Goal: Task Accomplishment & Management: Complete application form

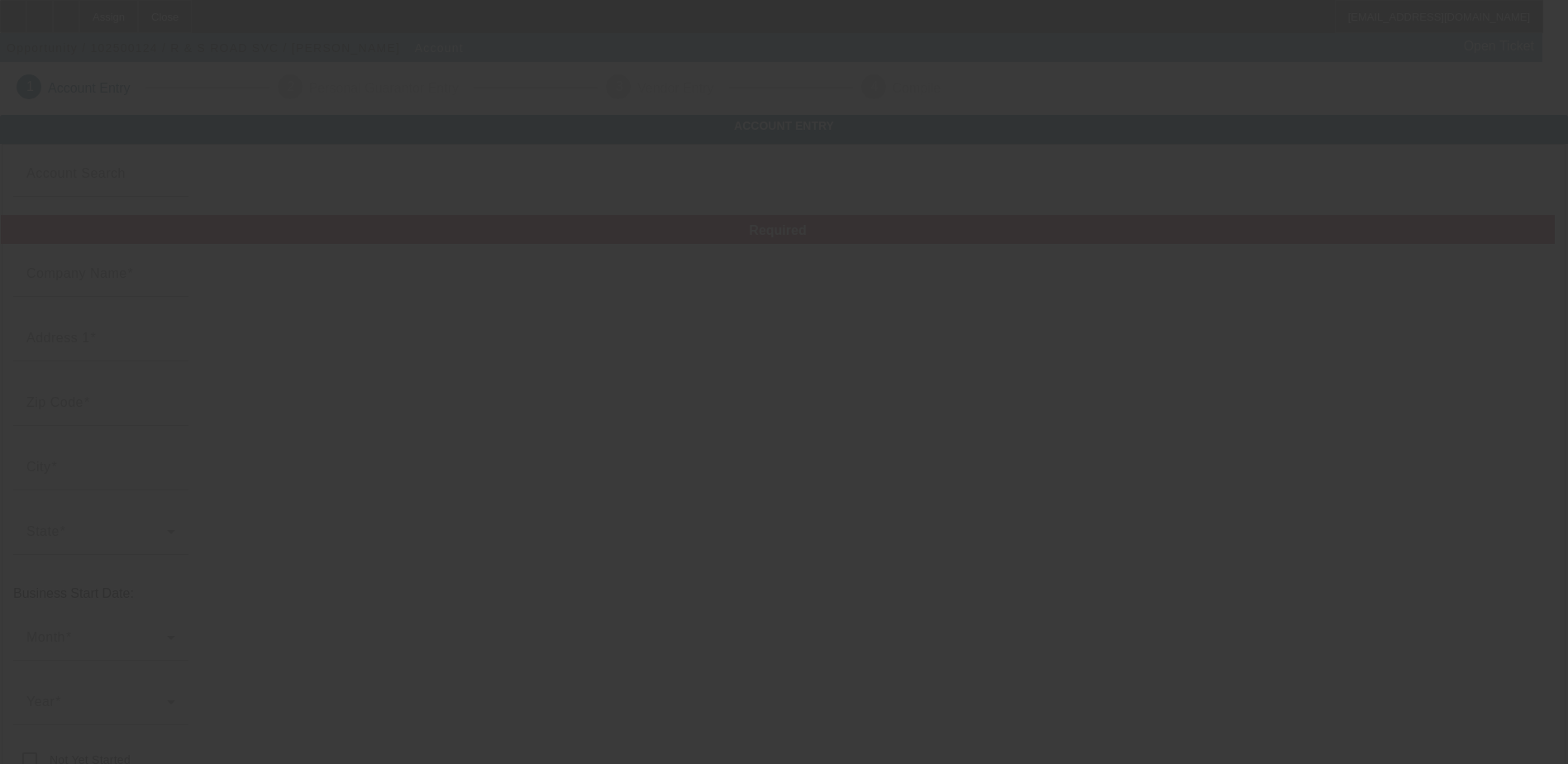
type input "R & S ROAD SVC"
type input "98 Kimber Ct"
type input "25411"
type input "Berkeley Springs"
type input "(304) 258-6847"
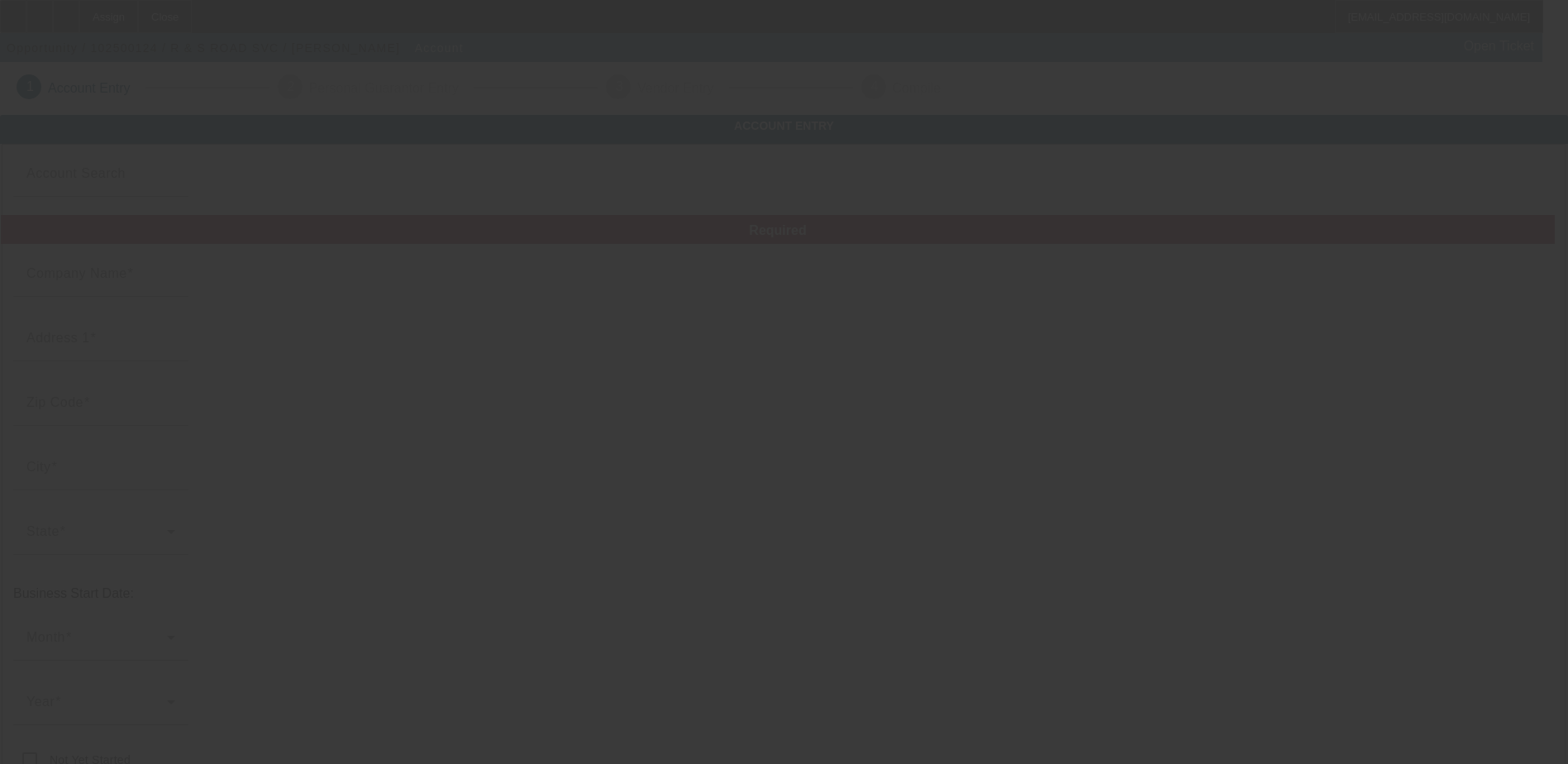
type input "roger.rsroadservice@gmail.com"
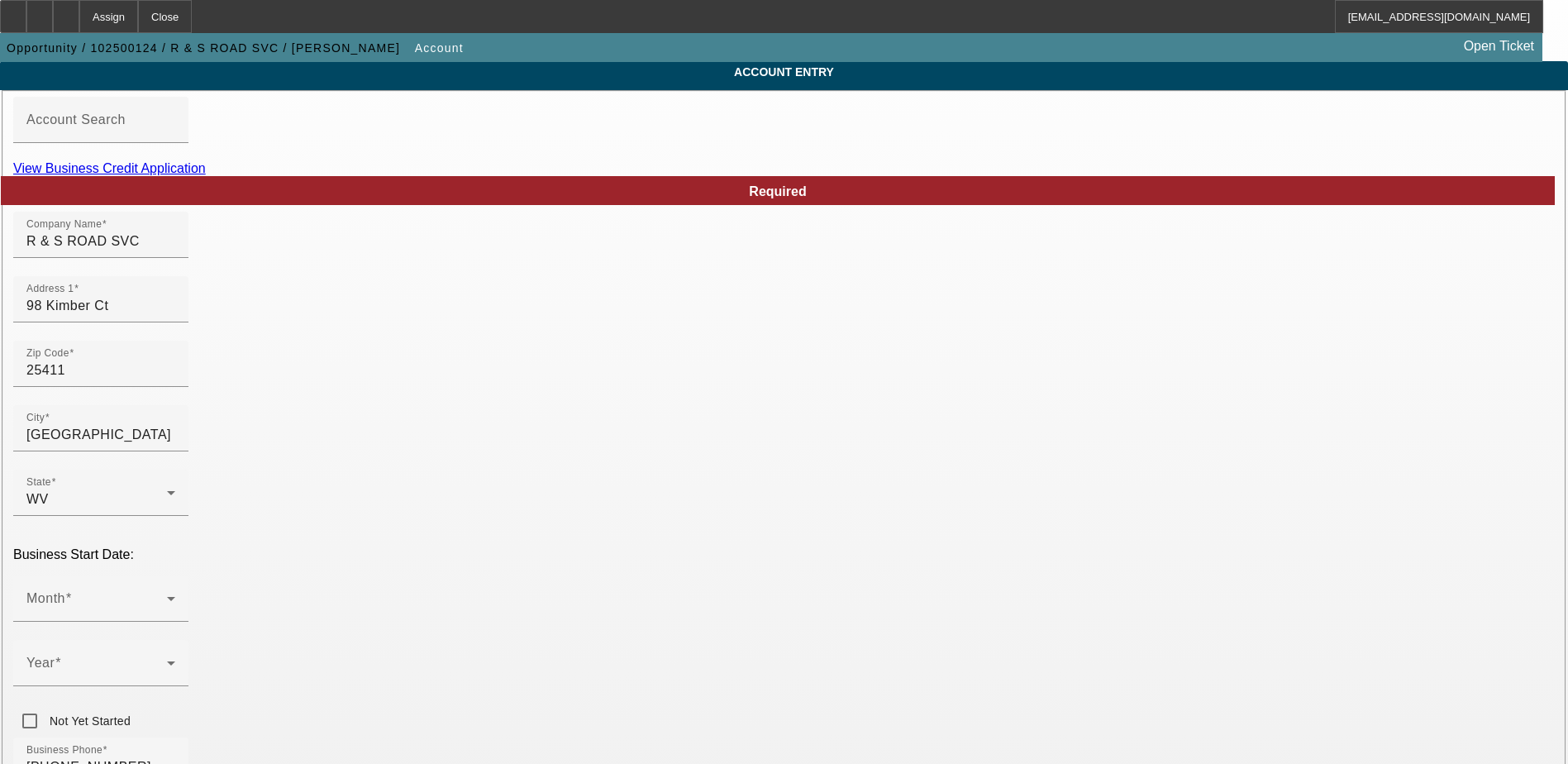
scroll to position [83, 0]
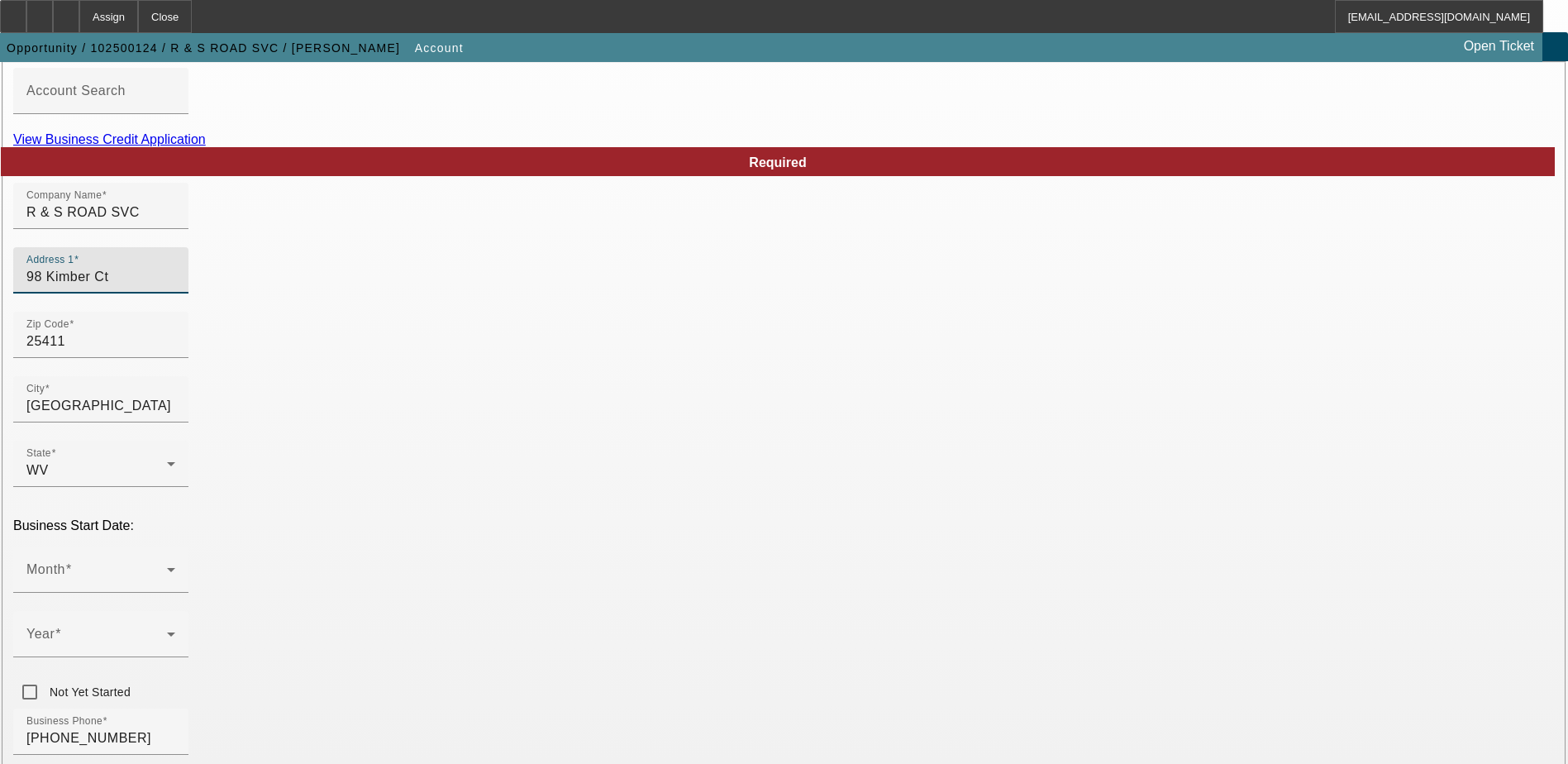
drag, startPoint x: 474, startPoint y: 302, endPoint x: 202, endPoint y: 311, distance: 272.1
type input "2364 Tabor Rd"
click at [560, 376] on div "Zip Code 25411" at bounding box center [784, 344] width 1542 height 64
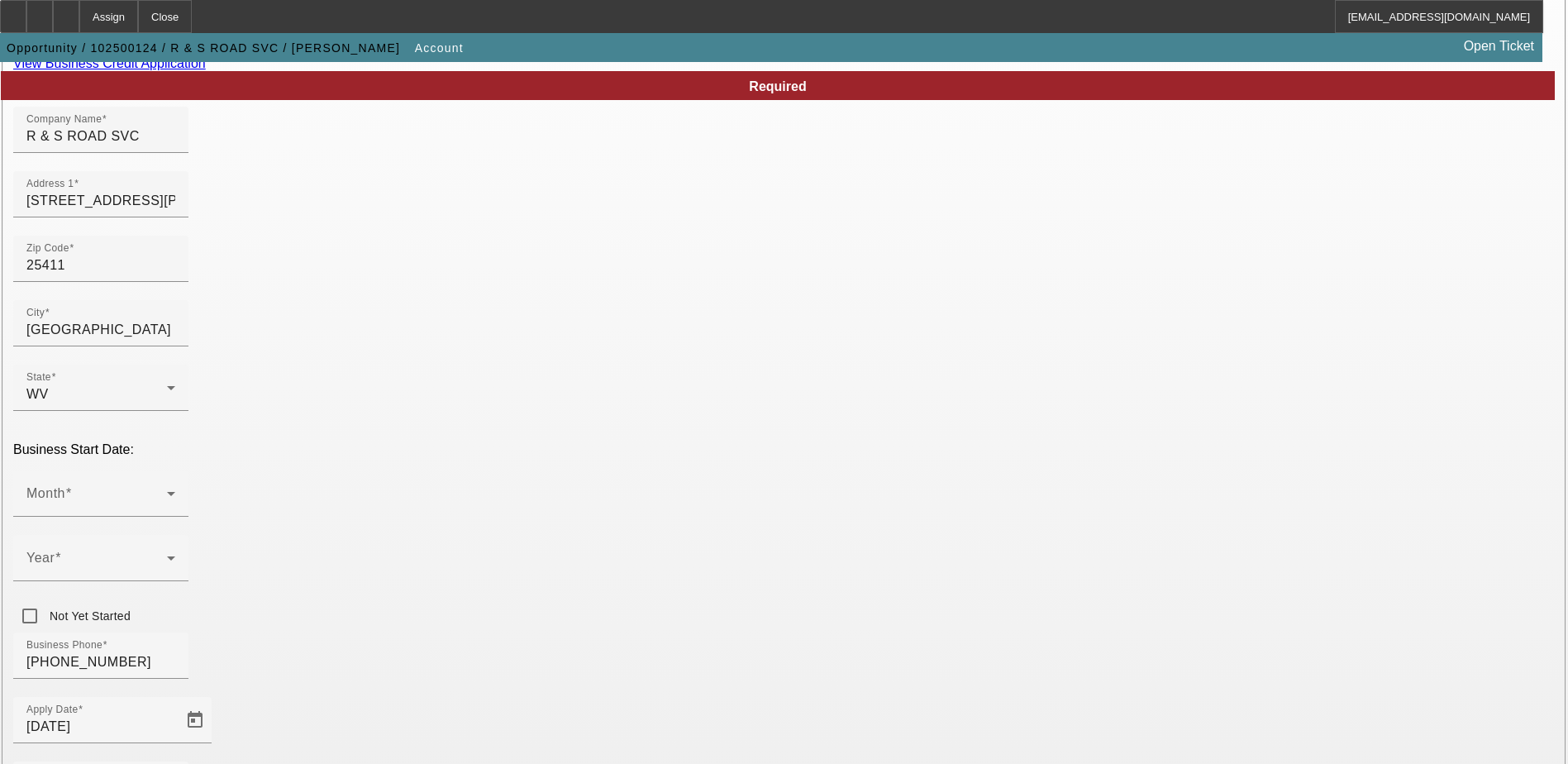
scroll to position [248, 0]
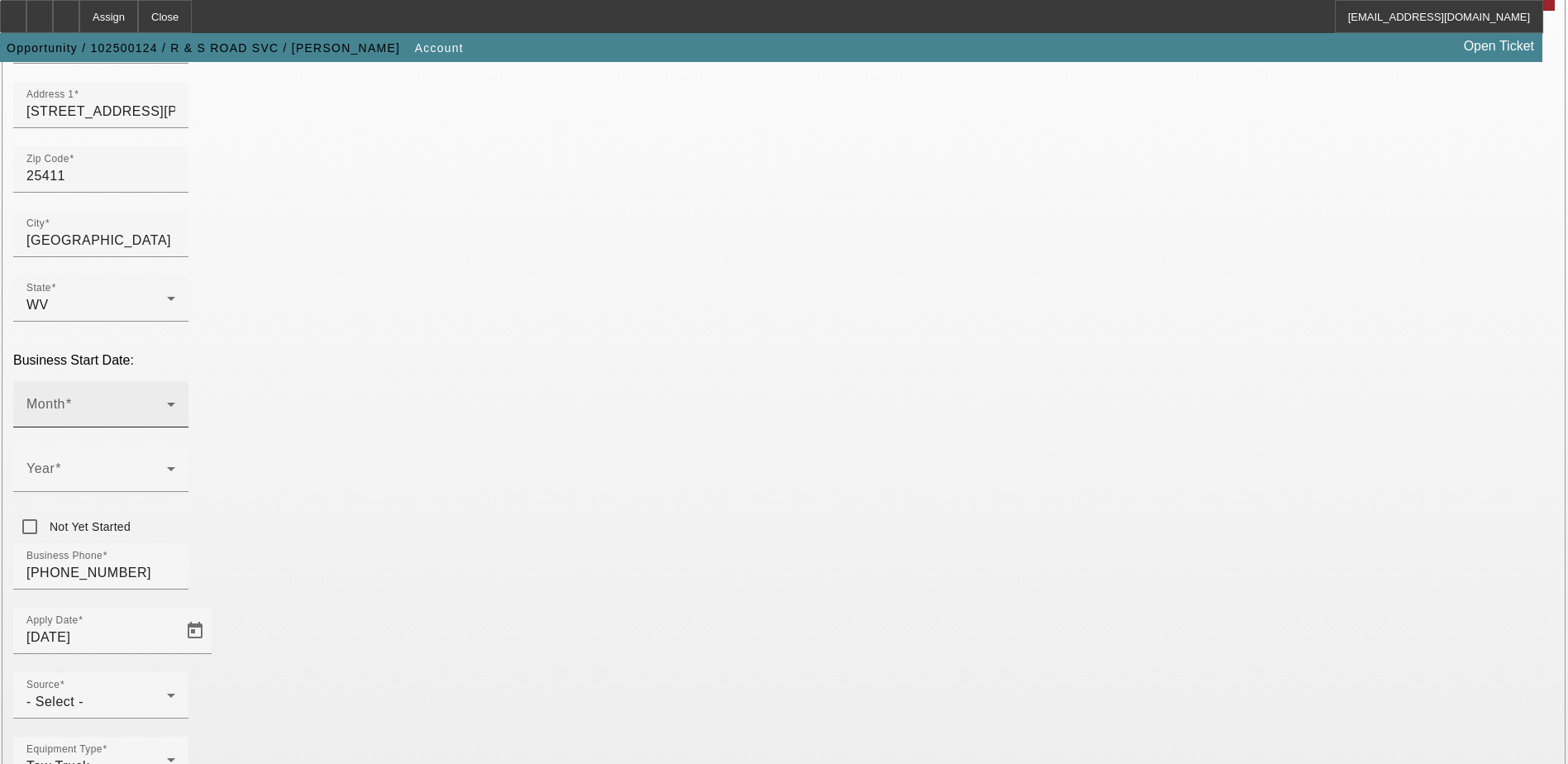
click at [181, 395] on icon at bounding box center [170, 404] width 19 height 19
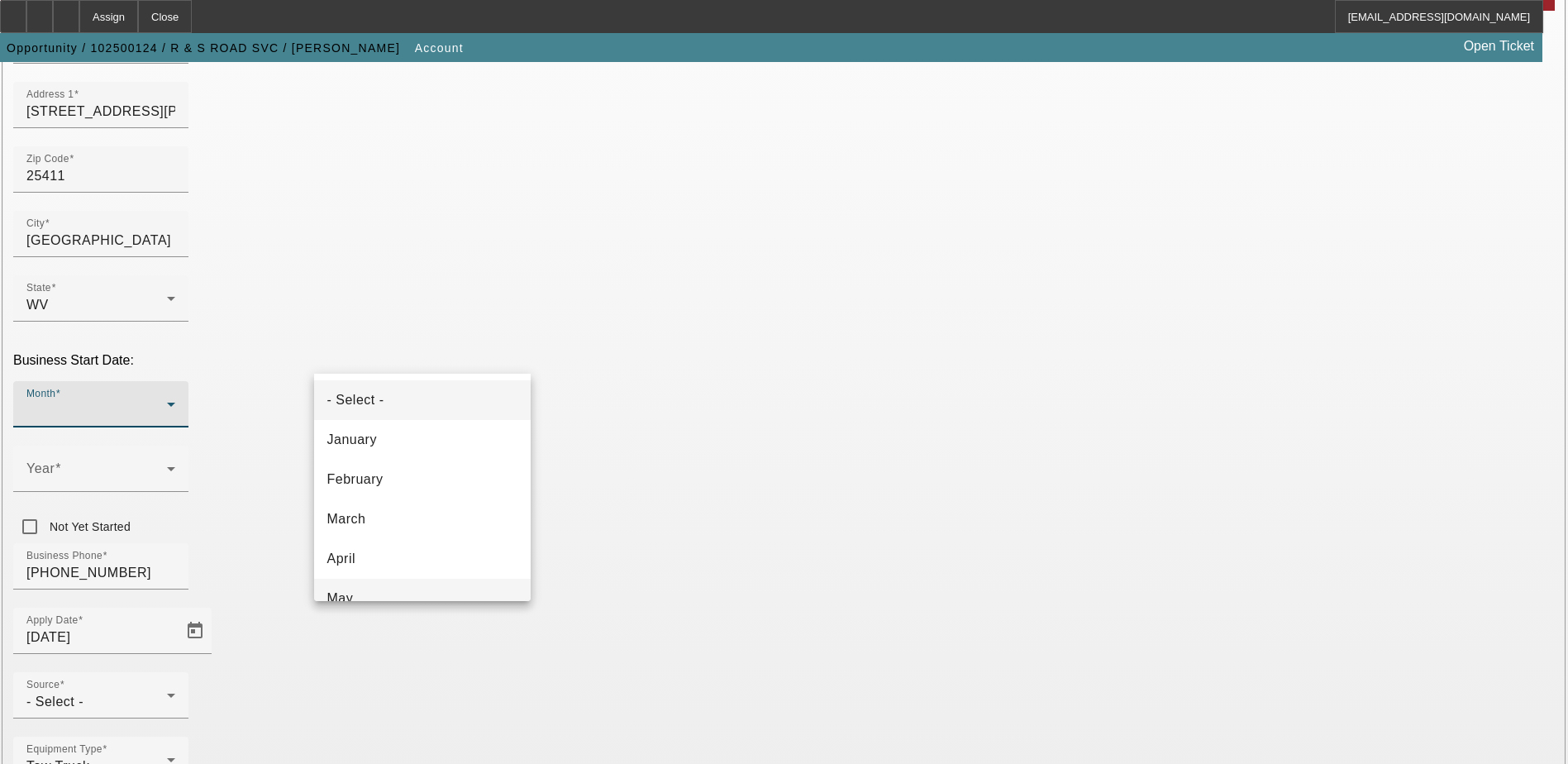
scroll to position [83, 0]
click at [471, 540] on mat-option "June" at bounding box center [422, 556] width 217 height 40
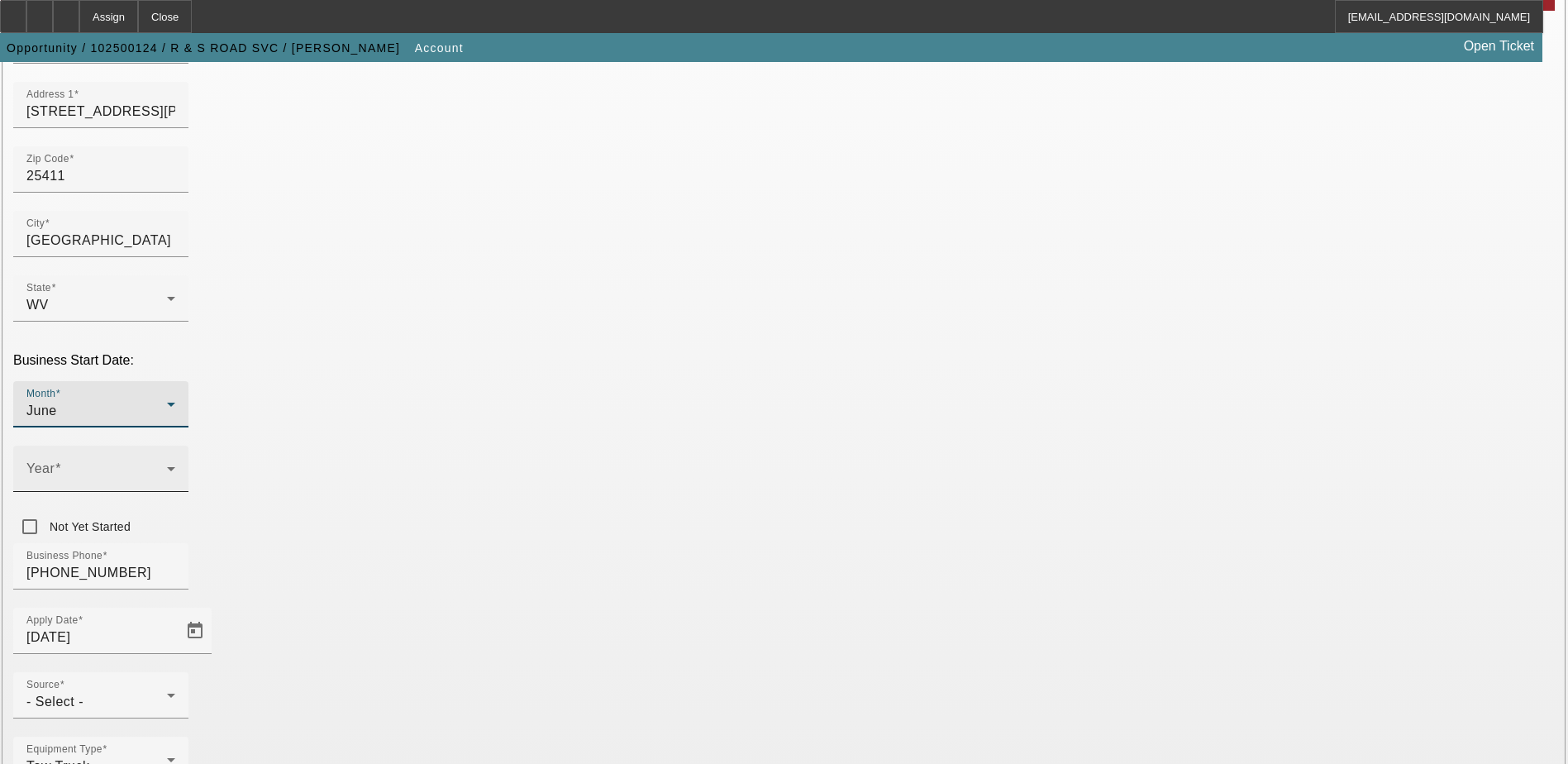
click at [167, 466] on span at bounding box center [97, 475] width 141 height 19
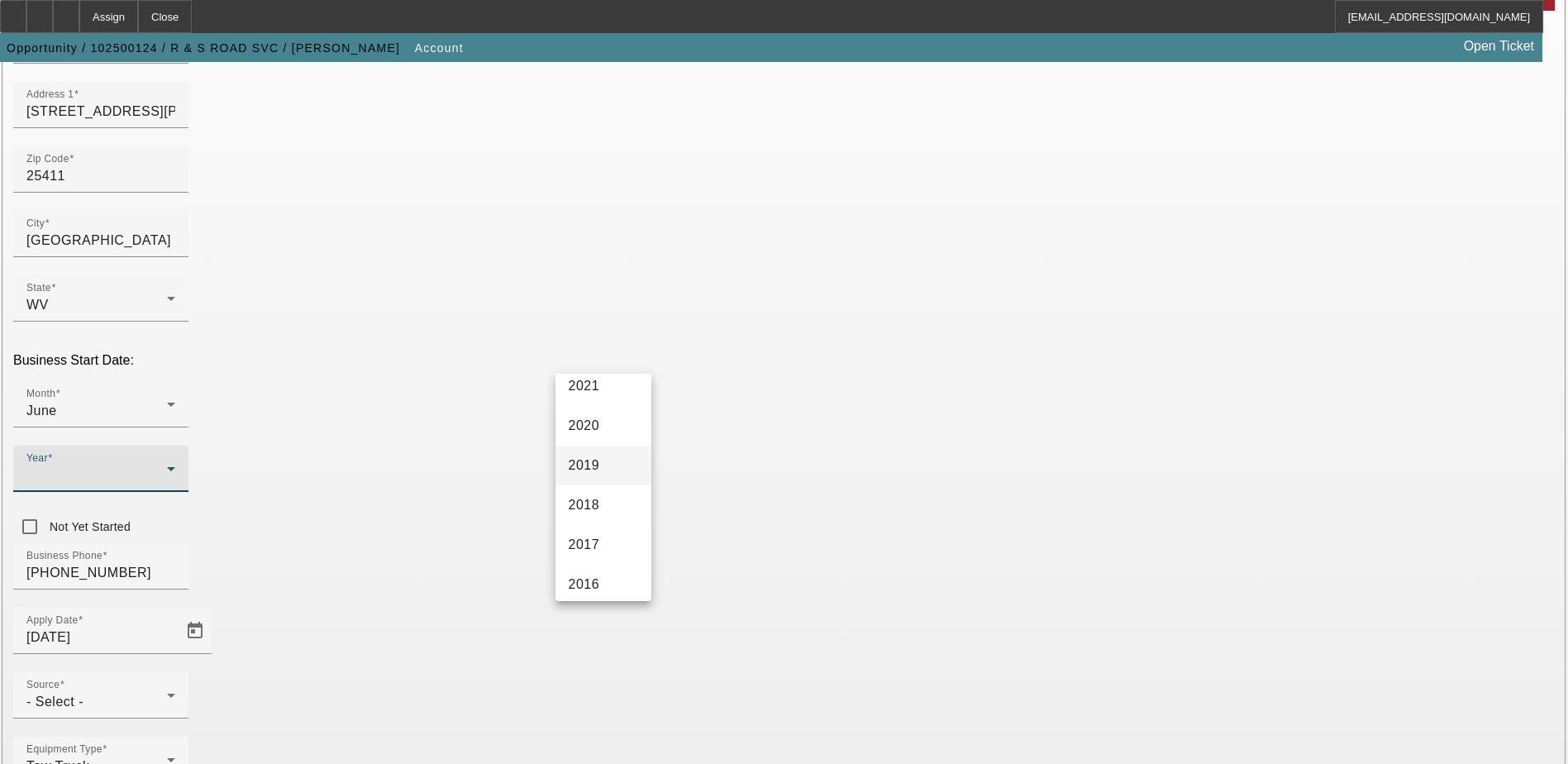
scroll to position [330, 0]
click at [604, 533] on mat-option "2016" at bounding box center [603, 545] width 96 height 40
click at [593, 737] on div "Equipment Type Tow Truck" at bounding box center [784, 769] width 1542 height 64
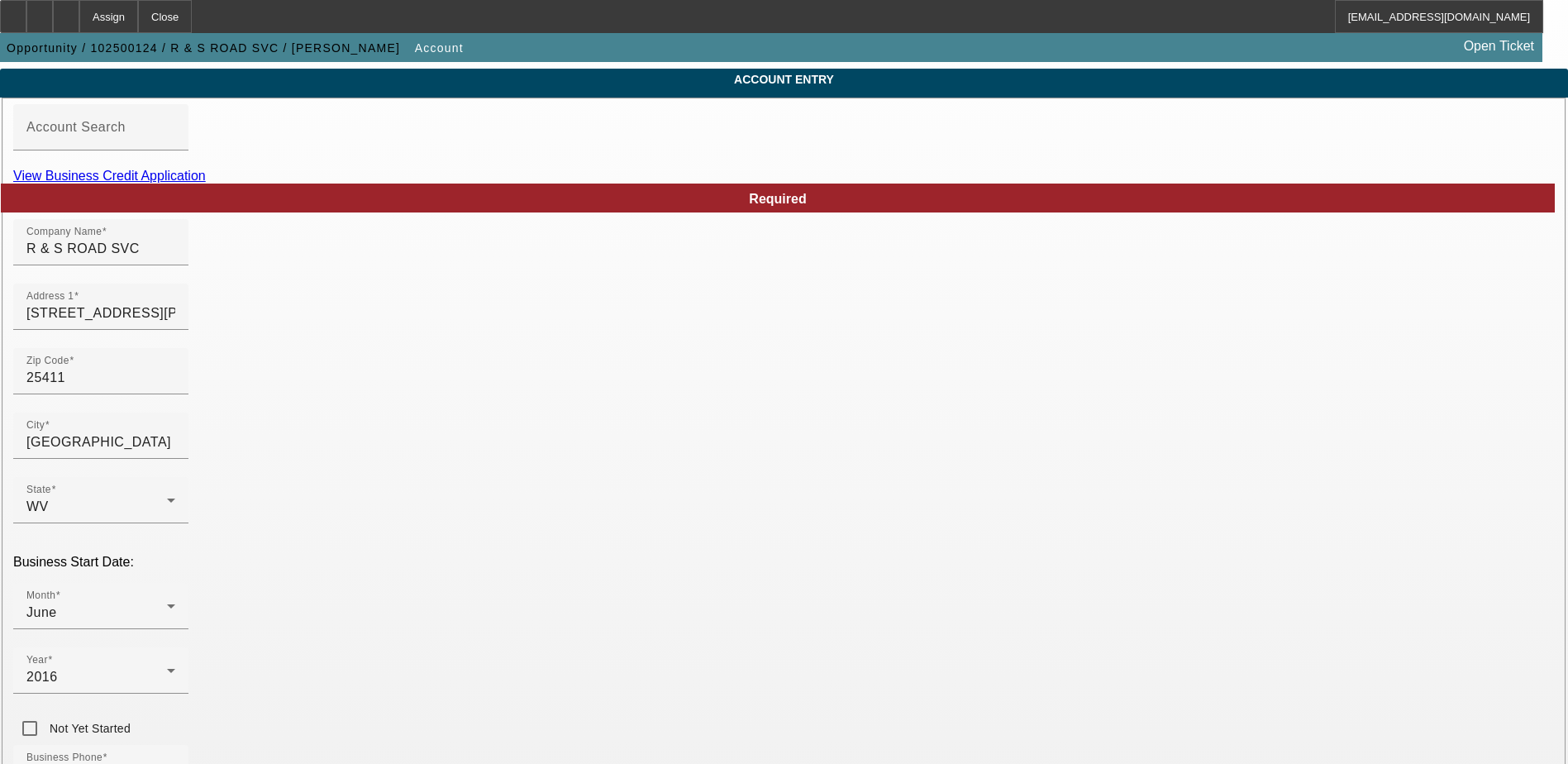
scroll to position [295, 0]
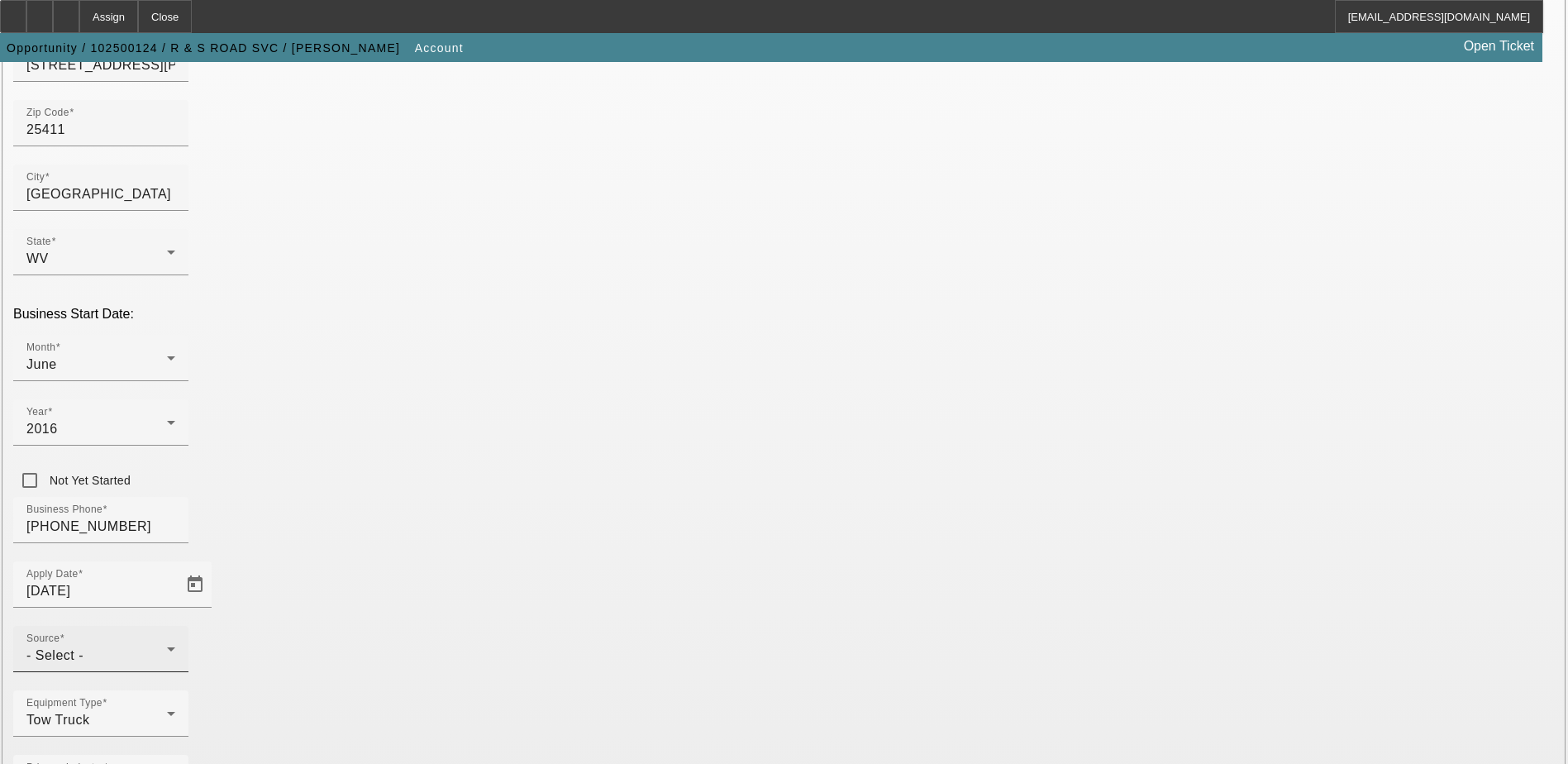
click at [175, 626] on div "Source - Select -" at bounding box center [101, 649] width 149 height 47
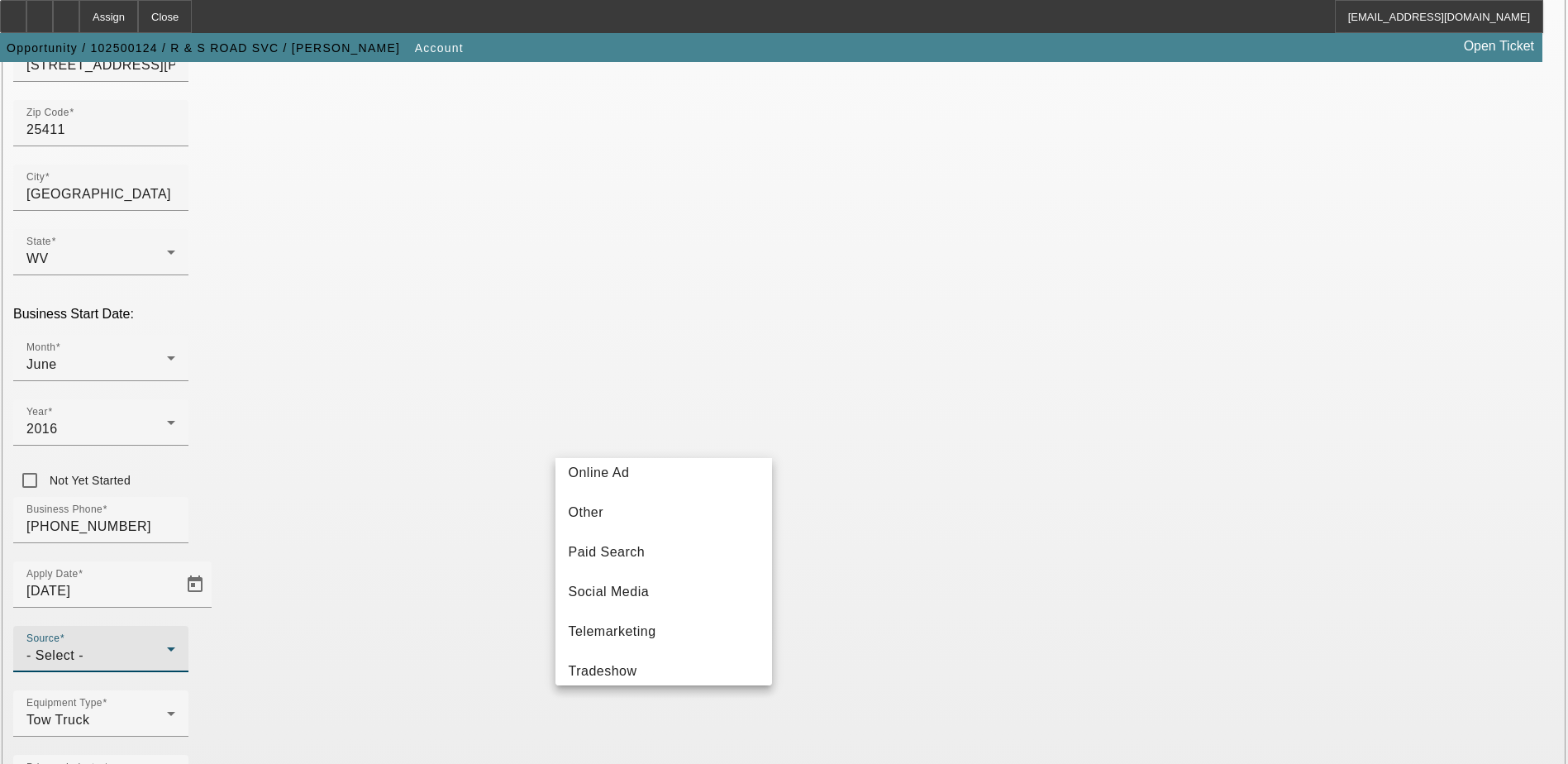
scroll to position [588, 0]
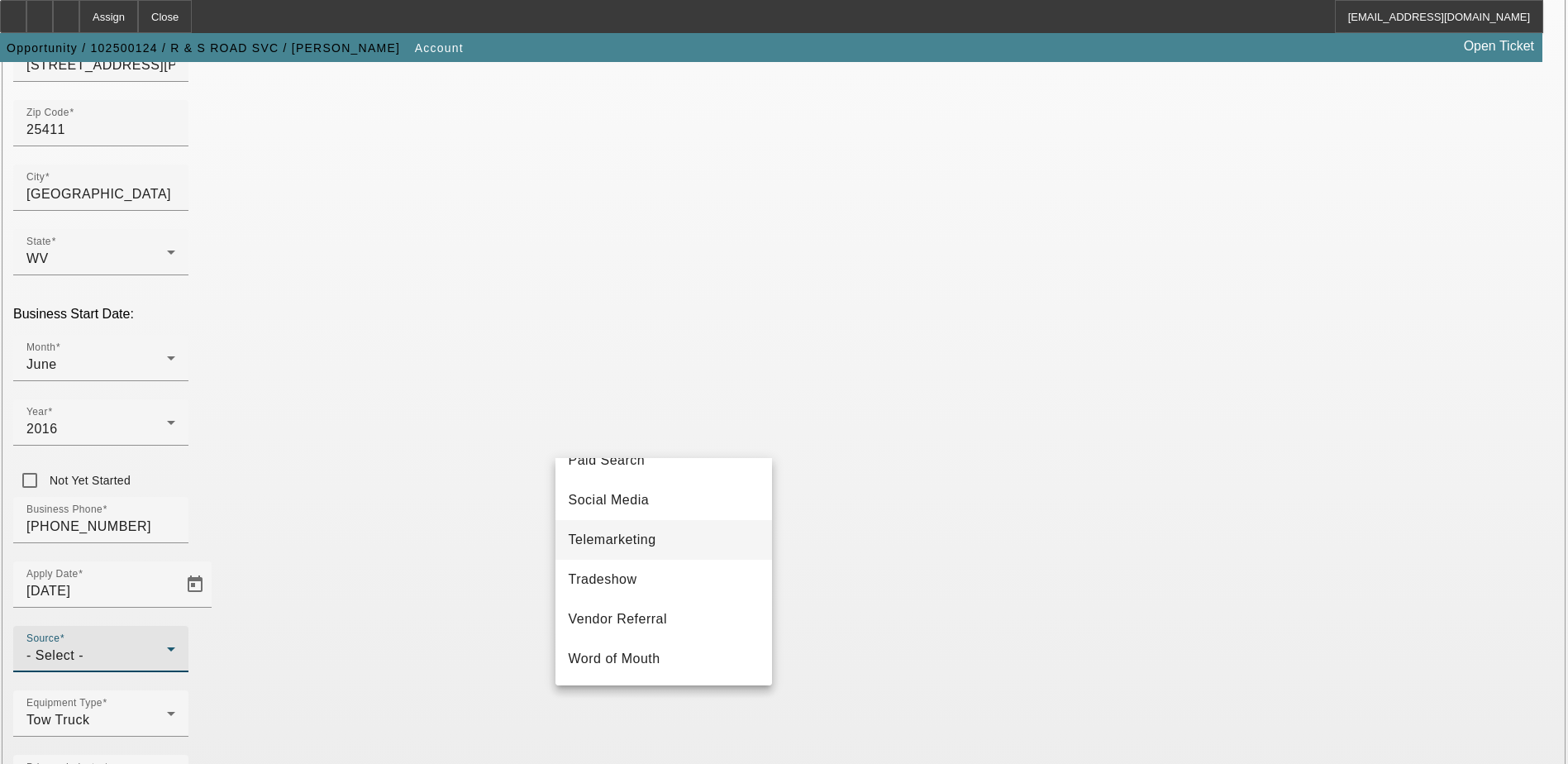
click at [691, 547] on mat-option "Telemarketing" at bounding box center [664, 540] width 217 height 40
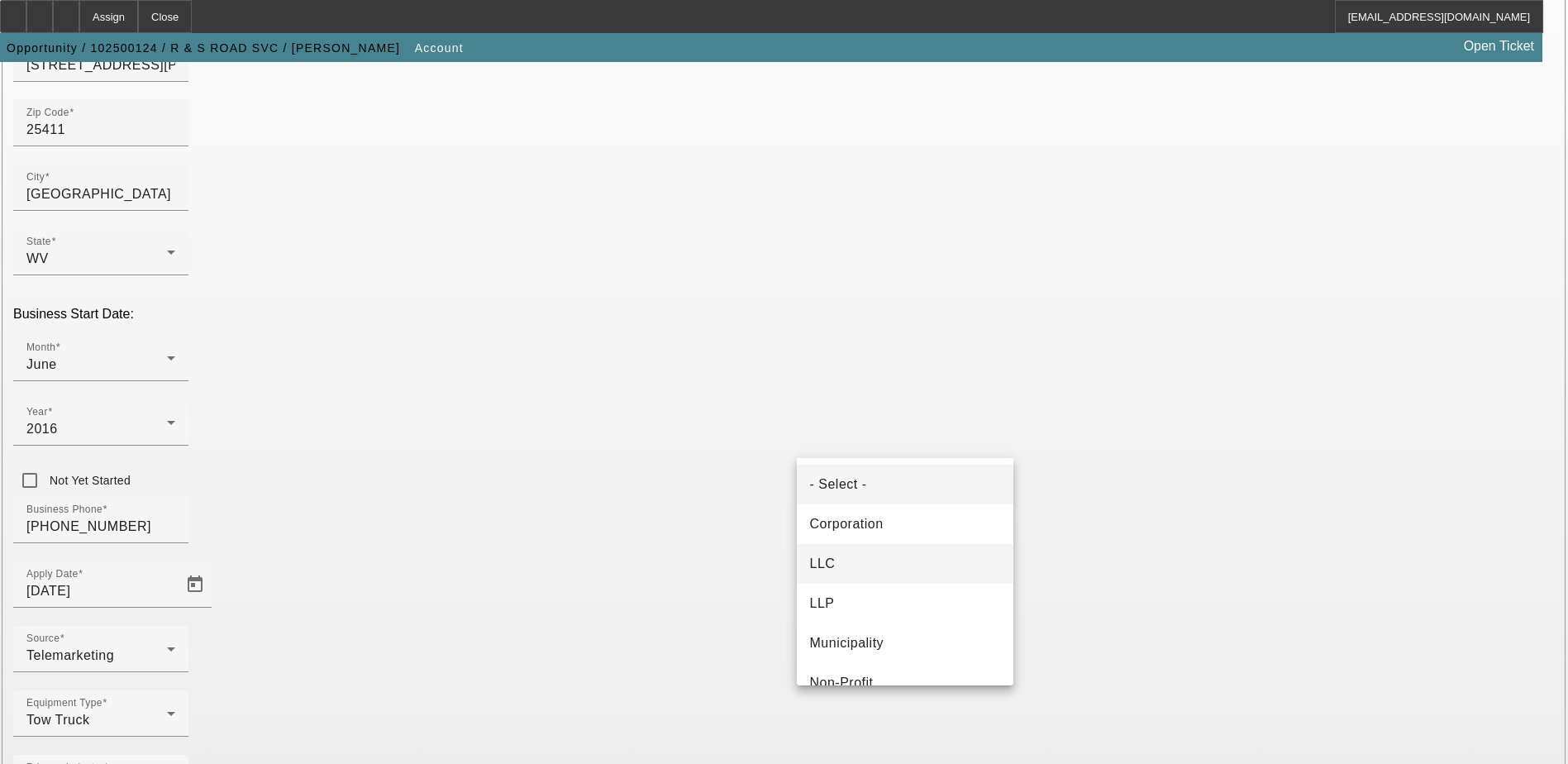
click at [925, 566] on mat-option "LLC" at bounding box center [905, 563] width 217 height 40
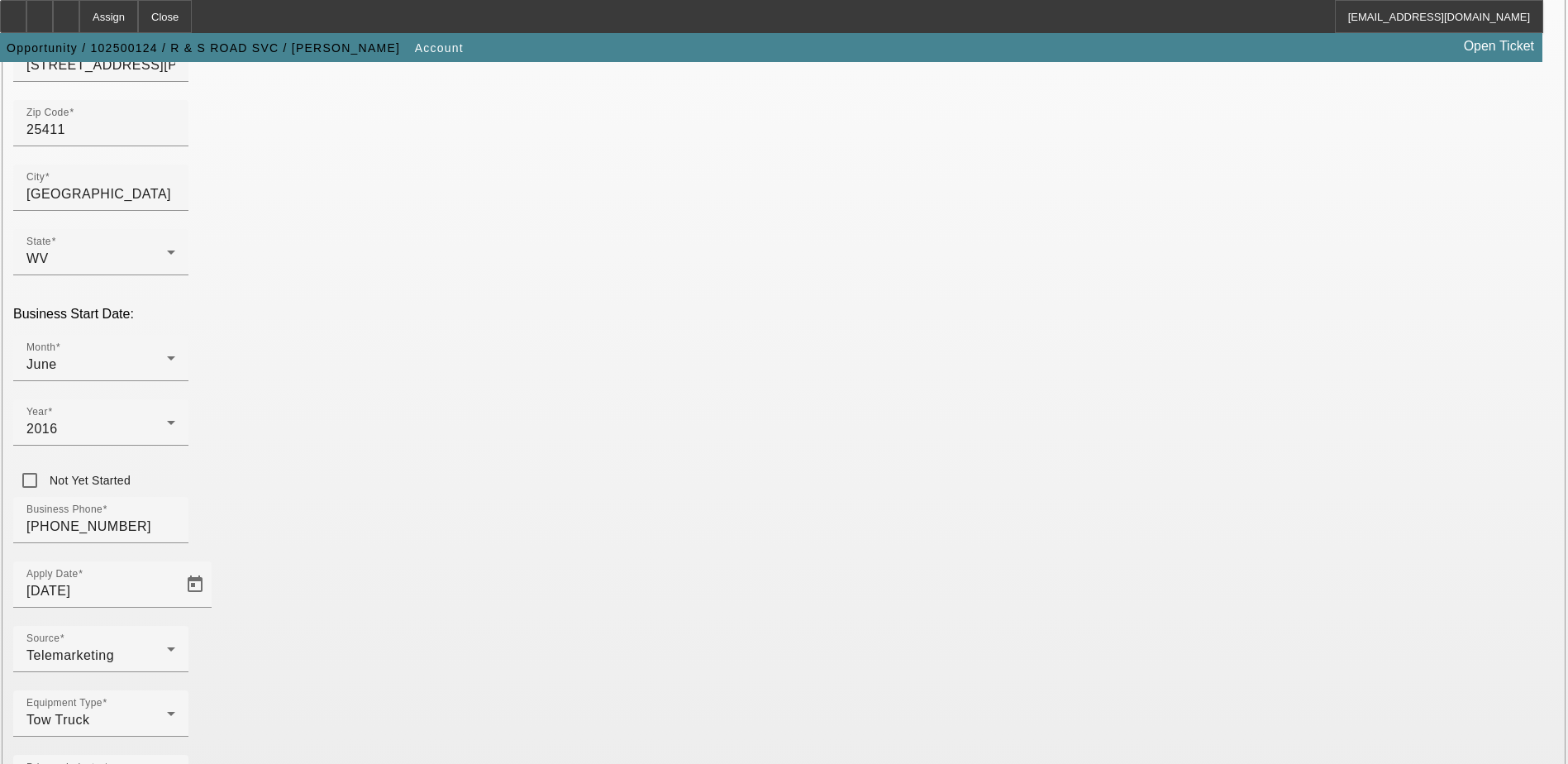
type input "813607444"
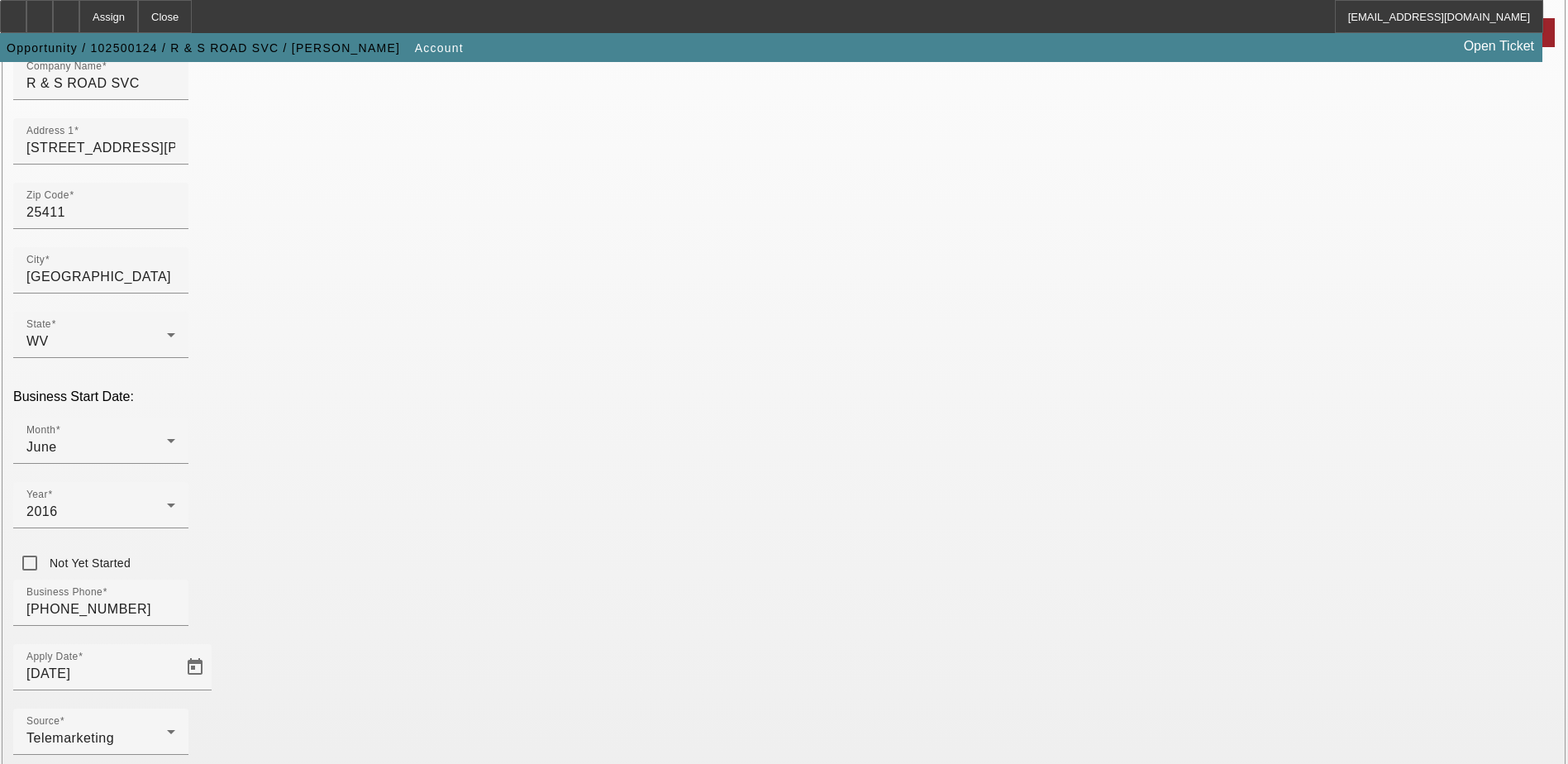
scroll to position [295, 0]
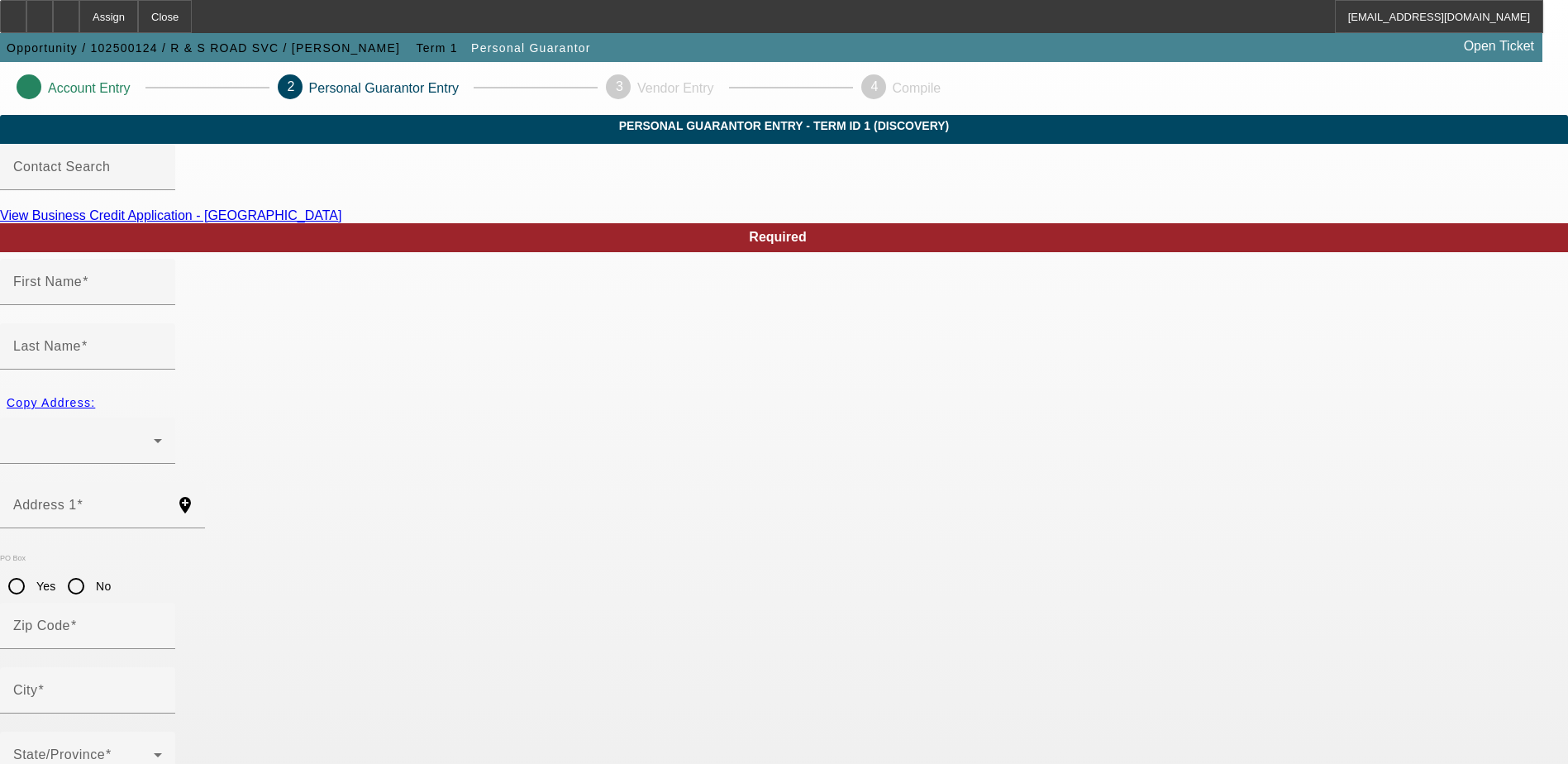
type input "Roger"
type input "Stone"
radio input "true"
type input "(304) 258-6847"
type input "219-90-6027"
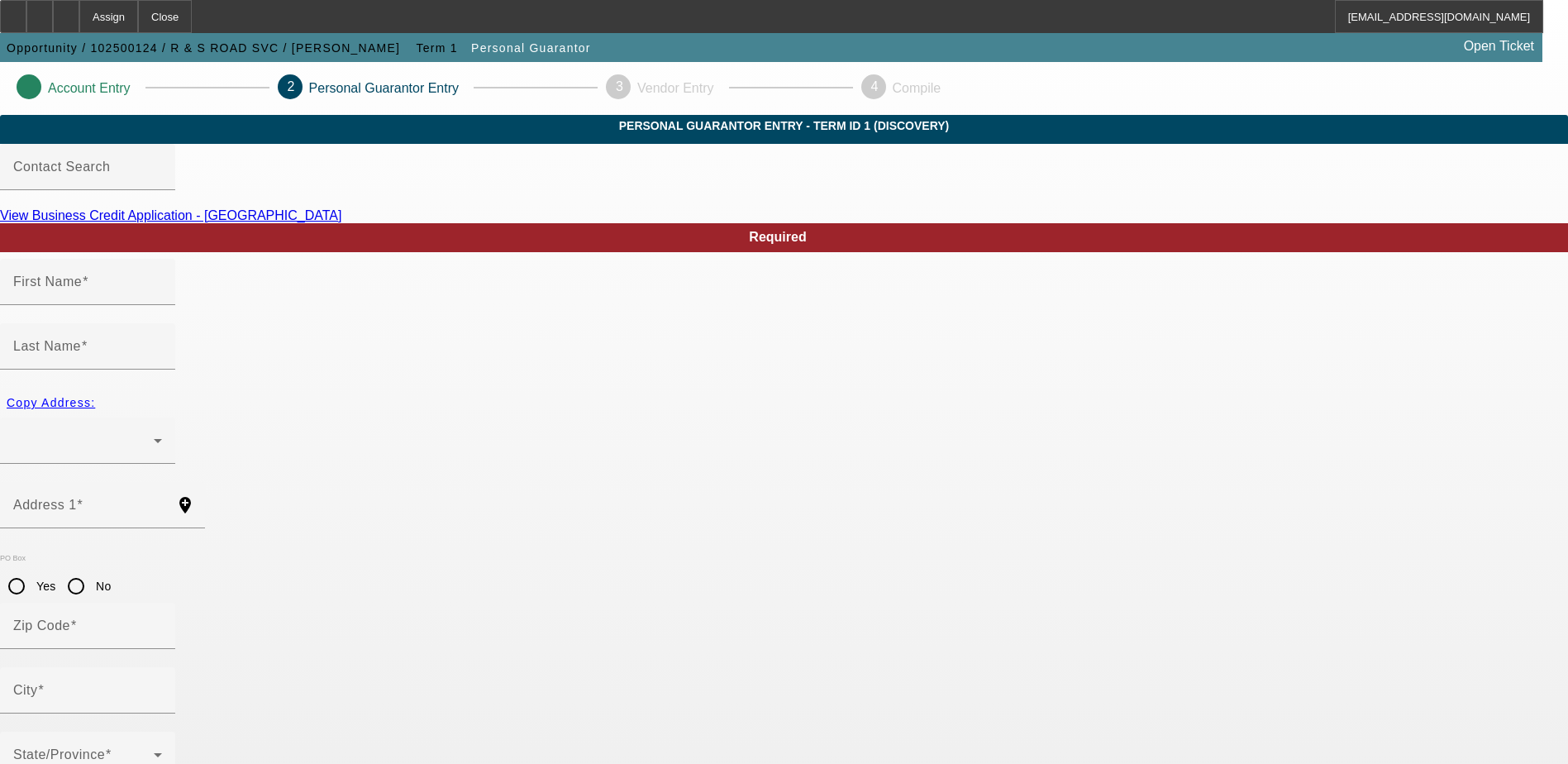
type input "roger.rsroadservice@gmail.com"
click at [154, 431] on div at bounding box center [84, 440] width 141 height 19
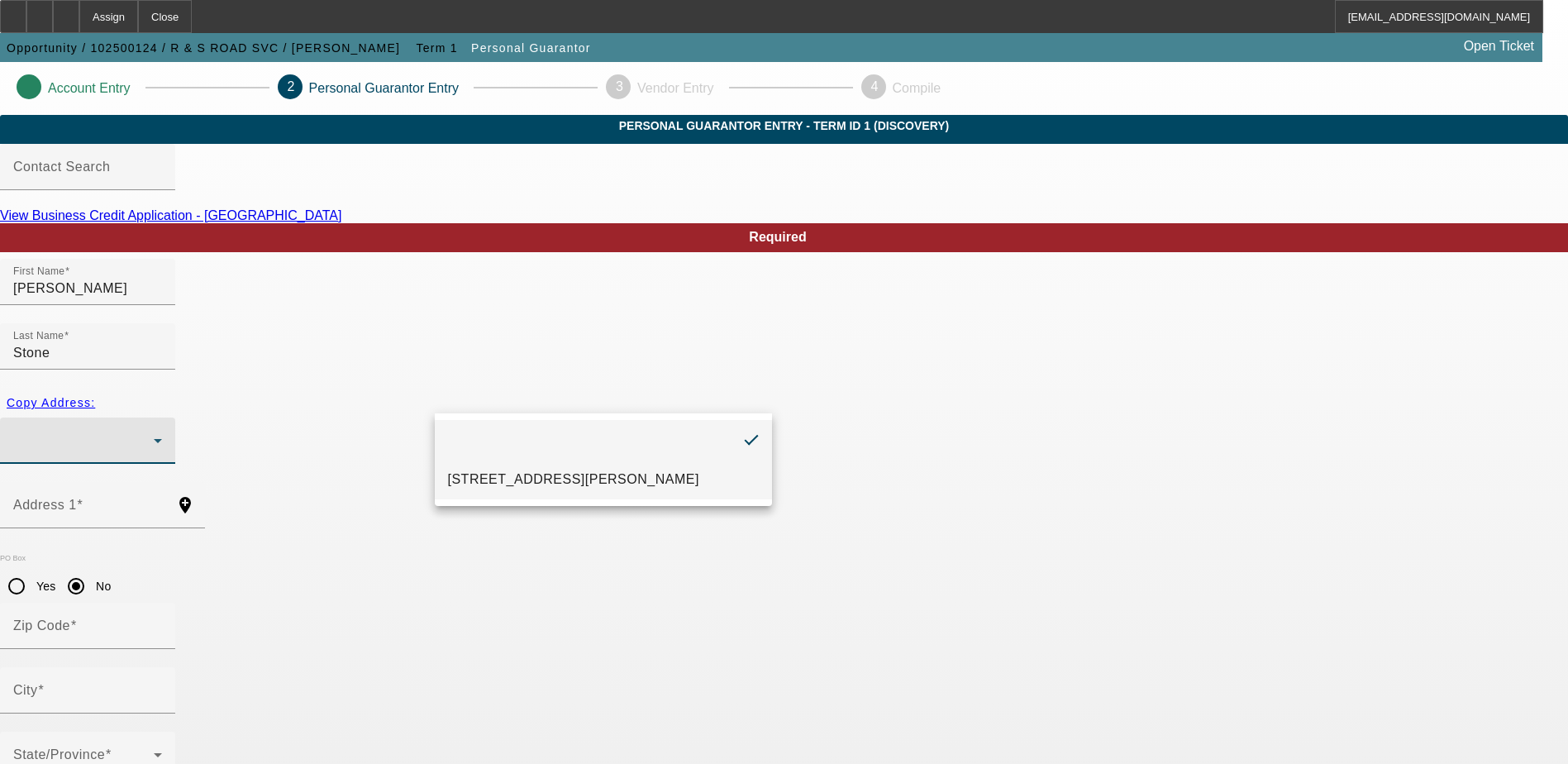
click at [632, 485] on span "2364 Tabor Rd Berkeley Springs, WV 25411" at bounding box center [573, 479] width 251 height 19
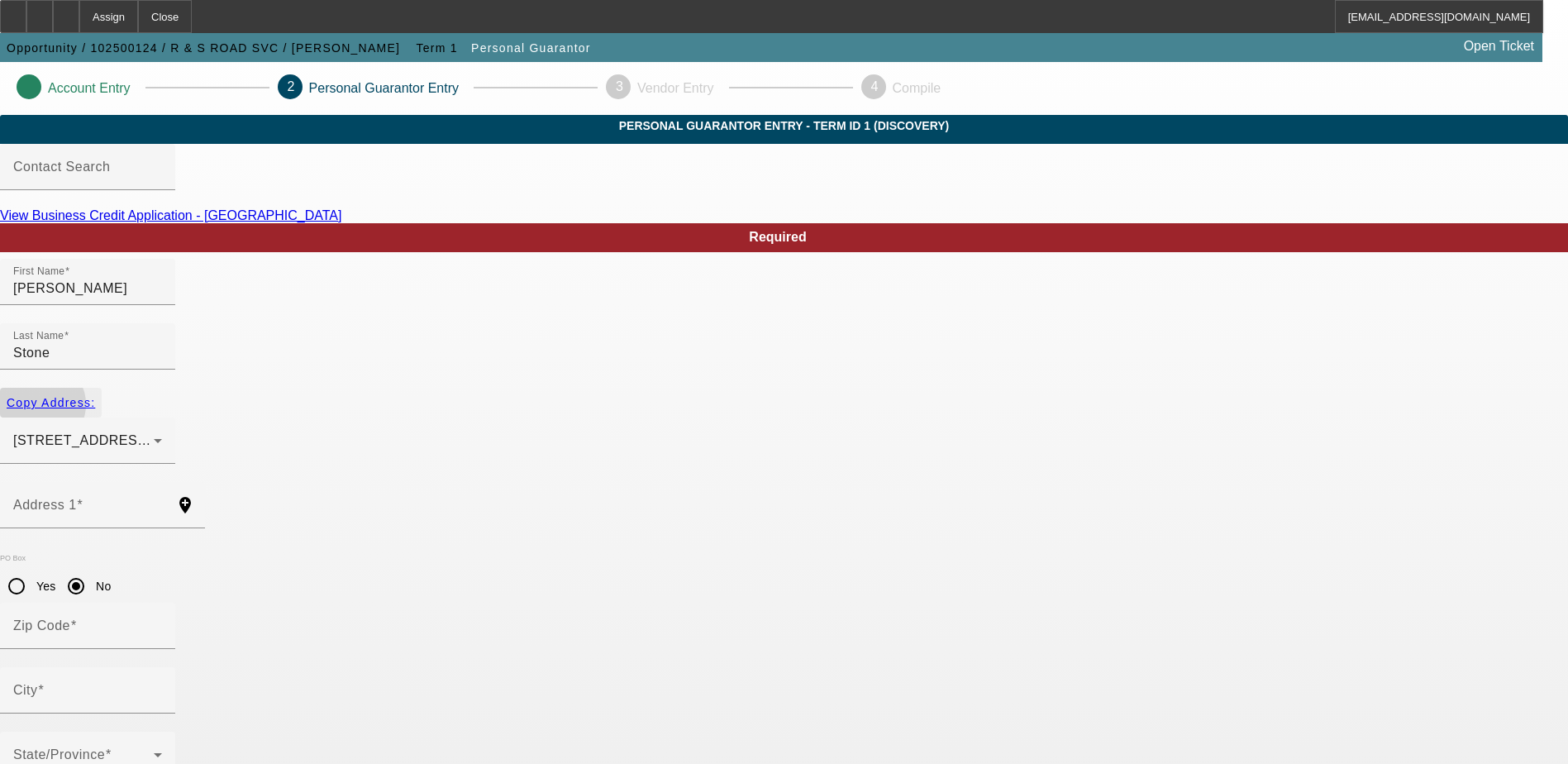
click at [95, 396] on span "Copy Address:" at bounding box center [51, 403] width 88 height 14
type input "2364 Tabor Rd"
radio input "false"
type input "25411"
type input "Berkeley Springs"
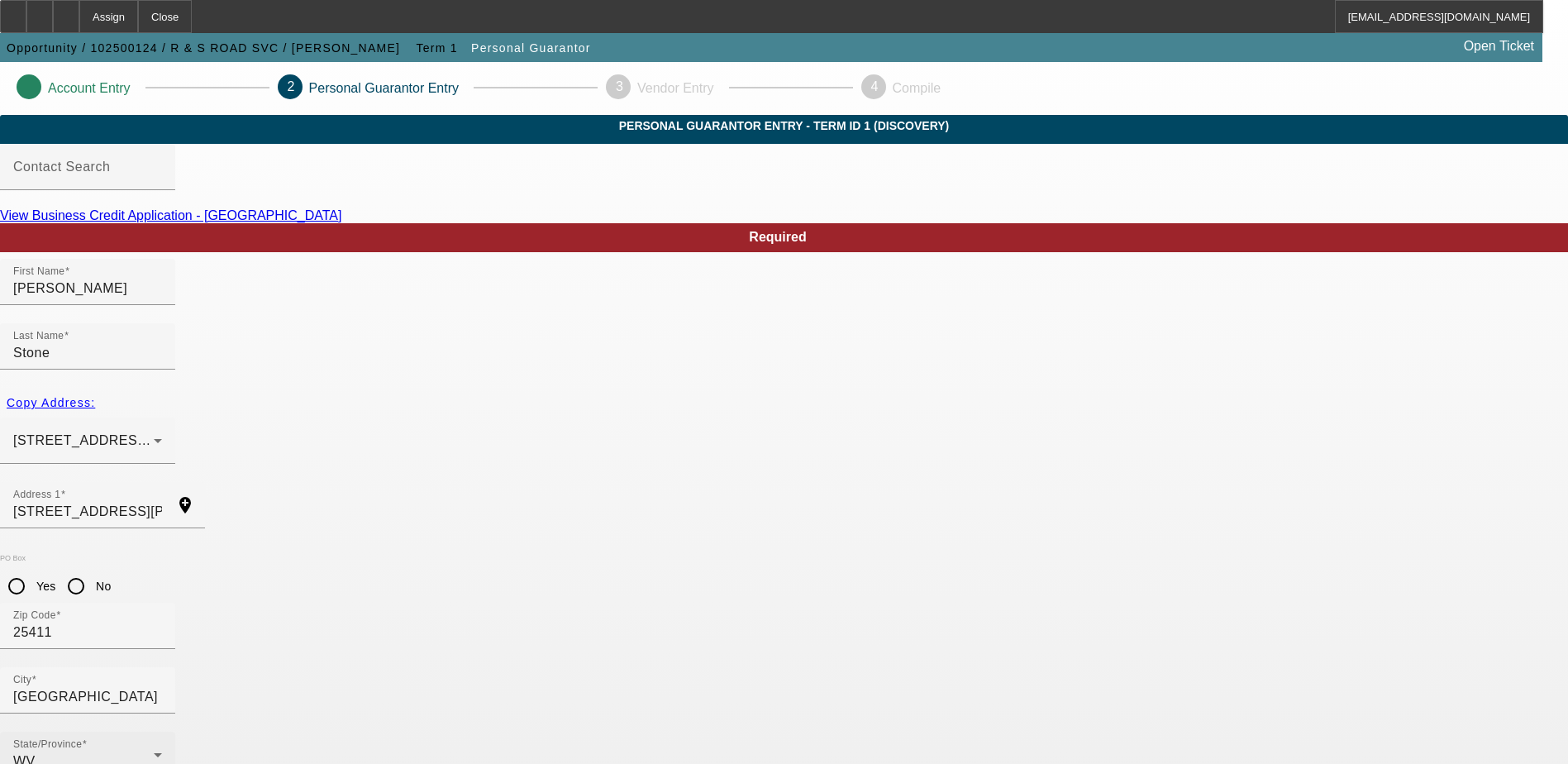
scroll to position [45, 0]
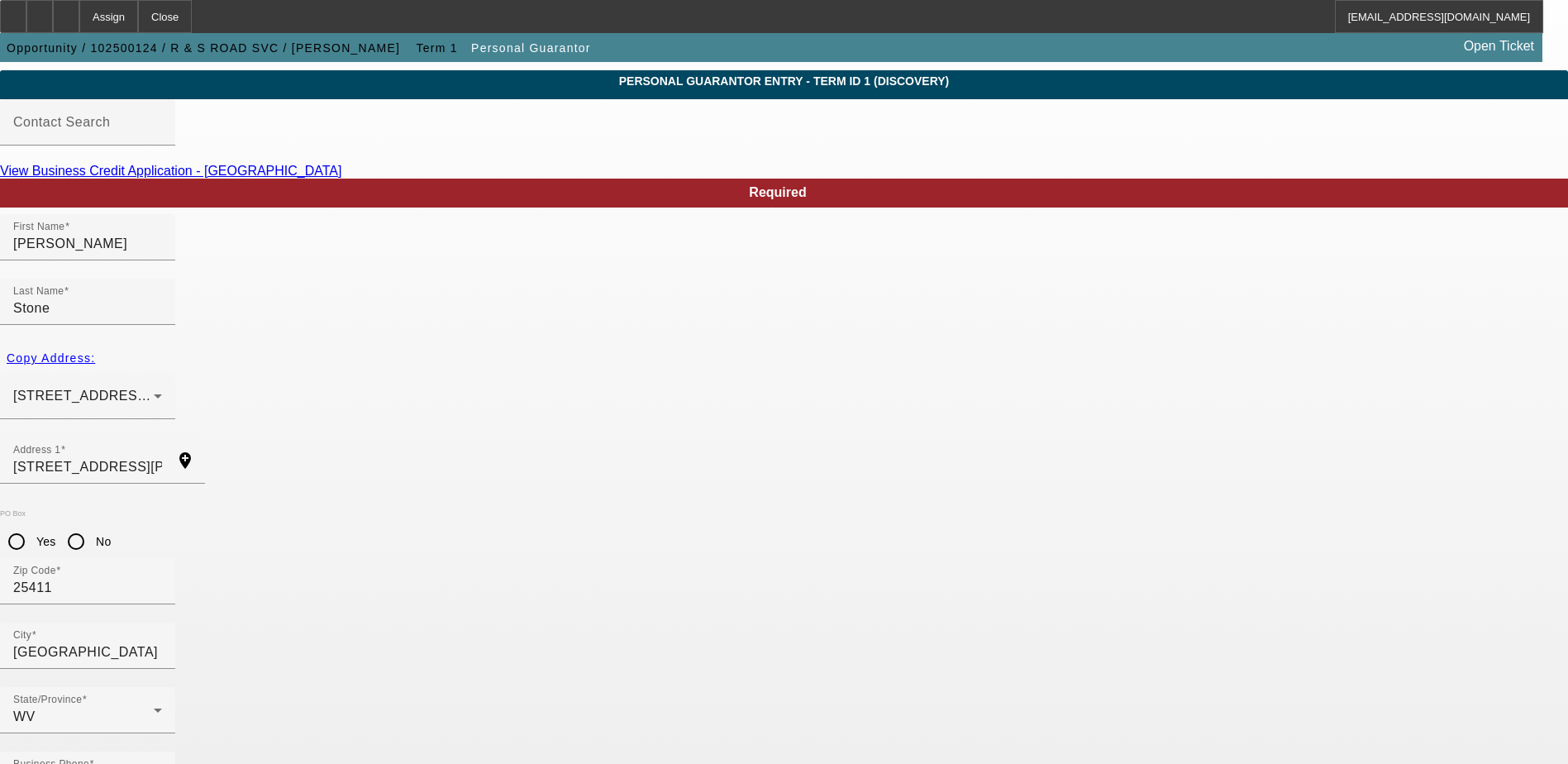
type input "50"
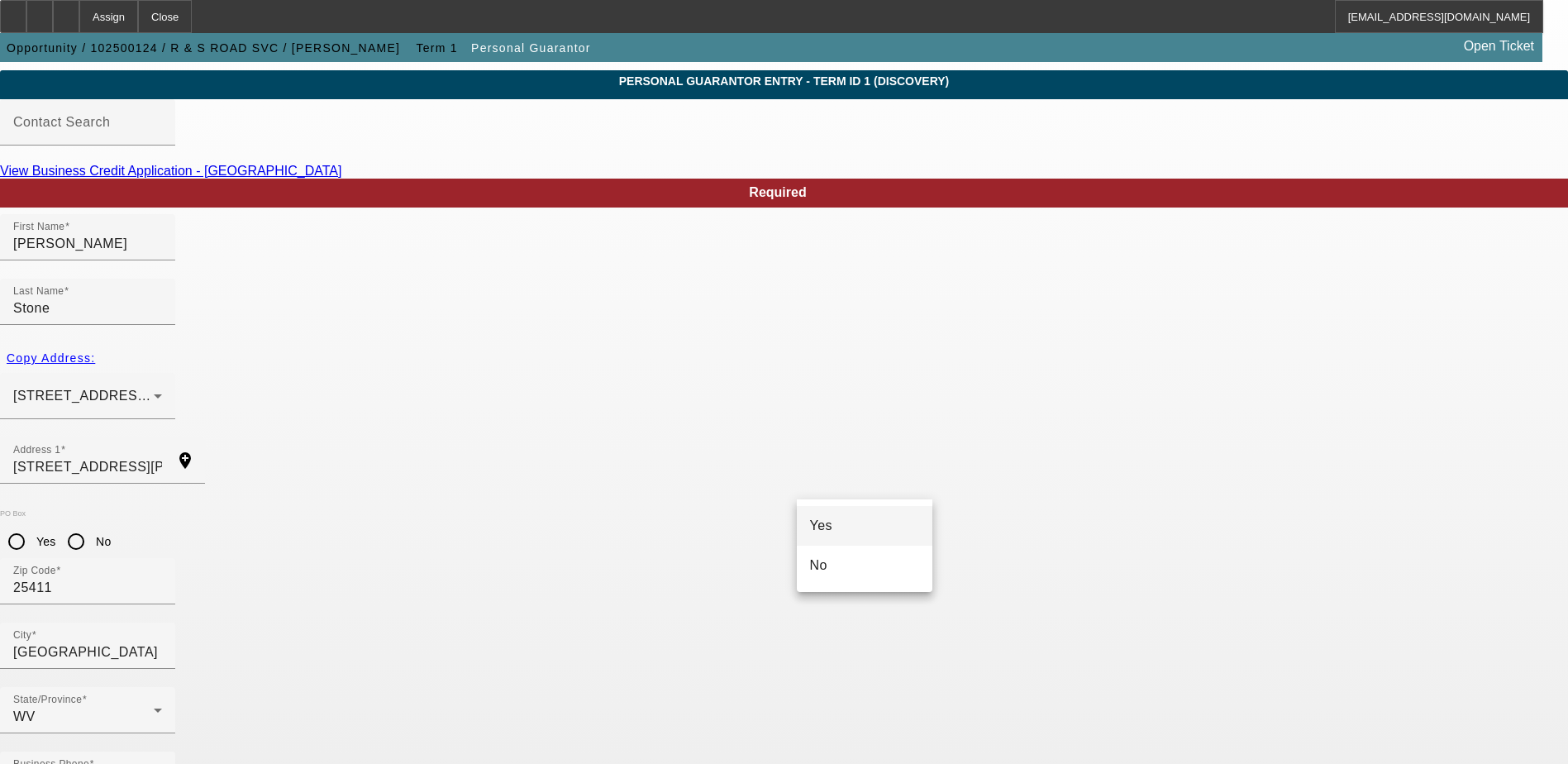
click at [869, 527] on mat-option "Yes" at bounding box center [864, 525] width 136 height 40
type input "$157,000.00"
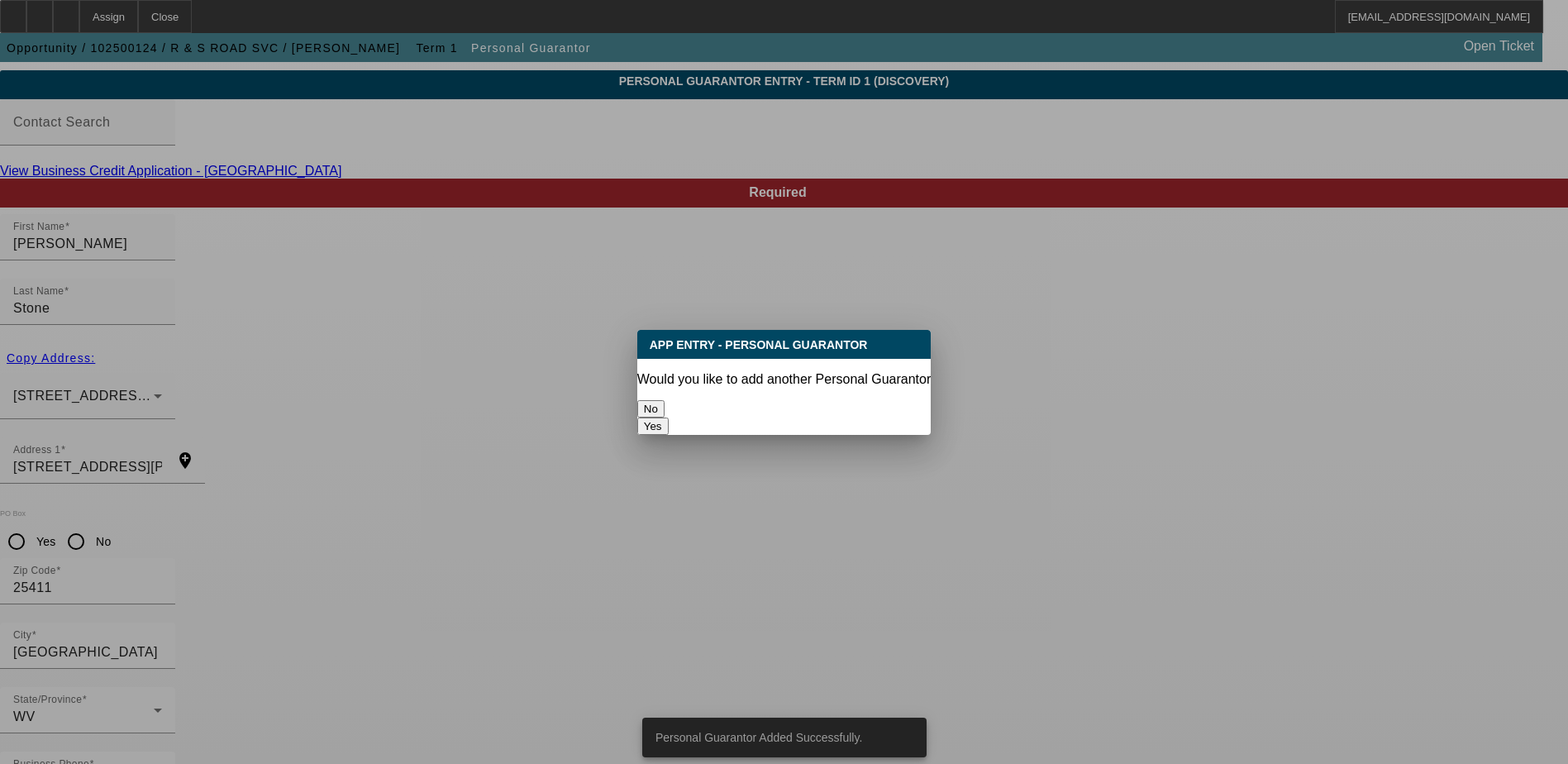
scroll to position [0, 0]
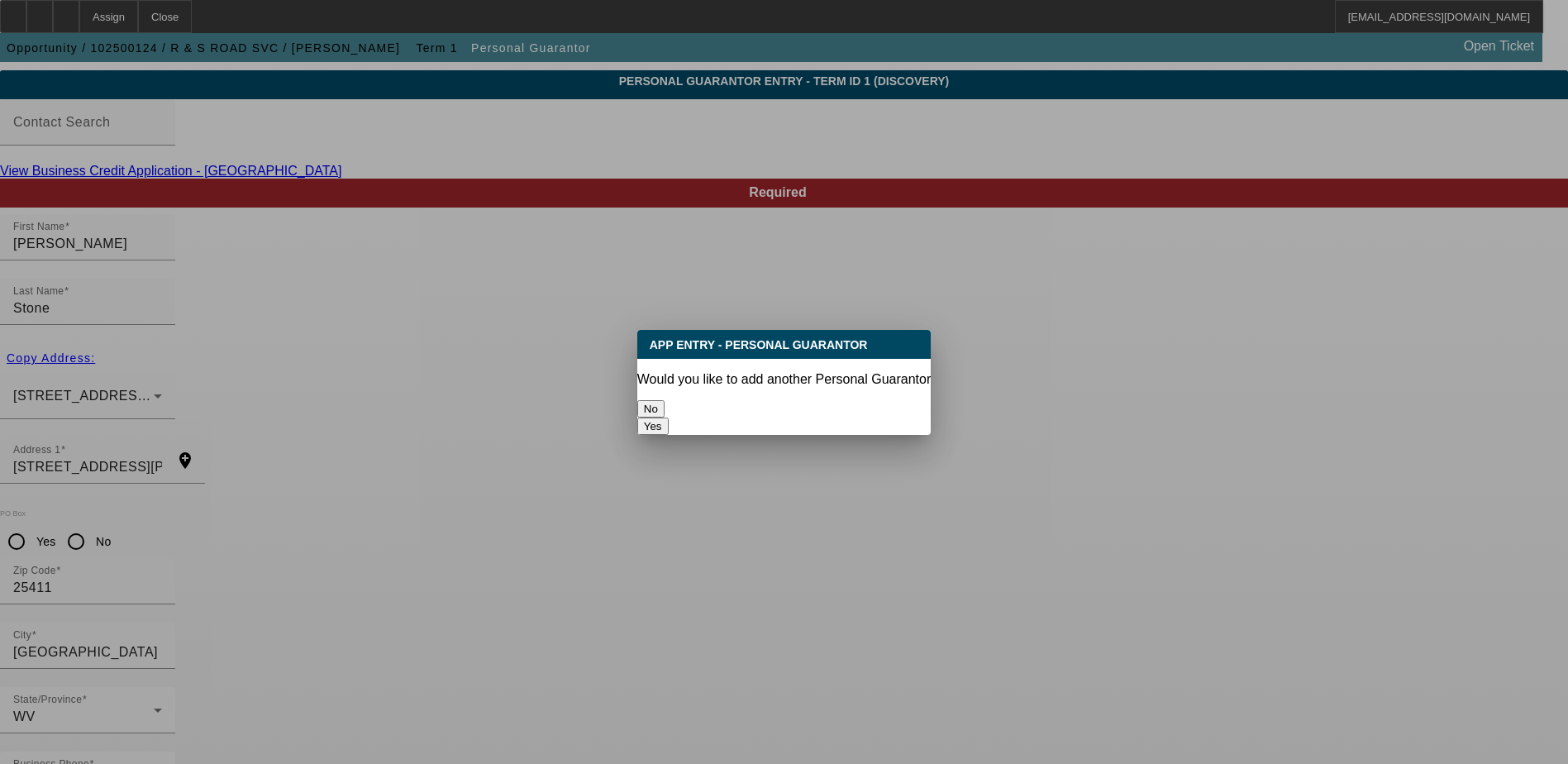
click at [665, 400] on button "No" at bounding box center [651, 408] width 27 height 17
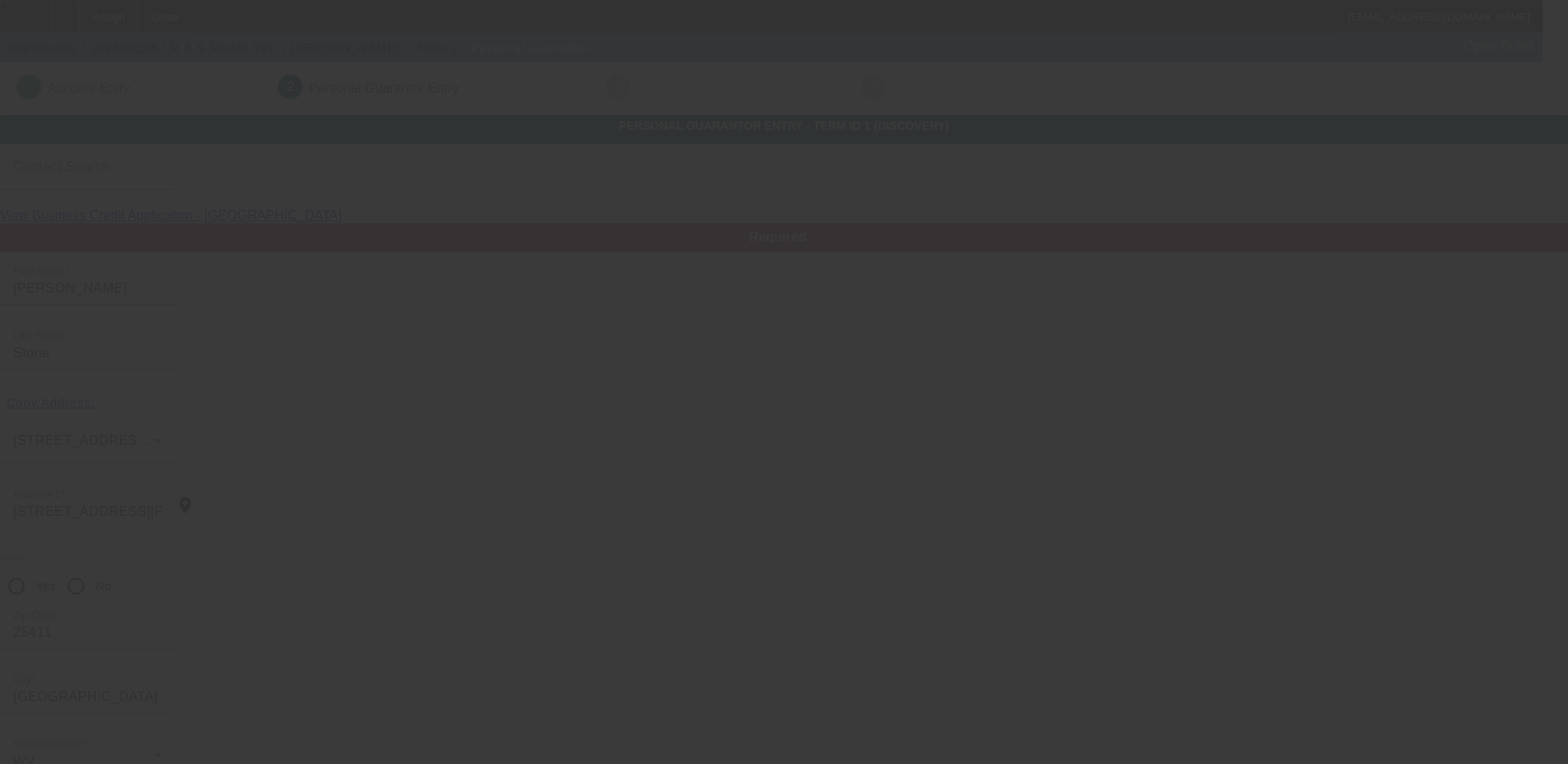
scroll to position [45, 0]
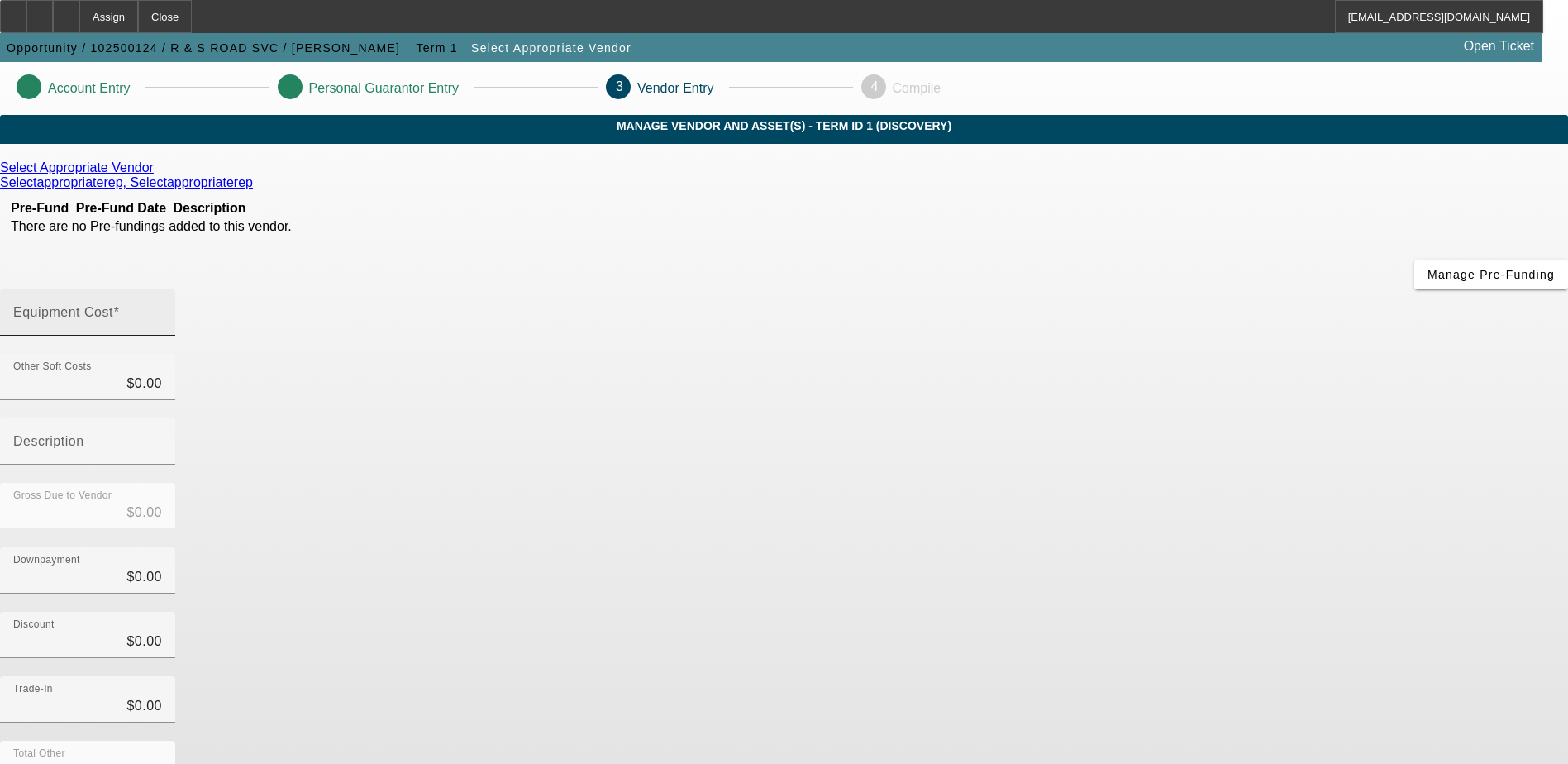
click at [162, 290] on div "Equipment Cost" at bounding box center [88, 313] width 149 height 47
type input "8"
type input "$8.00"
type input "80"
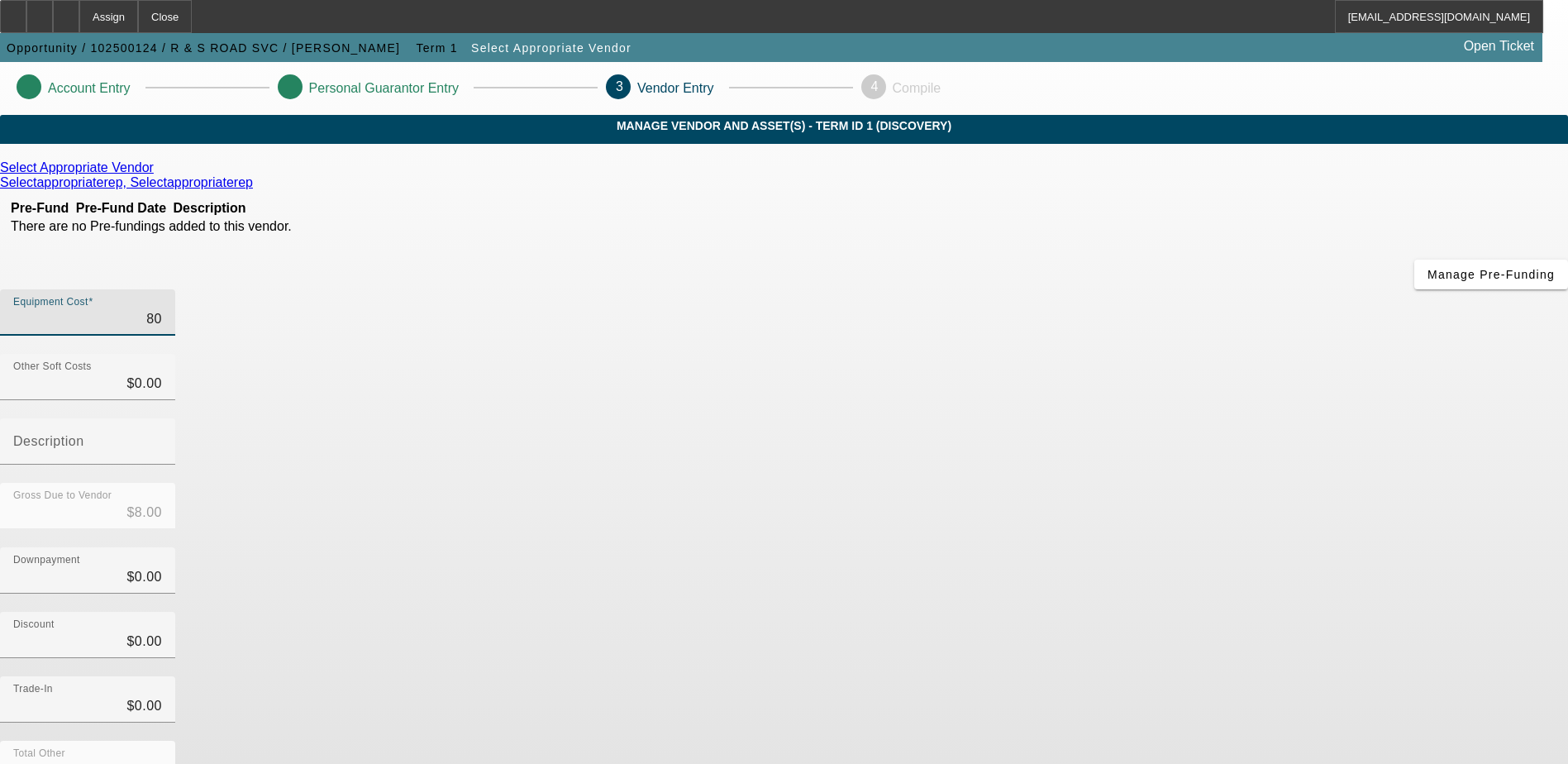
type input "$80.00"
type input "800"
type input "$800.00"
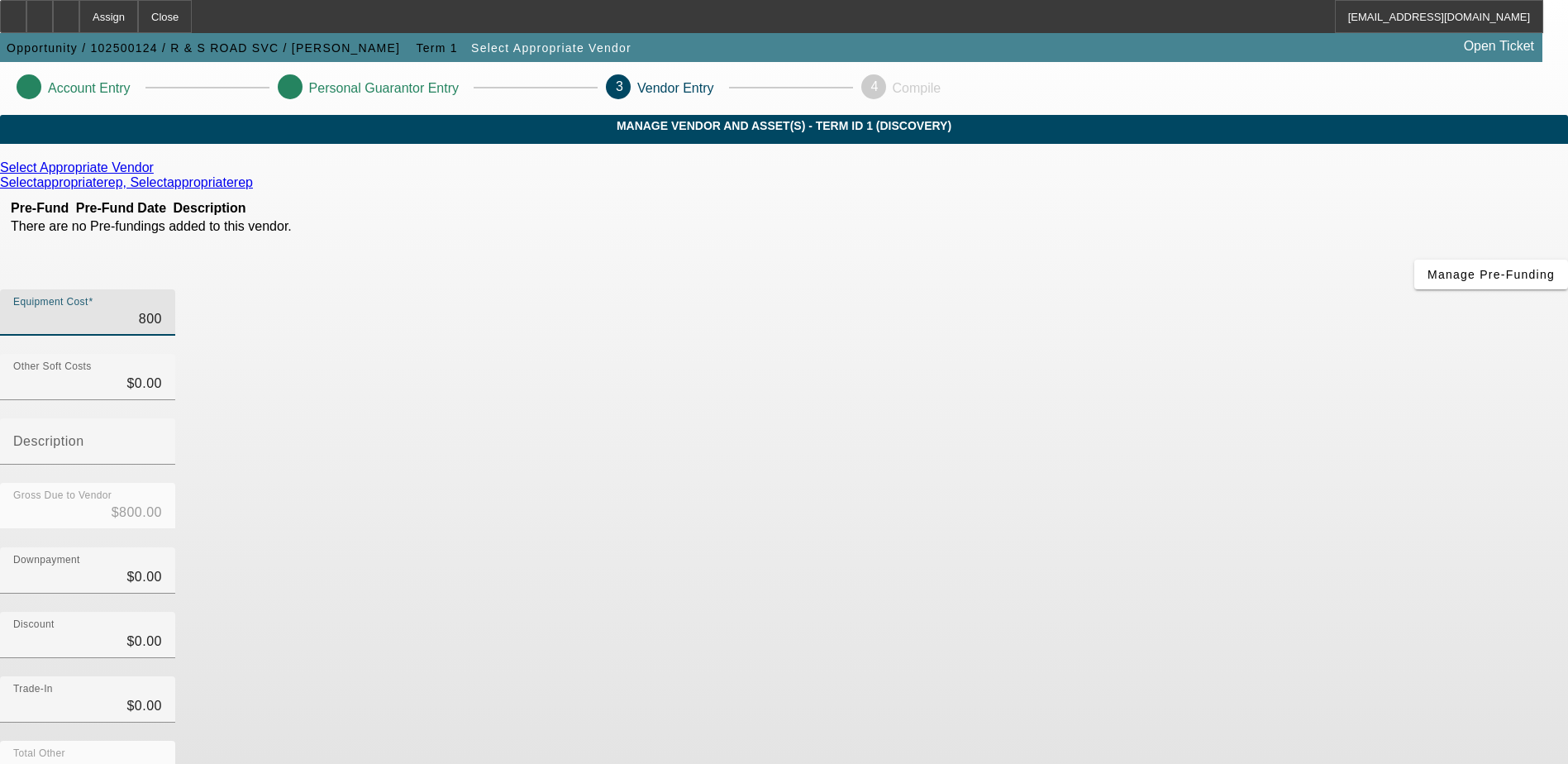
type input "8000"
type input "$8,000.00"
type input "80000"
type input "$80,000.00"
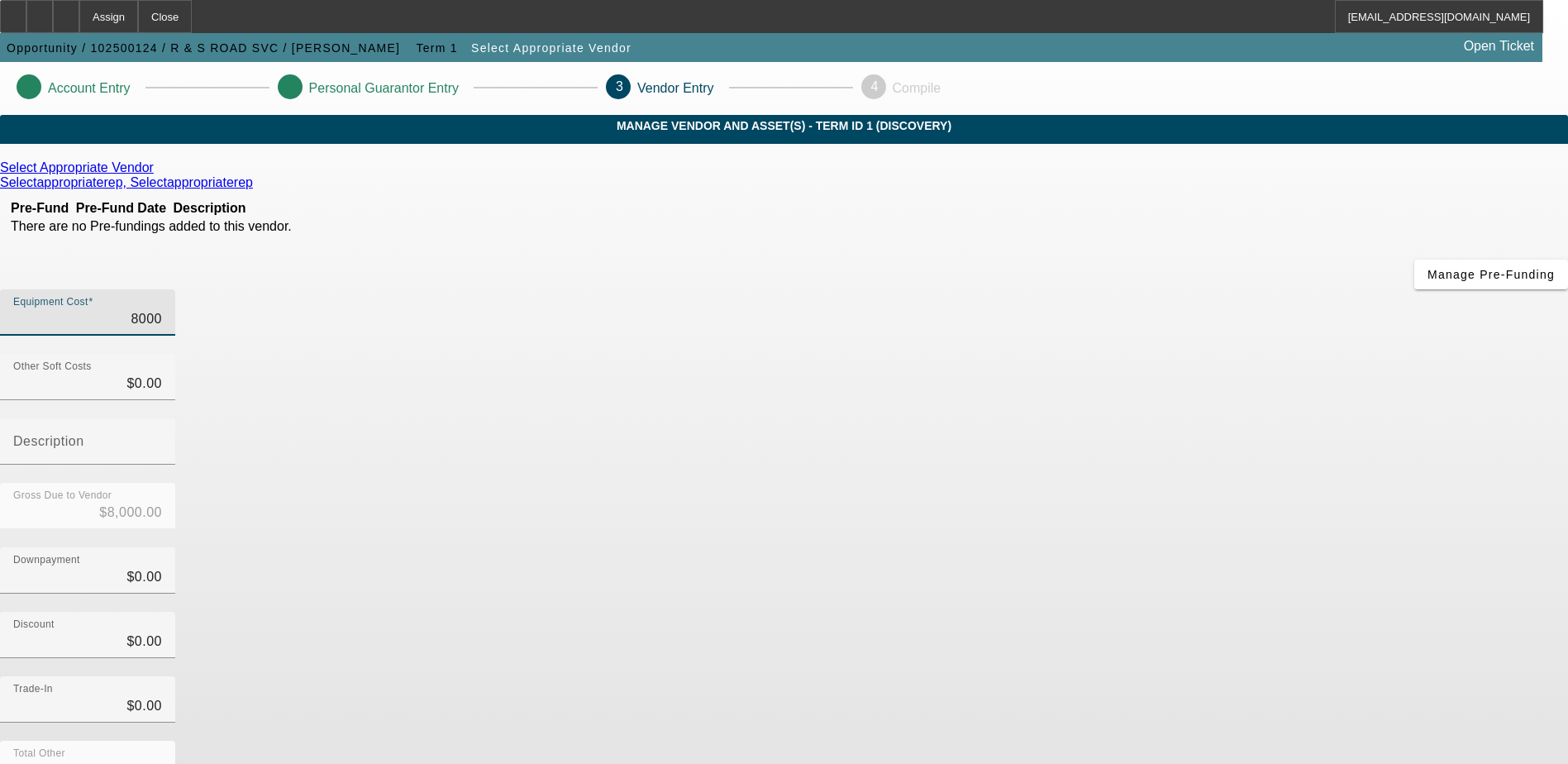
type input "$80,000.00"
click at [1097, 612] on div "Discount $0.00" at bounding box center [784, 644] width 1568 height 64
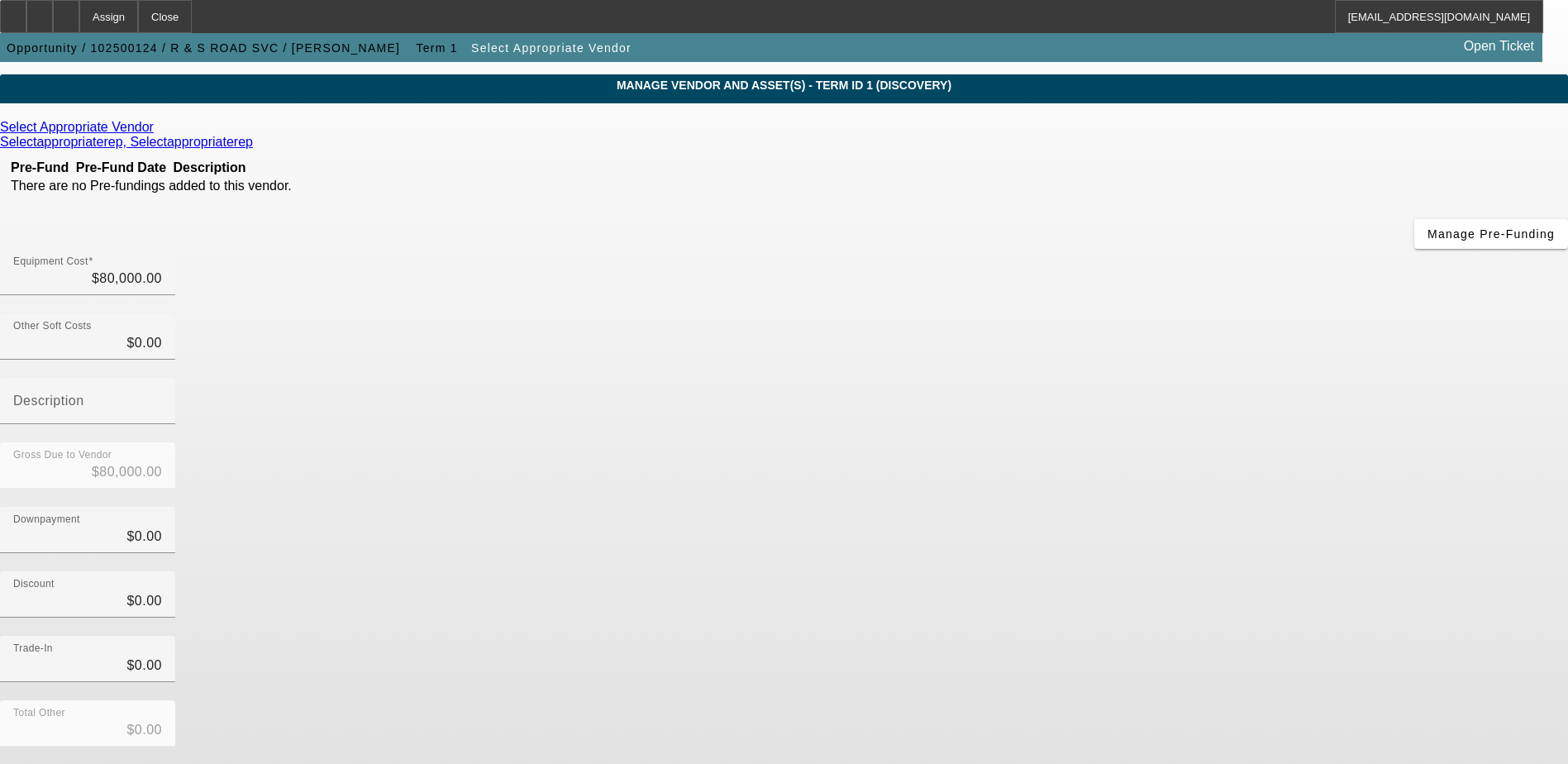
scroll to position [80, 0]
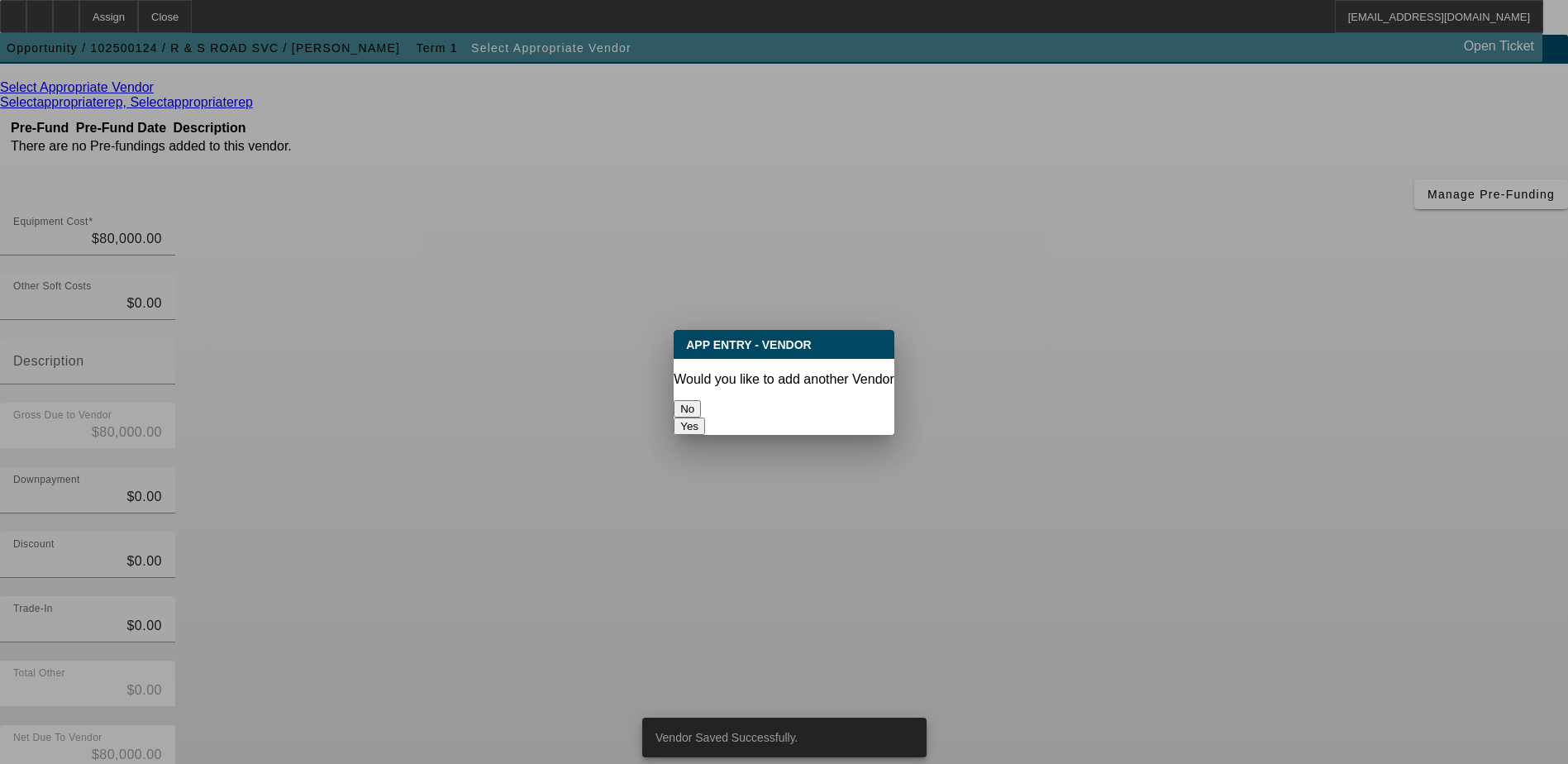
scroll to position [0, 0]
click at [701, 400] on button "No" at bounding box center [687, 408] width 27 height 17
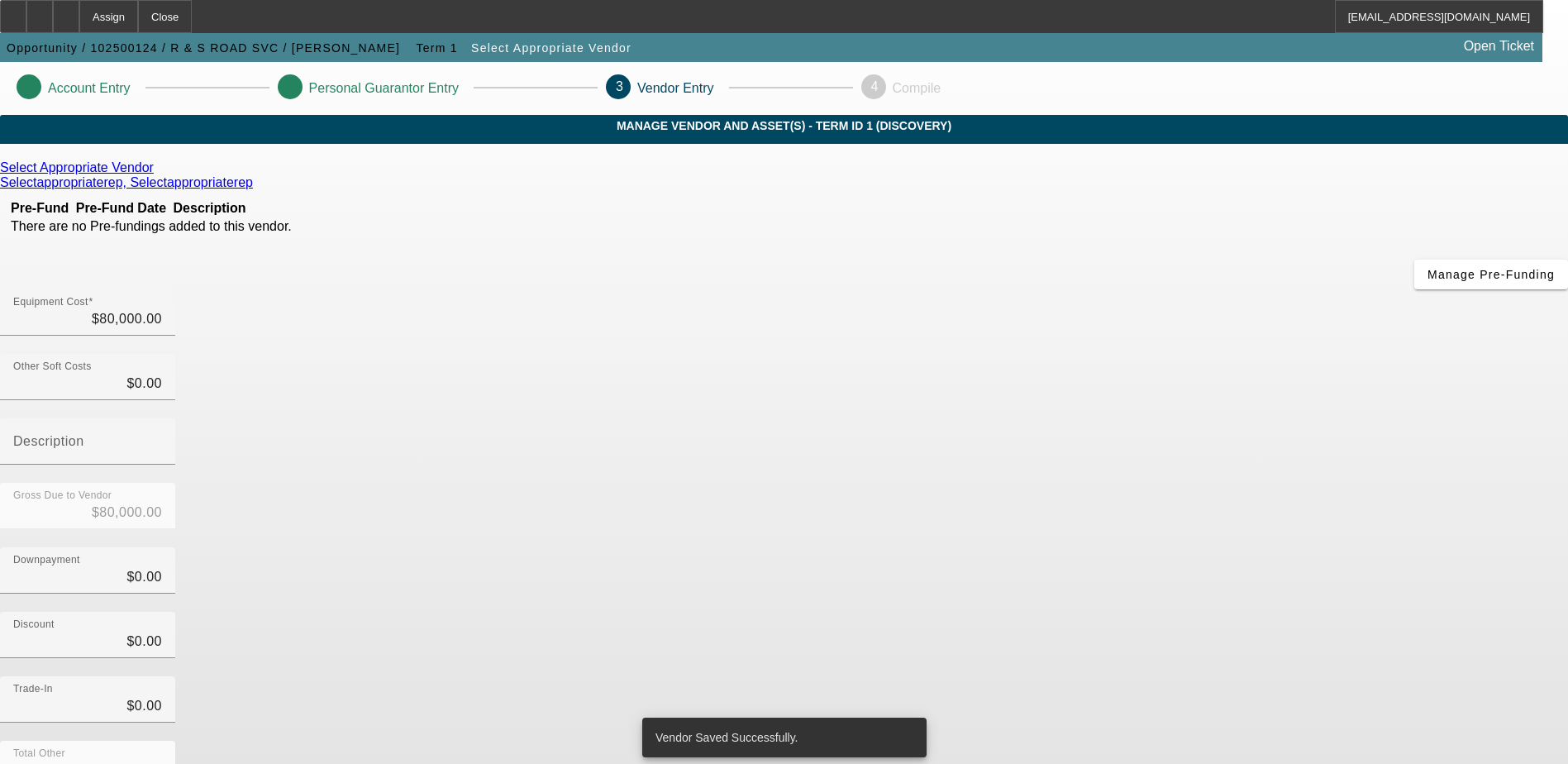
scroll to position [80, 0]
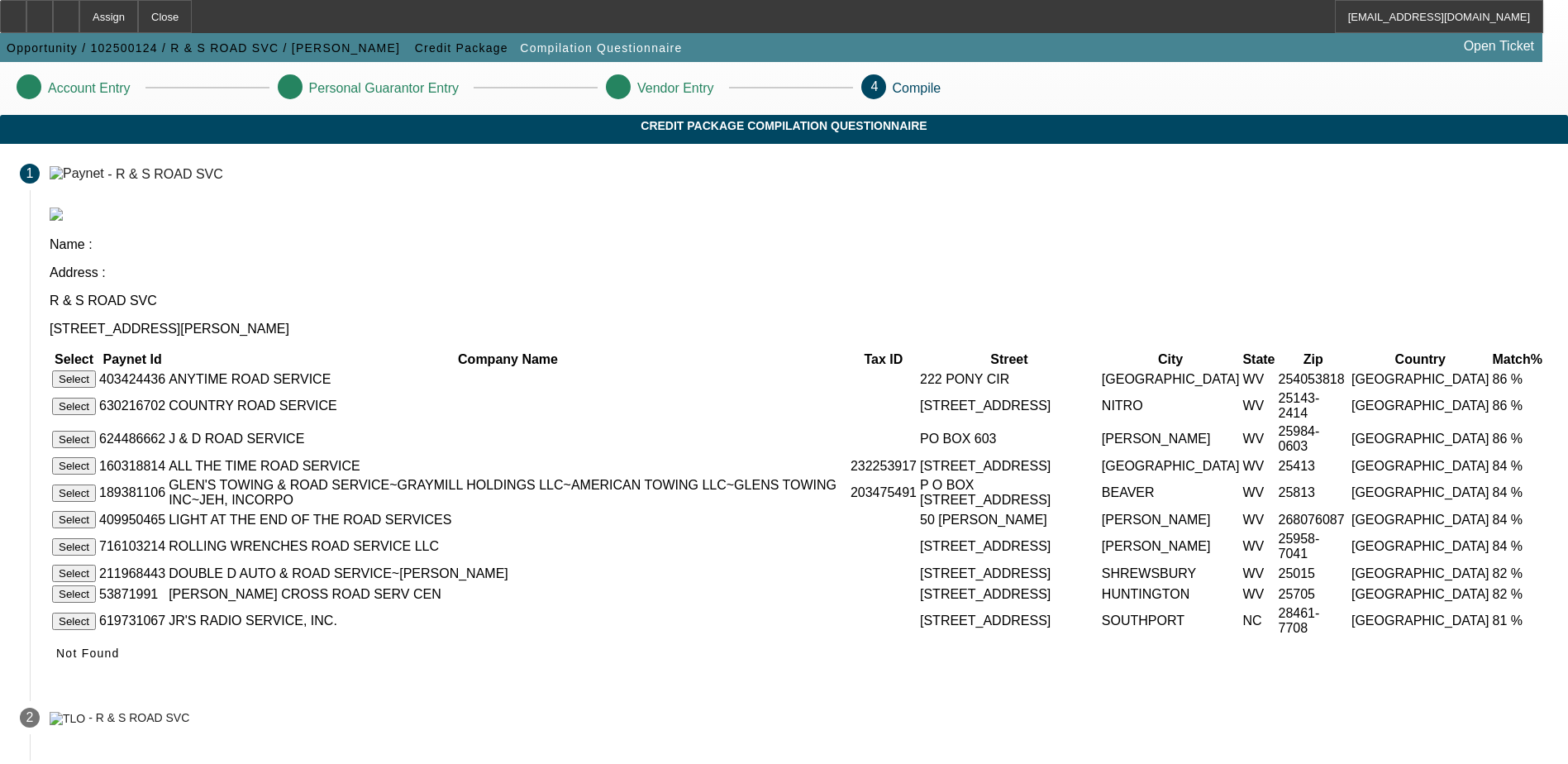
scroll to position [80, 0]
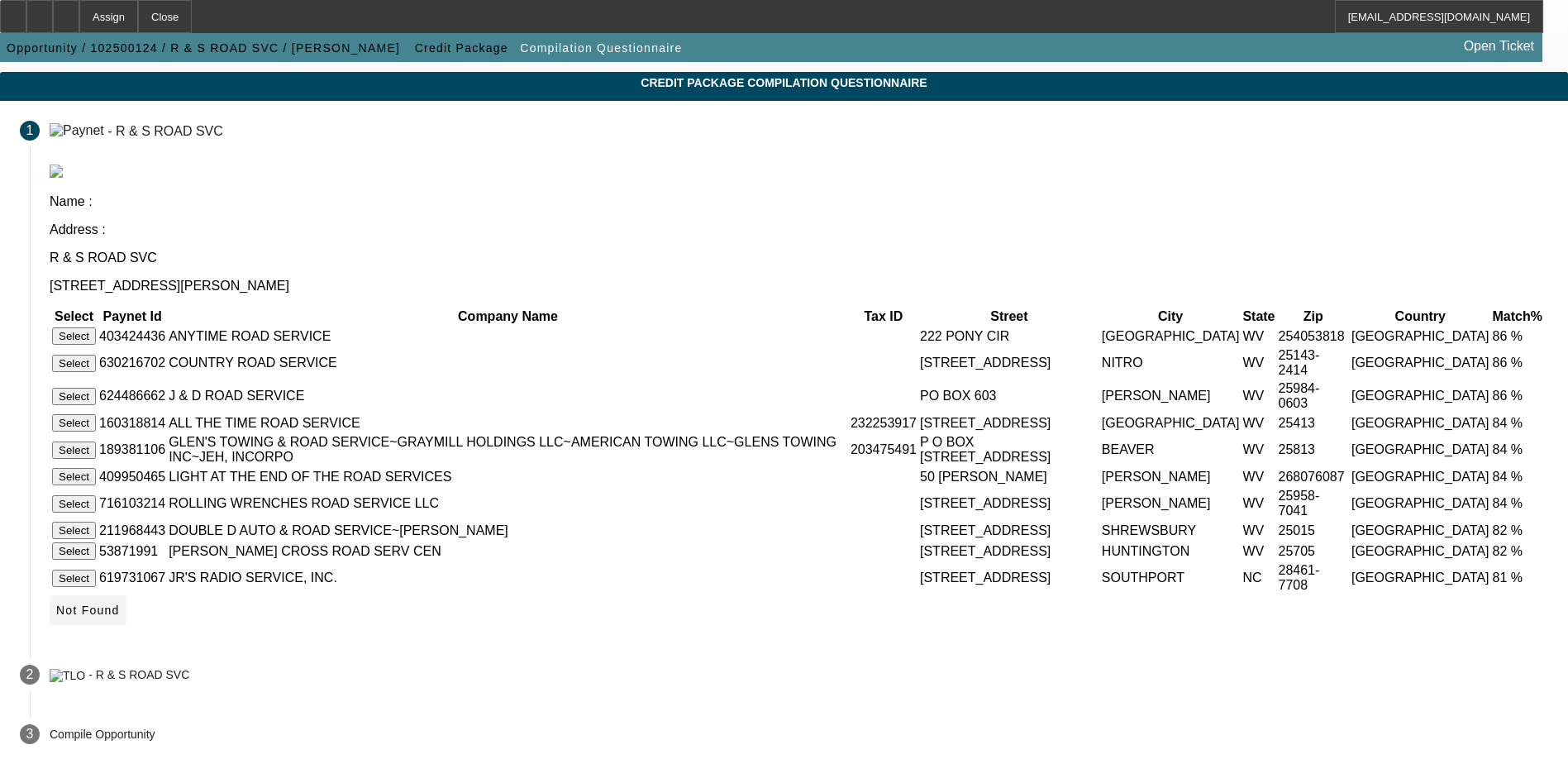
click at [56, 610] on icon at bounding box center [56, 611] width 0 height 14
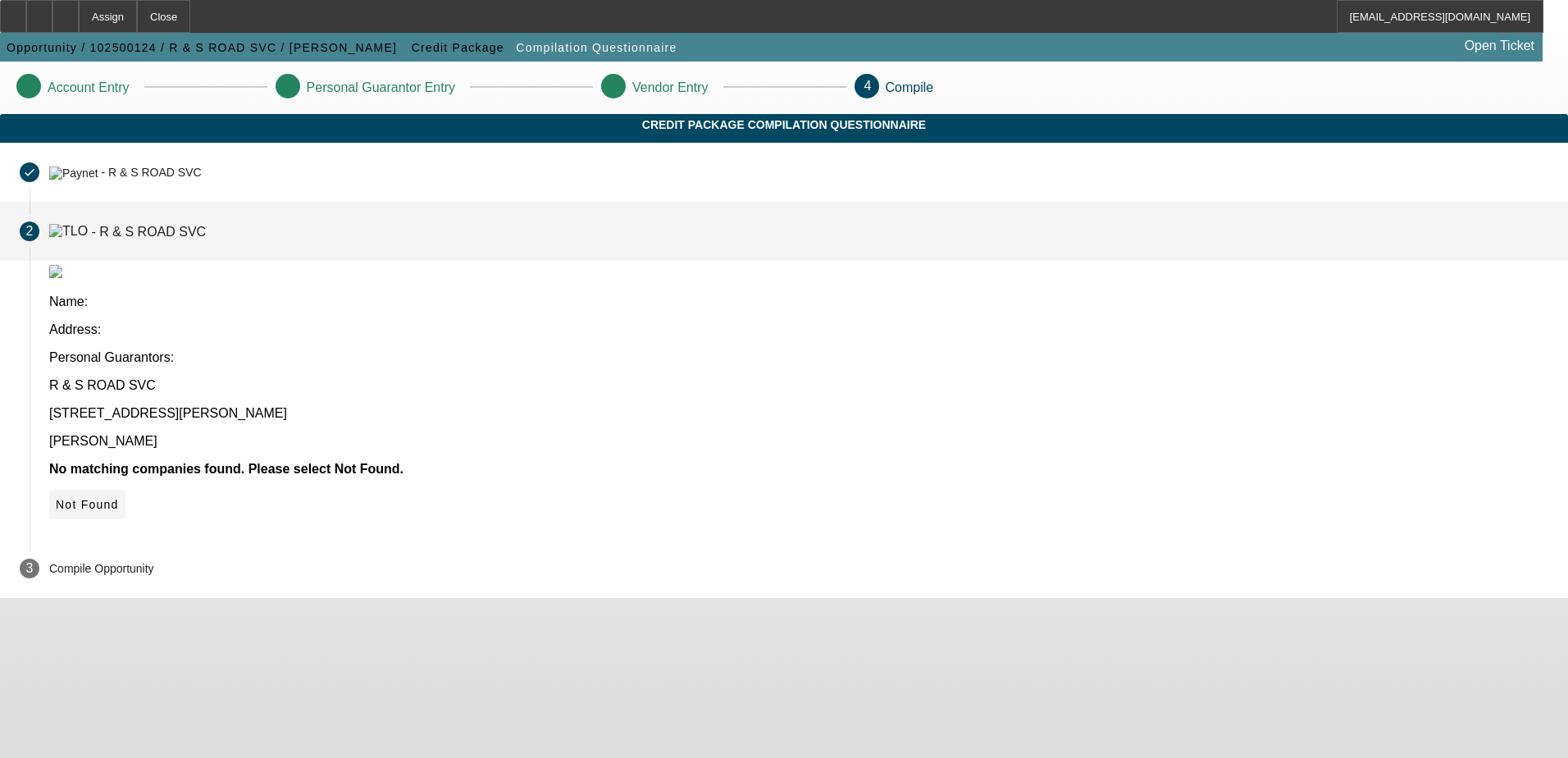
click at [119, 498] on span "Not Found" at bounding box center [87, 505] width 63 height 13
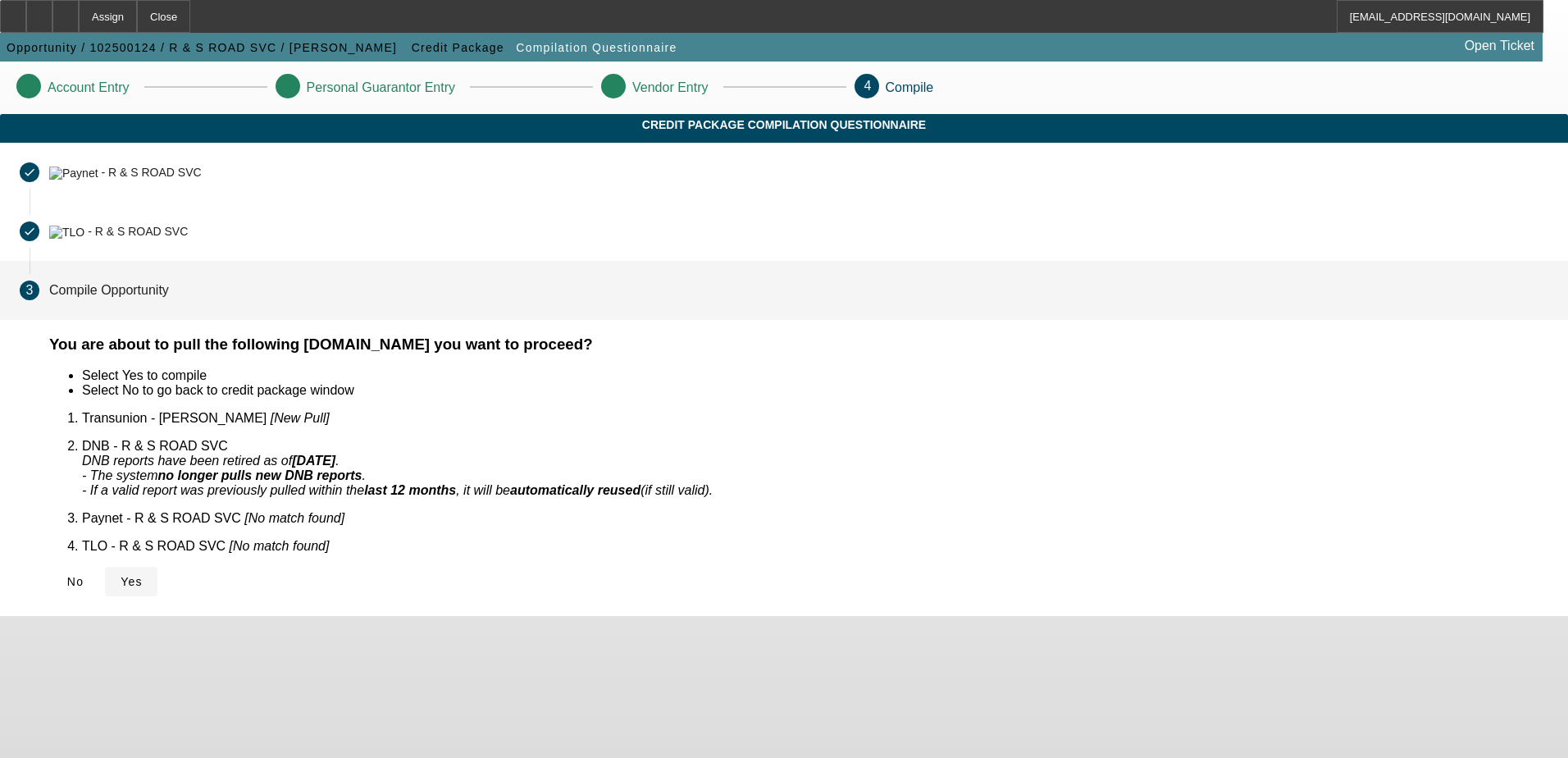
click at [143, 575] on span "Yes" at bounding box center [131, 582] width 22 height 13
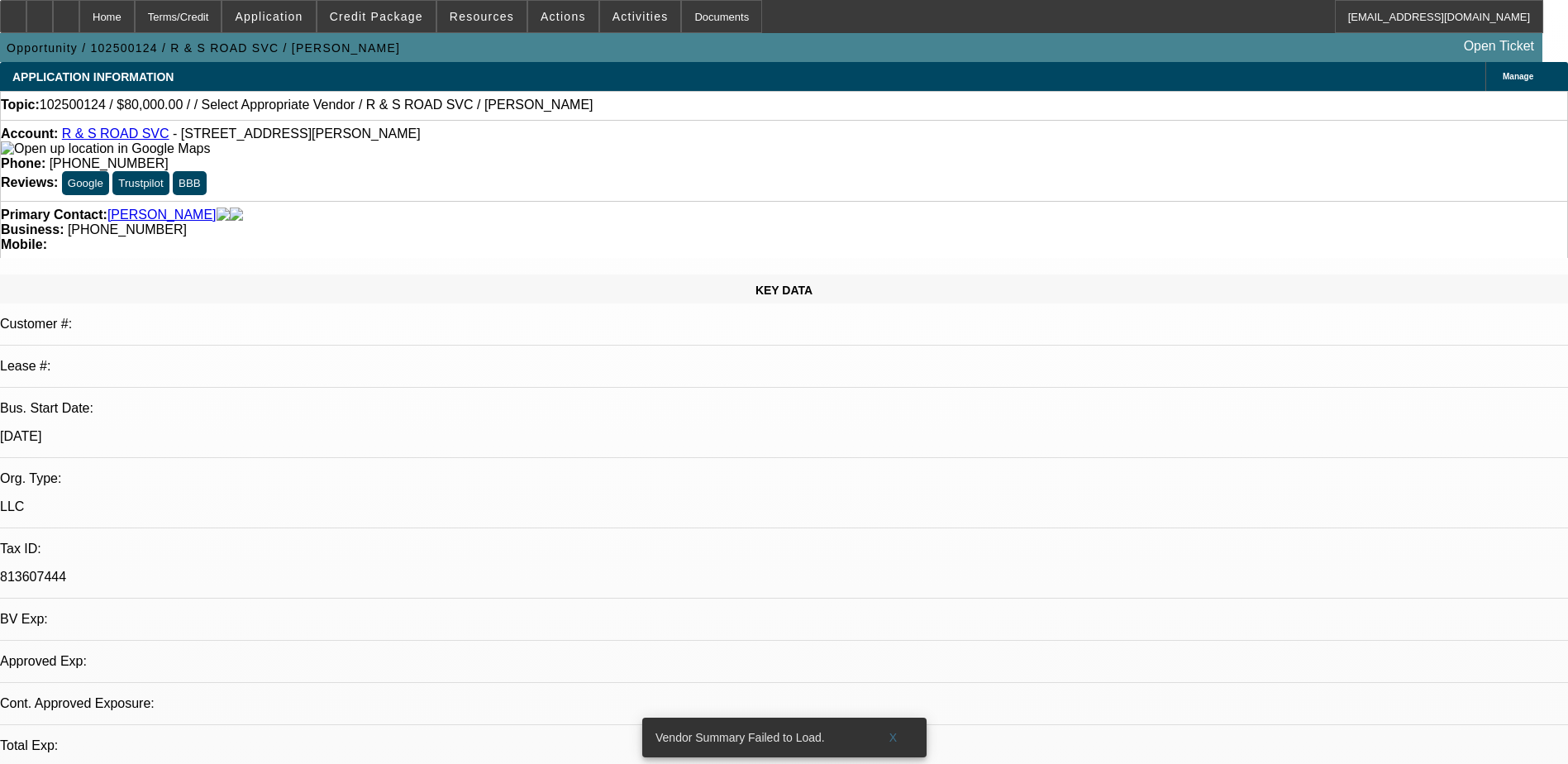
select select "0"
select select "2"
select select "0.1"
select select "1"
select select "2"
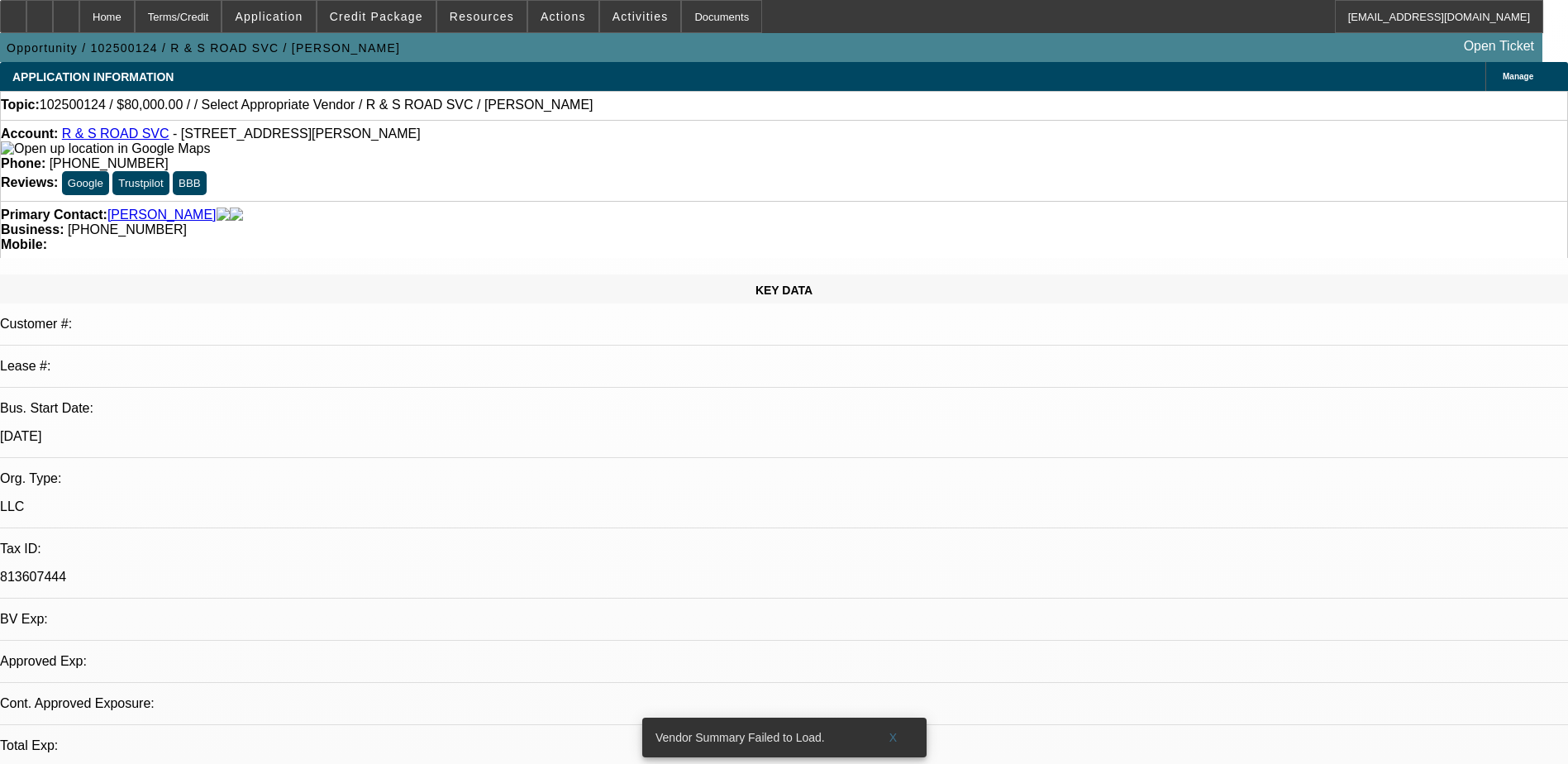
select select "4"
click at [66, 11] on icon at bounding box center [66, 11] width 0 height 0
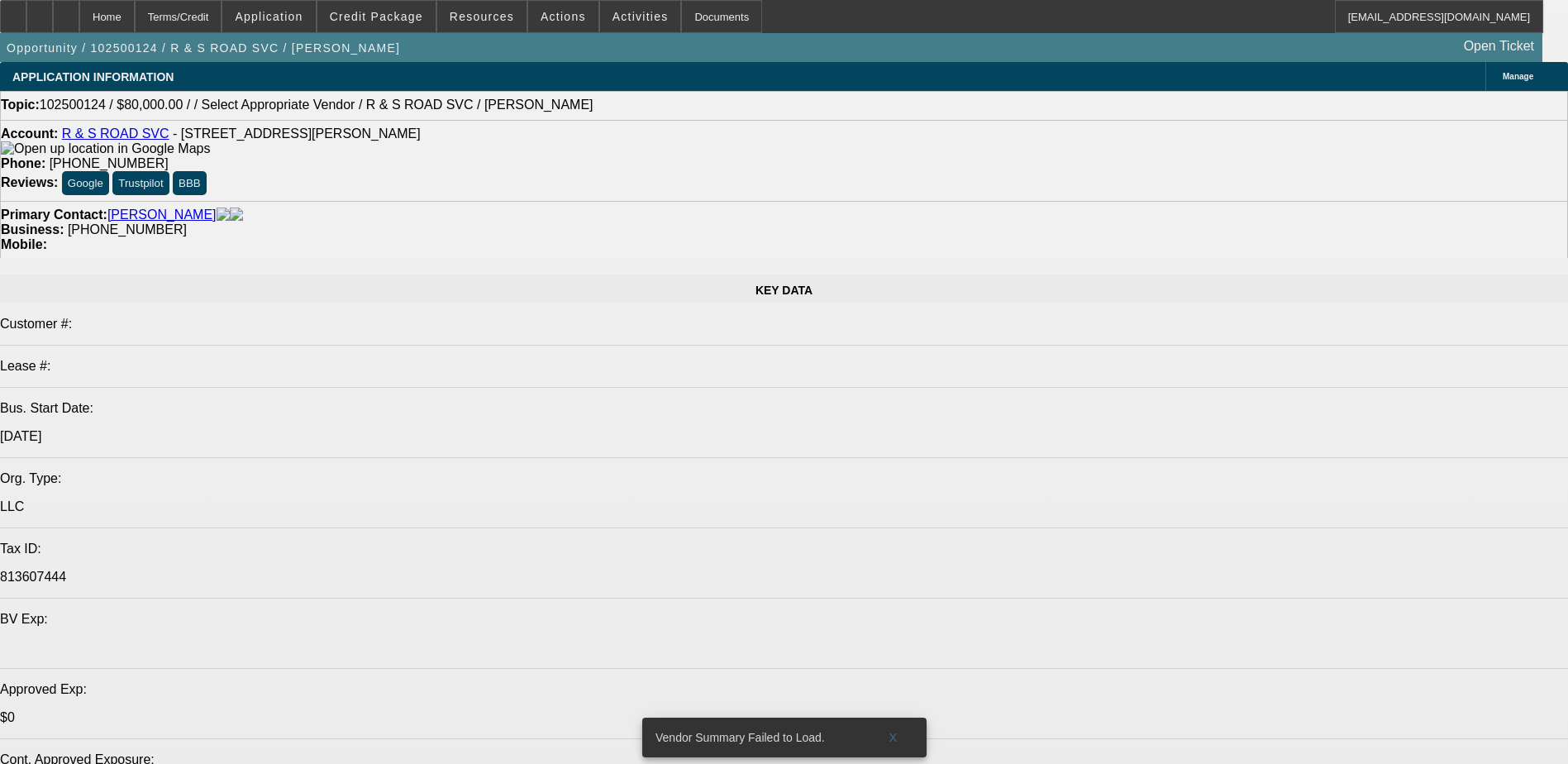
select select "0"
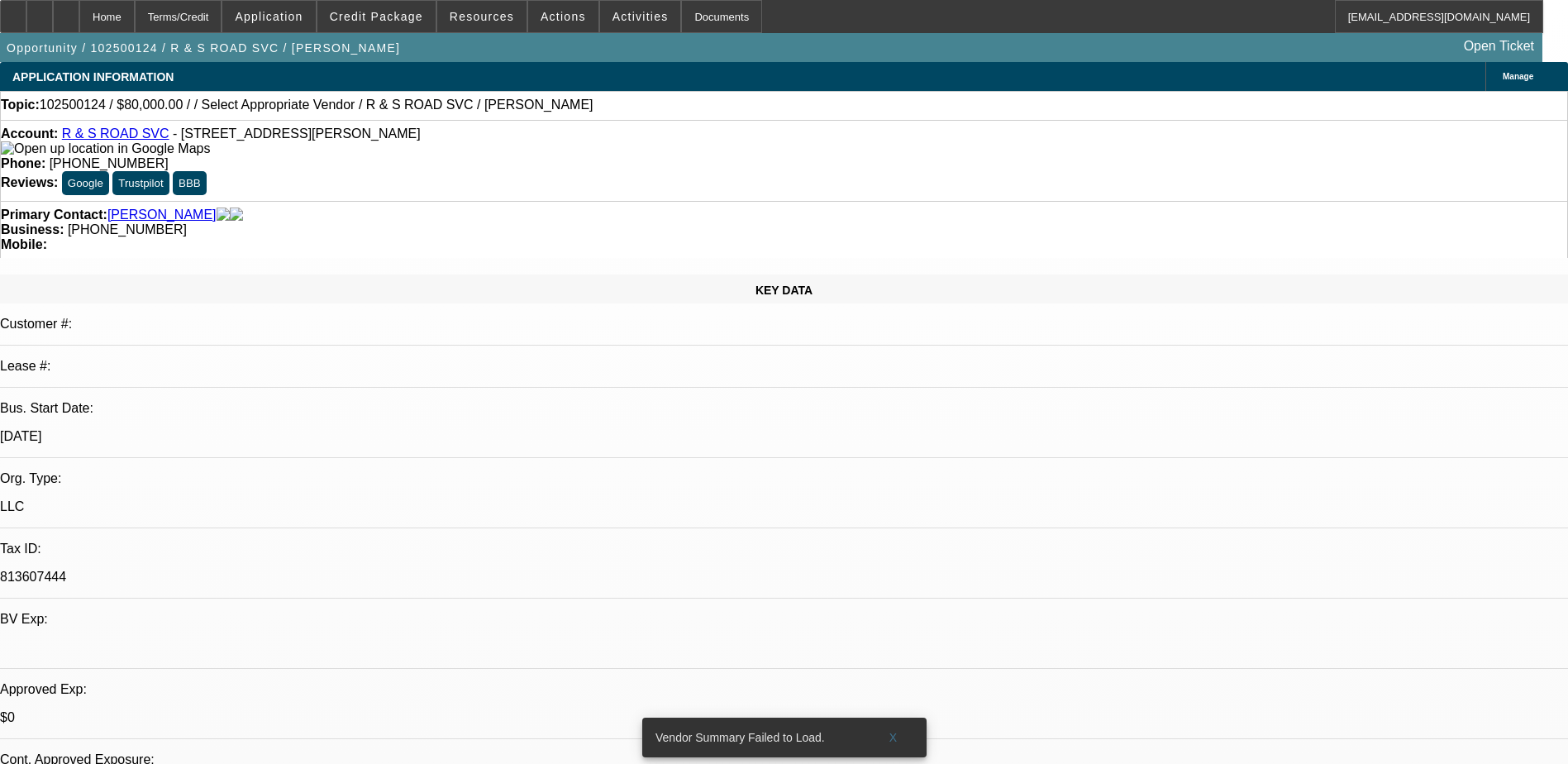
select select "2"
select select "0.1"
select select "1"
select select "2"
select select "4"
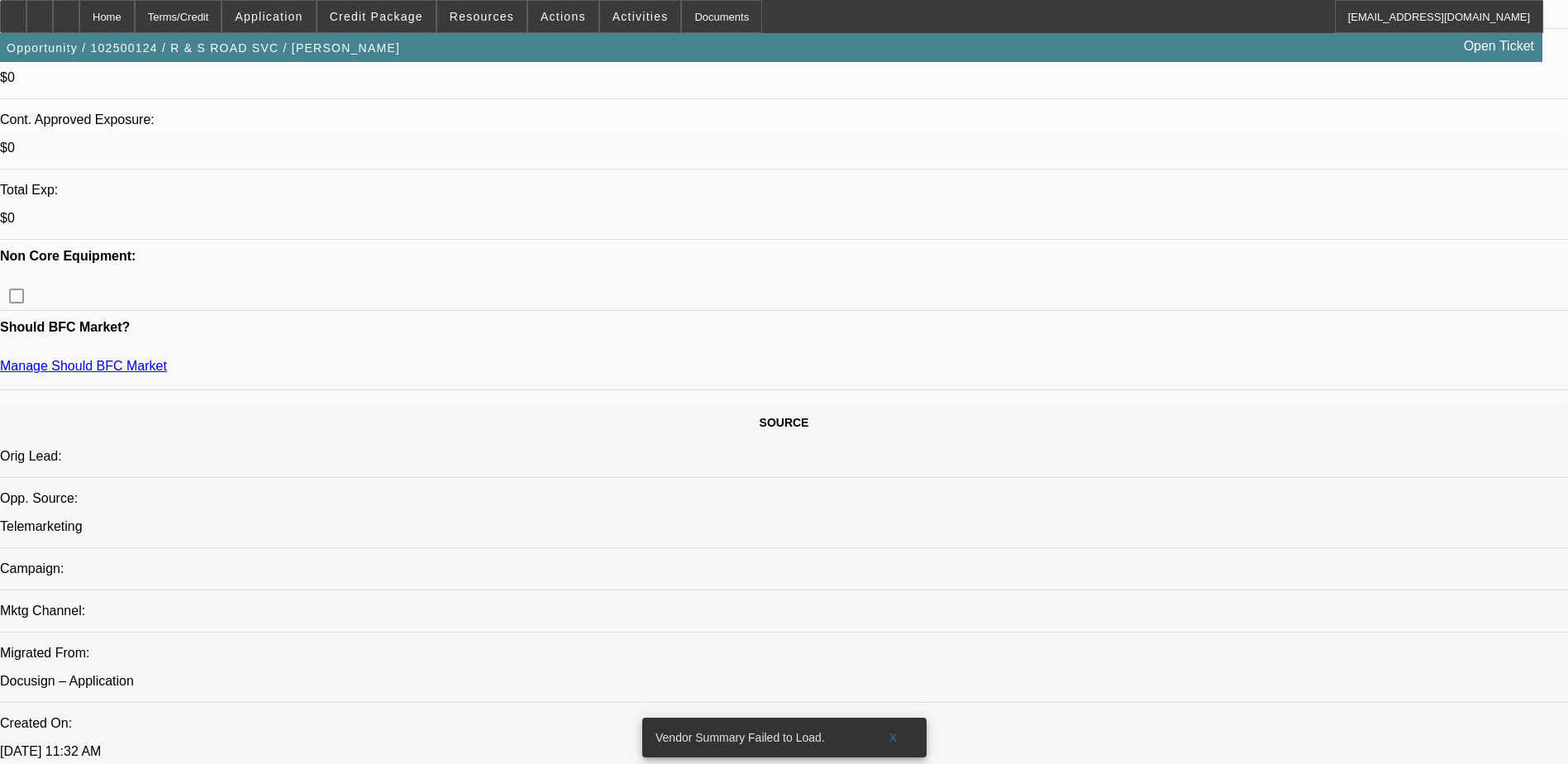
scroll to position [496, 0]
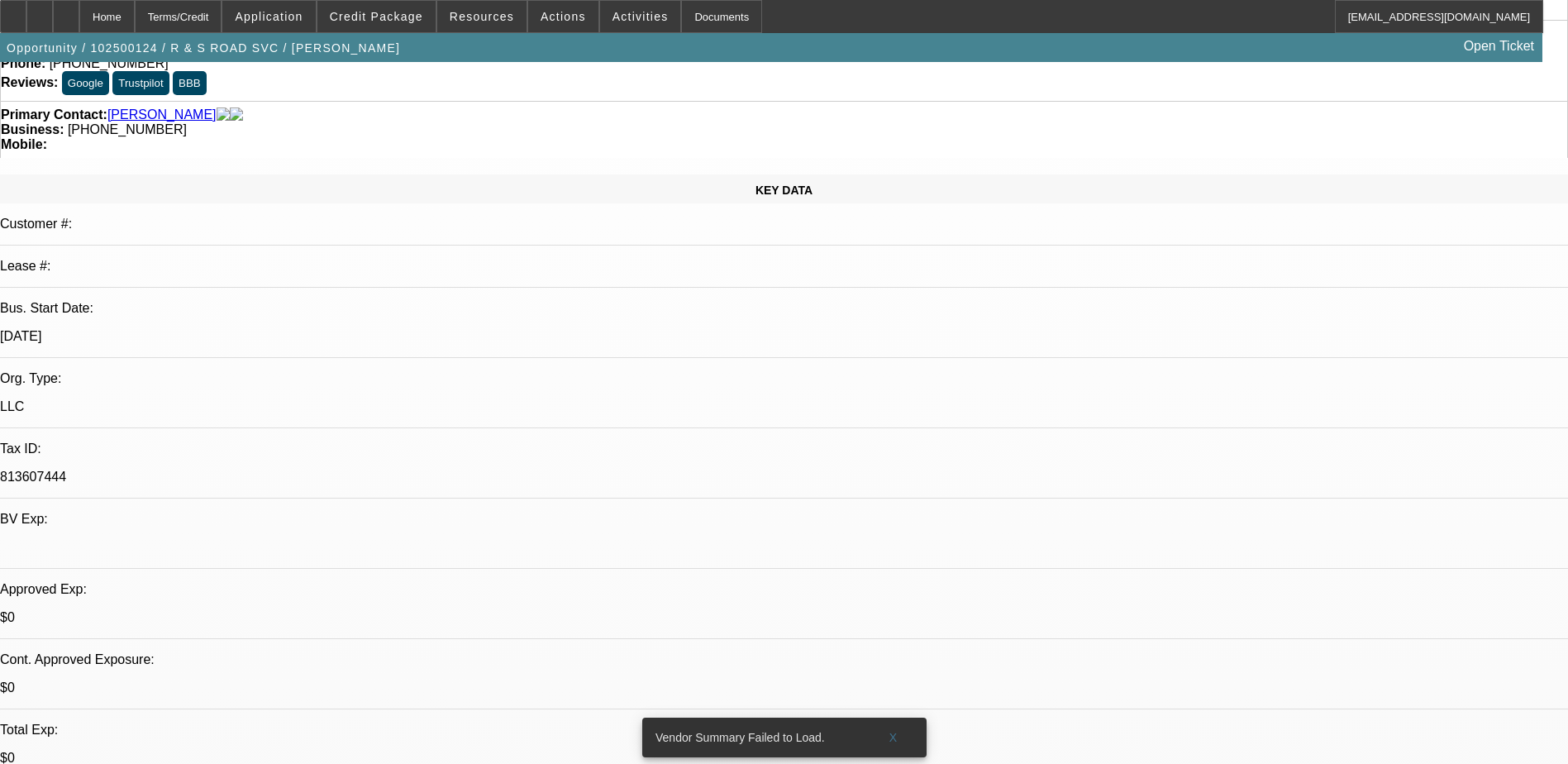
scroll to position [0, 0]
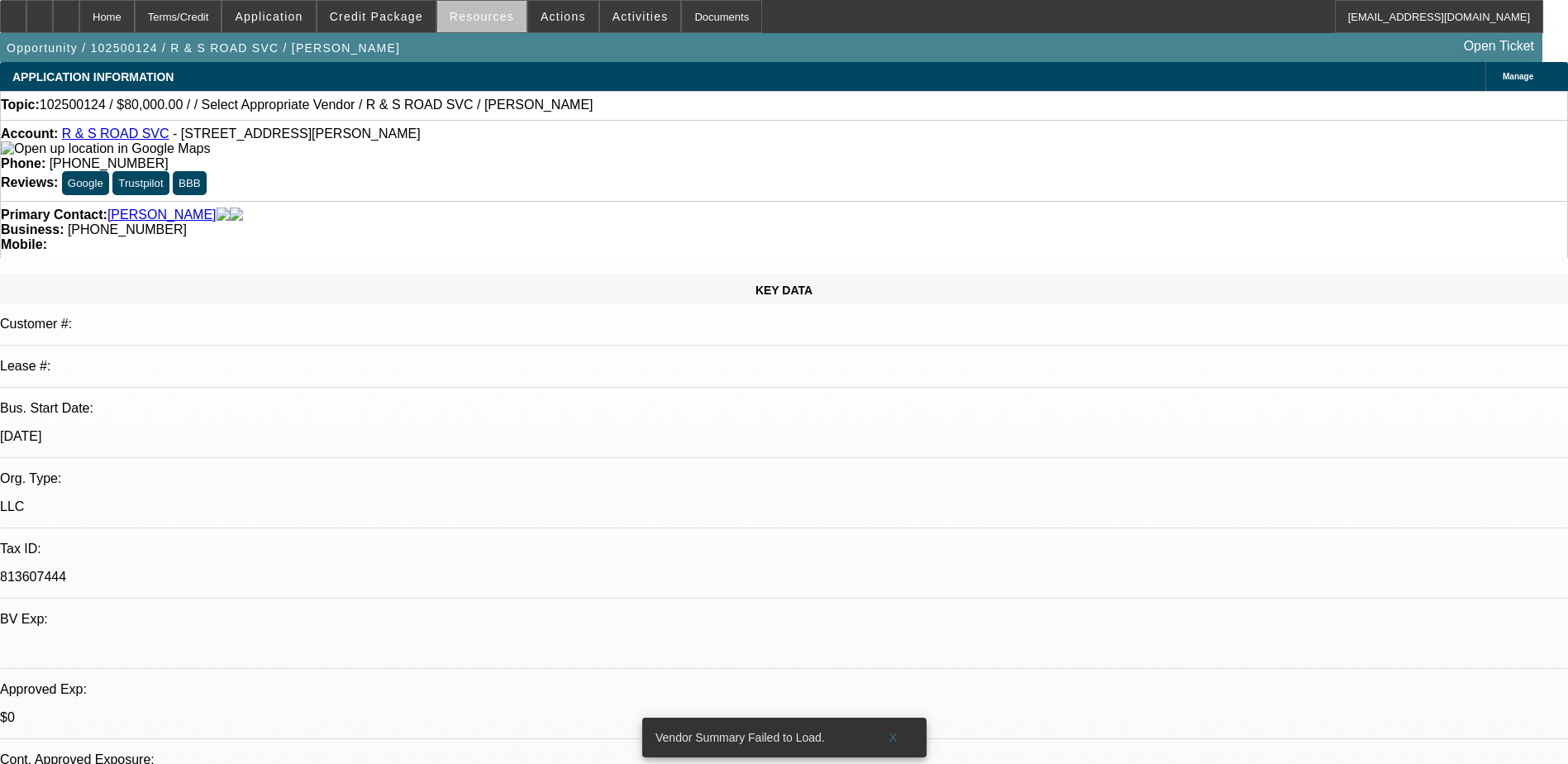
click at [495, 19] on span "Resources" at bounding box center [482, 17] width 64 height 14
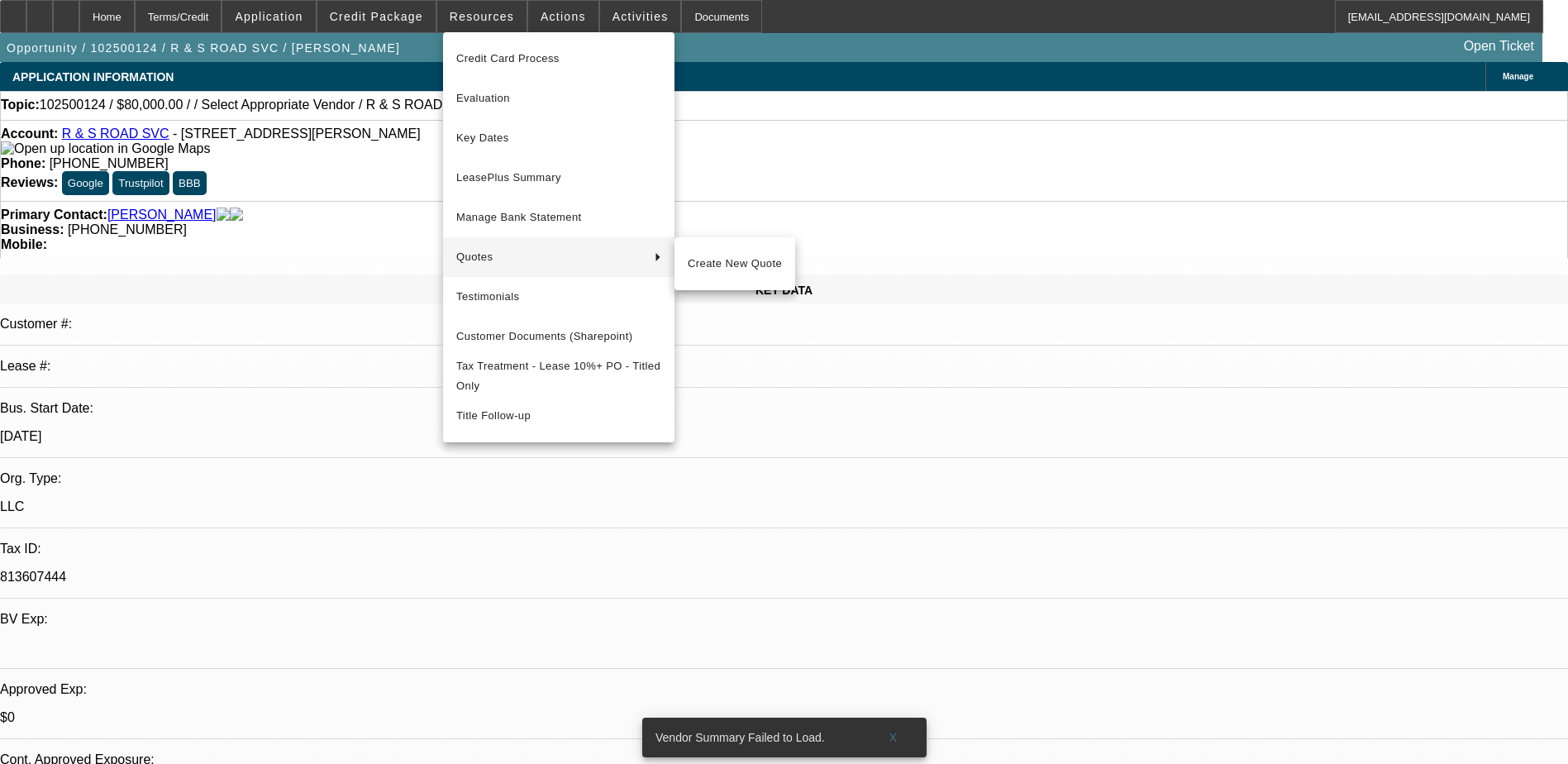
click at [754, 219] on div at bounding box center [784, 382] width 1568 height 764
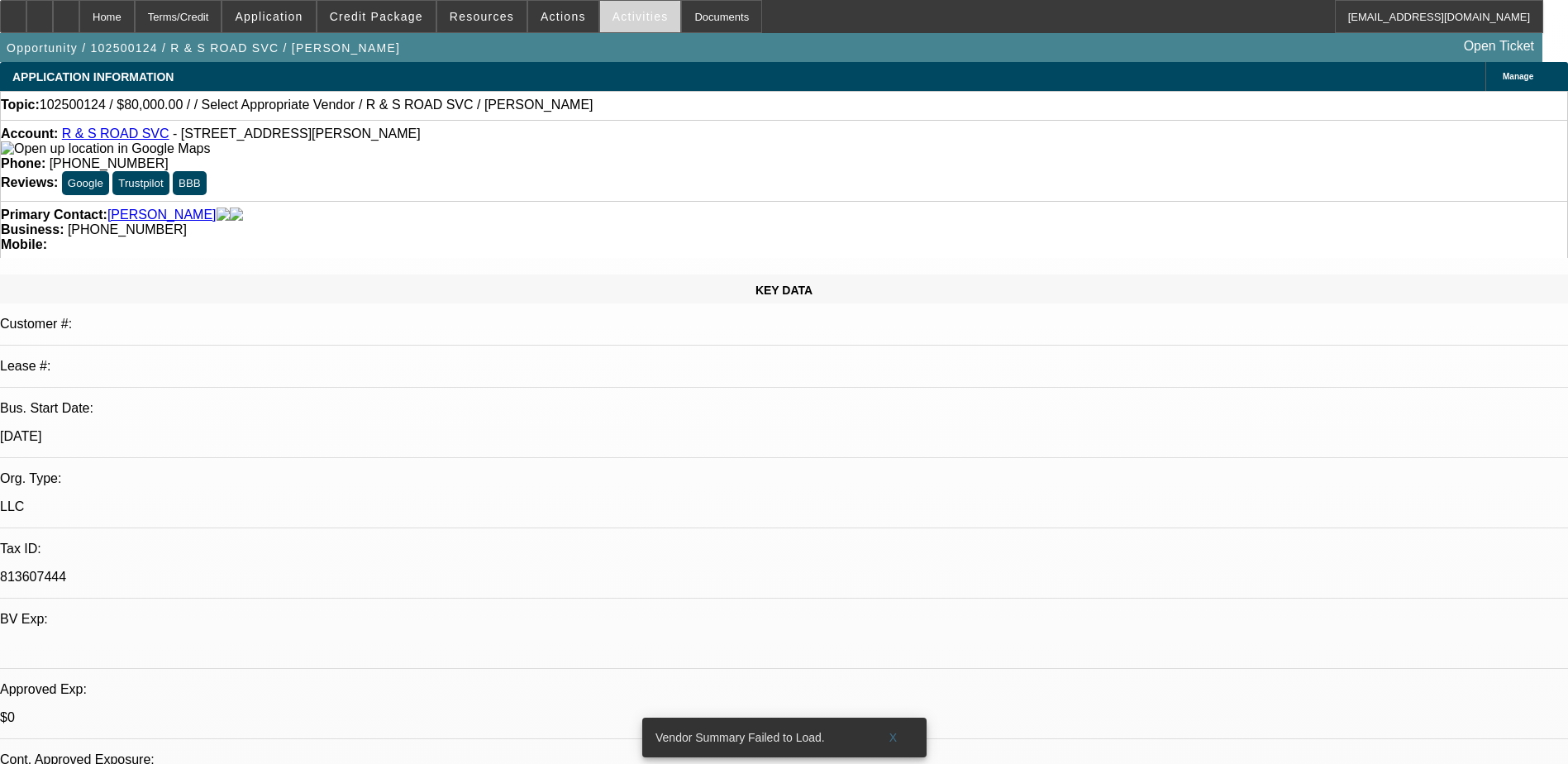
click at [610, 24] on span at bounding box center [641, 16] width 81 height 40
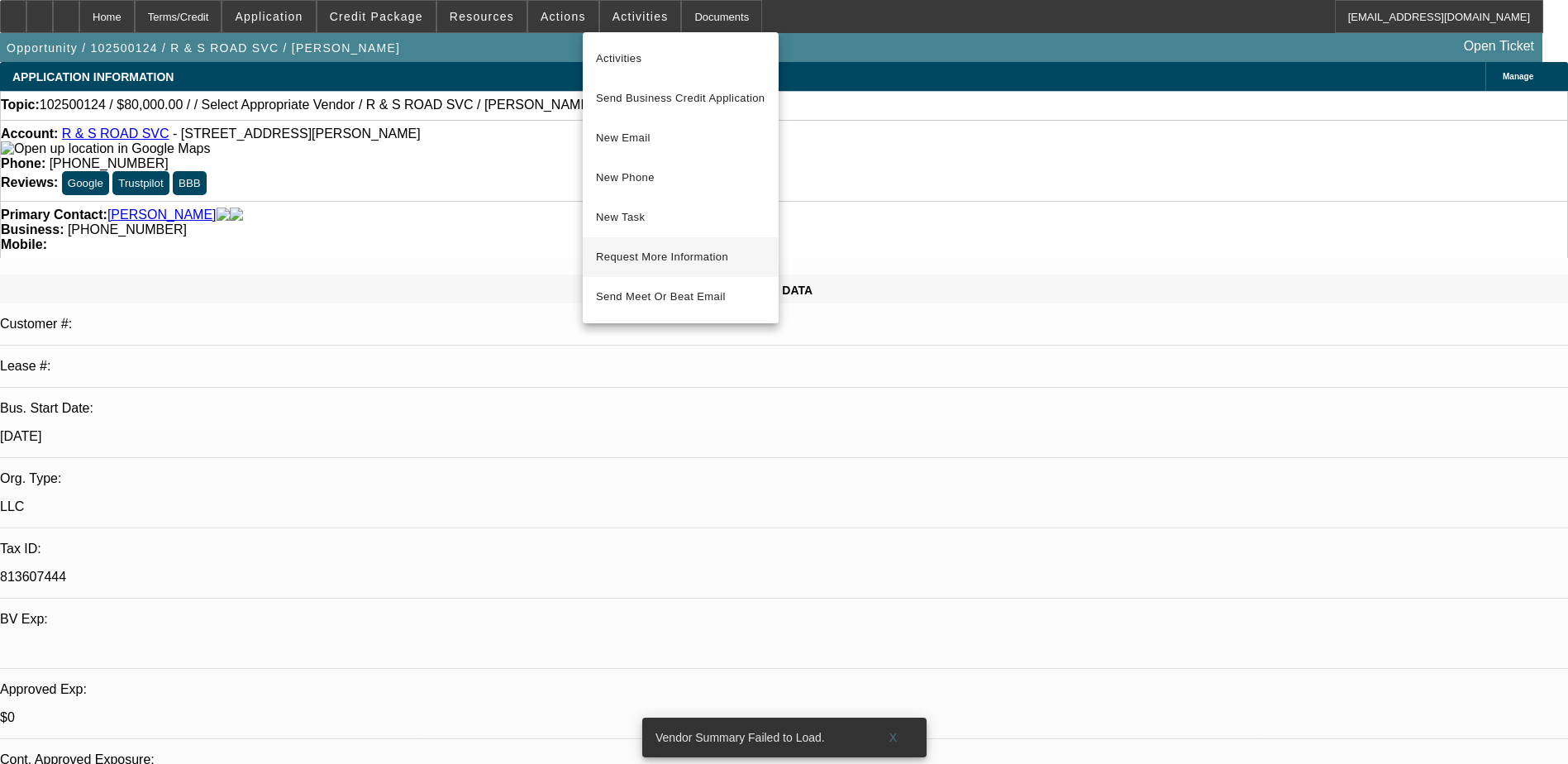
click at [682, 256] on span "Request More Information" at bounding box center [681, 257] width 169 height 19
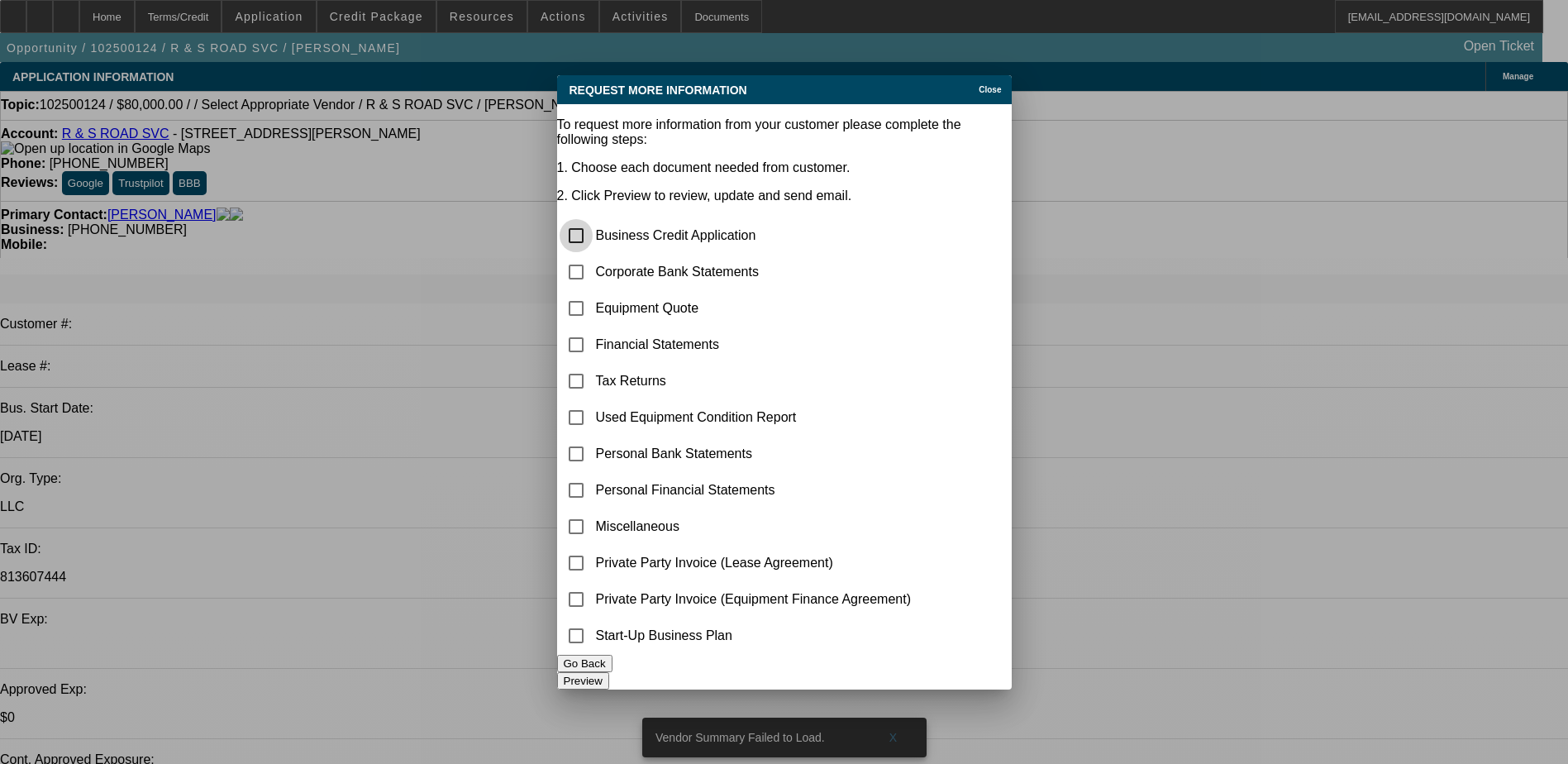
click at [590, 219] on input "checkbox" at bounding box center [576, 235] width 33 height 33
checkbox input "true"
click at [609, 673] on button "Preview" at bounding box center [582, 681] width 52 height 17
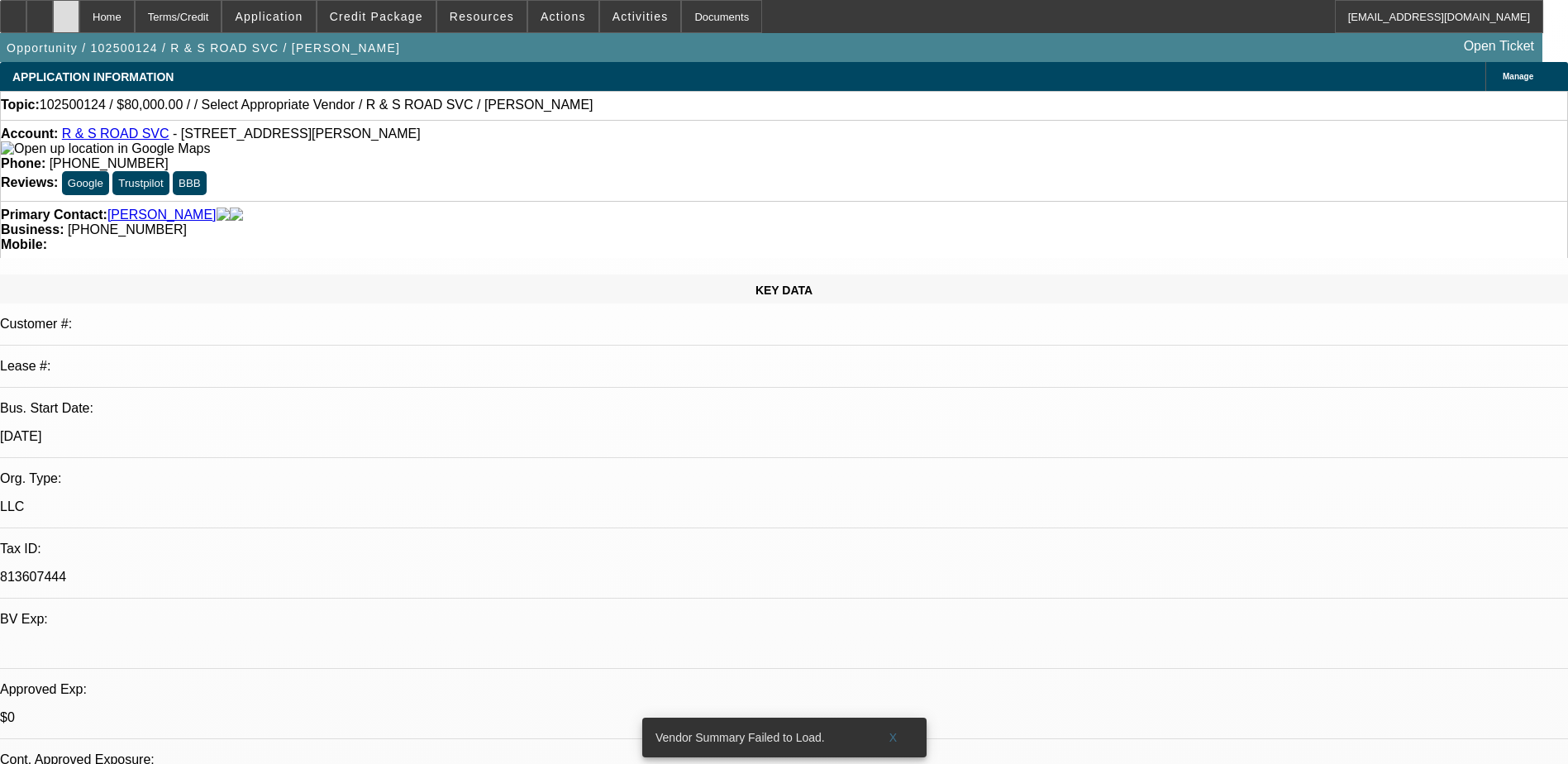
click at [80, 25] on div at bounding box center [65, 16] width 26 height 33
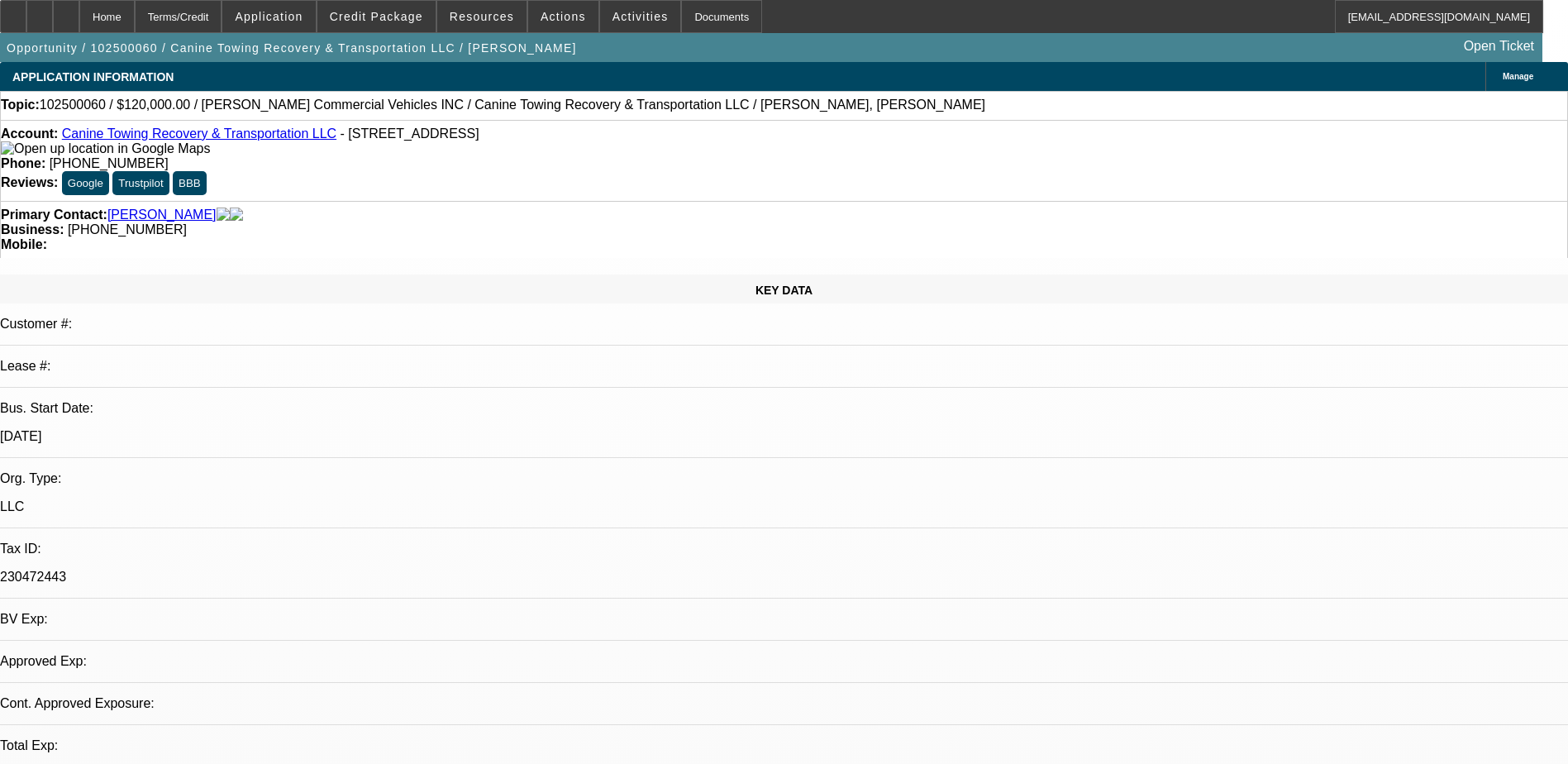
select select "0"
select select "2"
select select "0.1"
select select "1"
select select "2"
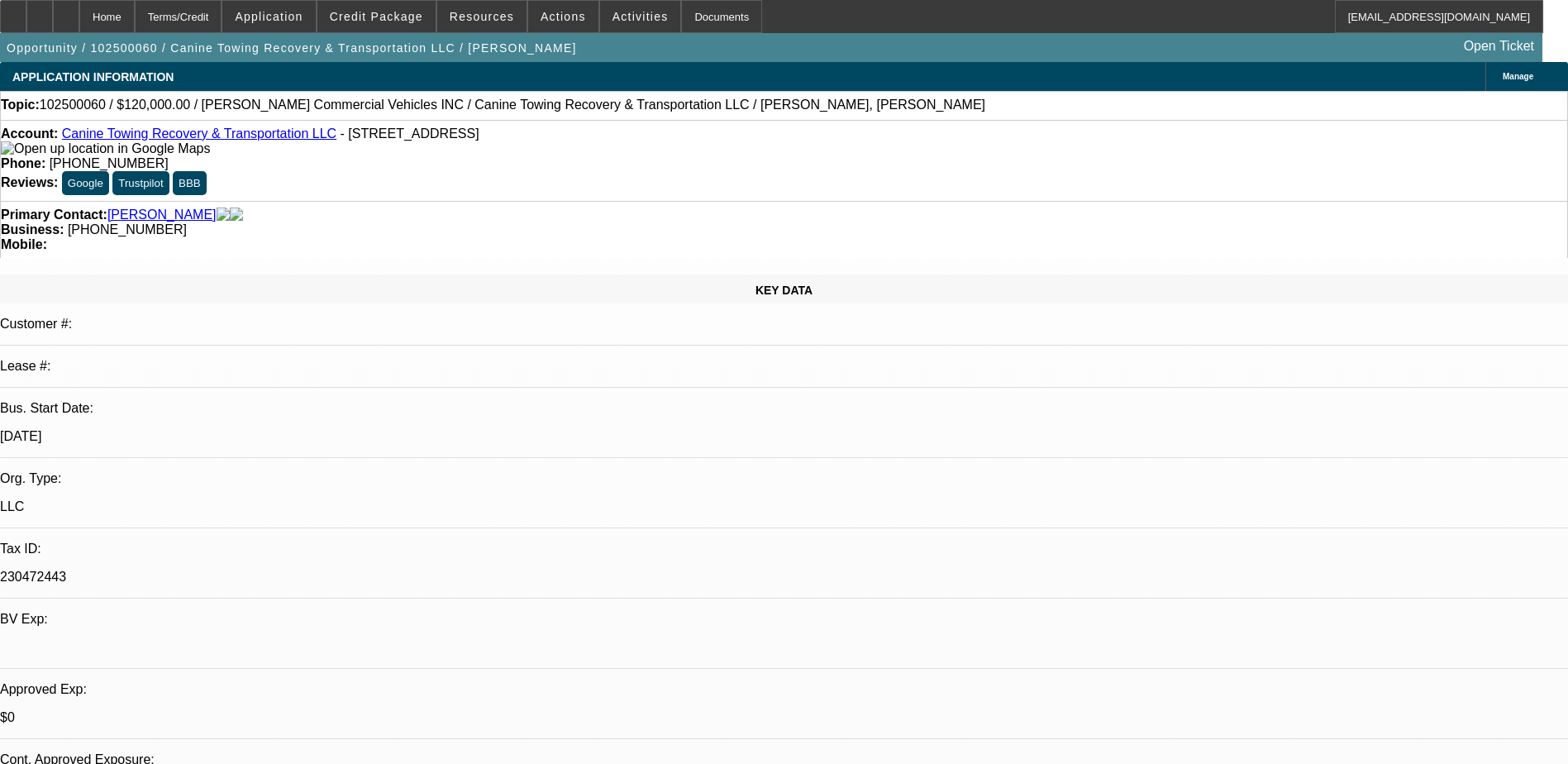
select select "4"
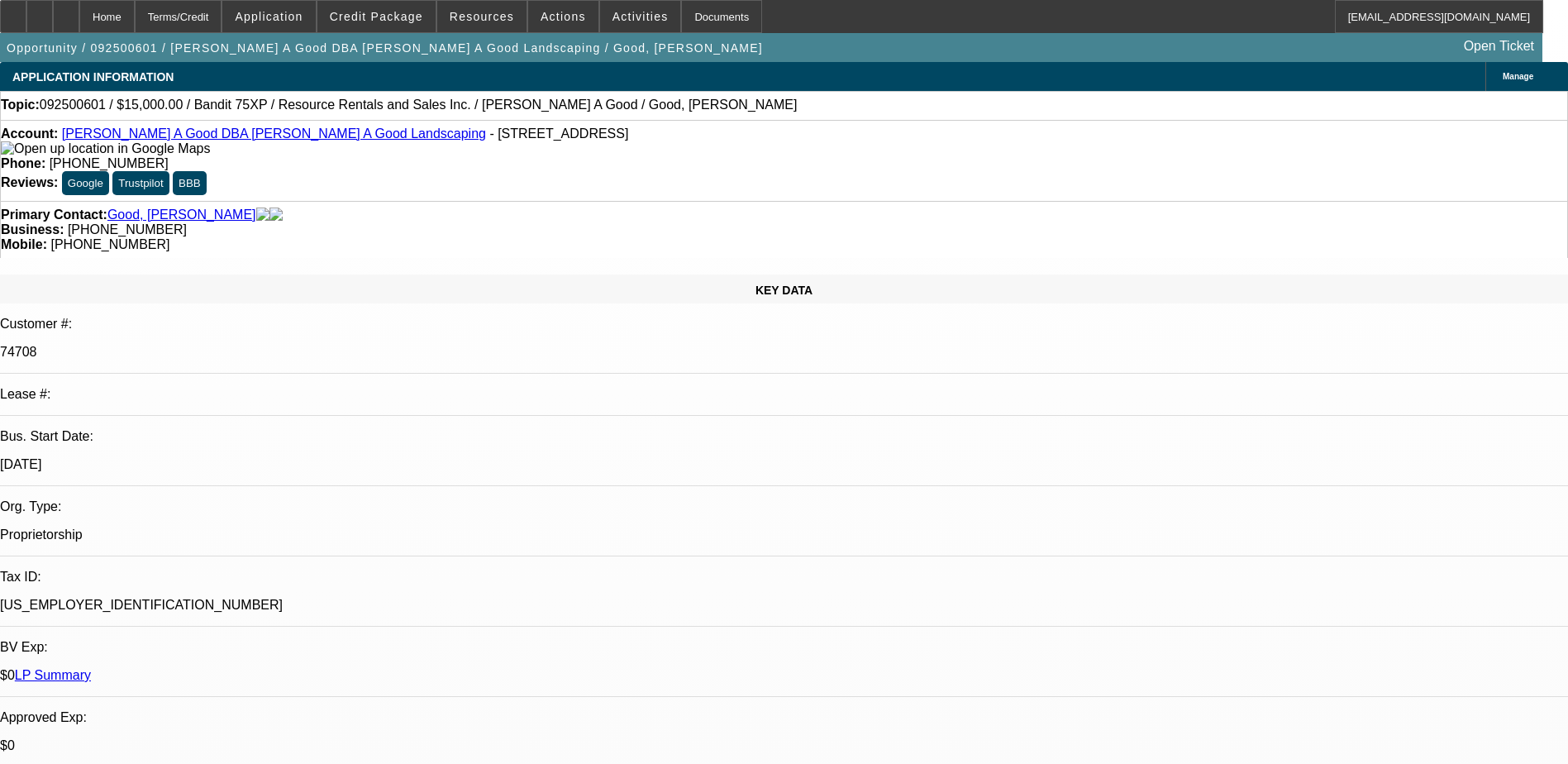
select select "0"
select select "3"
select select "0"
select select "6"
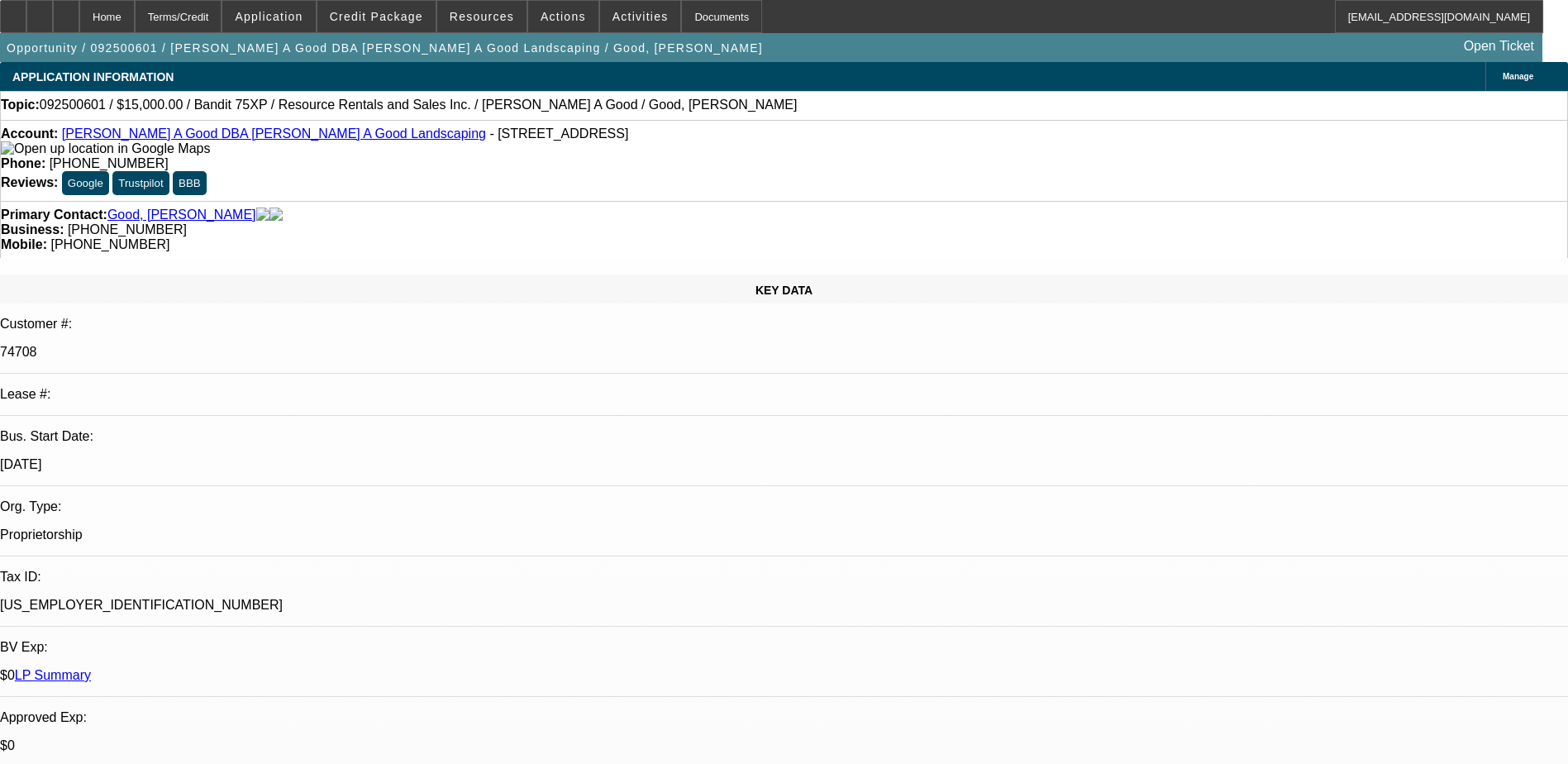
select select "0"
select select "3"
select select "0"
select select "2"
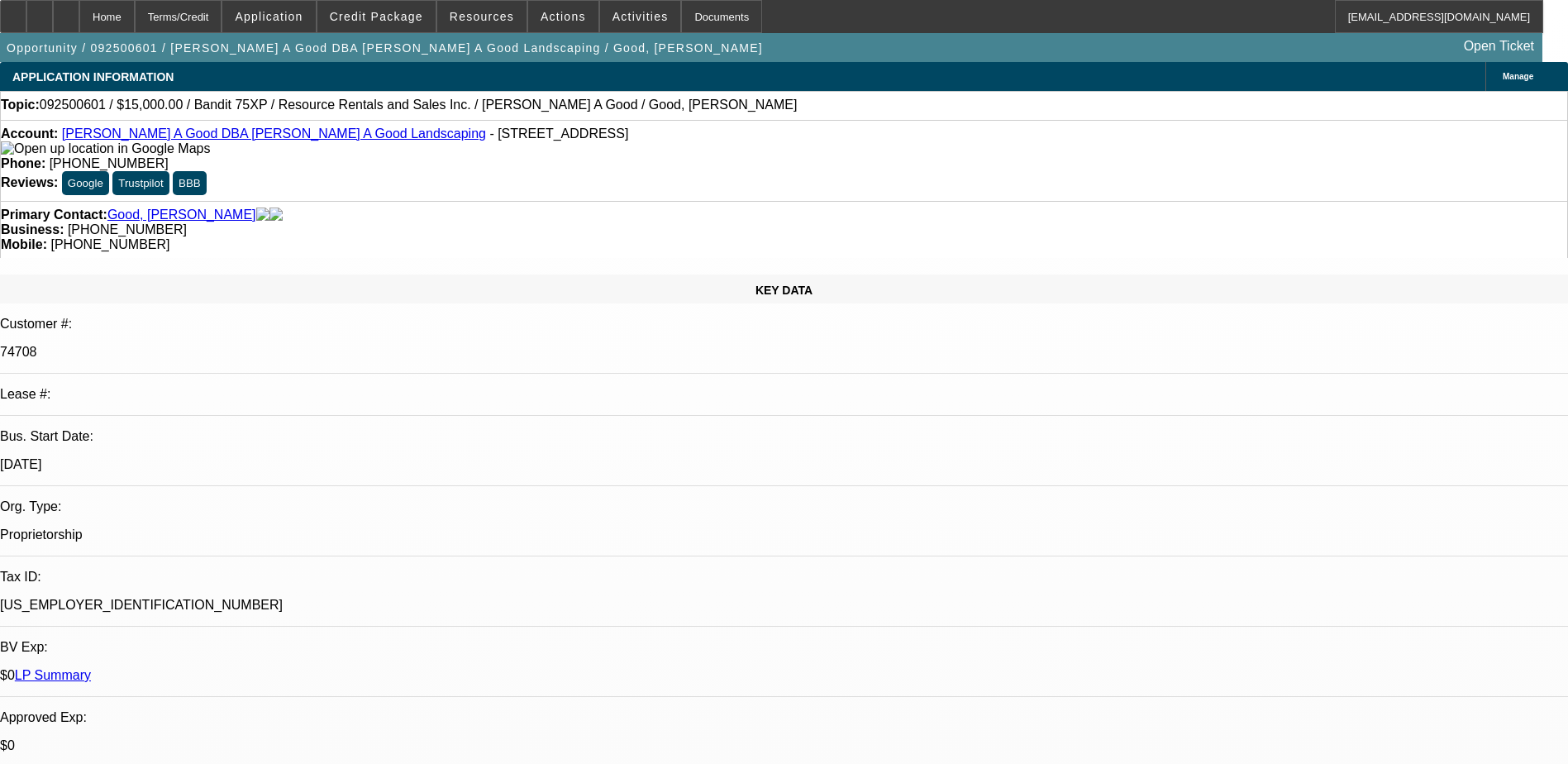
select select "0"
select select "3"
select select "0"
select select "2"
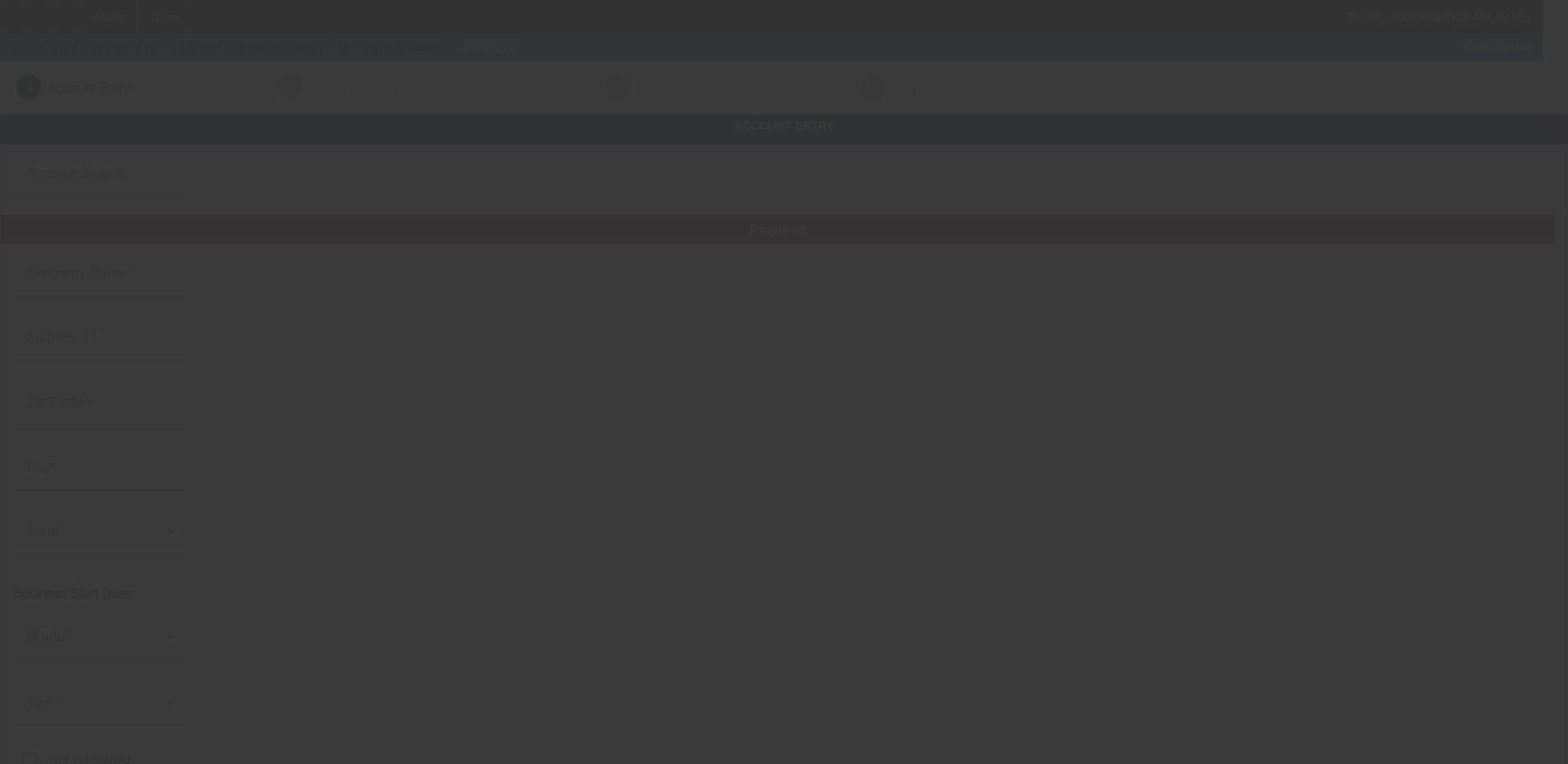
type input "LAWORLD EMBROIDERY"
type input "[STREET_ADDRESS][PERSON_NAME]"
type input "90065"
type input "[GEOGRAPHIC_DATA]"
type input "[PHONE_NUMBER]"
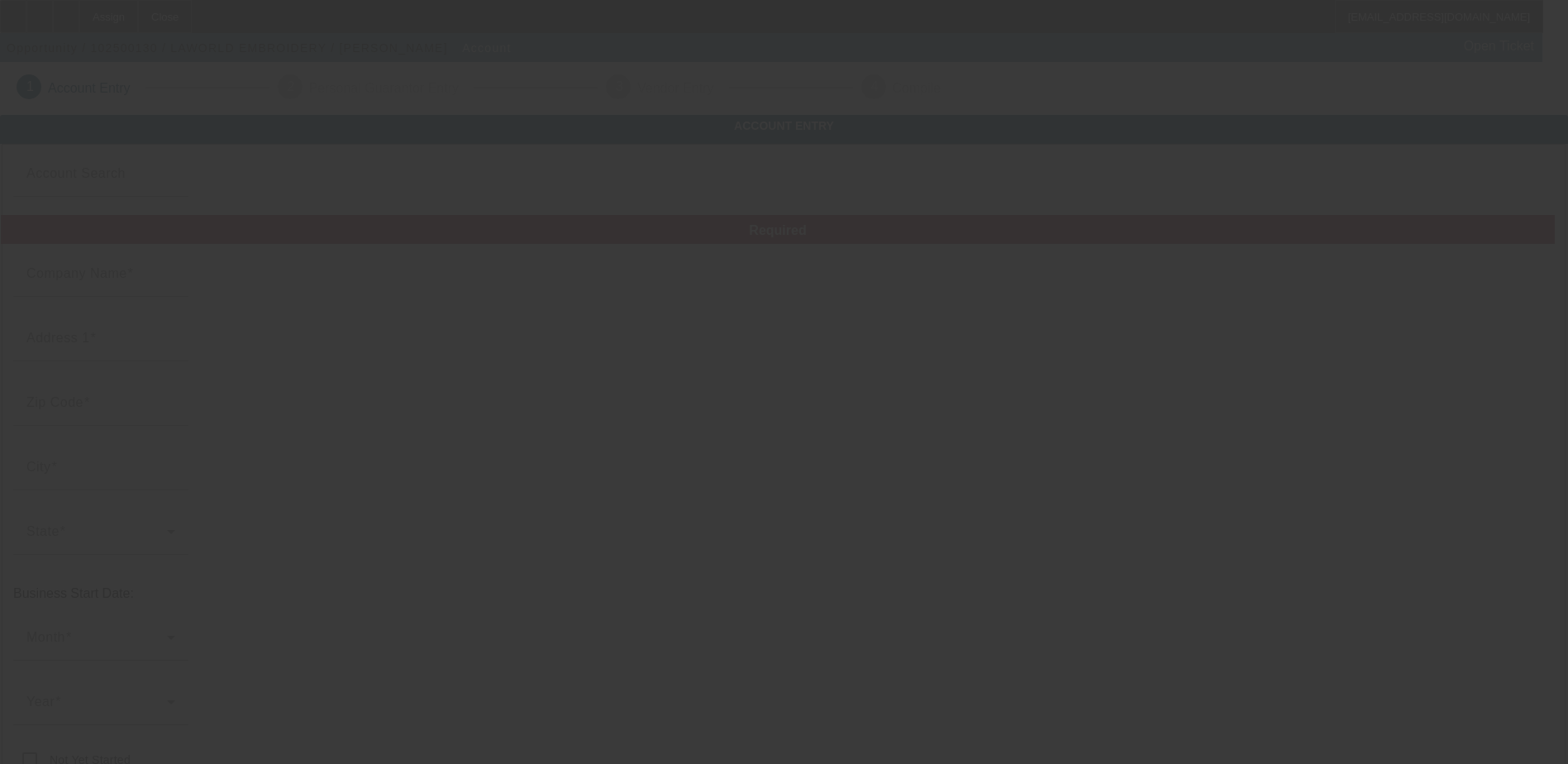
type input "[URL][DOMAIN_NAME]"
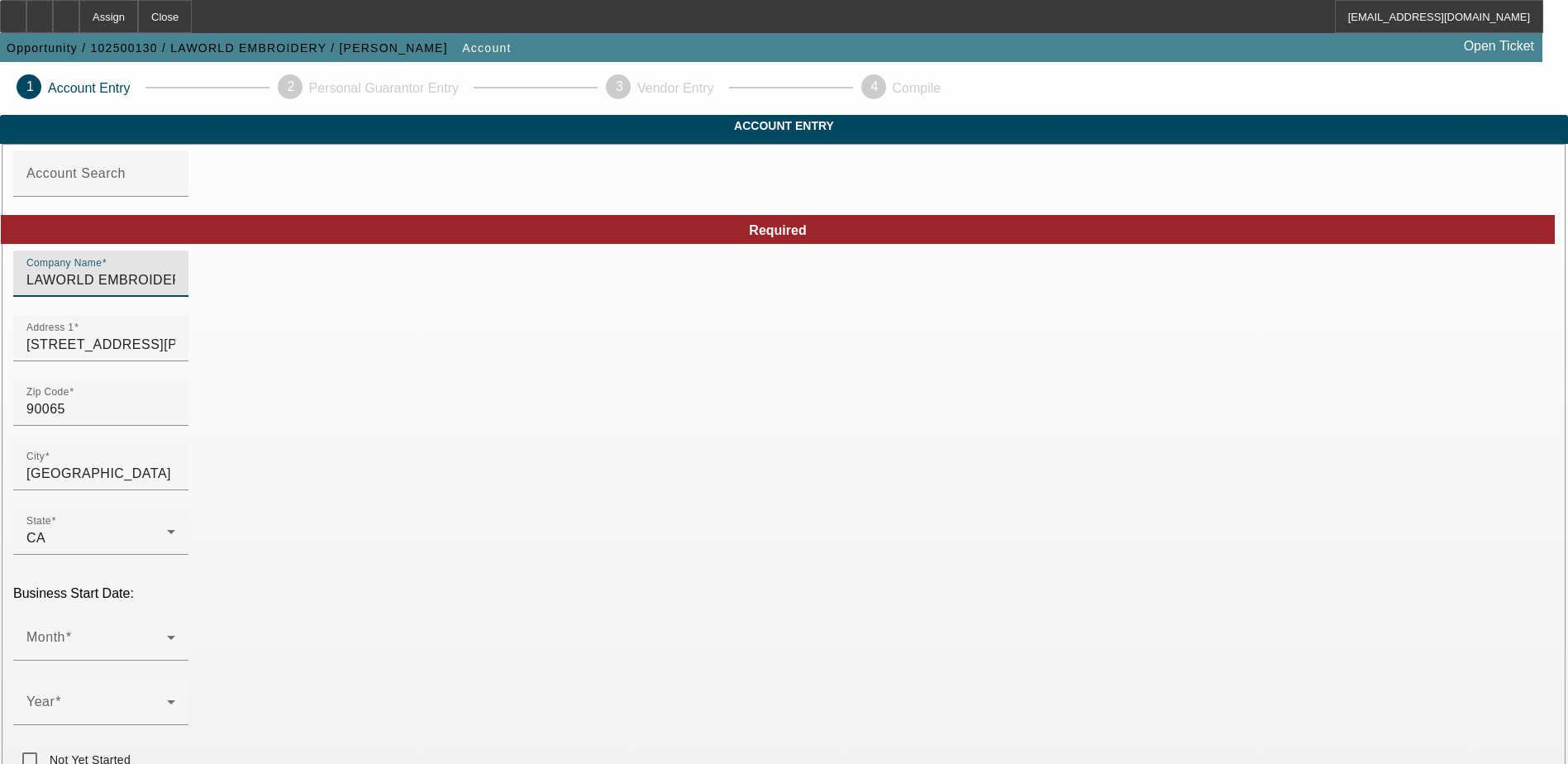
drag, startPoint x: 572, startPoint y: 313, endPoint x: 306, endPoint y: 335, distance: 266.9
click at [306, 315] on div "Company Name LAWORLD EMBROIDERY" at bounding box center [784, 283] width 1542 height 64
type input "Los Angeles Embroidery World"
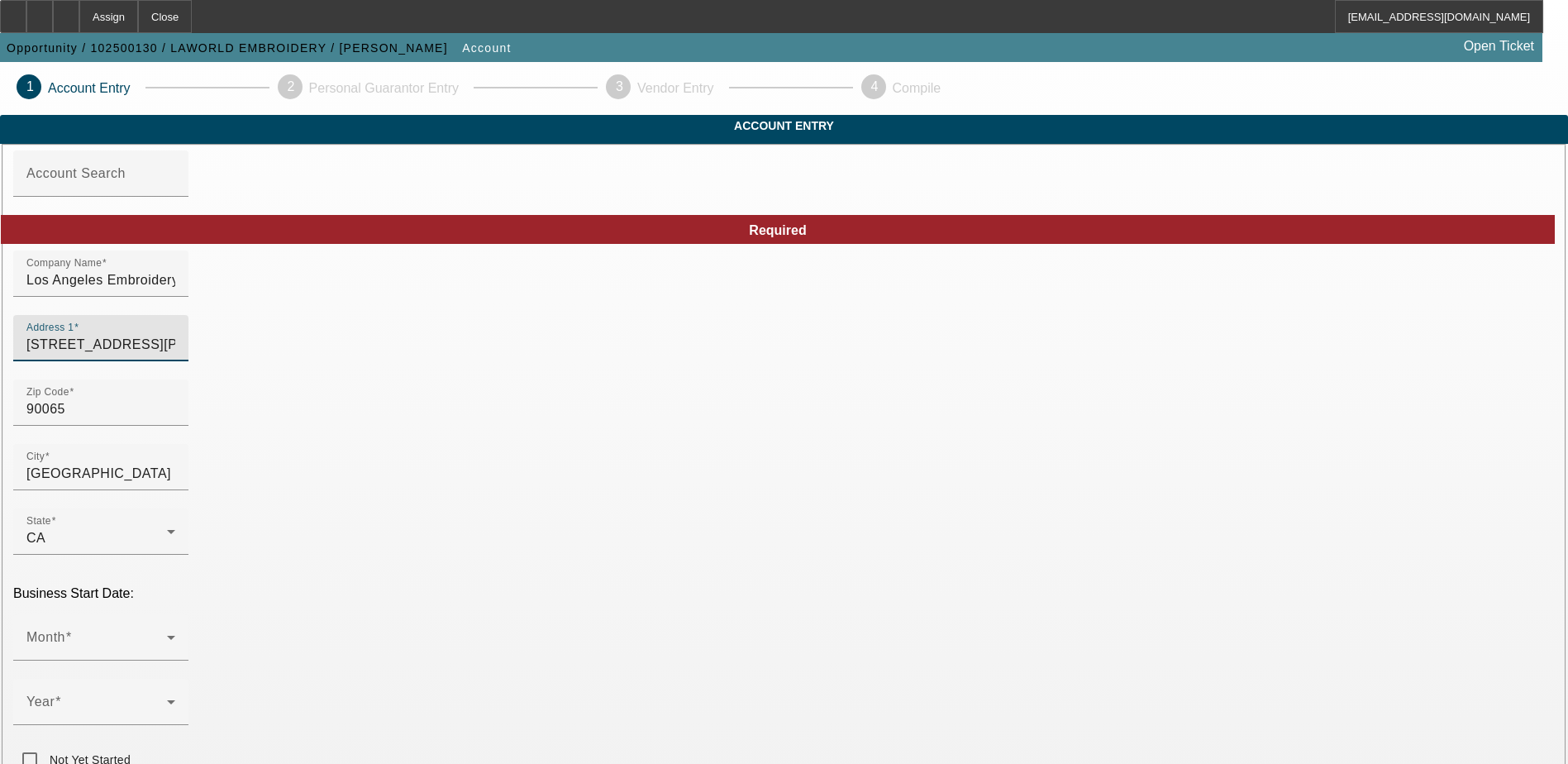
drag, startPoint x: 491, startPoint y: 373, endPoint x: 232, endPoint y: 404, distance: 260.8
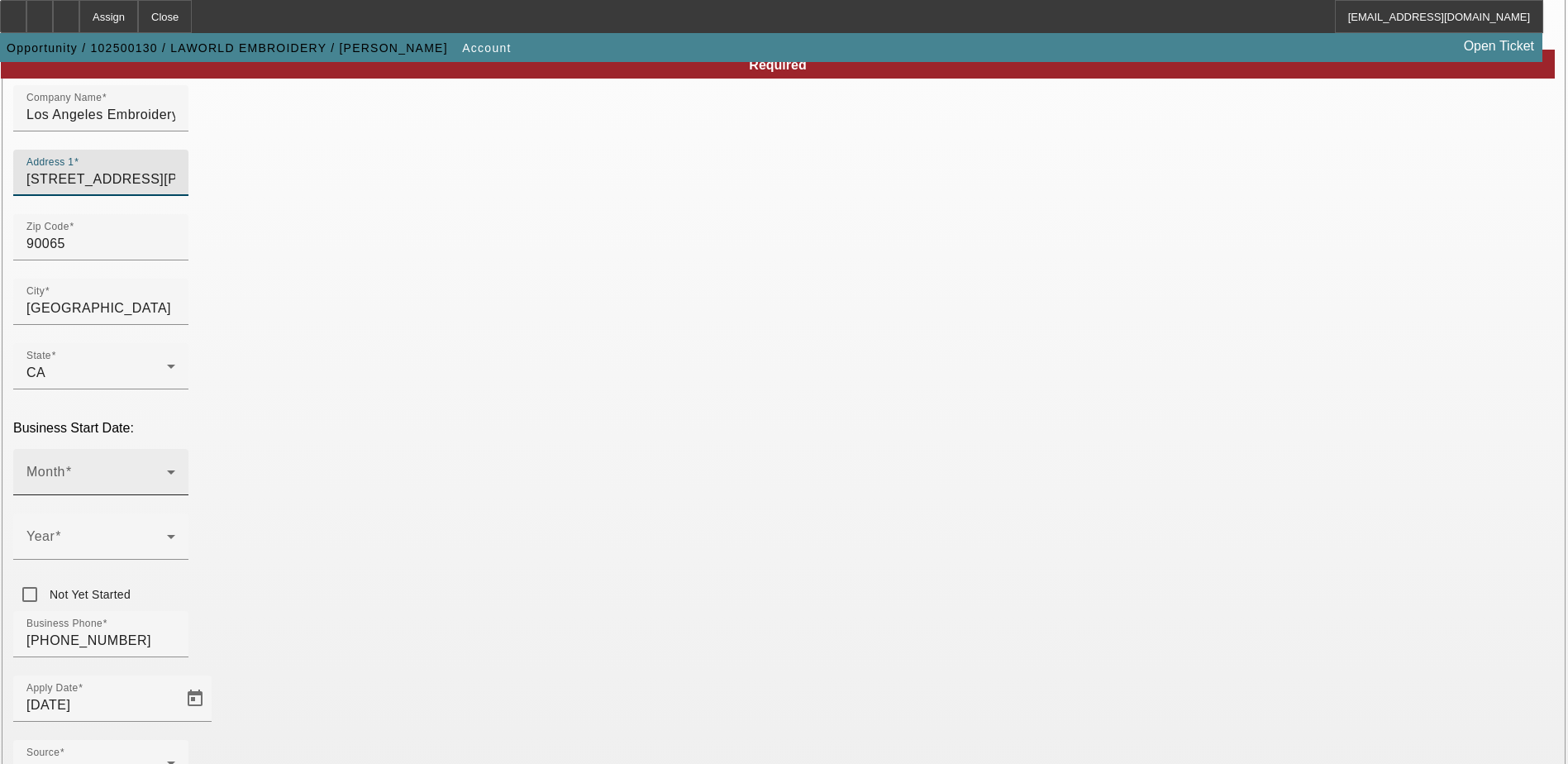
type input "3283 Fletcher Drive"
click at [167, 468] on span at bounding box center [97, 478] width 141 height 19
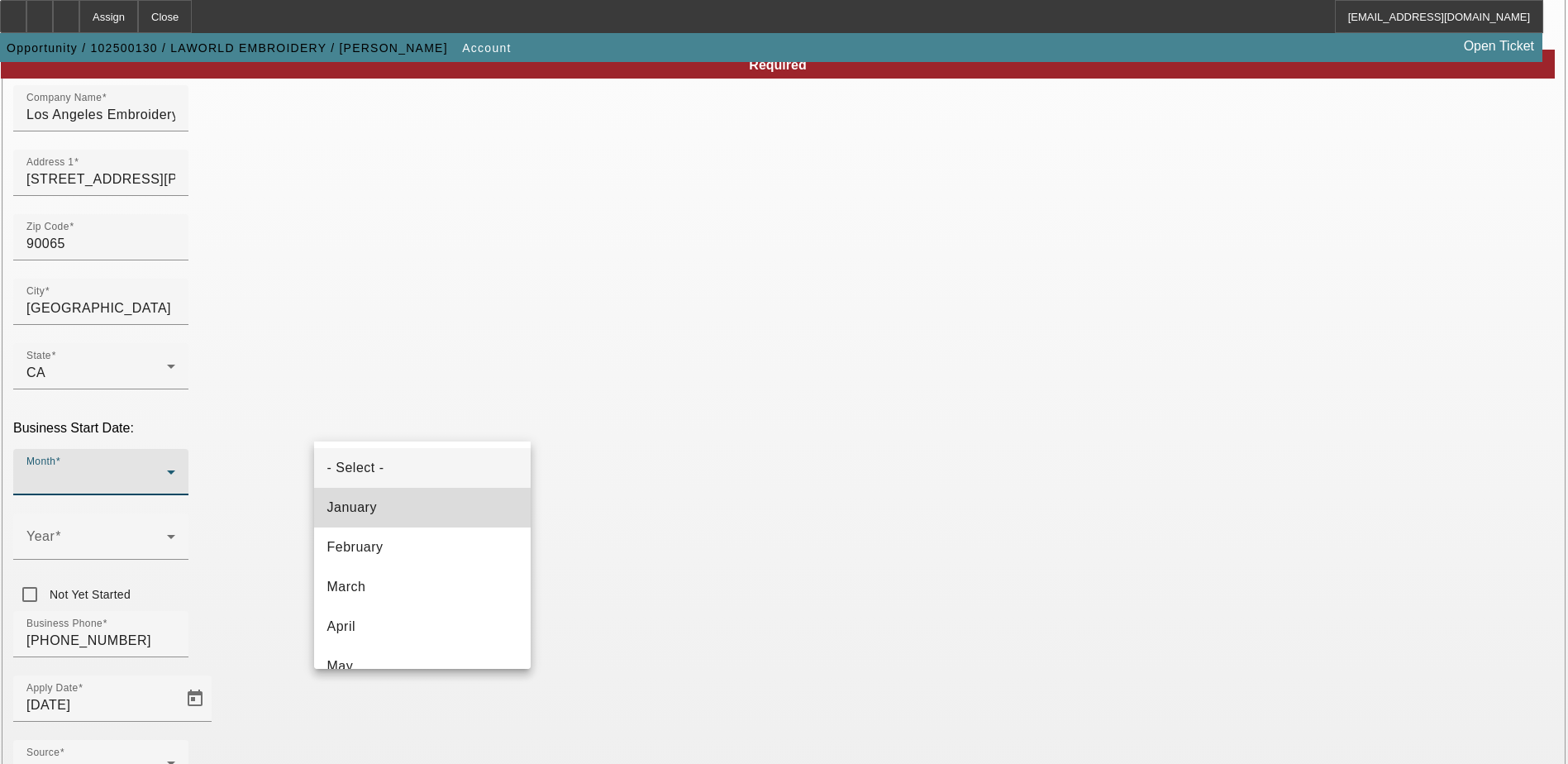
click at [489, 507] on mat-option "January" at bounding box center [422, 507] width 217 height 40
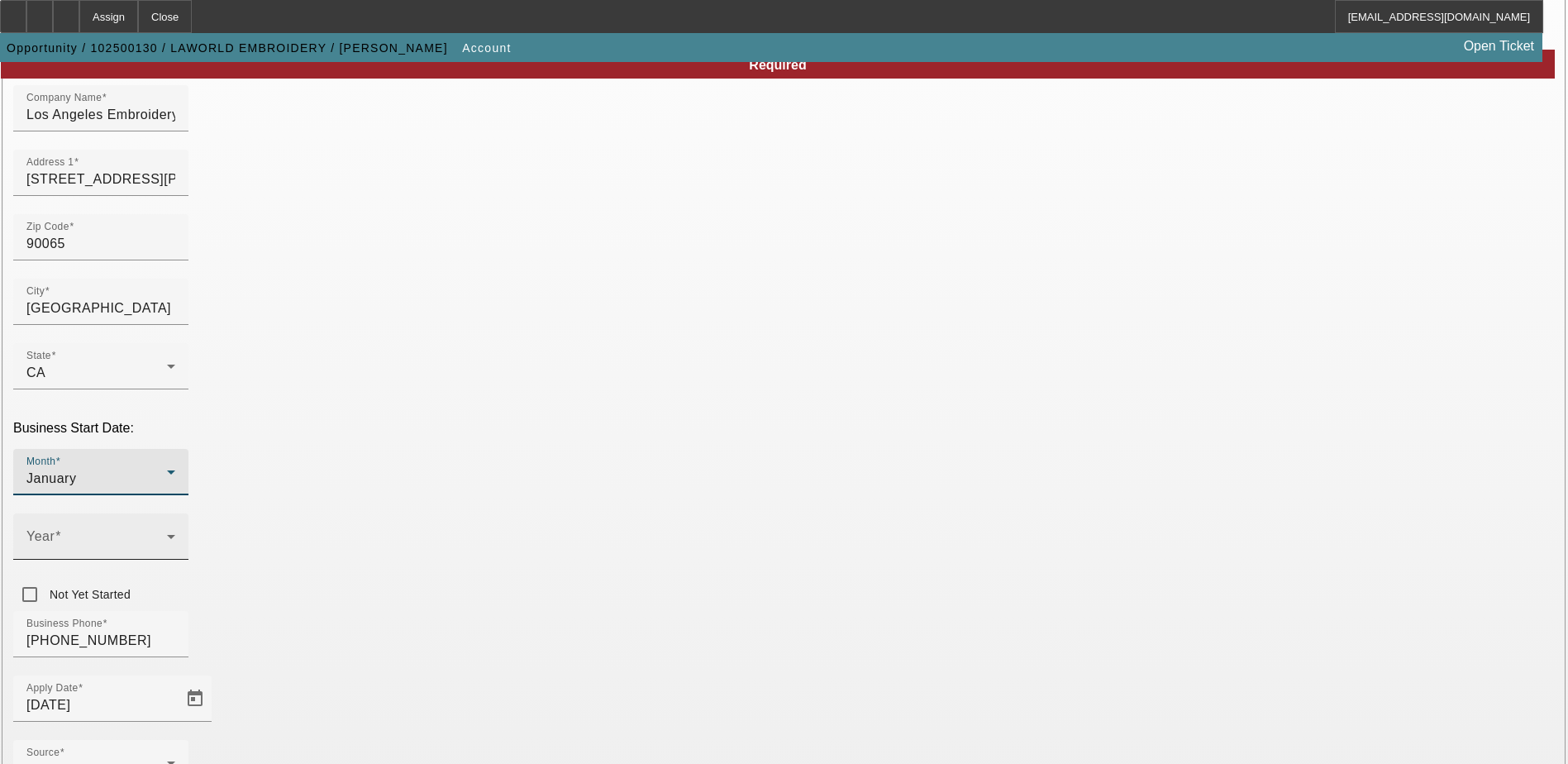
click at [167, 534] on span at bounding box center [97, 543] width 141 height 19
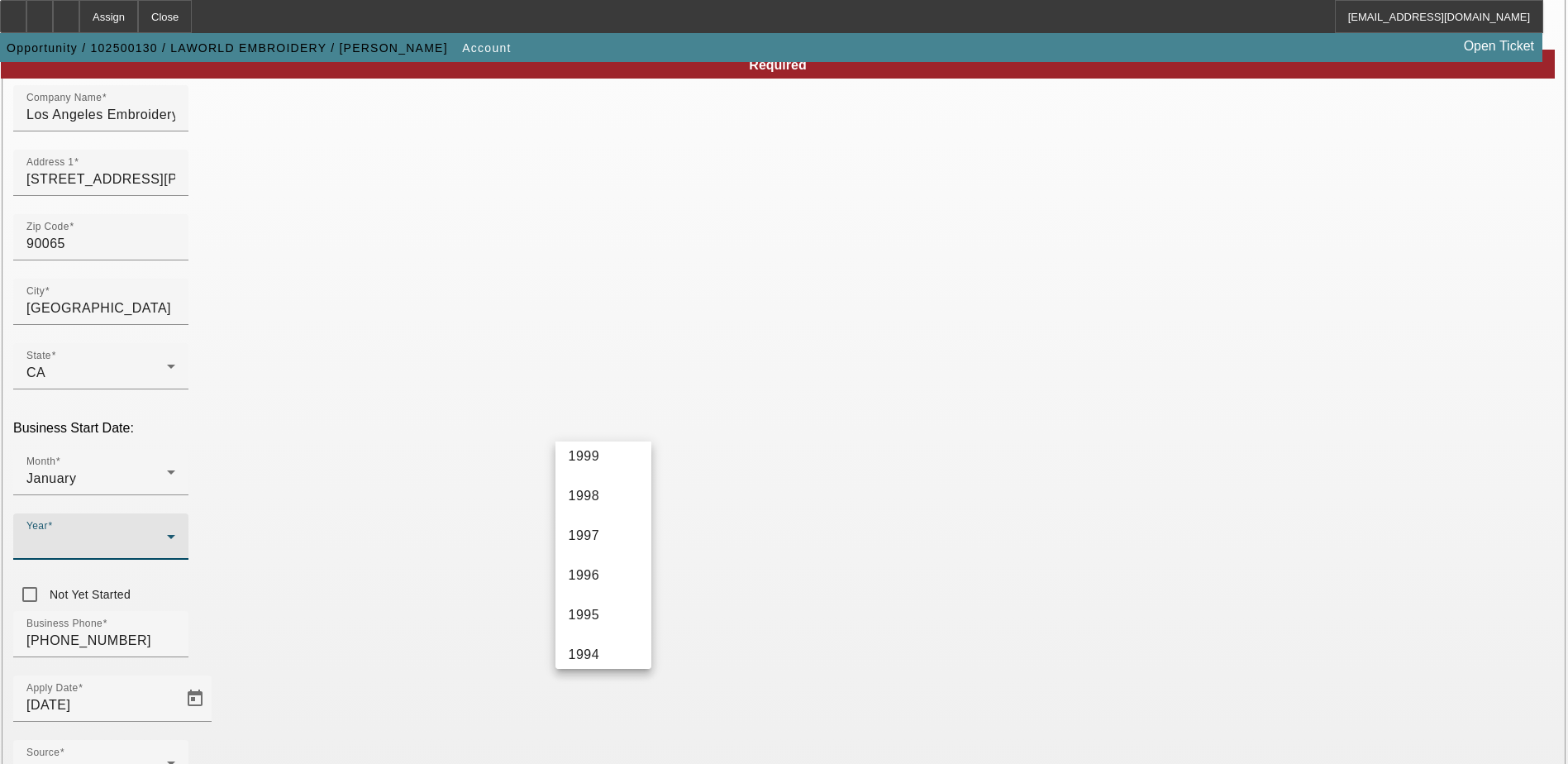
scroll to position [1158, 0]
click at [597, 467] on span "1999" at bounding box center [584, 461] width 31 height 19
click at [621, 611] on div "Business Phone (323) 258-0161" at bounding box center [784, 643] width 1542 height 64
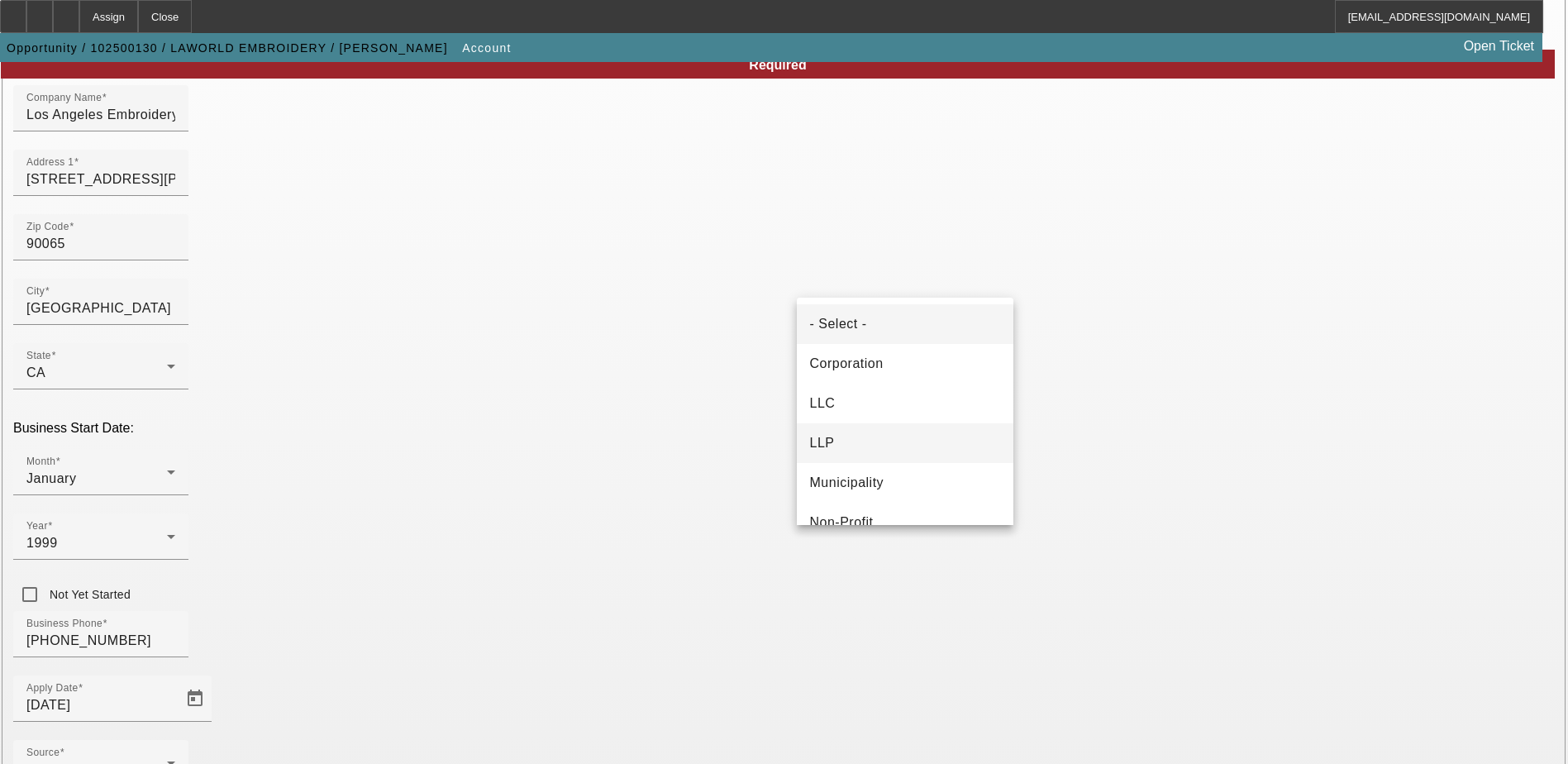
scroll to position [103, 0]
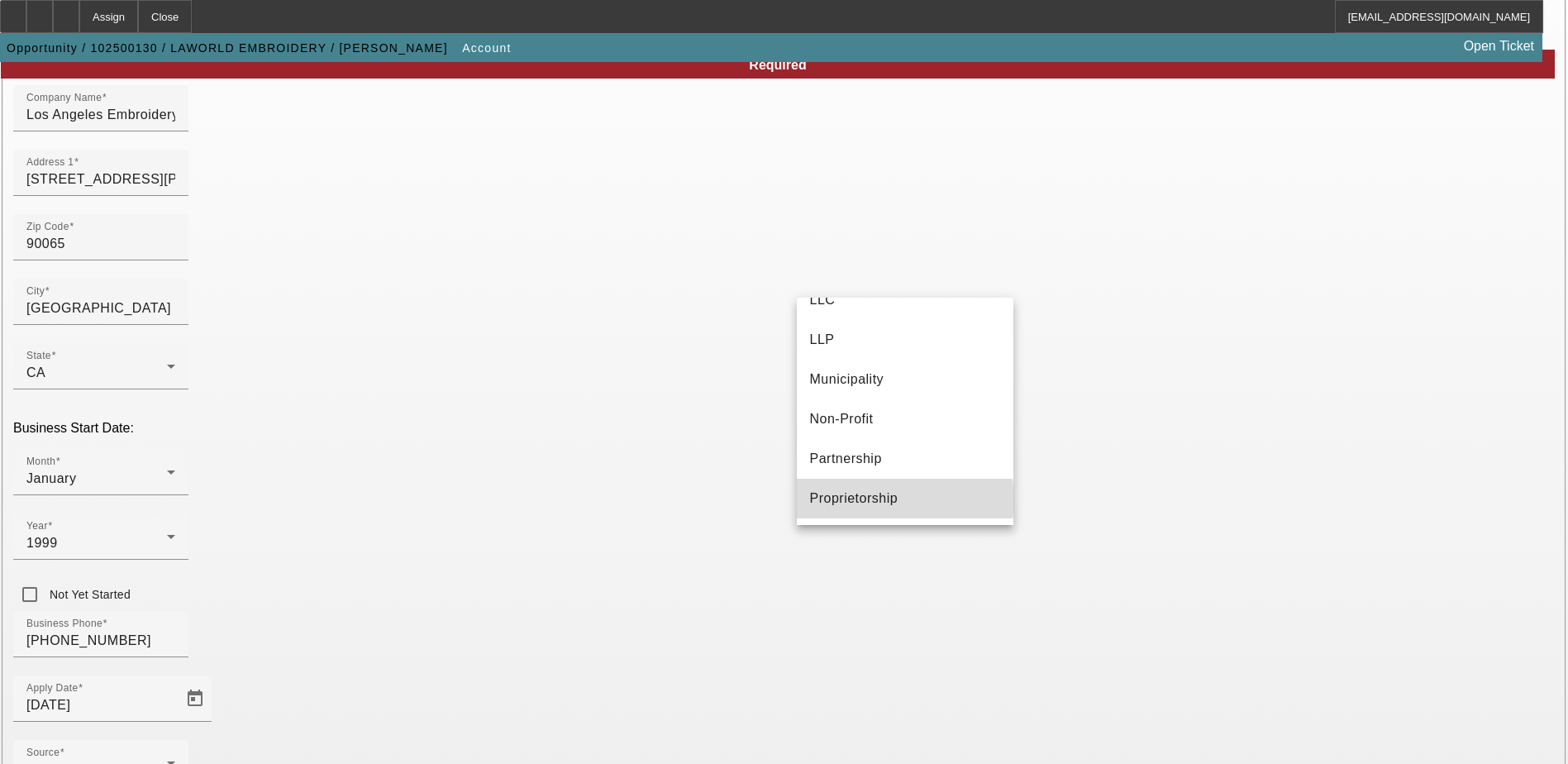
click at [904, 500] on mat-option "Proprietorship" at bounding box center [905, 498] width 217 height 40
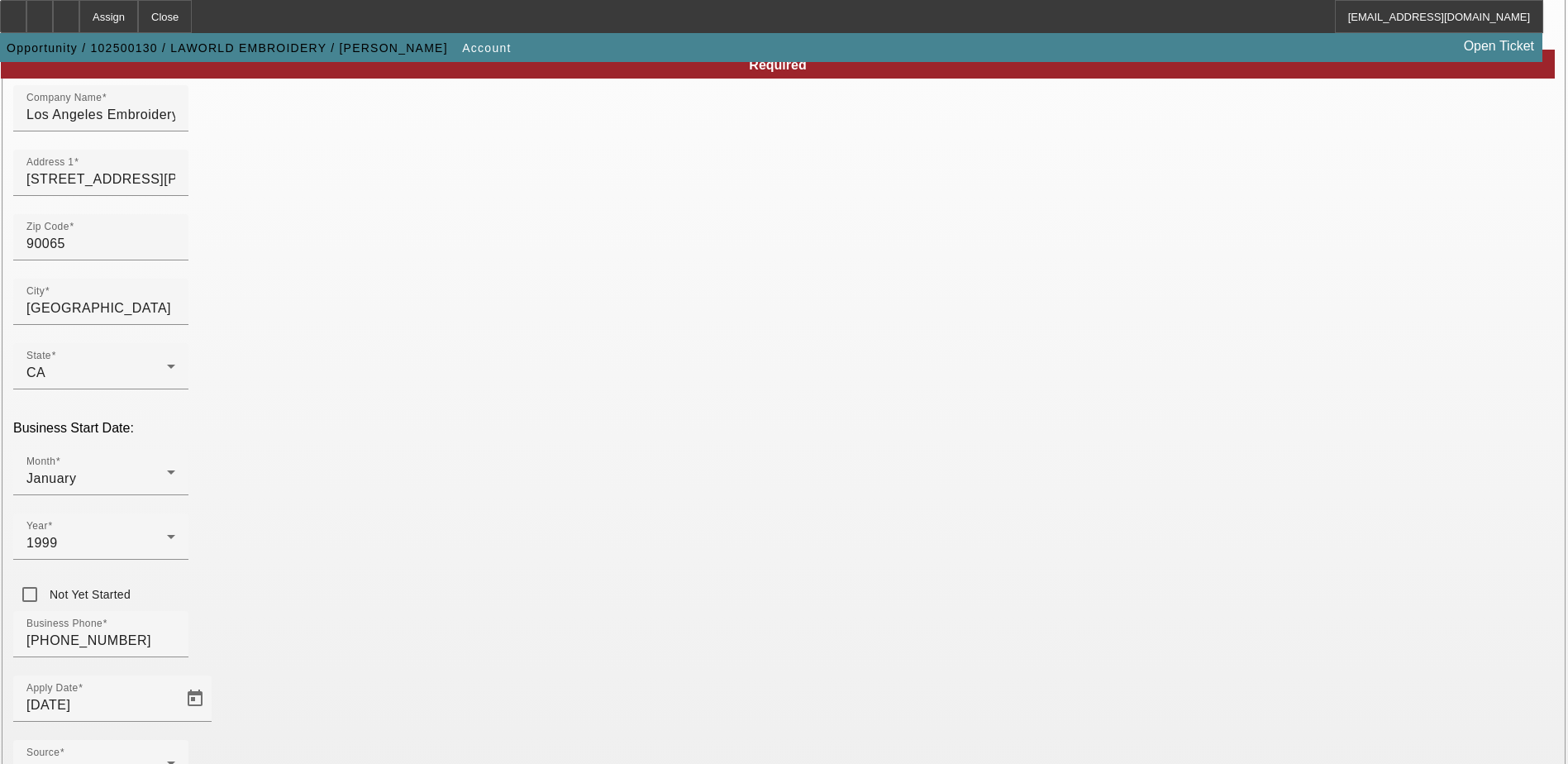
click at [782, 611] on div "Business Phone (323) 258-0161" at bounding box center [784, 643] width 1542 height 64
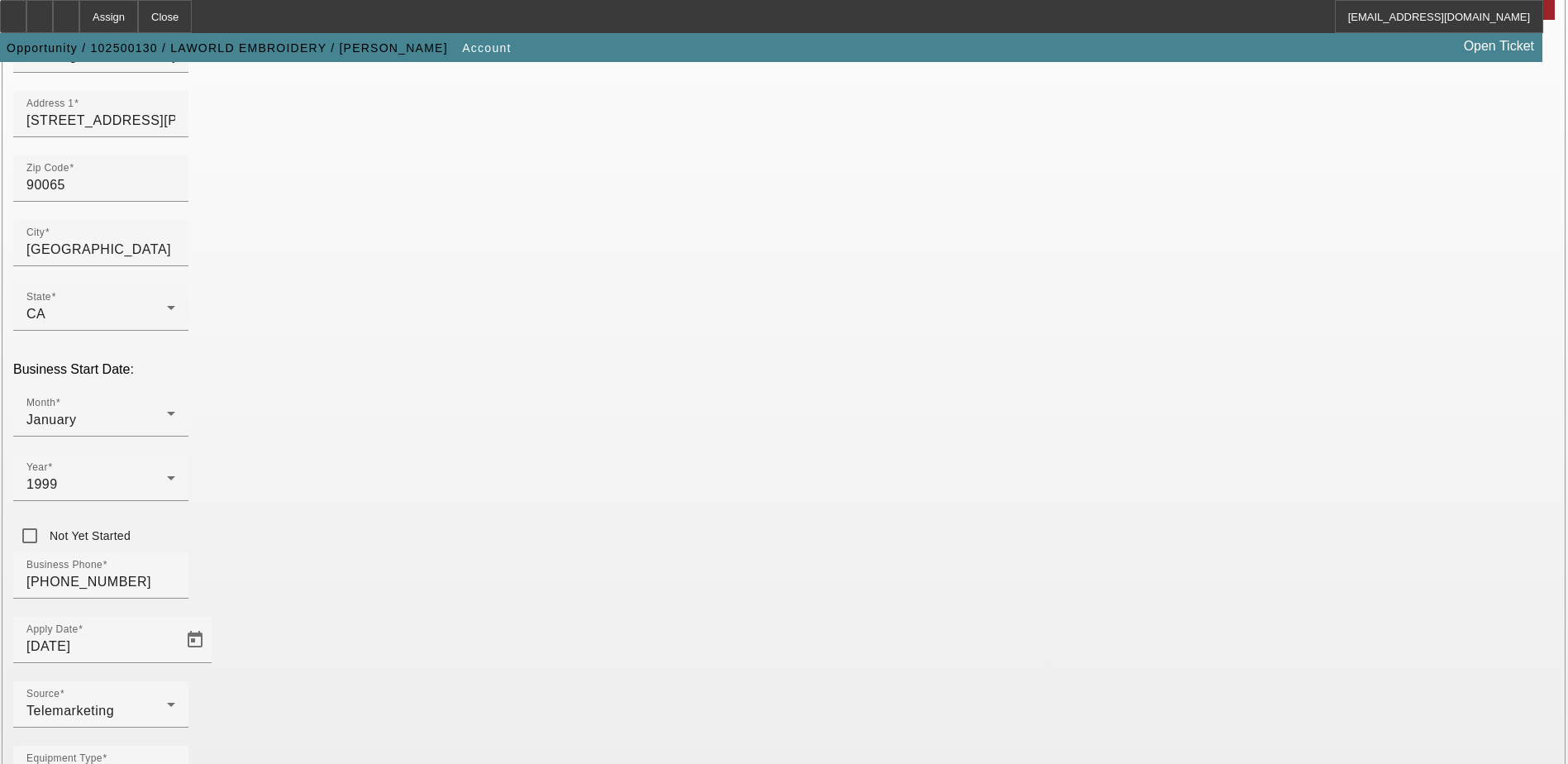
scroll to position [280, 0]
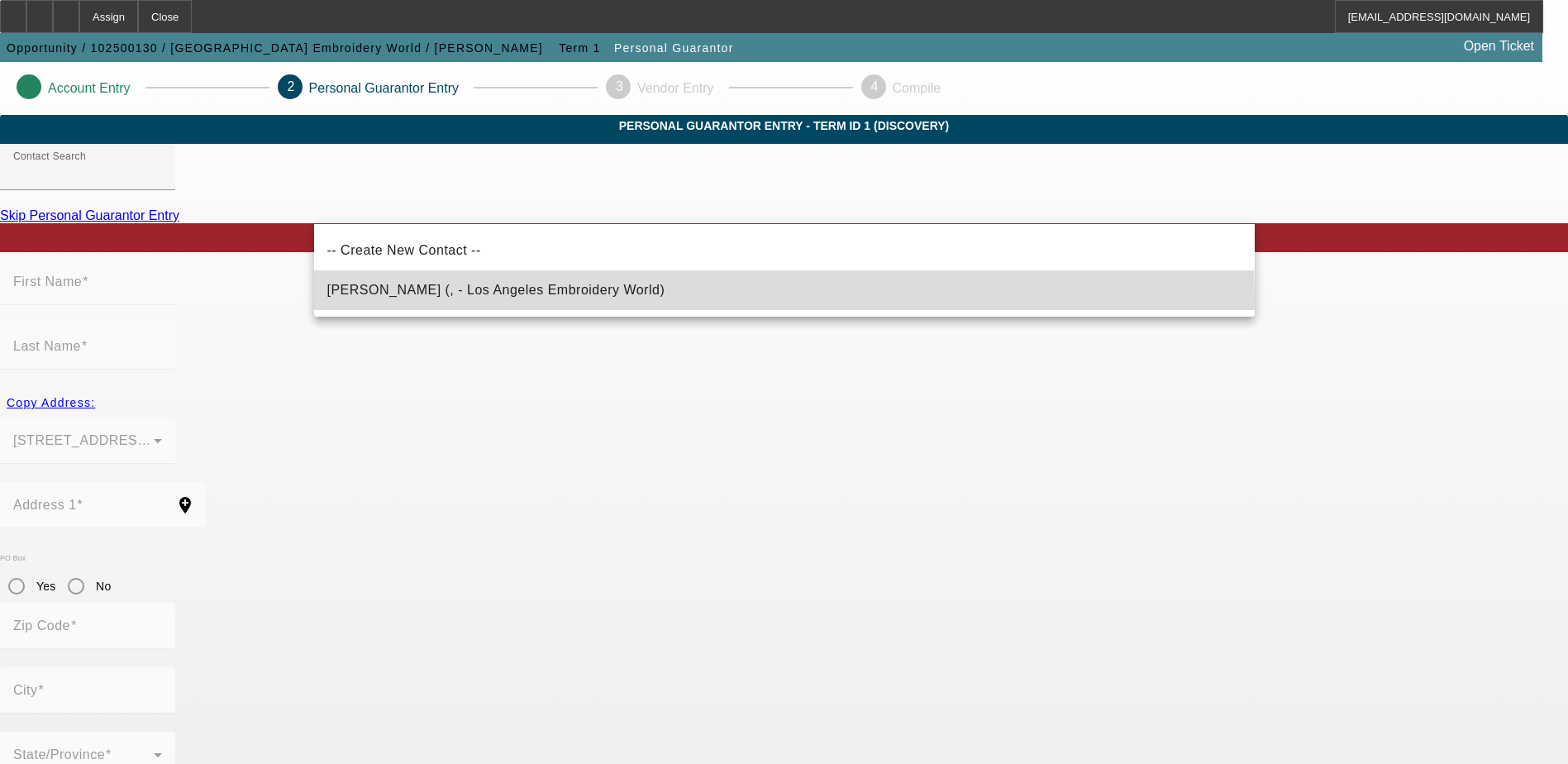
click at [682, 299] on mat-option "Gamero, William (, - Los Angeles Embroidery World)" at bounding box center [784, 290] width 941 height 40
type input "Gamero, William (, - Los Angeles Embroidery World)"
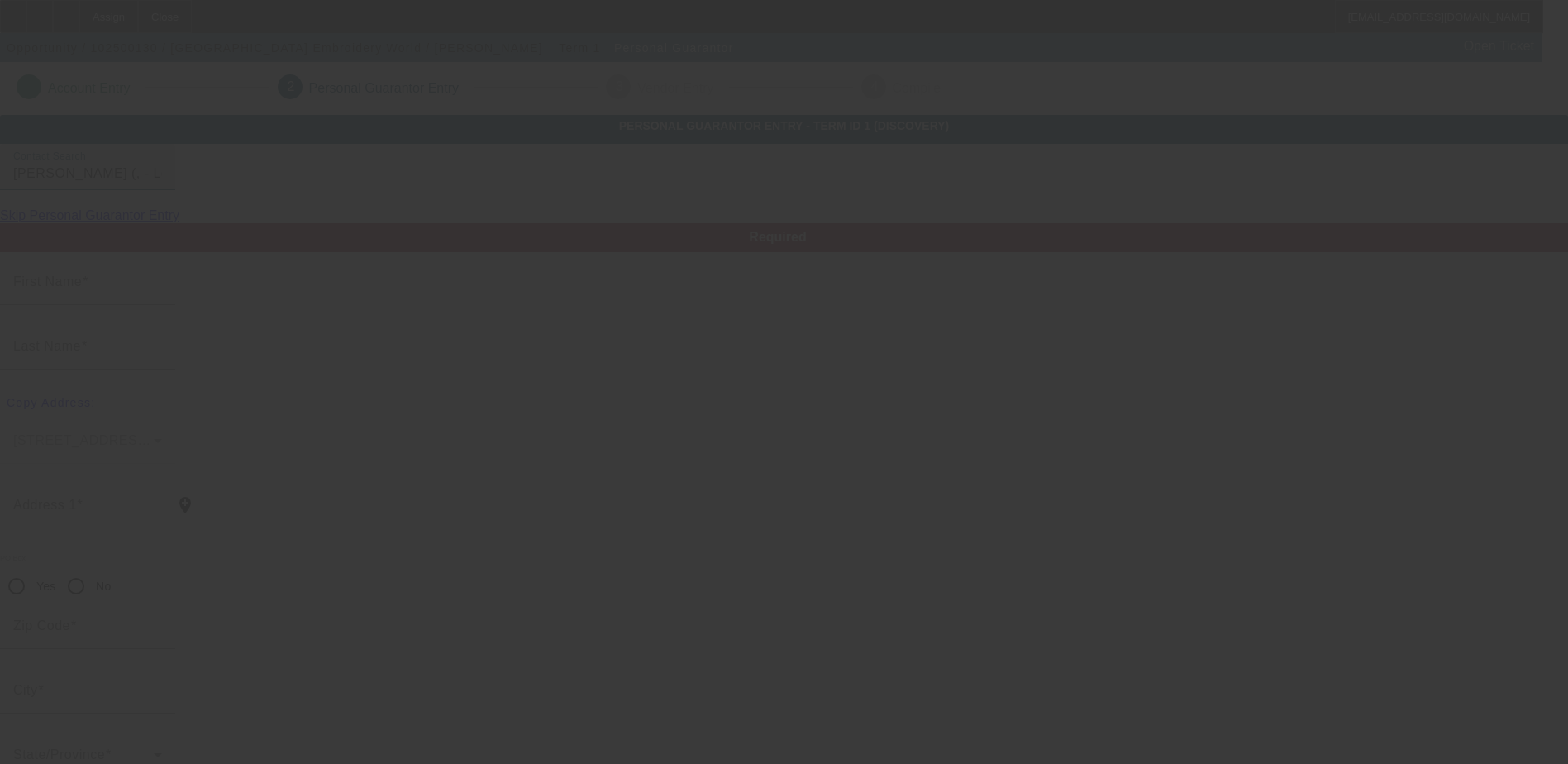
type input "William"
type input "Gamero"
radio input "true"
type input "(323) 258-0161"
type input "laworld33@gmail.com"
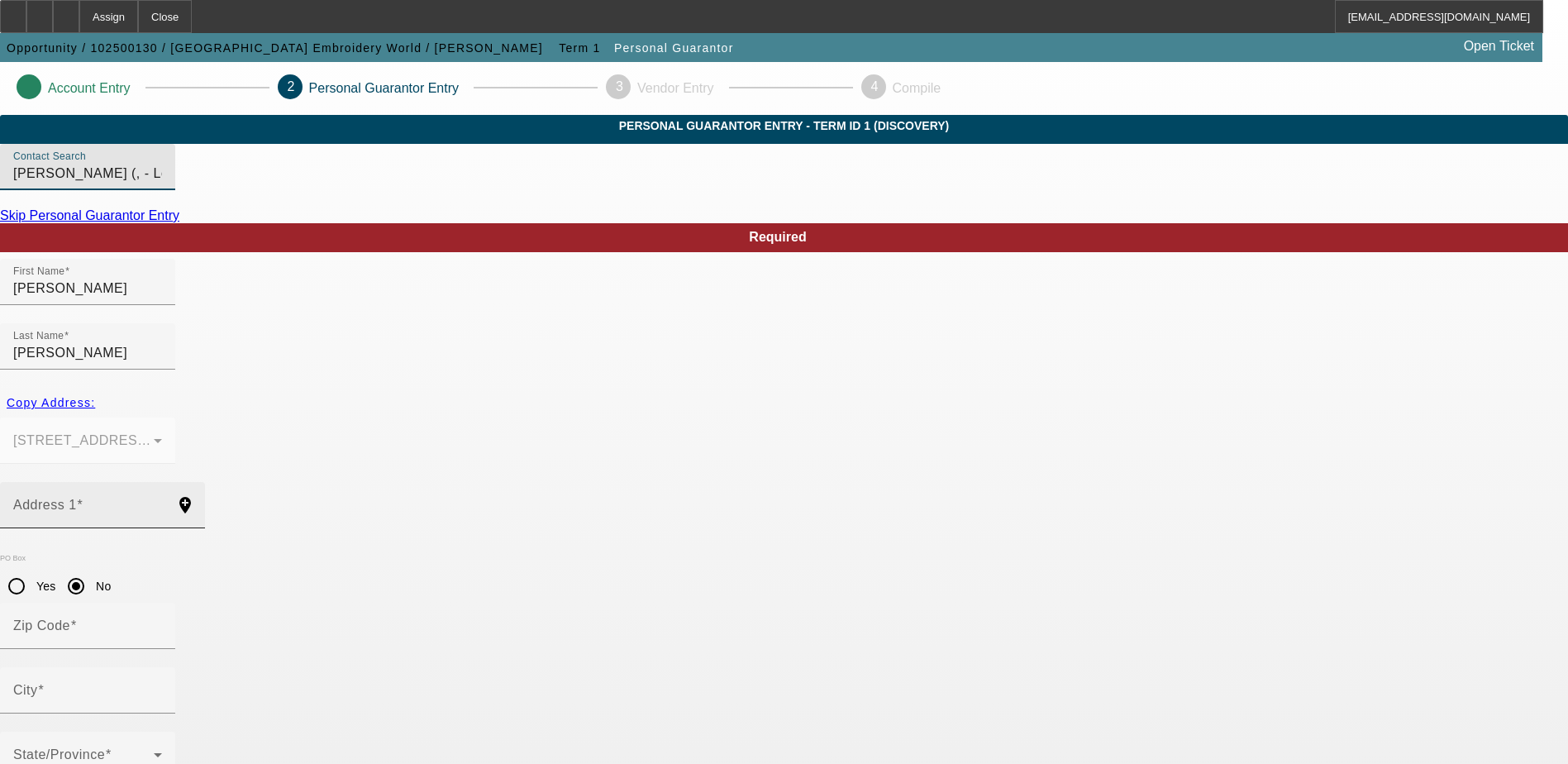
click at [162, 502] on input "Address 1" at bounding box center [88, 512] width 149 height 19
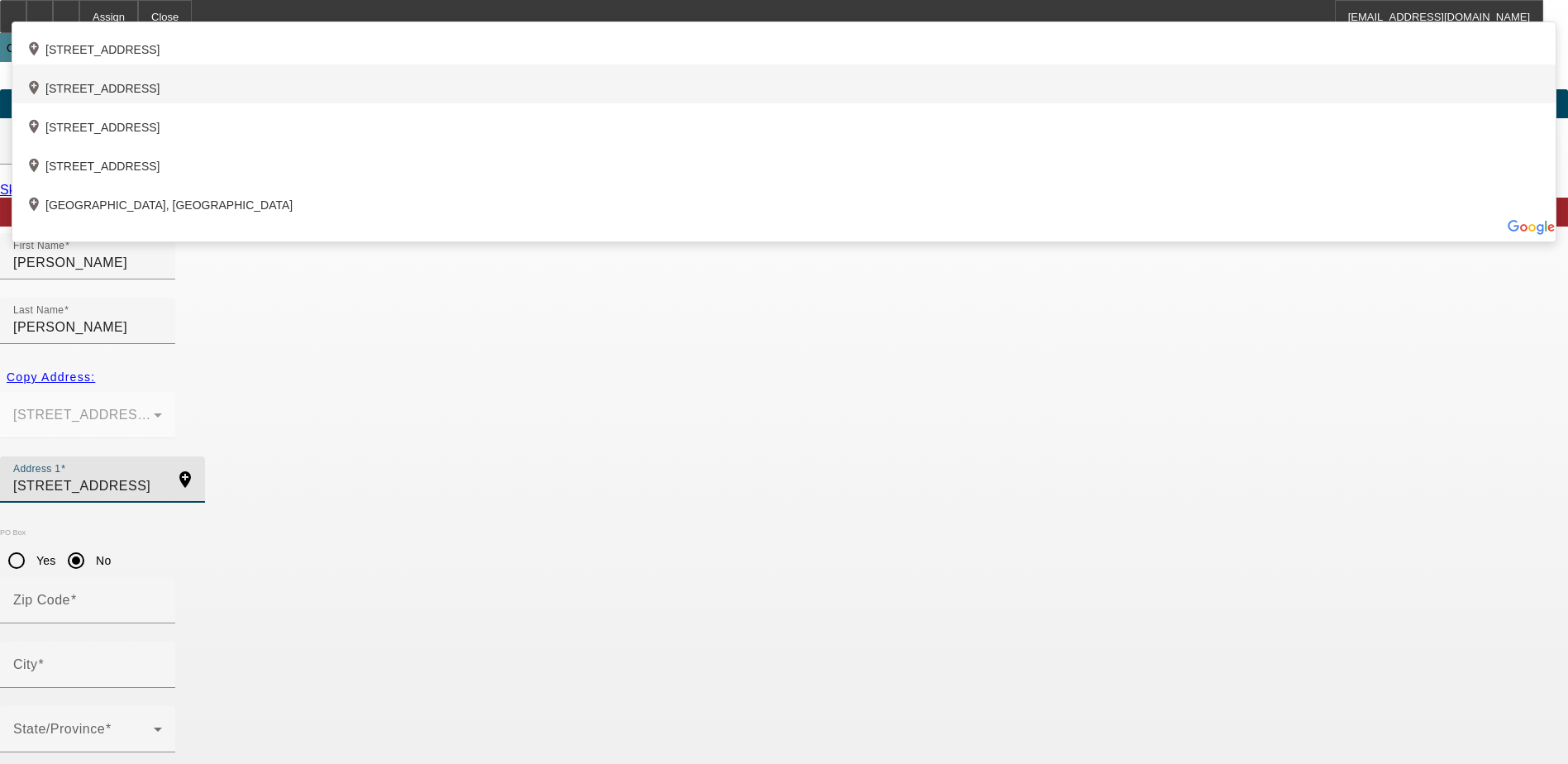
scroll to position [45, 0]
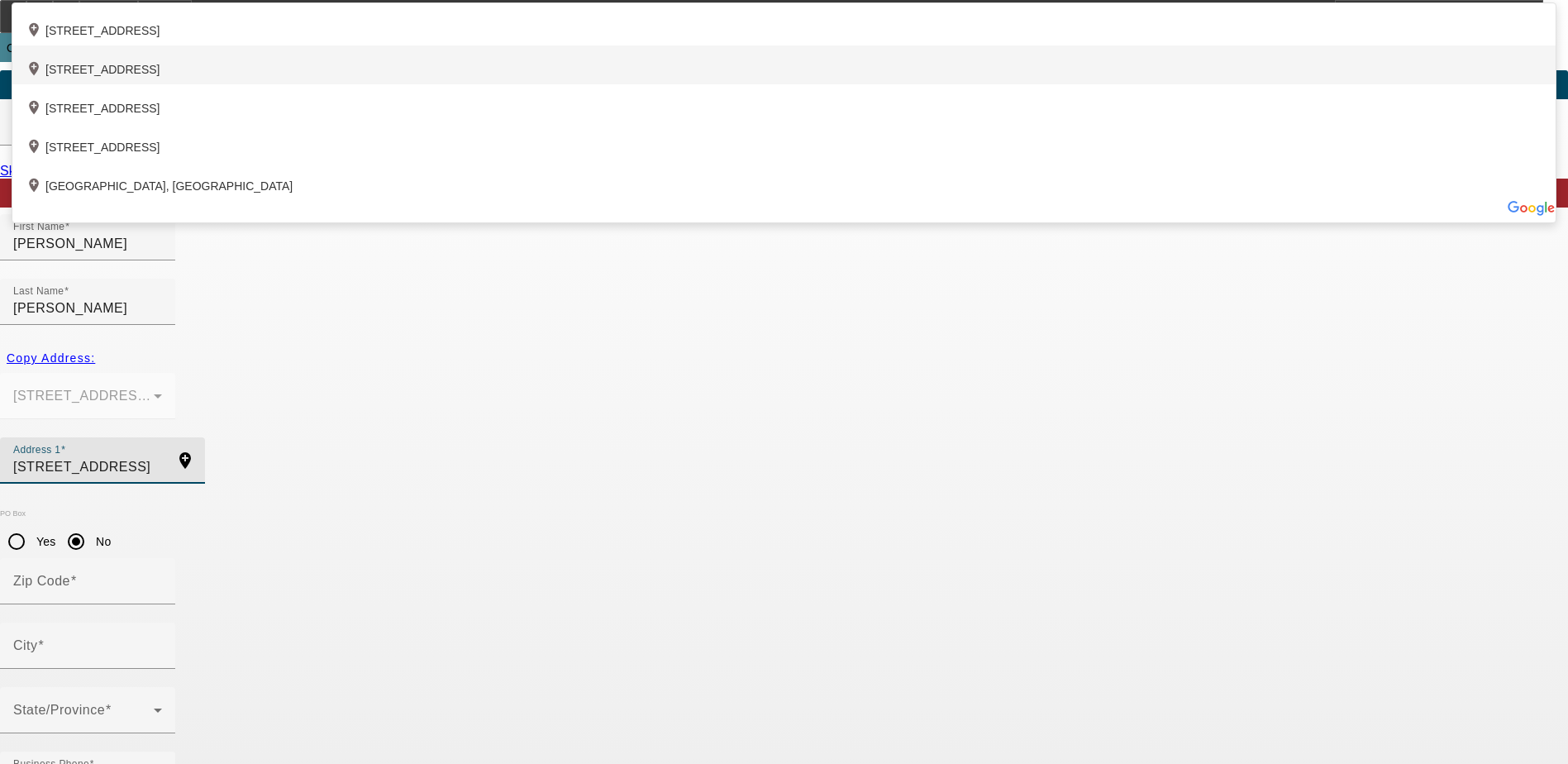
click at [631, 85] on div "add_location 2926 North Brighton Street, Burbank, CA 91504, US" at bounding box center [784, 65] width 1543 height 39
type input "2926 North Brighton Street"
type input "91504"
type input "Burbank"
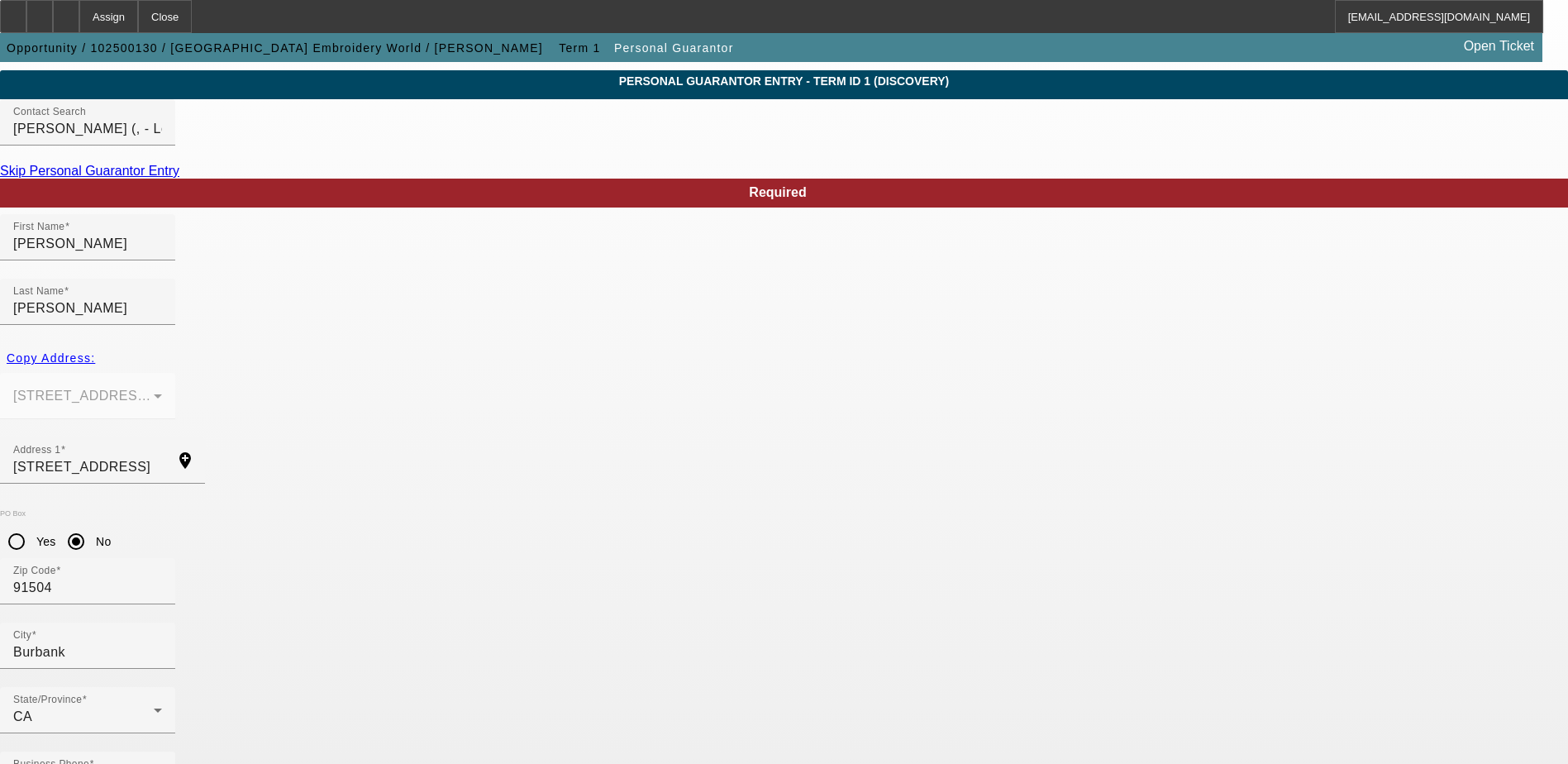
type input "100"
type input "609-09-3750"
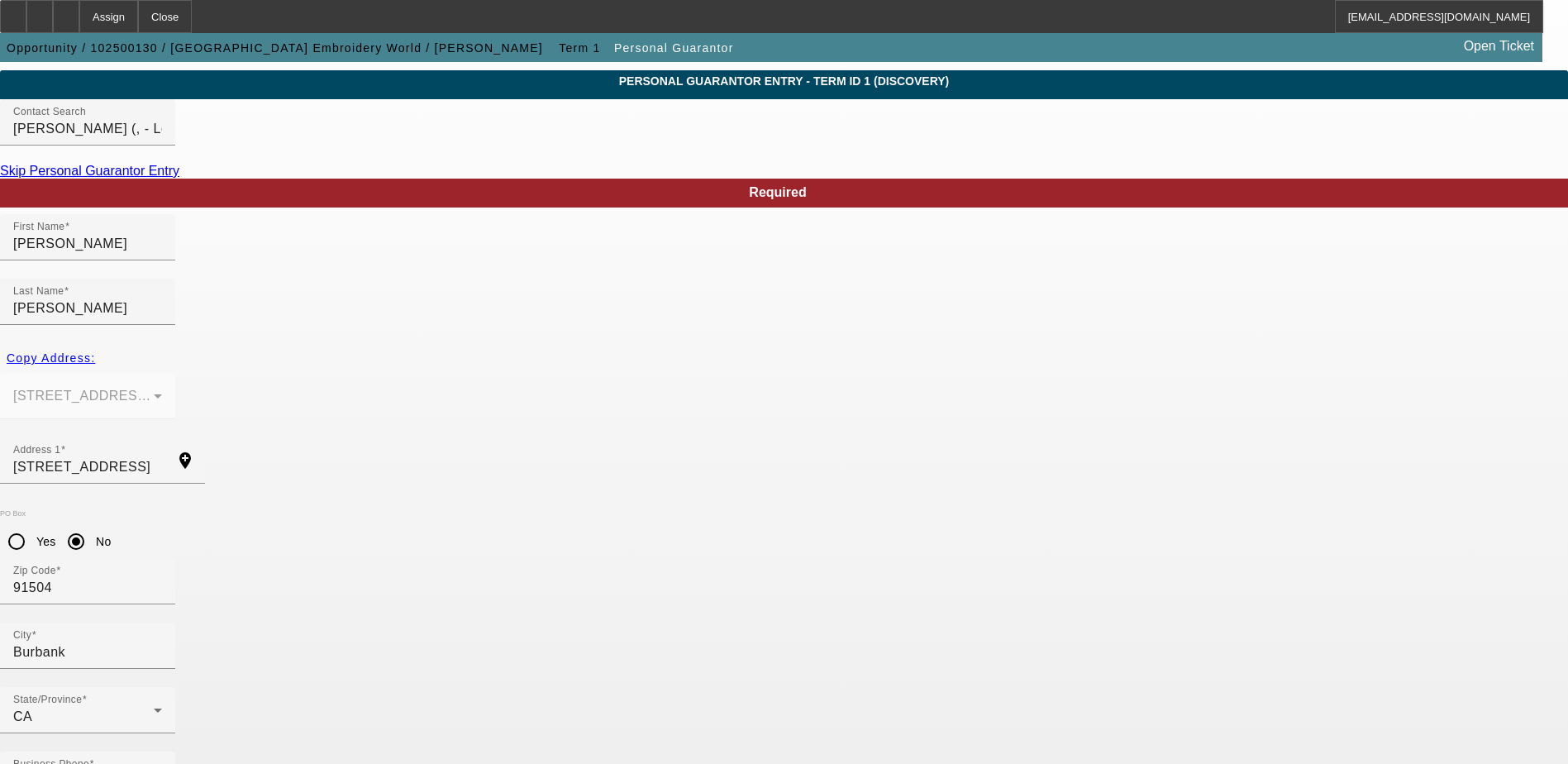
paste input "(323) 828-7200"
type input "(323) 828-7200"
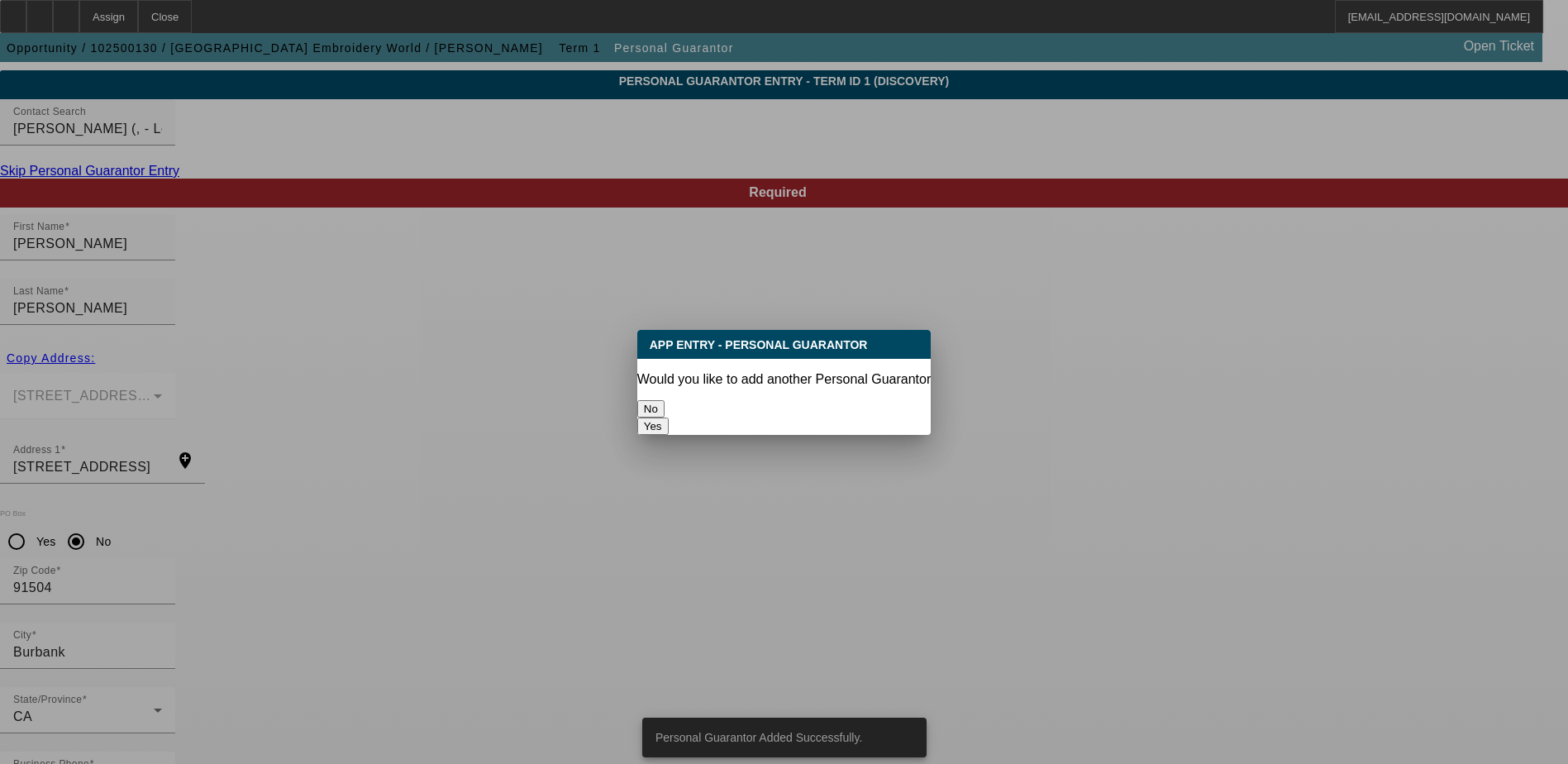
scroll to position [0, 0]
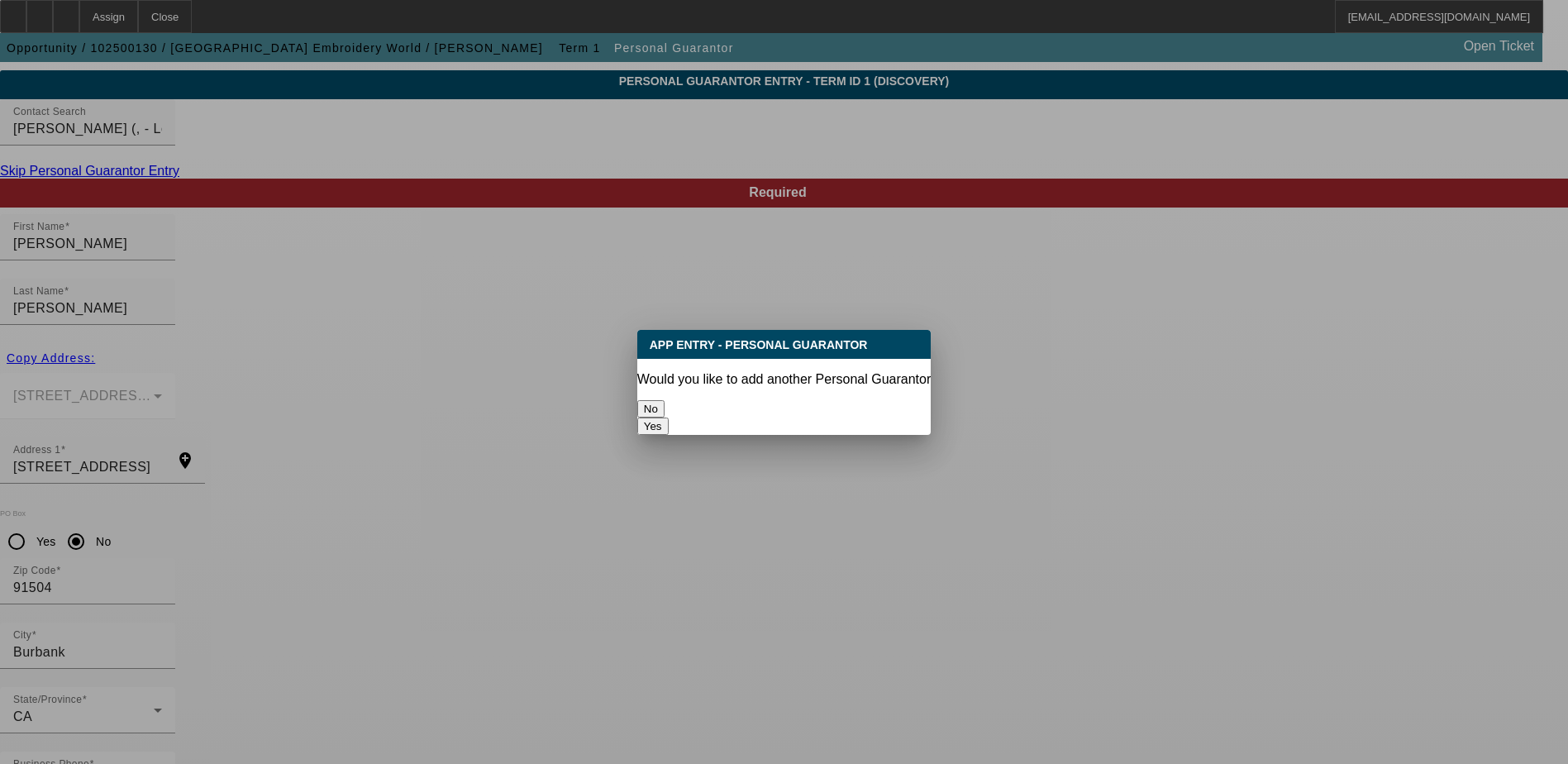
click at [665, 410] on button "No" at bounding box center [651, 408] width 27 height 17
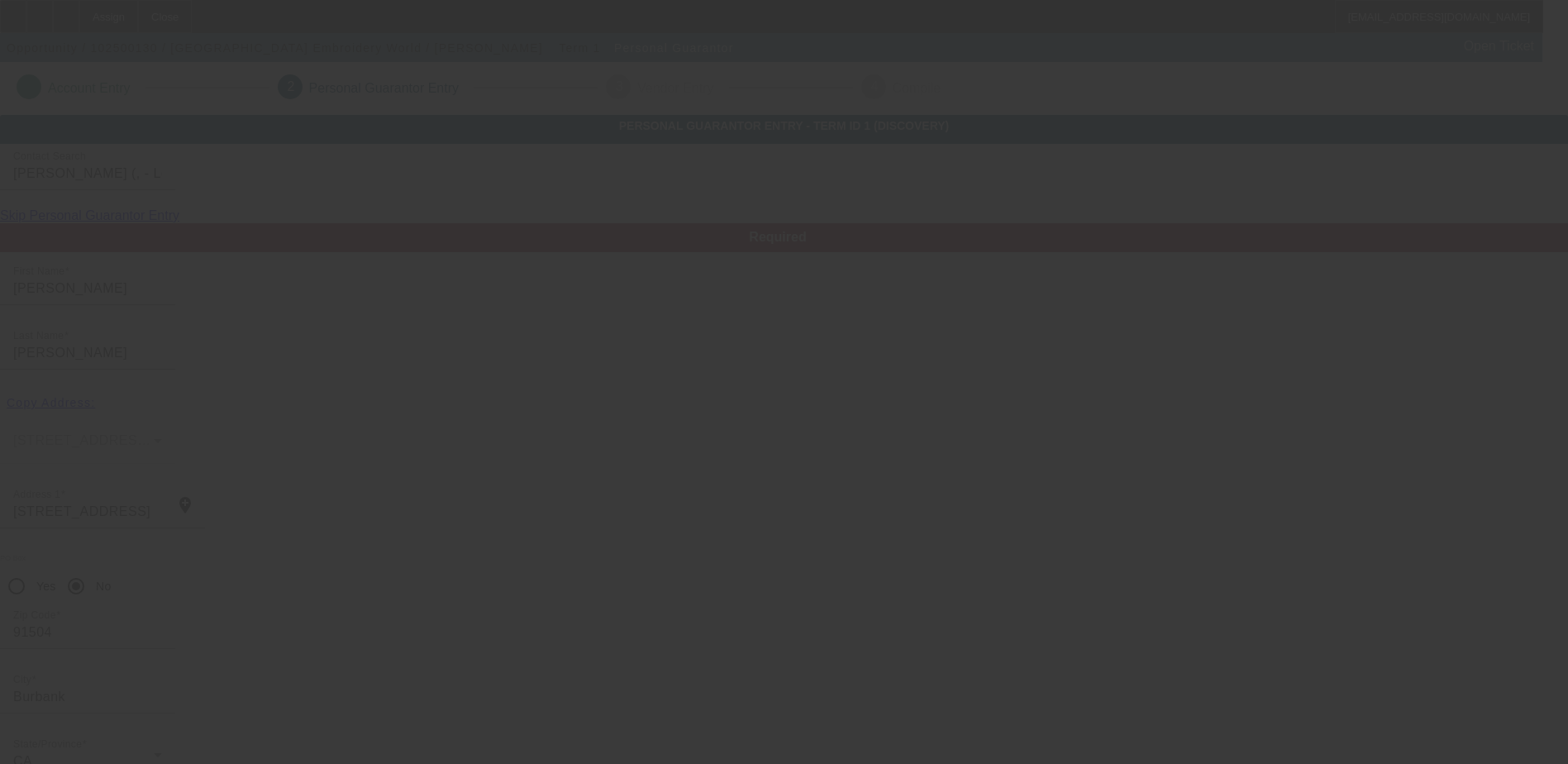
scroll to position [45, 0]
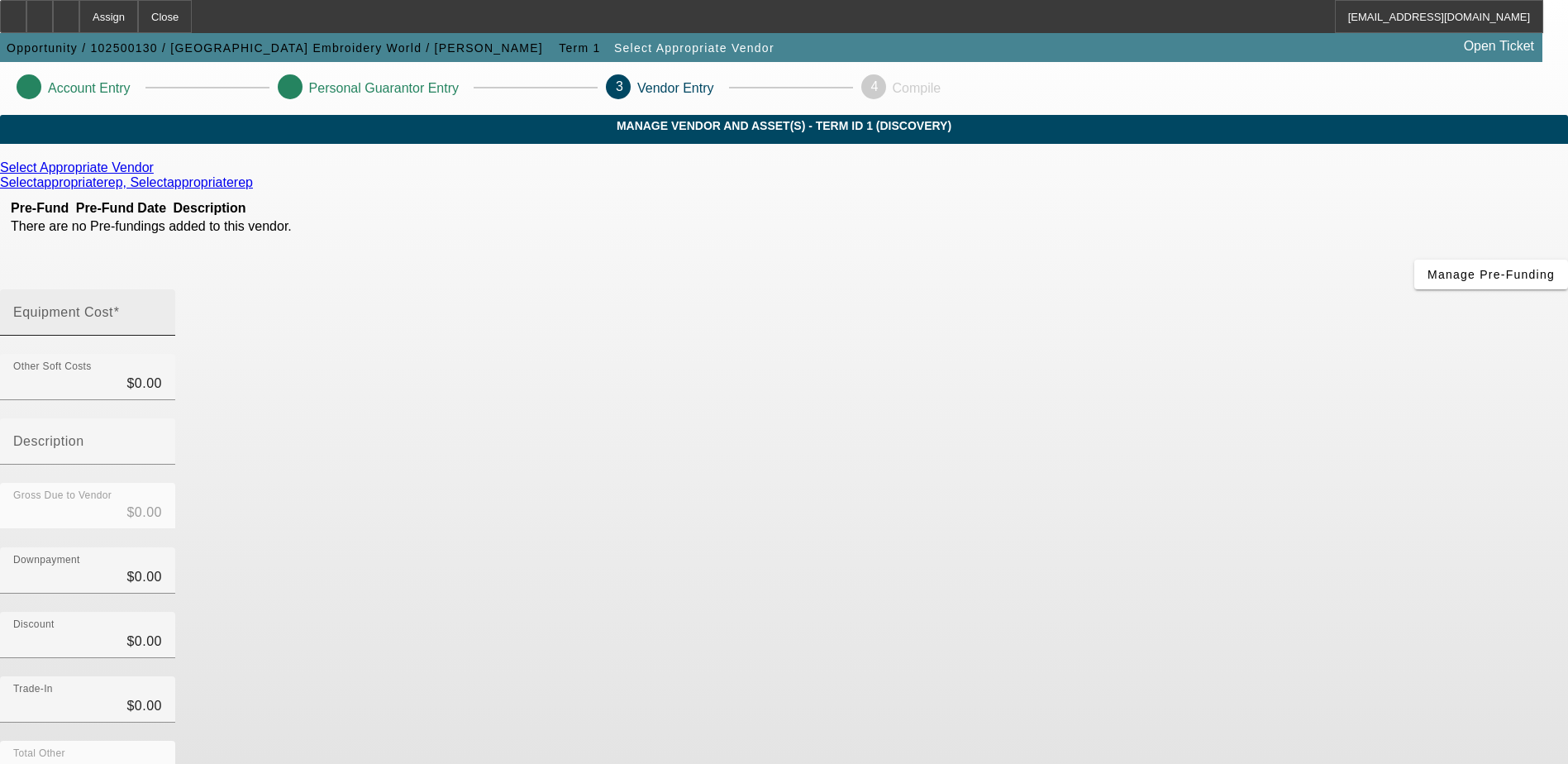
click at [162, 290] on div "Equipment Cost" at bounding box center [88, 313] width 149 height 47
type input "7"
type input "$7.00"
type input "70"
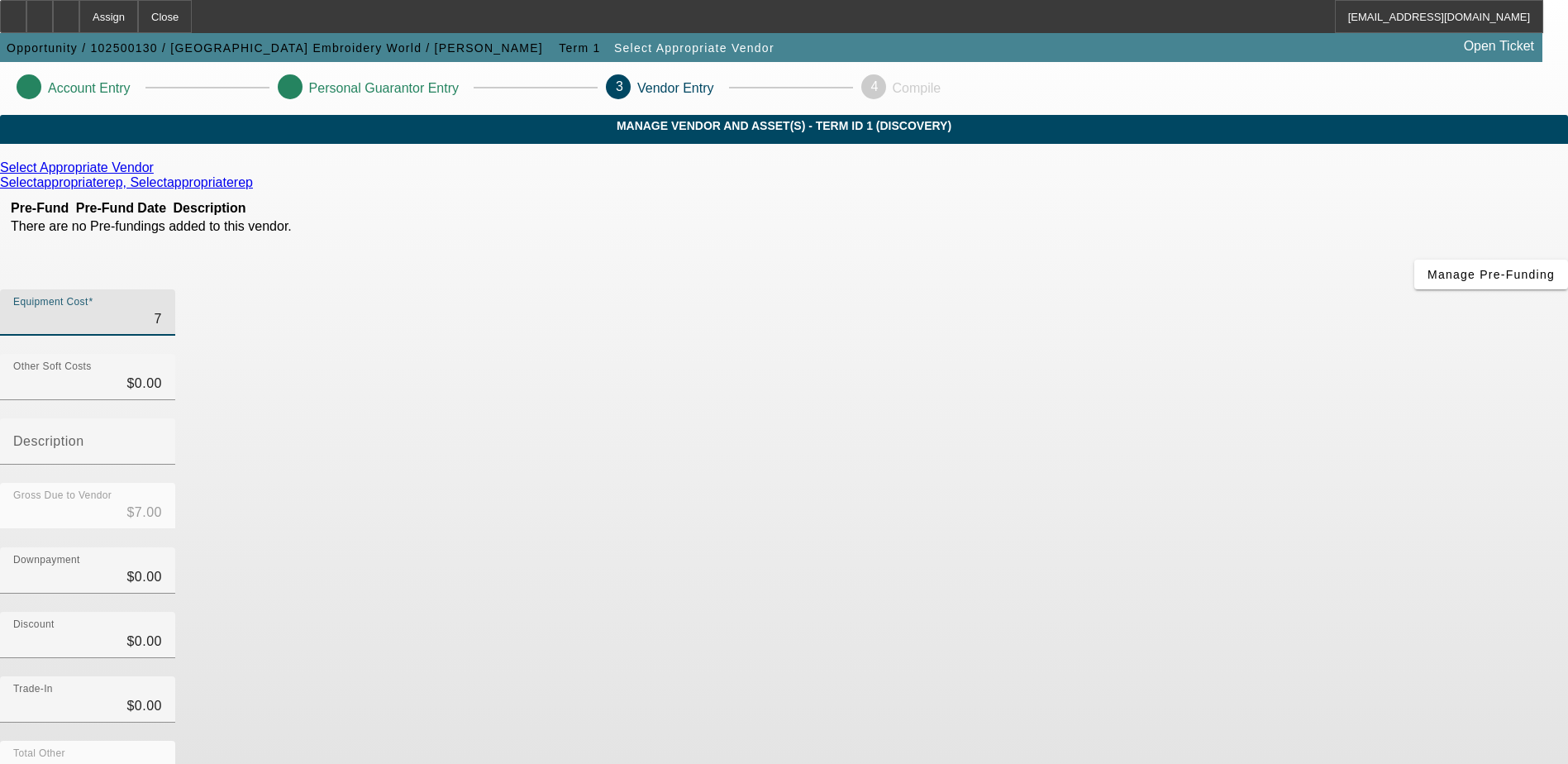
type input "$70.00"
type input "700"
type input "$700.00"
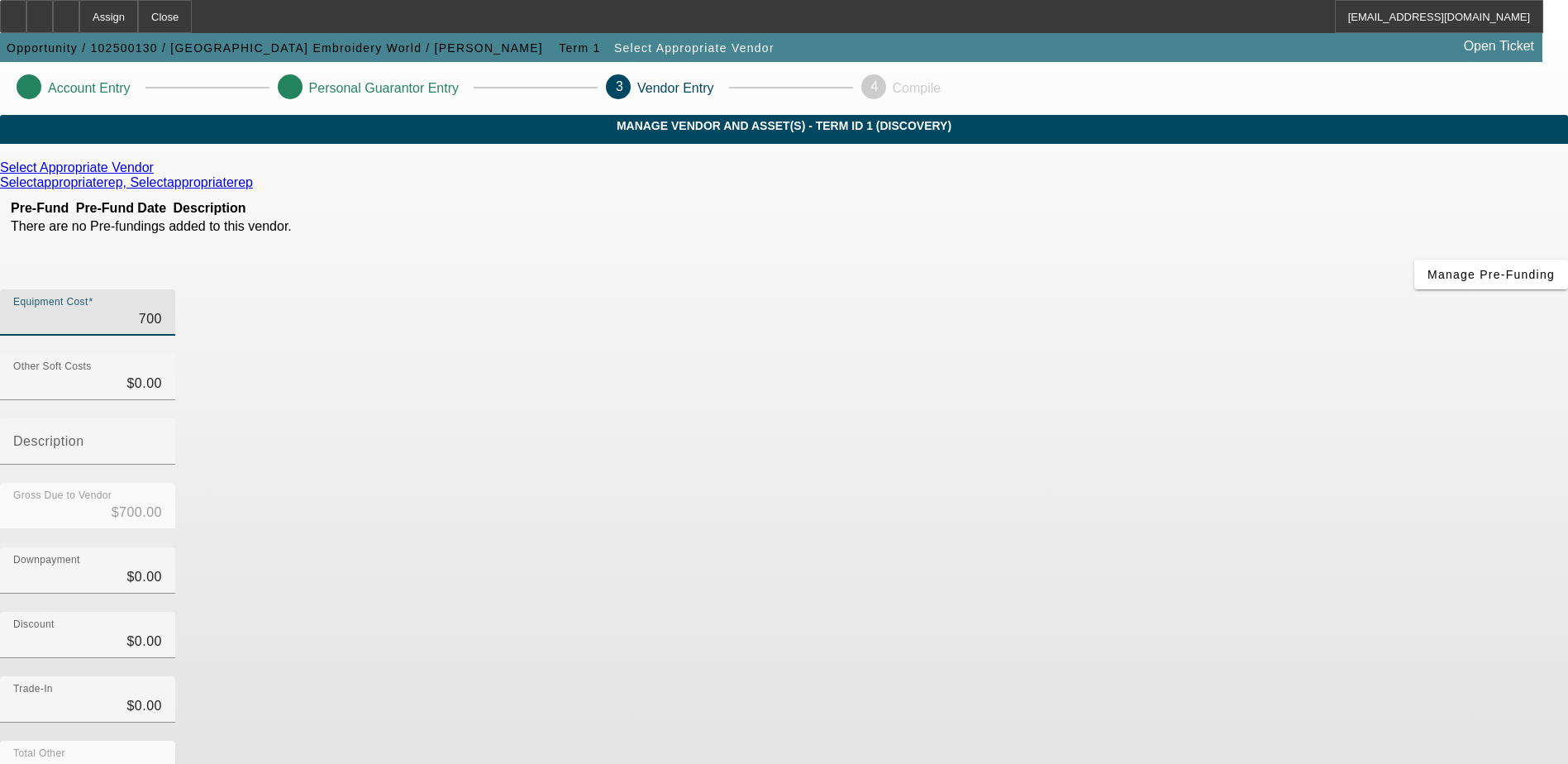
type input "7000"
type input "$7,000.00"
type input "70000"
type input "$70,000.00"
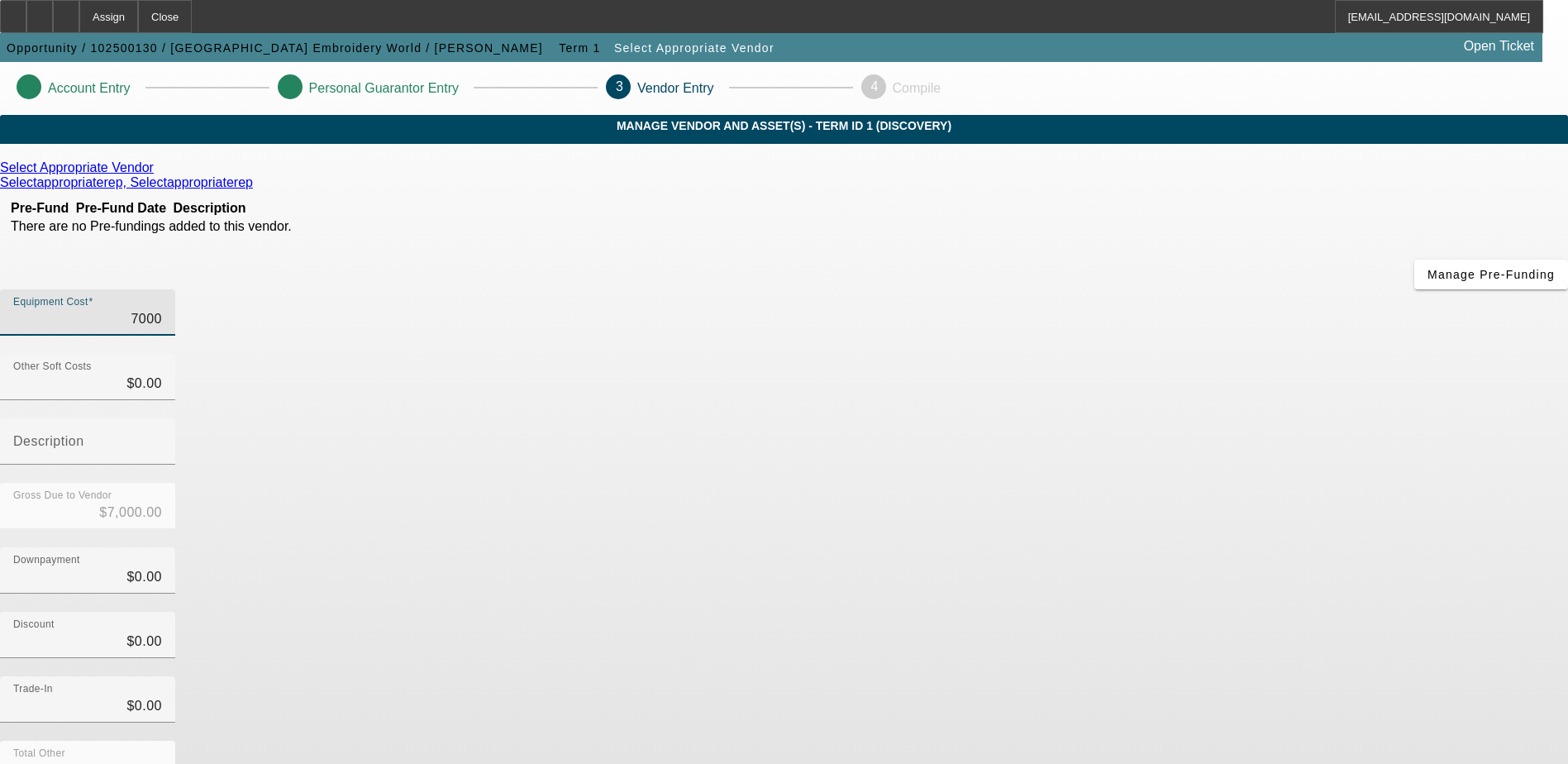
type input "$70,000.00"
click at [1284, 517] on app-vendor-asset-manage "Account Entry Personal Guarantor Entry 3 Vendor Entry 4 Compile MANAGE VENDOR A…" at bounding box center [784, 523] width 1568 height 923
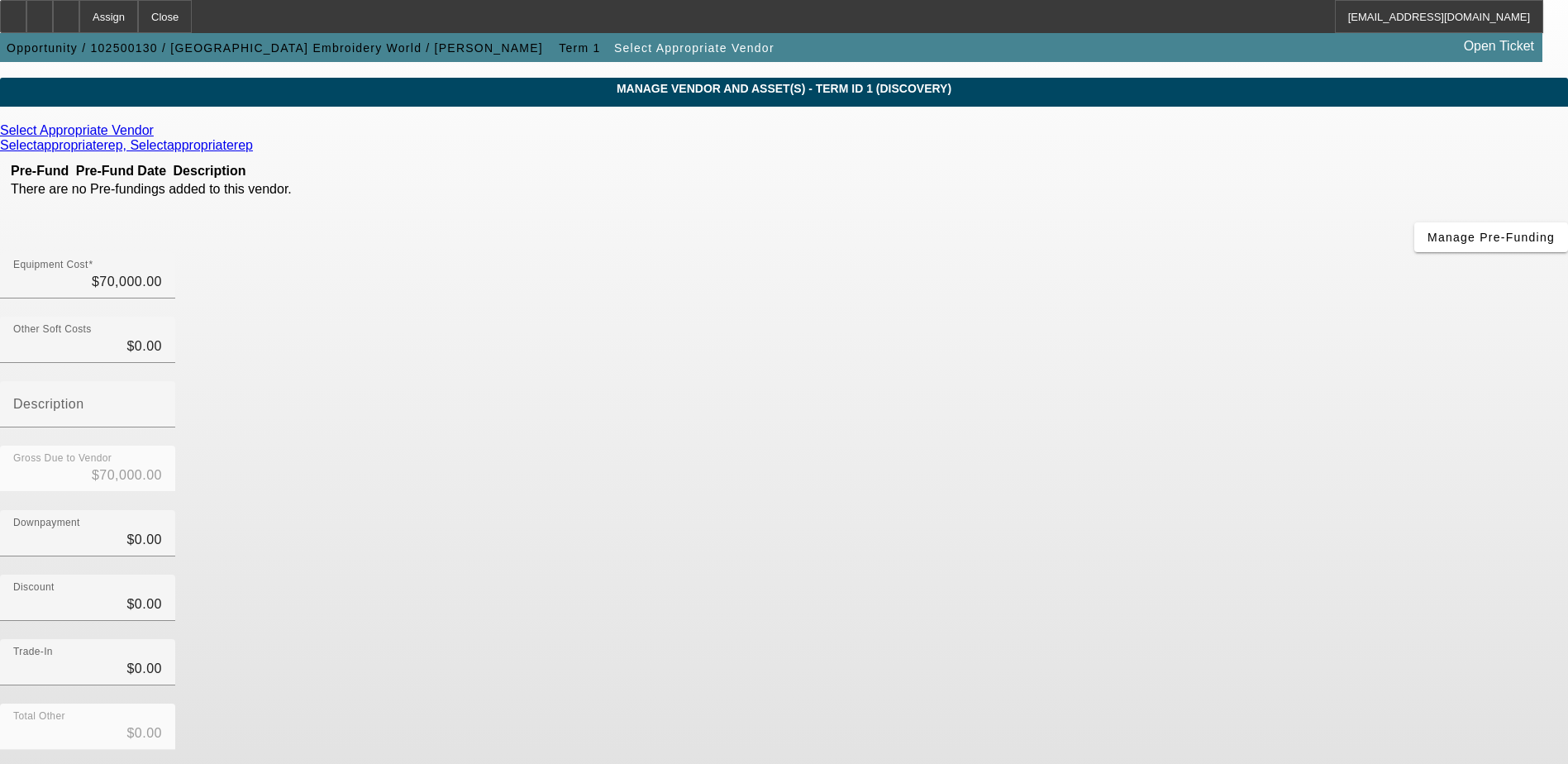
scroll to position [74, 0]
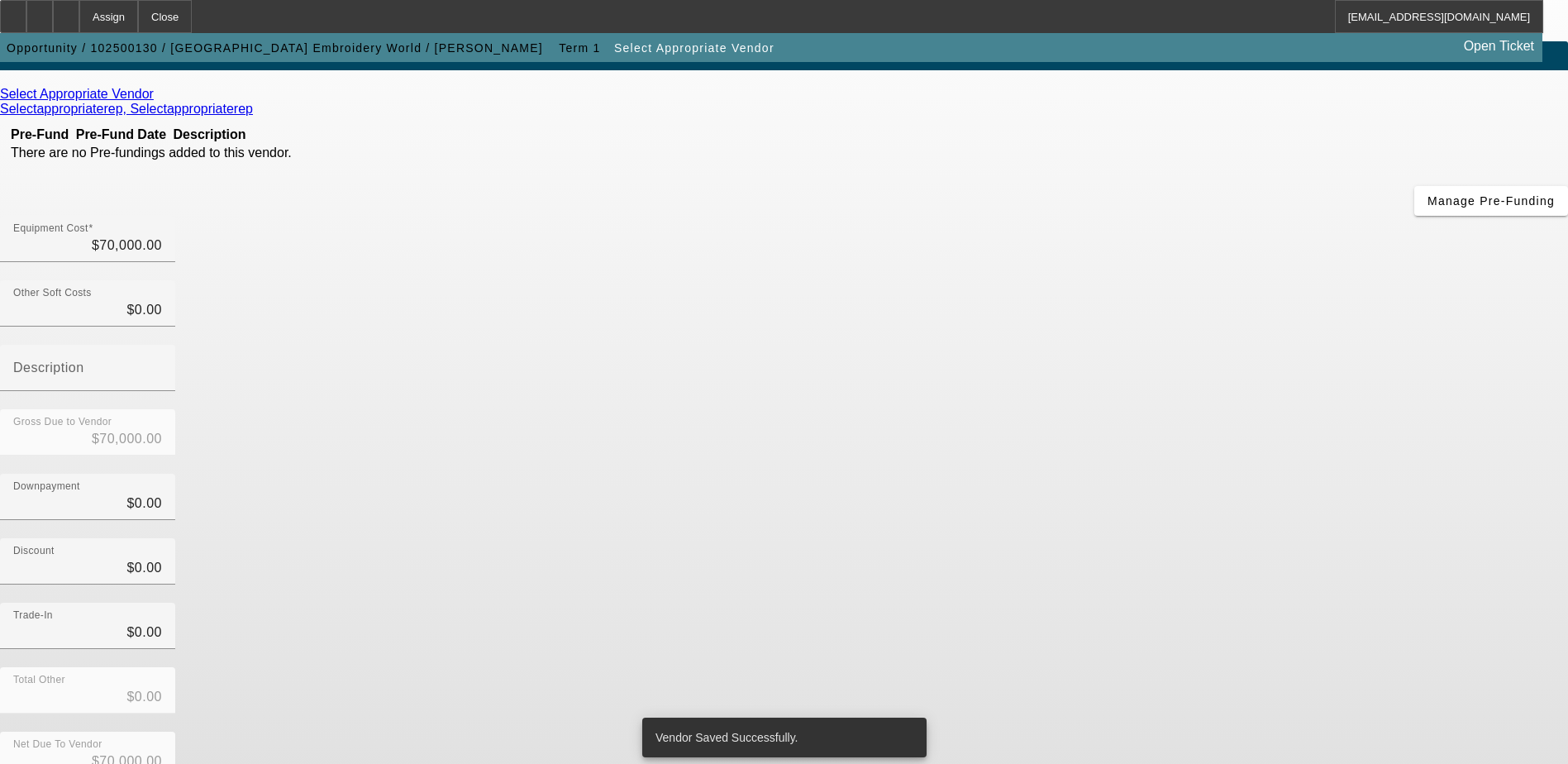
scroll to position [0, 0]
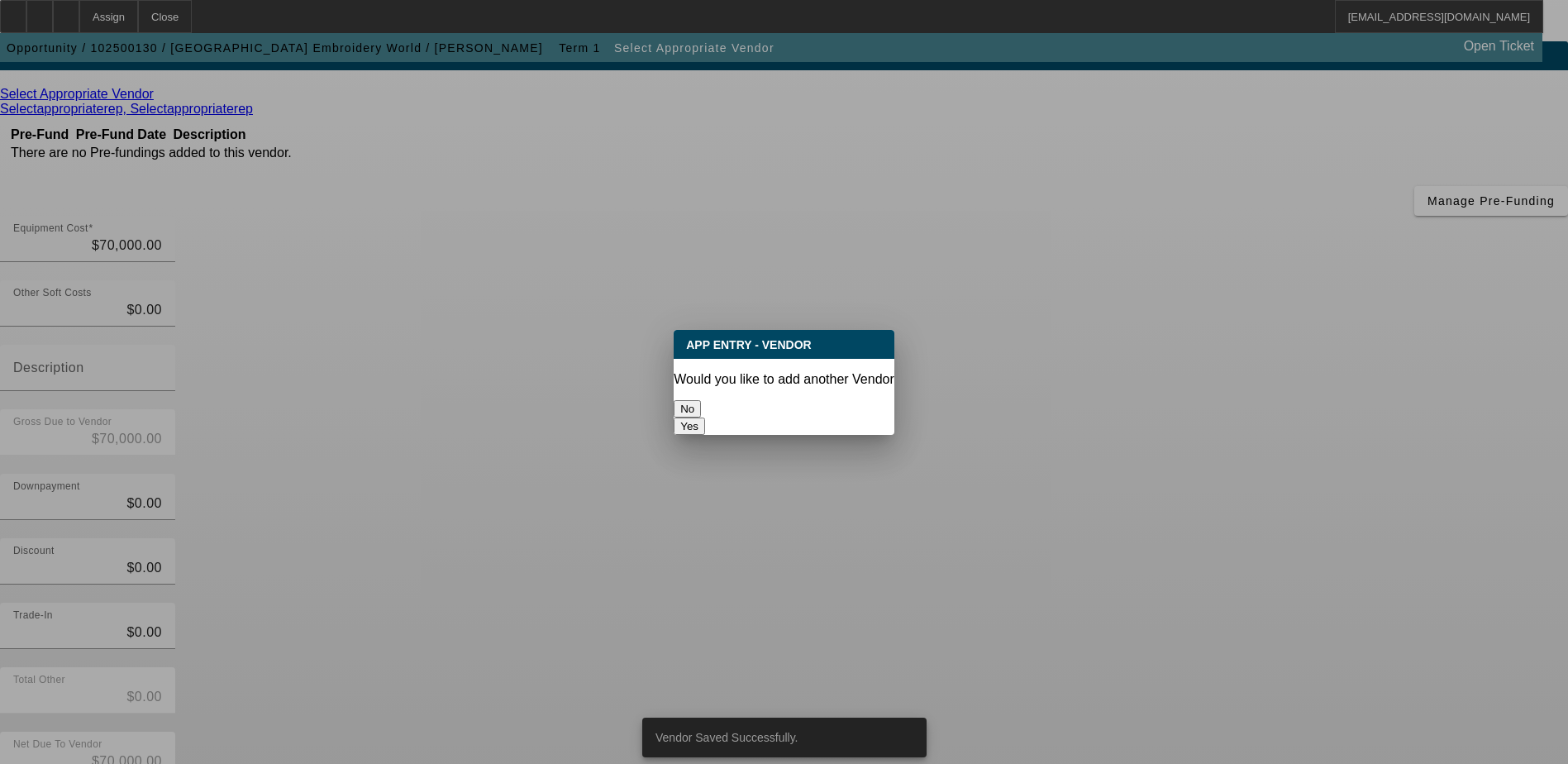
click at [701, 400] on button "No" at bounding box center [687, 408] width 27 height 17
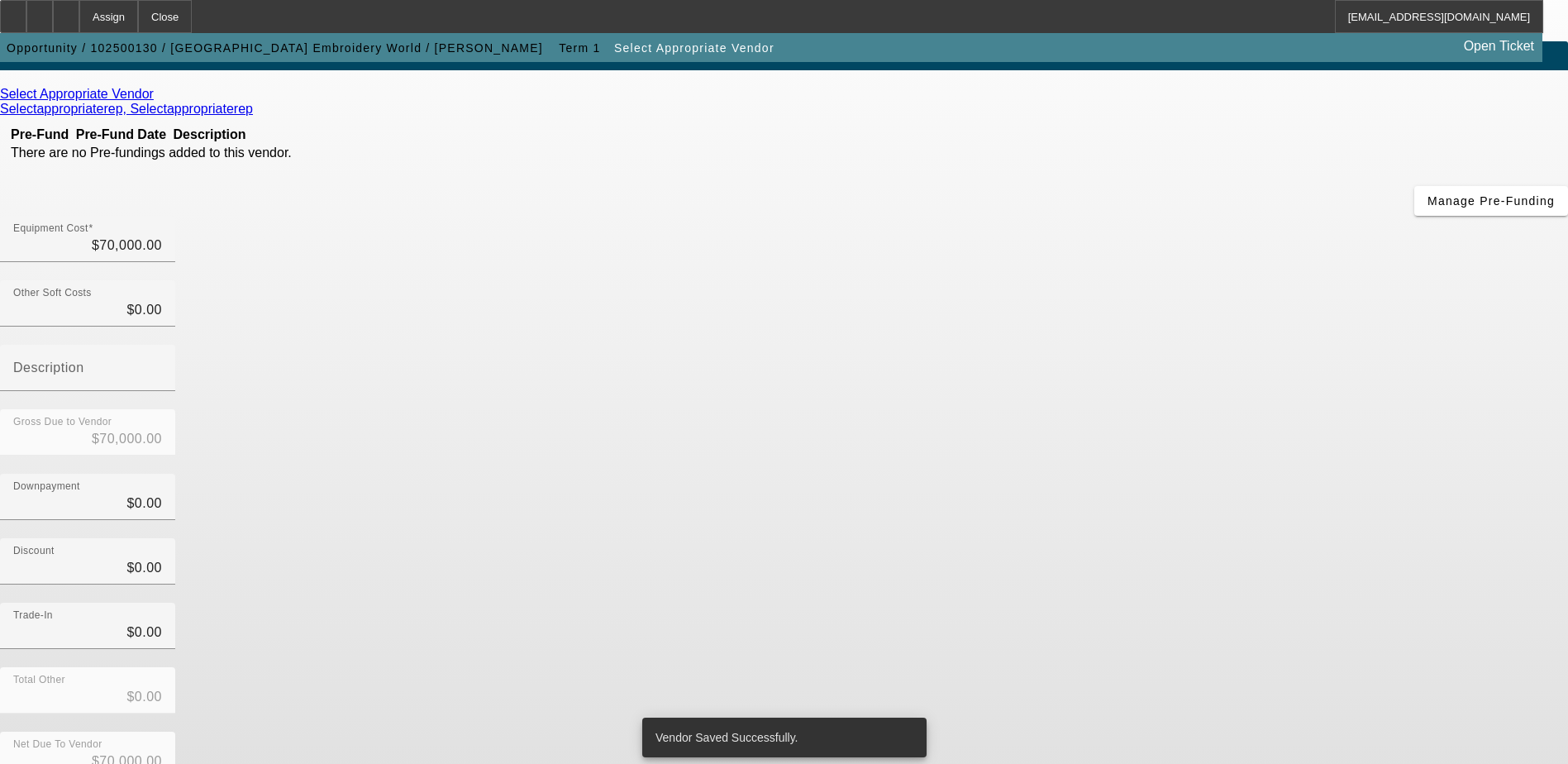
scroll to position [74, 0]
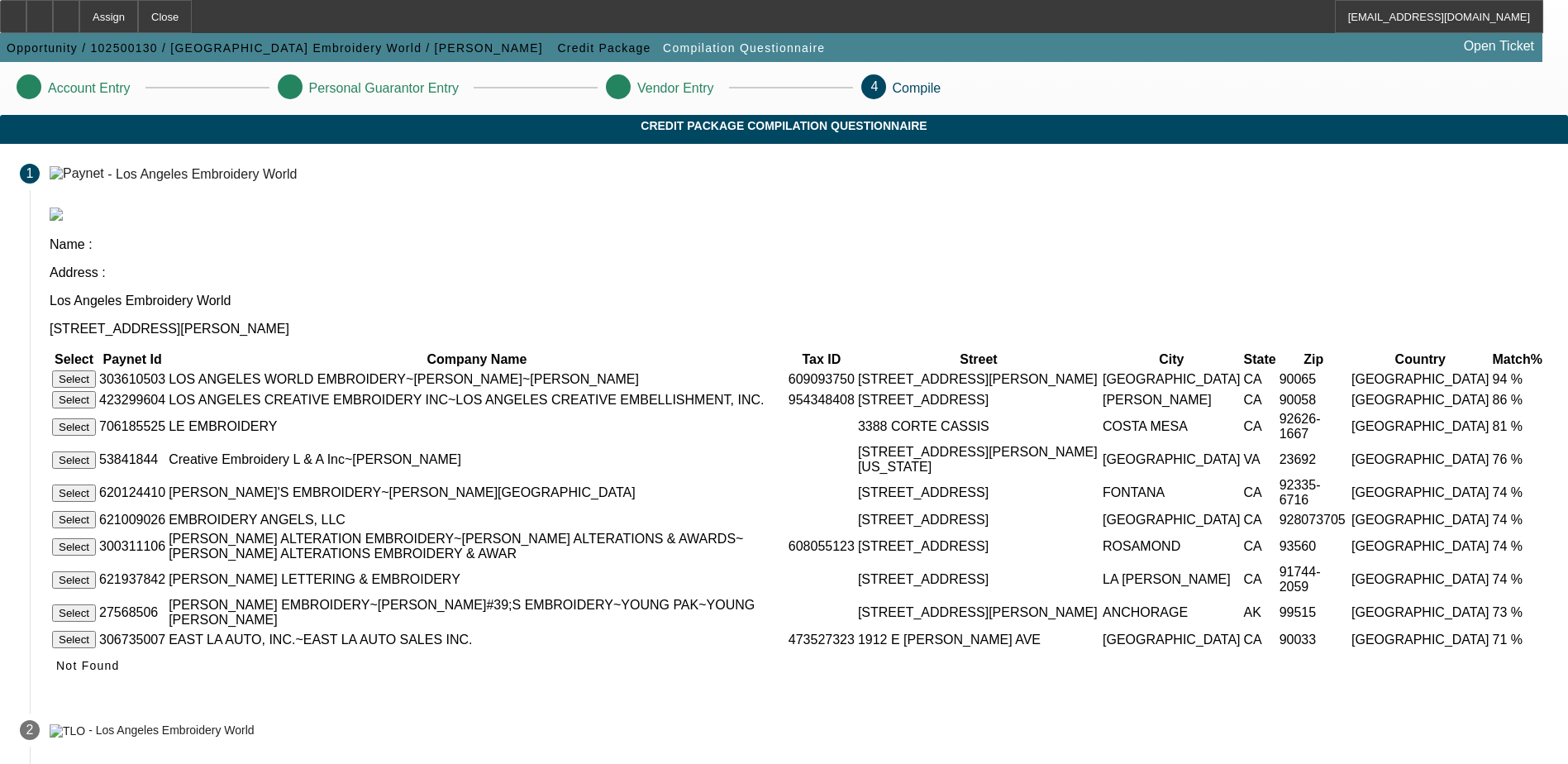
click at [96, 370] on button "Select" at bounding box center [74, 379] width 44 height 17
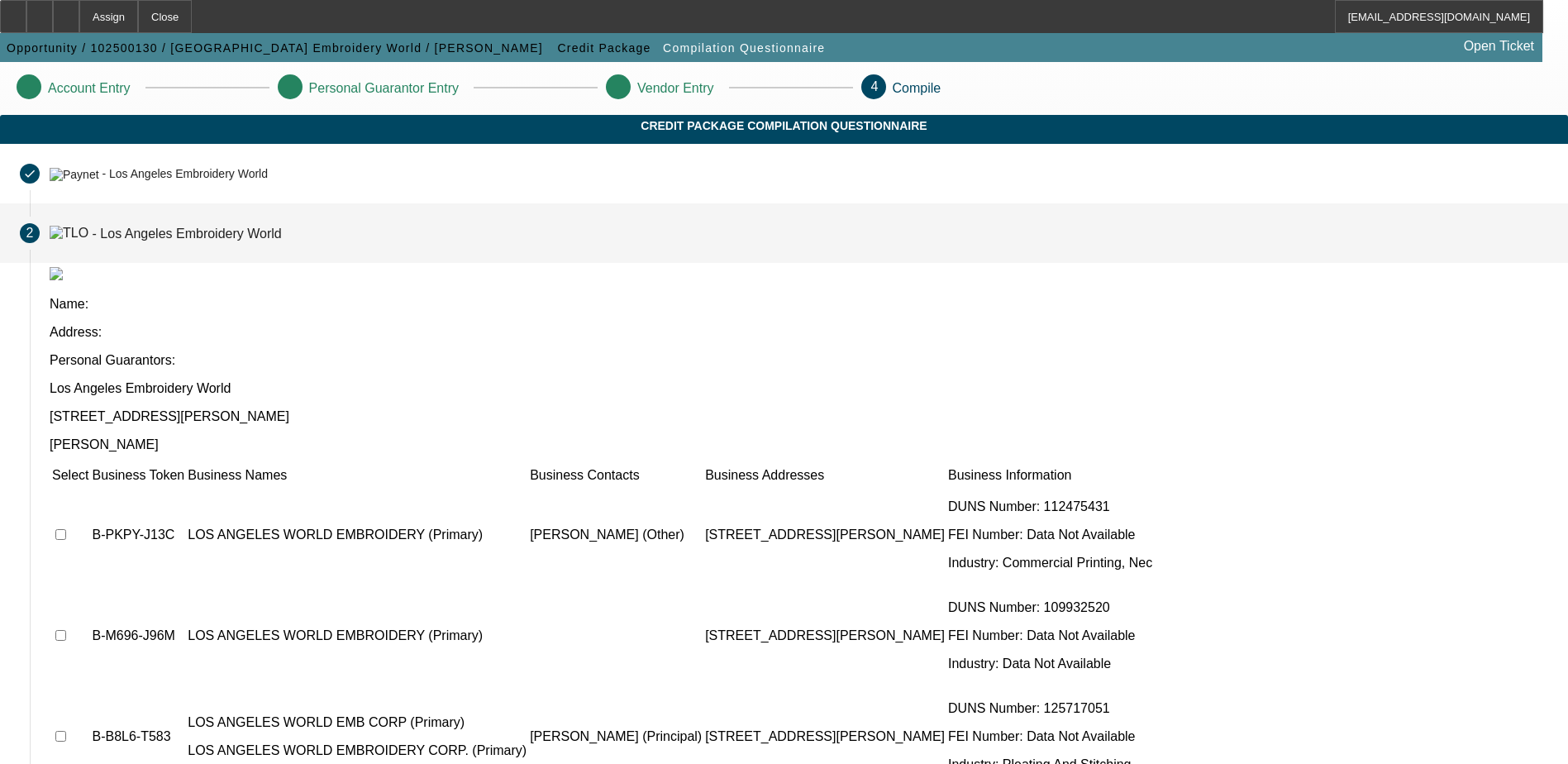
scroll to position [35, 0]
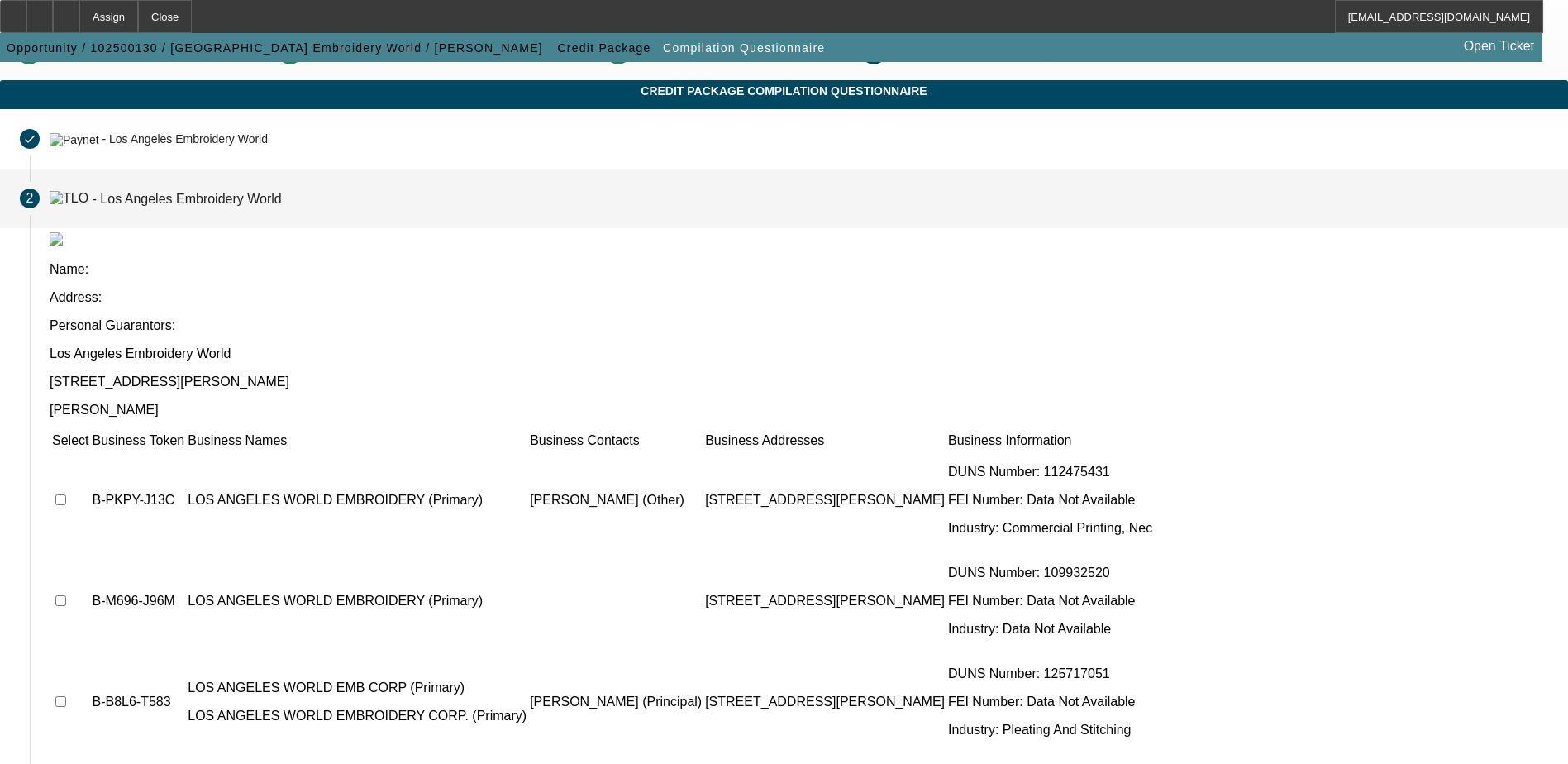
click at [66, 495] on input "checkbox" at bounding box center [60, 500] width 11 height 11
checkbox input "true"
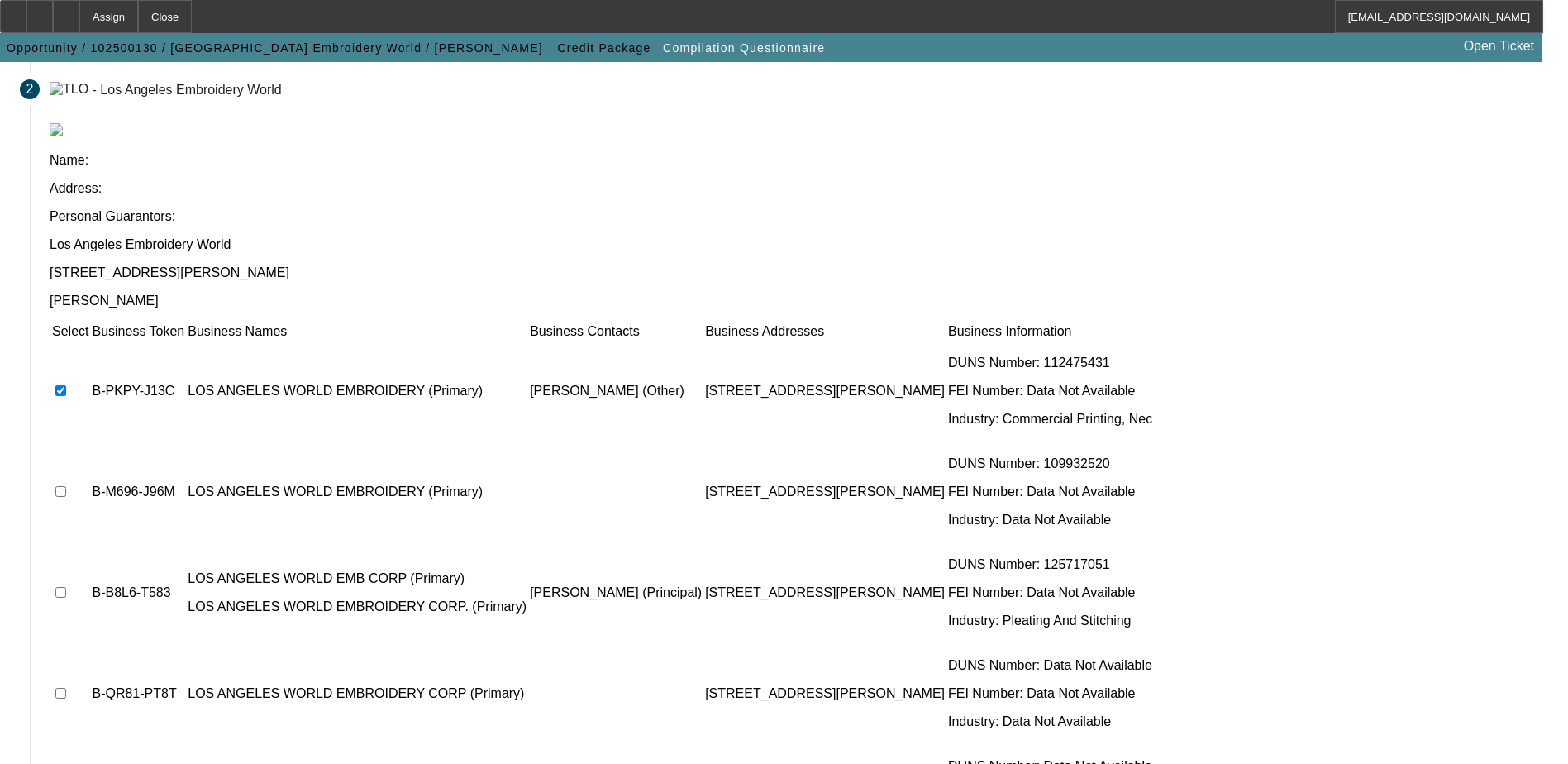
scroll to position [151, 0]
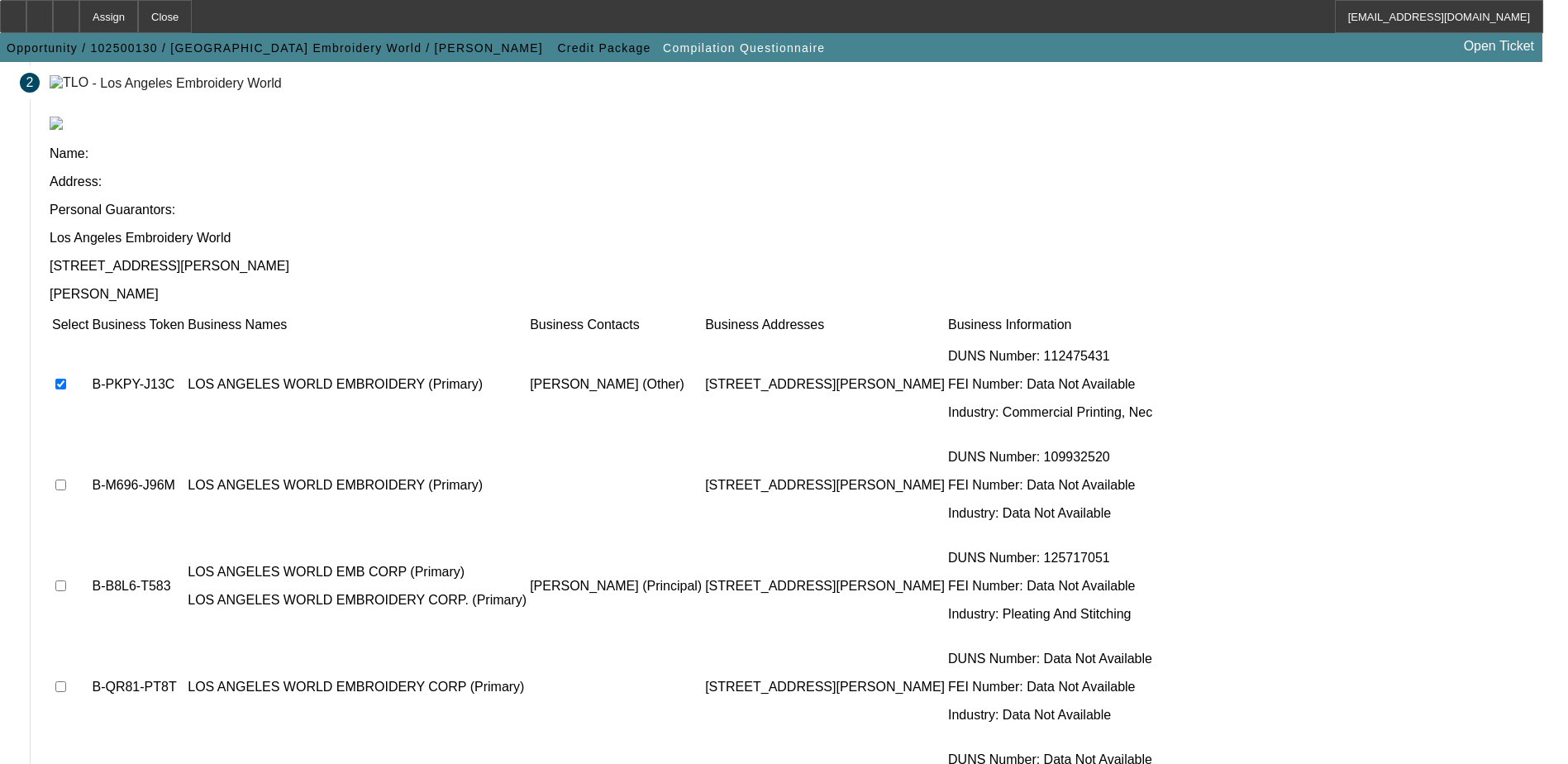
click at [89, 435] on td at bounding box center [70, 484] width 38 height 99
click at [66, 479] on input "checkbox" at bounding box center [60, 484] width 11 height 11
checkbox input "true"
click at [89, 537] on td at bounding box center [70, 586] width 38 height 99
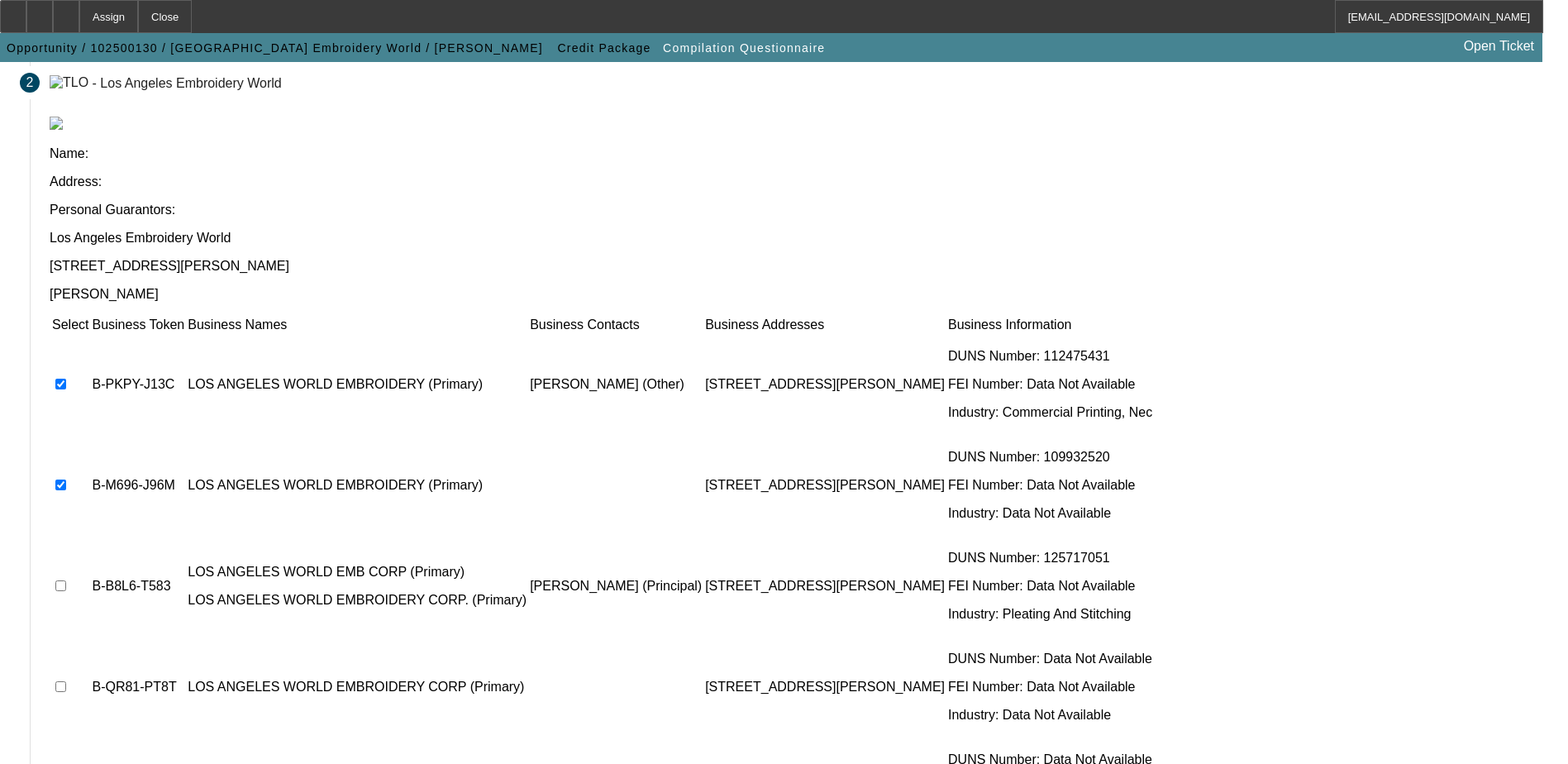
click at [66, 580] on input "checkbox" at bounding box center [60, 585] width 11 height 11
checkbox input "true"
click at [89, 638] on td at bounding box center [70, 687] width 38 height 99
click at [66, 681] on input "checkbox" at bounding box center [60, 686] width 11 height 11
checkbox input "true"
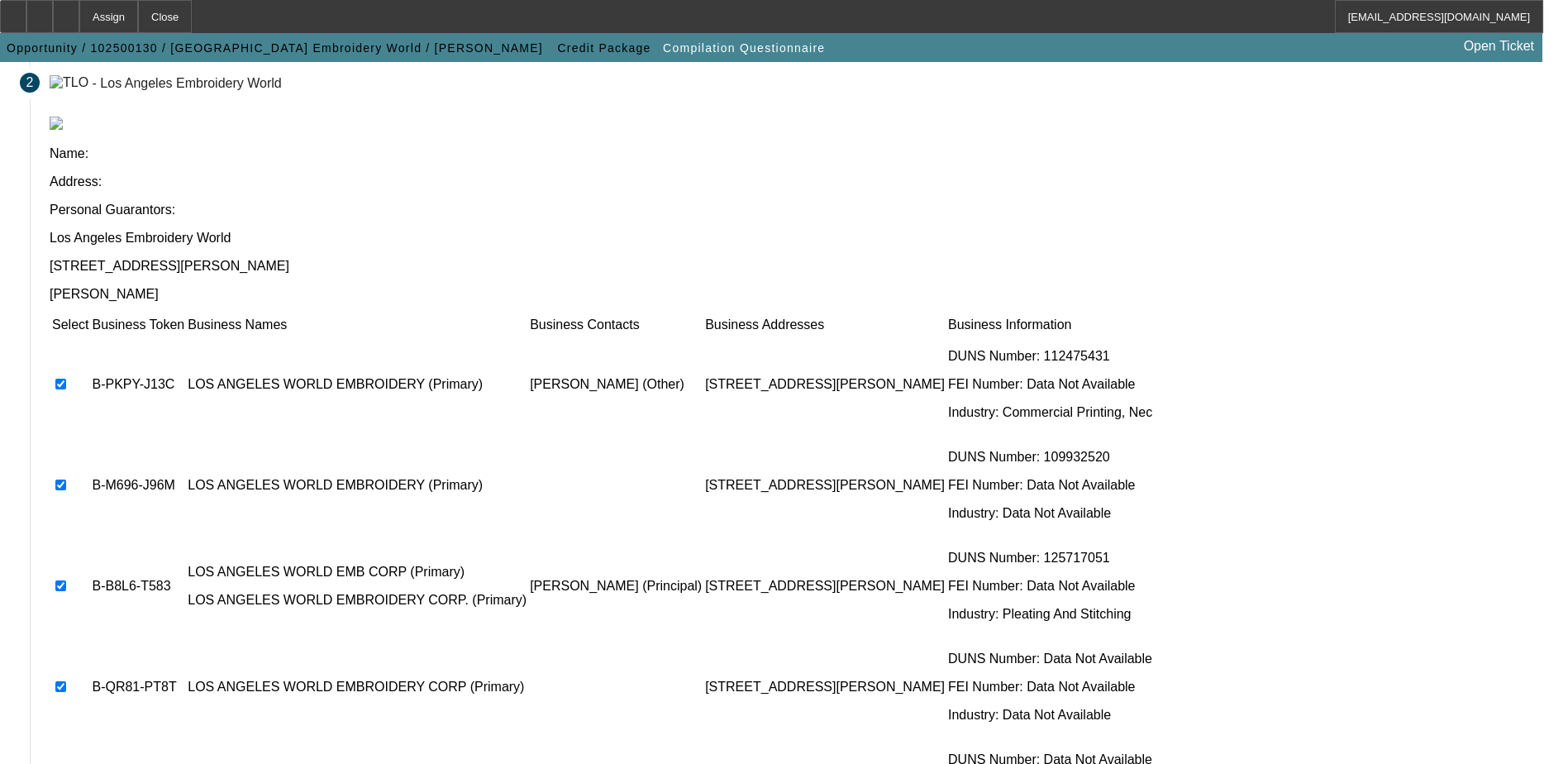
checkbox input "true"
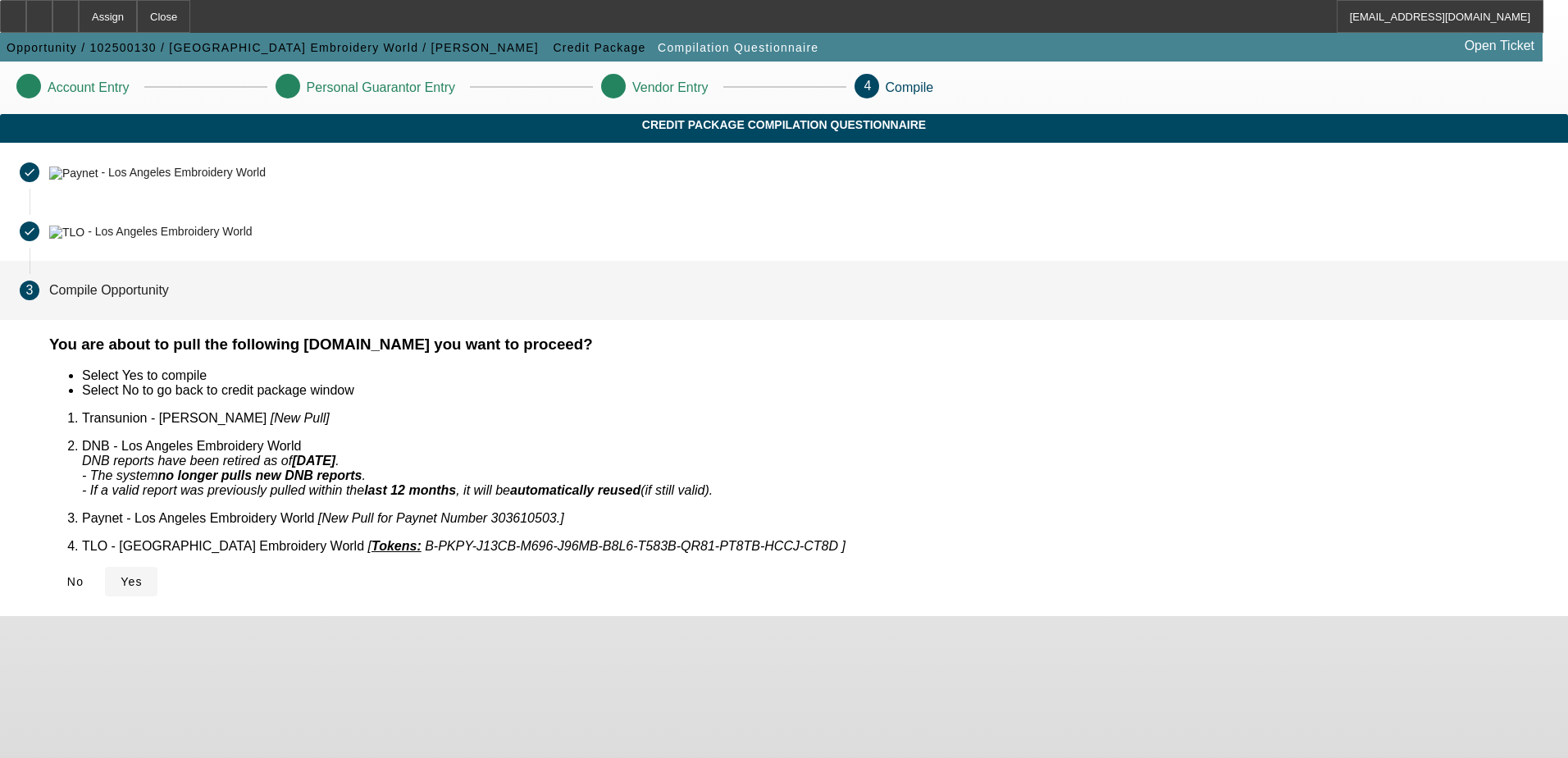
click at [143, 575] on span "Yes" at bounding box center [131, 582] width 22 height 13
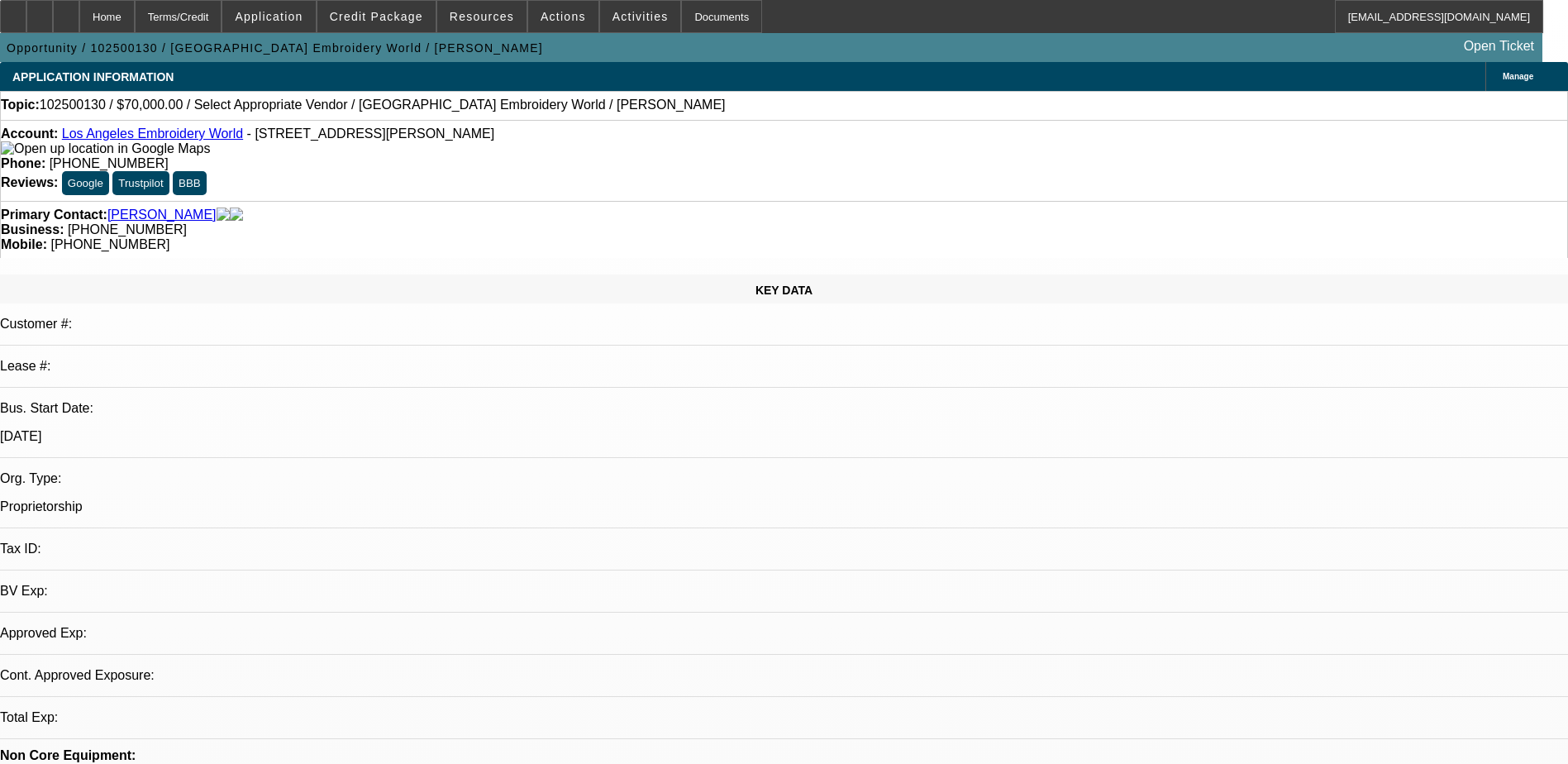
select select "0"
select select "2"
select select "0.1"
select select "1"
select select "2"
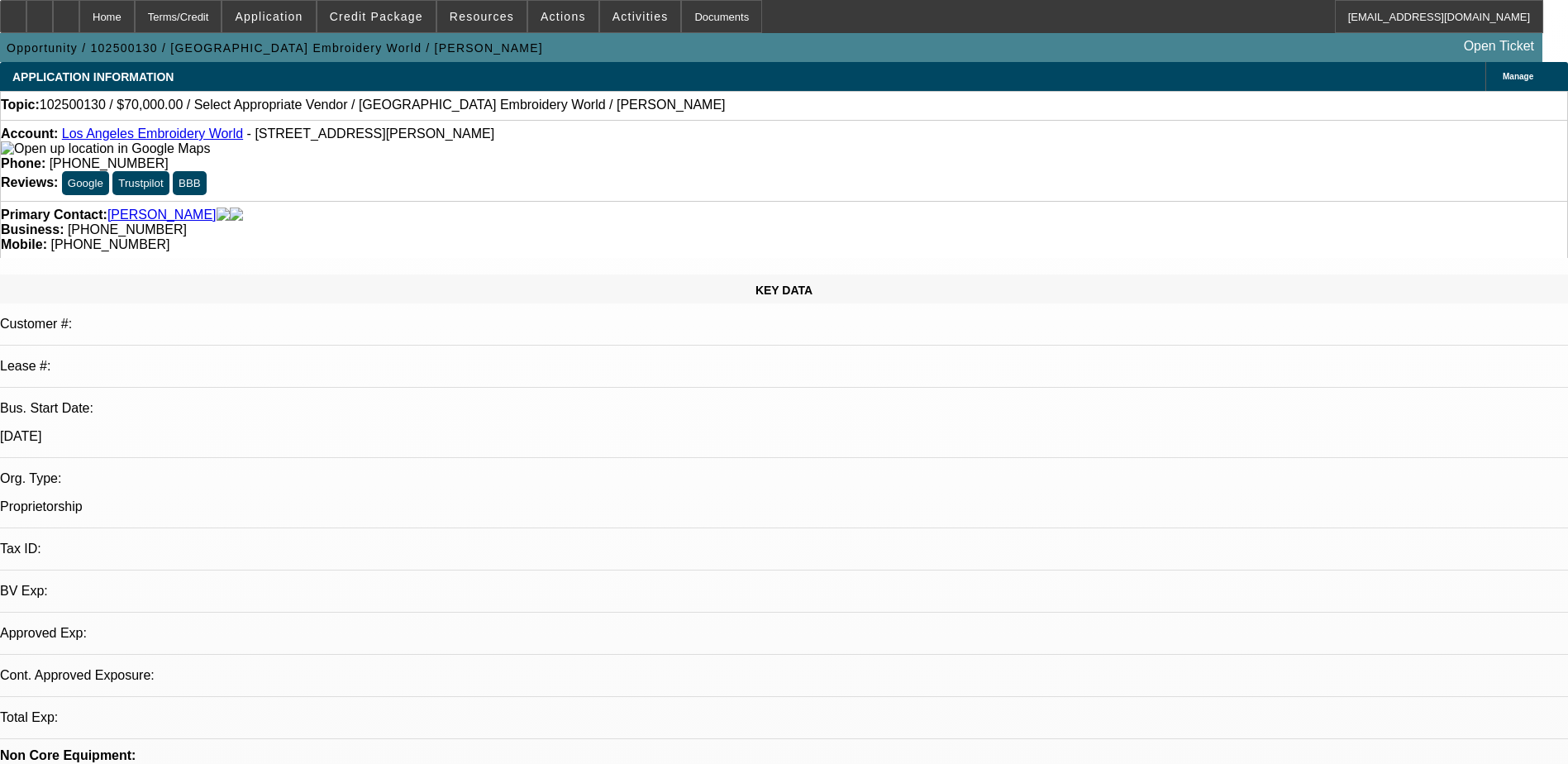
select select "4"
click at [80, 26] on div at bounding box center [65, 16] width 26 height 33
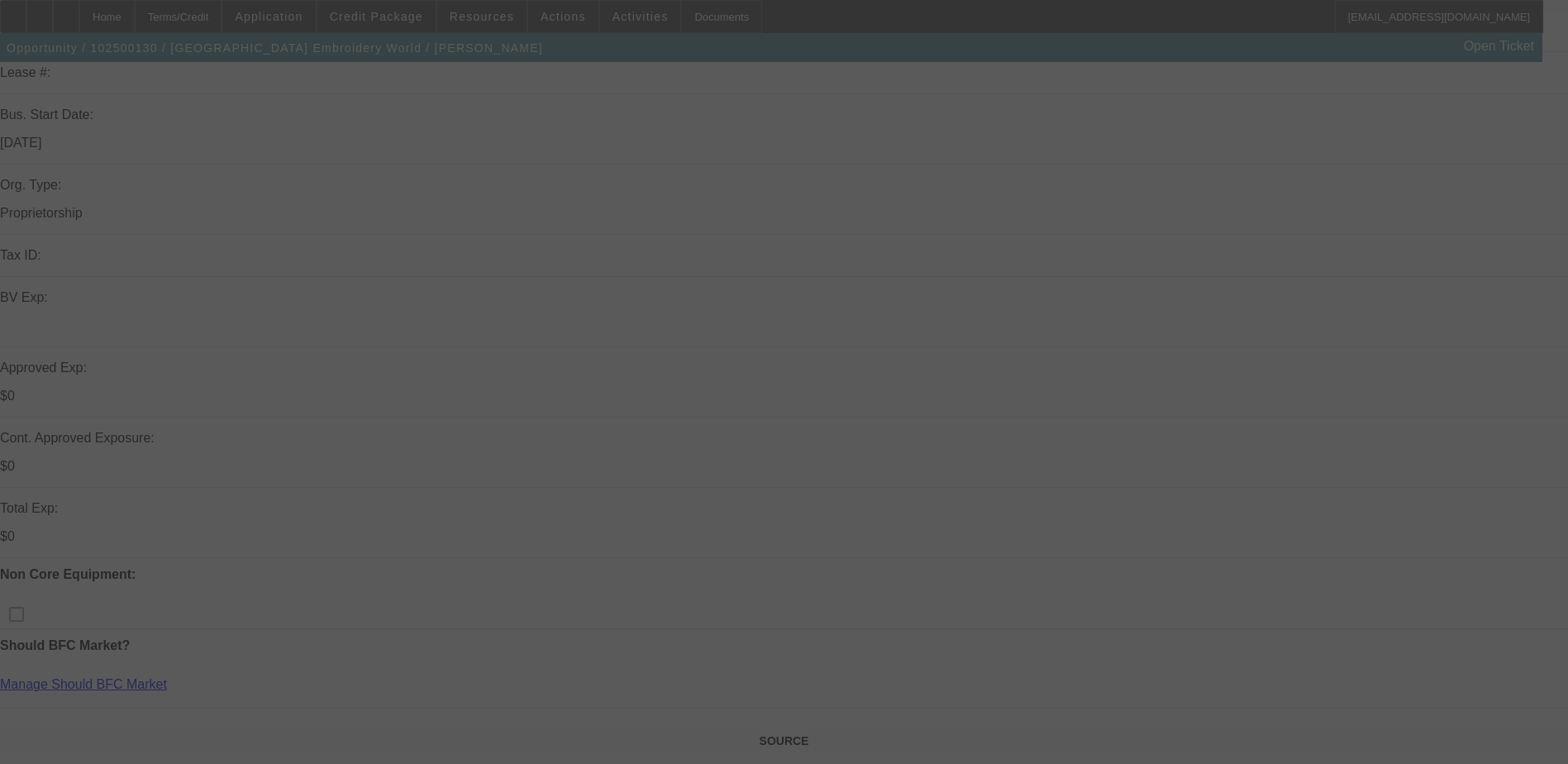
scroll to position [413, 0]
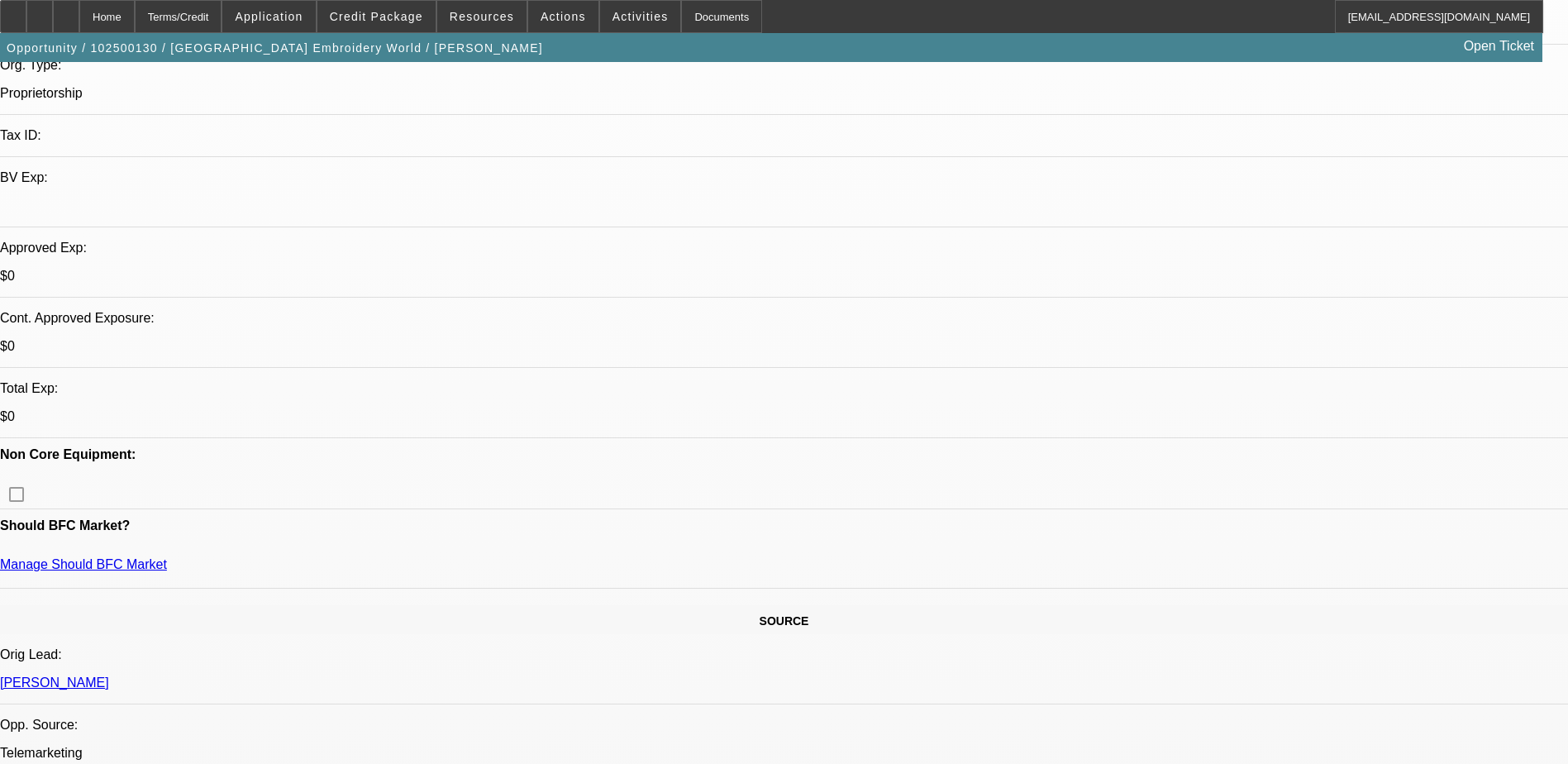
select select "0"
select select "2"
select select "0.1"
select select "1"
select select "2"
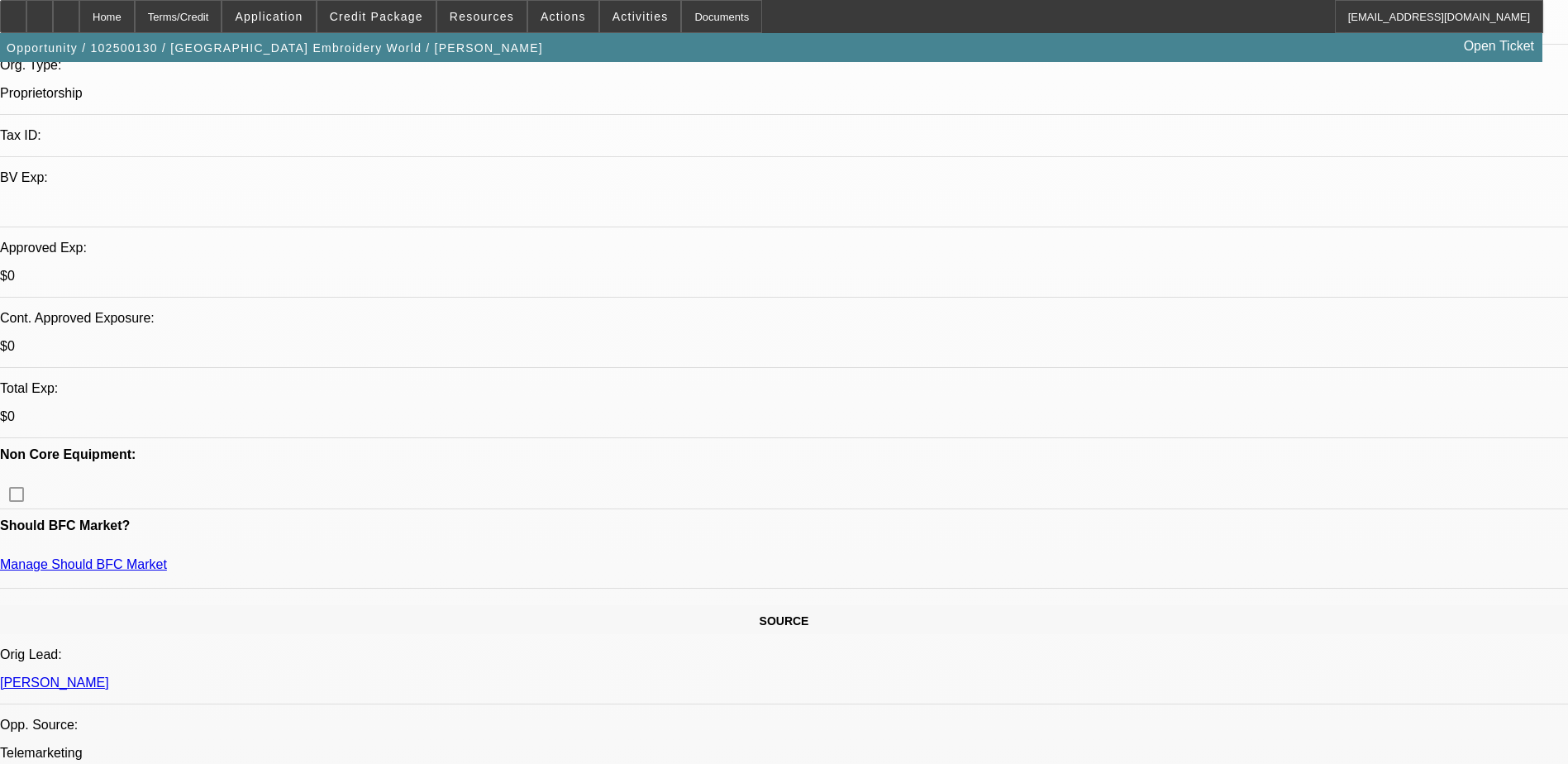
select select "4"
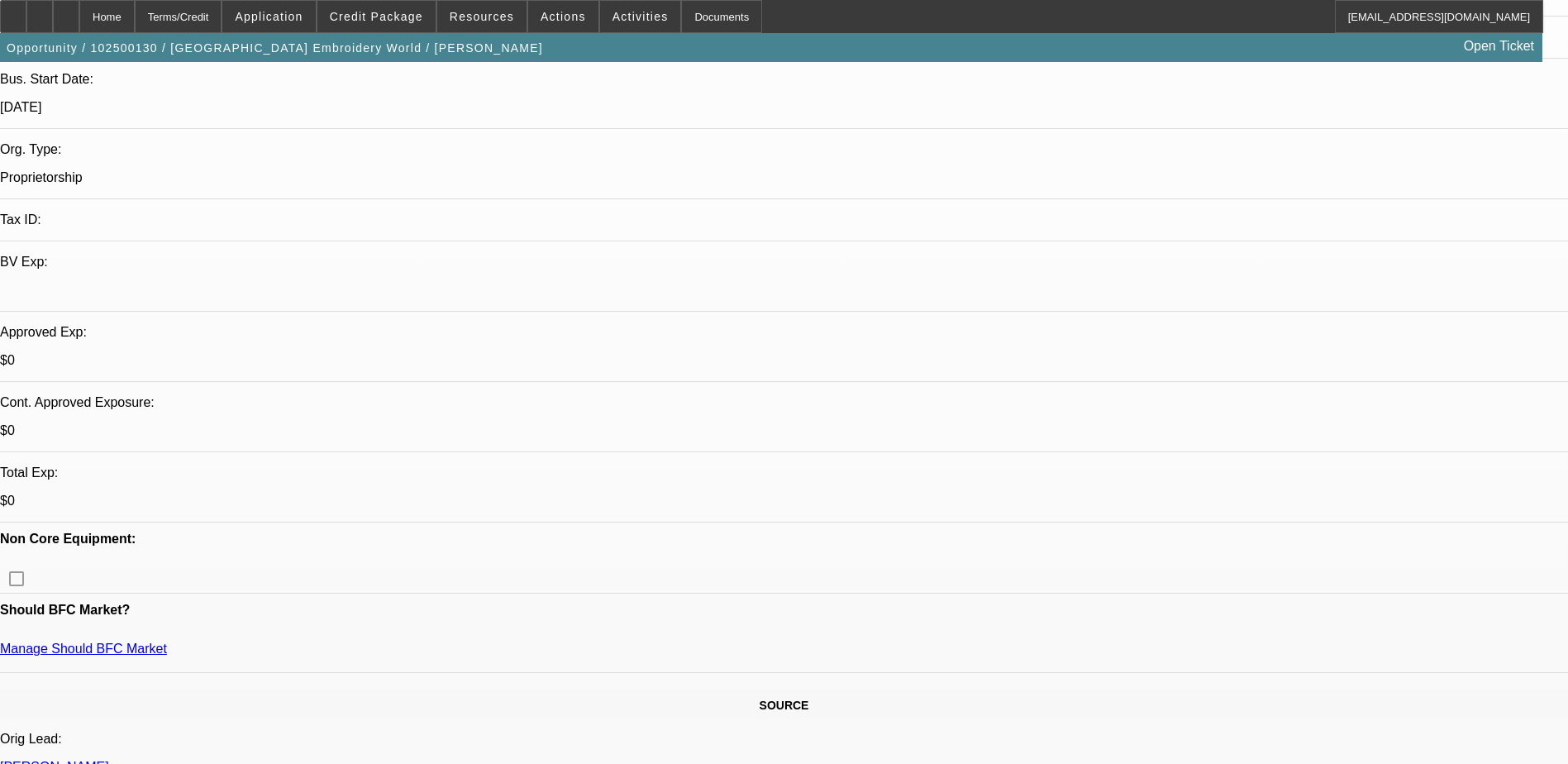
scroll to position [165, 0]
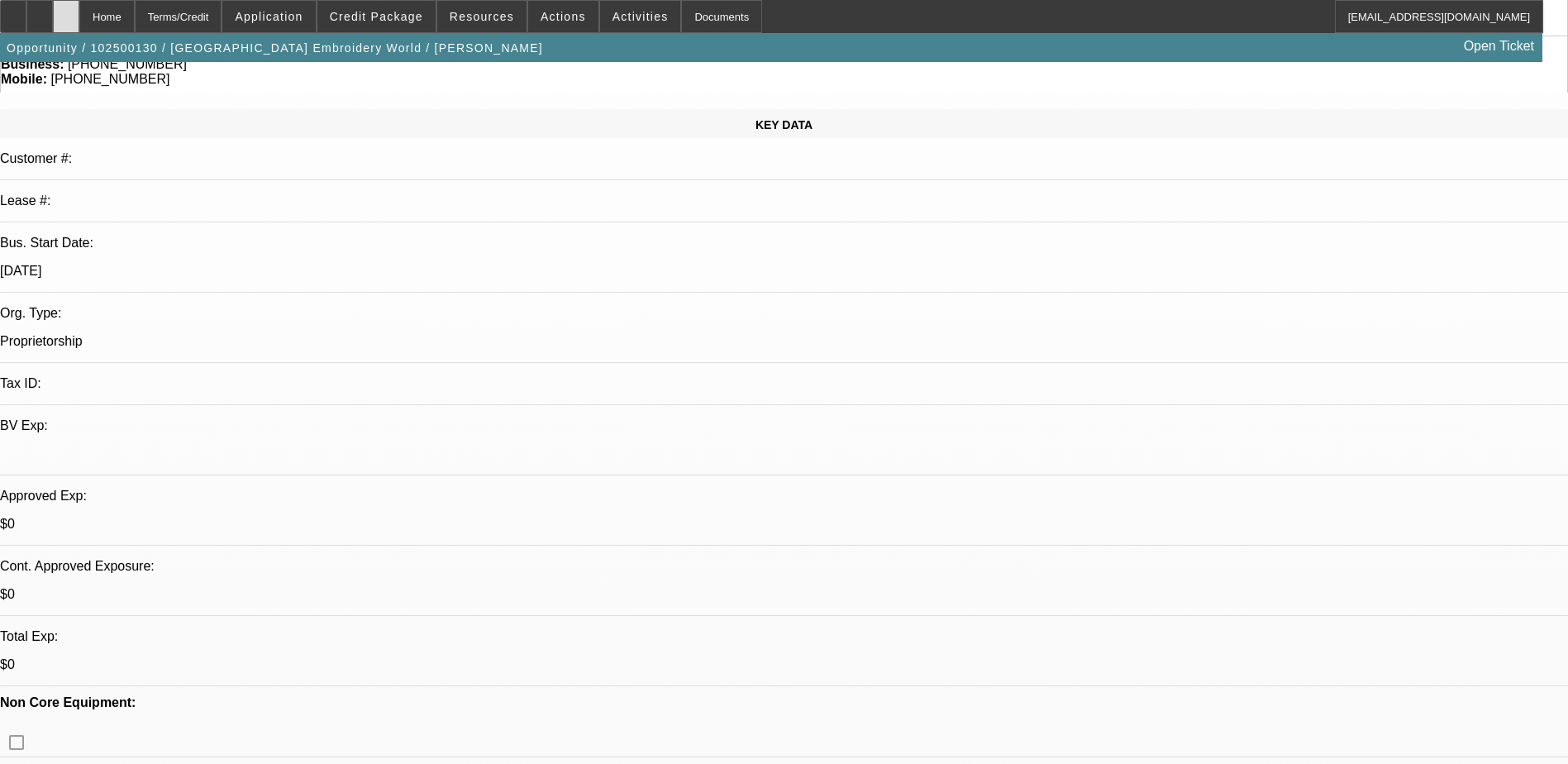
click at [80, 19] on div at bounding box center [65, 16] width 26 height 33
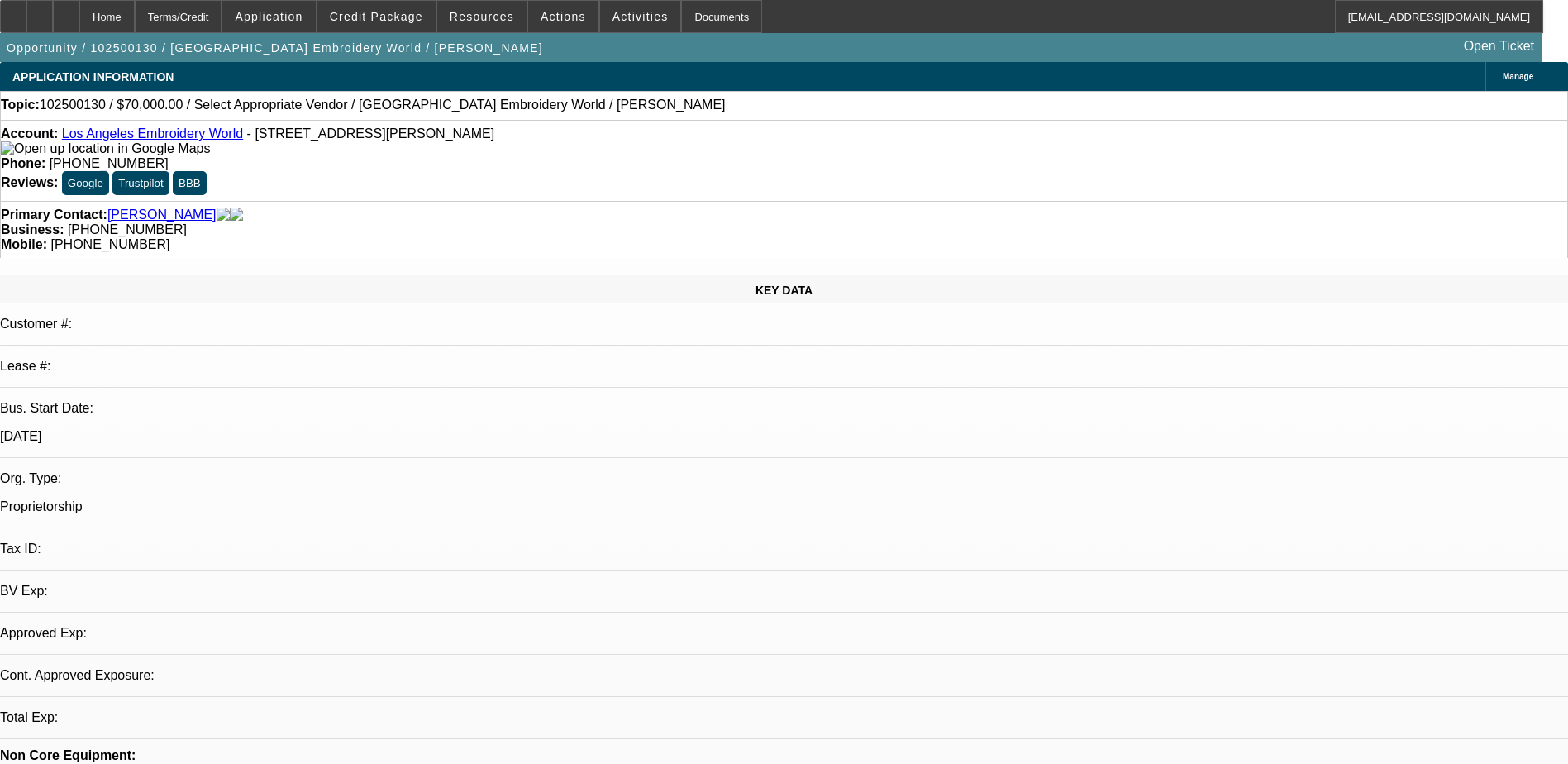
select select "0"
select select "2"
select select "0.1"
select select "4"
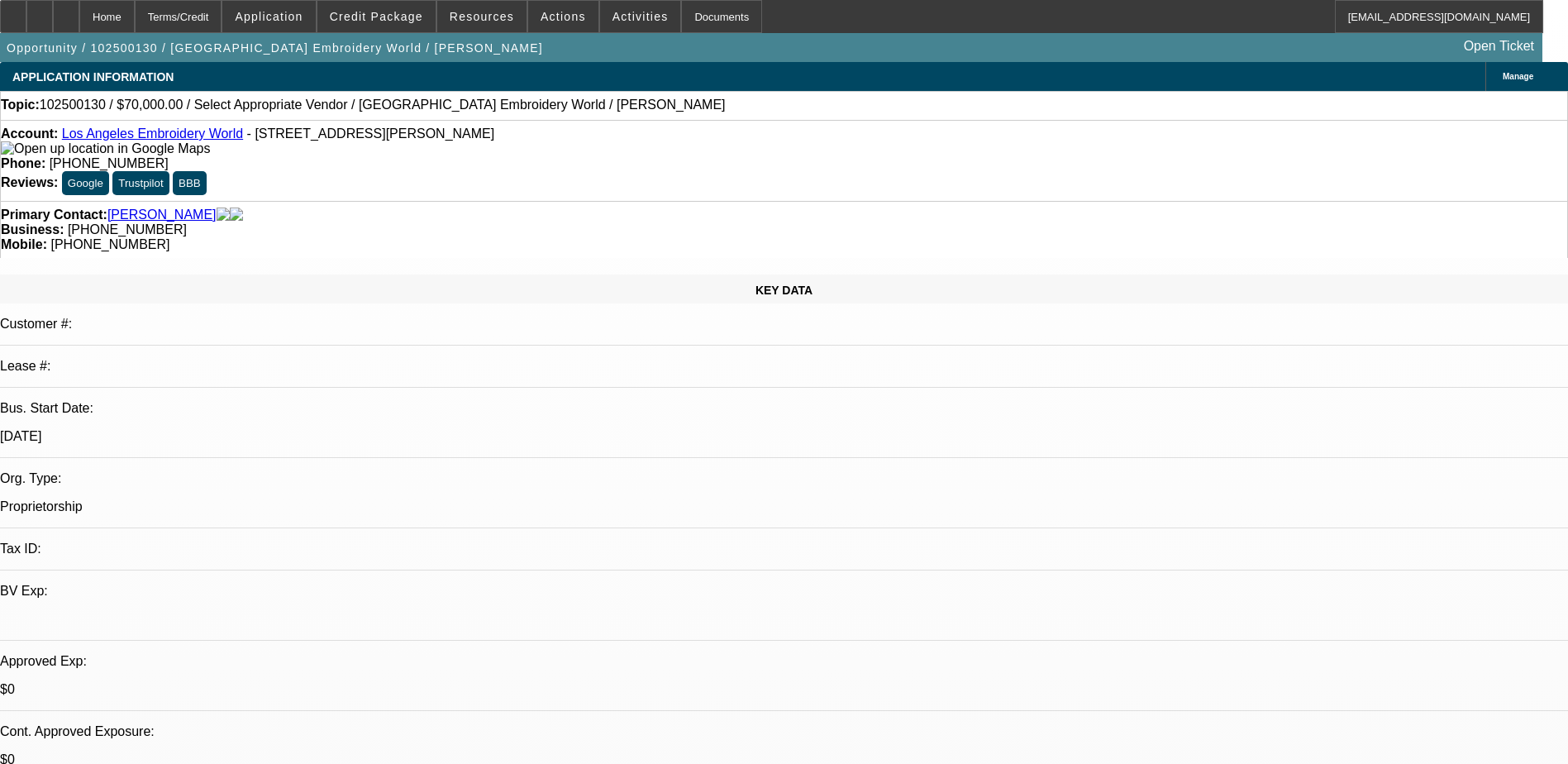
scroll to position [579, 0]
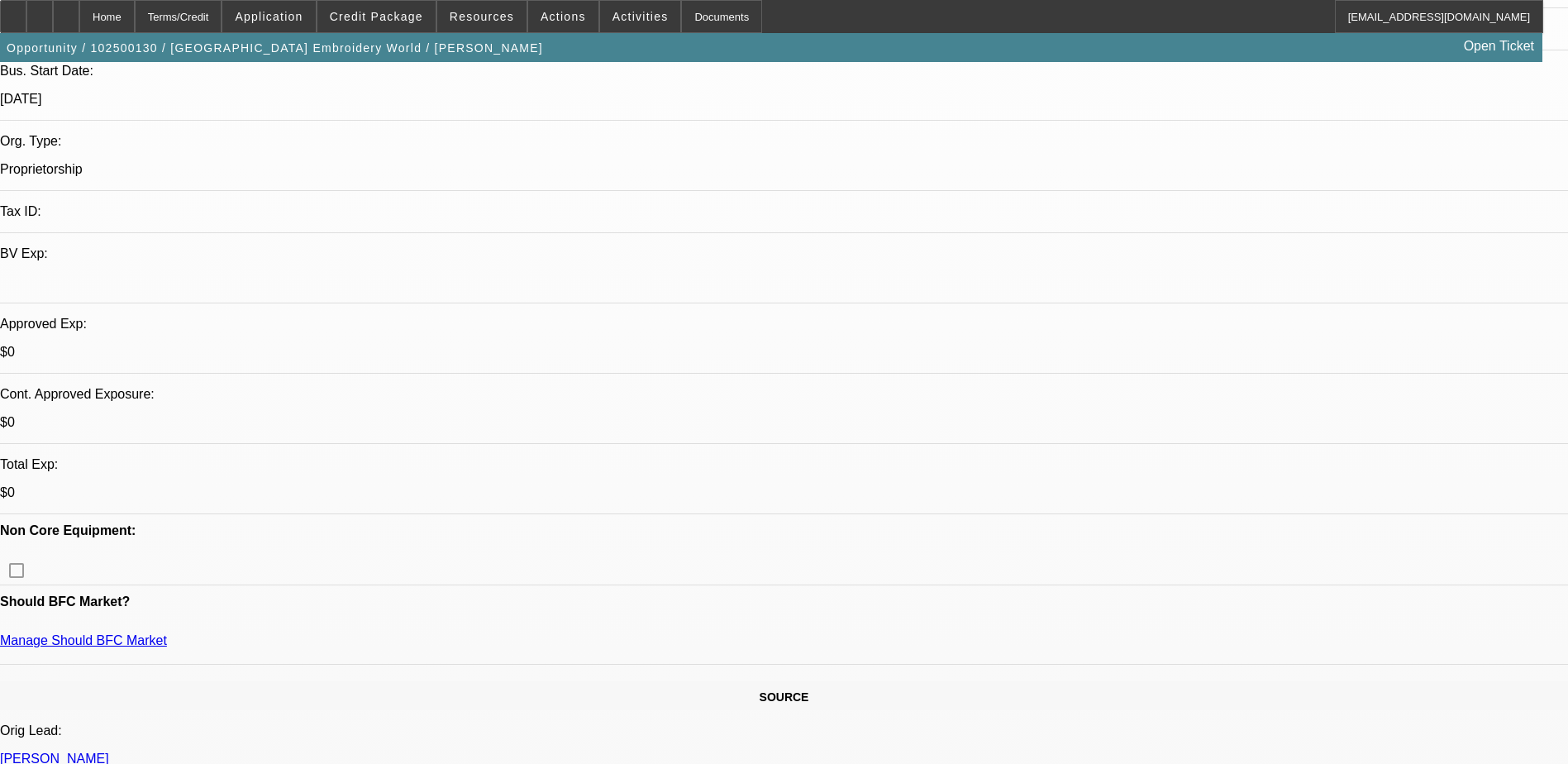
scroll to position [330, 0]
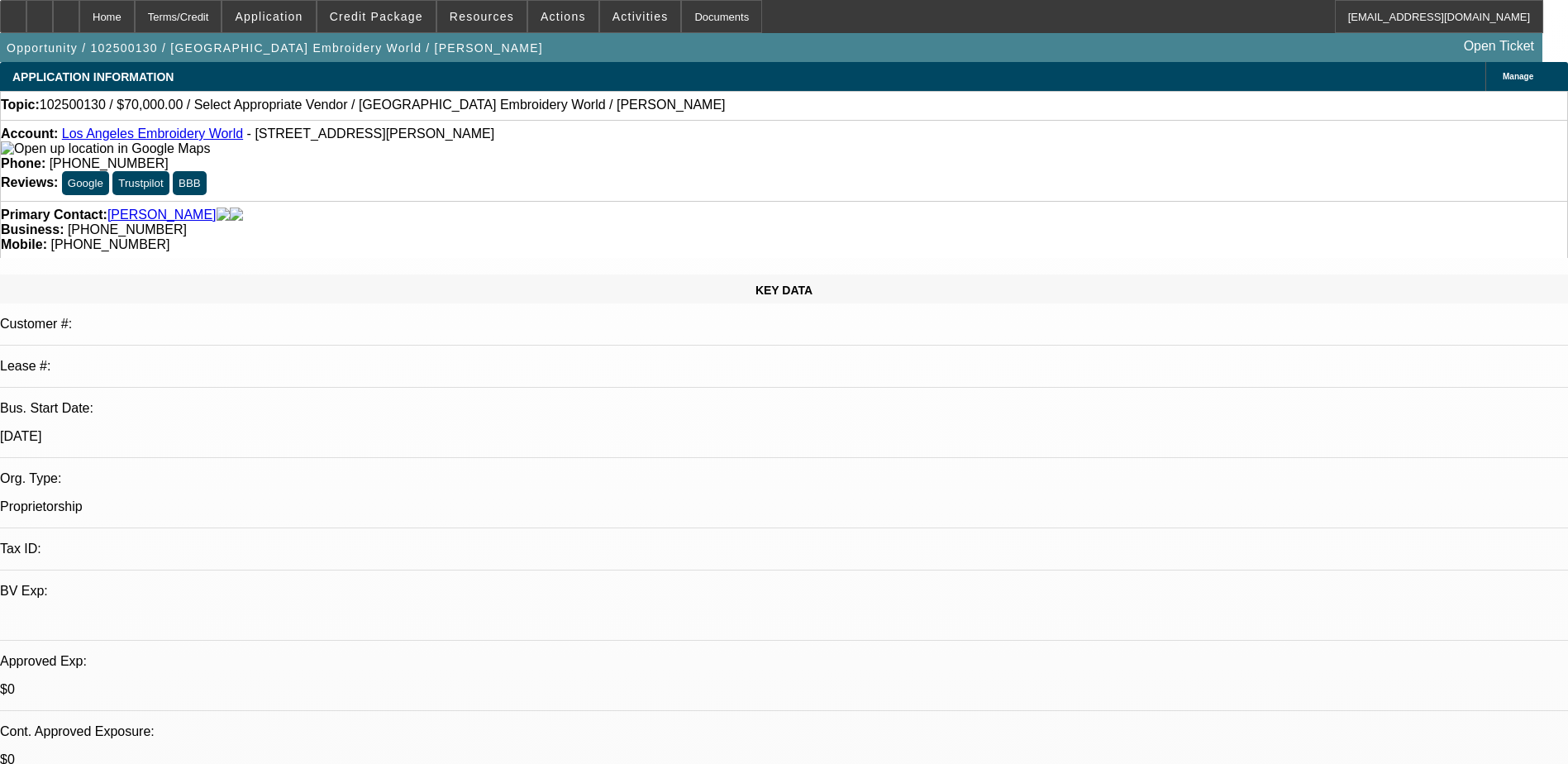
scroll to position [496, 0]
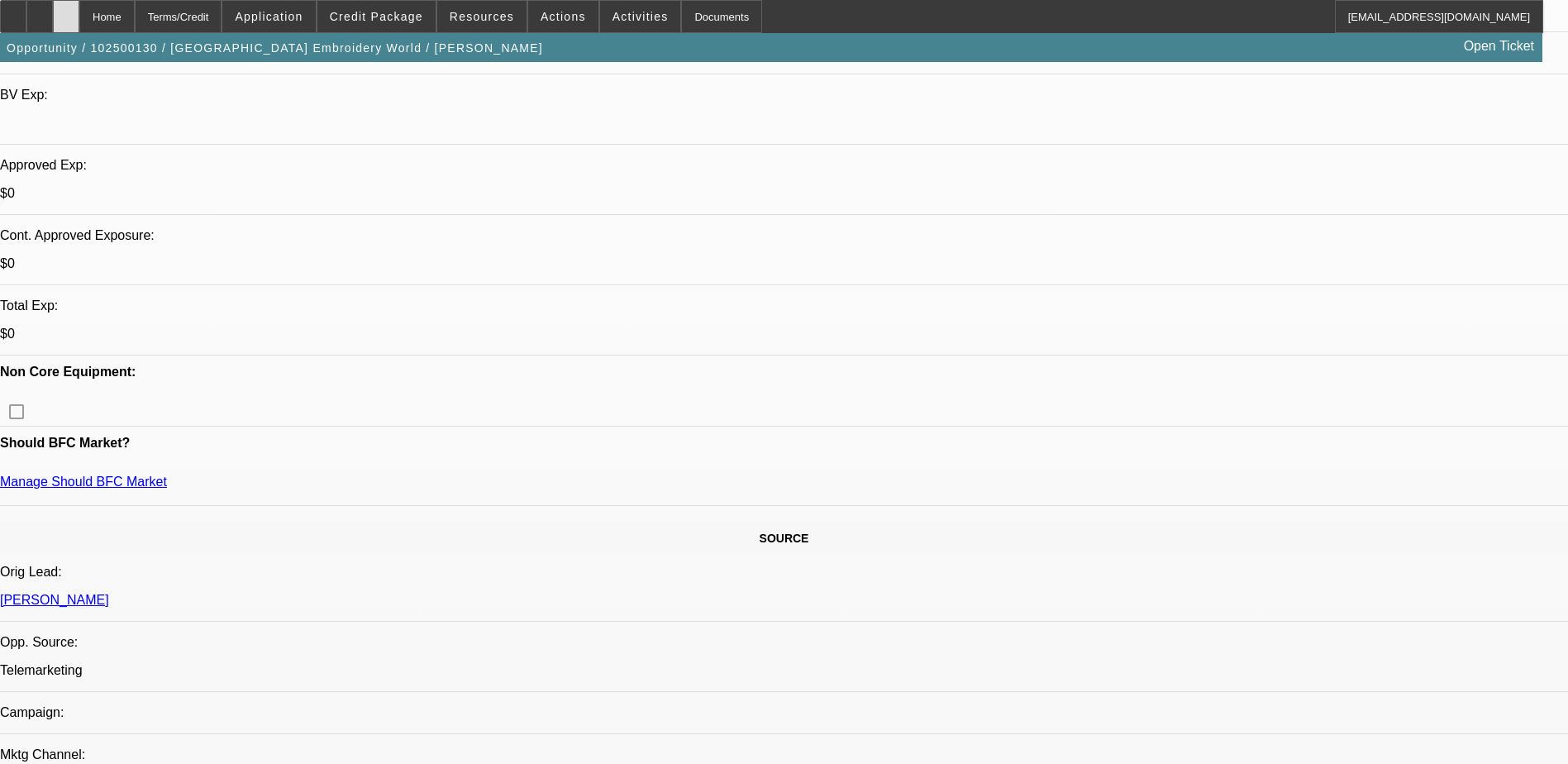
click at [80, 14] on div at bounding box center [65, 16] width 26 height 33
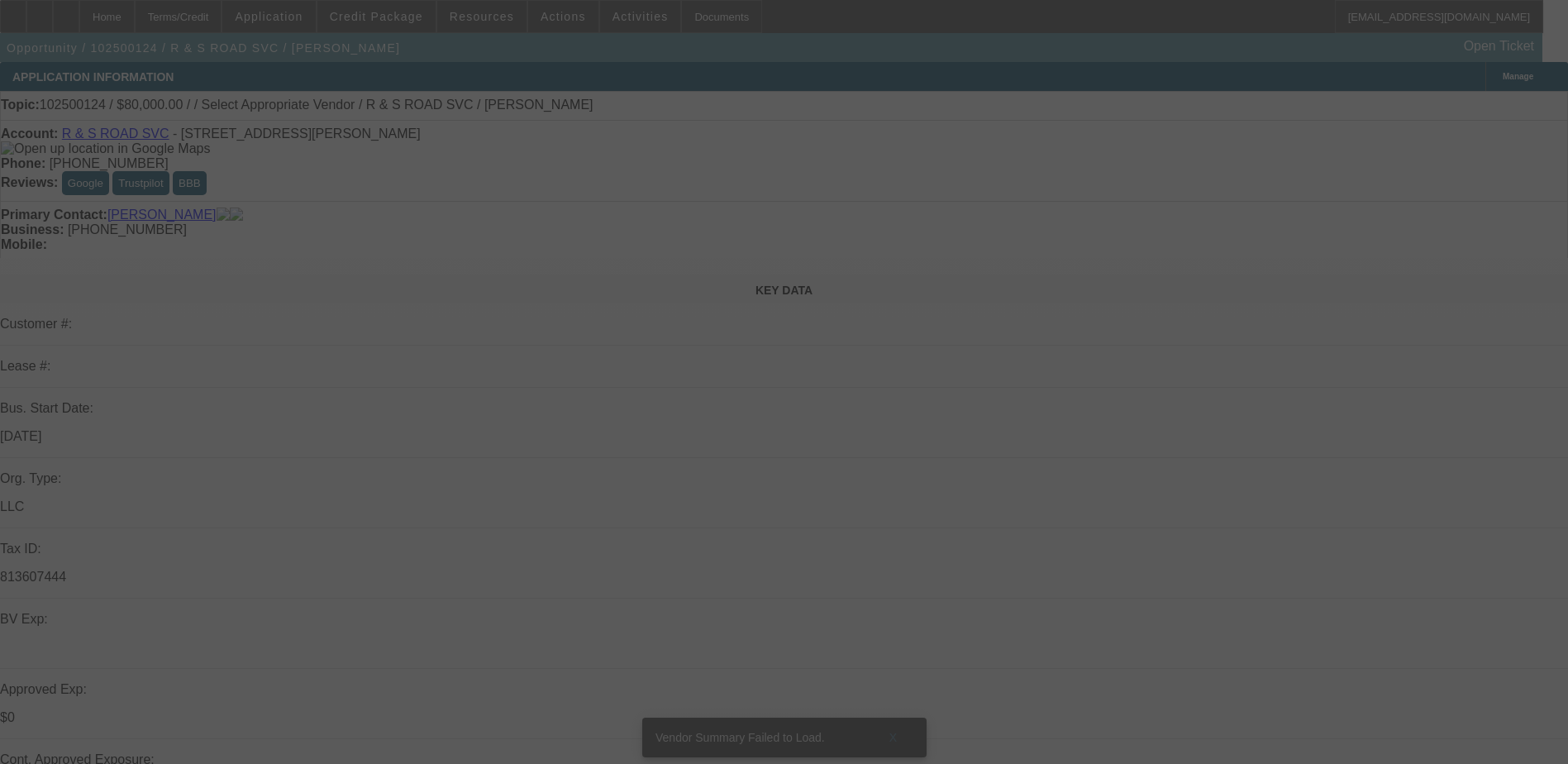
select select "0"
select select "2"
select select "0.1"
select select "4"
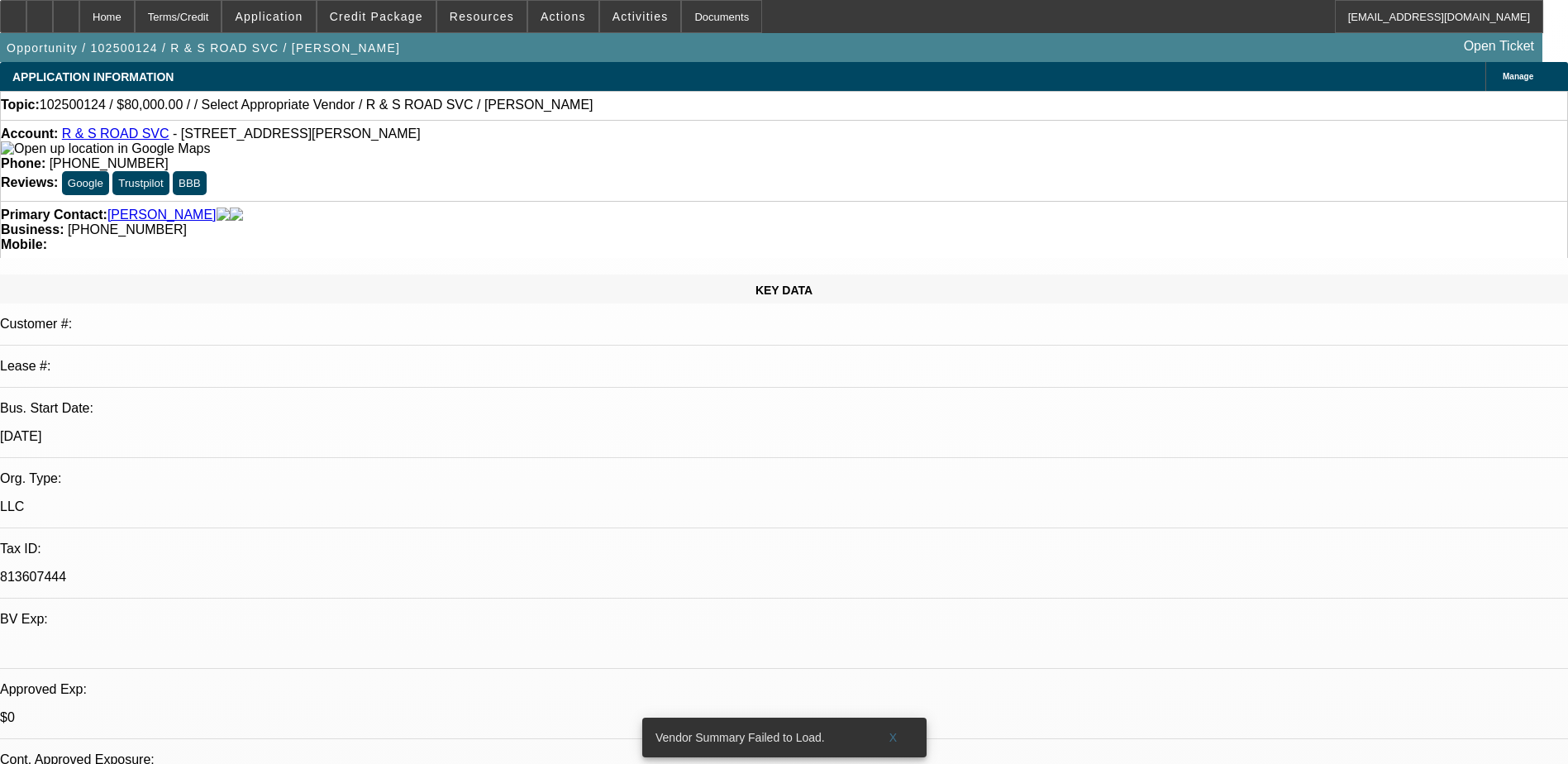
click at [1499, 77] on icon at bounding box center [1499, 77] width 0 height 0
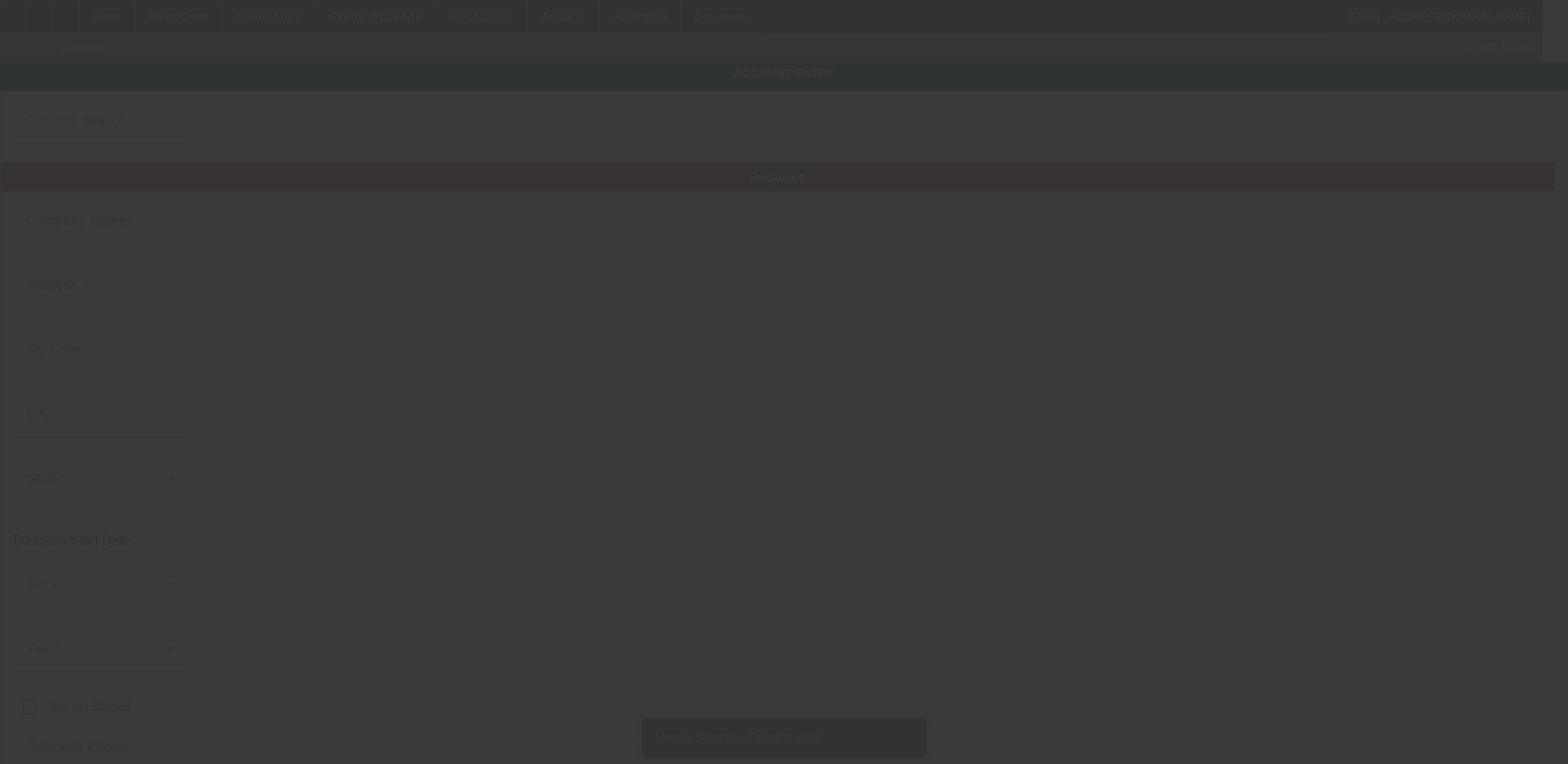
type input "R & S ROAD SVC"
type input "[STREET_ADDRESS][PERSON_NAME]"
type input "25411"
type input "[GEOGRAPHIC_DATA]"
type input "[PHONE_NUMBER]"
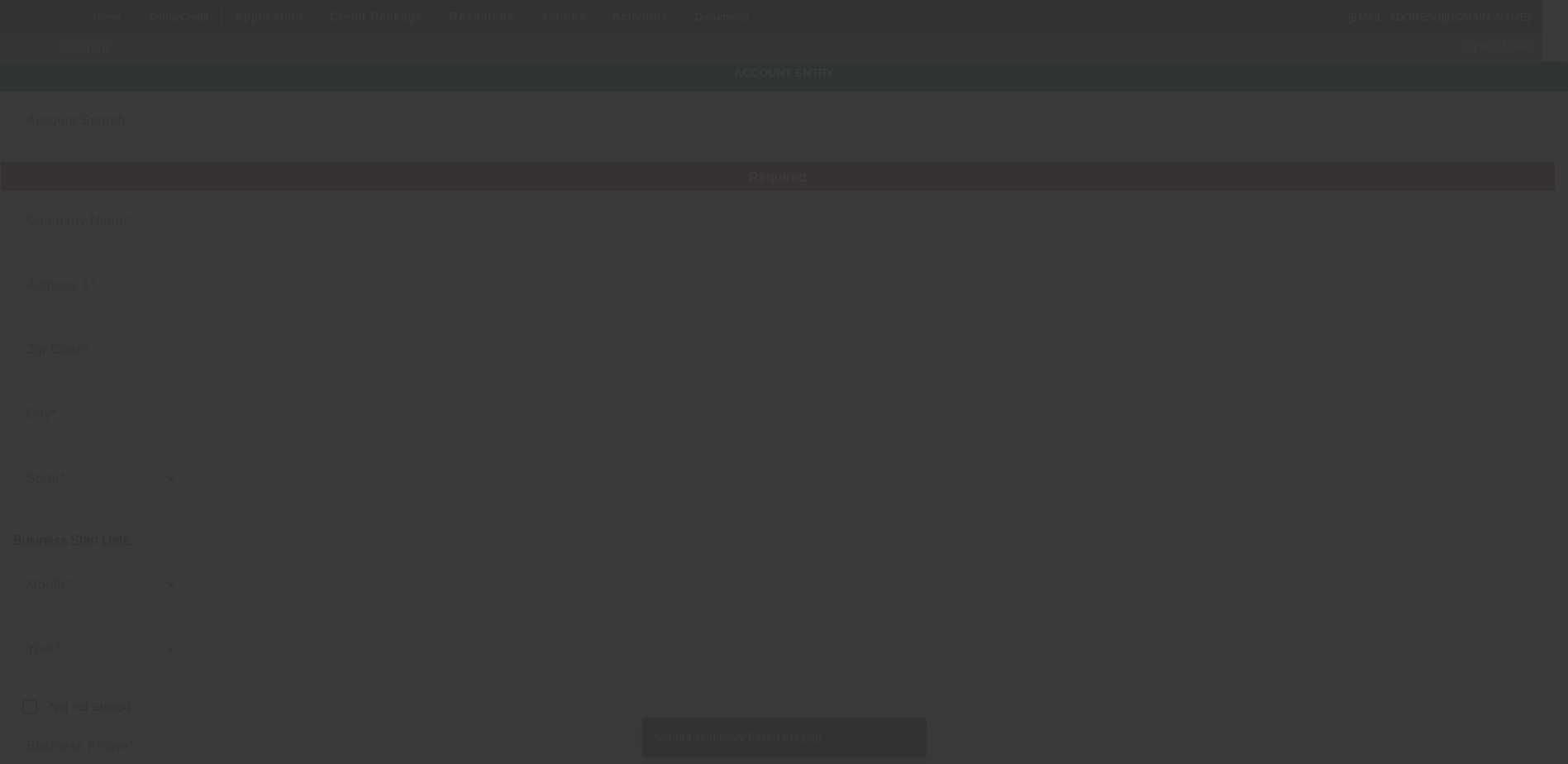
type input "roger.rsroadservice@gmail.com"
type input "813607444"
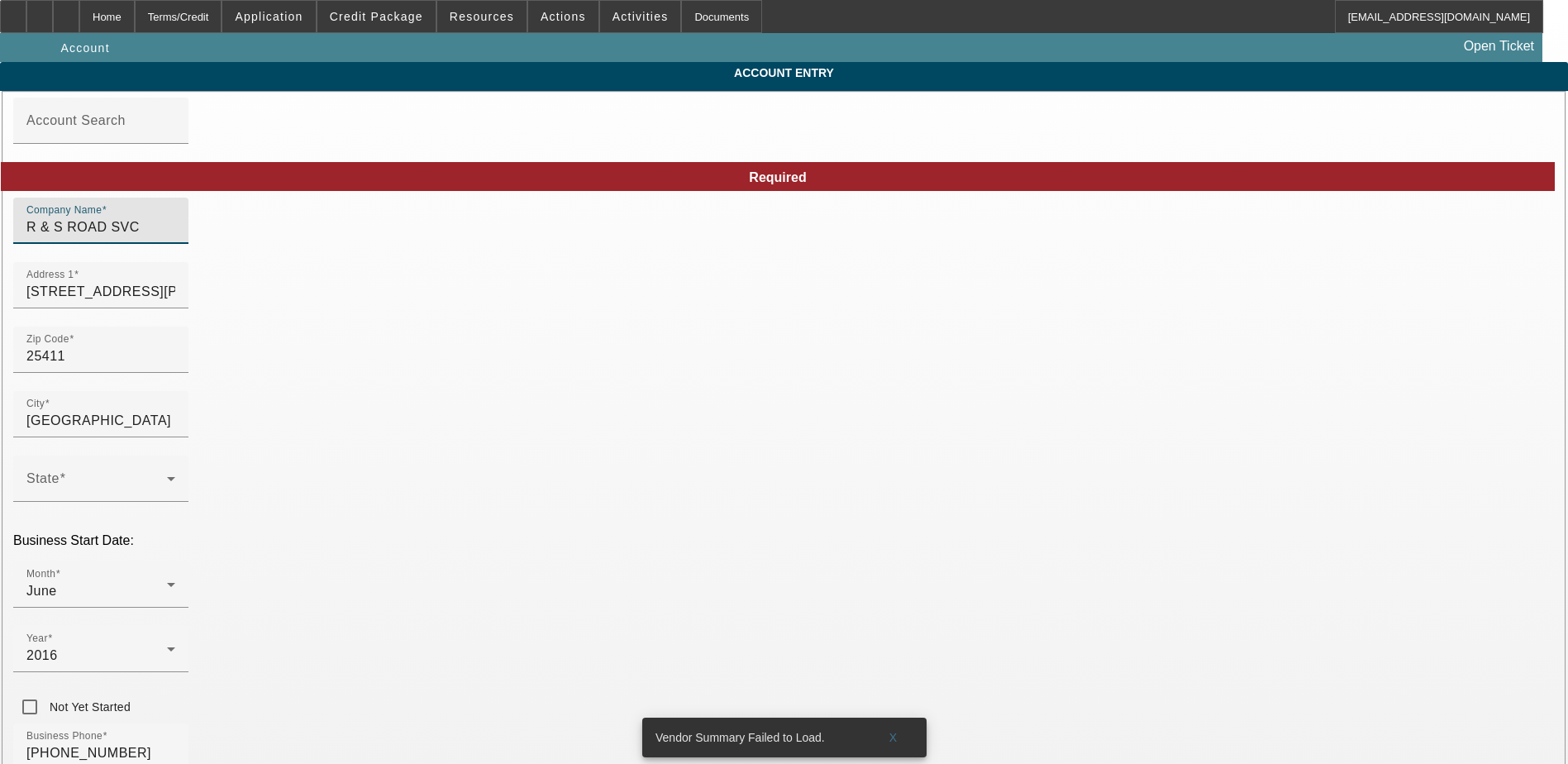
click at [175, 237] on input "R & S ROAD SVC" at bounding box center [101, 227] width 149 height 19
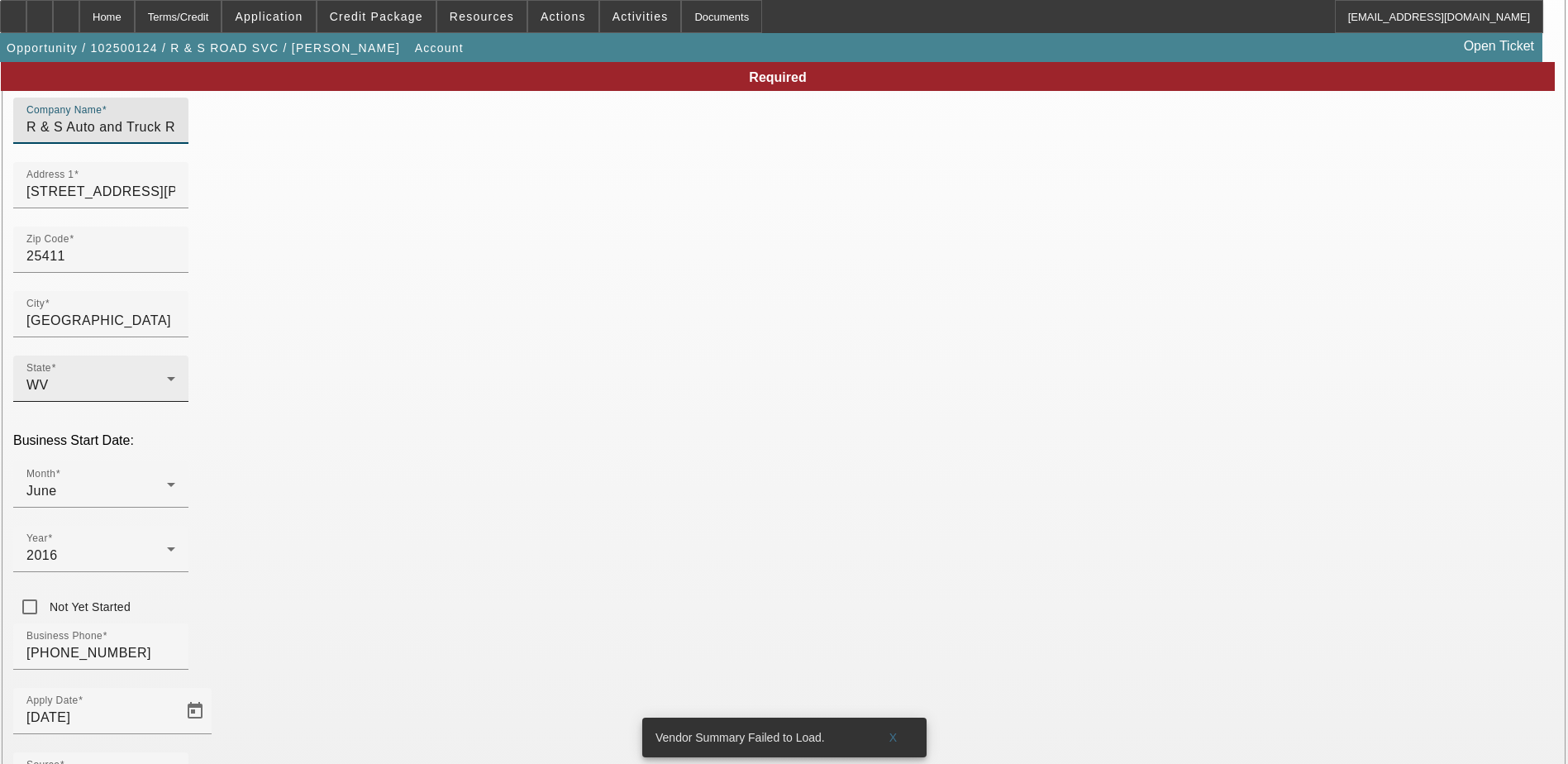
scroll to position [211, 0]
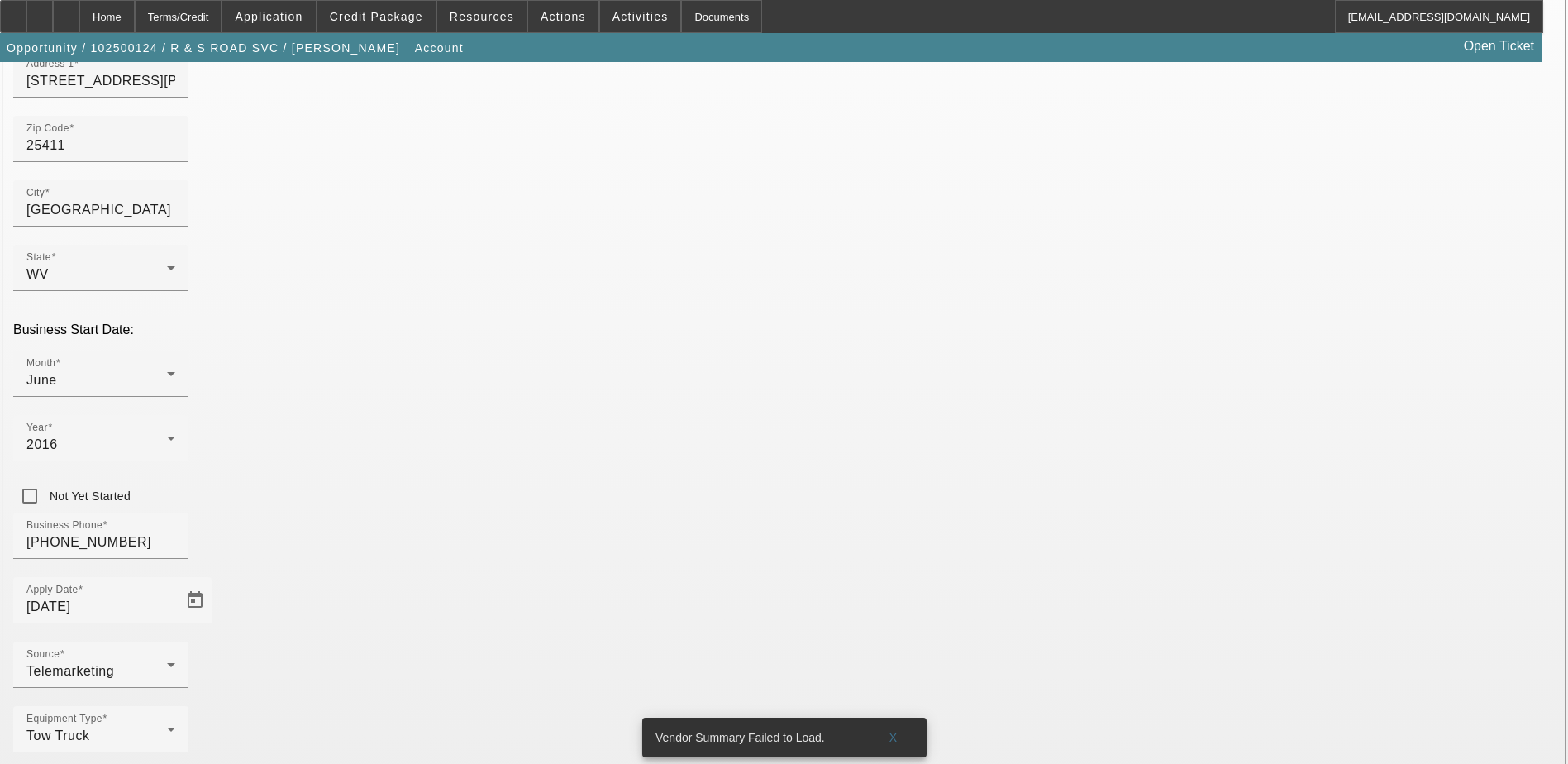
type input "R & S Auto and Truck Repair"
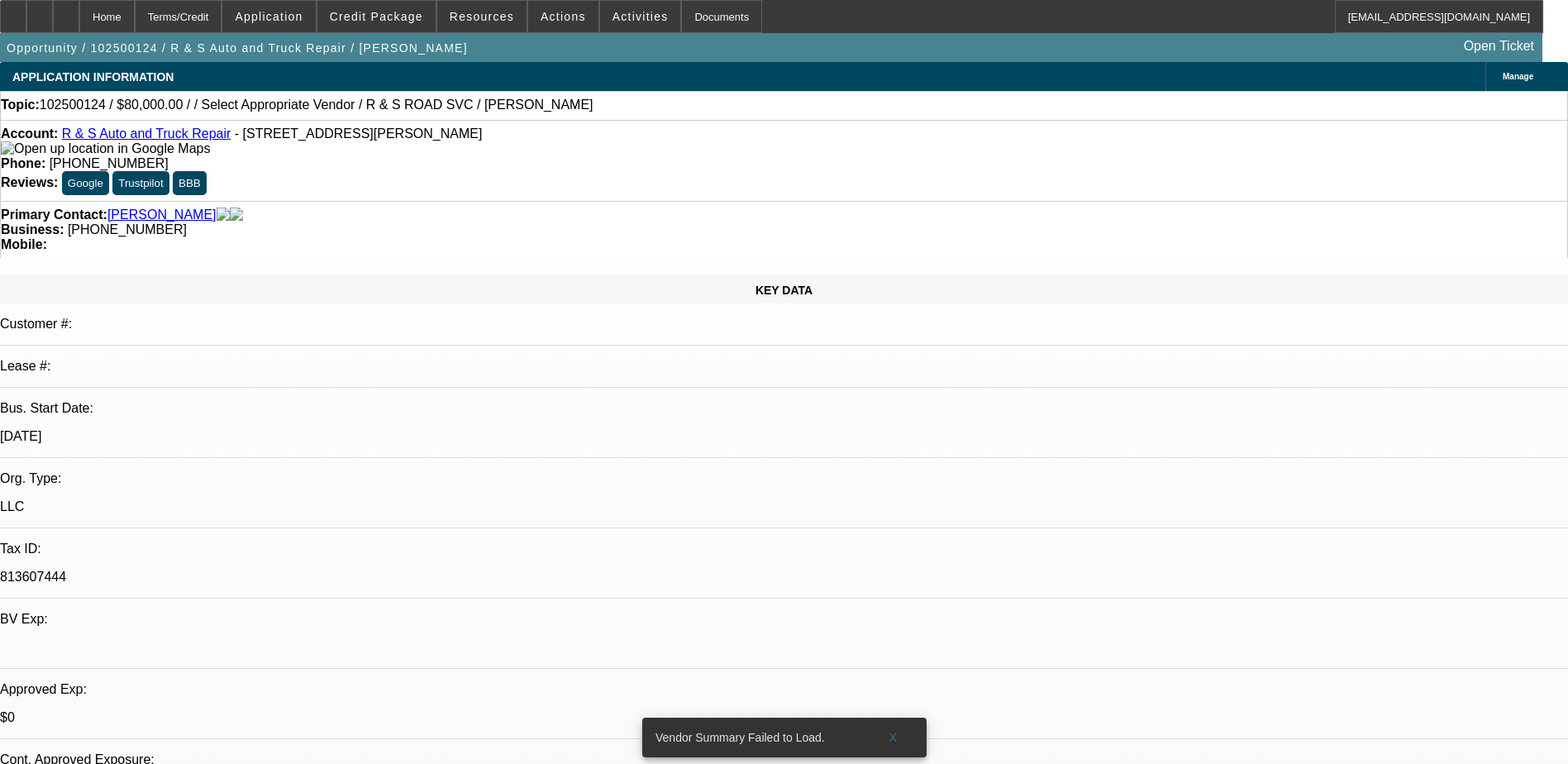
select select "0"
select select "2"
select select "0.1"
select select "4"
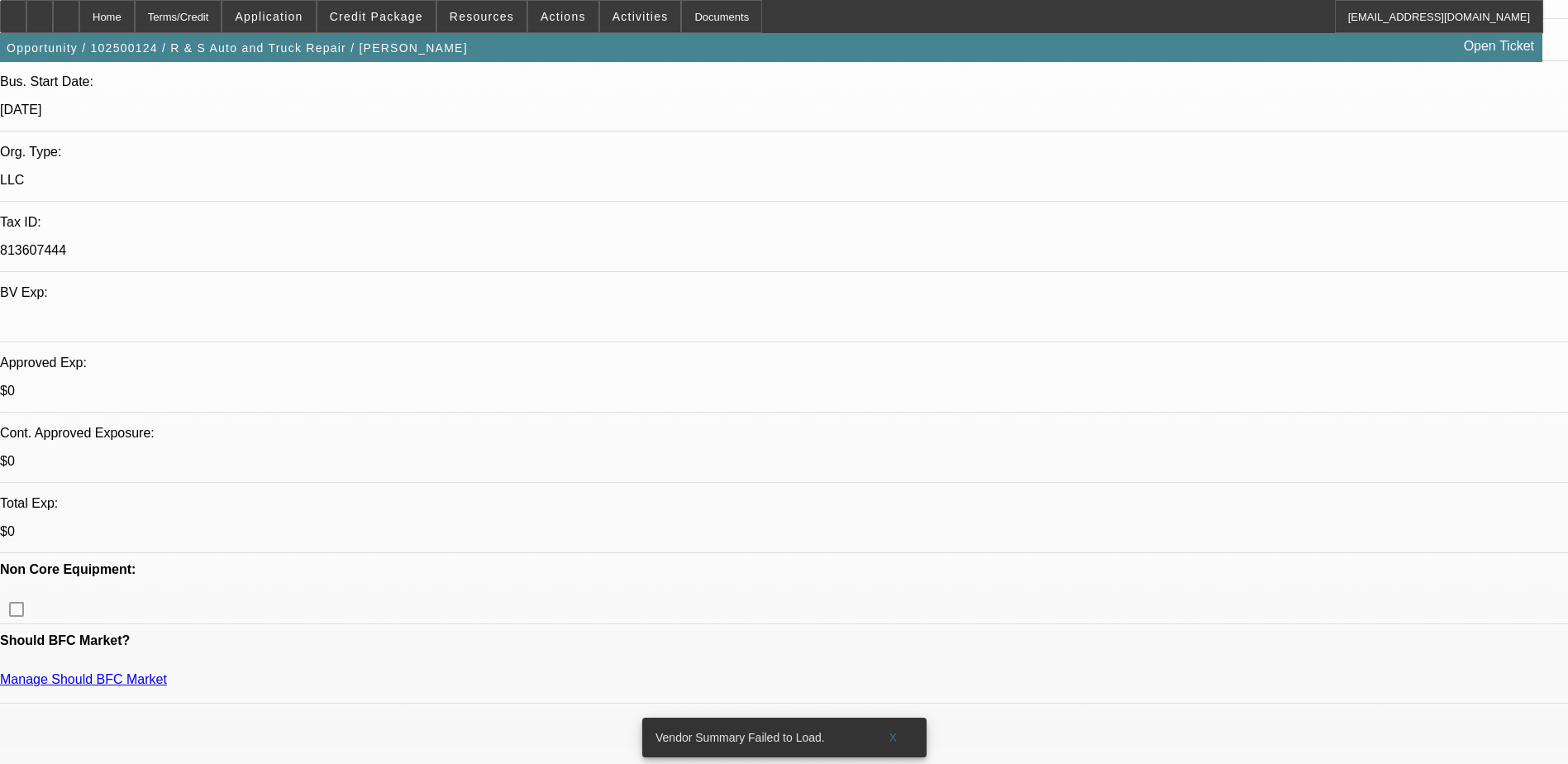
scroll to position [330, 0]
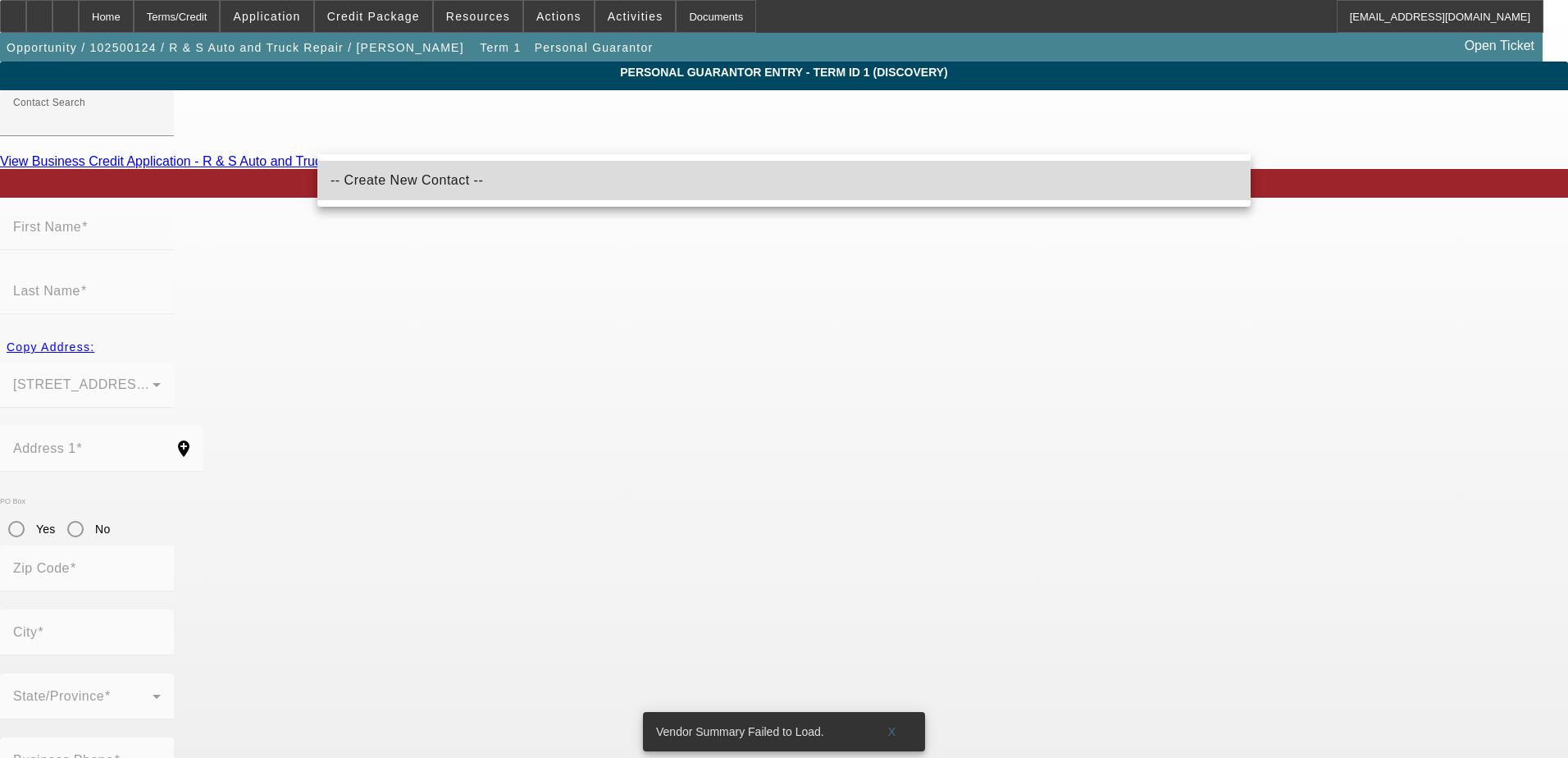
click at [439, 187] on span "-- Create New Contact --" at bounding box center [407, 180] width 153 height 14
type input "-- Create New Contact --"
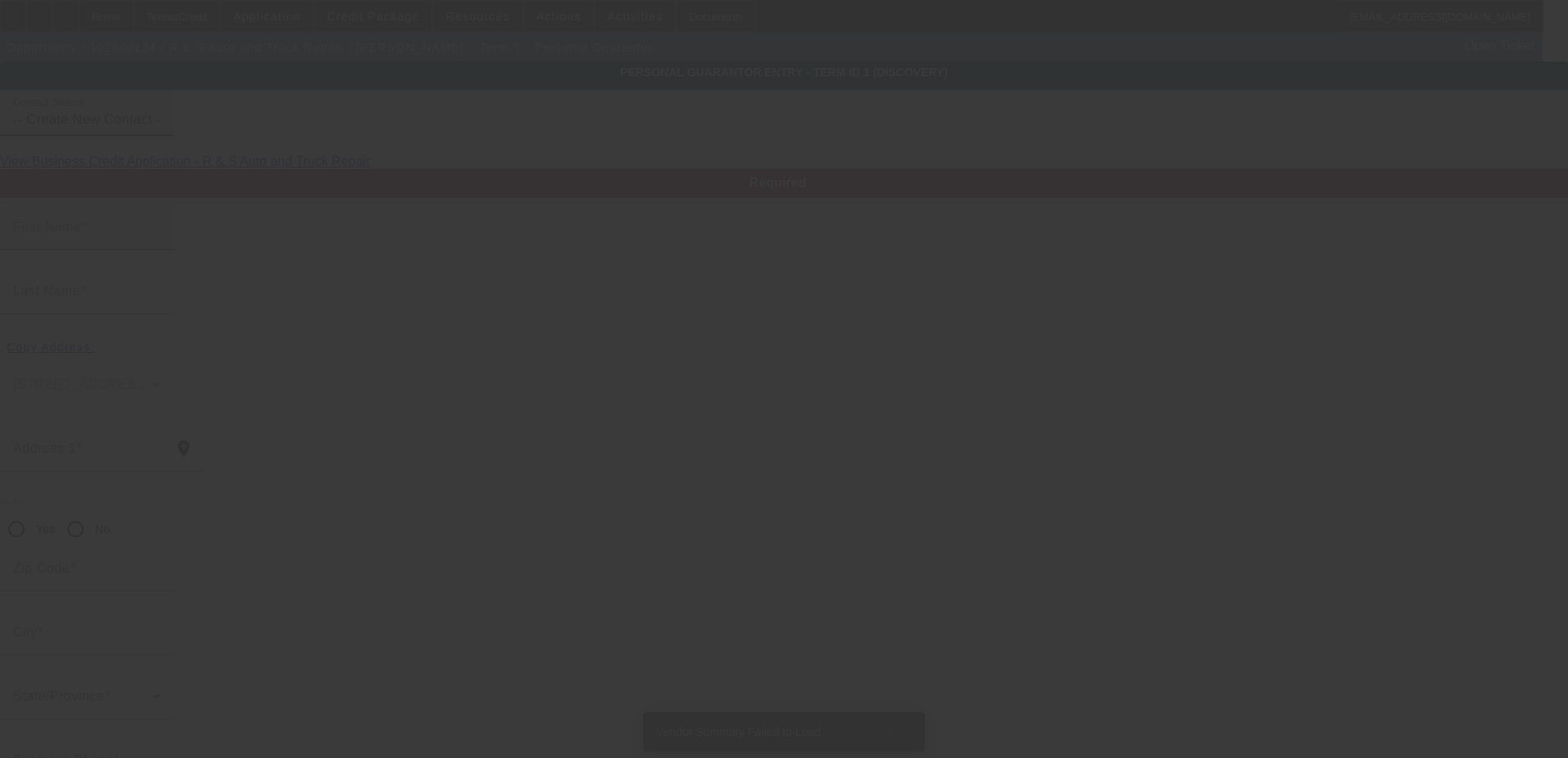
click at [160, 244] on input "First Name" at bounding box center [87, 233] width 148 height 19
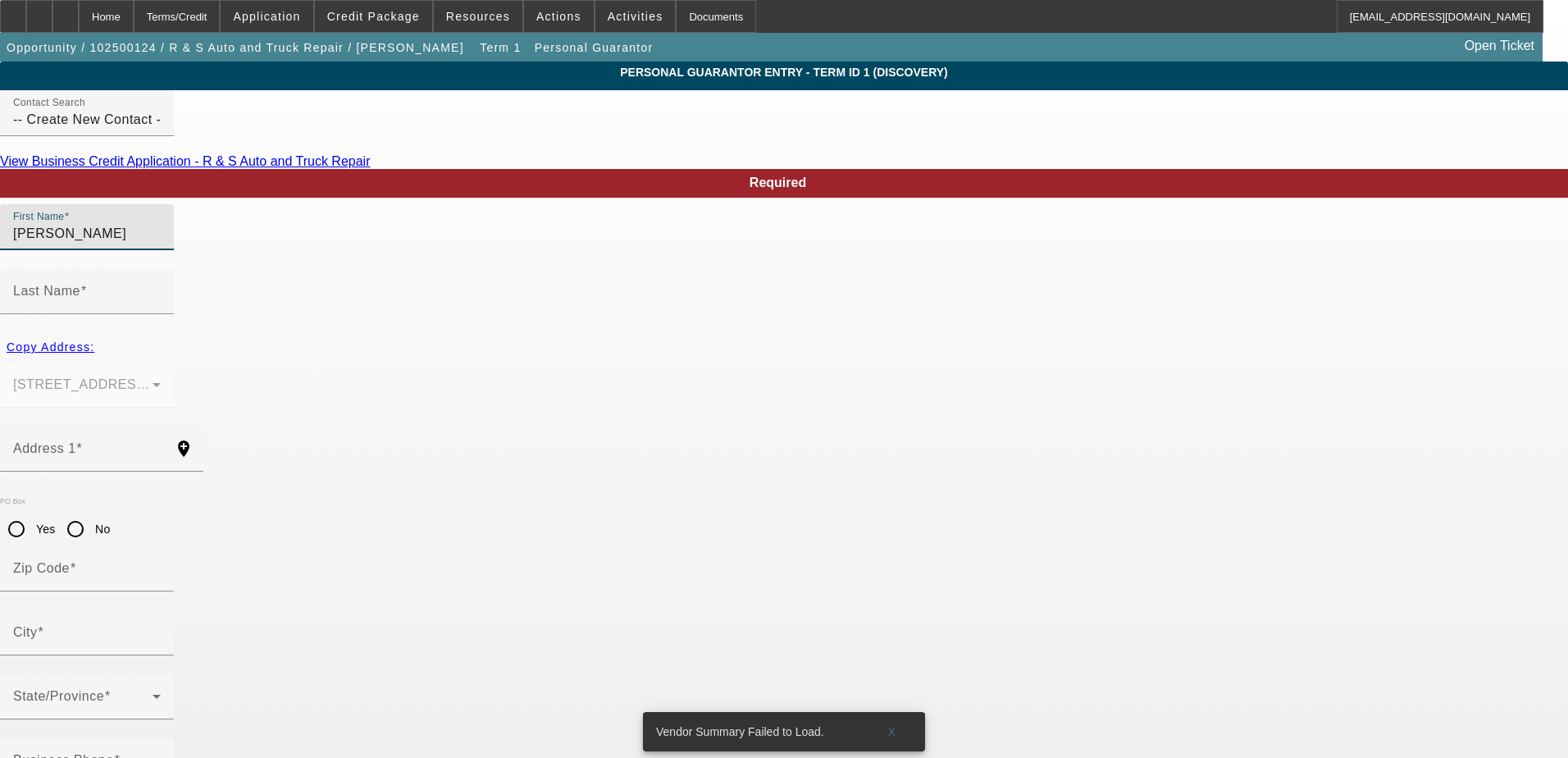
type input "Emily"
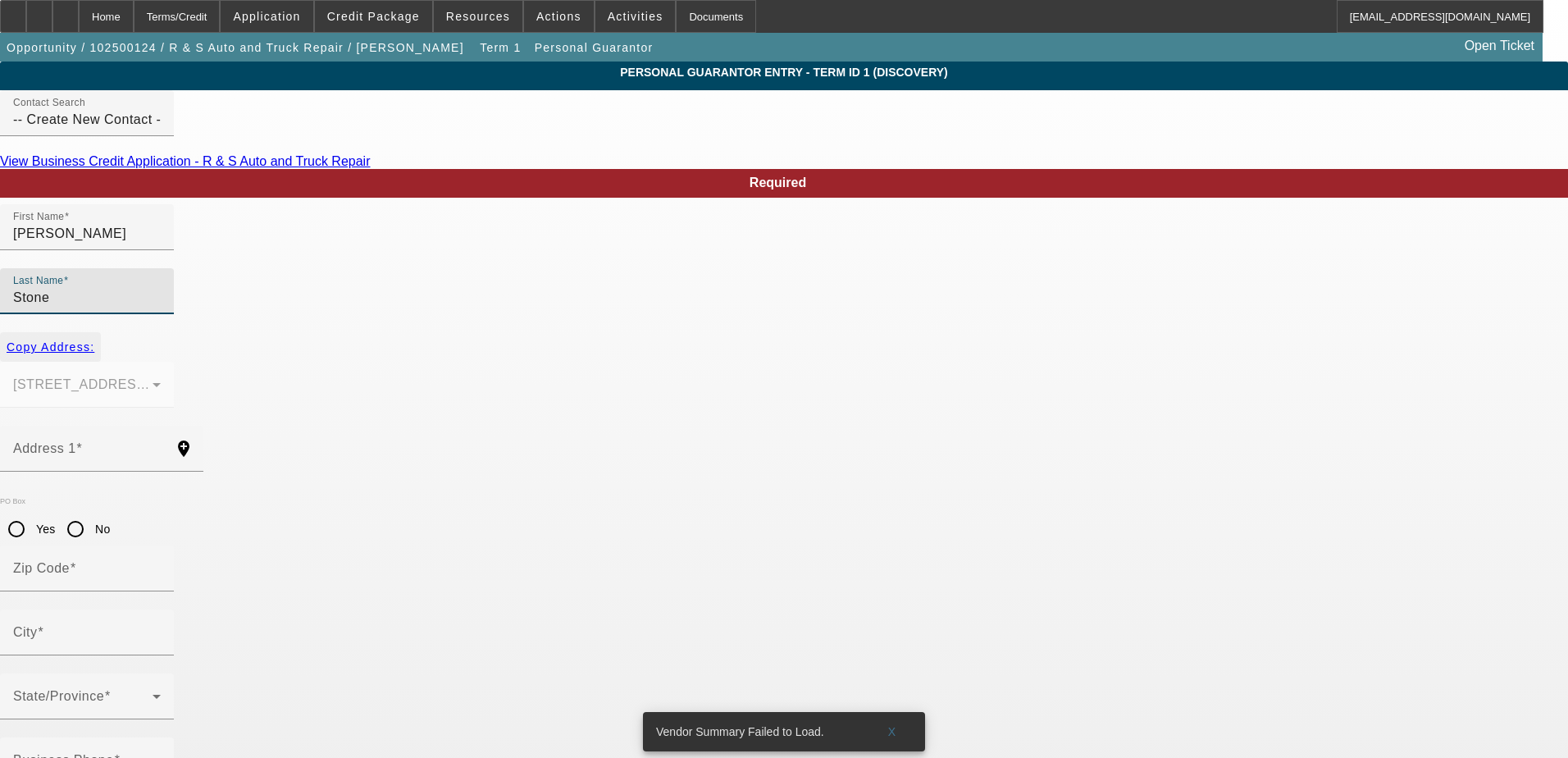
type input "Stone"
click at [94, 340] on span "Copy Address:" at bounding box center [50, 347] width 87 height 13
type input "2364 Tabor Rd"
type input "25411"
type input "Berkeley Springs"
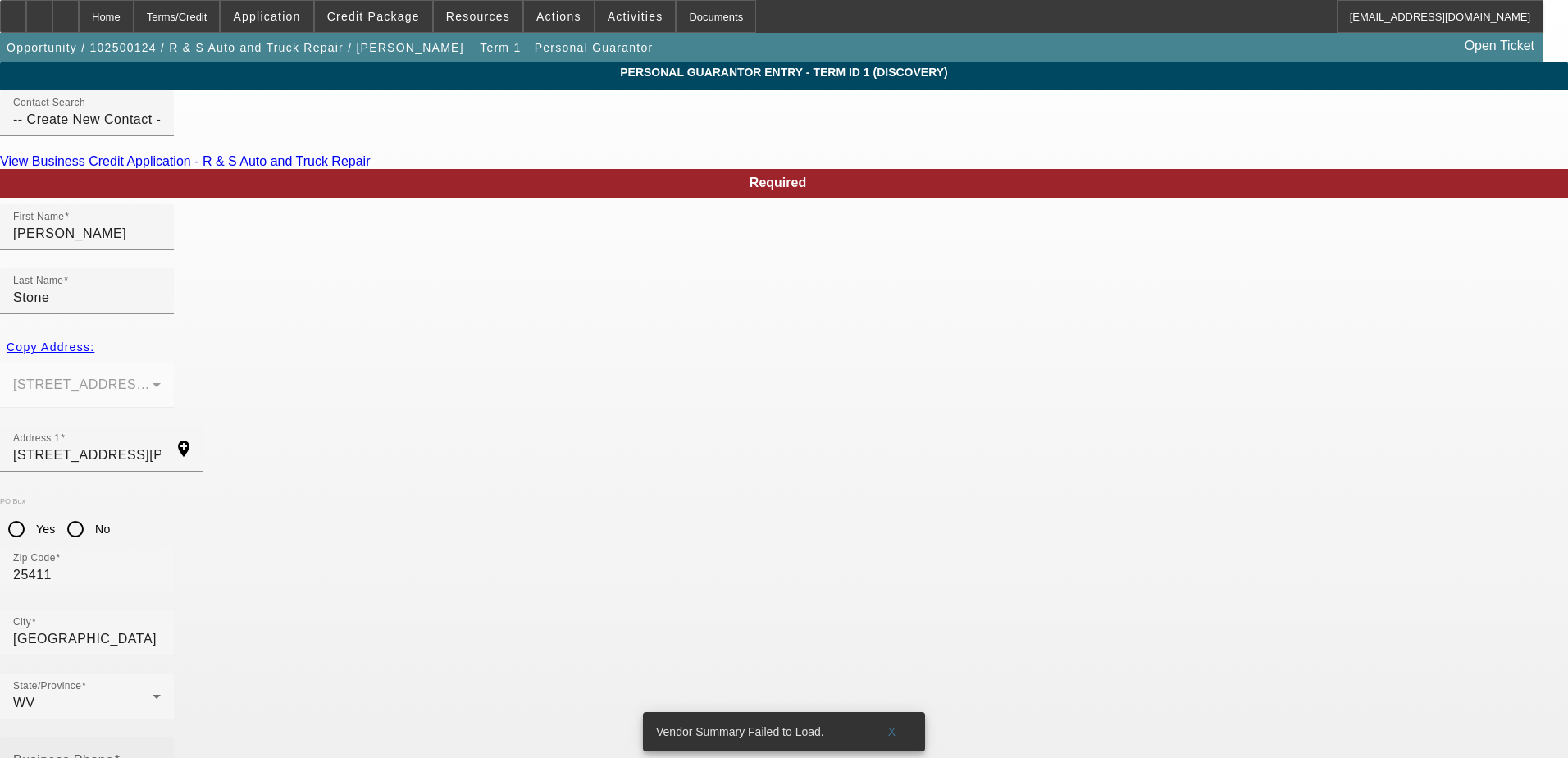
click at [160, 738] on div "Business Phone" at bounding box center [87, 761] width 148 height 46
type input "(304) 995-7348"
click at [174, 655] on div at bounding box center [87, 664] width 174 height 18
type input "216-17-9854"
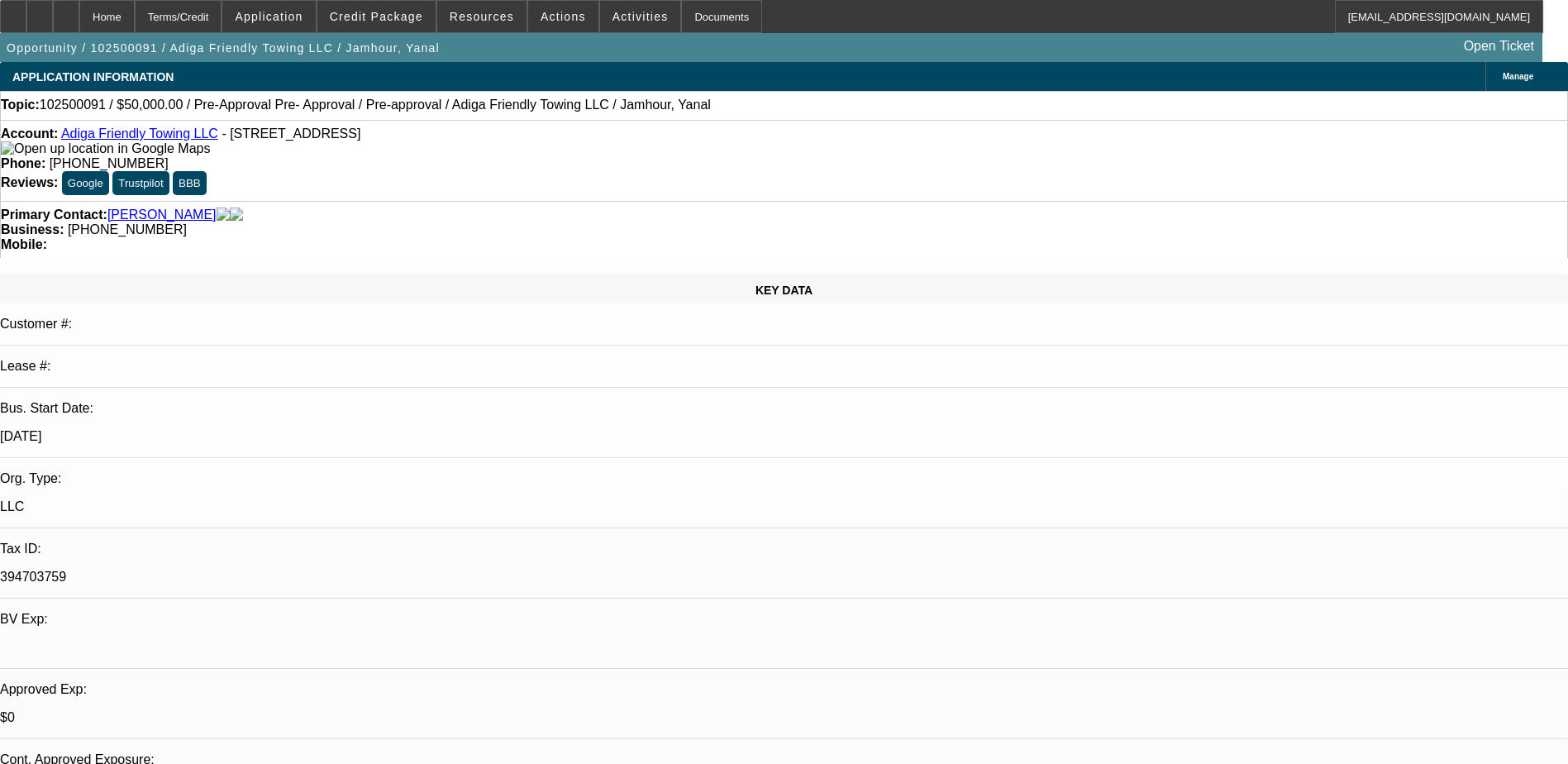
select select "0"
select select "0.1"
select select "4"
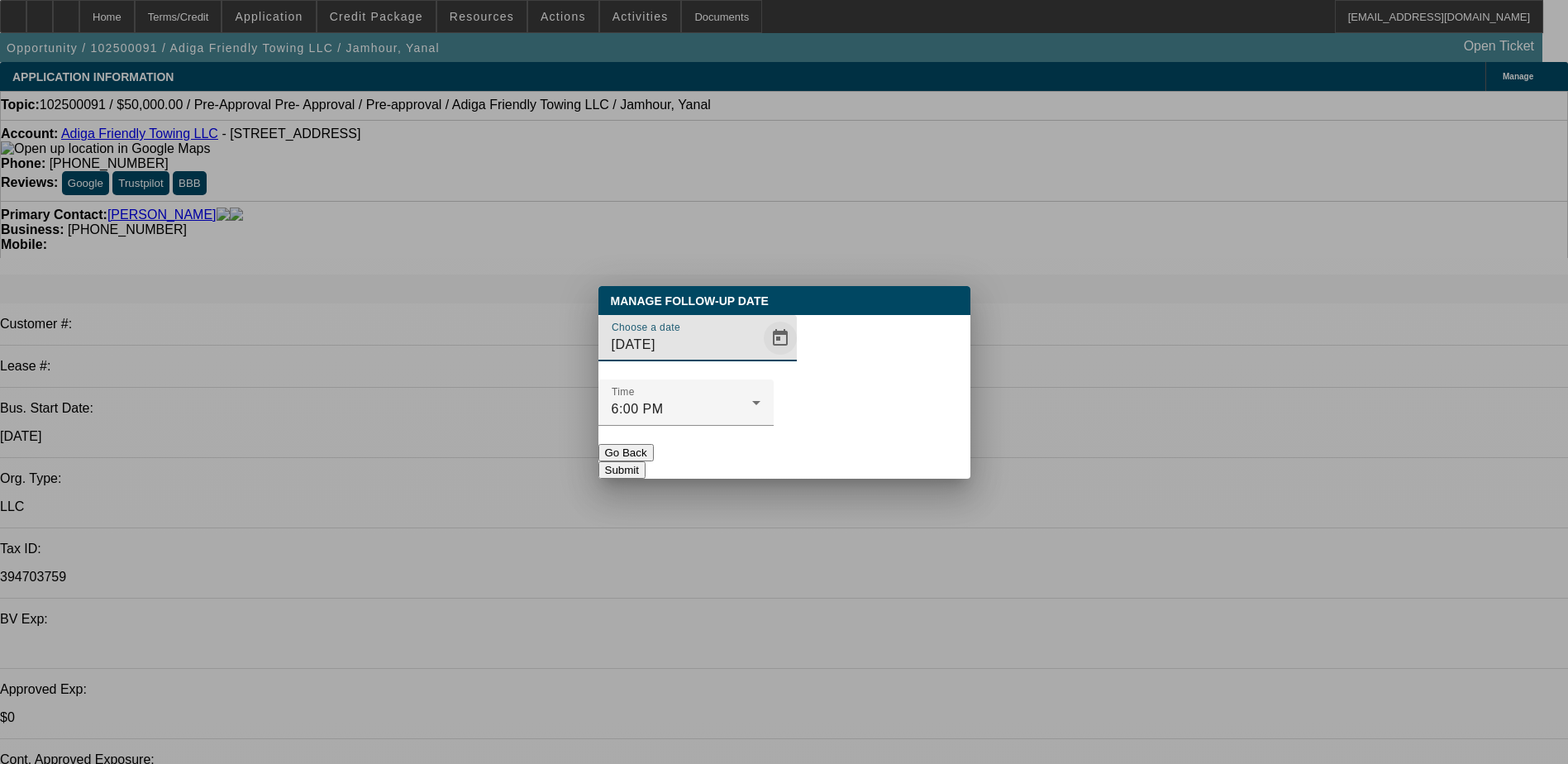
click at [760, 358] on span "Open calendar" at bounding box center [780, 338] width 40 height 40
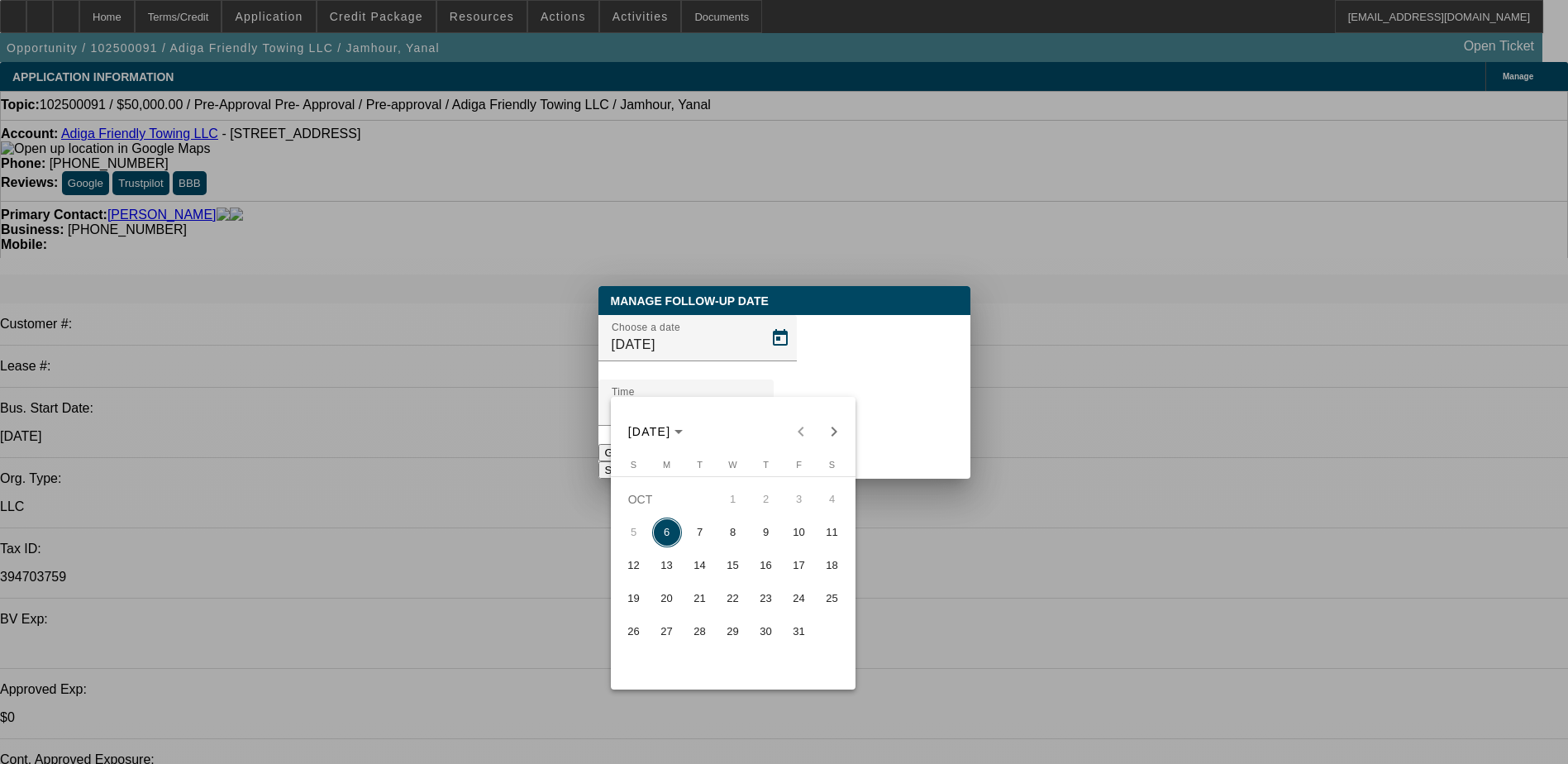
click at [695, 547] on span "7" at bounding box center [699, 532] width 30 height 30
type input "[DATE]"
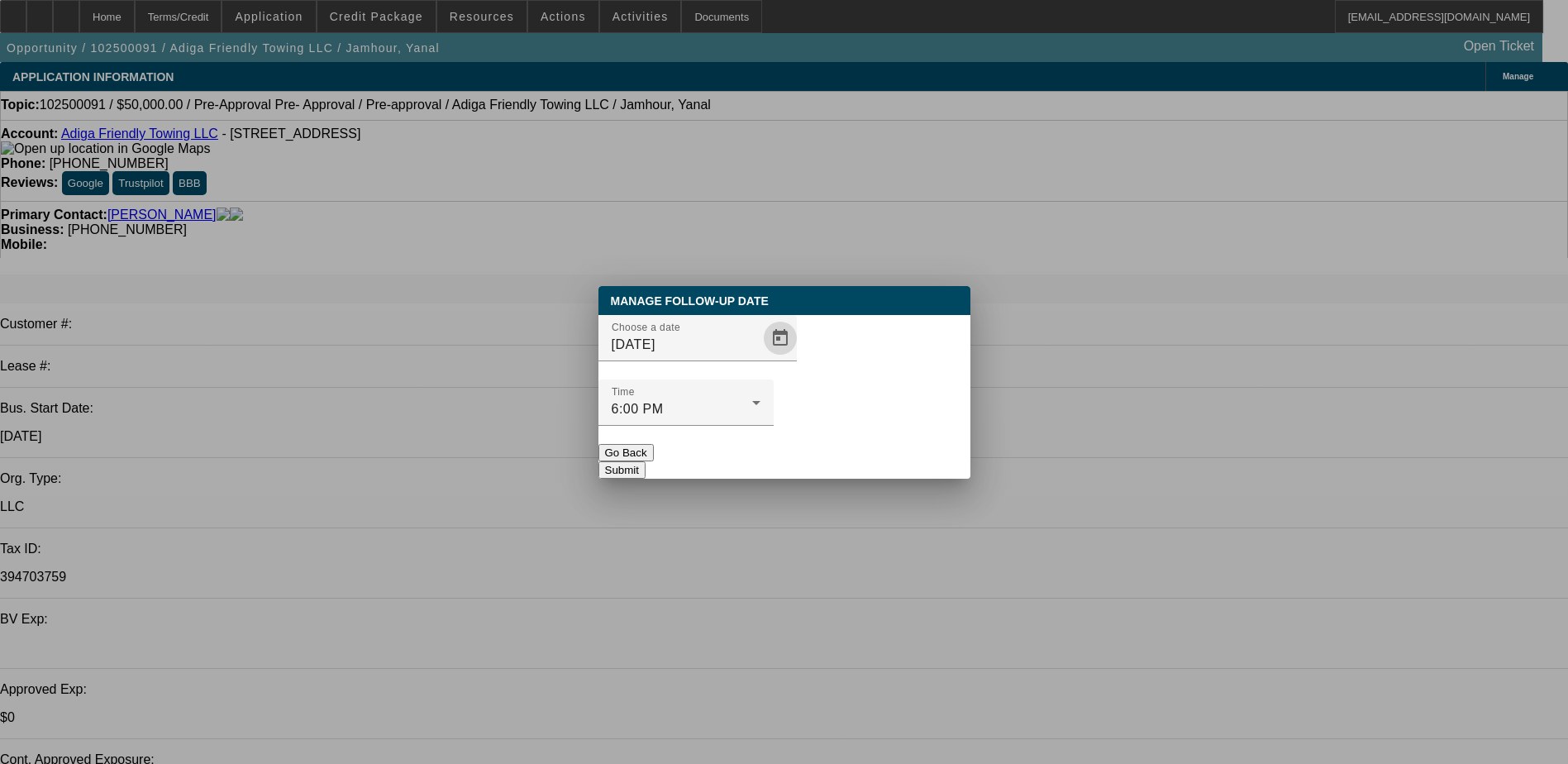
click at [774, 426] on div at bounding box center [686, 435] width 175 height 18
click at [645, 462] on button "Submit" at bounding box center [622, 470] width 47 height 17
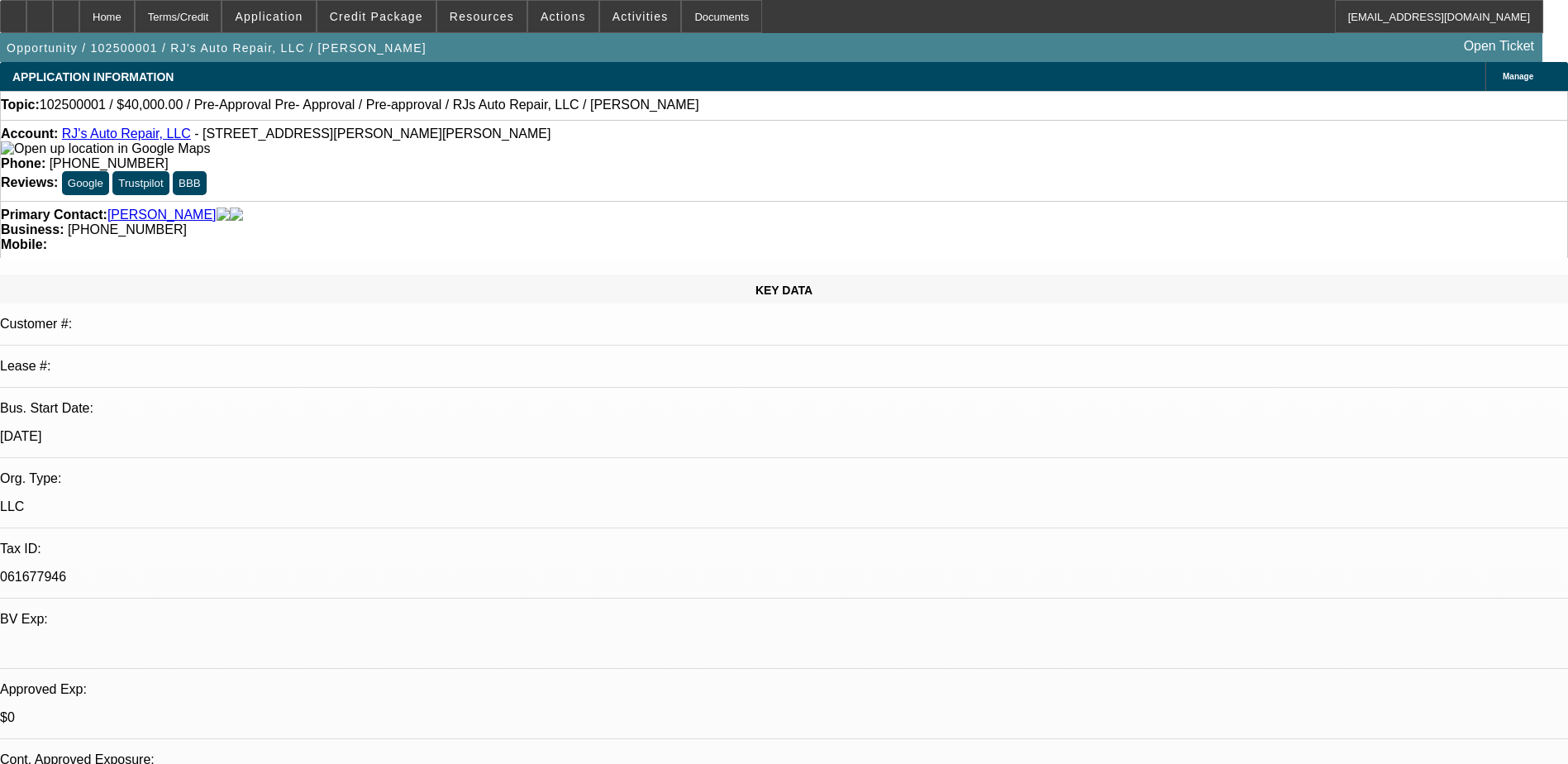
select select "0"
select select "6"
select select "0"
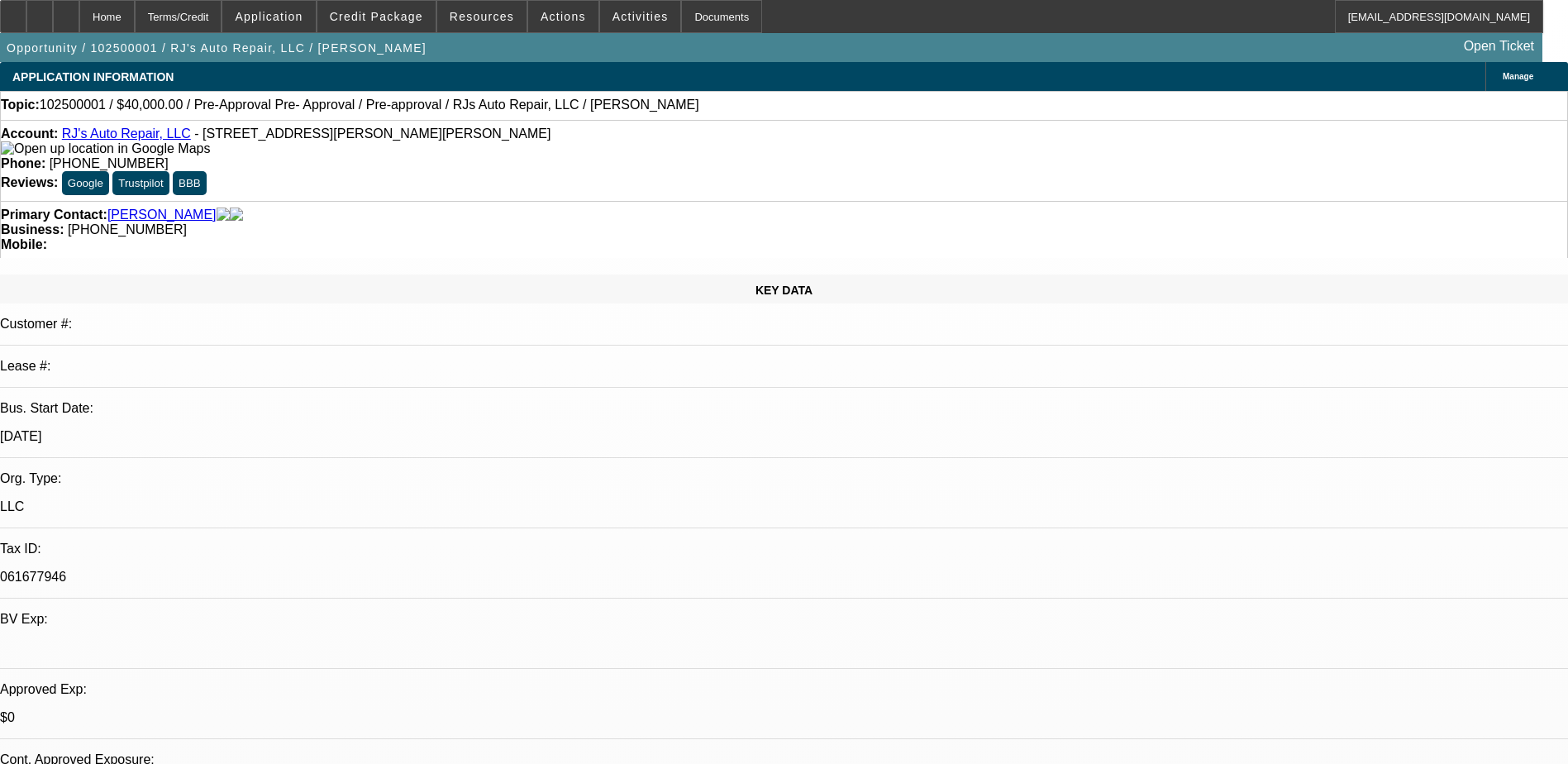
select select "0"
select select "3"
select select "0"
select select "6"
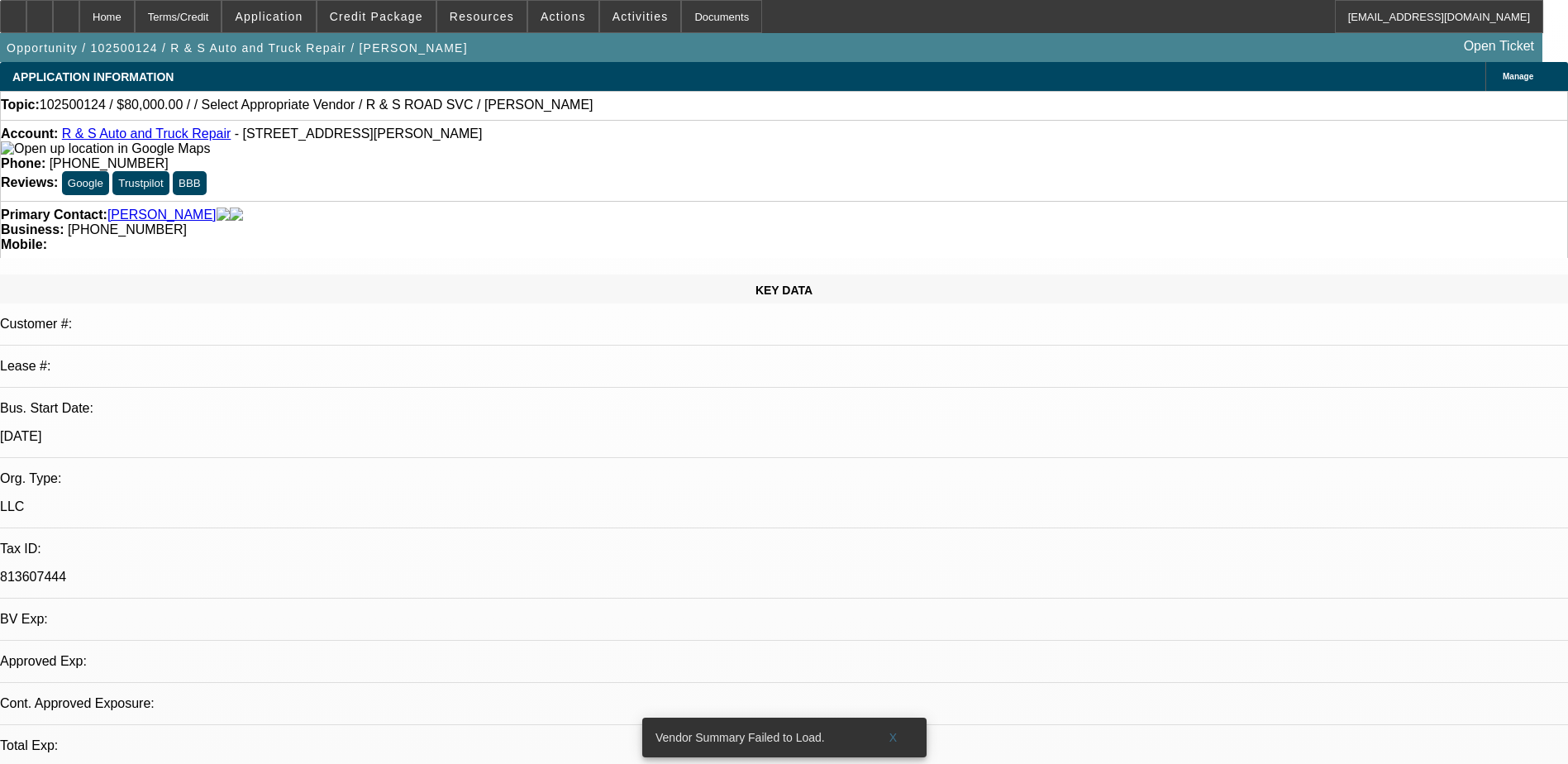
select select "0"
select select "2"
select select "0.1"
select select "1"
select select "2"
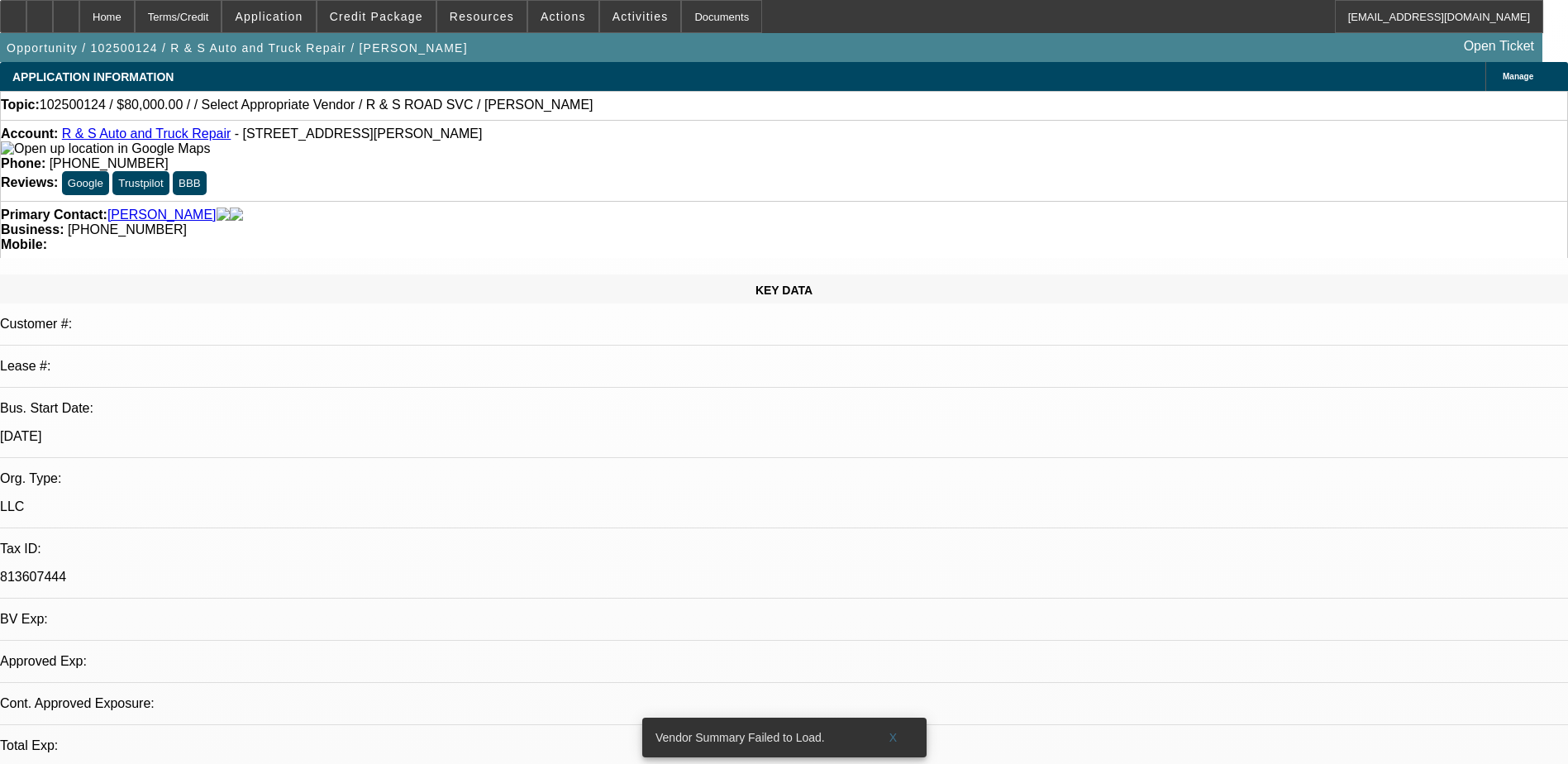
select select "4"
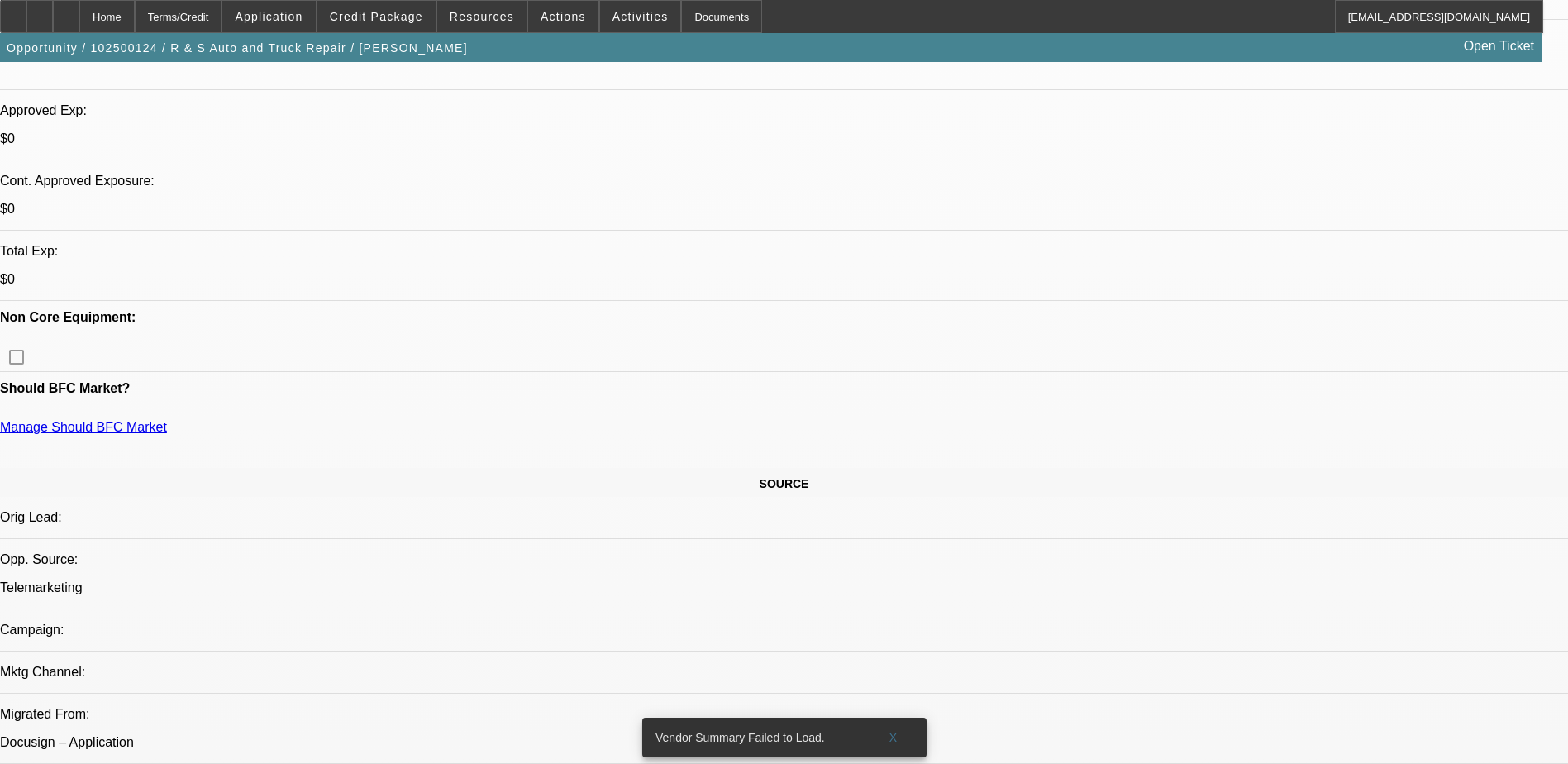
scroll to position [330, 0]
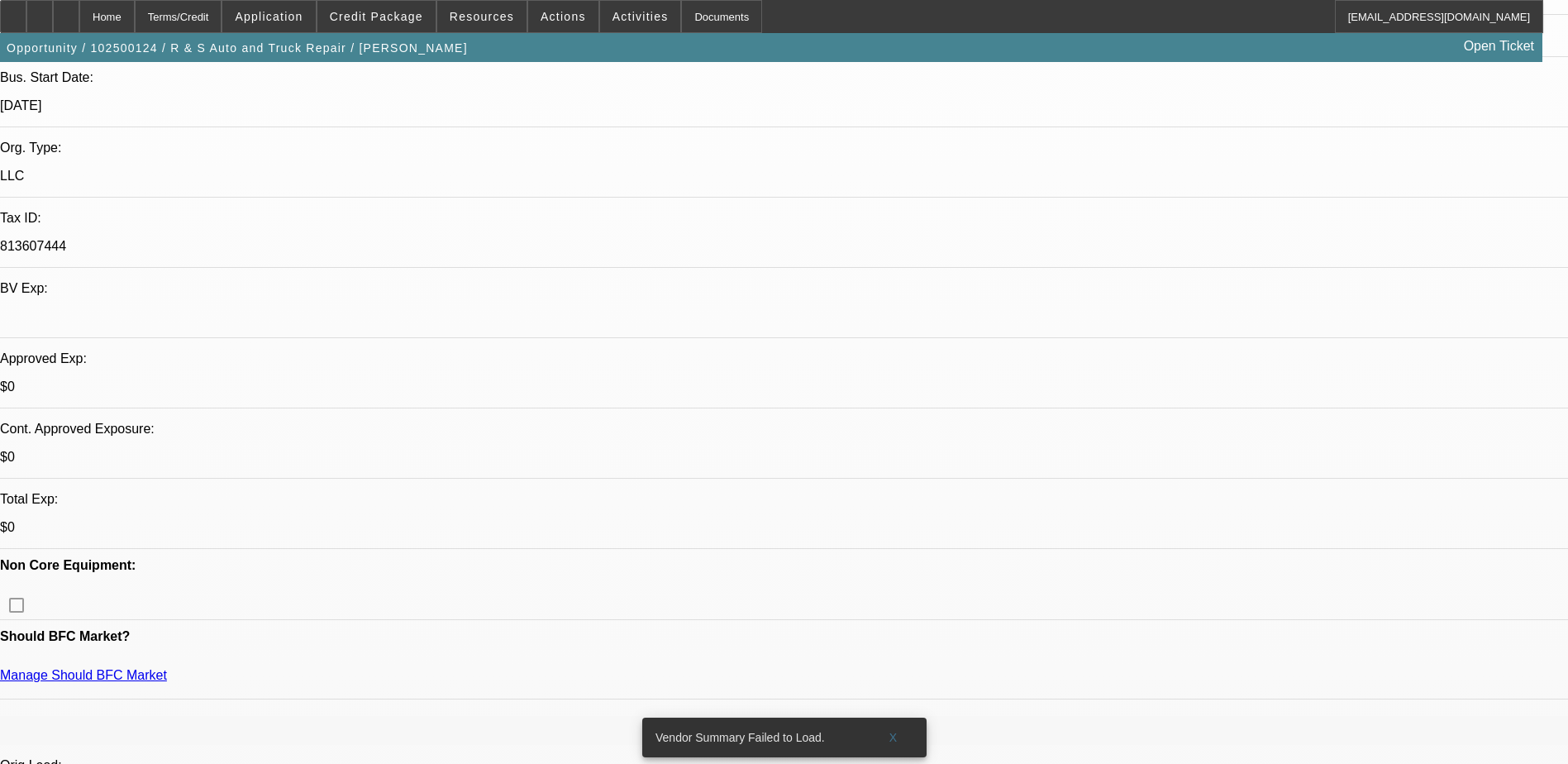
click at [390, 33] on div "Opportunity / 102500124 / R & S Auto and Truck Repair / Stone, Roger Open Ticket" at bounding box center [771, 47] width 1543 height 29
click at [397, 20] on span "Credit Package" at bounding box center [376, 17] width 93 height 14
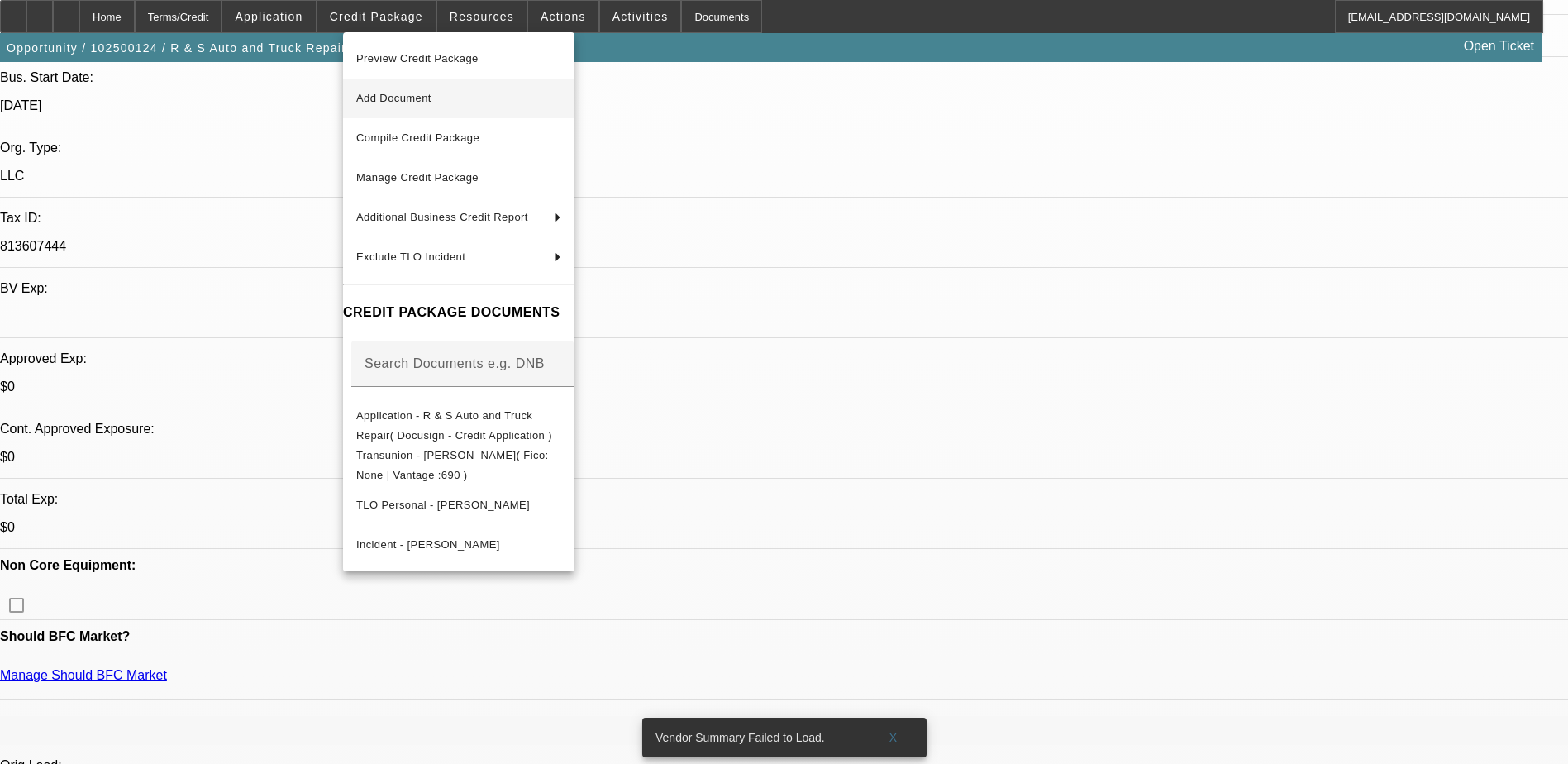
click at [440, 102] on span "Add Document" at bounding box center [459, 97] width 205 height 19
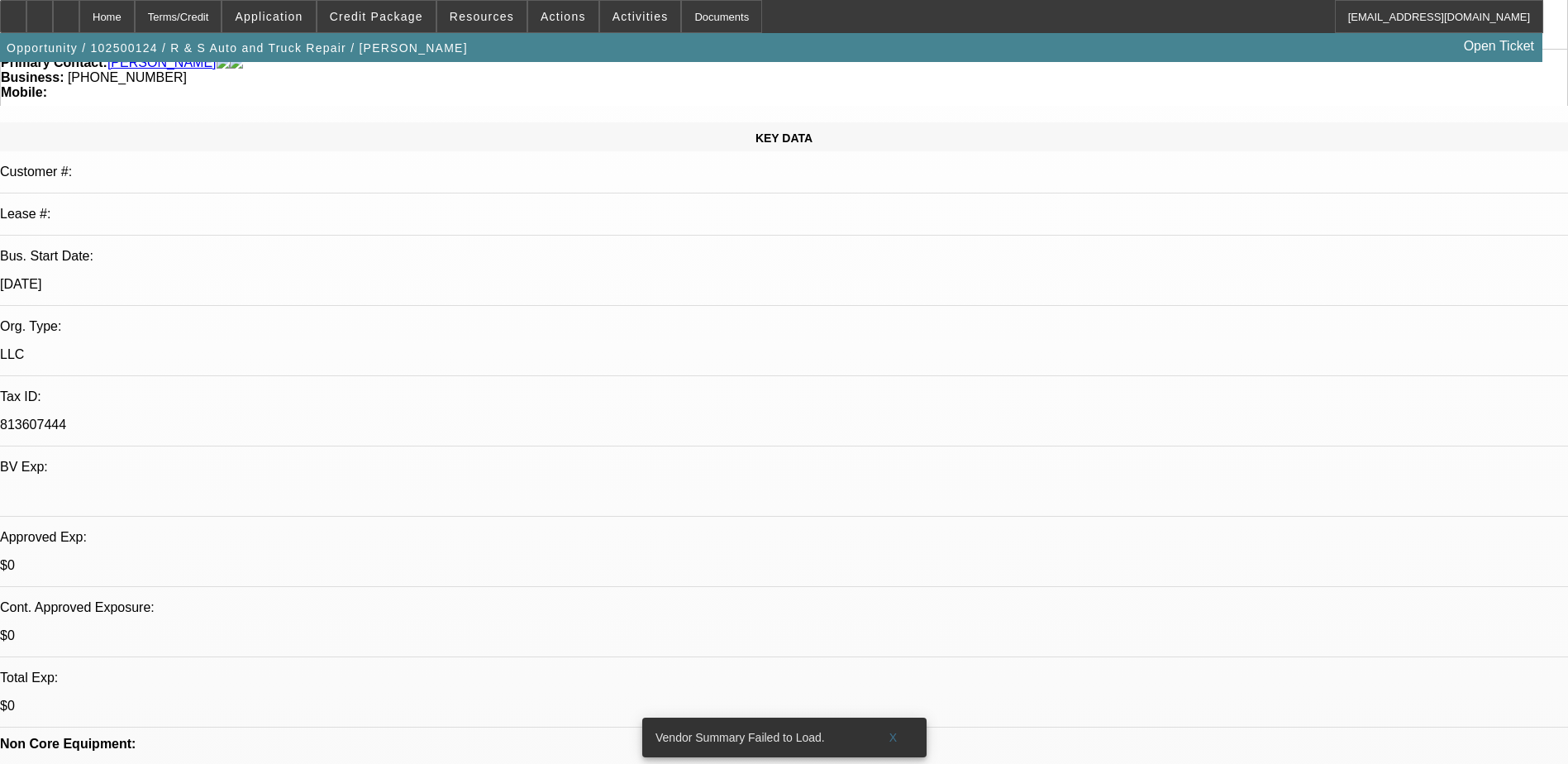
scroll to position [0, 0]
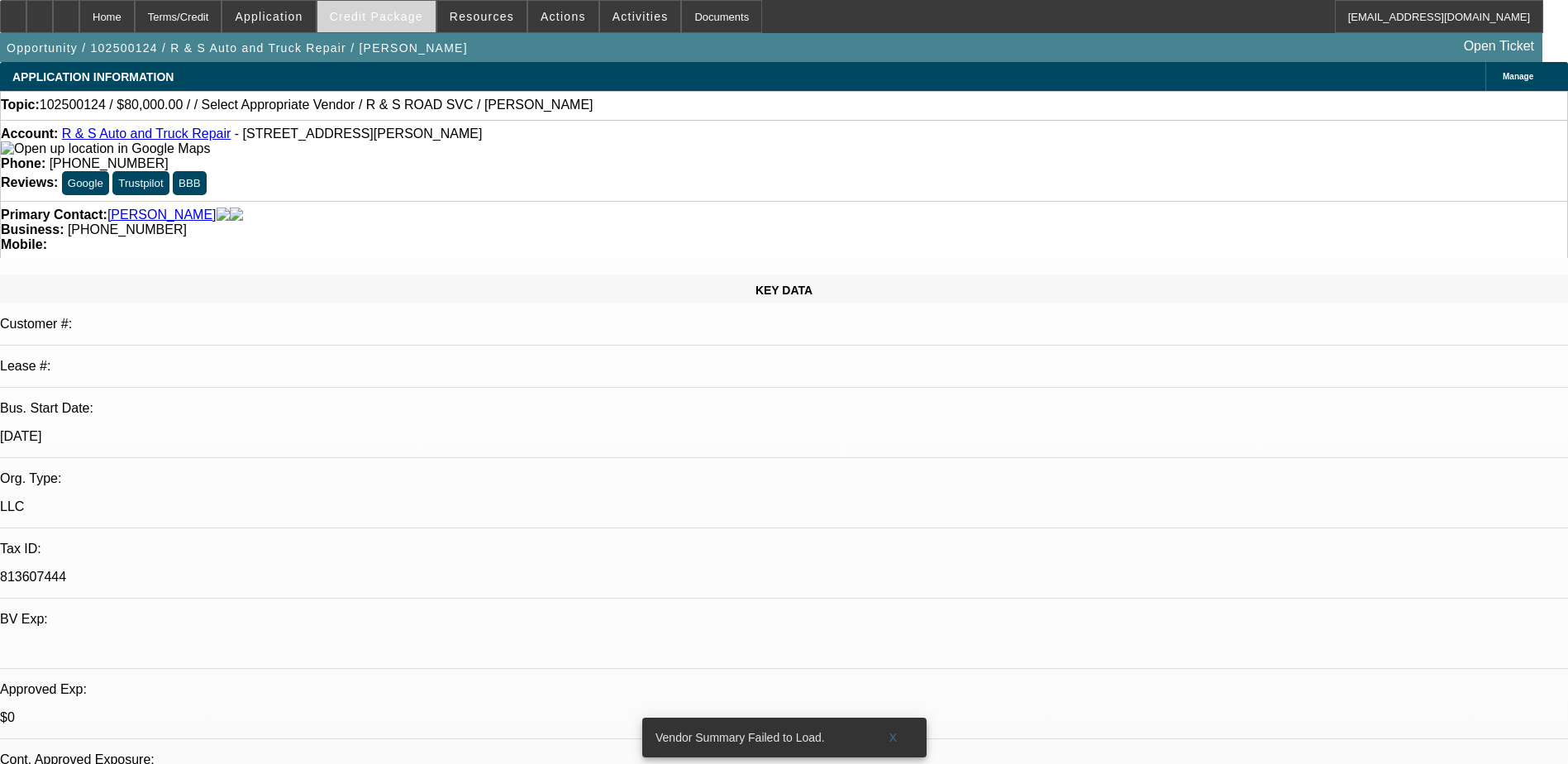
click at [421, 14] on span "Credit Package" at bounding box center [376, 17] width 93 height 14
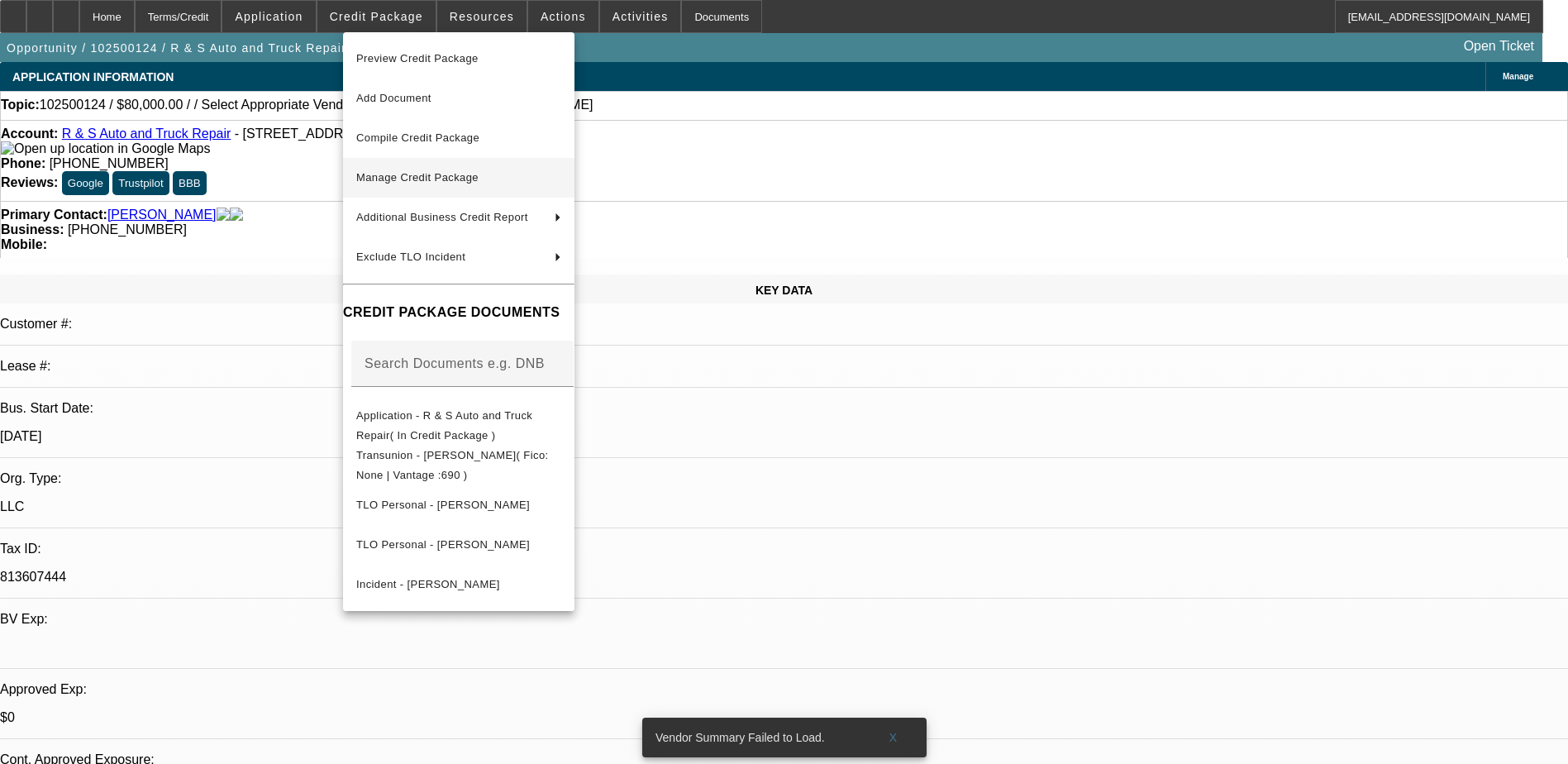
click at [497, 179] on span "Manage Credit Package" at bounding box center [459, 177] width 205 height 19
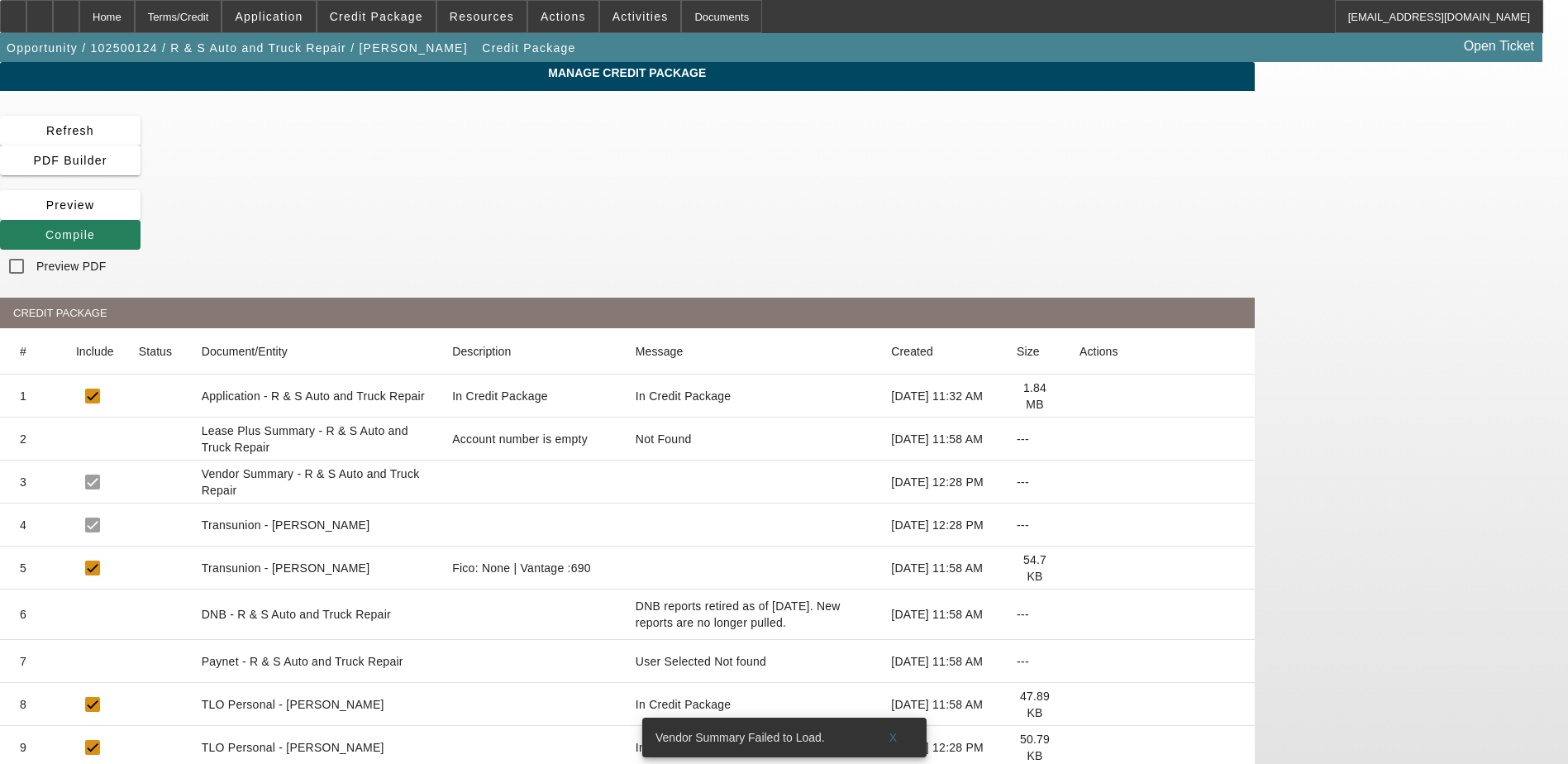
click at [141, 215] on span at bounding box center [70, 235] width 141 height 40
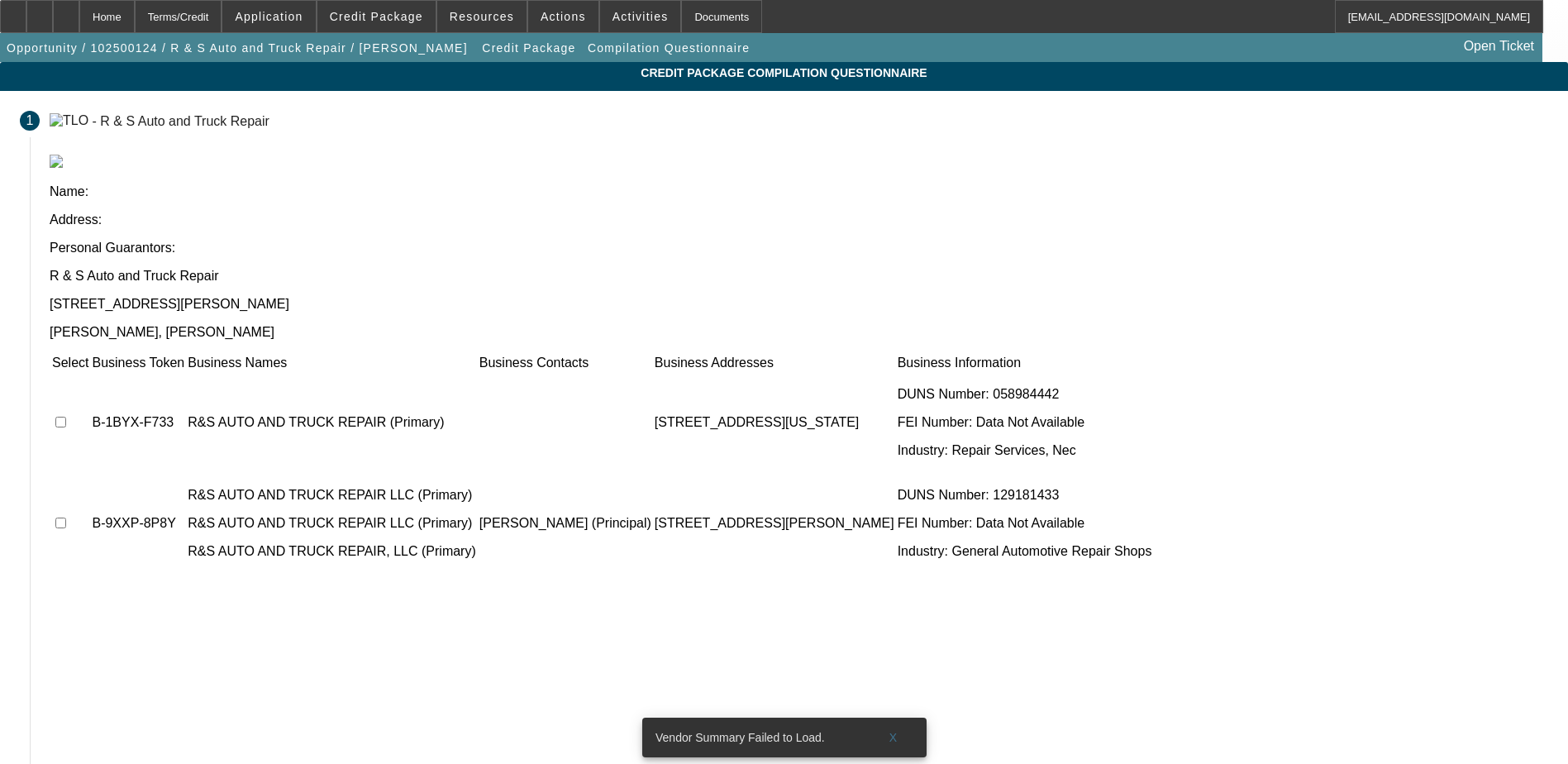
click at [66, 417] on input "checkbox" at bounding box center [60, 422] width 11 height 11
checkbox input "true"
click at [66, 518] on input "checkbox" at bounding box center [60, 523] width 11 height 11
checkbox input "true"
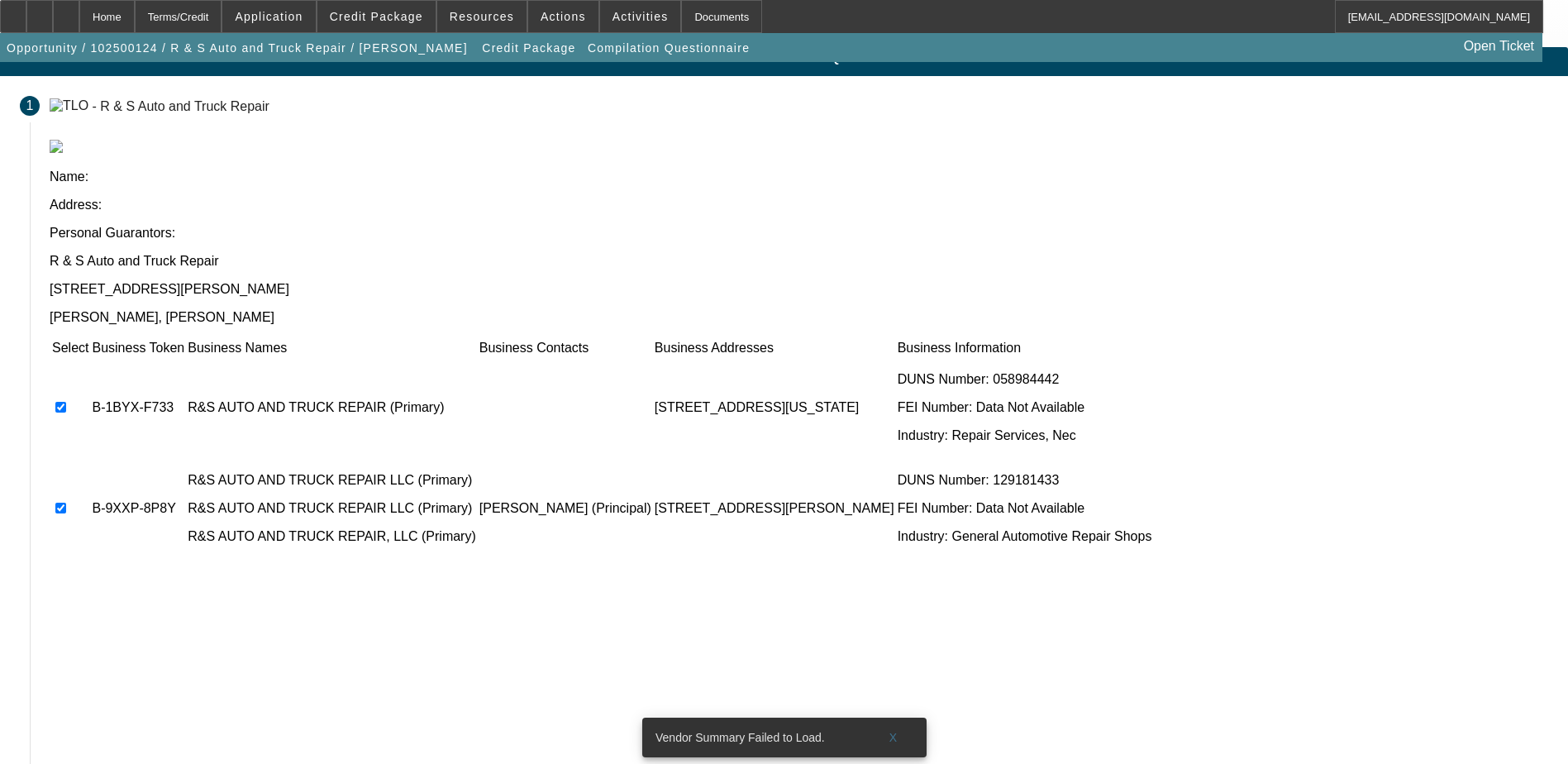
scroll to position [22, 0]
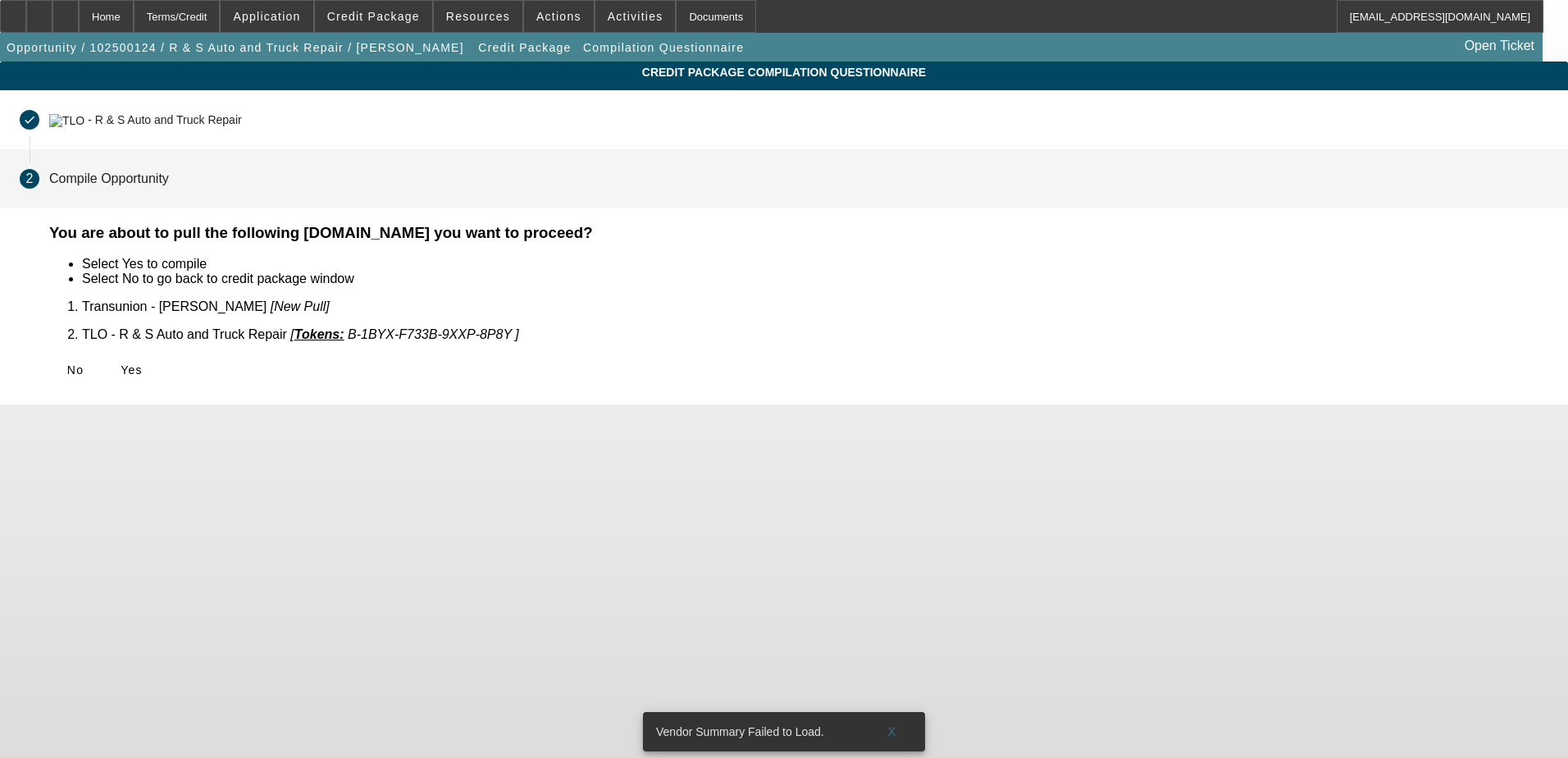
click at [120, 363] on icon at bounding box center [120, 370] width 0 height 13
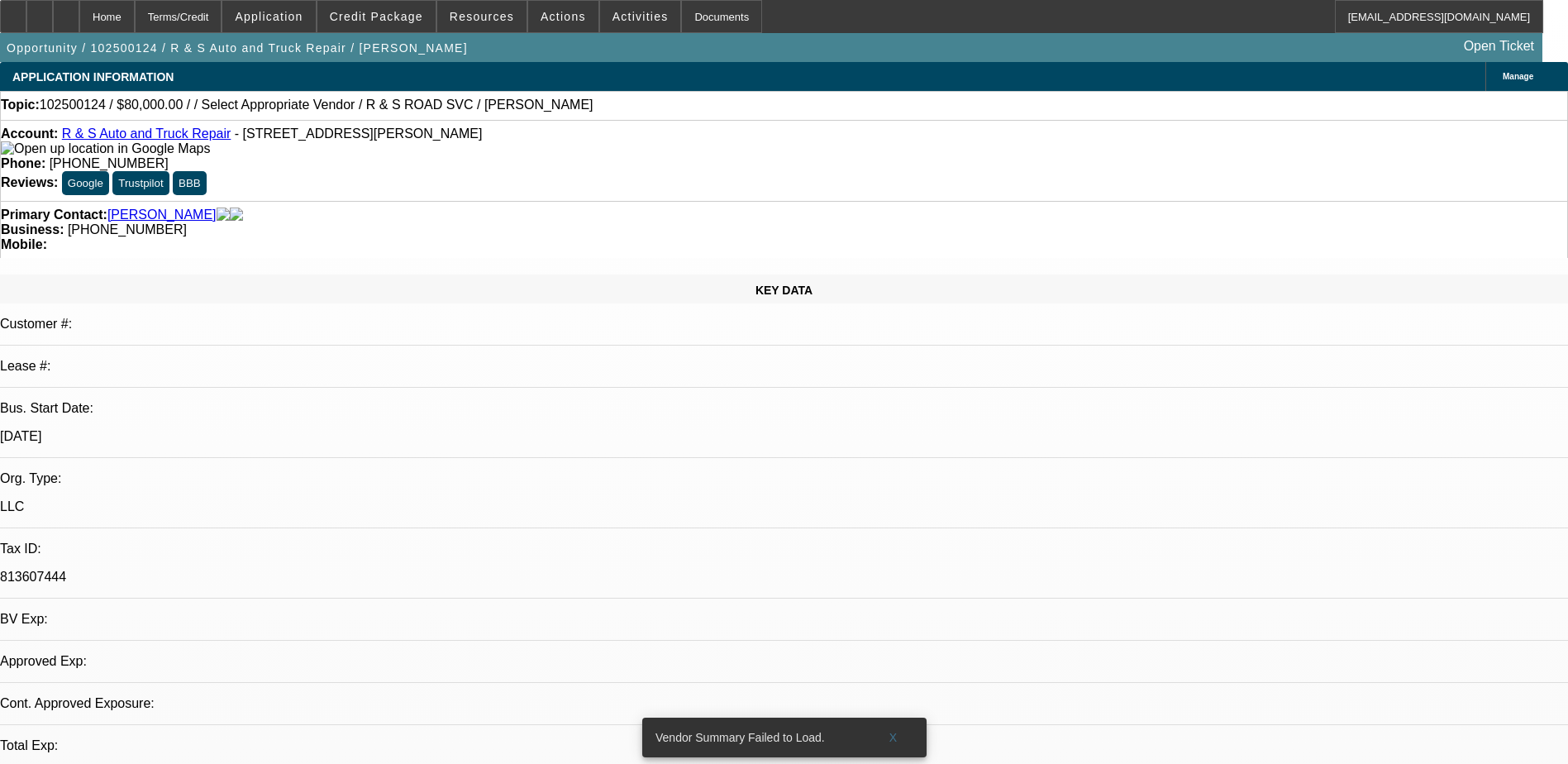
select select "0"
select select "2"
select select "0.1"
select select "4"
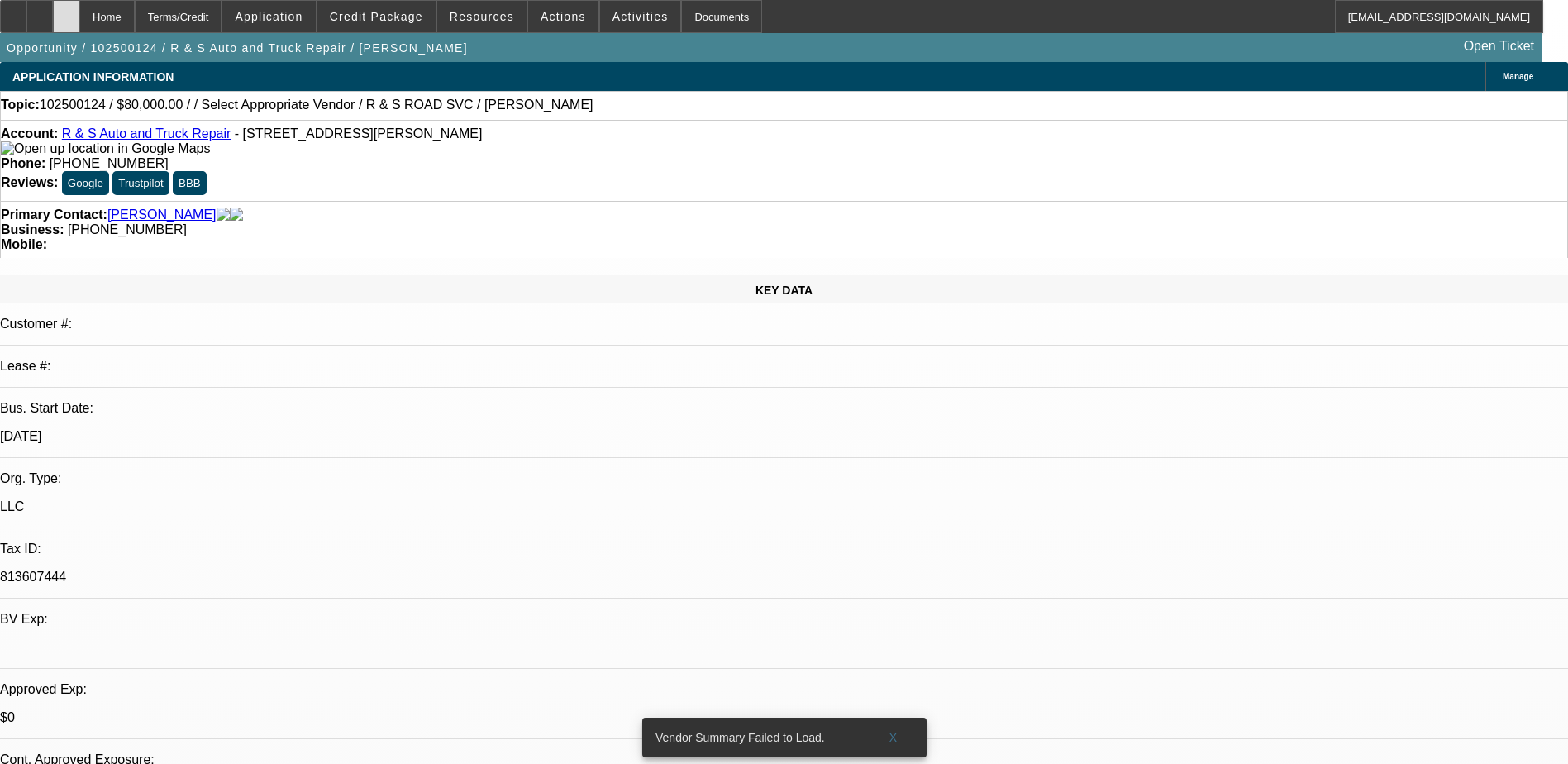
click at [66, 11] on icon at bounding box center [66, 11] width 0 height 0
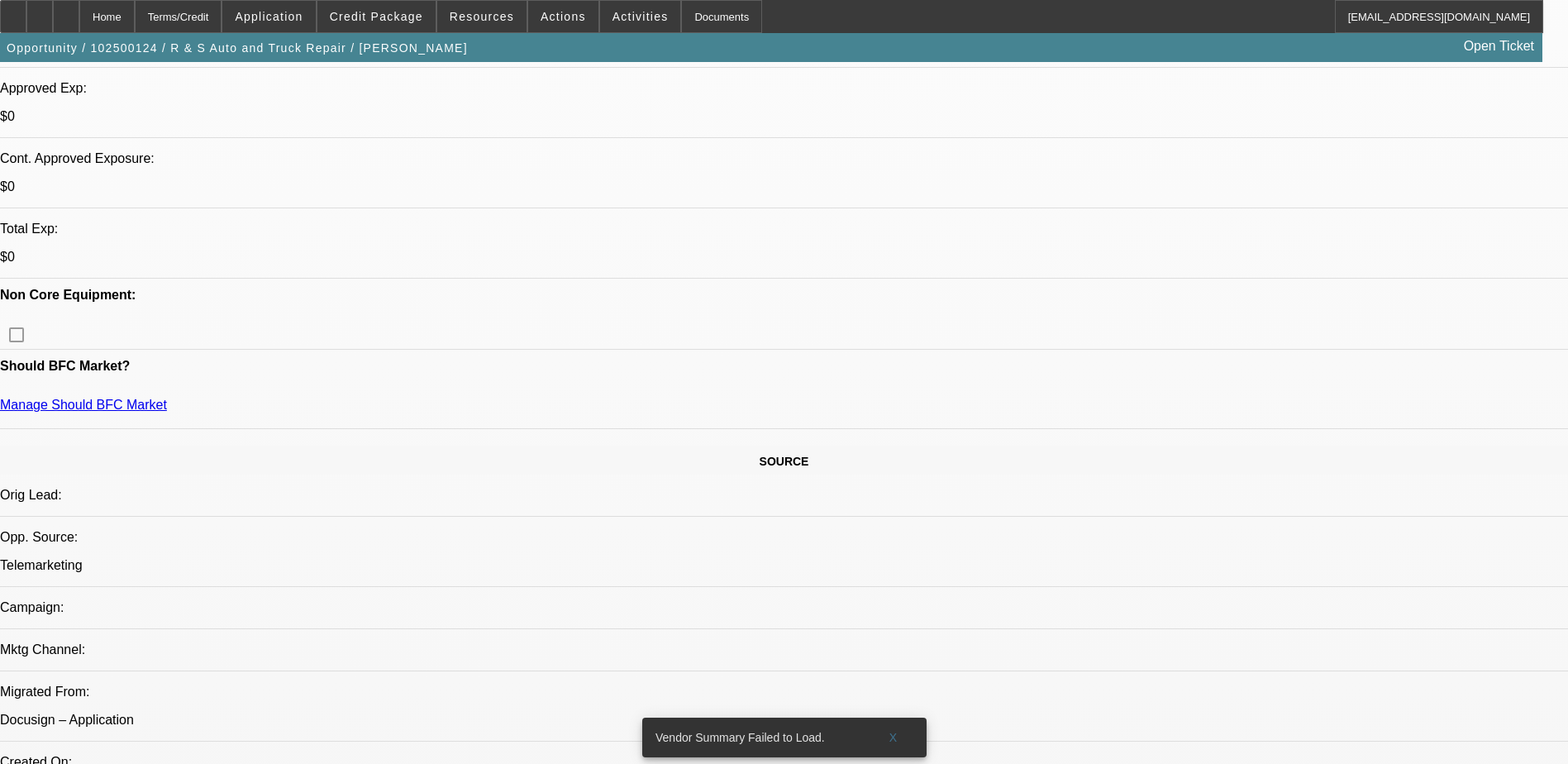
select select "0"
select select "2"
select select "0.1"
select select "4"
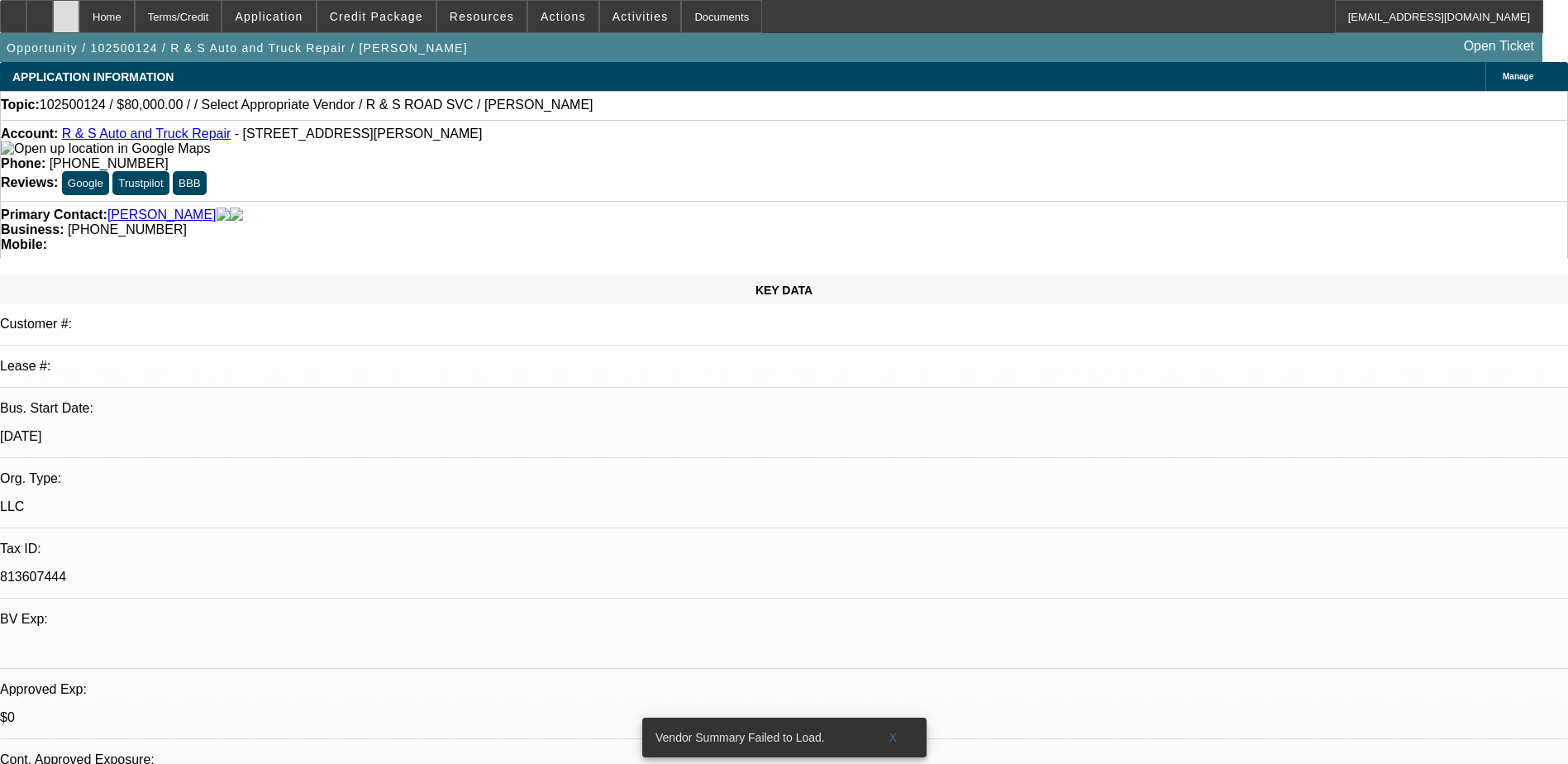
click at [66, 11] on icon at bounding box center [66, 11] width 0 height 0
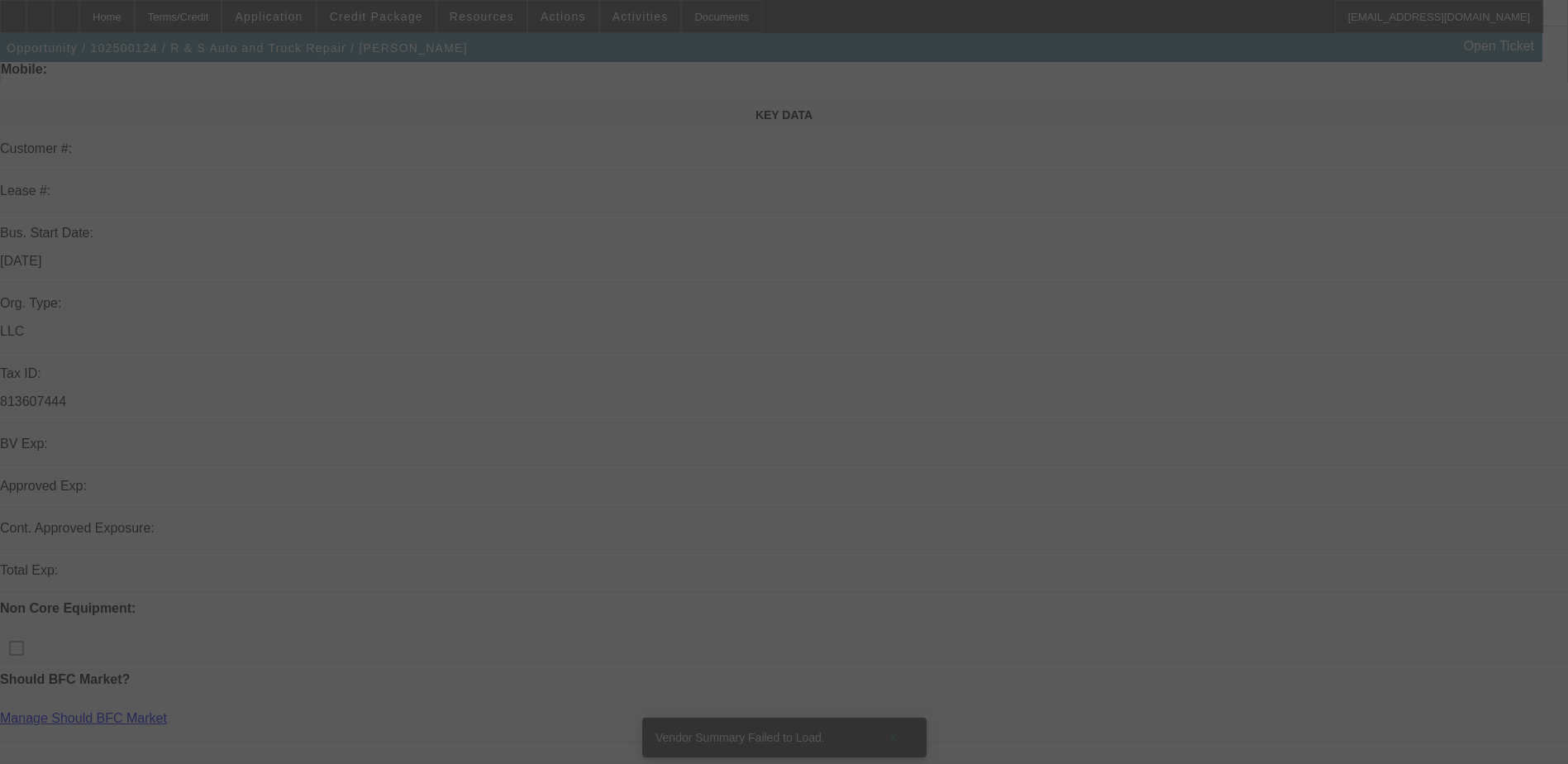
scroll to position [413, 0]
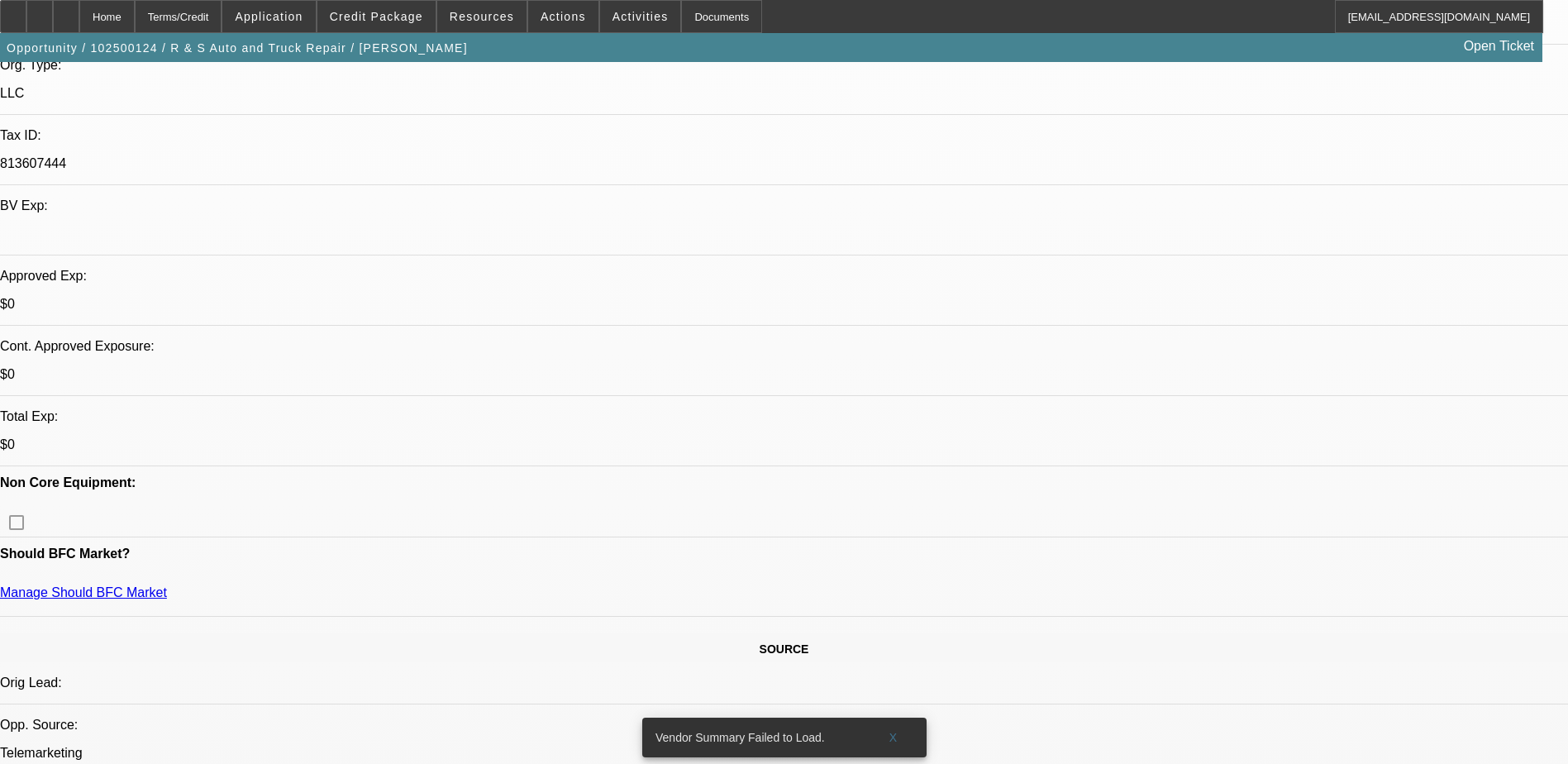
select select "0"
select select "2"
select select "0.1"
select select "4"
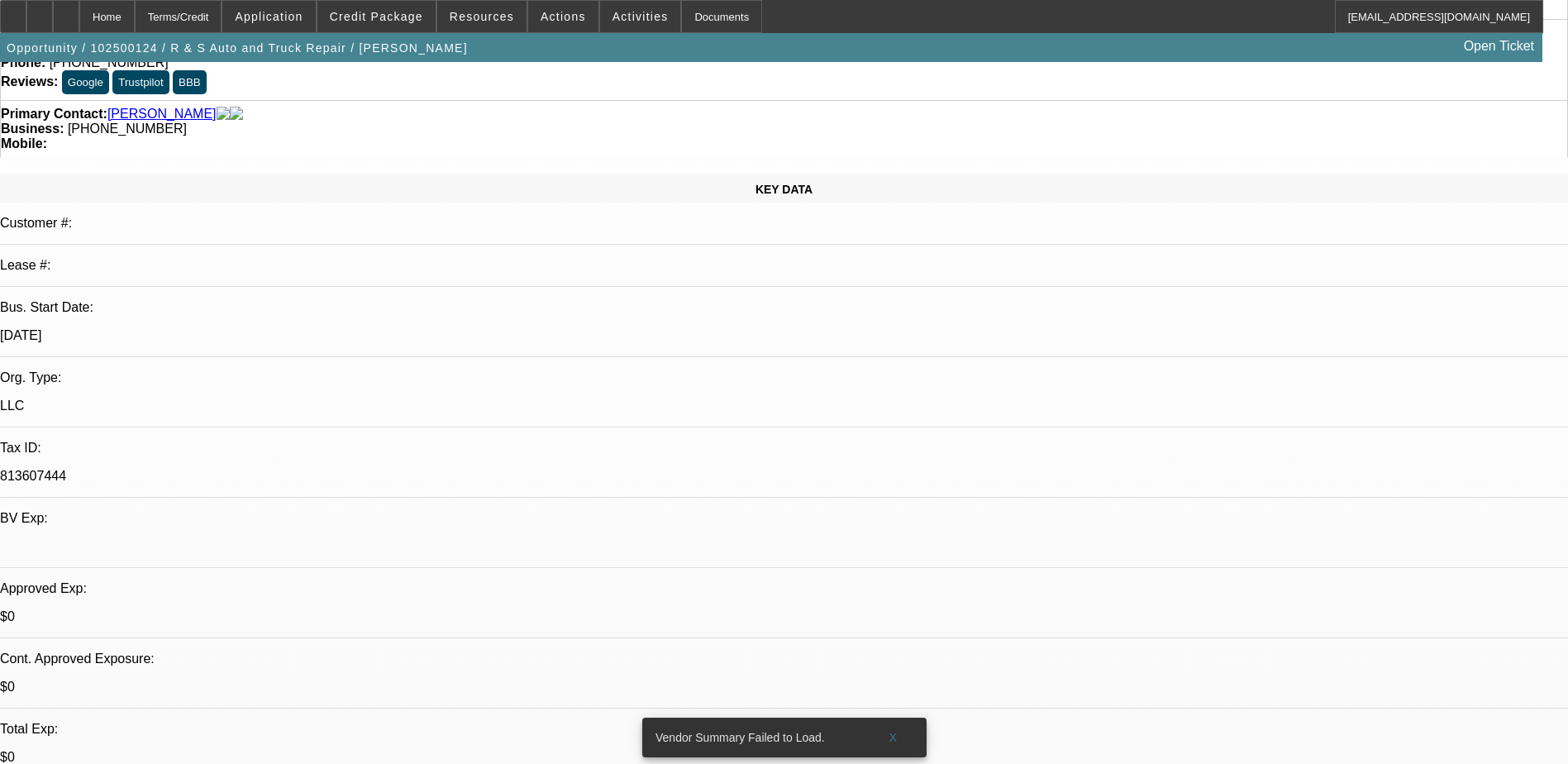
scroll to position [0, 0]
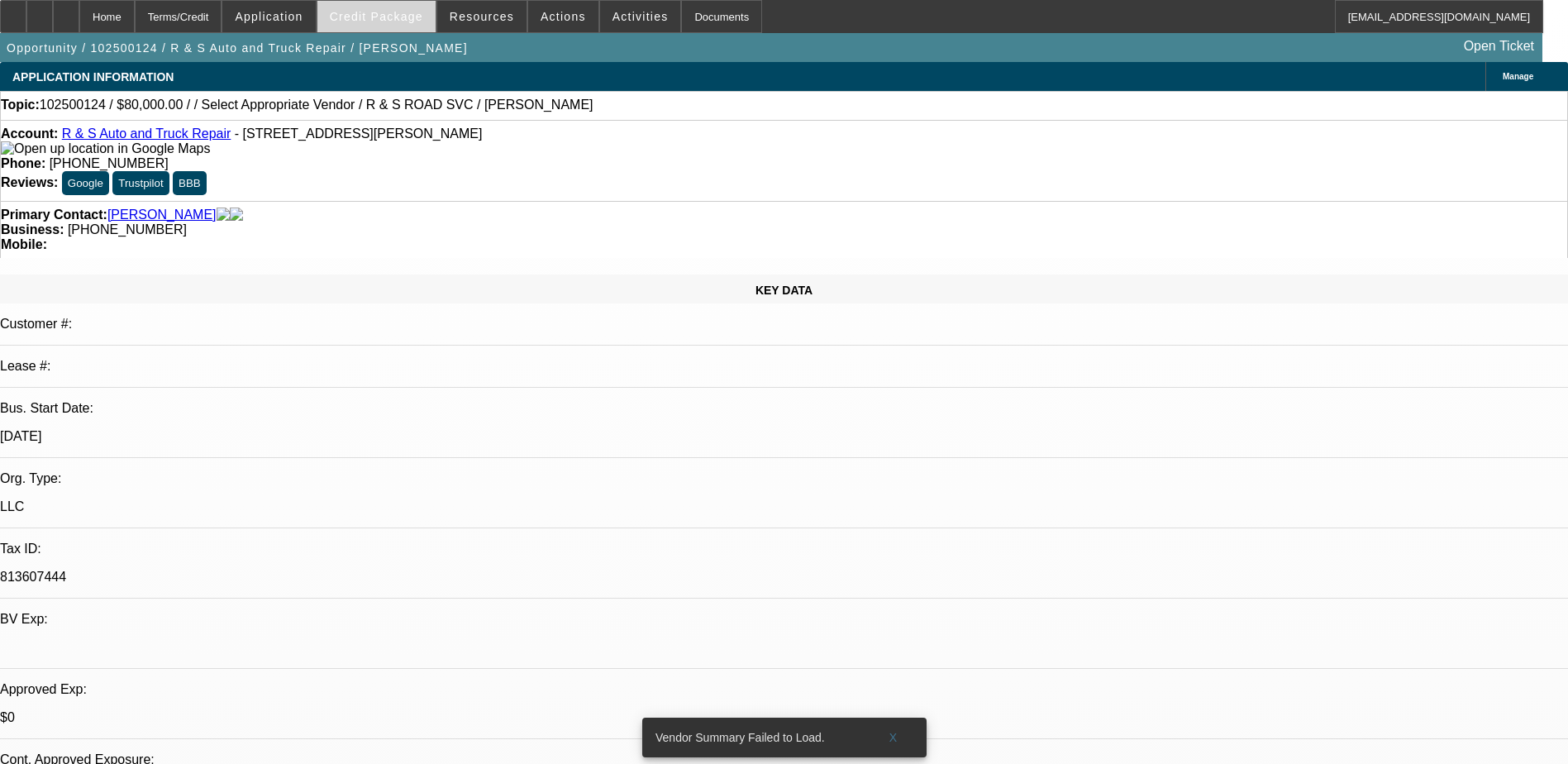
click at [401, 22] on span "Credit Package" at bounding box center [376, 17] width 93 height 14
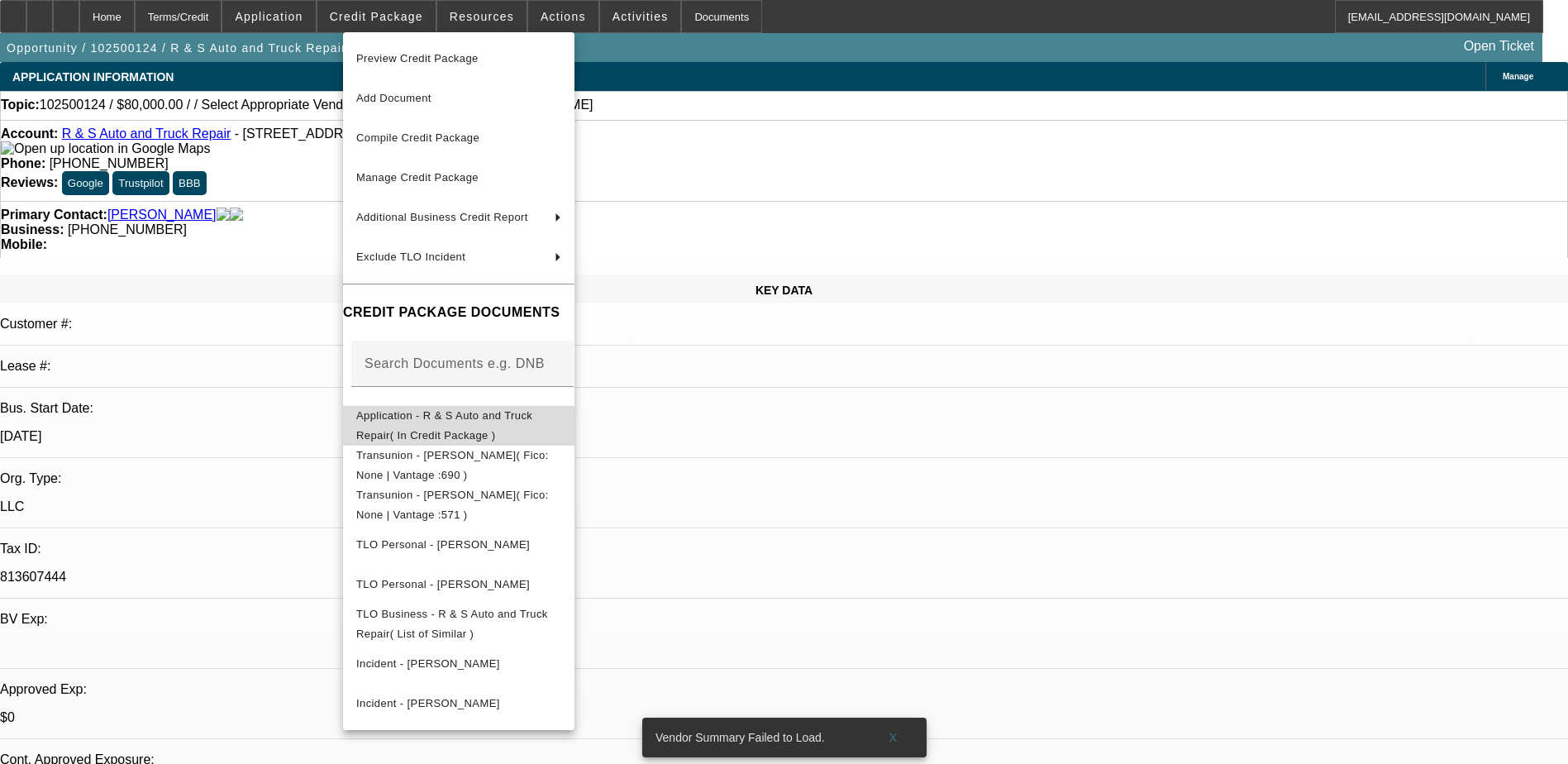
click at [533, 425] on span "Application - R & S Auto and Truck Repair( In Credit Package )" at bounding box center [444, 425] width 176 height 32
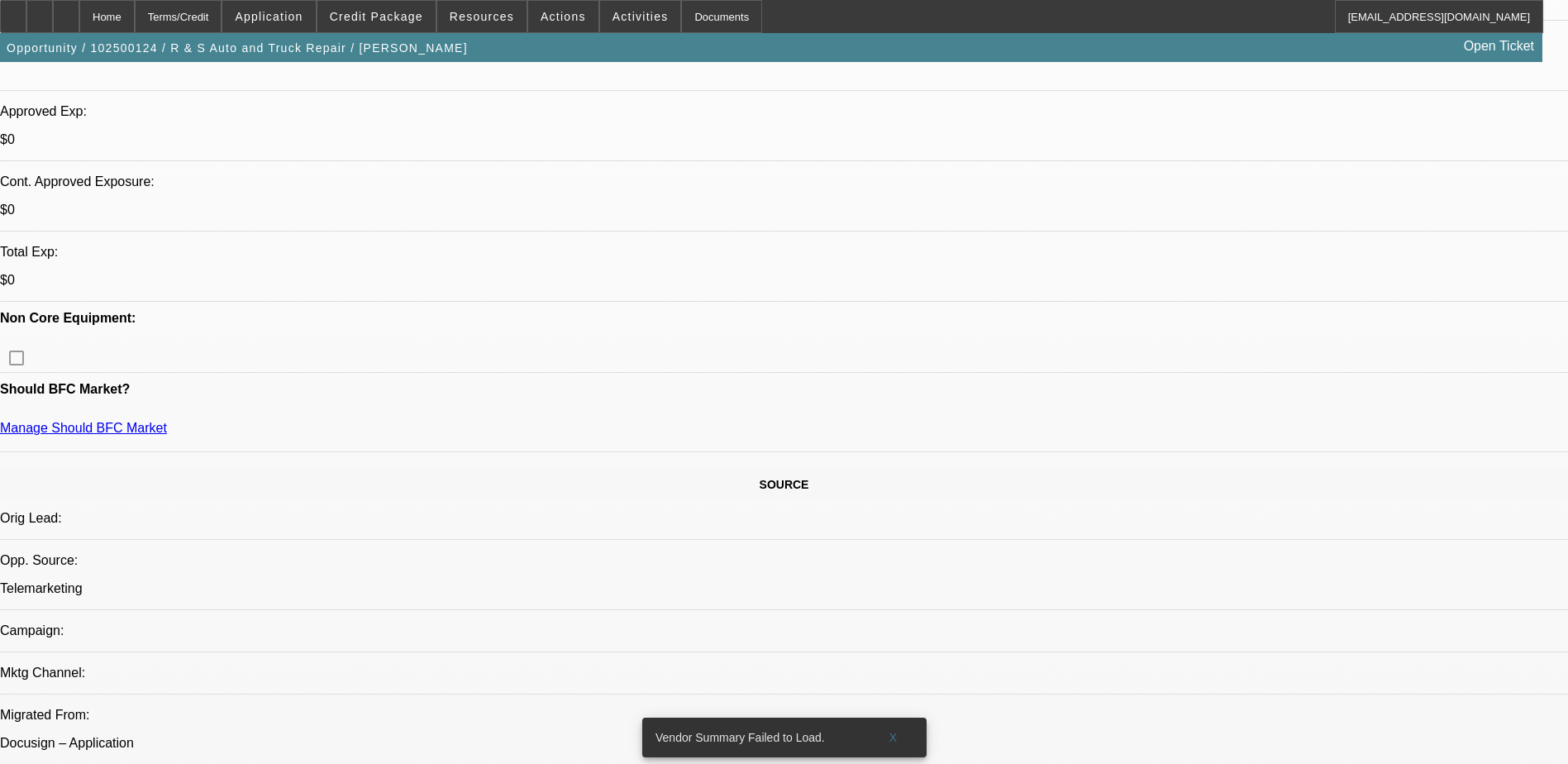
scroll to position [579, 0]
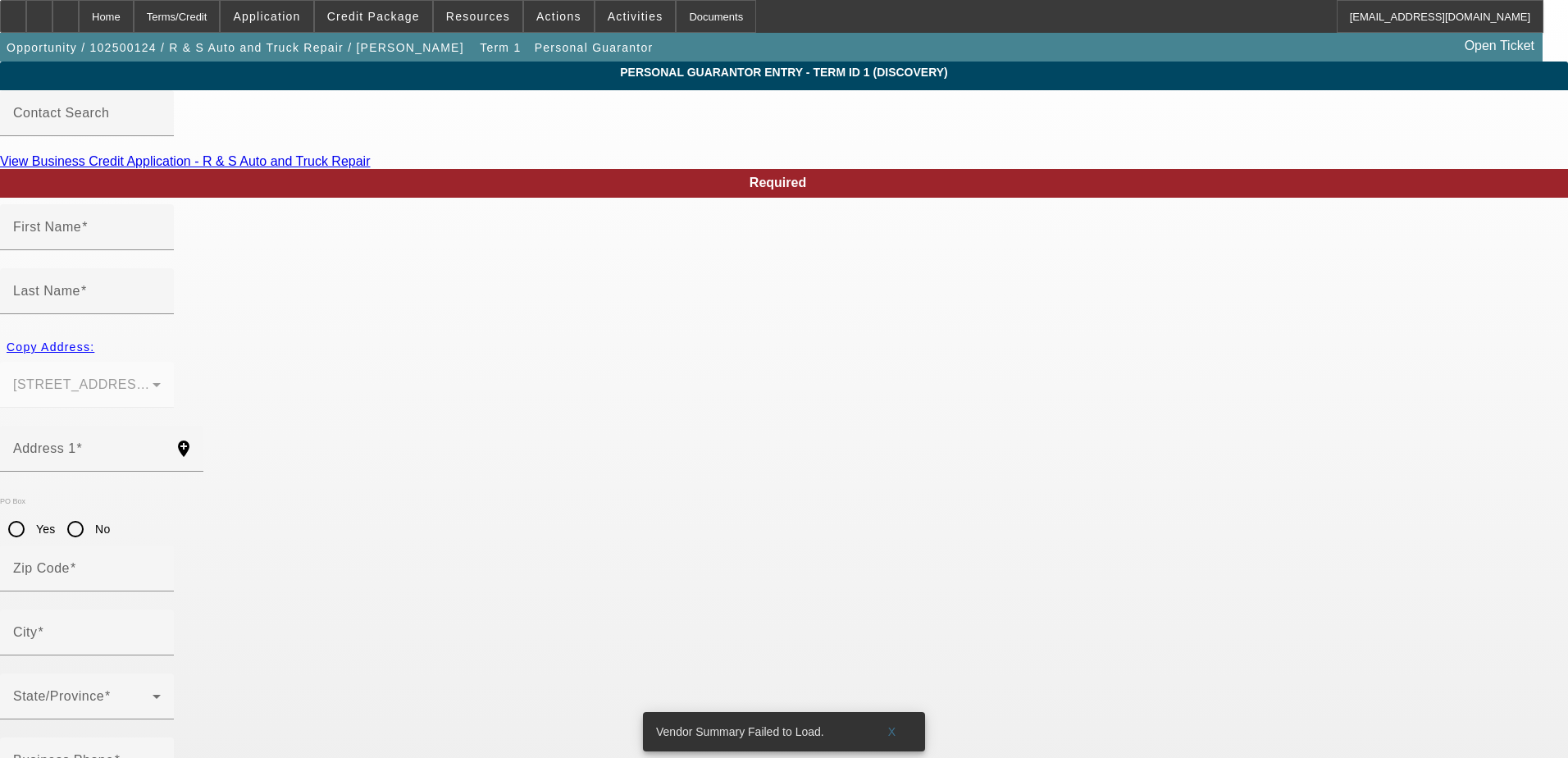
type input "Emily"
type input "Stone"
type input "2364 Tabor Rd"
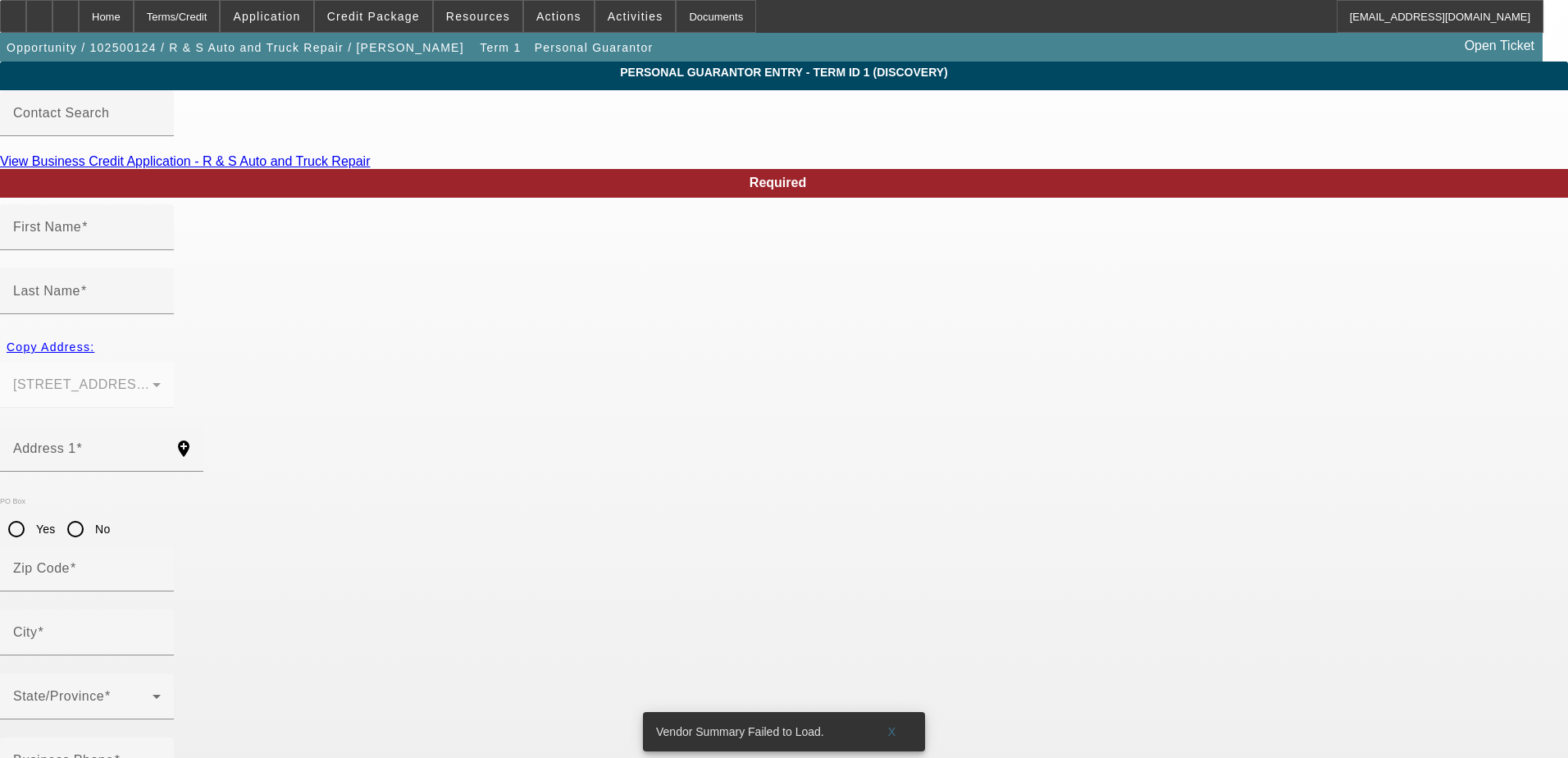
radio input "true"
type input "25411"
type input "Berkeley Springs"
type input "(304) 995-7348"
type input "216-17-9854"
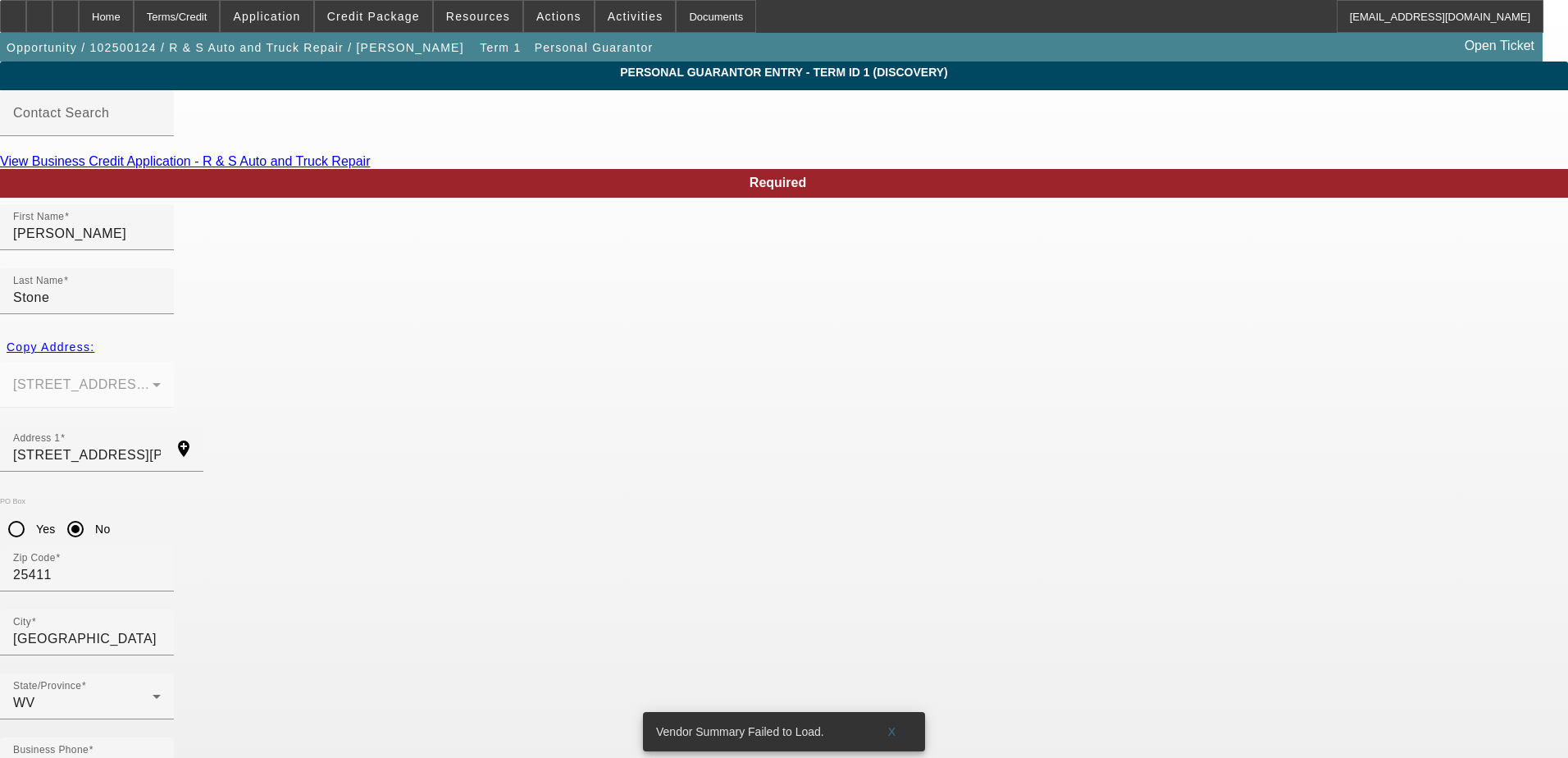
type input "50"
drag, startPoint x: 806, startPoint y: 670, endPoint x: 844, endPoint y: 663, distance: 38.6
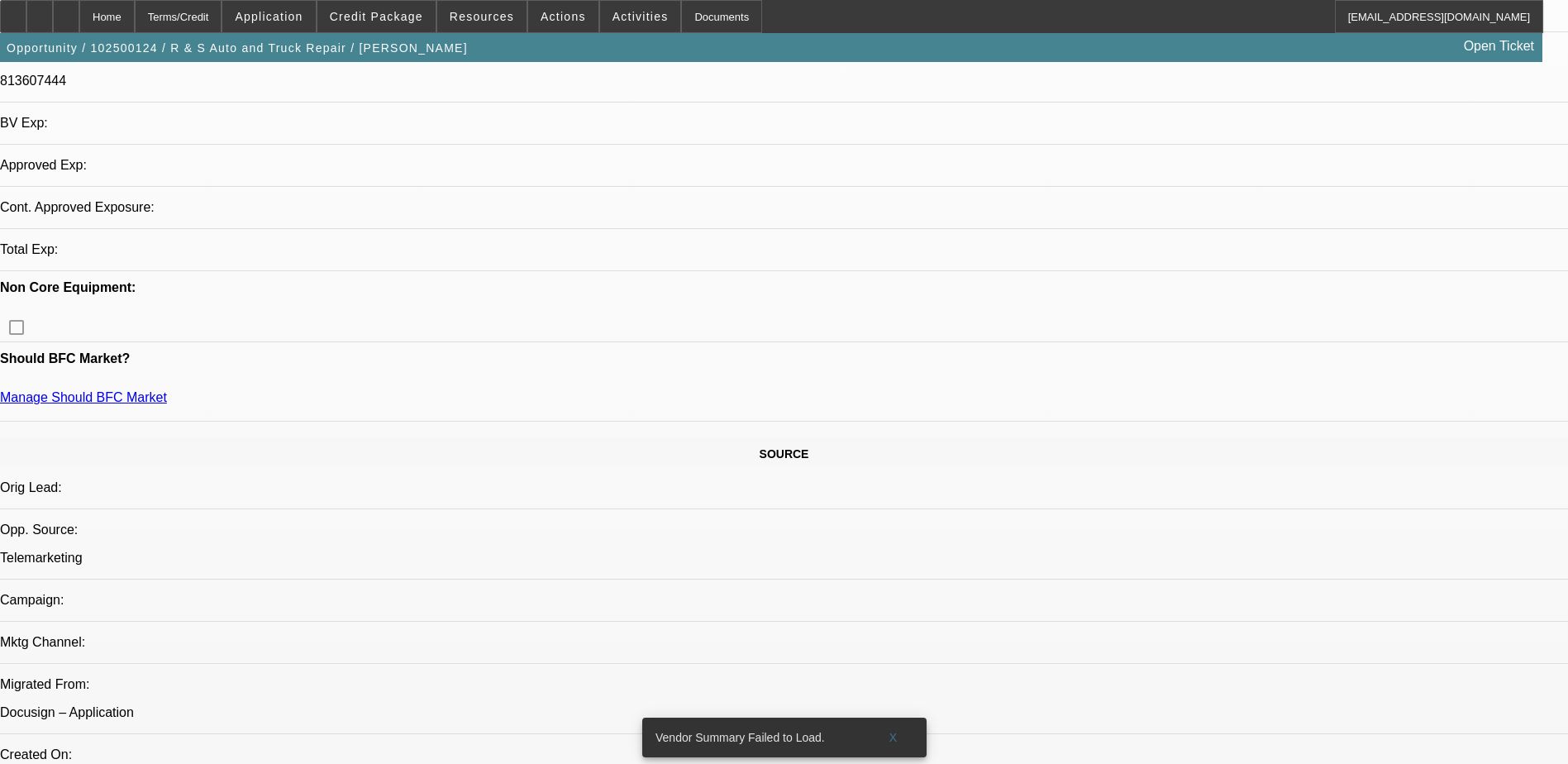
select select "0"
select select "2"
select select "0.1"
select select "4"
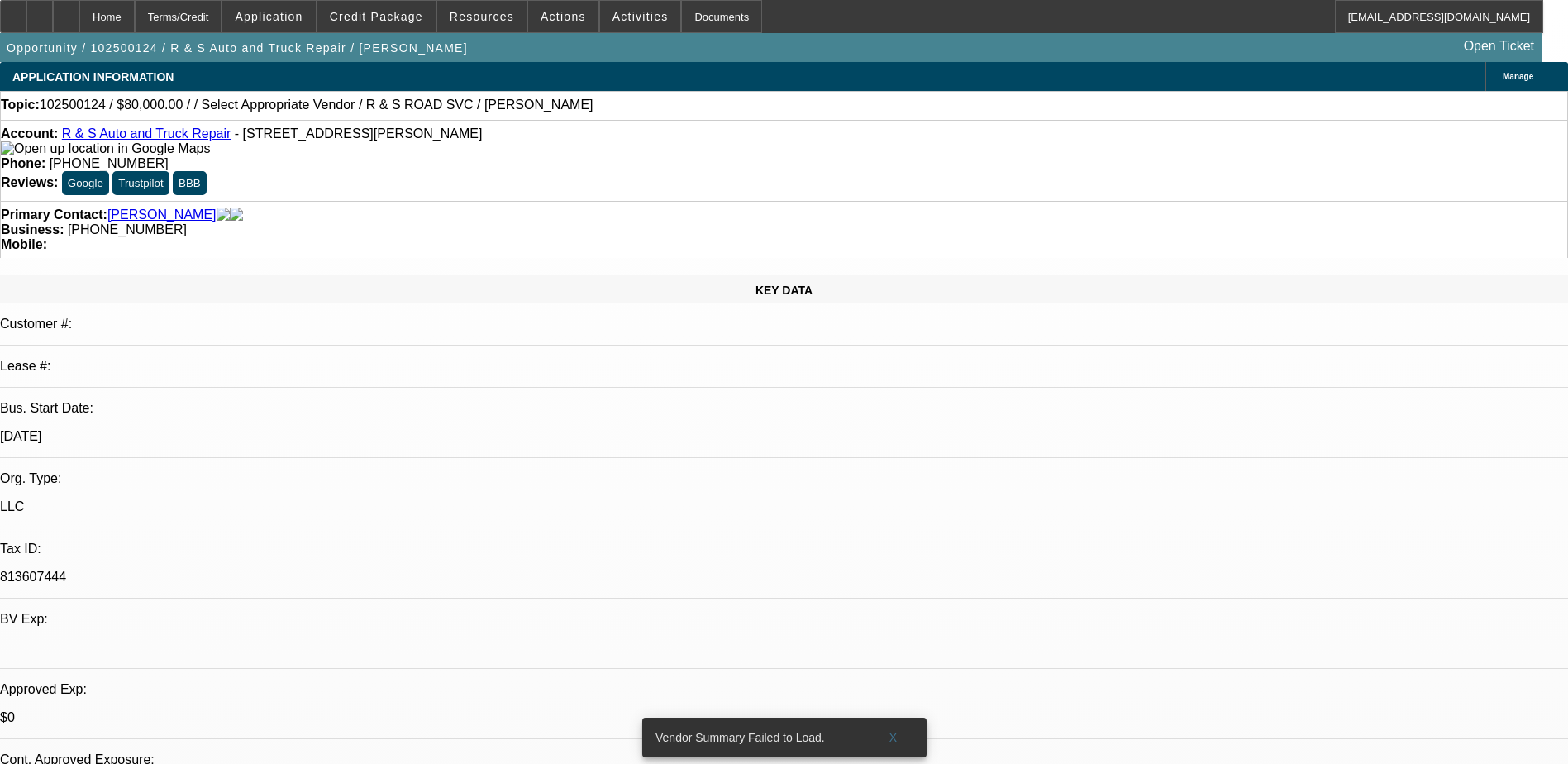
scroll to position [330, 0]
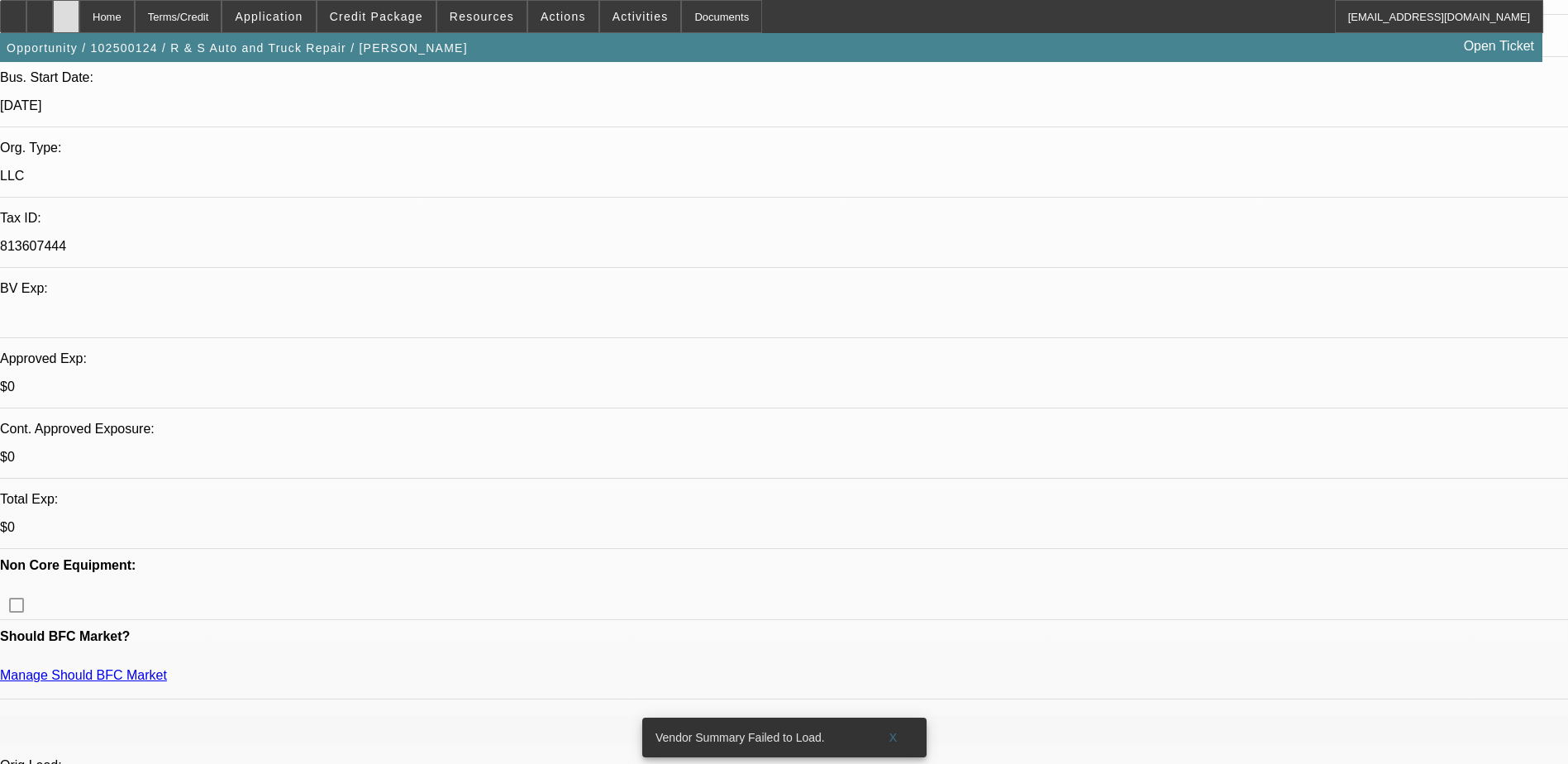
click at [66, 11] on icon at bounding box center [66, 11] width 0 height 0
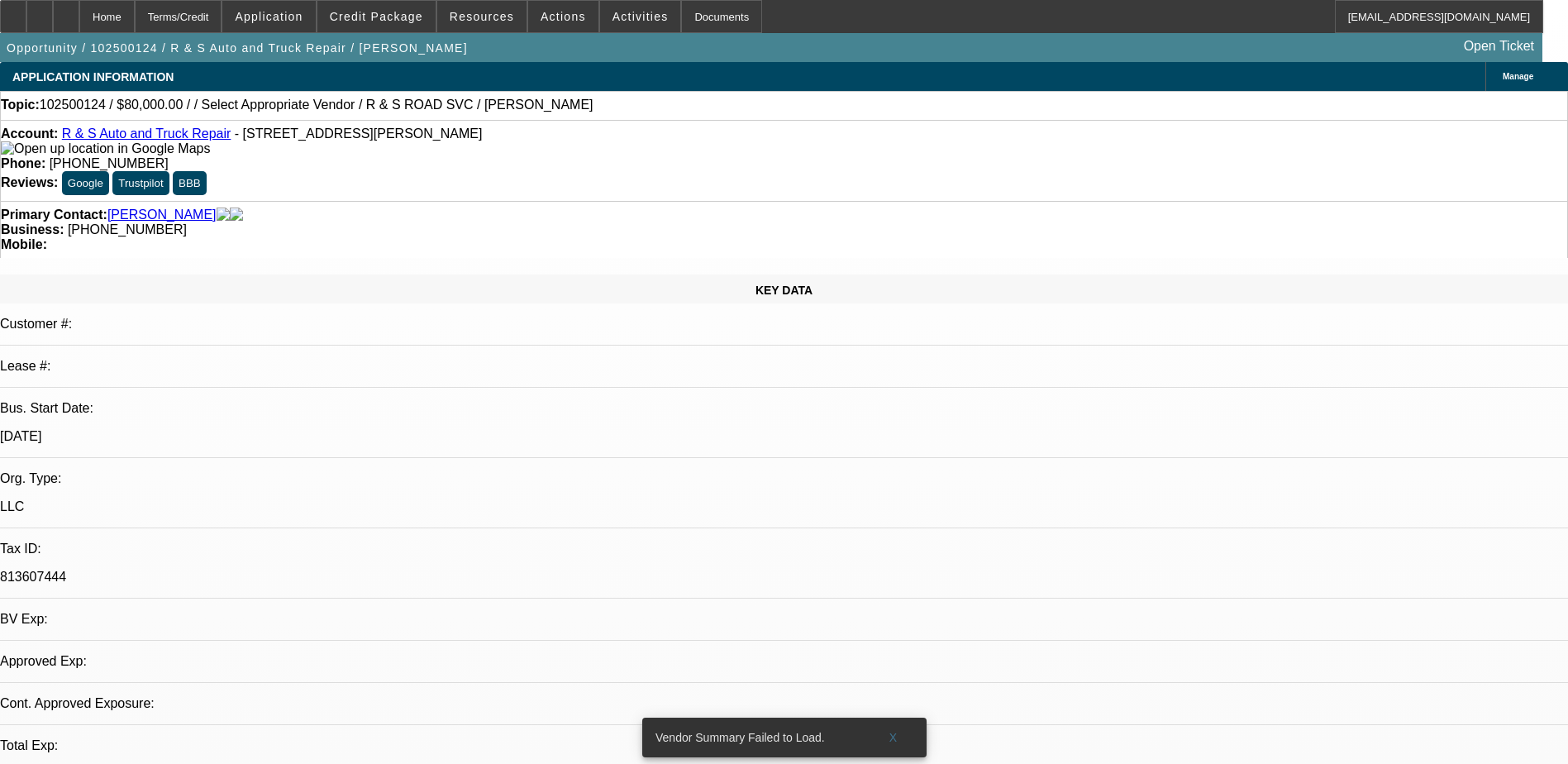
select select "0"
select select "2"
select select "0.1"
select select "1"
select select "2"
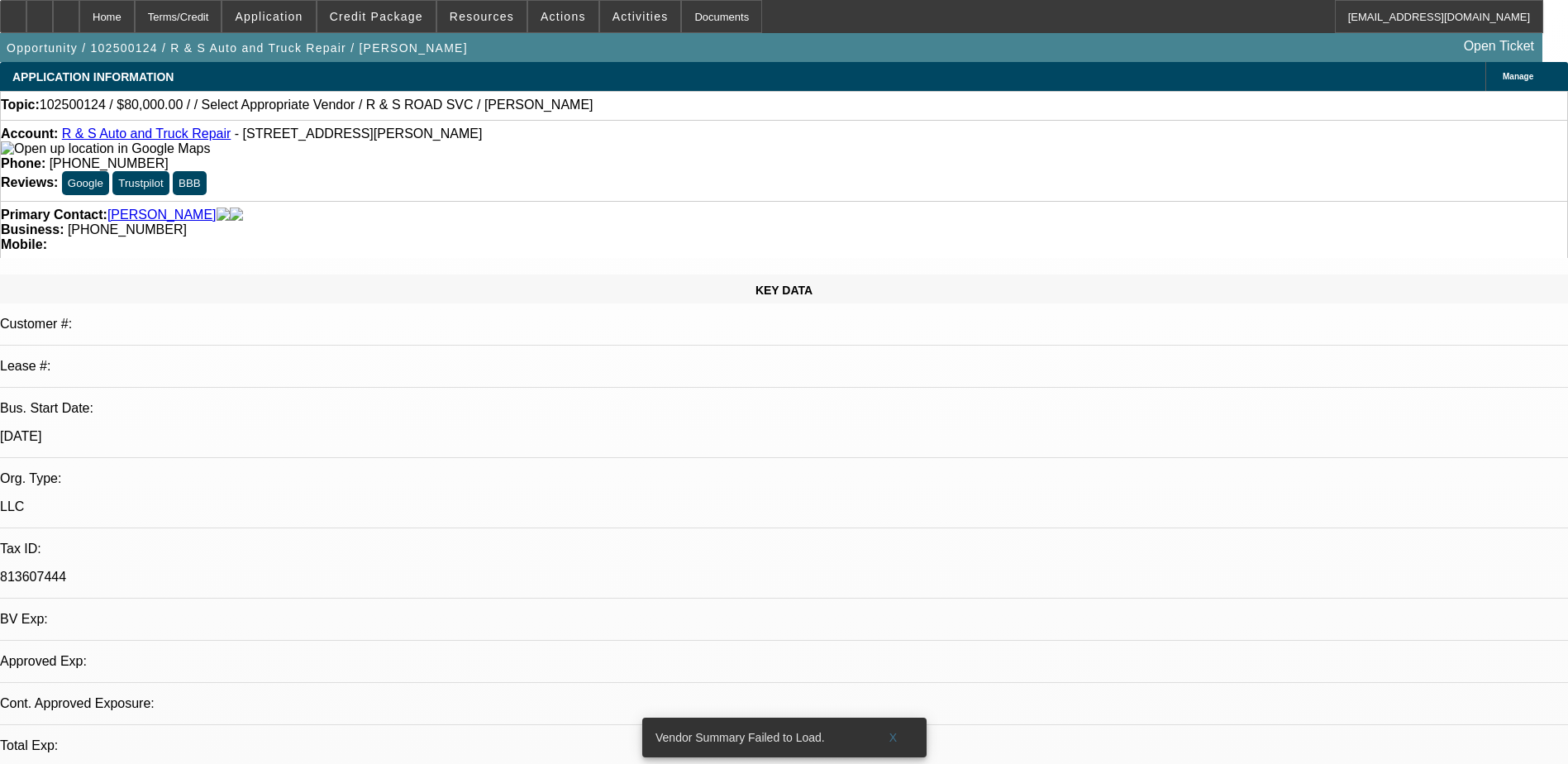
select select "4"
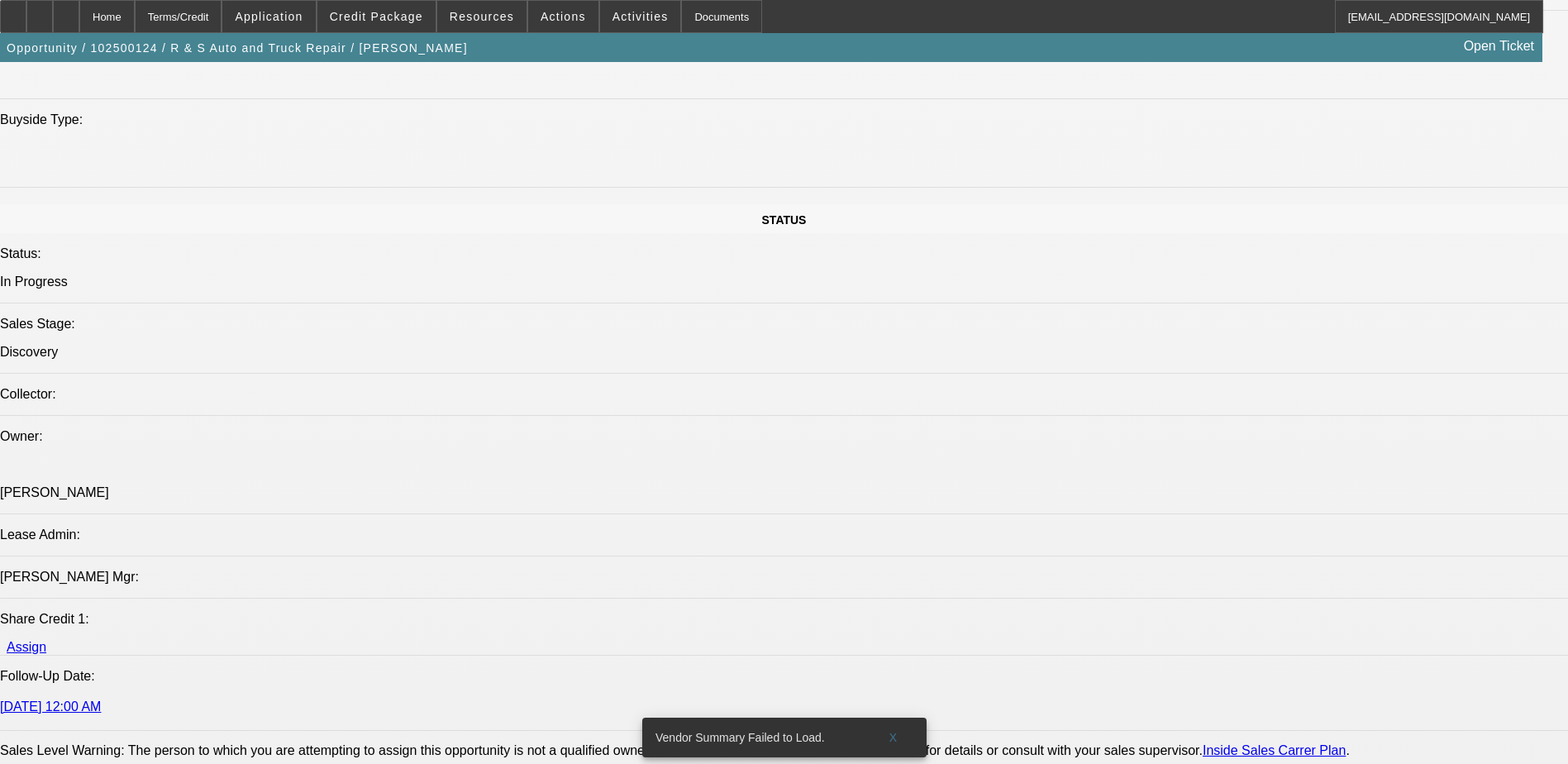
scroll to position [1819, 0]
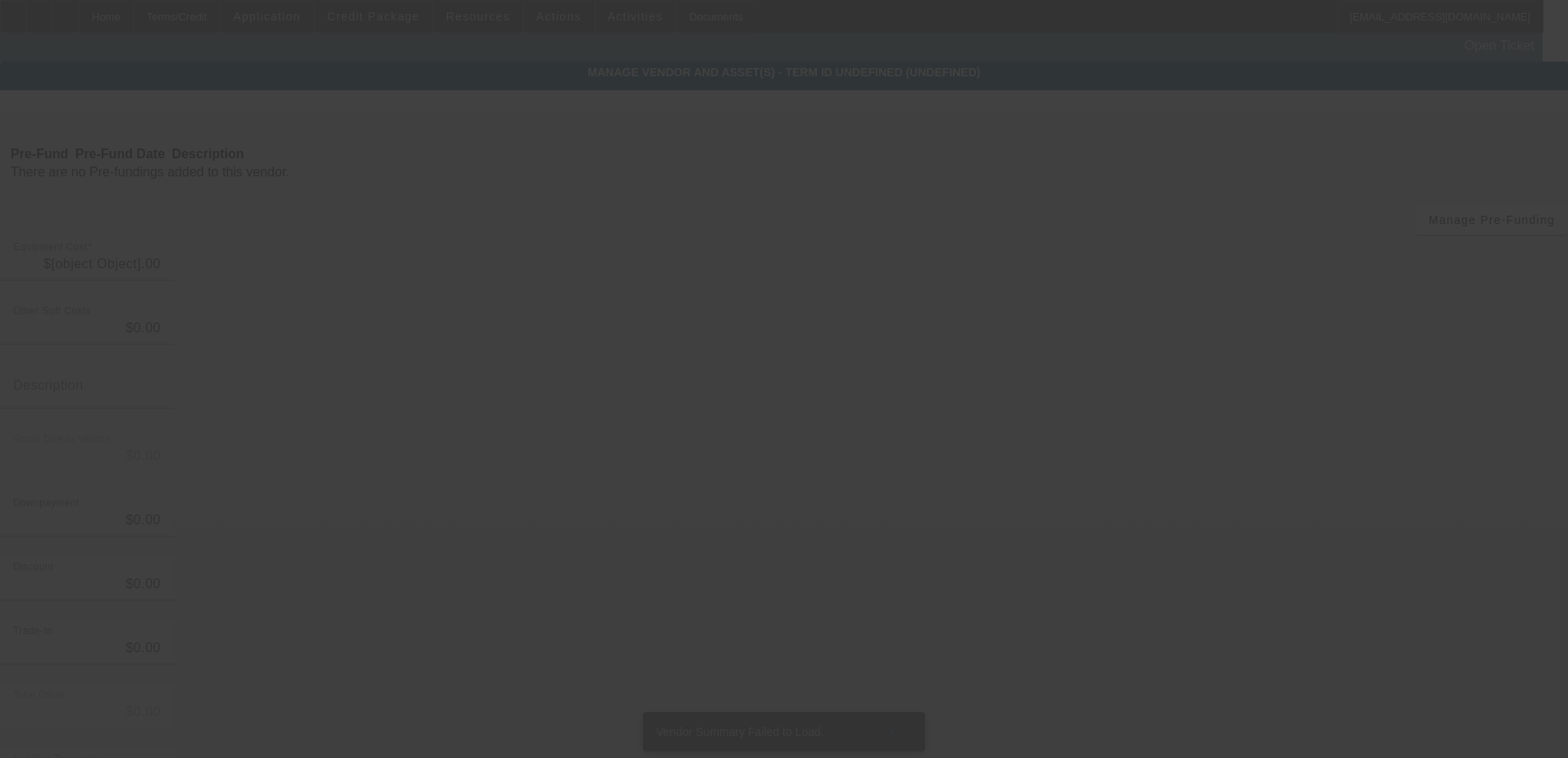
type input "$80,000.00"
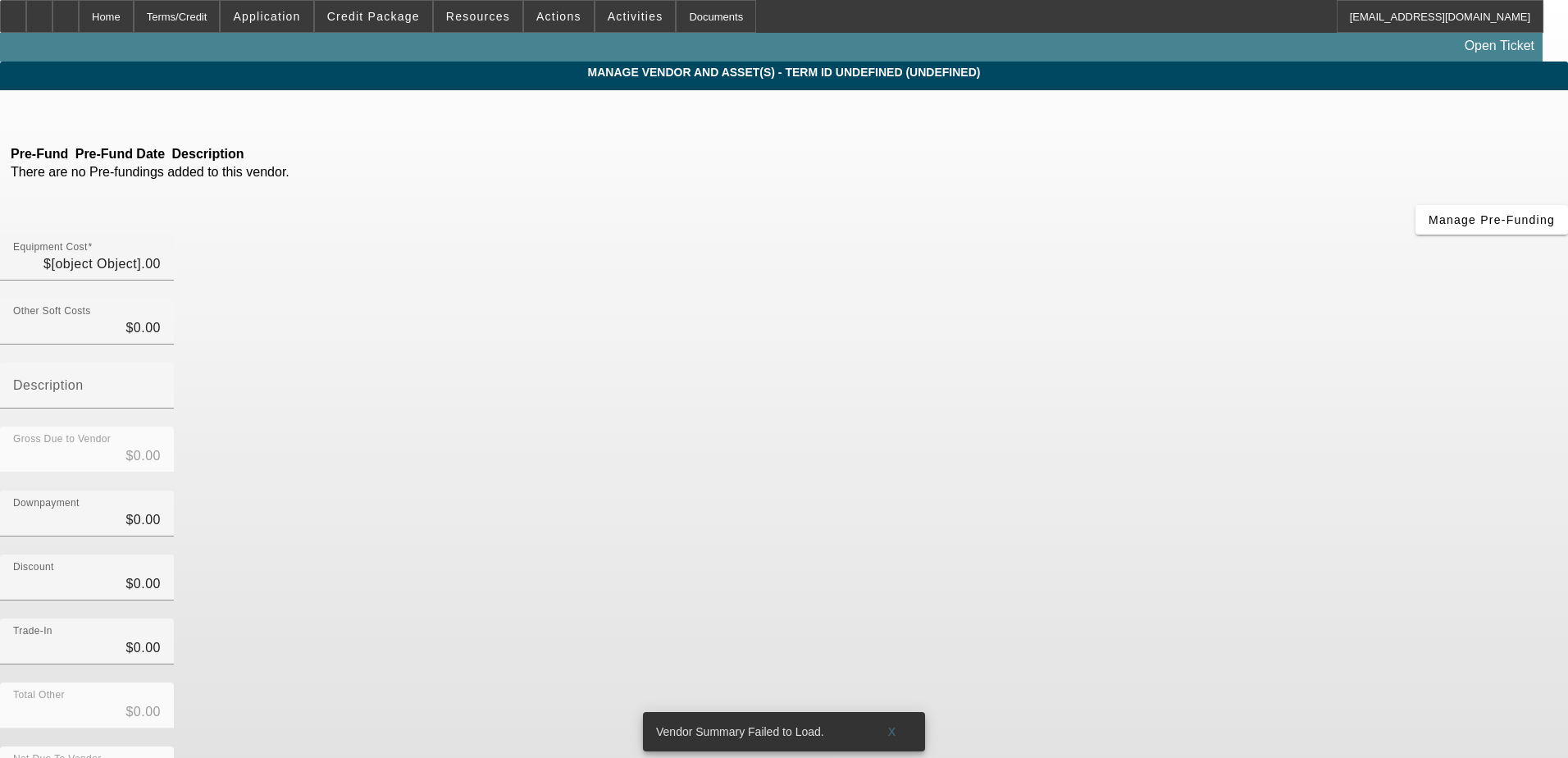
type input "$80,000.00"
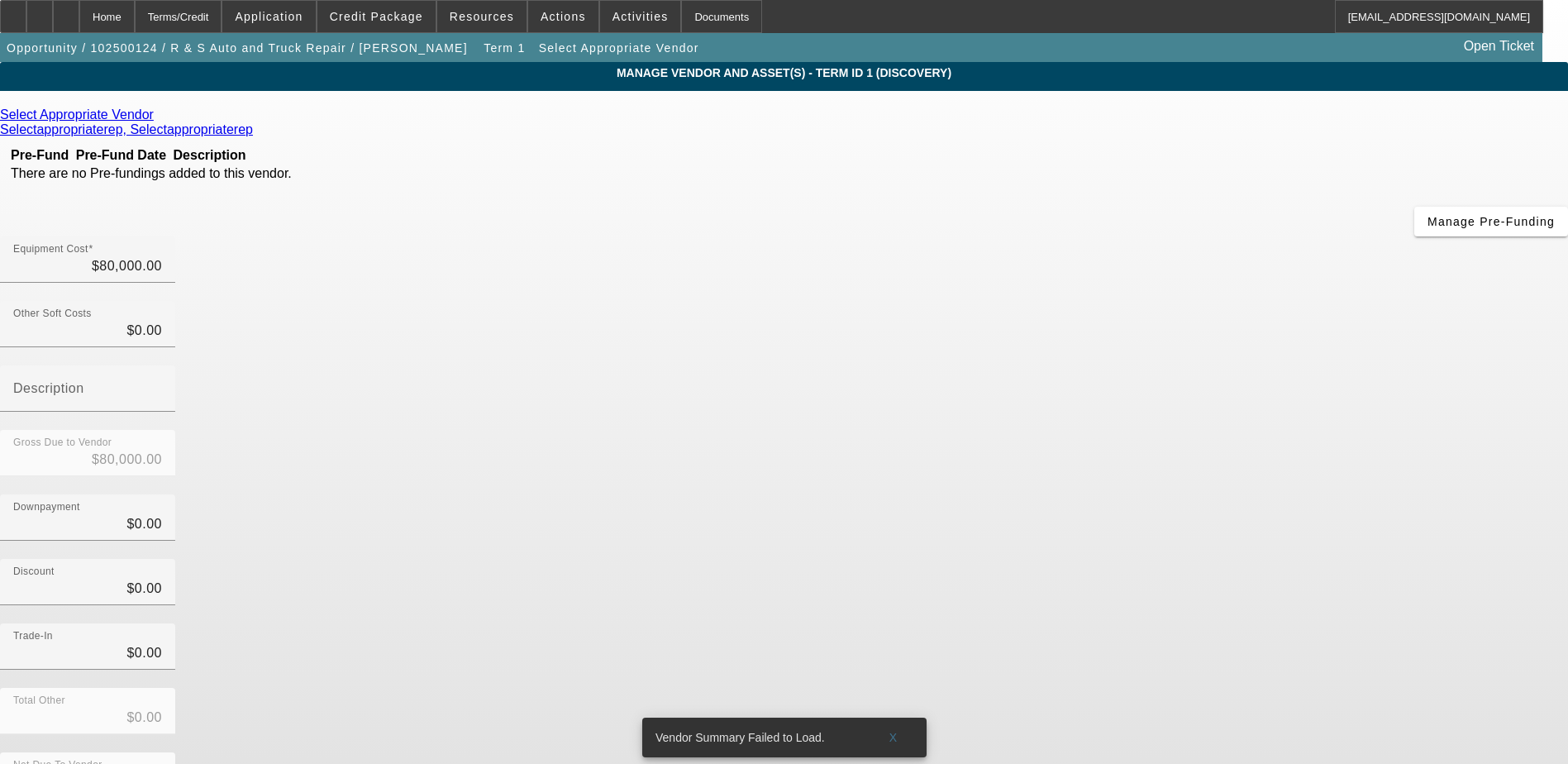
click at [453, 121] on div "Select Appropriate Vendor" at bounding box center [784, 115] width 1568 height 15
click at [157, 119] on icon at bounding box center [157, 114] width 0 height 14
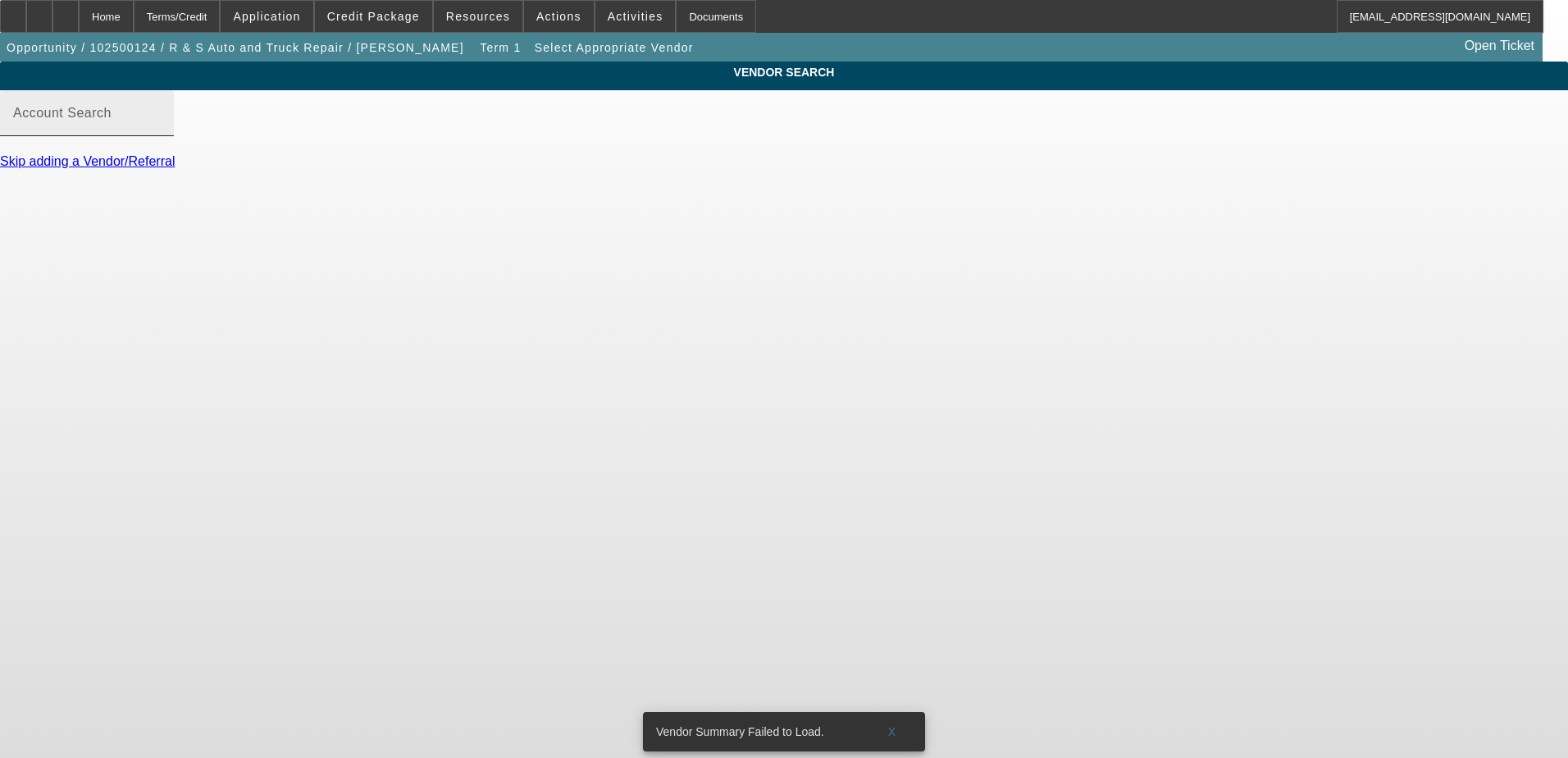
click at [160, 120] on div "Account Search" at bounding box center [87, 113] width 148 height 46
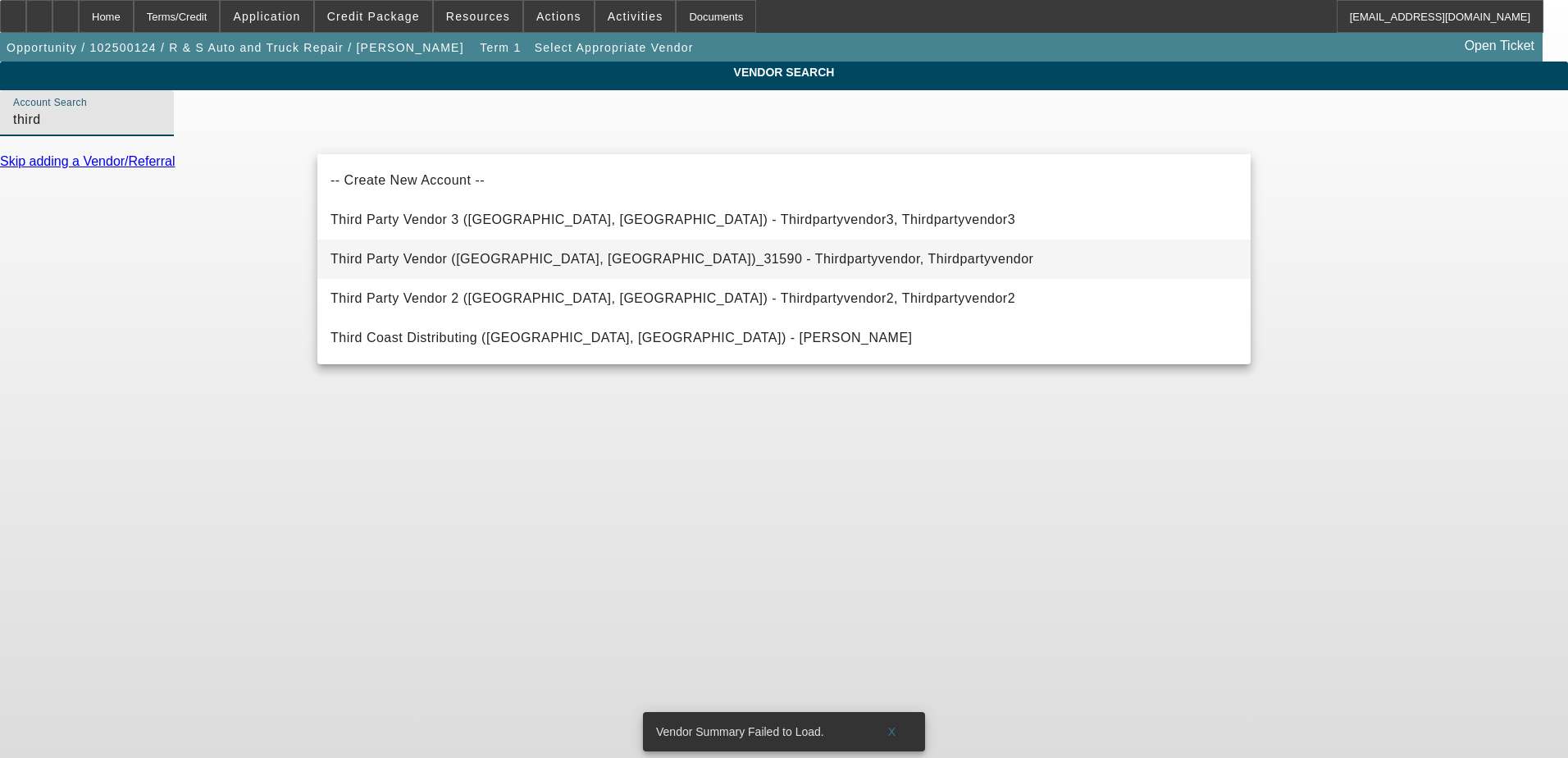
click at [674, 258] on span "Third Party Vendor (Northbrook, IL)_31590 - Thirdpartyvendor, Thirdpartyvendor" at bounding box center [681, 259] width 703 height 14
type input "Third Party Vendor (Northbrook, IL)_31590 - Thirdpartyvendor, Thirdpartyvendor"
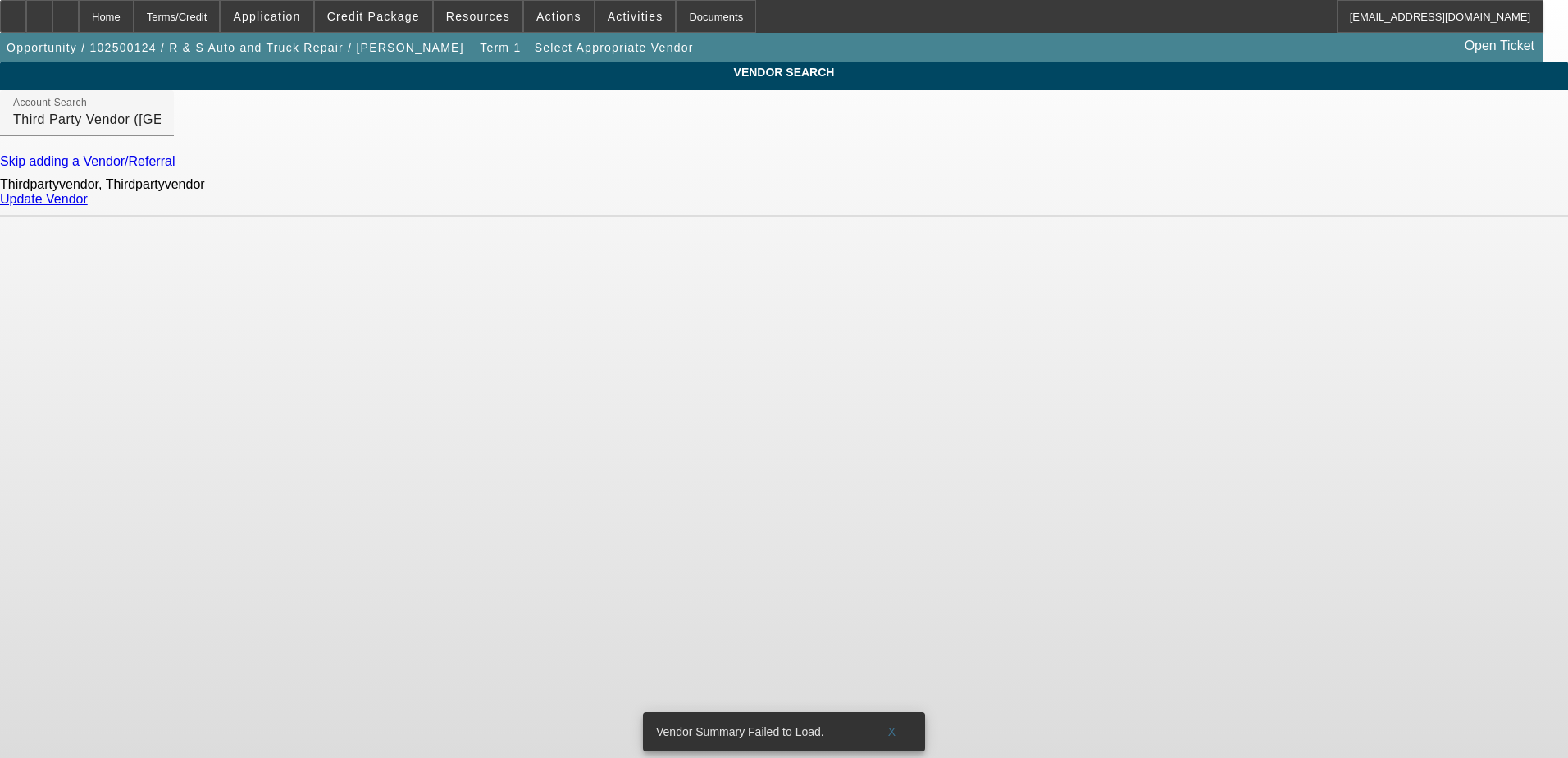
click at [87, 206] on link "Update Vendor" at bounding box center [44, 198] width 87 height 14
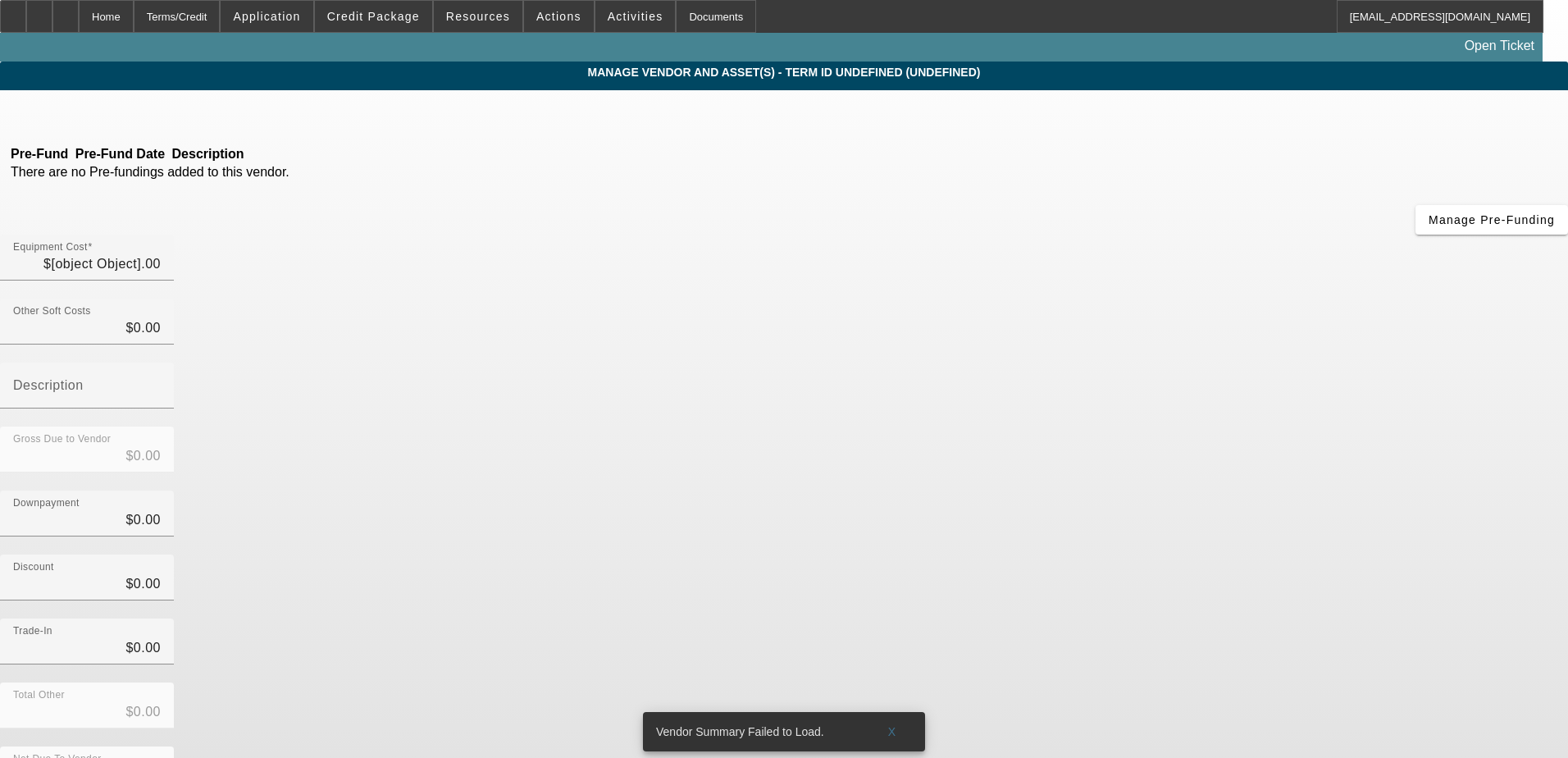
type input "$80,000.00"
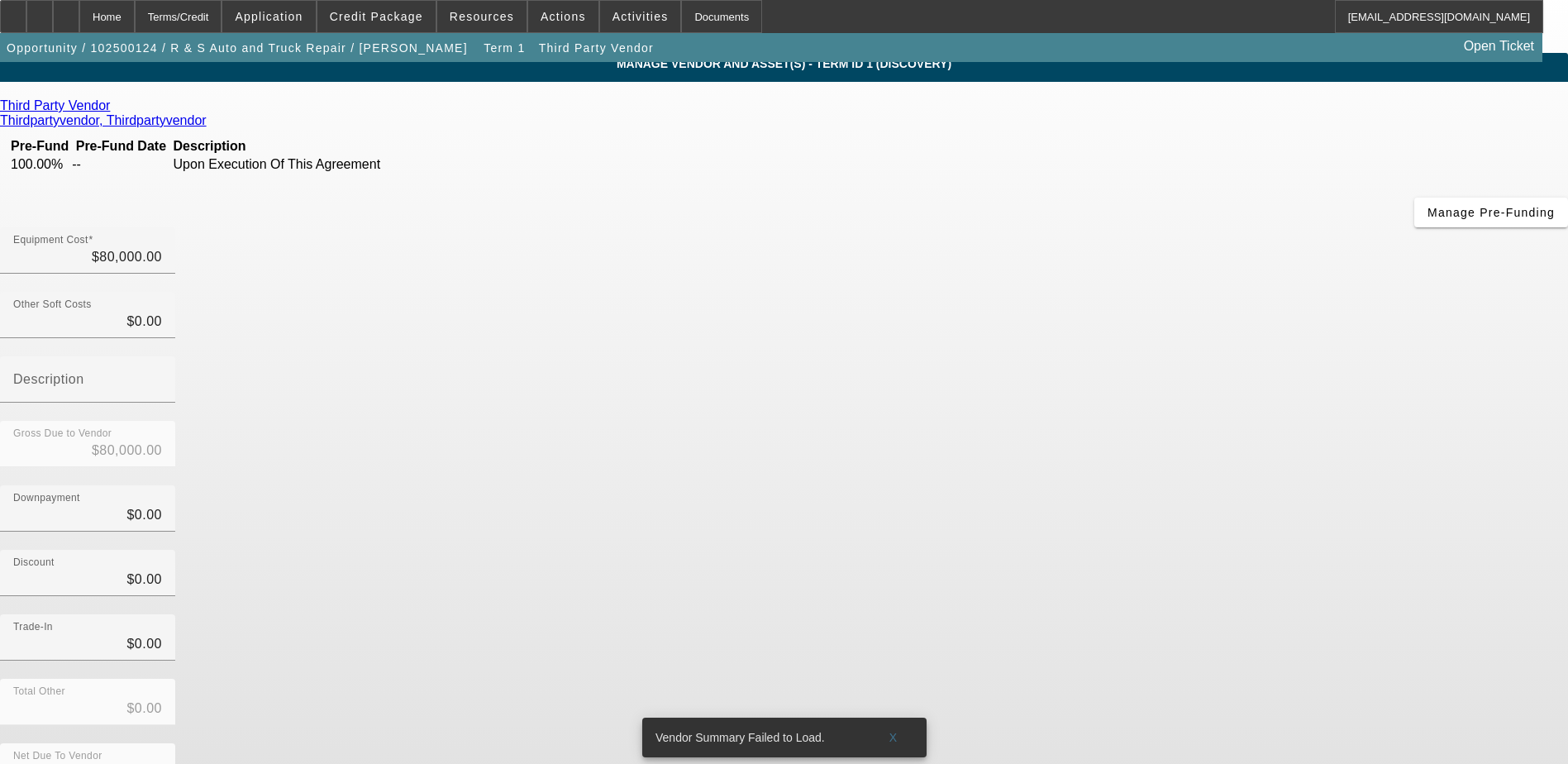
scroll to position [12, 0]
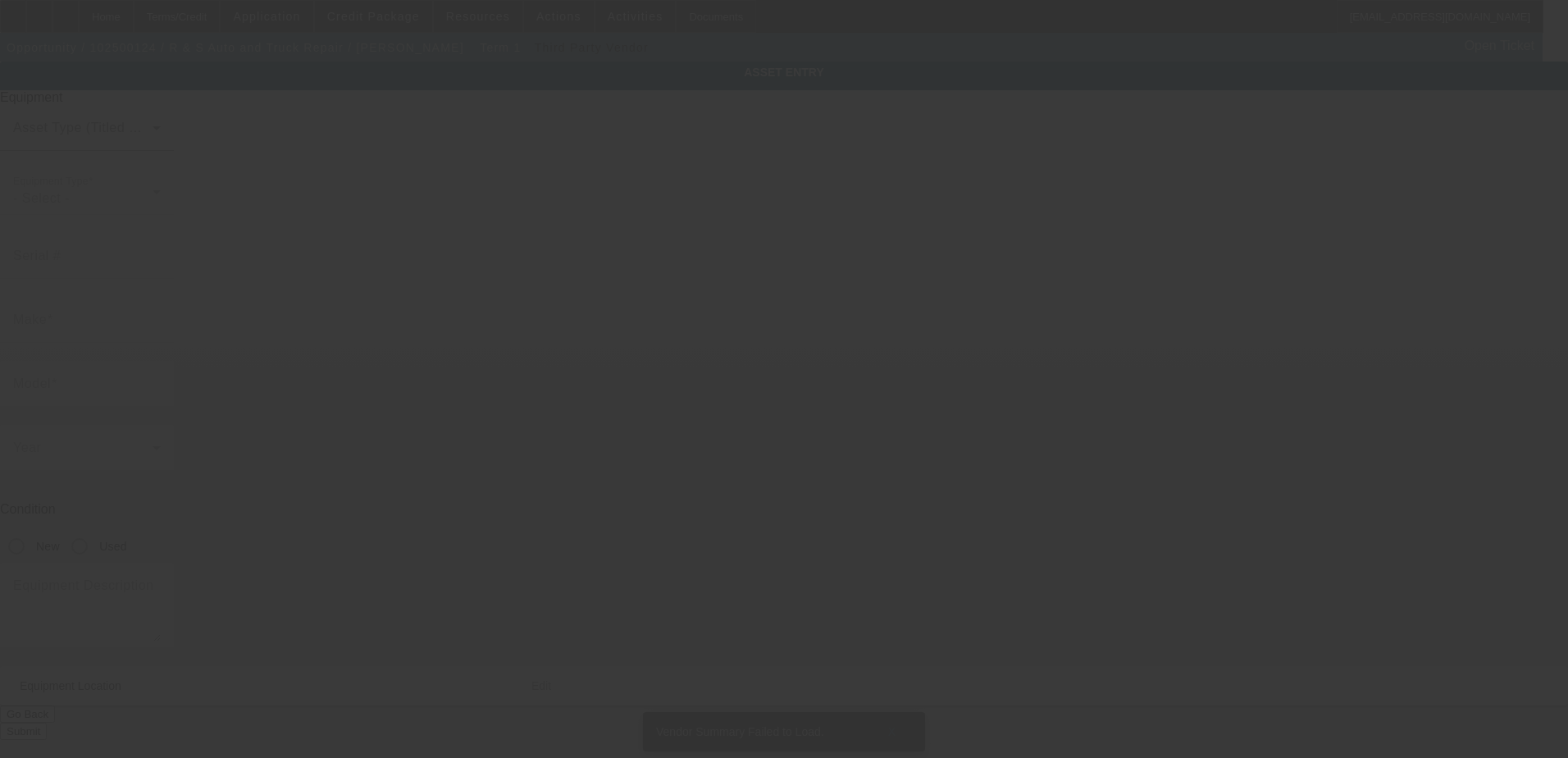
type textarea "medium duty roll back; Make: kenworth t270; Model: t270"
type input "98 Kimber Ct"
type input "[GEOGRAPHIC_DATA]"
type input "25411"
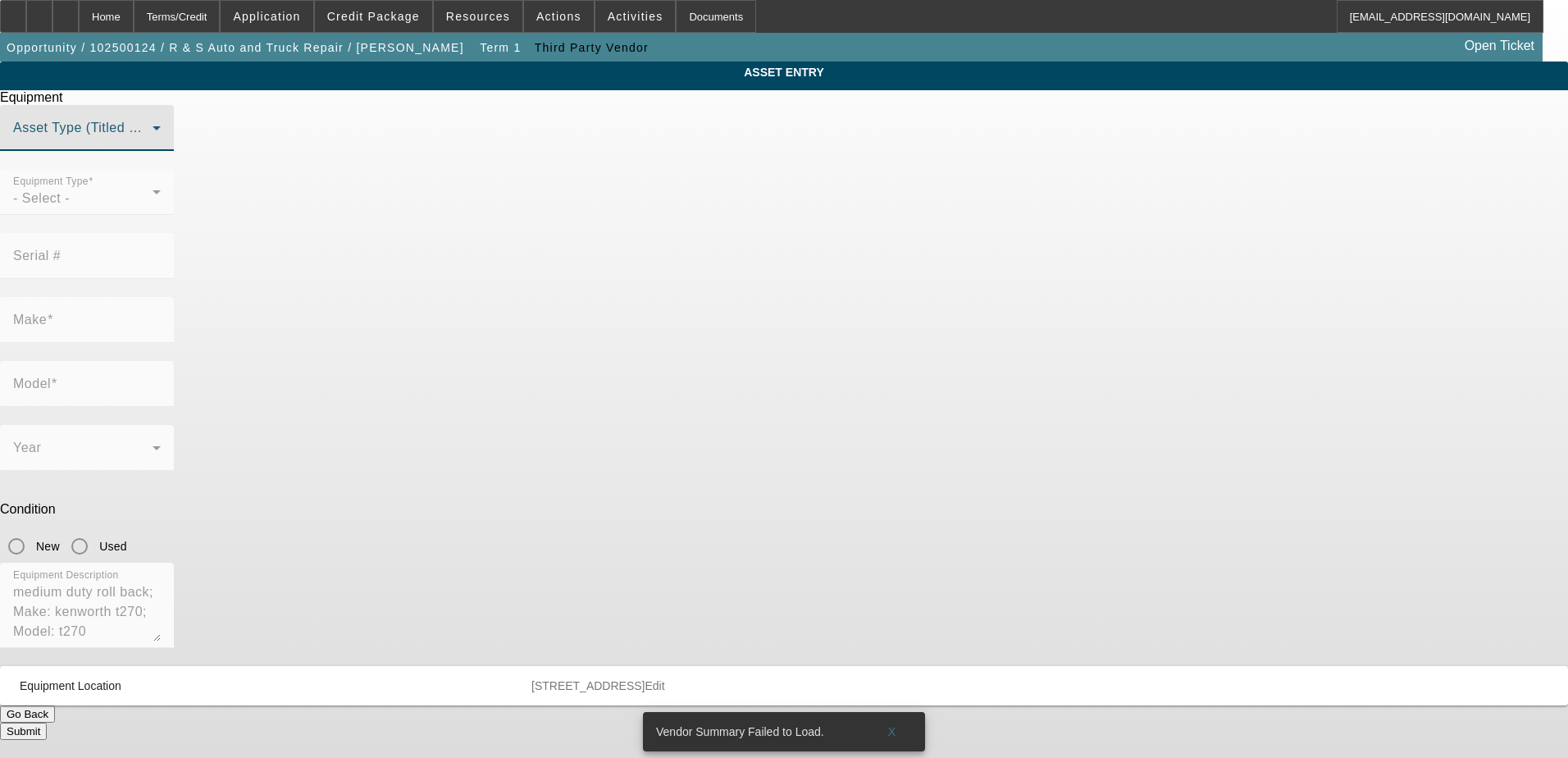
click at [153, 145] on span at bounding box center [83, 134] width 139 height 19
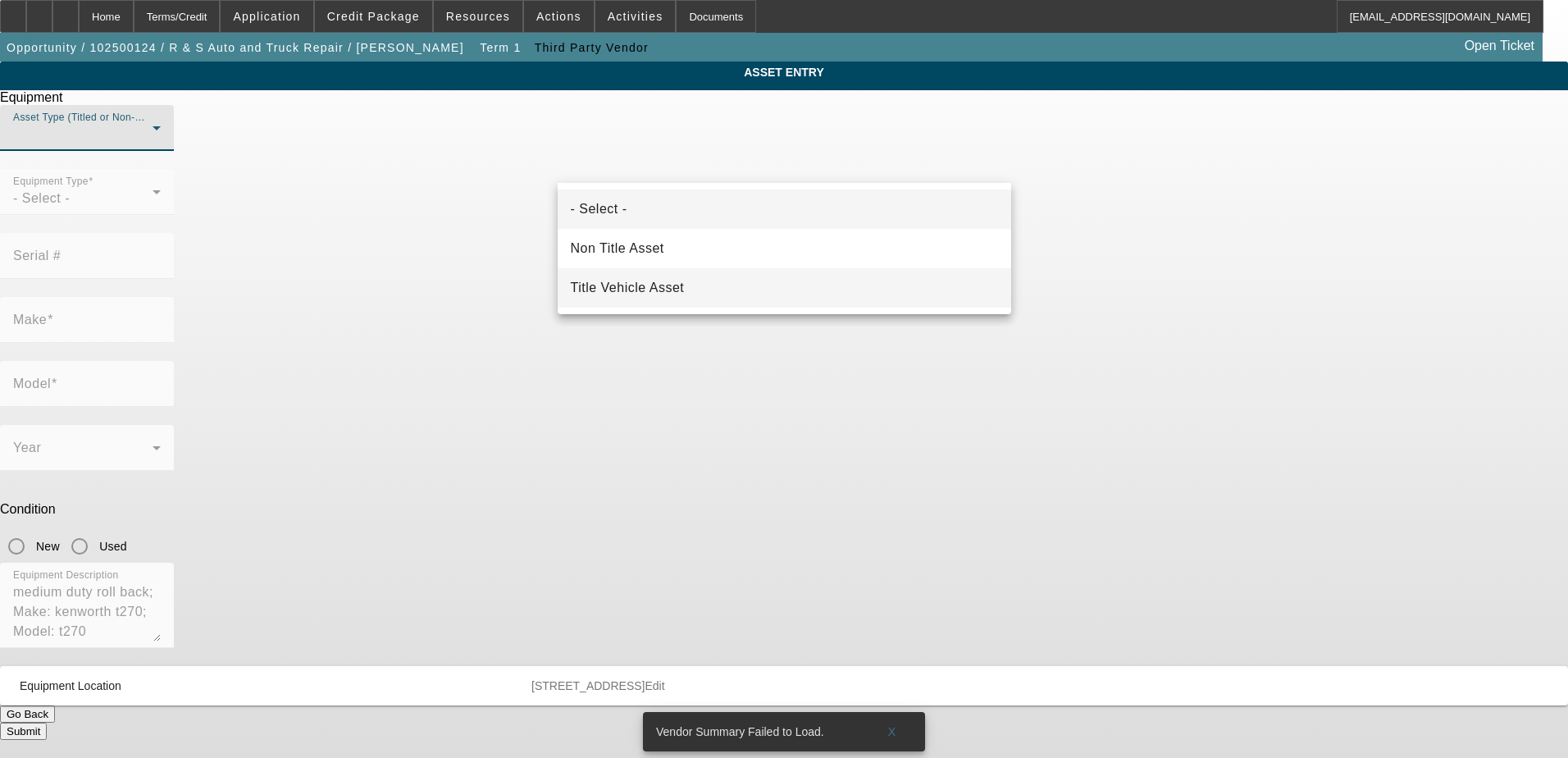
click at [721, 275] on mat-option "Title Vehicle Asset" at bounding box center [785, 287] width 454 height 39
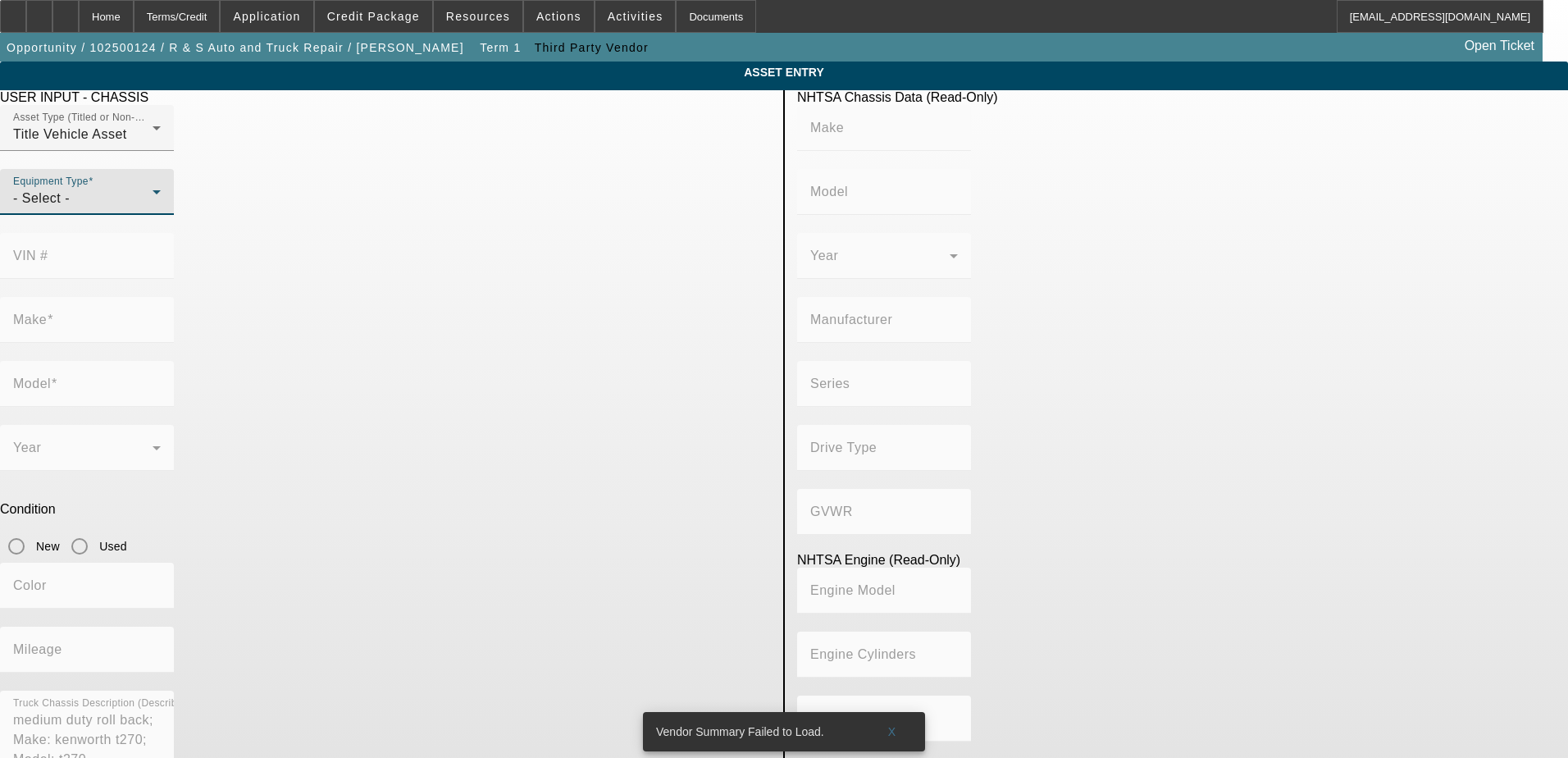
click at [153, 208] on div "- Select -" at bounding box center [83, 198] width 139 height 19
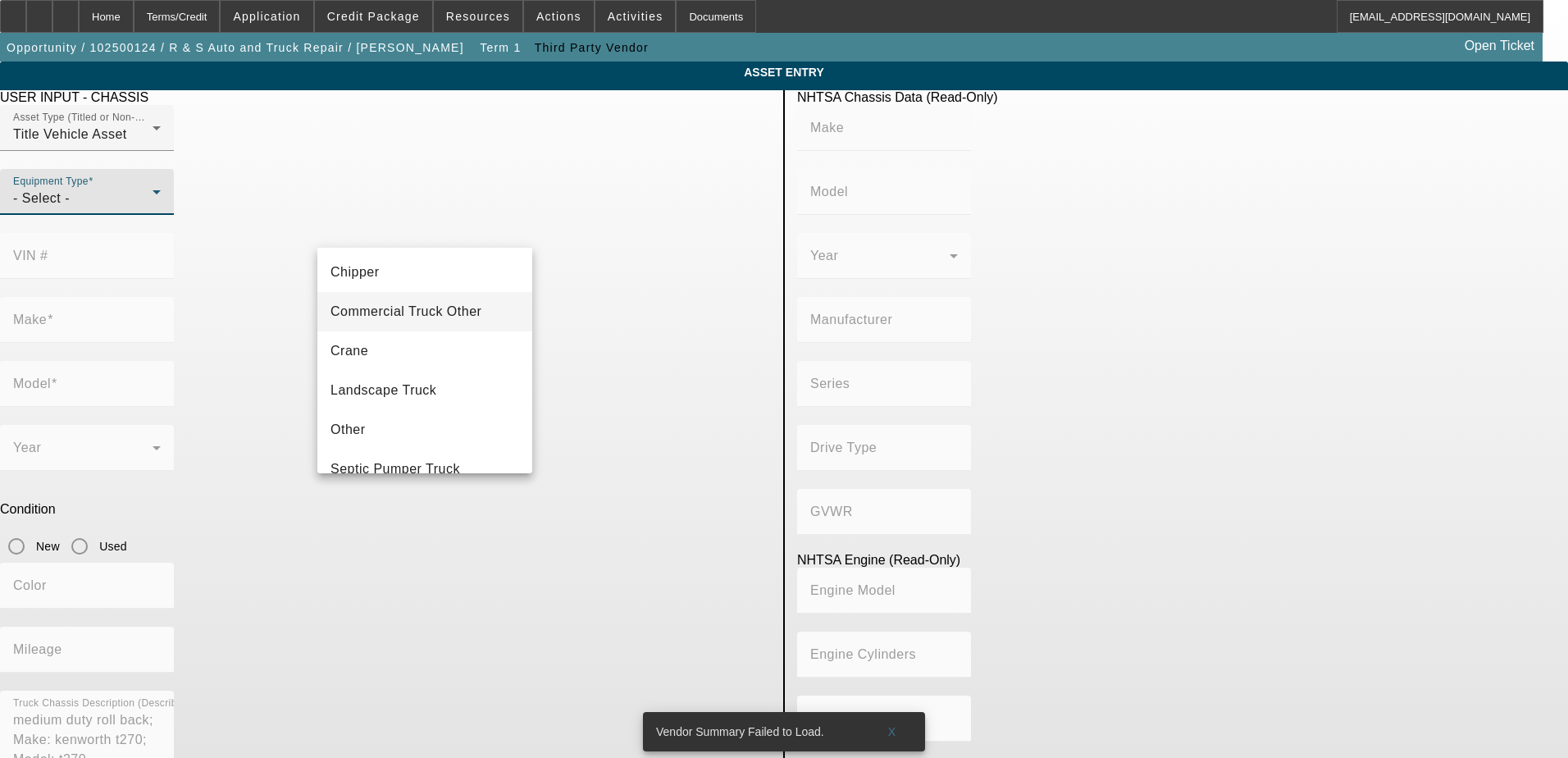
scroll to position [182, 0]
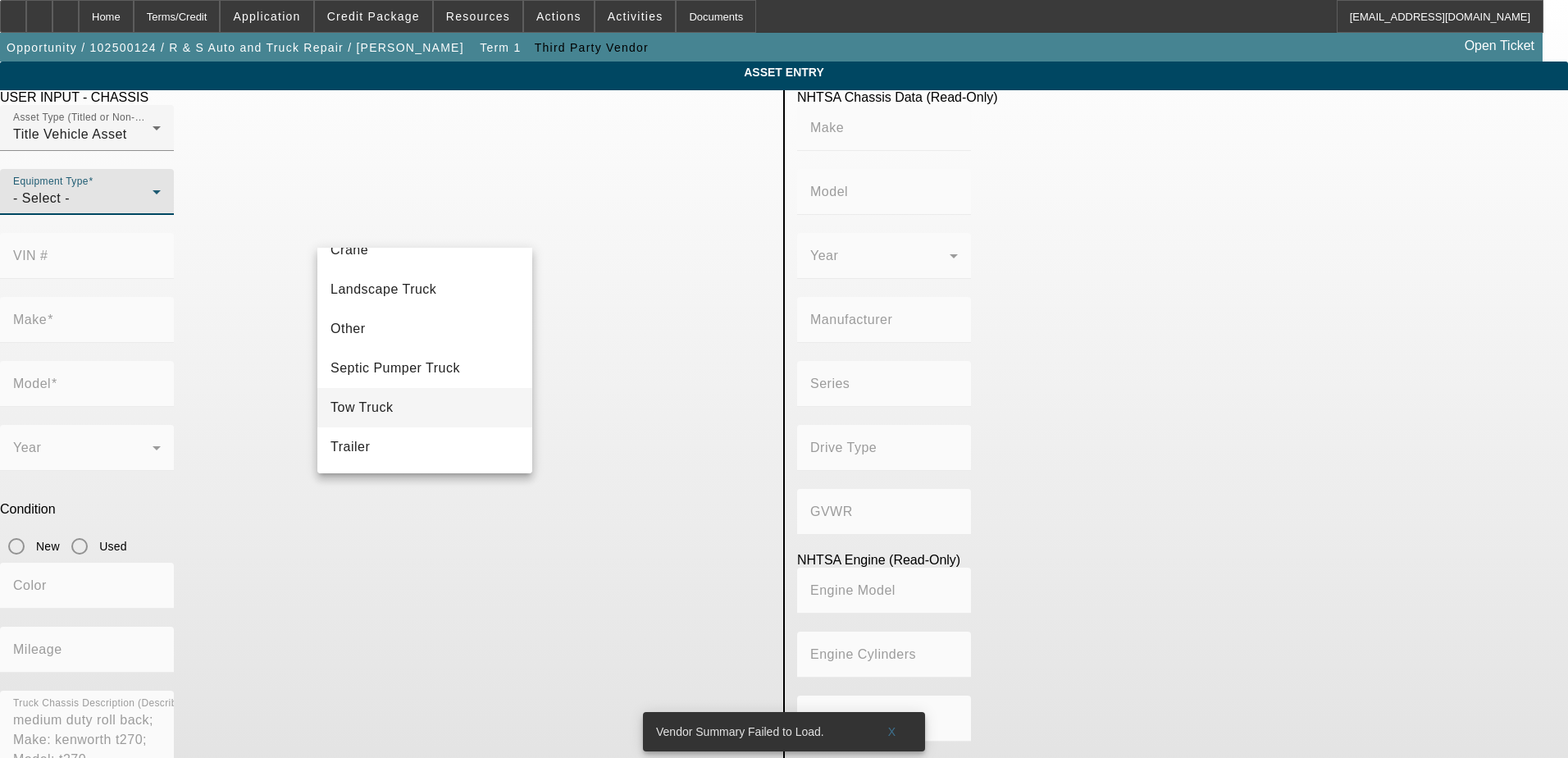
click at [472, 394] on mat-option "Tow Truck" at bounding box center [425, 408] width 215 height 39
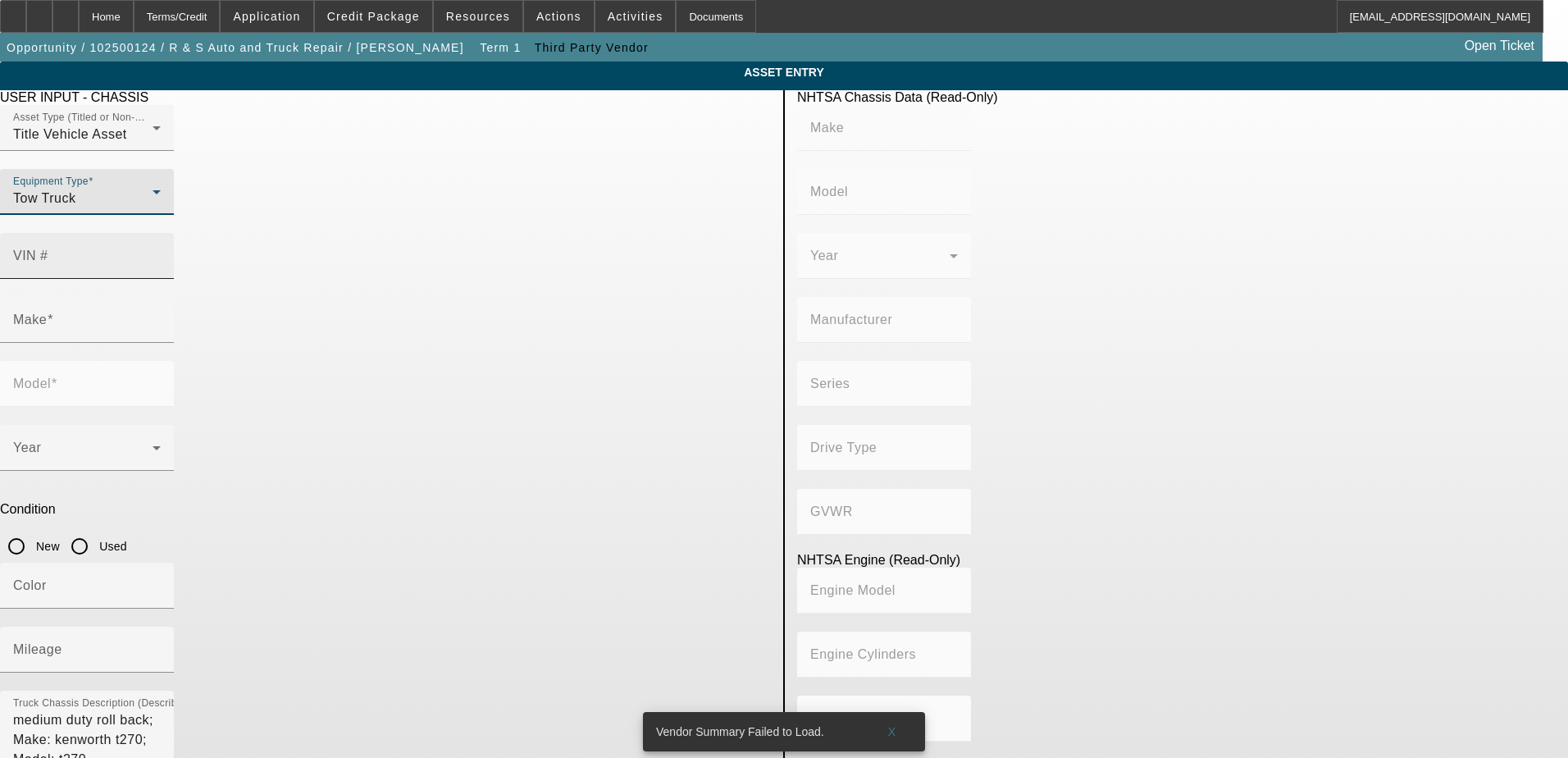
click at [160, 253] on input "VIN #" at bounding box center [87, 262] width 148 height 19
type input "2NKHHM6XOMM465716"
type input "KENWORTH"
type input "548CH"
type input "KENWORTH TRUCK COMPANY"
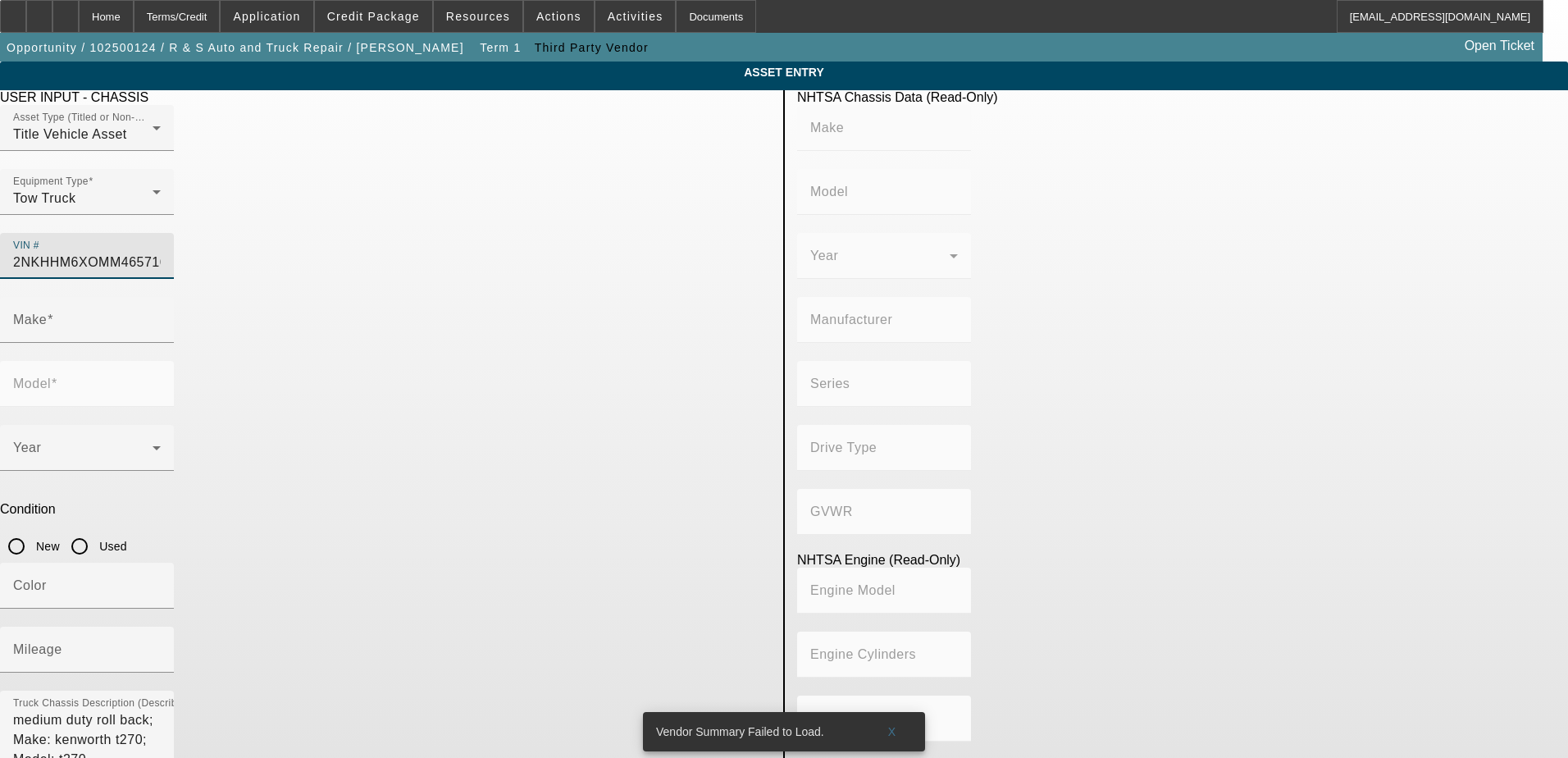
type input "4x2"
type input "Class 6: 19,501 - 26,000 lb (8,845 - 11,794 kg)"
type input "8V-71"
type input "8"
type input "Diesel"
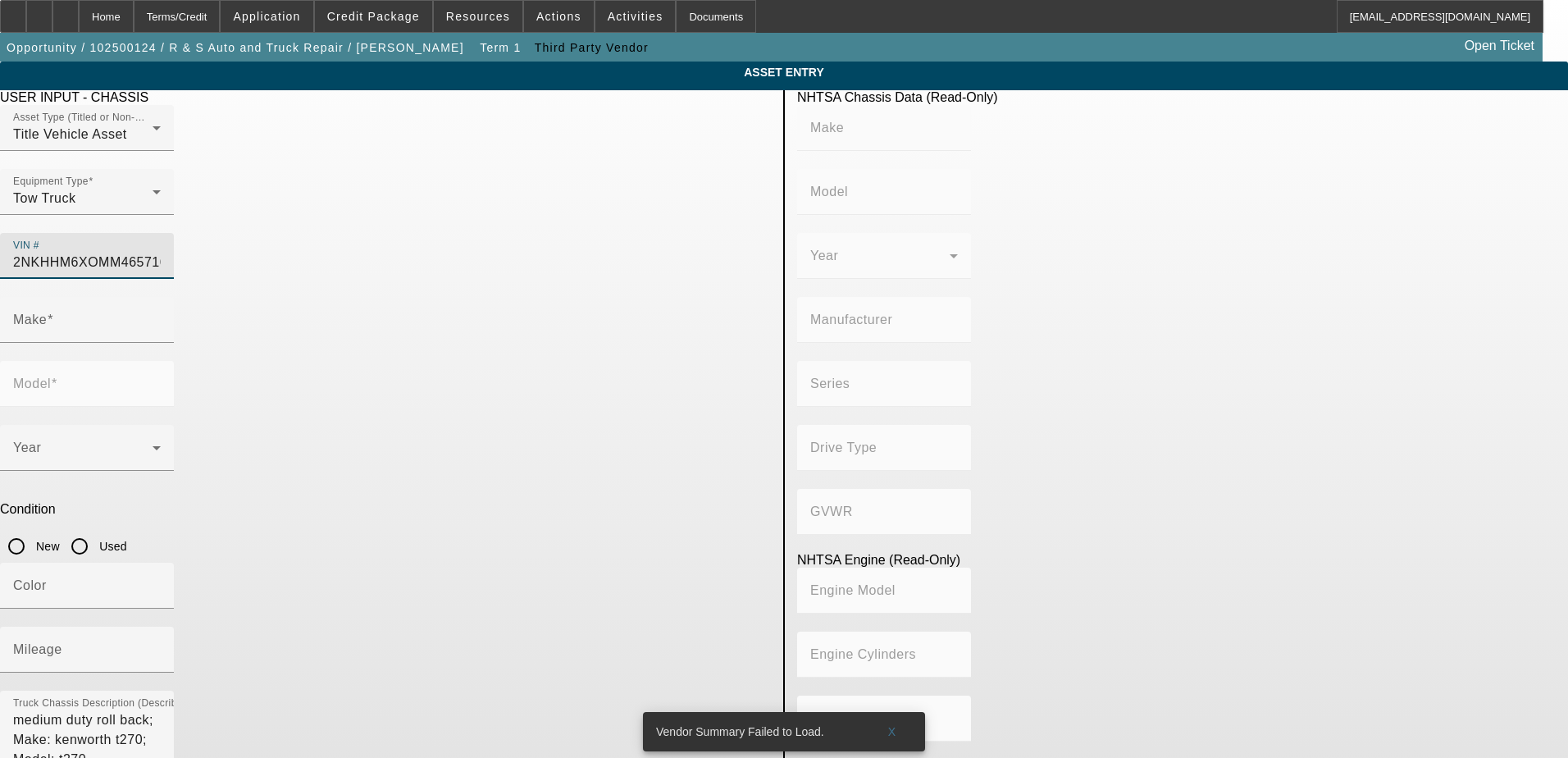
type input "567.52082008101"
type input "9.3"
type input "KENWORTH"
type input "548CH"
type input "2NKHHM6XOMM465716"
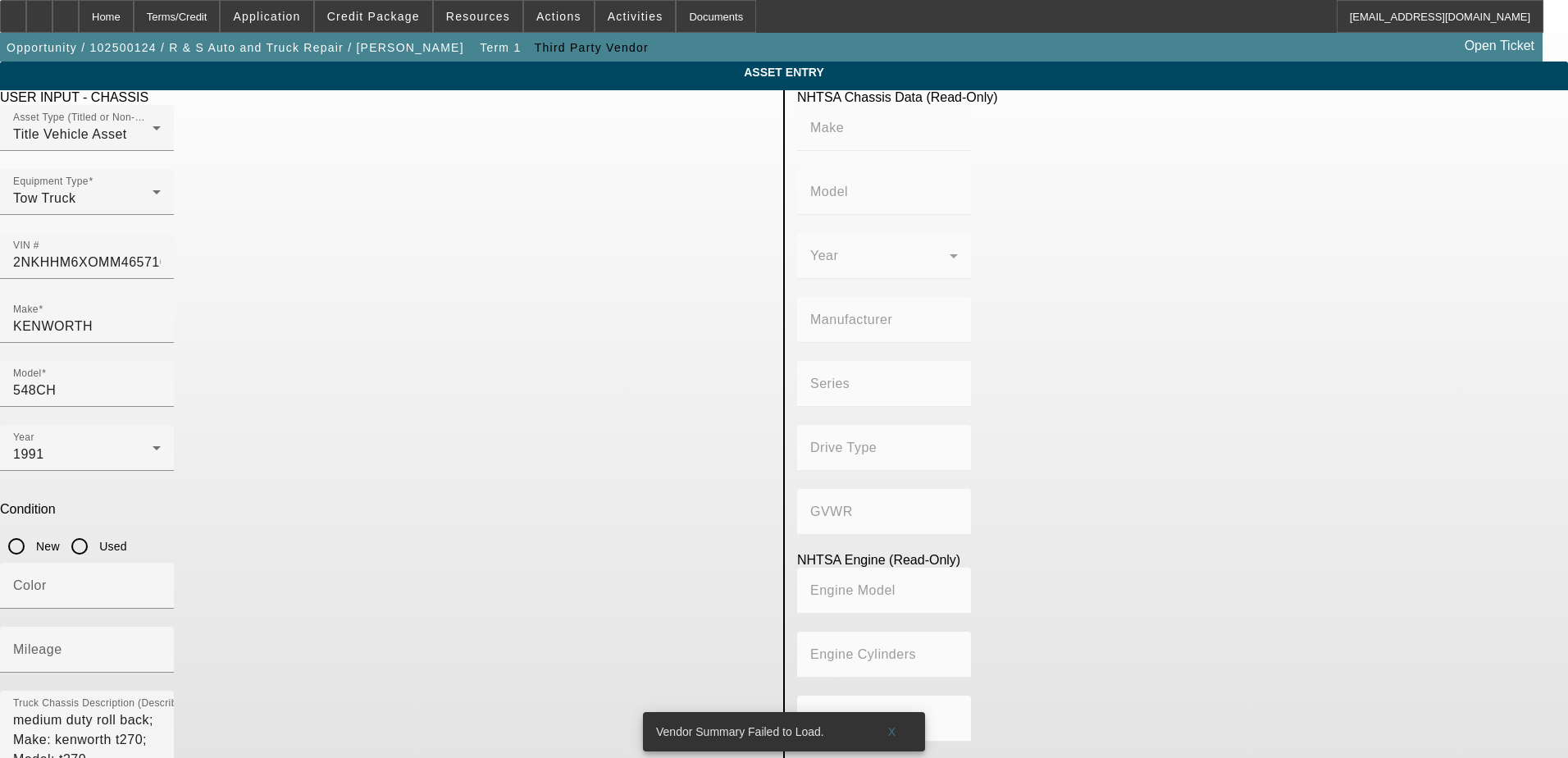
type input "KENWORTH"
type input "548CH"
type input "KENWORTH TRUCK COMPANY"
type input "4x2"
type input "Class 6: 19,501 - 26,000 lb (8,845 - 11,794 kg)"
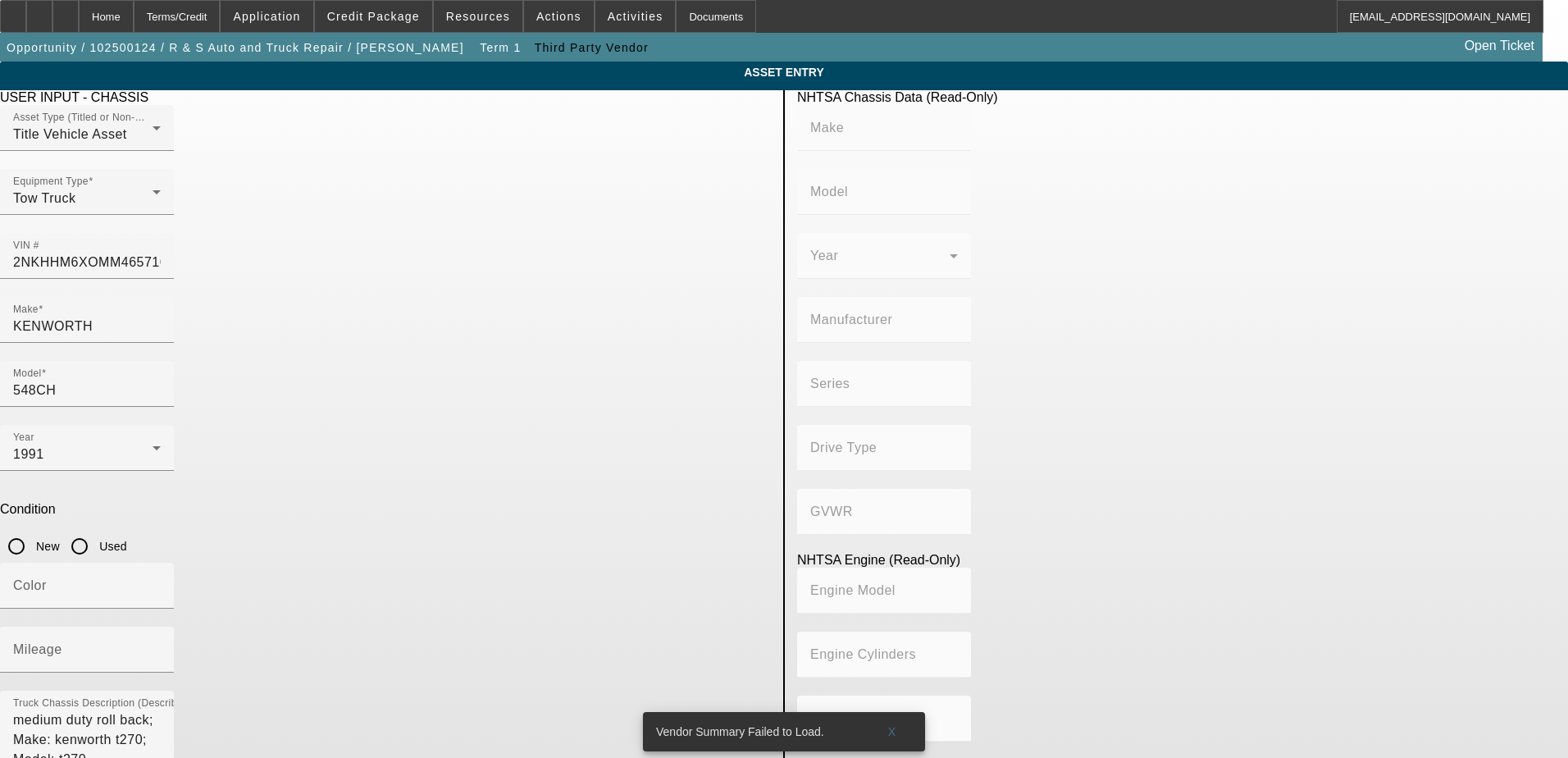
type input "8V-71"
type input "8"
type input "Diesel"
type input "567.52082008101"
type input "9.3"
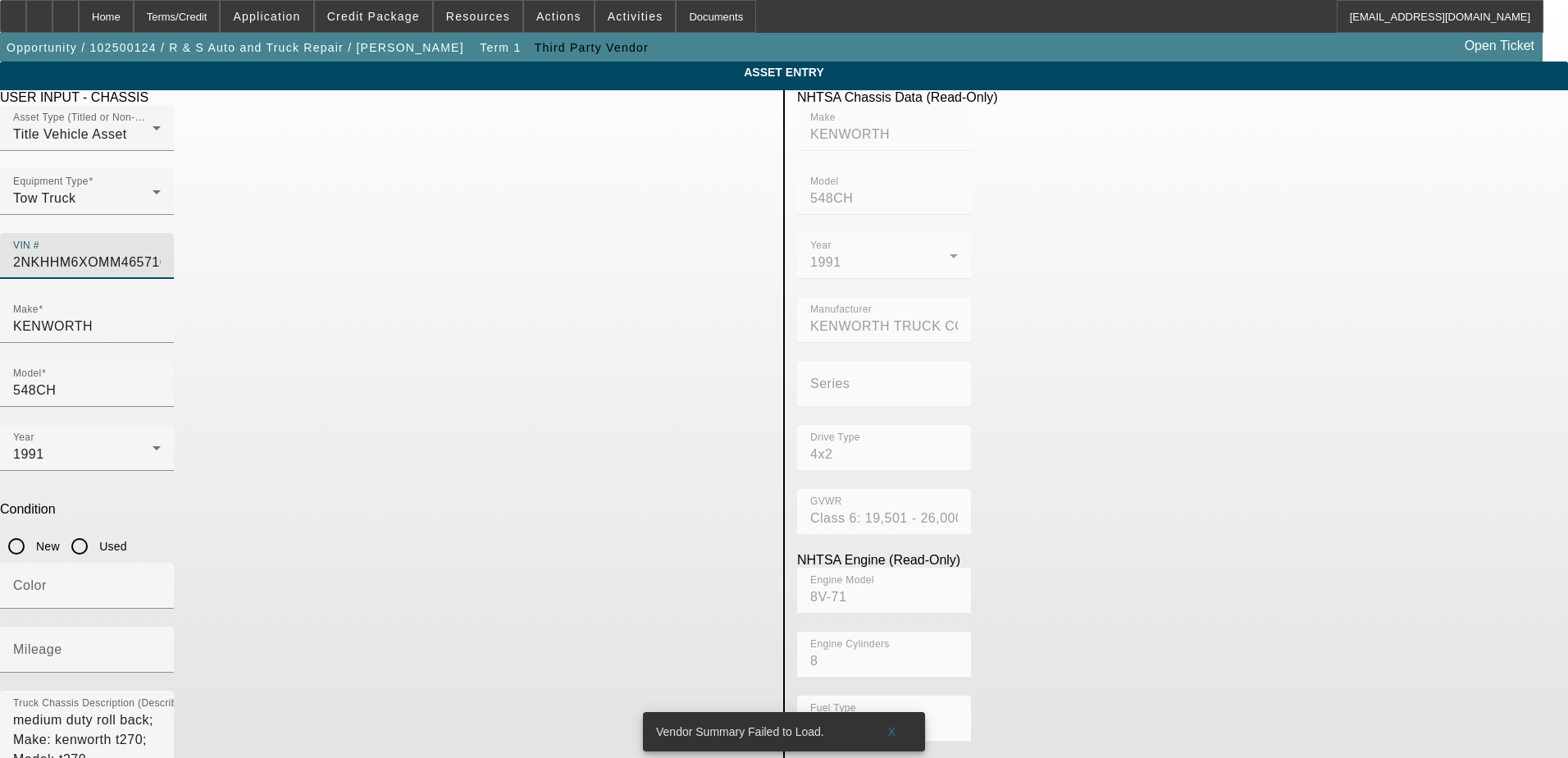
click at [160, 253] on input "2NKHHM6XOMM465716" at bounding box center [87, 262] width 148 height 19
type input "2NKHHM6XMM465716"
type input "2NKHHM6X0MM465716"
type input "KENWORTH"
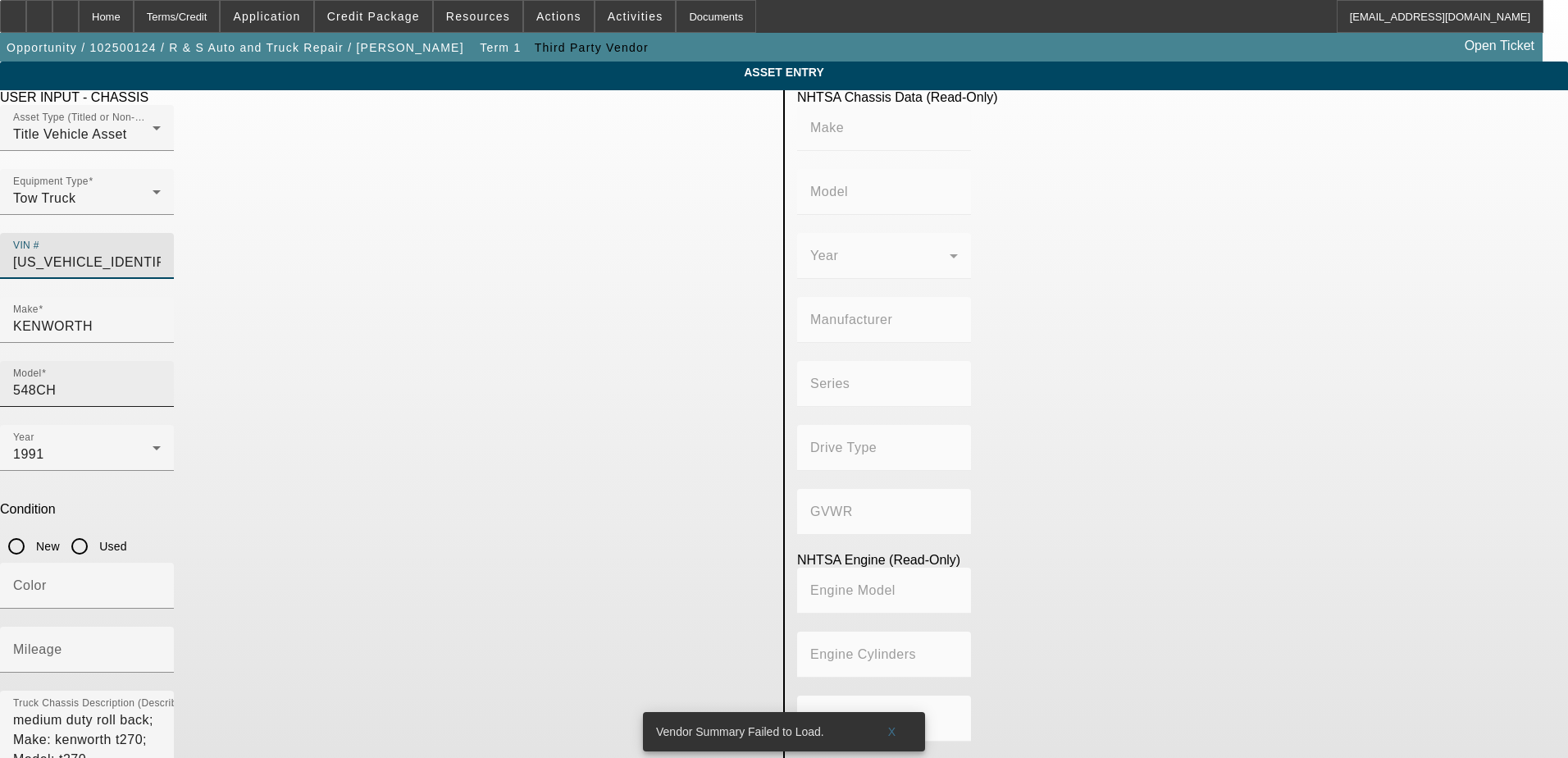
type input "548CH"
type input "KENWORTH TRUCK COMPANY"
type input "4x2"
type input "Class 6: 19,501 - 26,000 lb (8,845 - 11,794 kg)"
type input "8V-71"
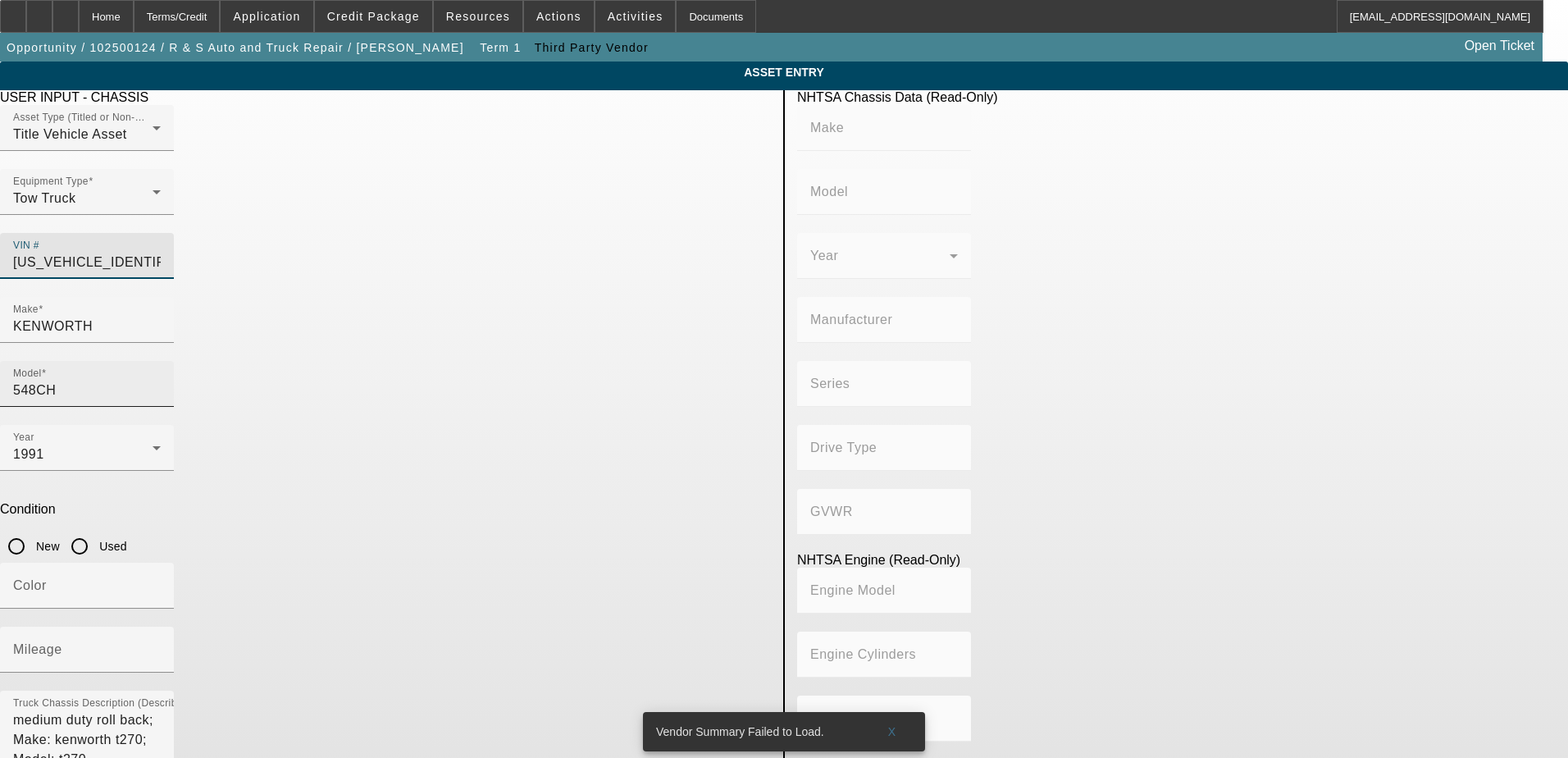
type input "8"
type input "Diesel"
type input "567.52082008101"
type input "9.3"
type input "2NKHHM6XMM465716"
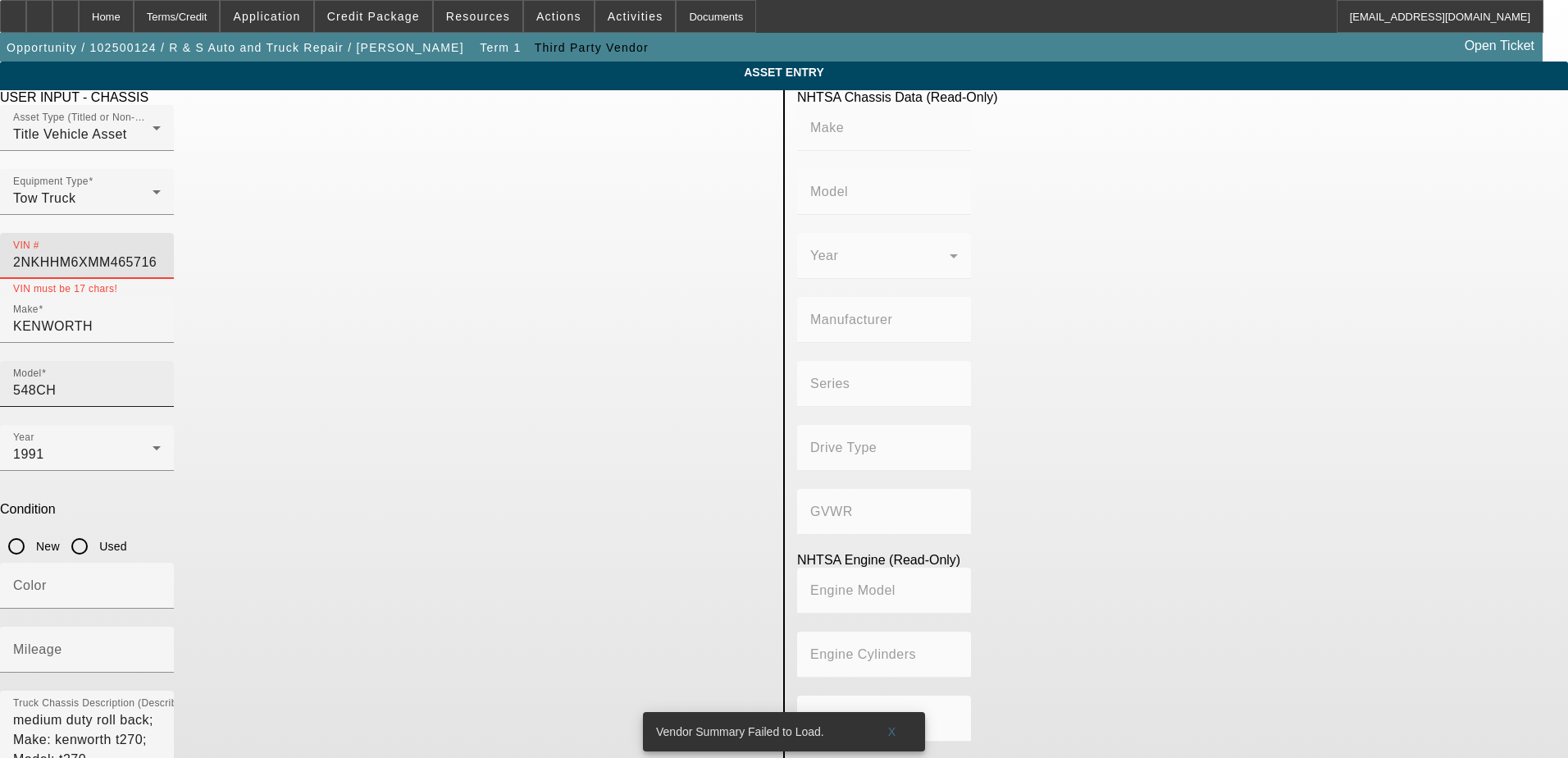
type input "2NKHHM6XOMM465716"
type input "KENWORTH"
type input "548CH"
type input "KENWORTH TRUCK COMPANY"
type input "4x2"
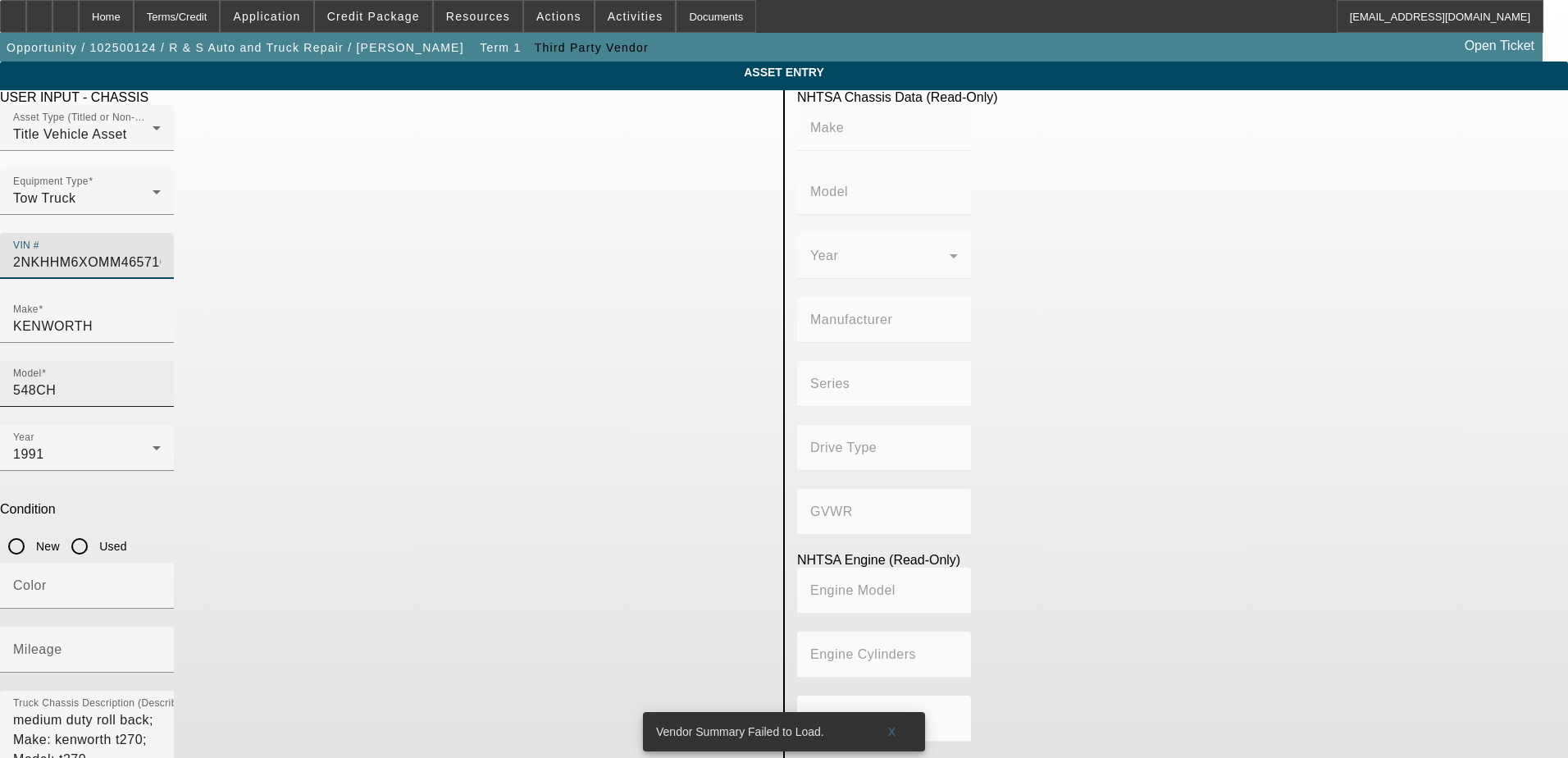
type input "Class 6: 19,501 - 26,000 lb (8,845 - 11,794 kg)"
type input "8V-71"
type input "8"
type input "Diesel"
type input "567.52082008101"
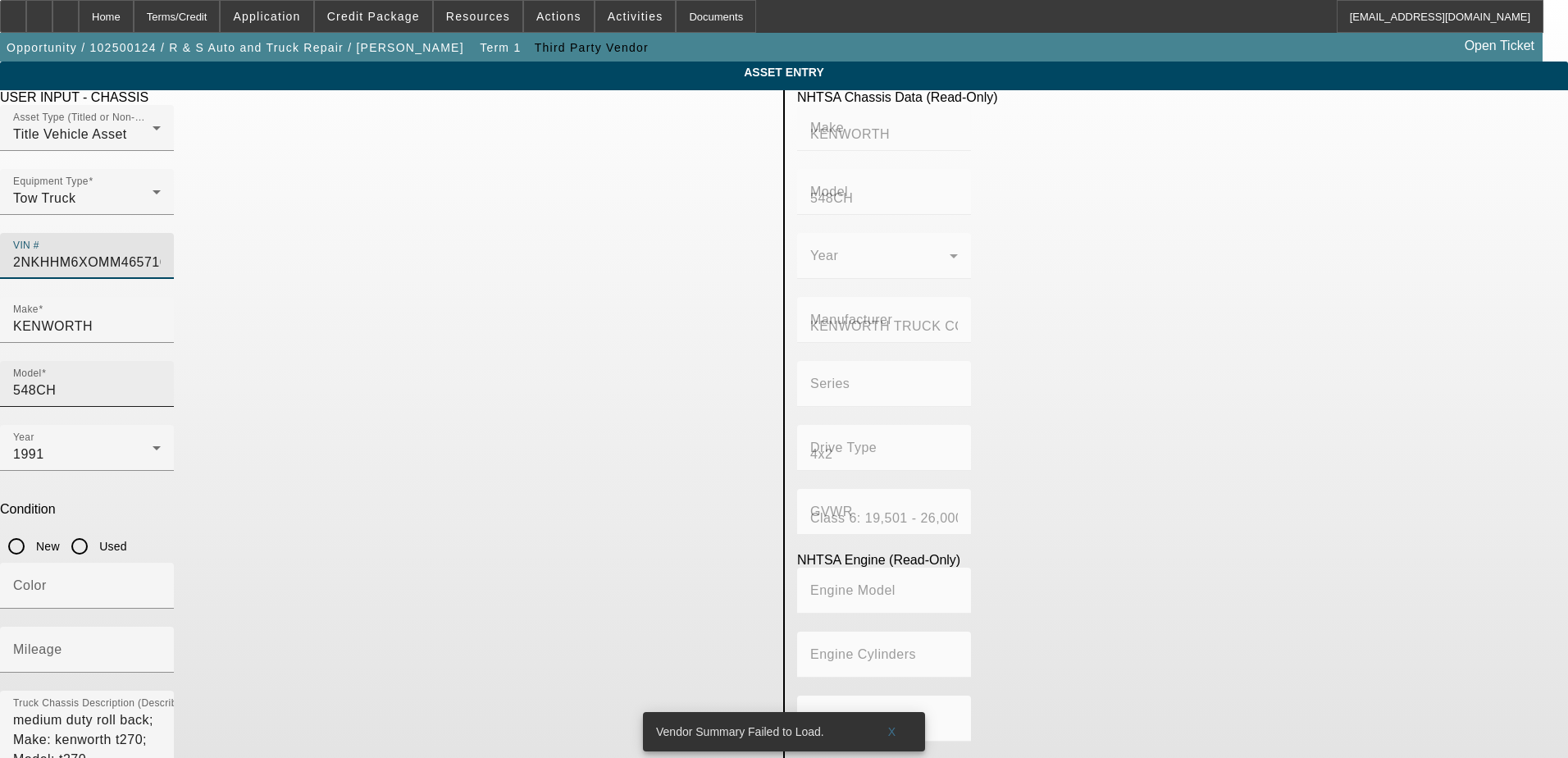
type input "9.3"
click at [247, 304] on app-asset-collateral-manage "ASSET ENTRY Delete asset USER INPUT - CHASSIS Asset Type (Titled or Non-Titled)…" at bounding box center [784, 516] width 1568 height 910
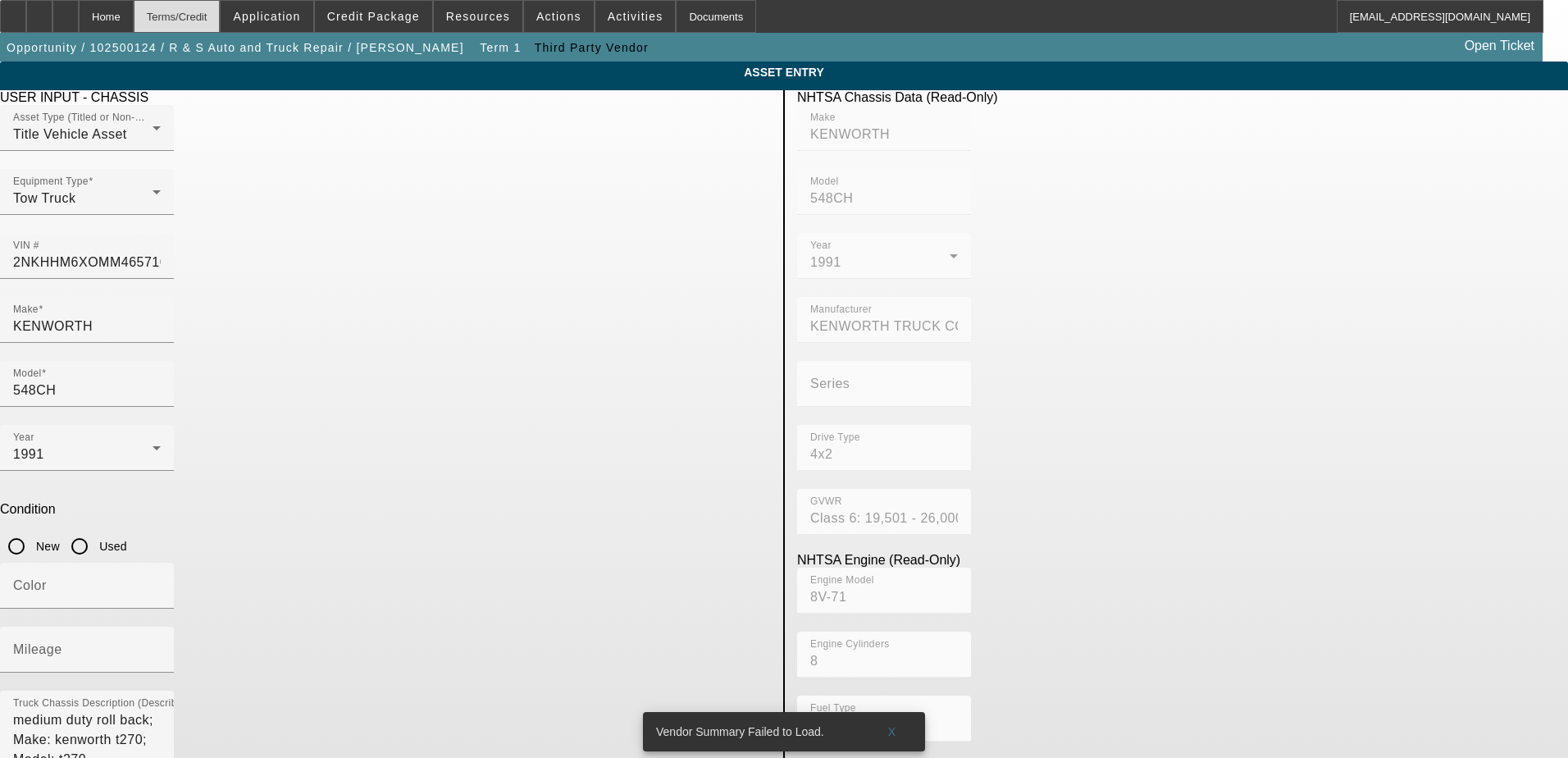
click at [193, 26] on div "Terms/Credit" at bounding box center [176, 16] width 87 height 33
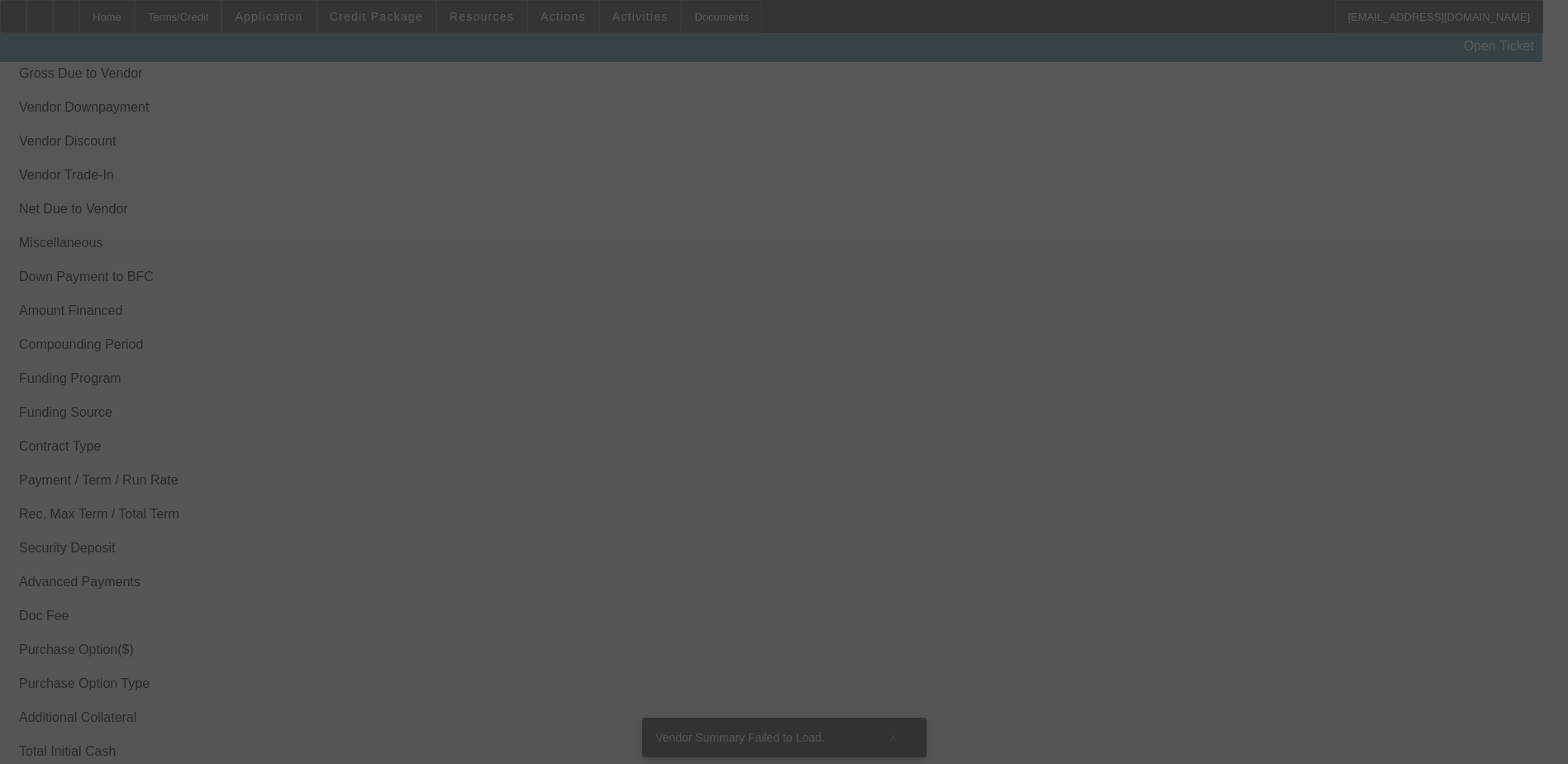
scroll to position [2012, 0]
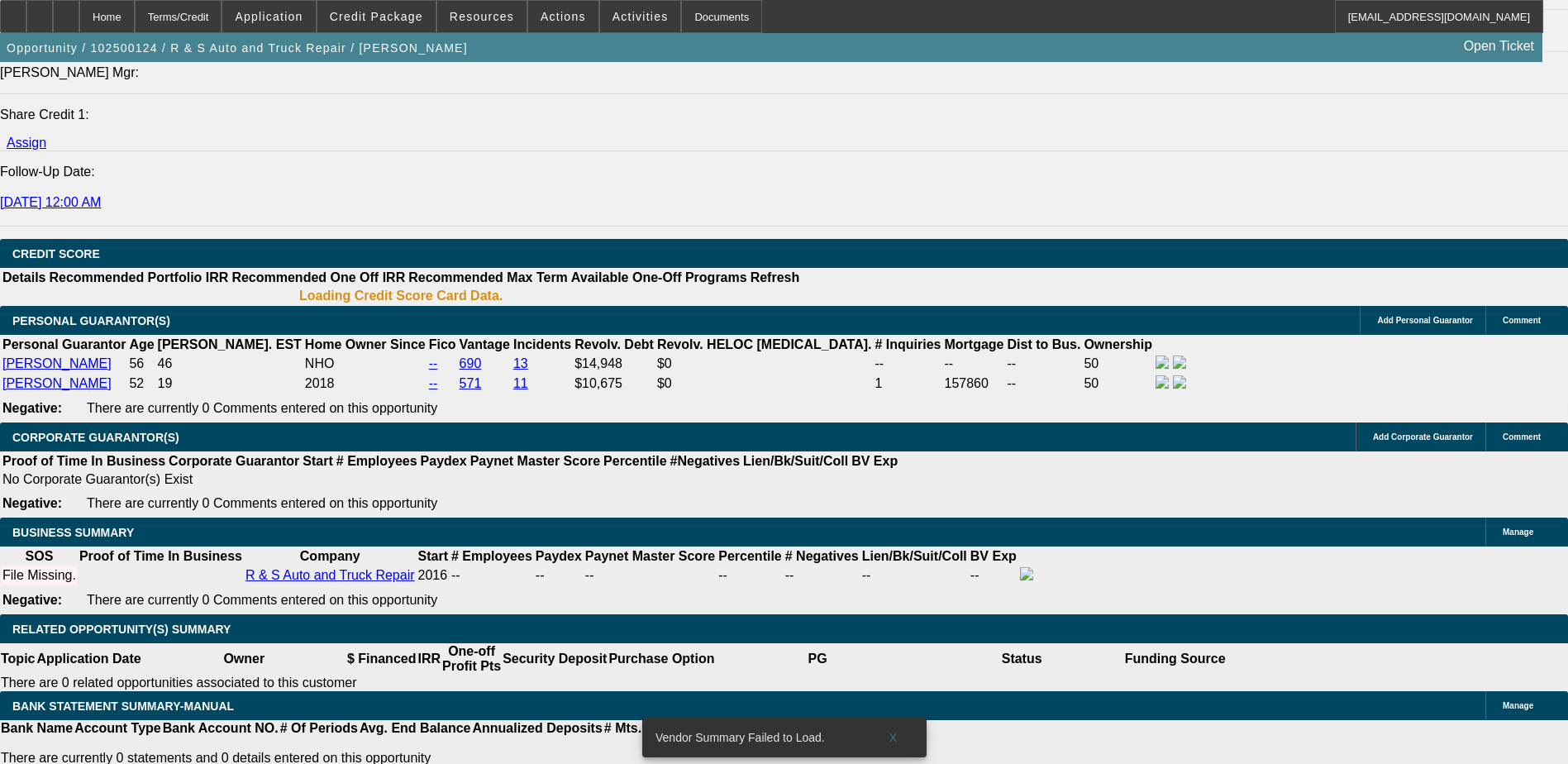
select select "0"
select select "2"
select select "0.1"
select select "4"
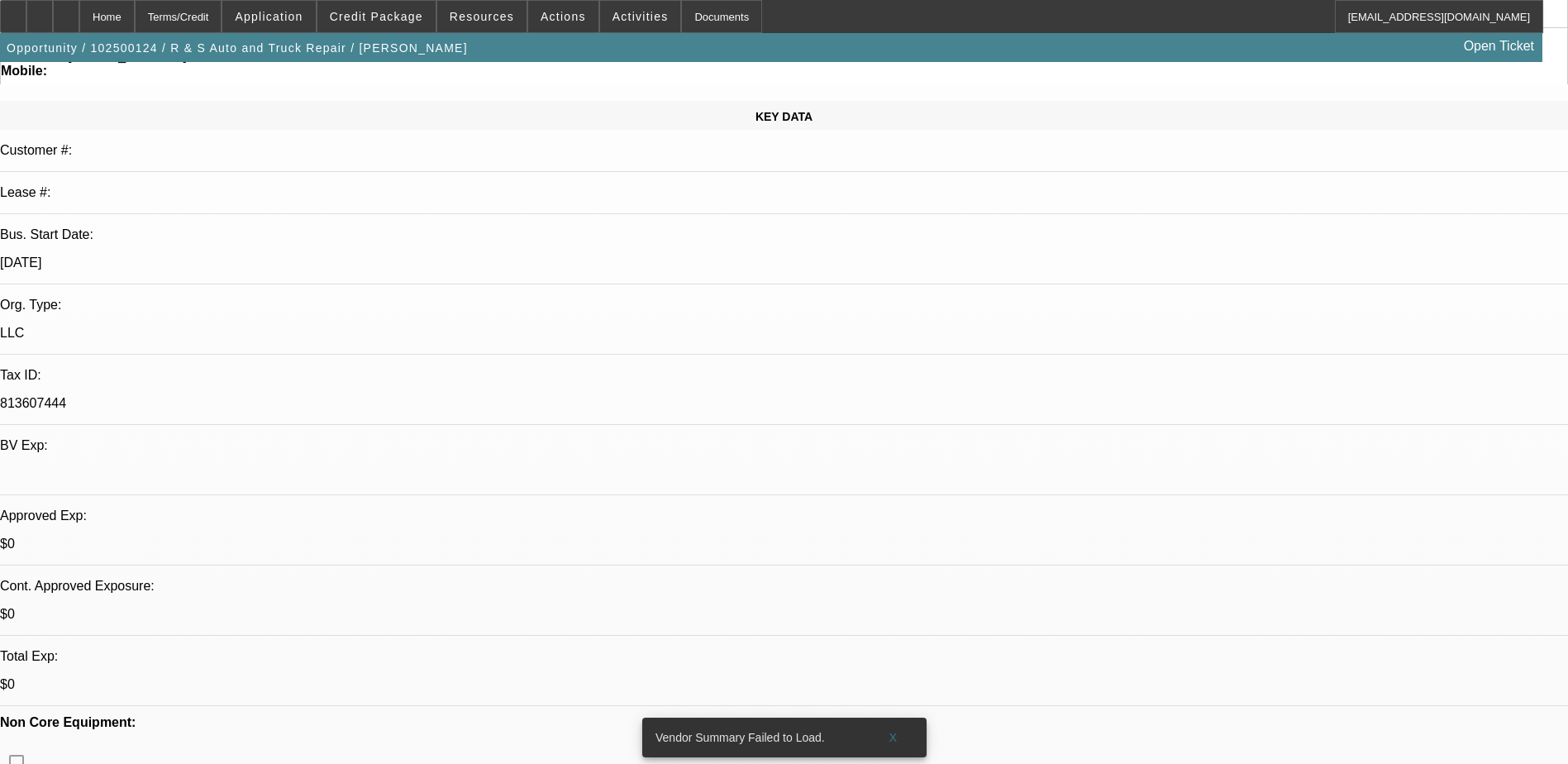
scroll to position [0, 0]
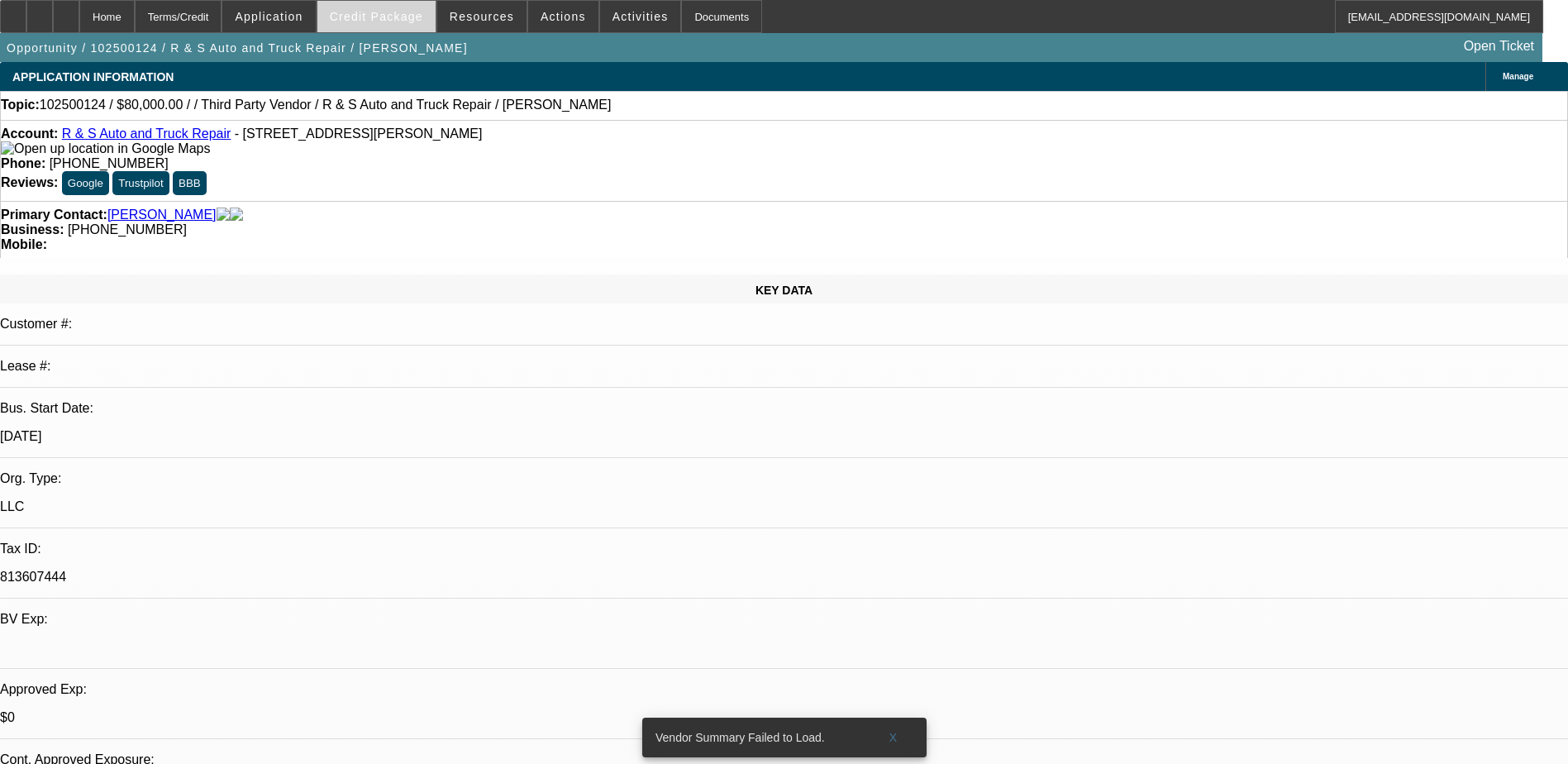
click at [385, 24] on span at bounding box center [377, 16] width 119 height 40
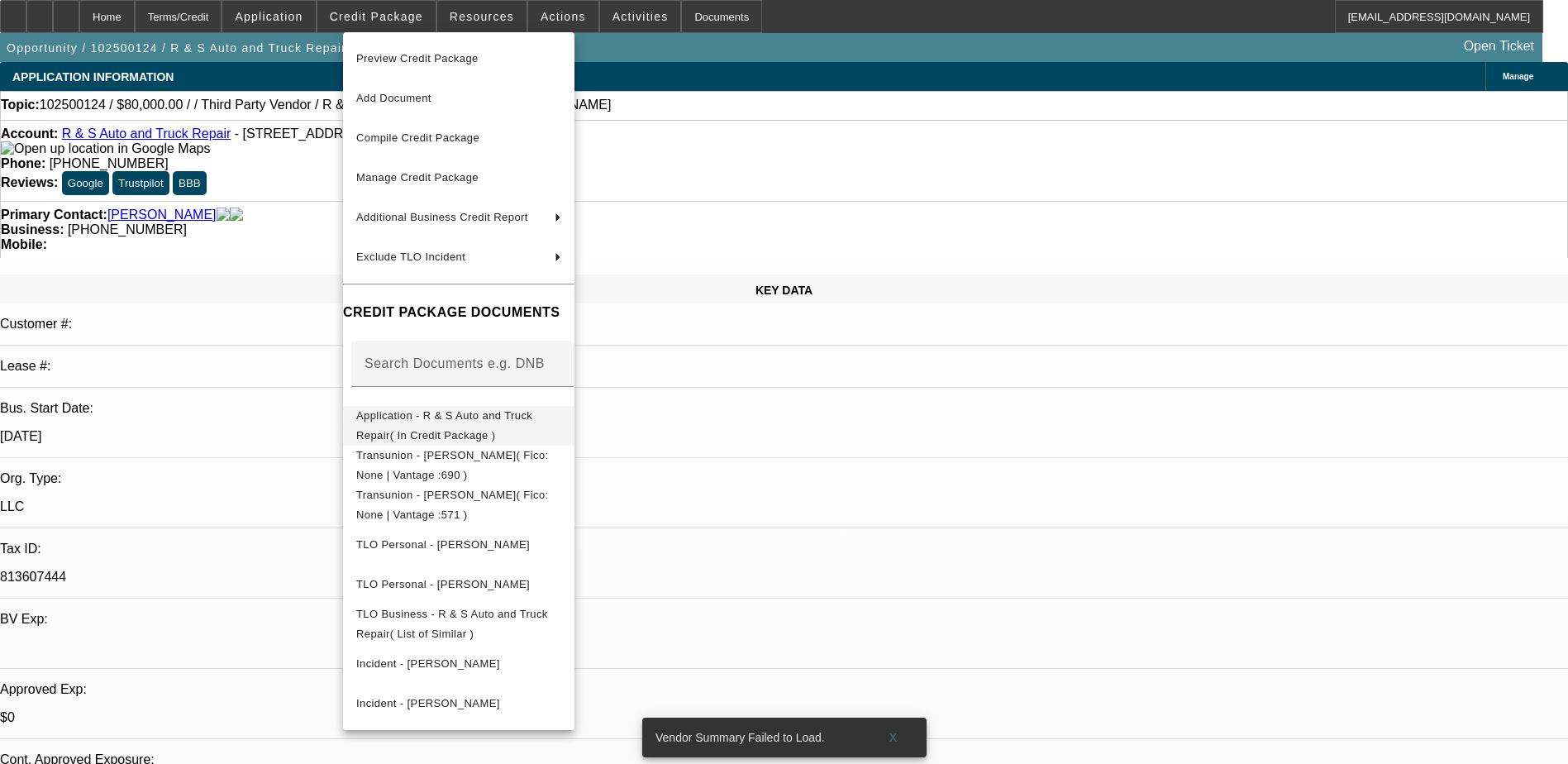
click at [574, 434] on button "Application - R & S Auto and Truck Repair( In Credit Package )" at bounding box center [458, 425] width 231 height 40
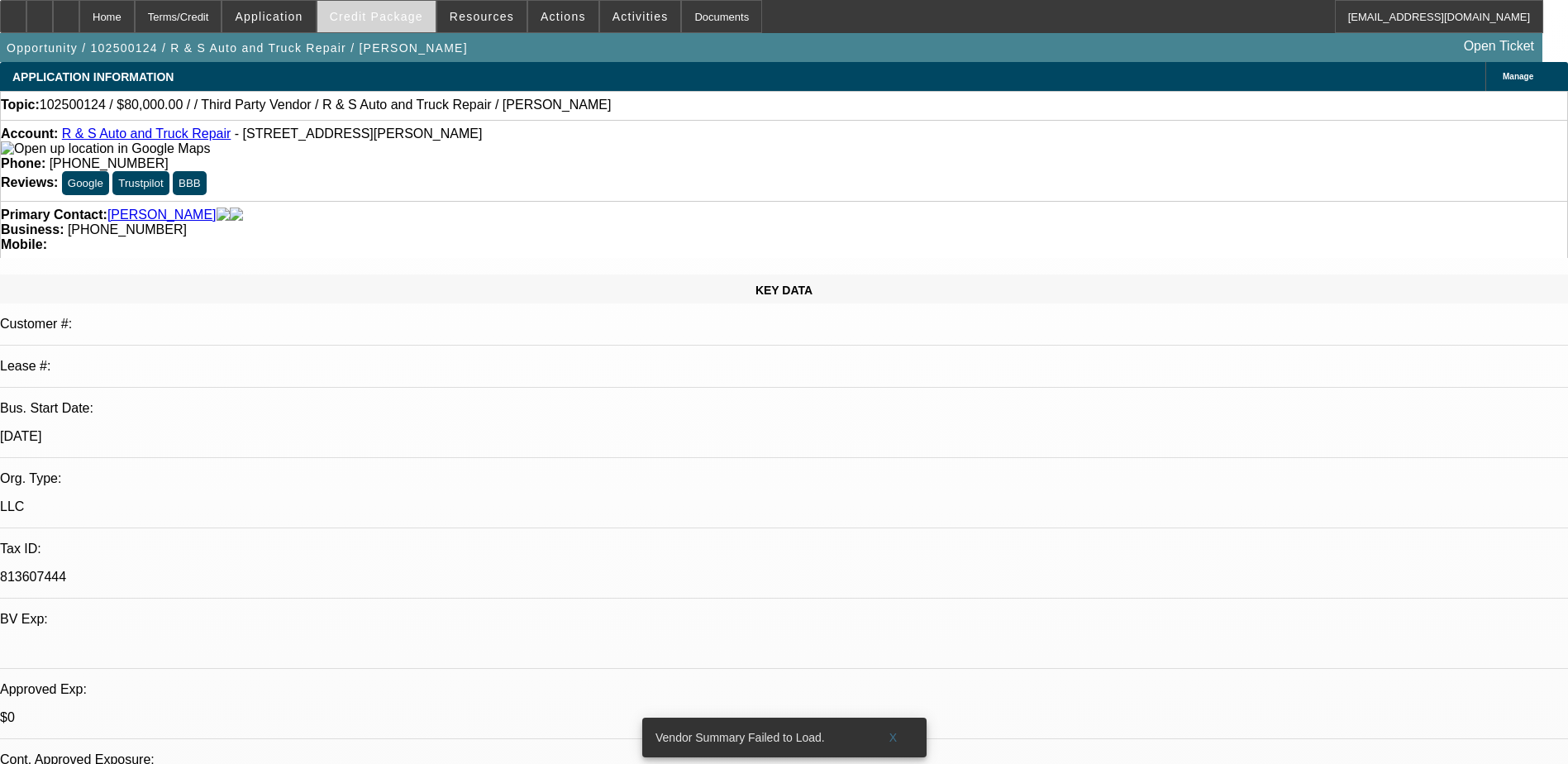
click at [423, 14] on span "Credit Package" at bounding box center [376, 17] width 93 height 14
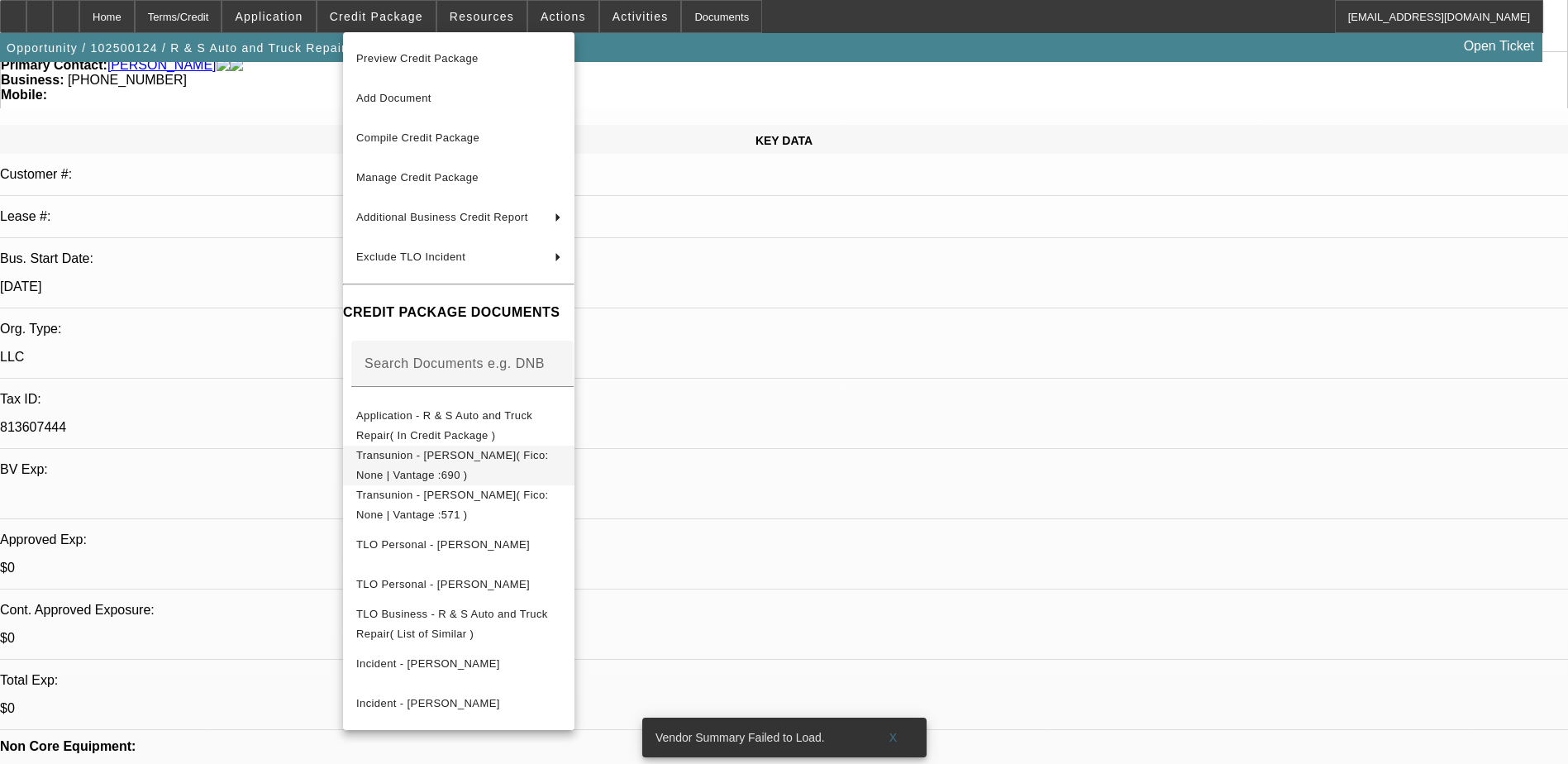
scroll to position [330, 0]
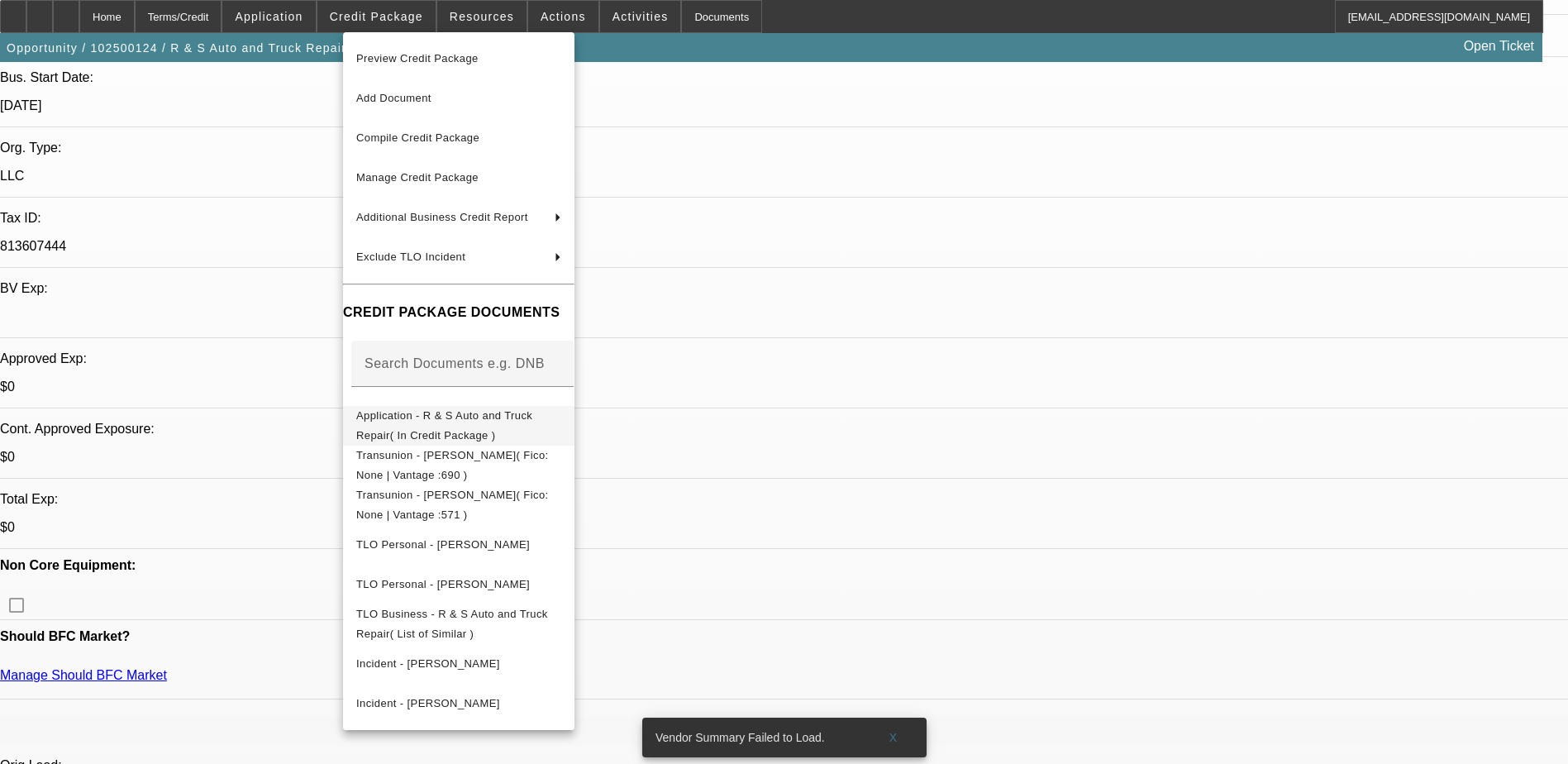
click at [561, 429] on span "Application - R & S Auto and Truck Repair( In Credit Package )" at bounding box center [459, 425] width 205 height 40
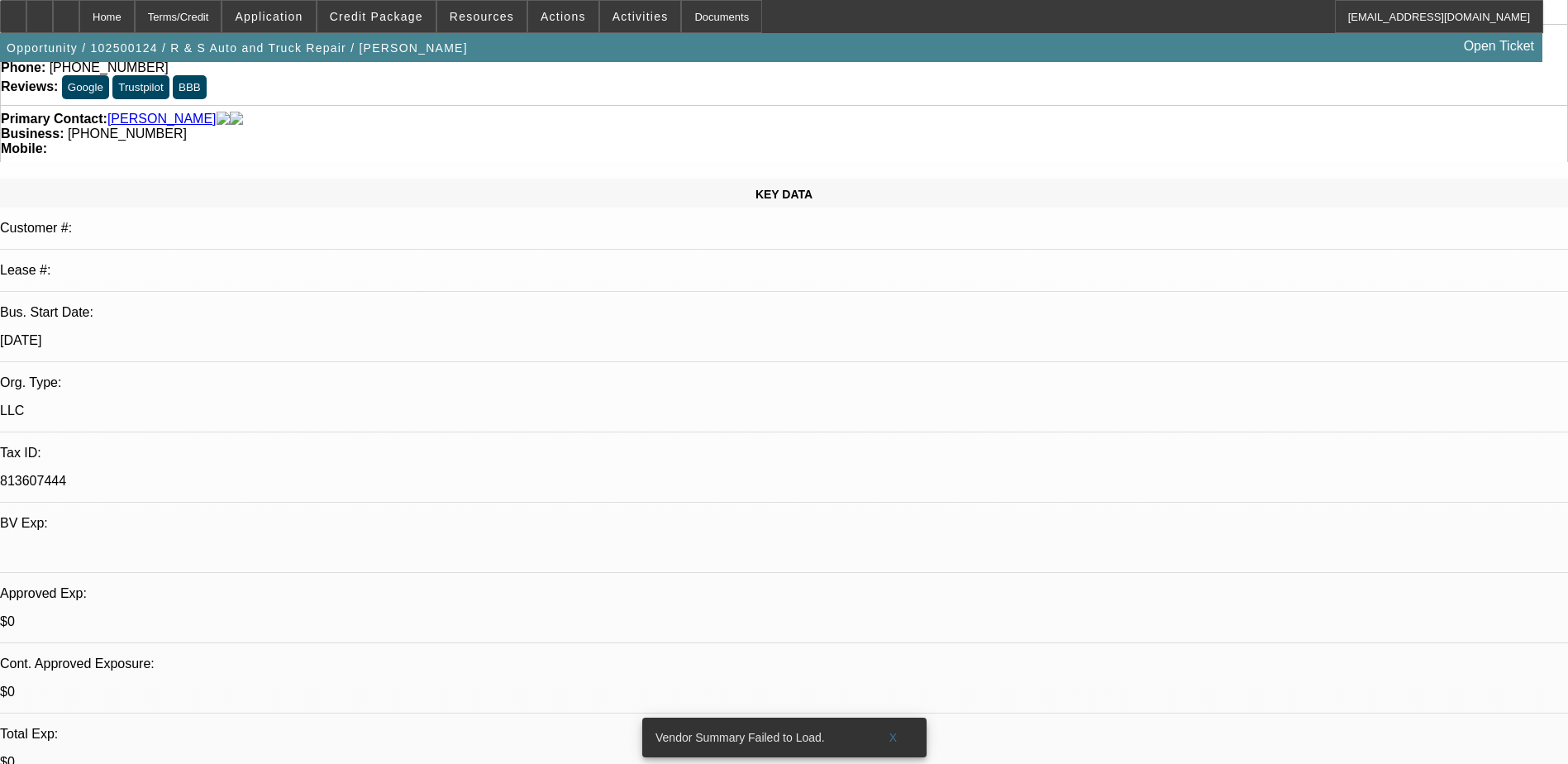
scroll to position [0, 0]
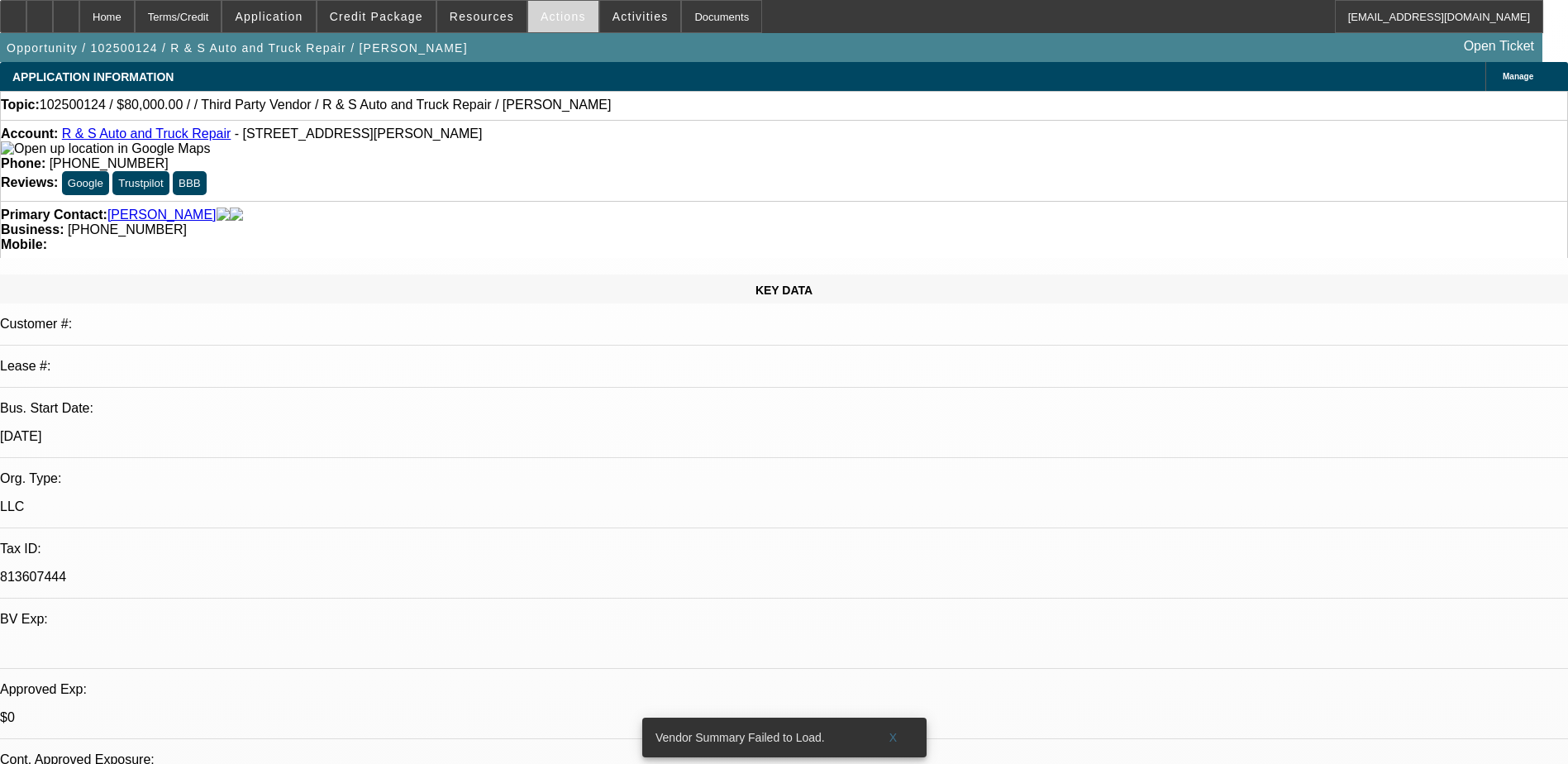
click at [560, 18] on span "Actions" at bounding box center [563, 17] width 46 height 14
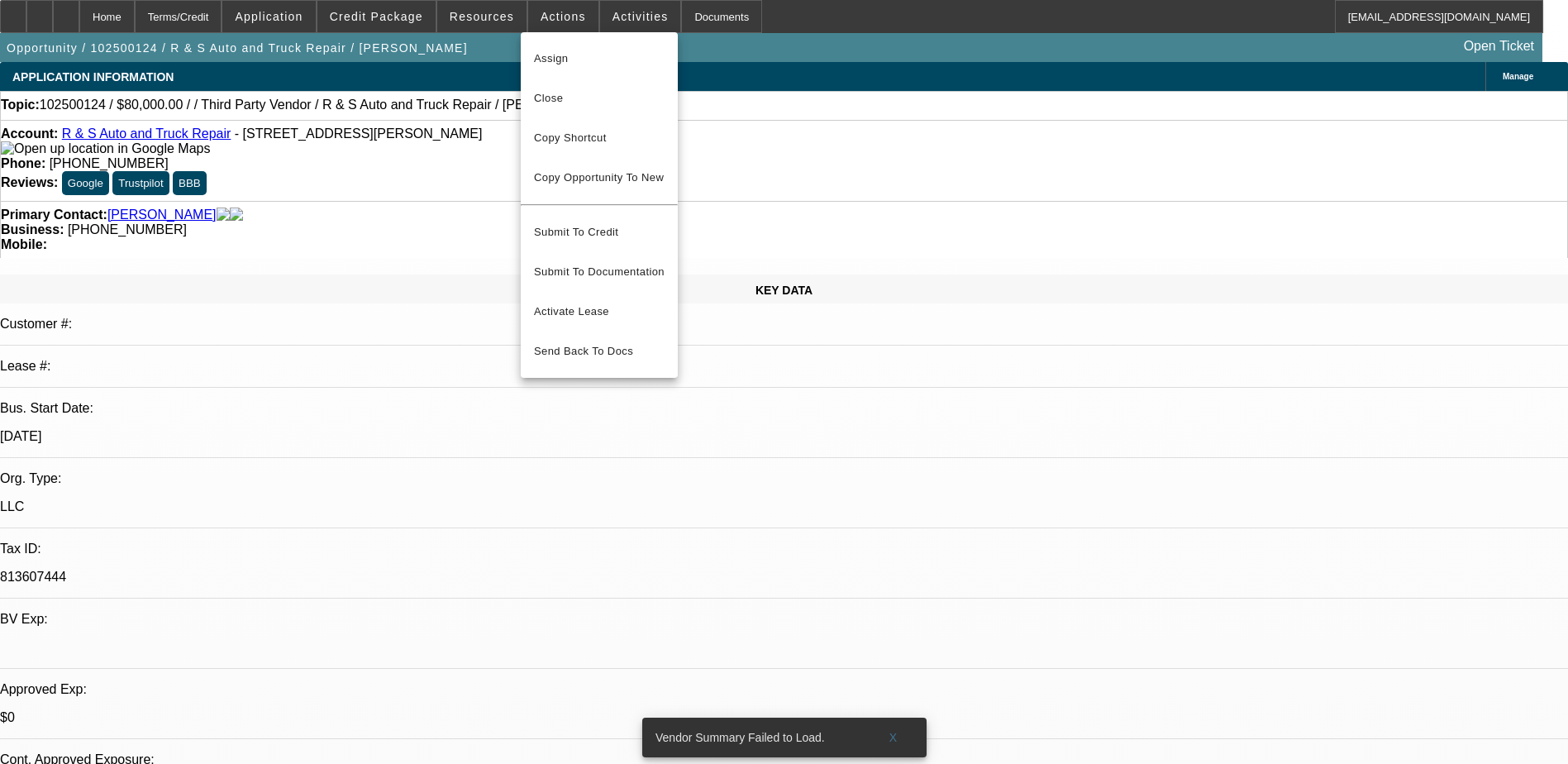
click at [355, 20] on div at bounding box center [784, 382] width 1568 height 764
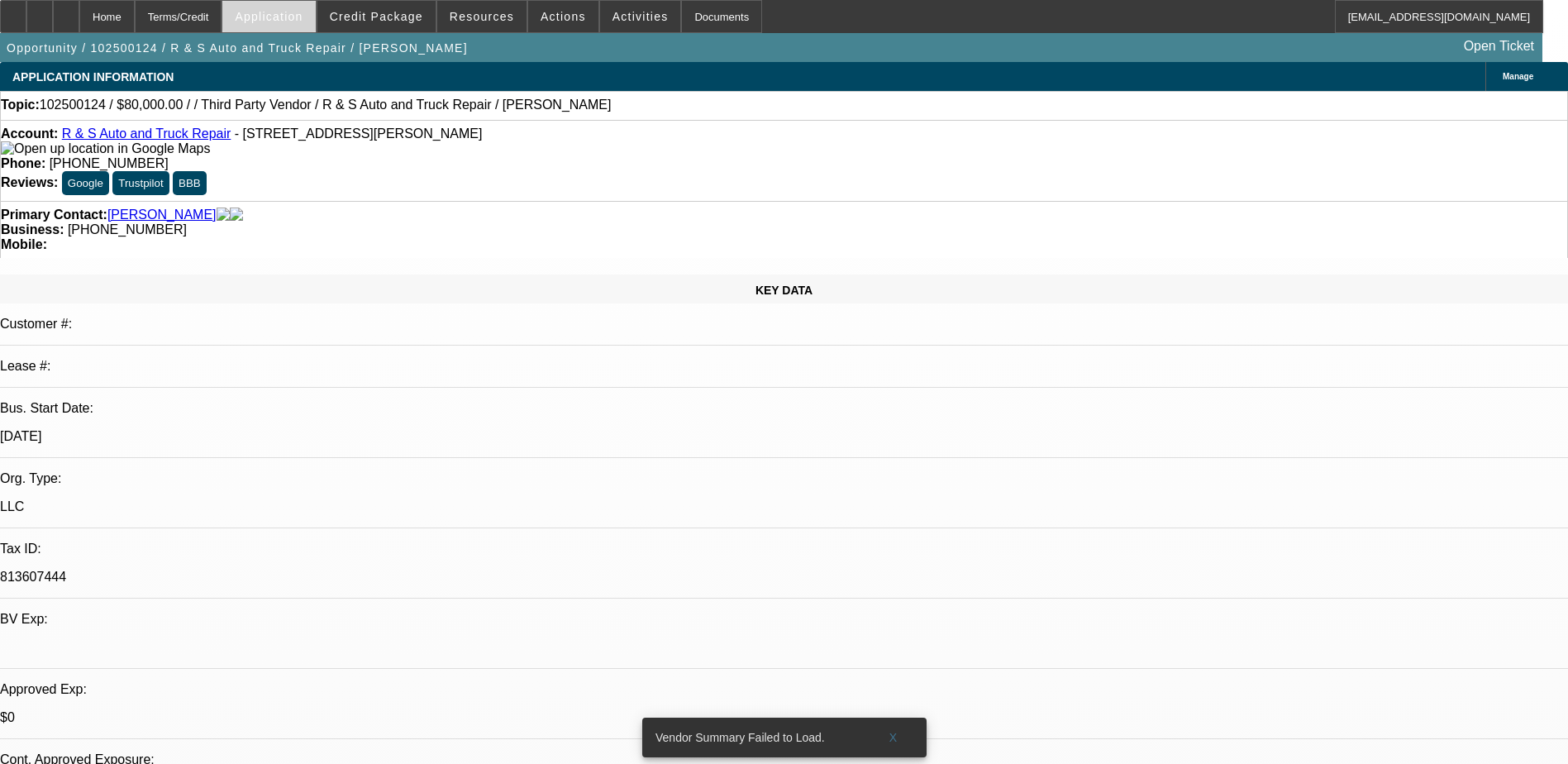
click at [302, 14] on span "Application" at bounding box center [268, 17] width 68 height 14
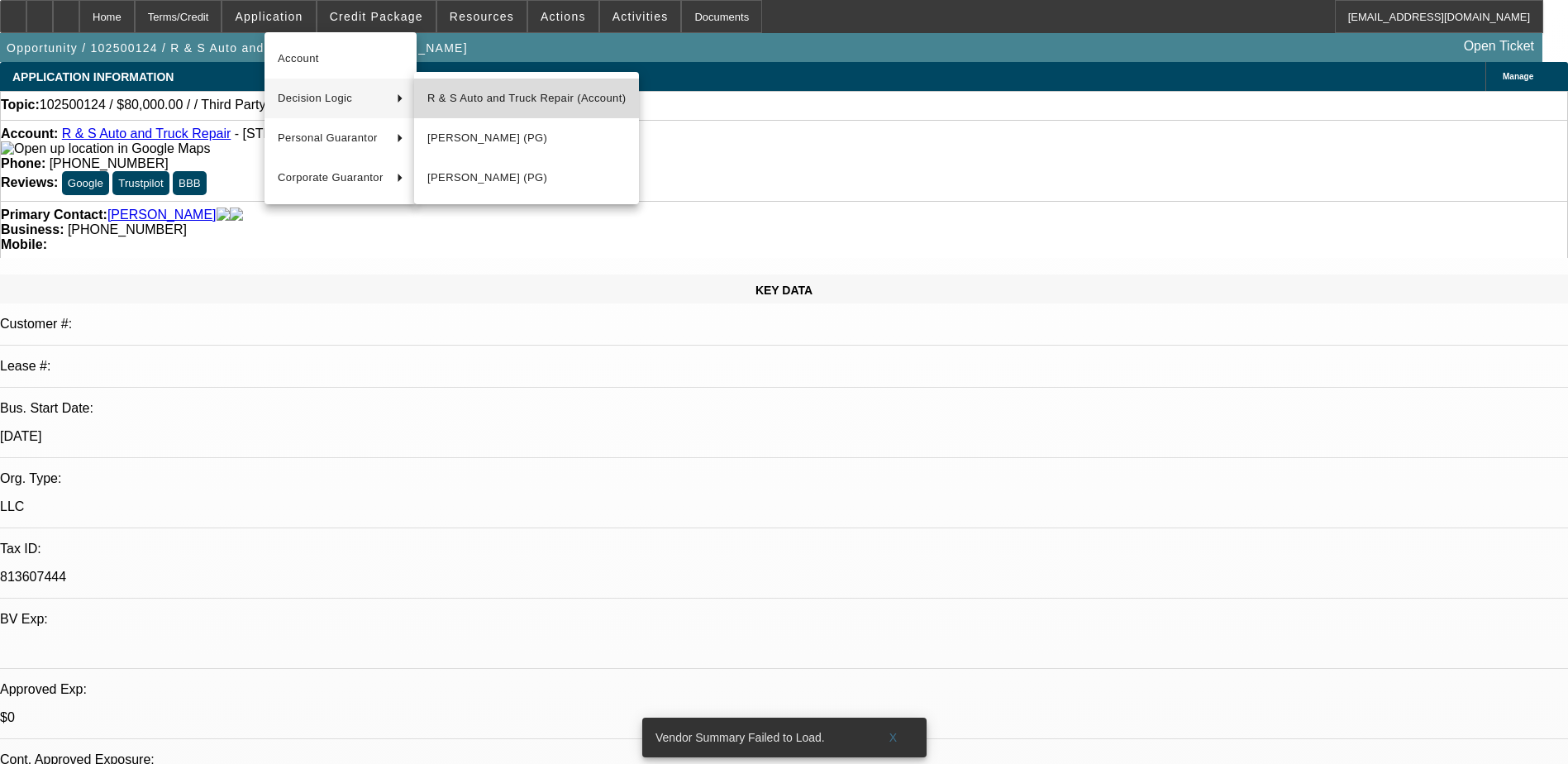
click at [573, 97] on span "R & S Auto and Truck Repair (Account)" at bounding box center [527, 97] width 198 height 19
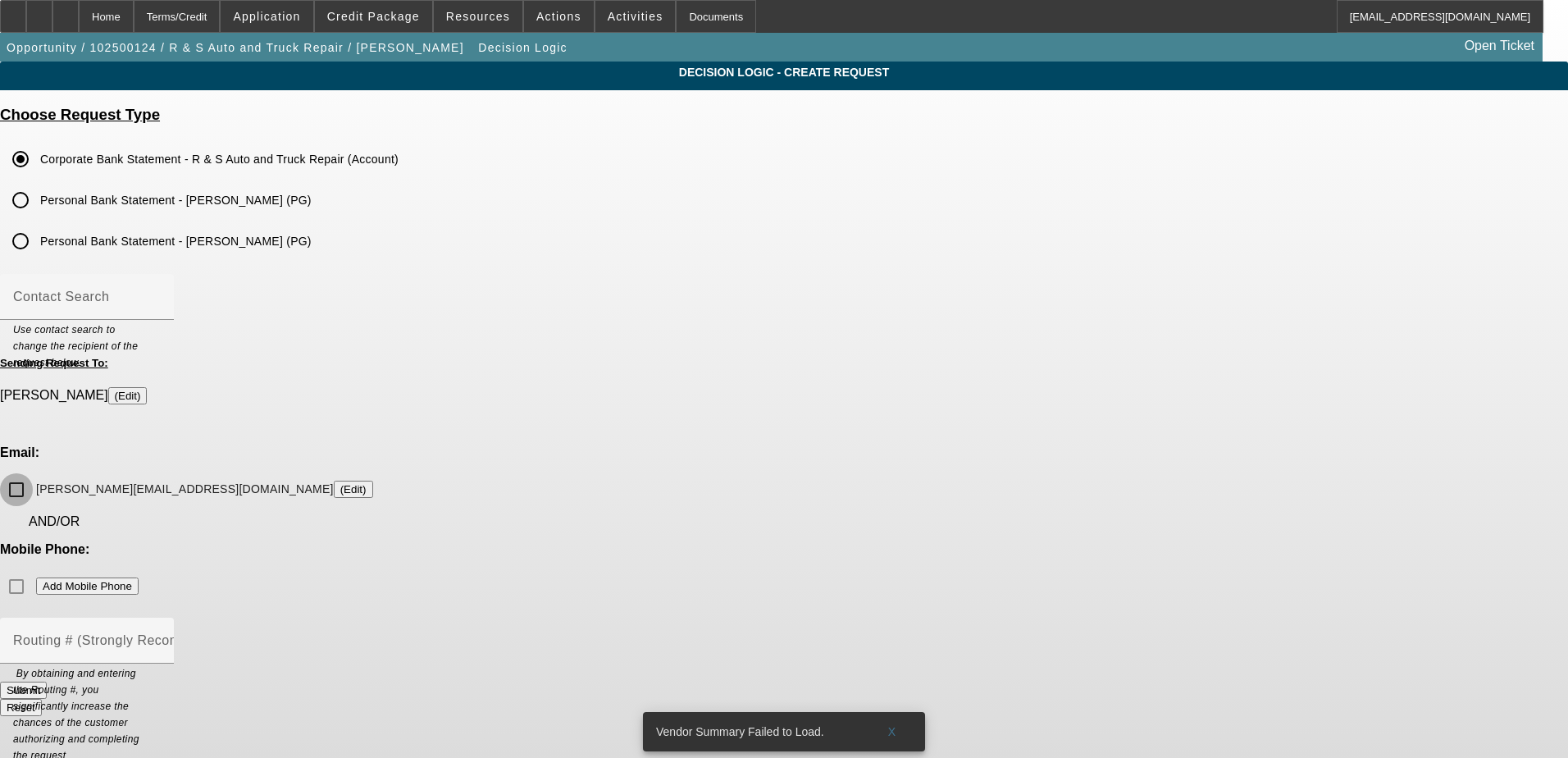
click at [33, 473] on input "roger.rsroadservice@gmail.com (Edit)" at bounding box center [16, 489] width 33 height 33
click at [47, 682] on button "Submit" at bounding box center [24, 690] width 47 height 17
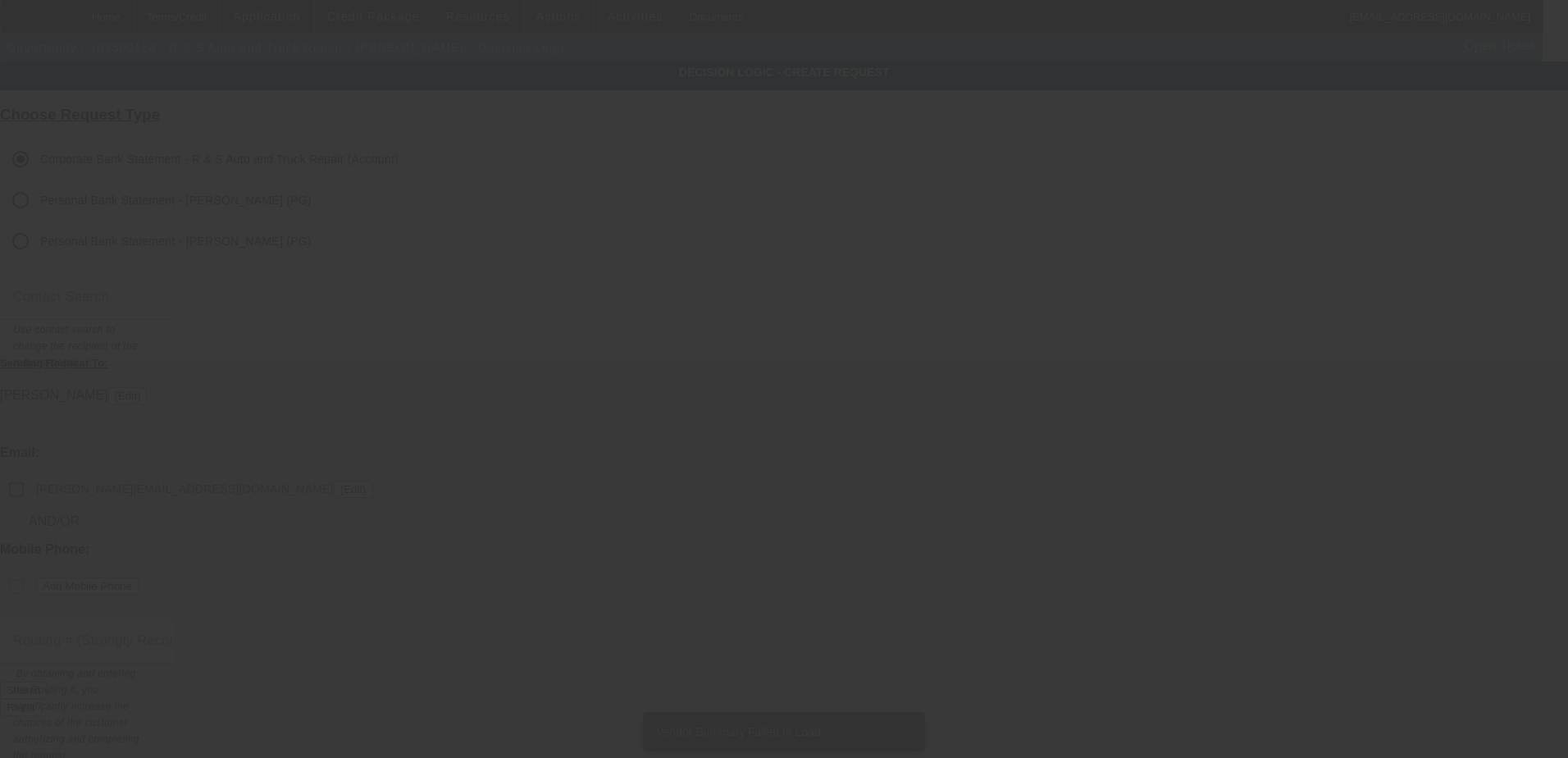
checkbox input "false"
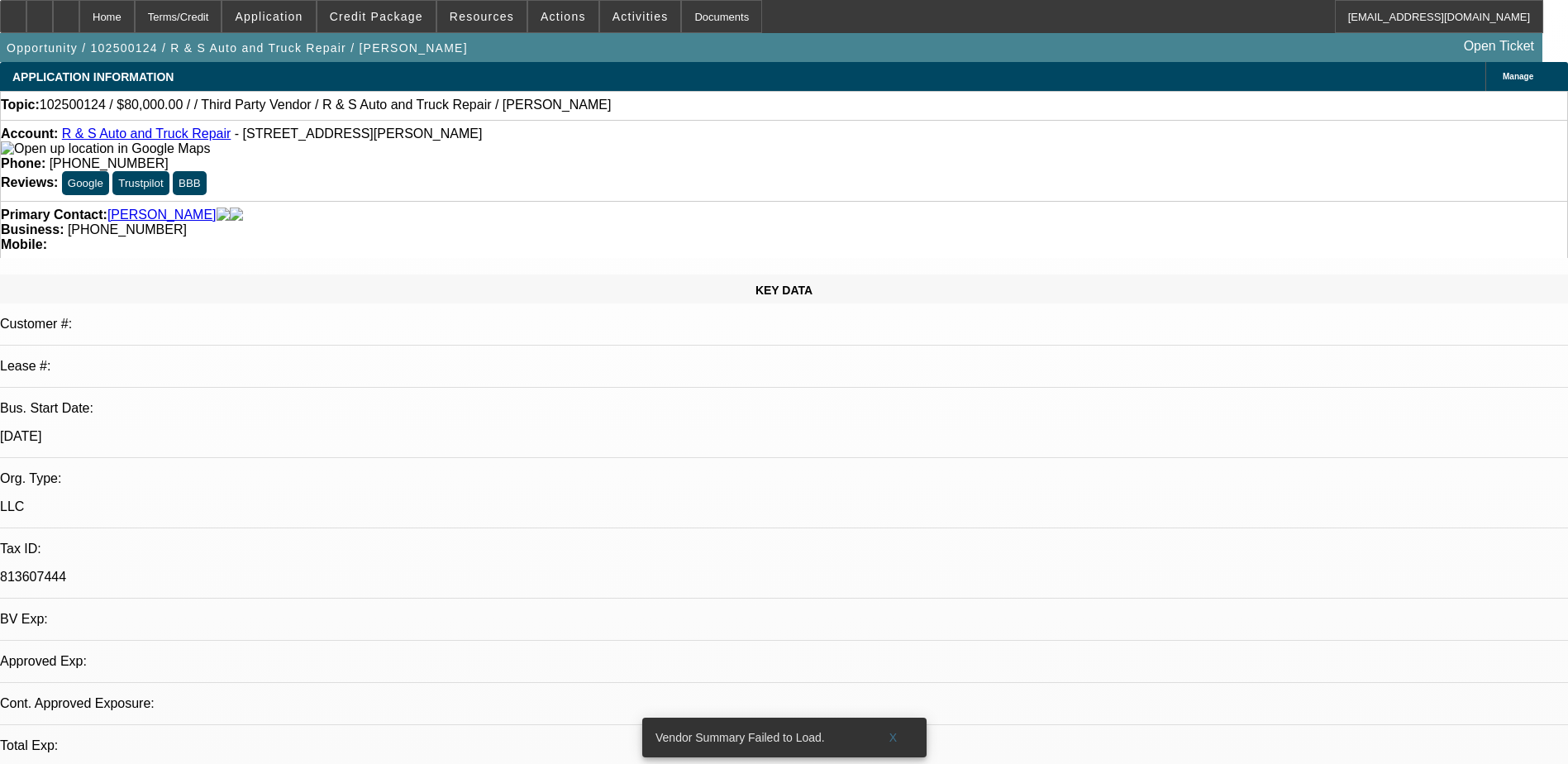
select select "0"
select select "2"
select select "0.1"
select select "4"
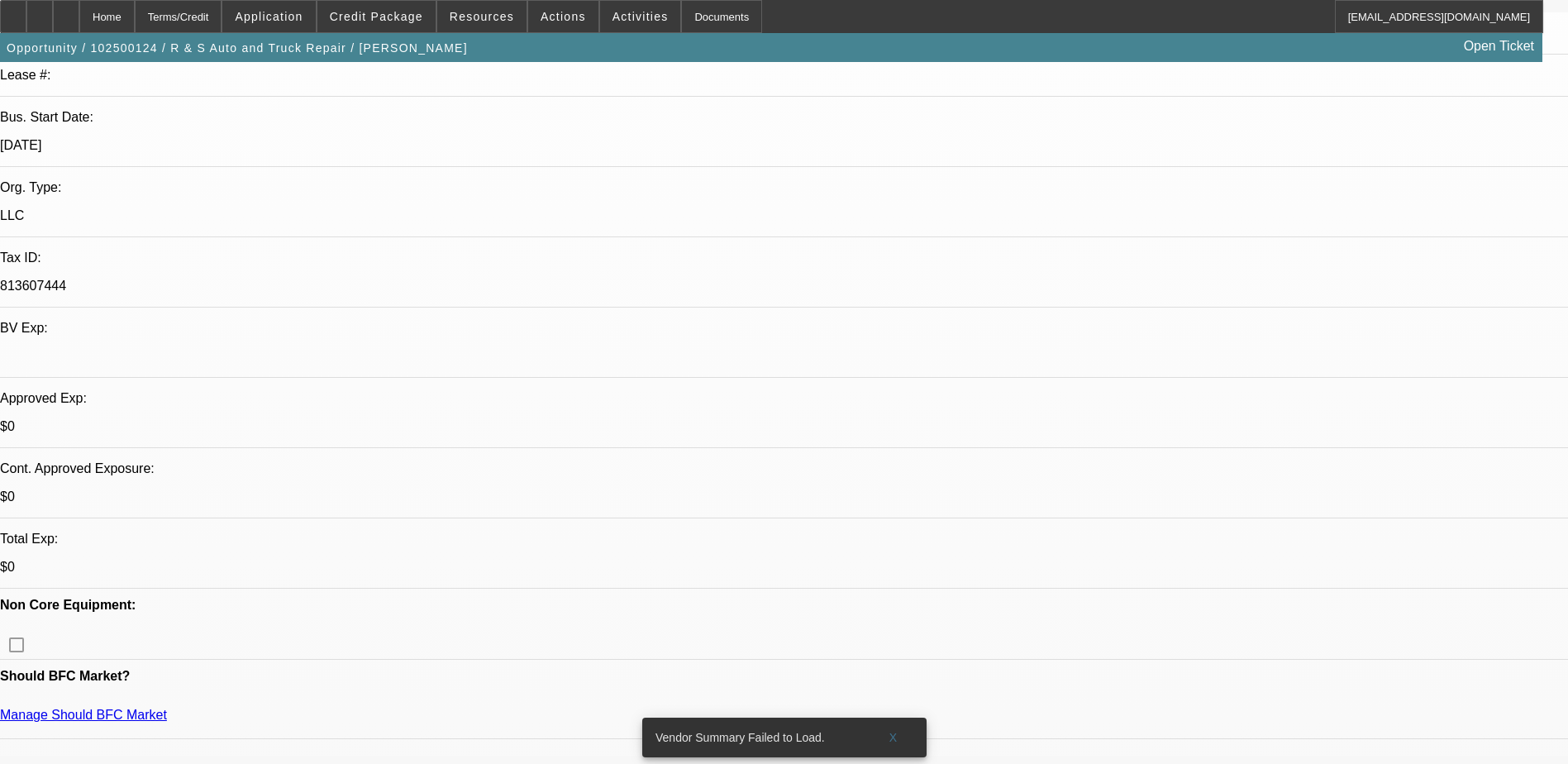
scroll to position [165, 0]
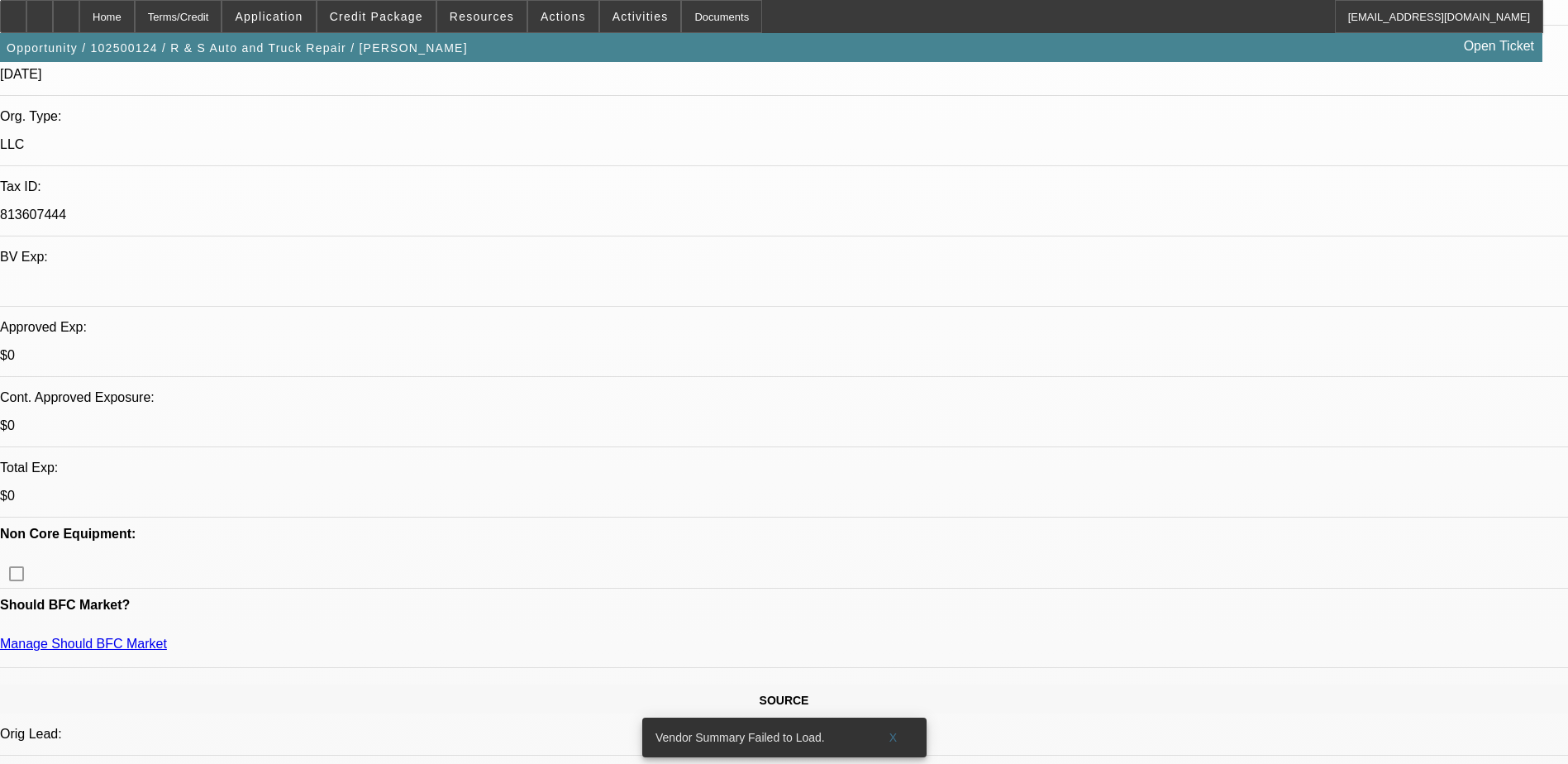
scroll to position [248, 0]
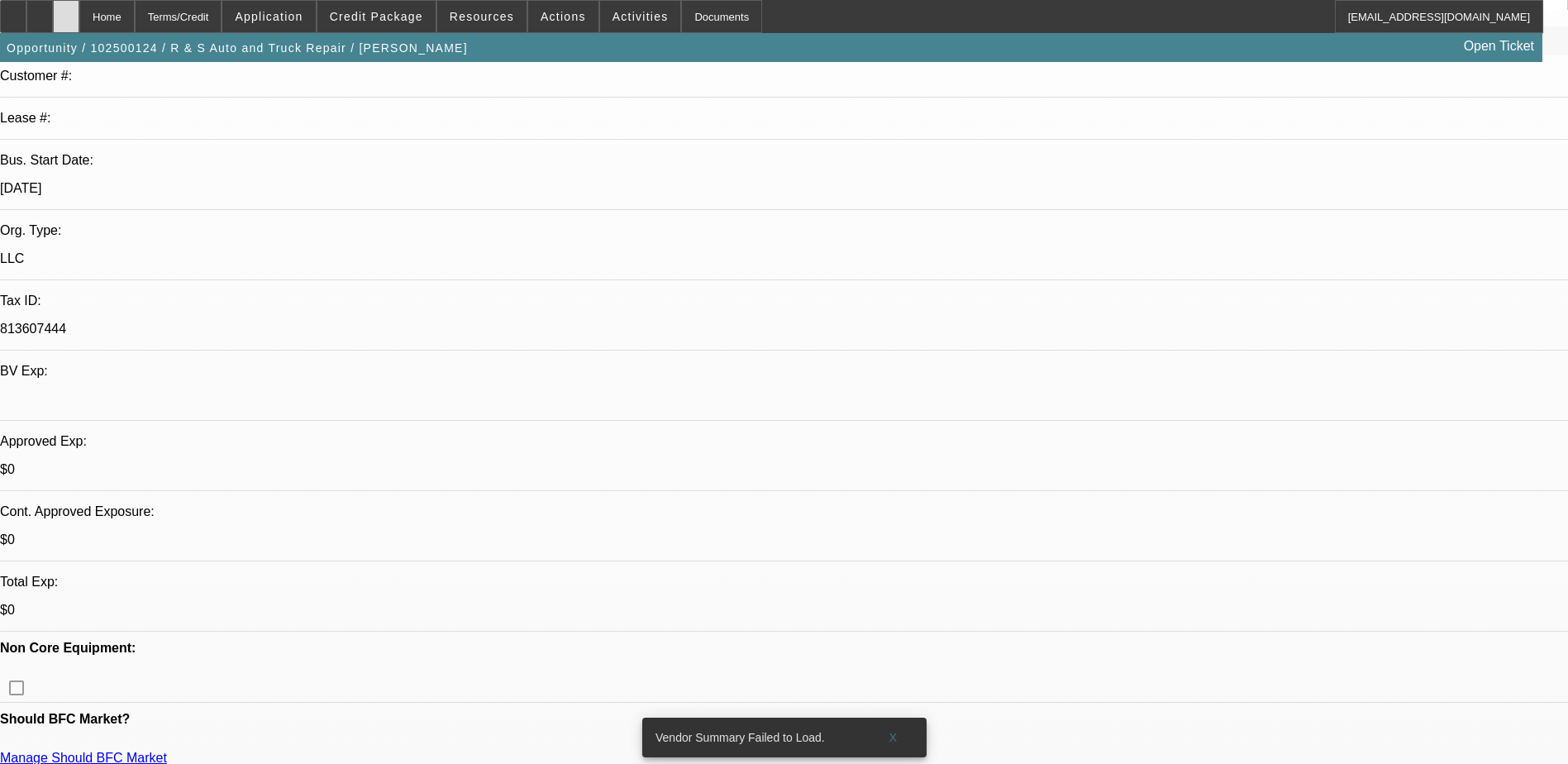
drag, startPoint x: 91, startPoint y: 8, endPoint x: 108, endPoint y: 33, distance: 30.2
click at [80, 8] on div at bounding box center [65, 16] width 26 height 33
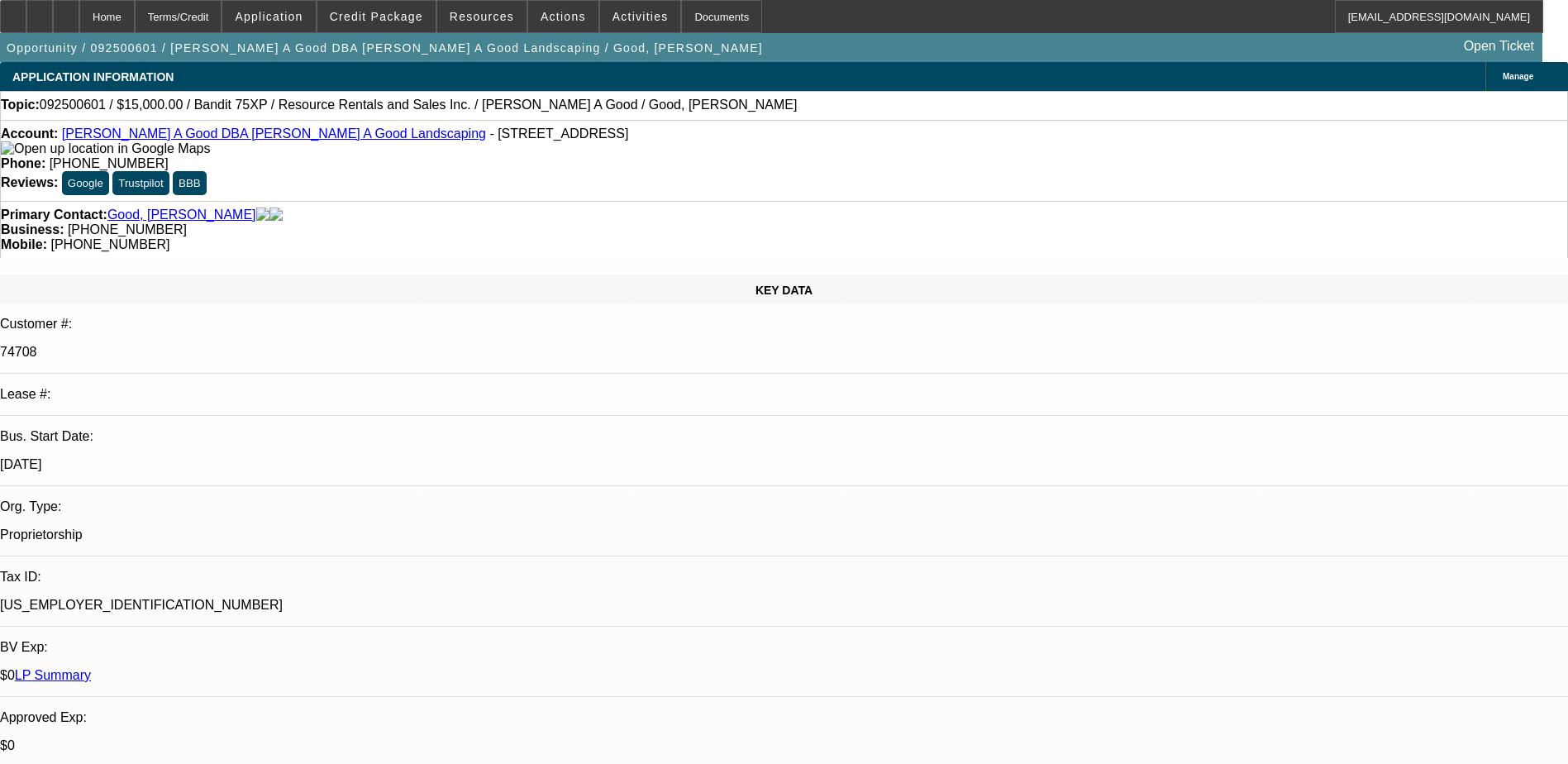
select select "0"
select select "3"
select select "0"
select select "6"
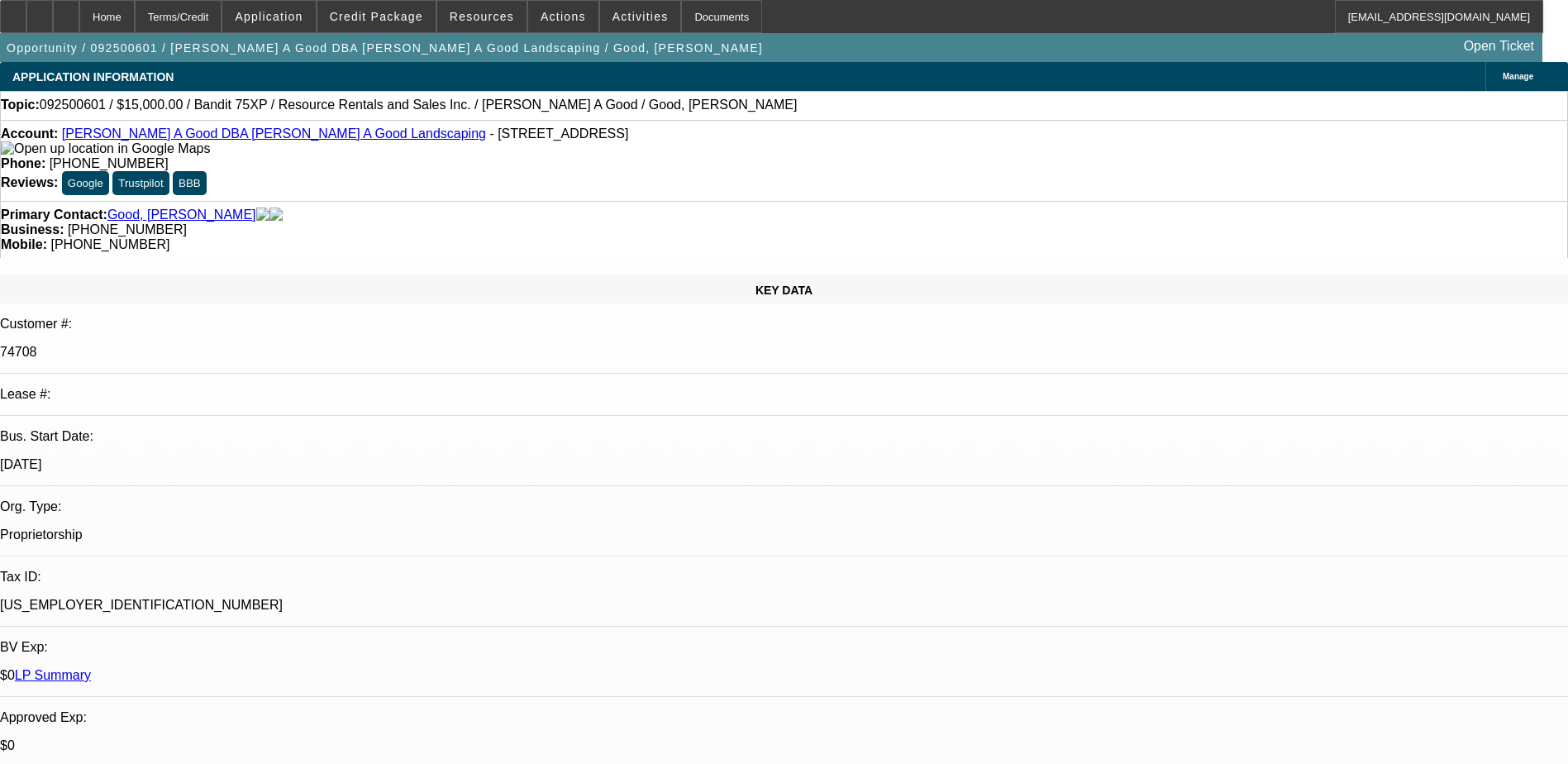
select select "0"
select select "3"
select select "0"
select select "2"
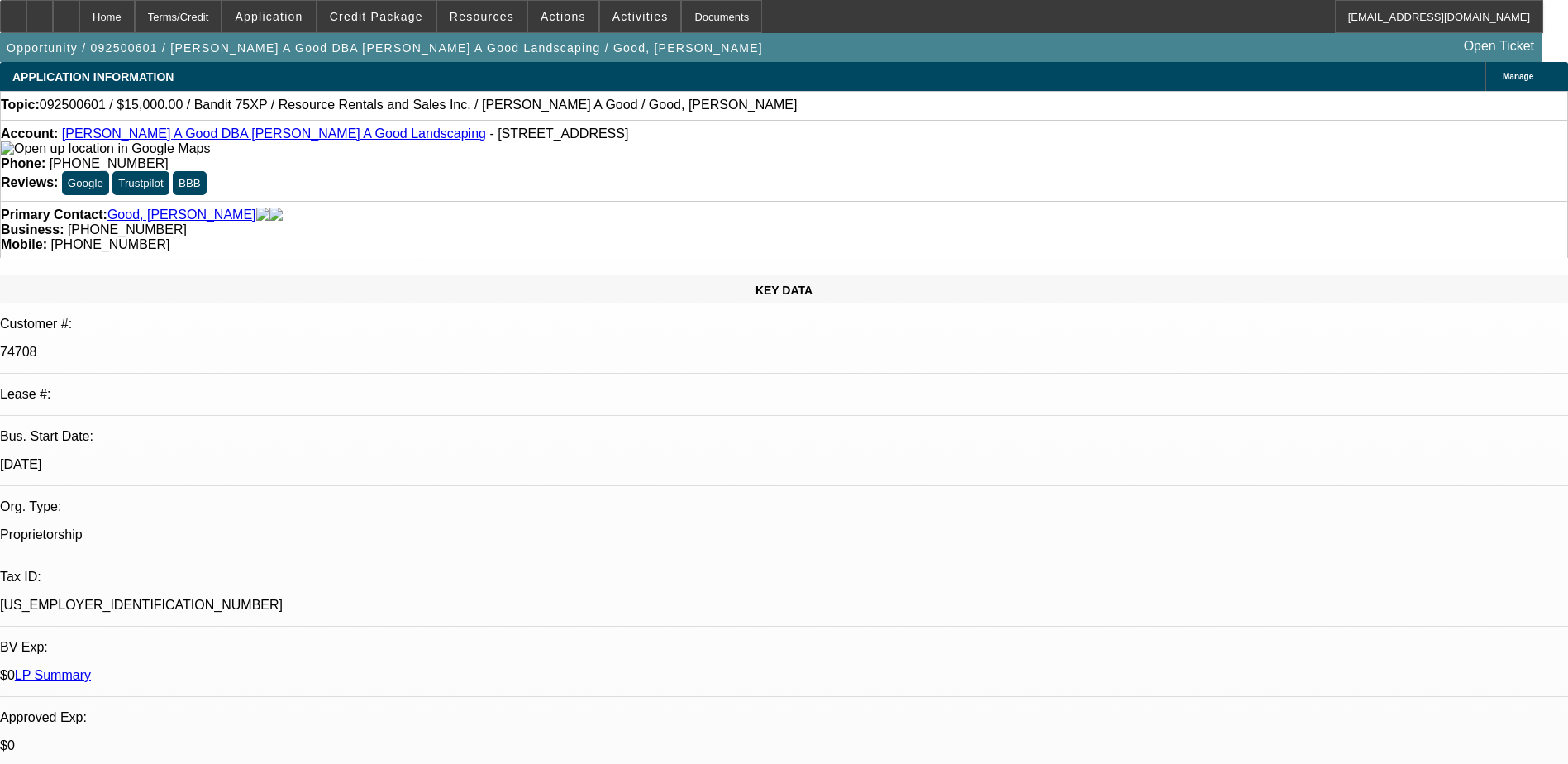
select select "0"
select select "3"
select select "0"
select select "2"
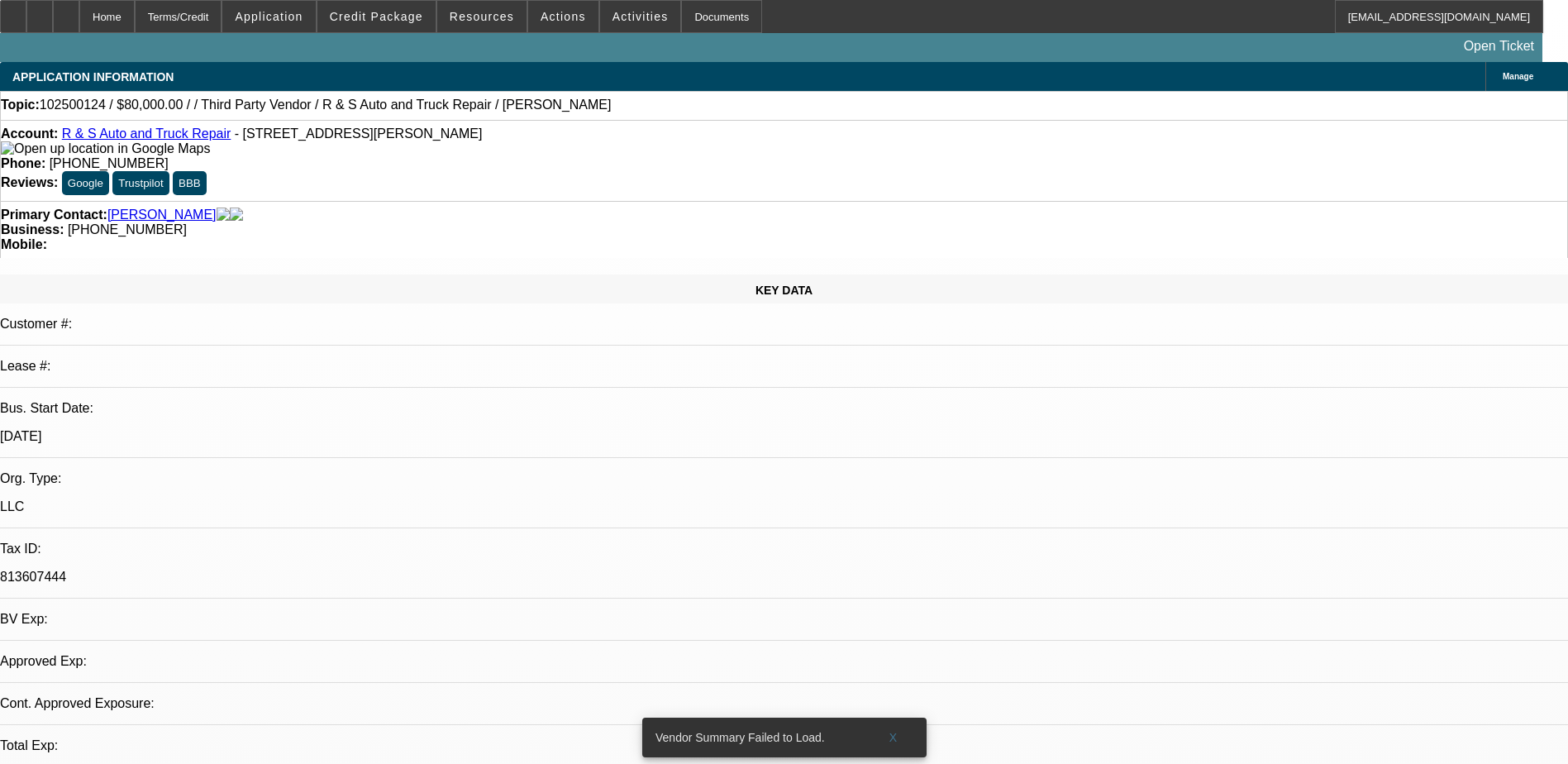
select select "0"
select select "2"
select select "0.1"
select select "1"
select select "2"
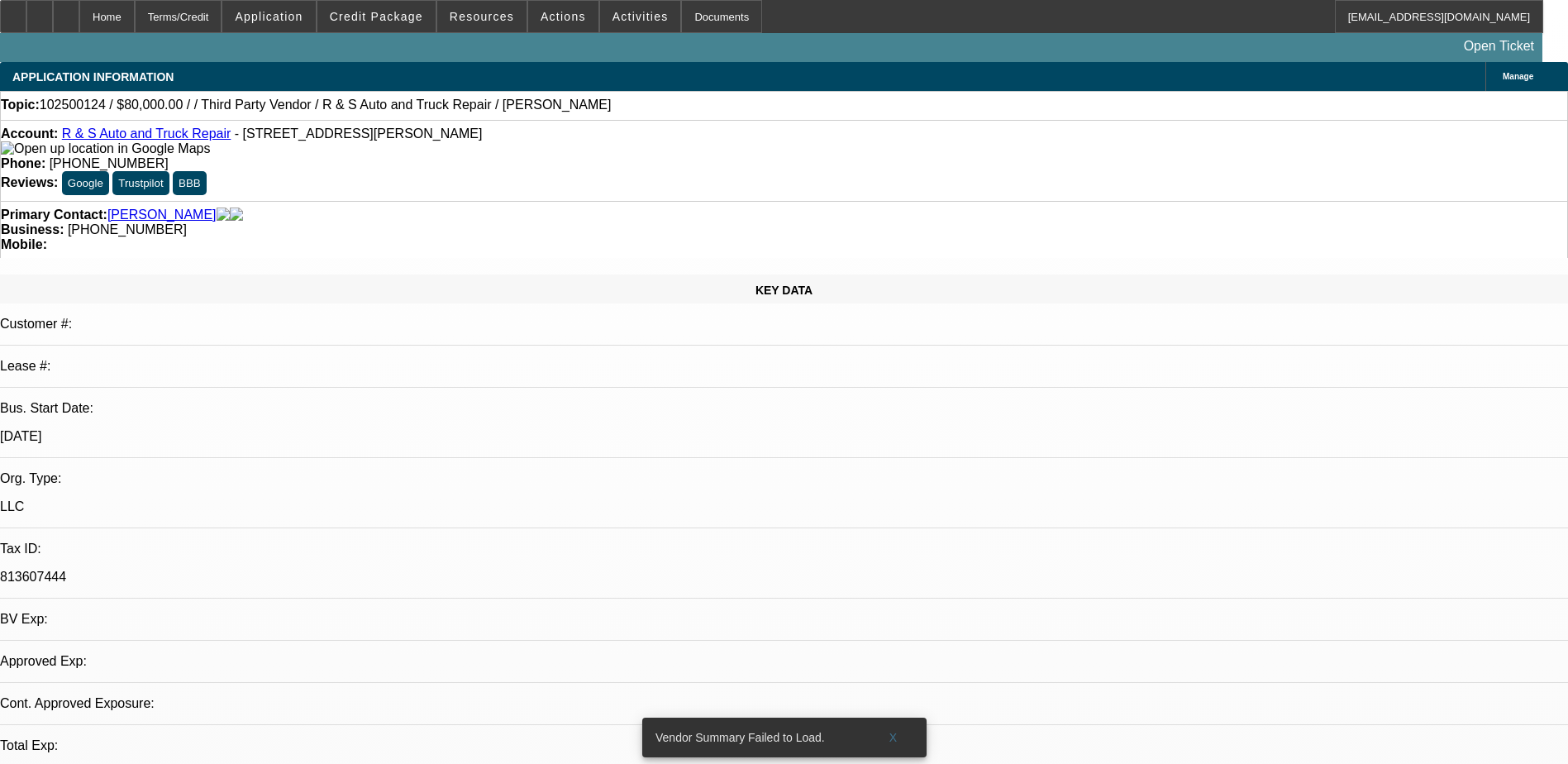
select select "4"
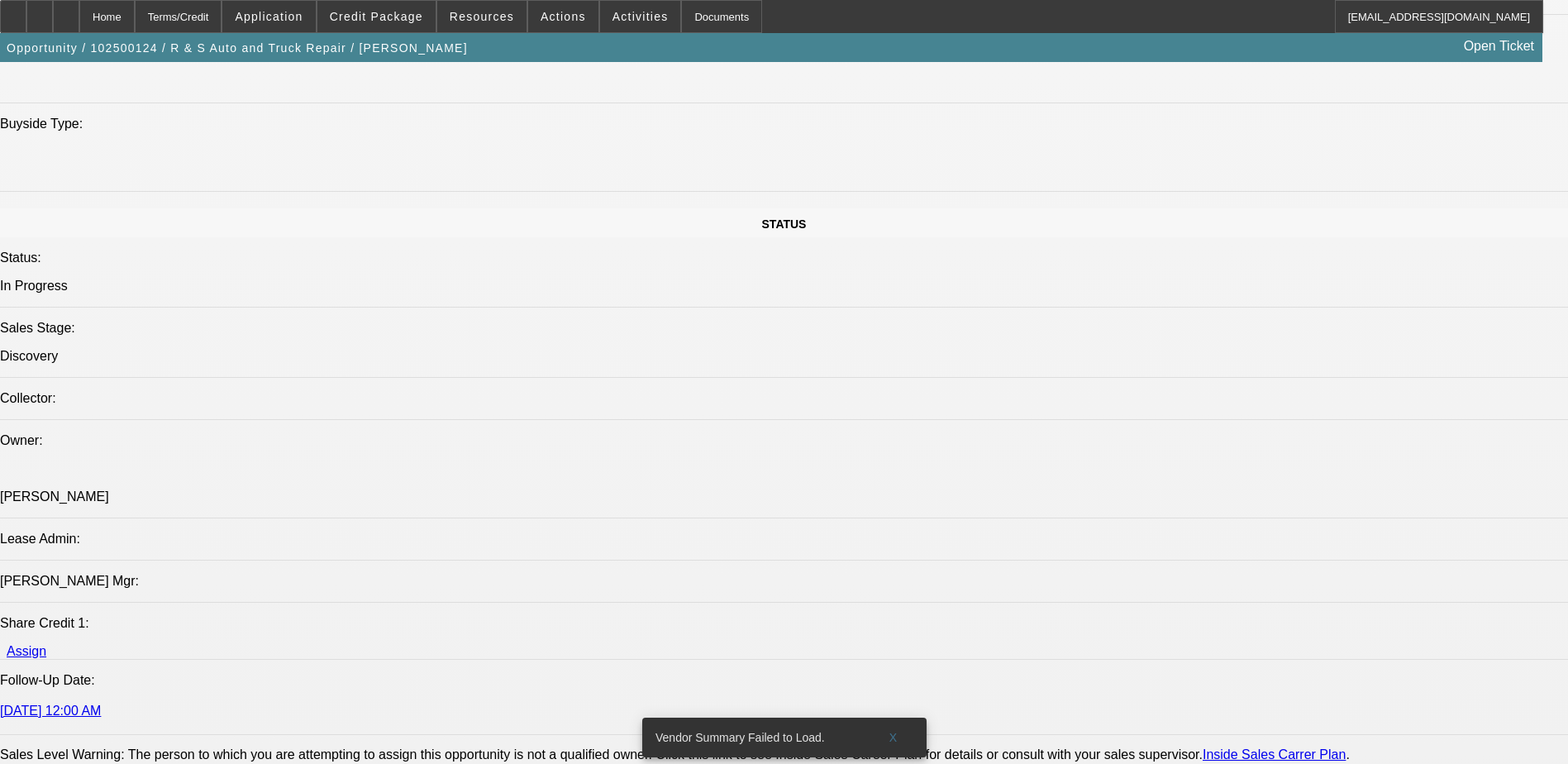
scroll to position [1405, 0]
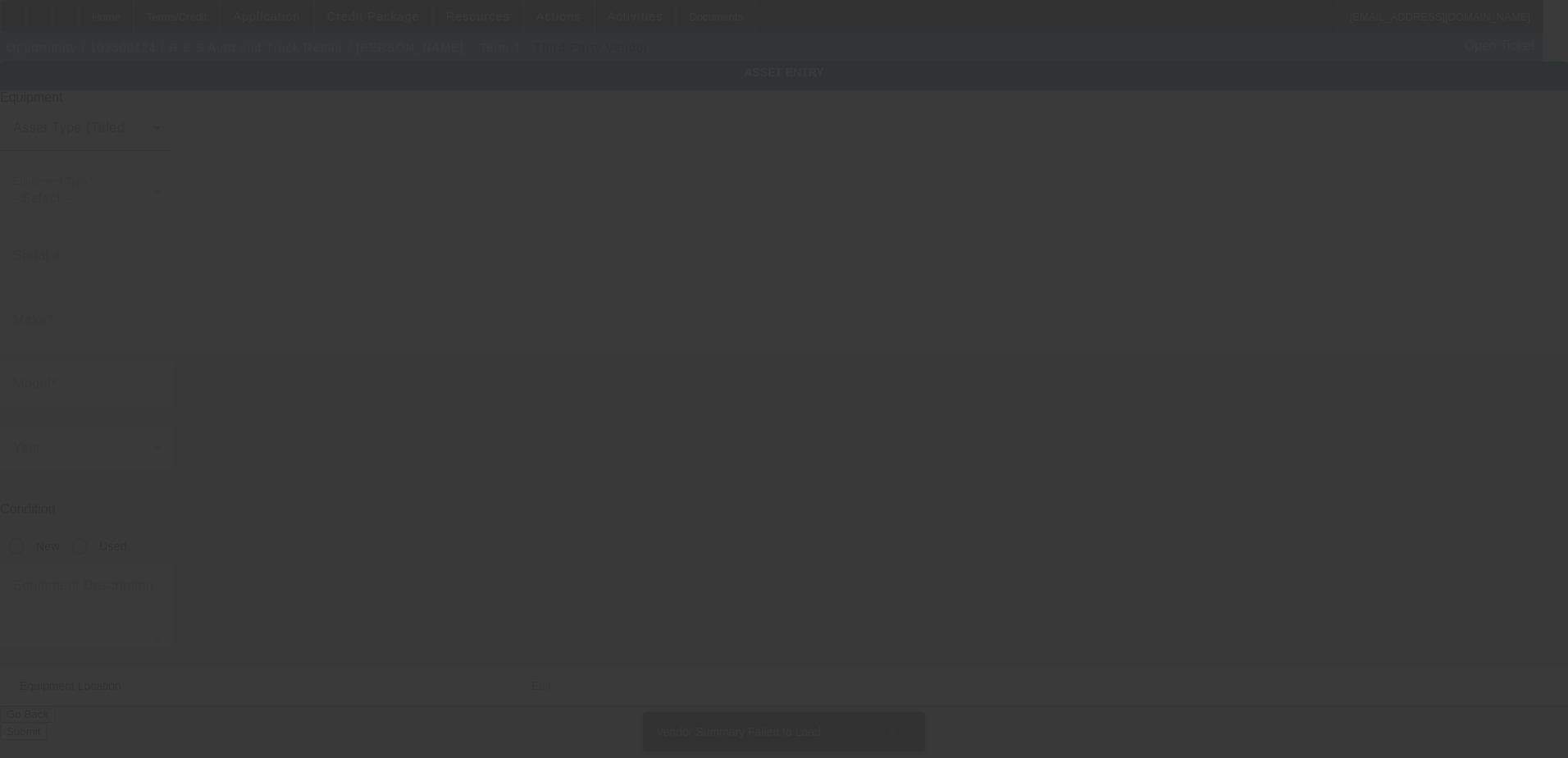
type textarea "medium duty roll back; Make: kenworth t270; Model: t270"
type input "98 Kimber Ct"
type input "[GEOGRAPHIC_DATA]"
type input "25411"
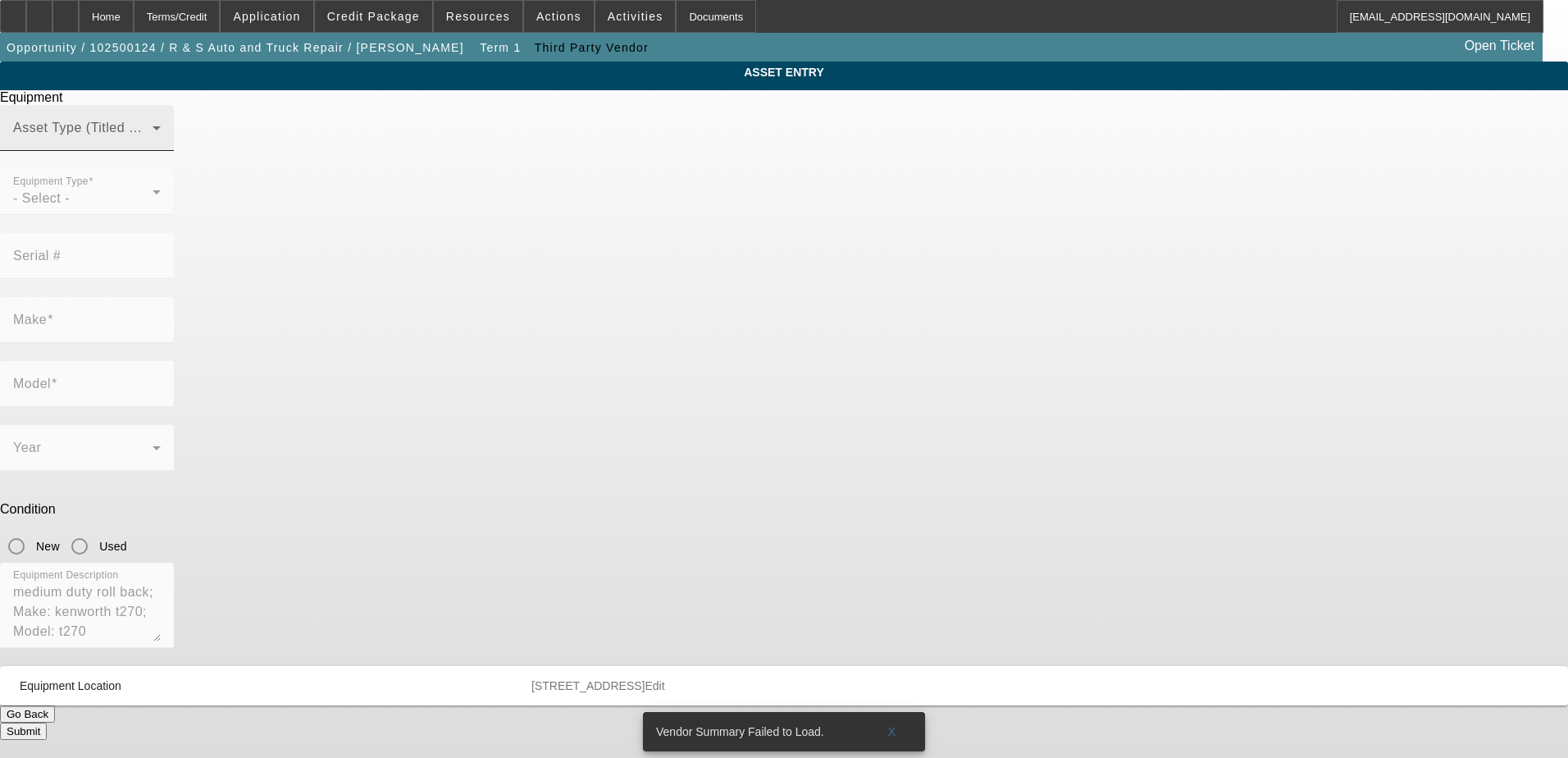
click at [160, 141] on div "Asset Type (Titled or Non-Titled)" at bounding box center [87, 128] width 148 height 46
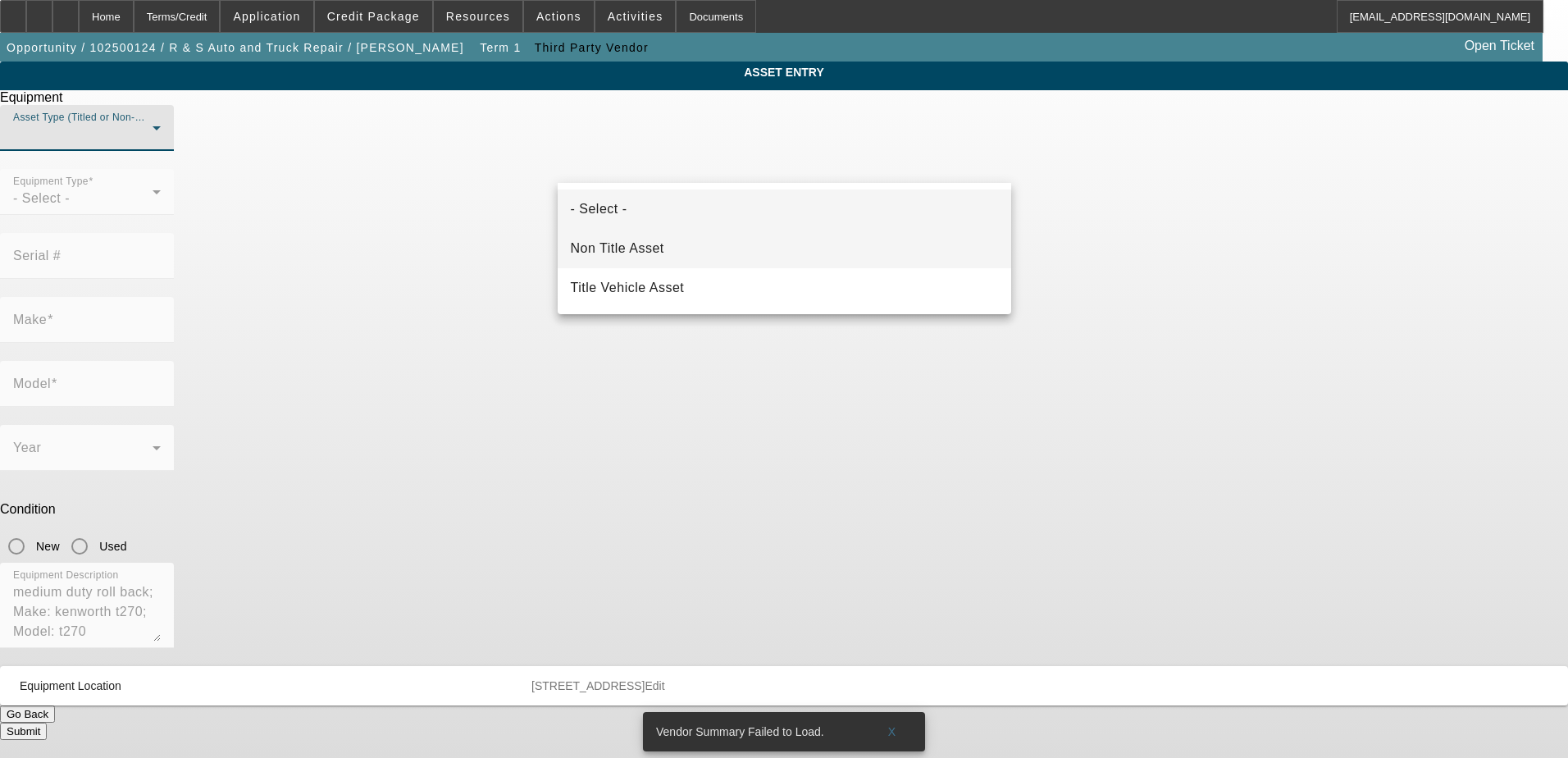
click at [795, 247] on mat-option "Non Title Asset" at bounding box center [785, 248] width 454 height 39
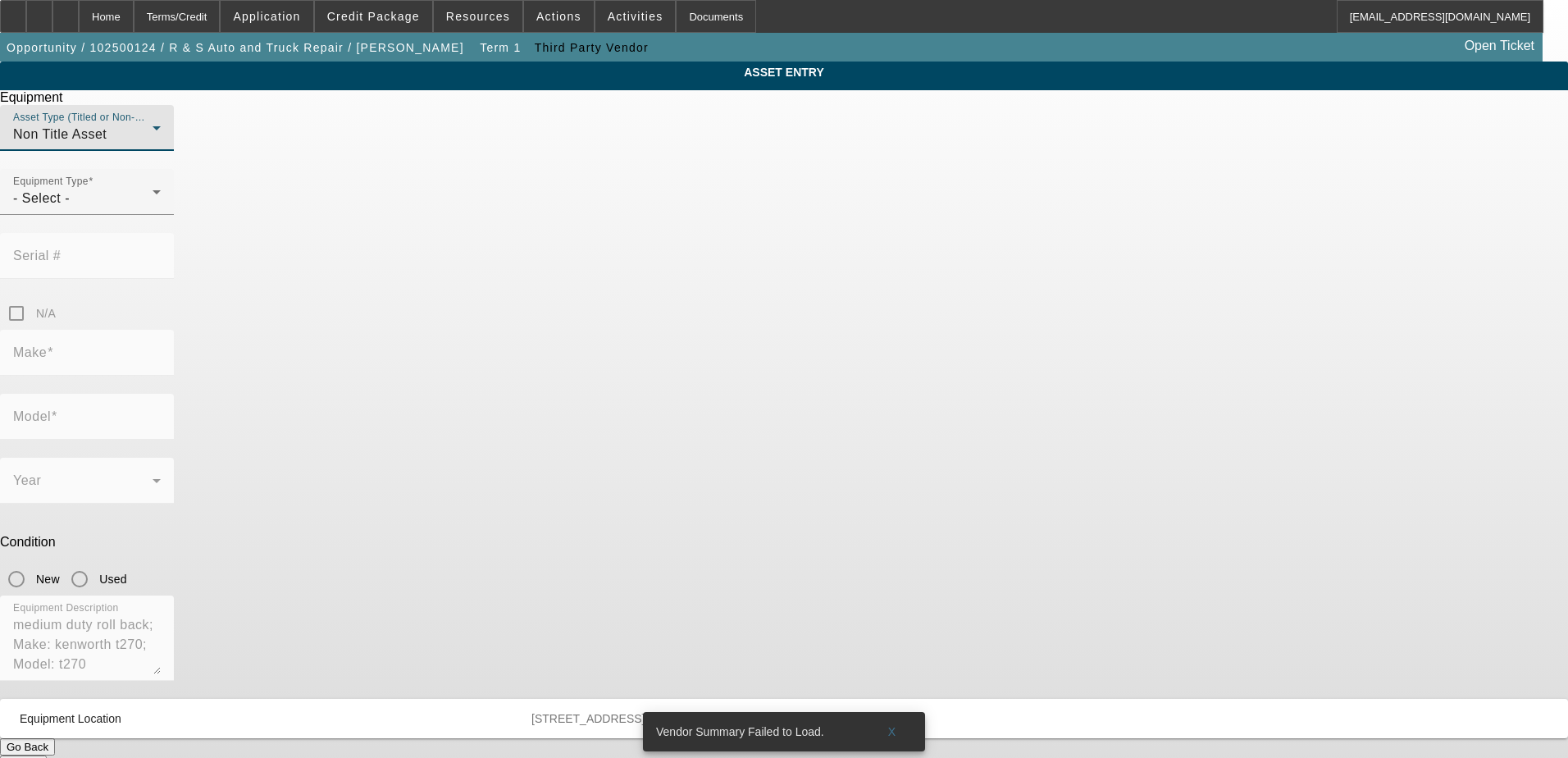
click at [153, 145] on div "Non Title Asset" at bounding box center [83, 134] width 139 height 19
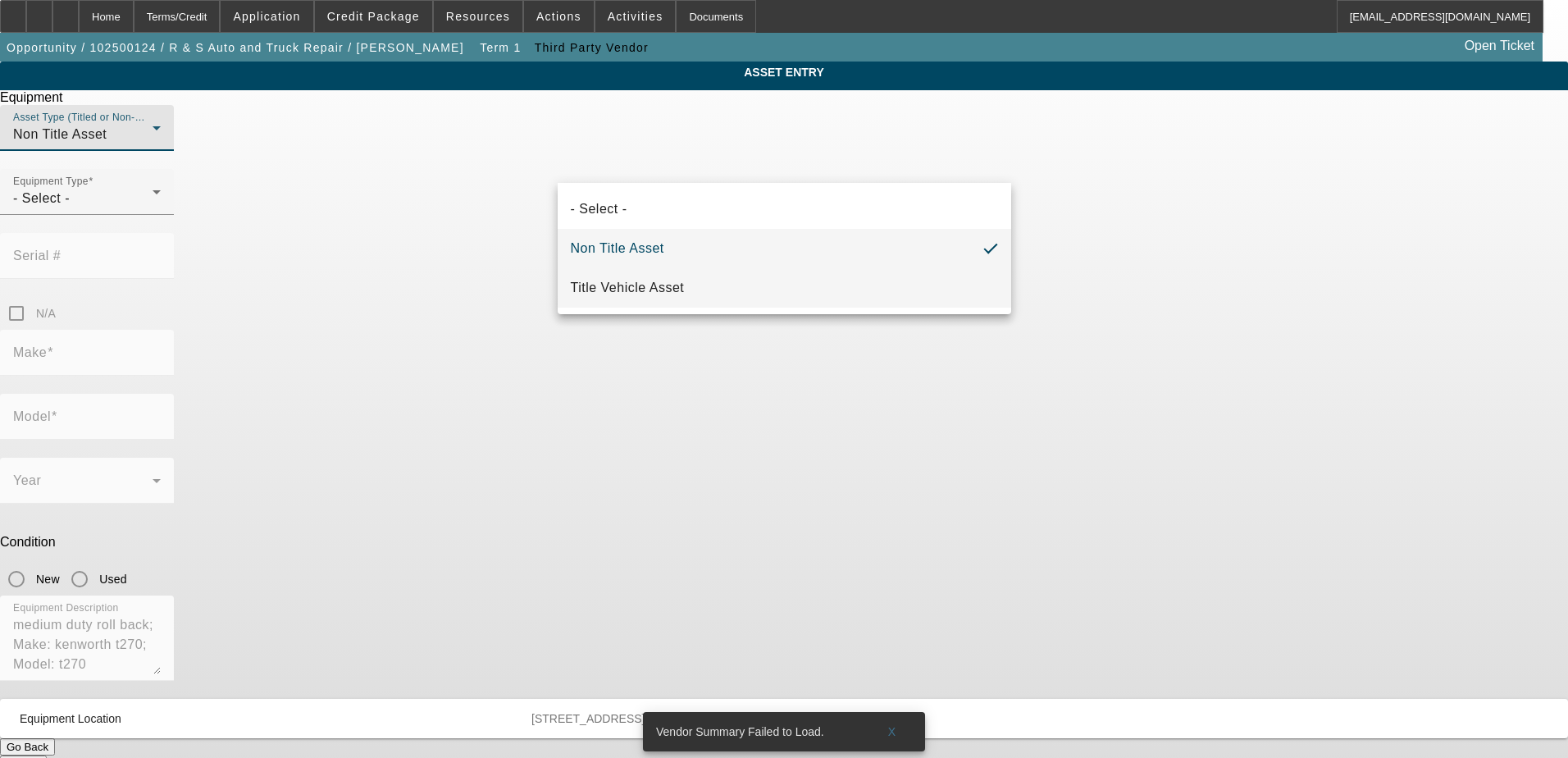
click at [775, 282] on mat-option "Title Vehicle Asset" at bounding box center [785, 287] width 454 height 39
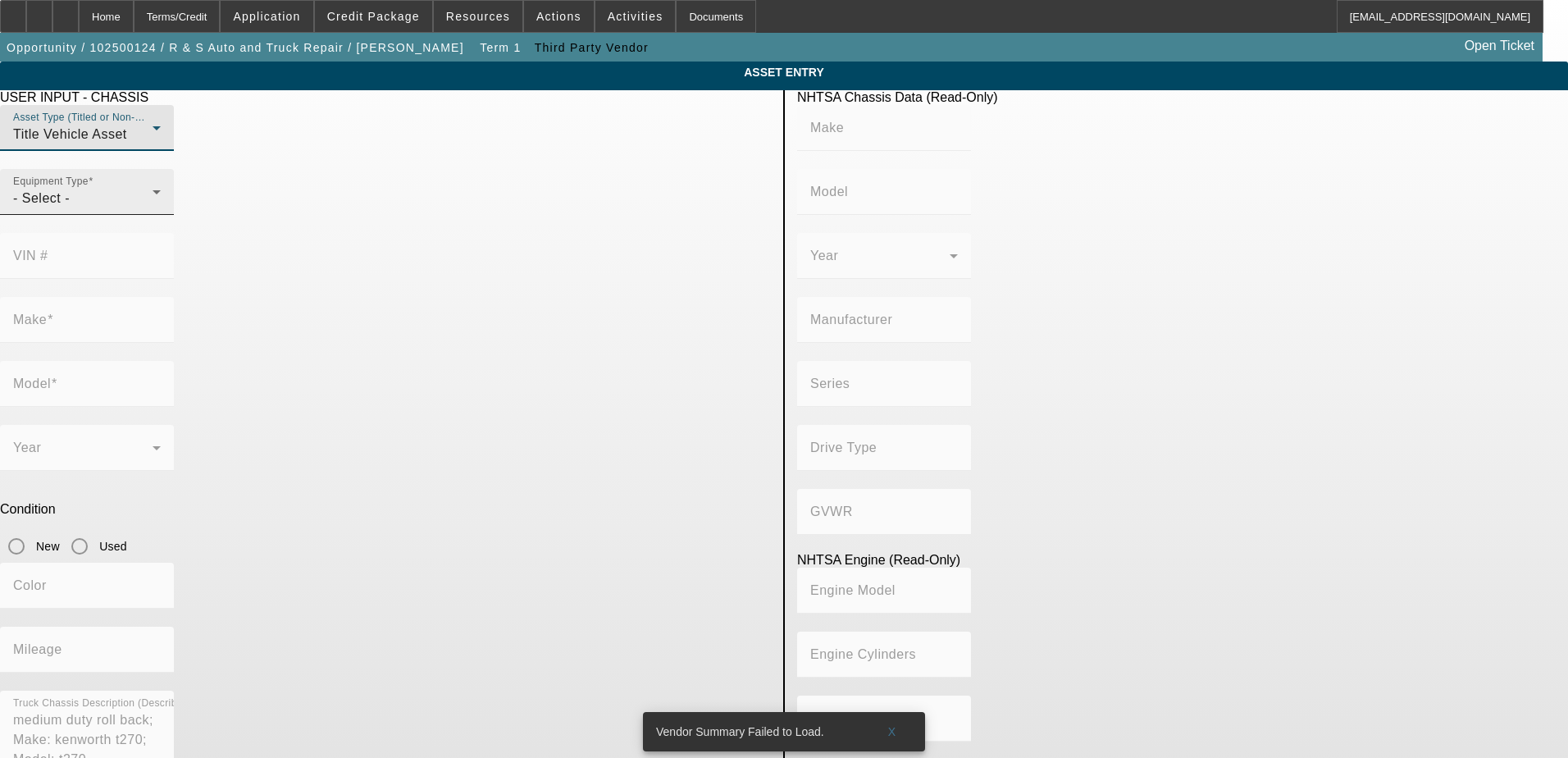
click at [153, 208] on div "- Select -" at bounding box center [83, 198] width 139 height 19
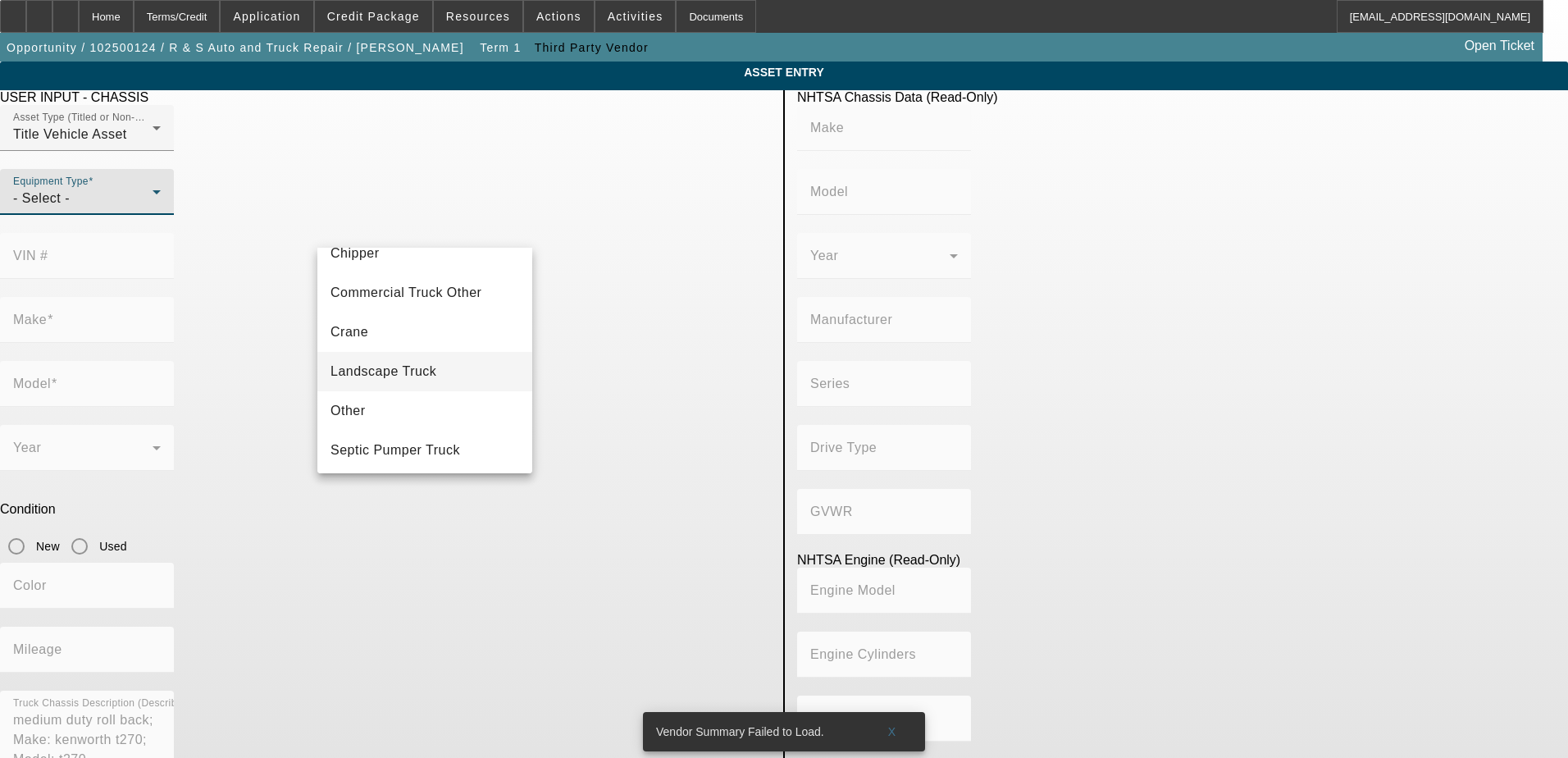
scroll to position [182, 0]
click at [469, 404] on mat-option "Tow Truck" at bounding box center [425, 408] width 215 height 39
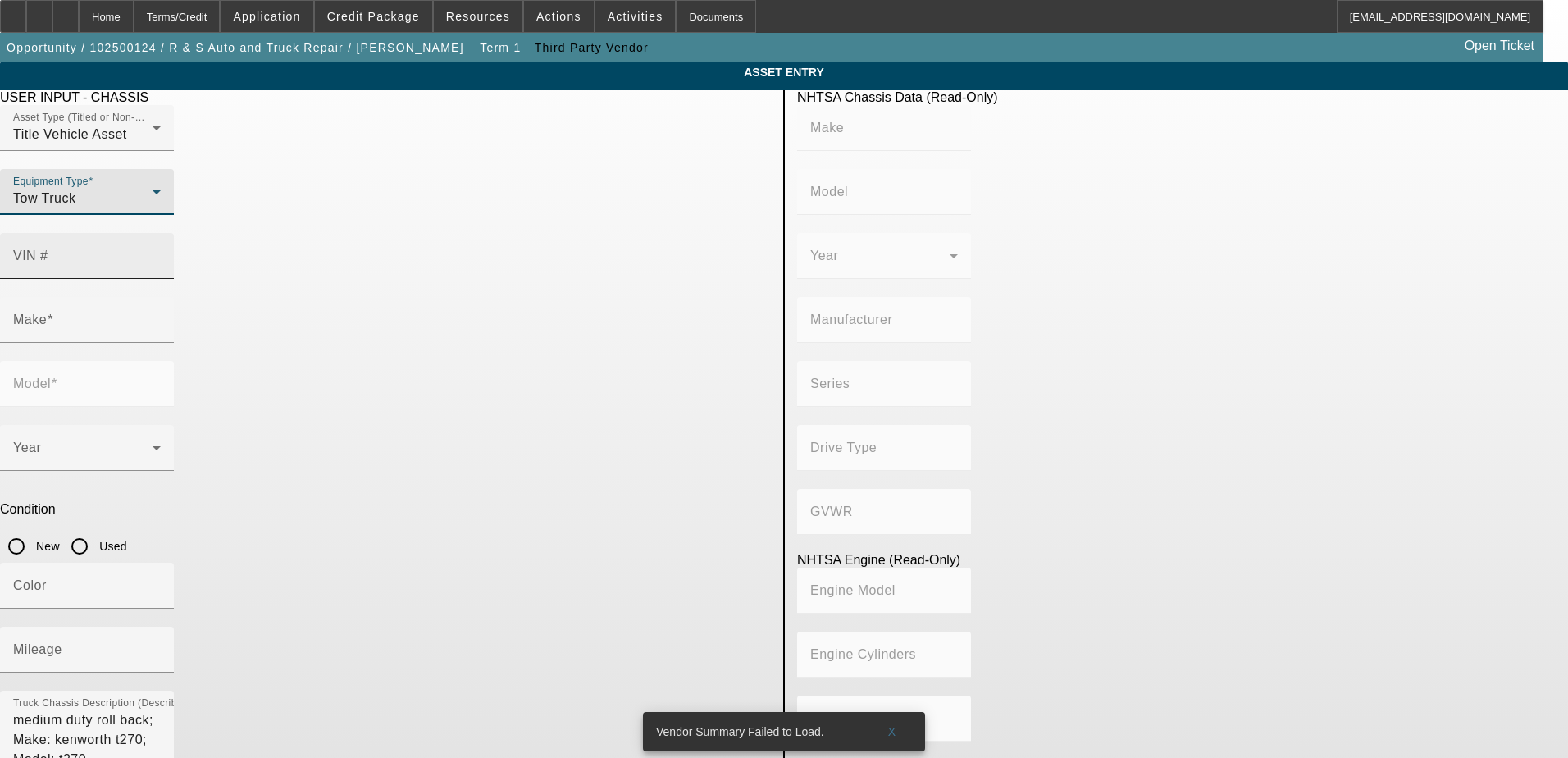
click at [160, 253] on input "VIN #" at bounding box center [87, 262] width 148 height 19
type input "[US_VEHICLE_IDENTIFICATION_NUMBER]"
type input "KENWORTH"
type input "548CH"
type input "KENWORTH TRUCK COMPANY"
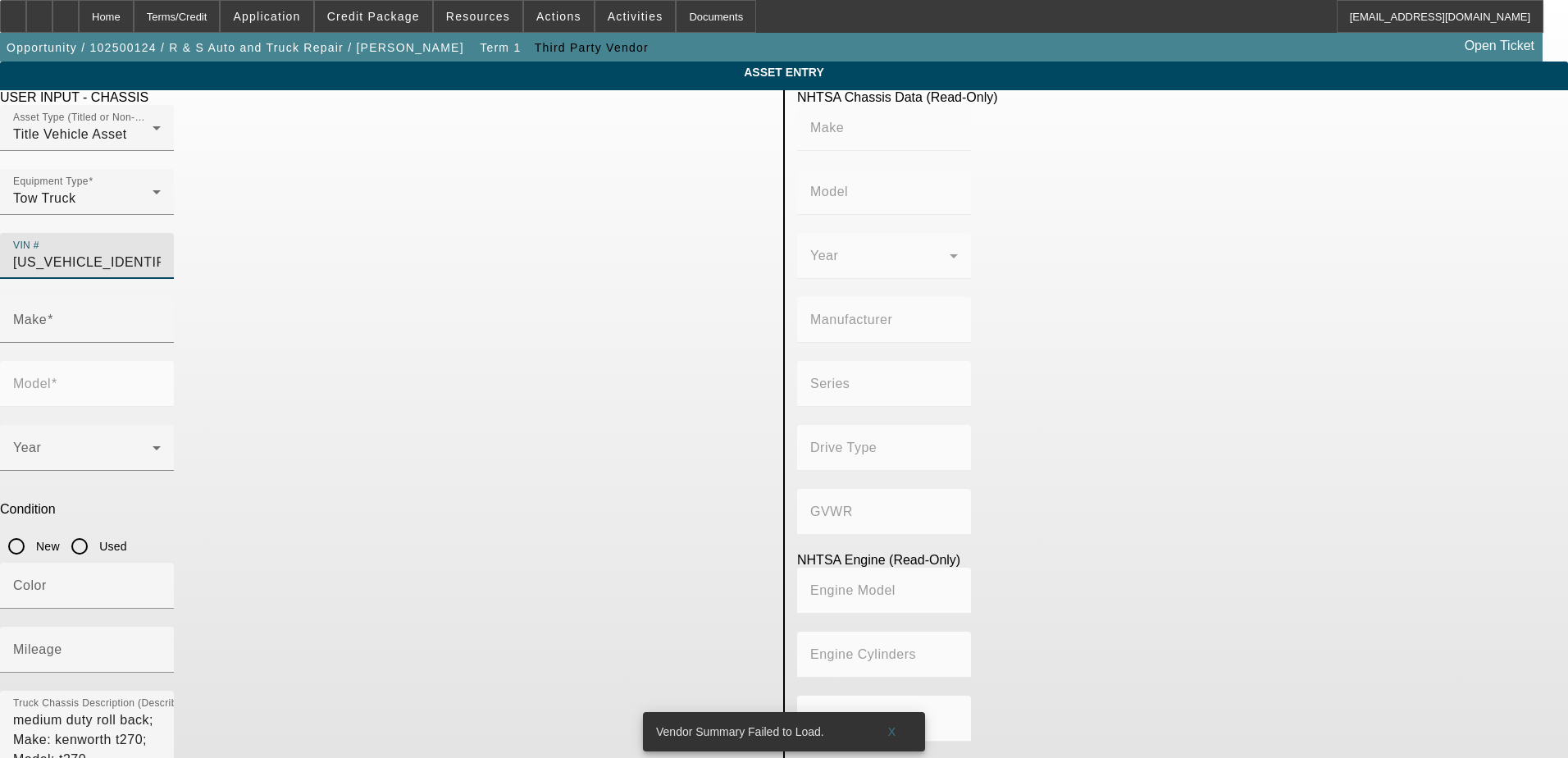
type input "4x2"
type input "Class 6: 19,501 - 26,000 lb (8,845 - 11,794 kg)"
type input "8V-71"
type input "8"
type input "Diesel"
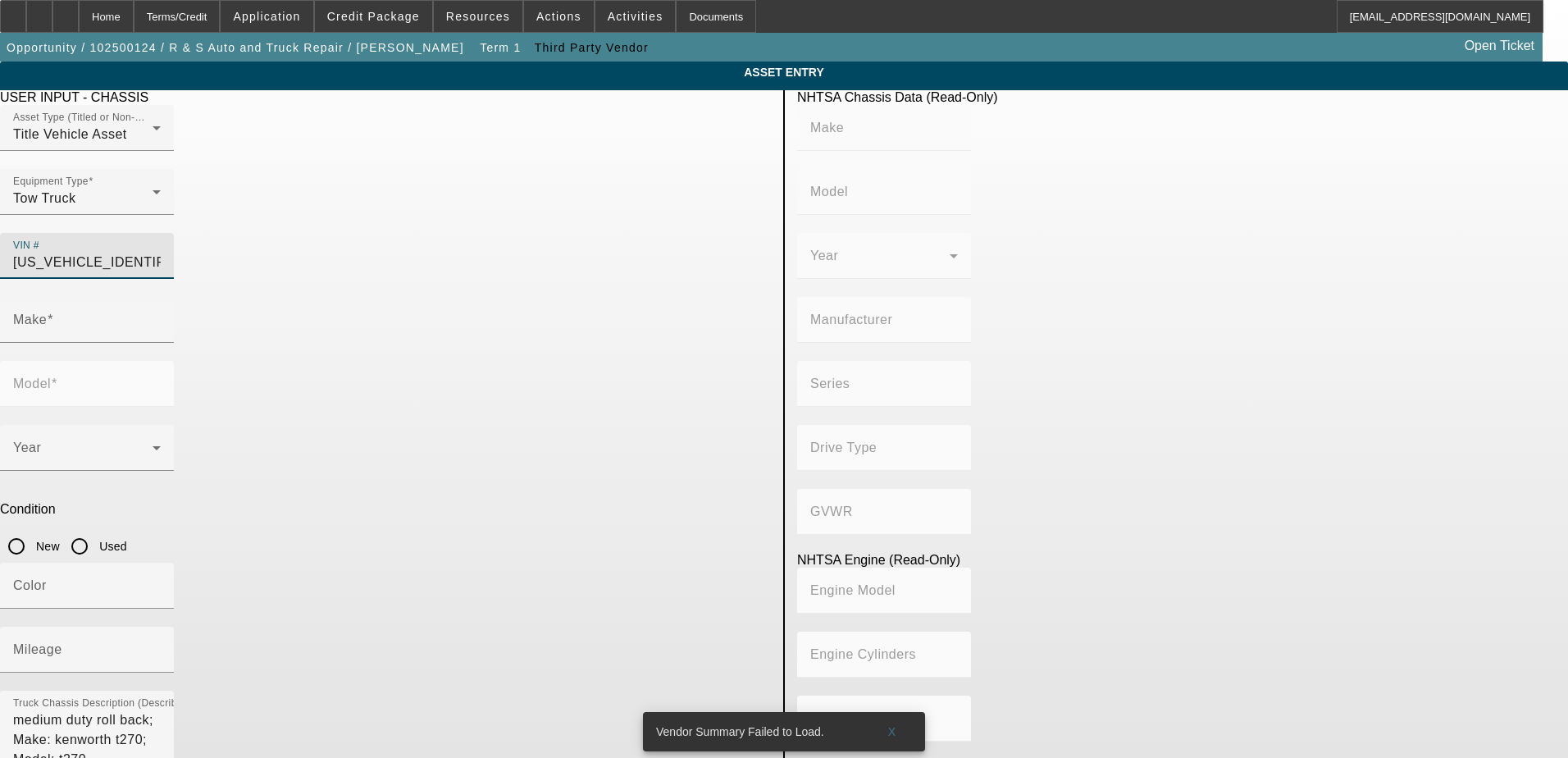
type input "567.52082008101"
type input "9.3"
type input "KENWORTH"
type input "548CH"
type input "2NKHHM6X0MM465716"
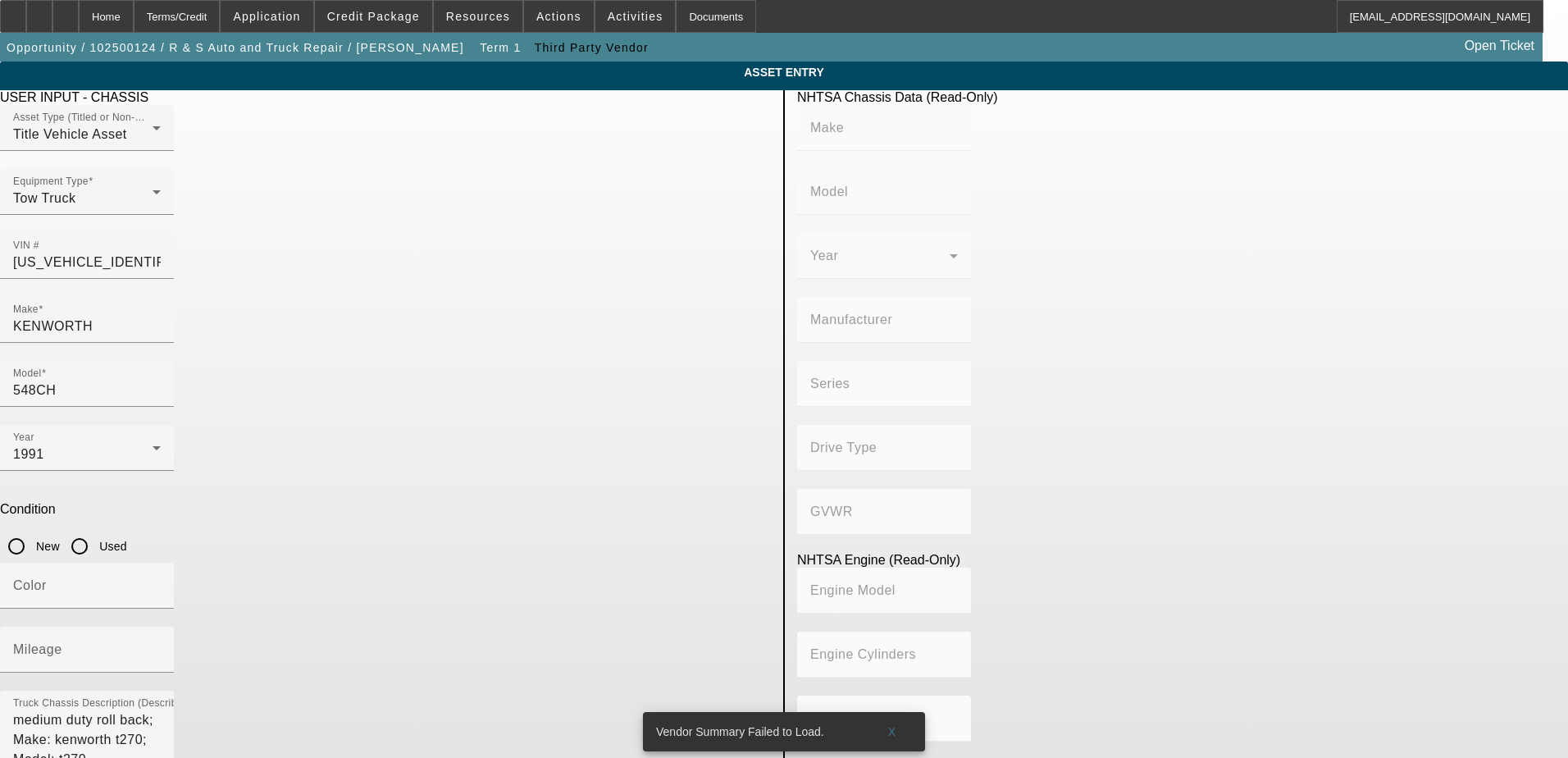
click at [534, 306] on div "Make KENWORTH" at bounding box center [386, 329] width 771 height 64
type input "KENWORTH"
type input "548CH"
type input "KENWORTH TRUCK COMPANY"
type input "4x2"
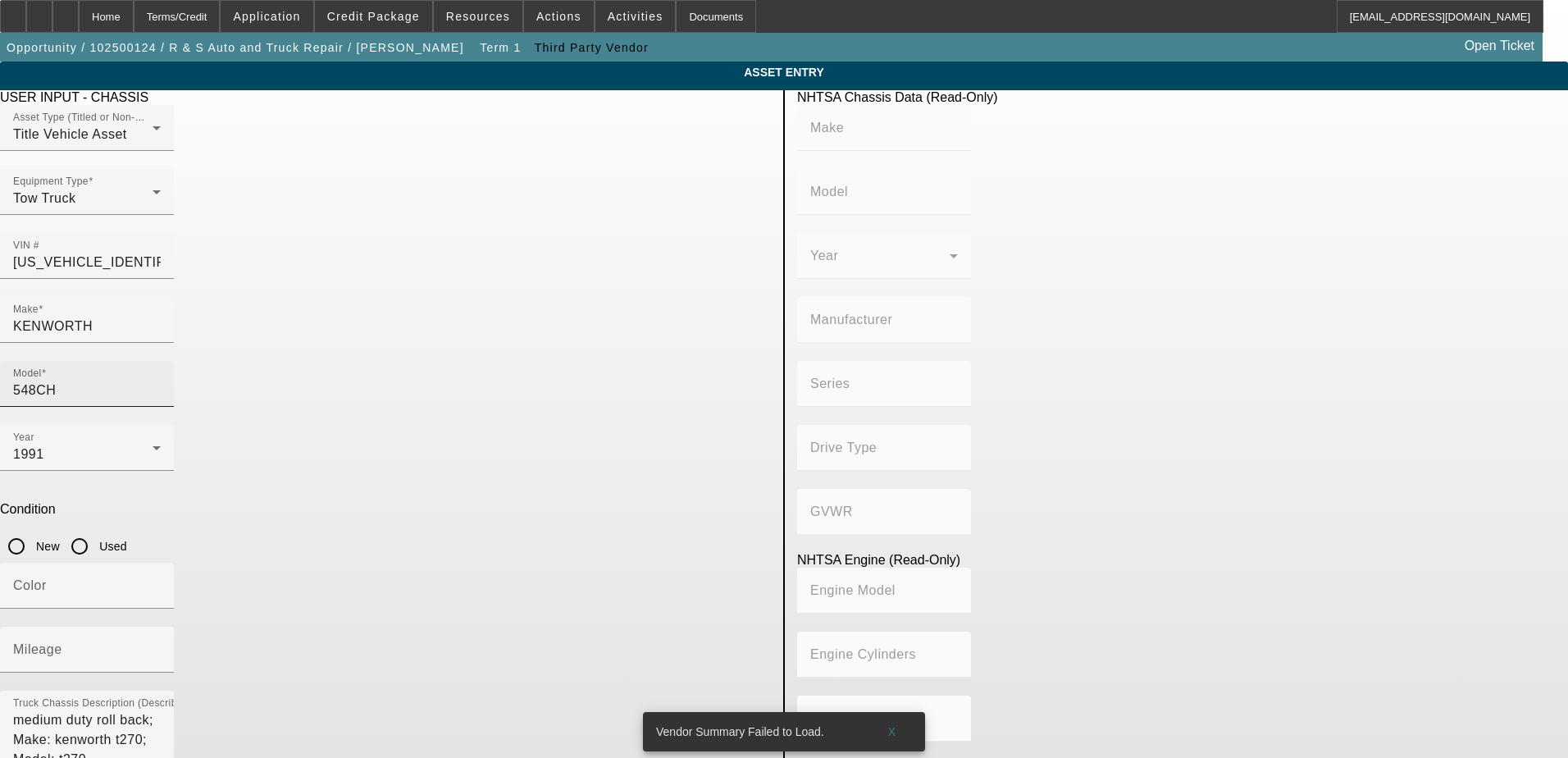
type input "Class 6: 19,501 - 26,000 lb (8,845 - 11,794 kg)"
type input "8V-71"
type input "8"
type input "Diesel"
type input "567.52082008101"
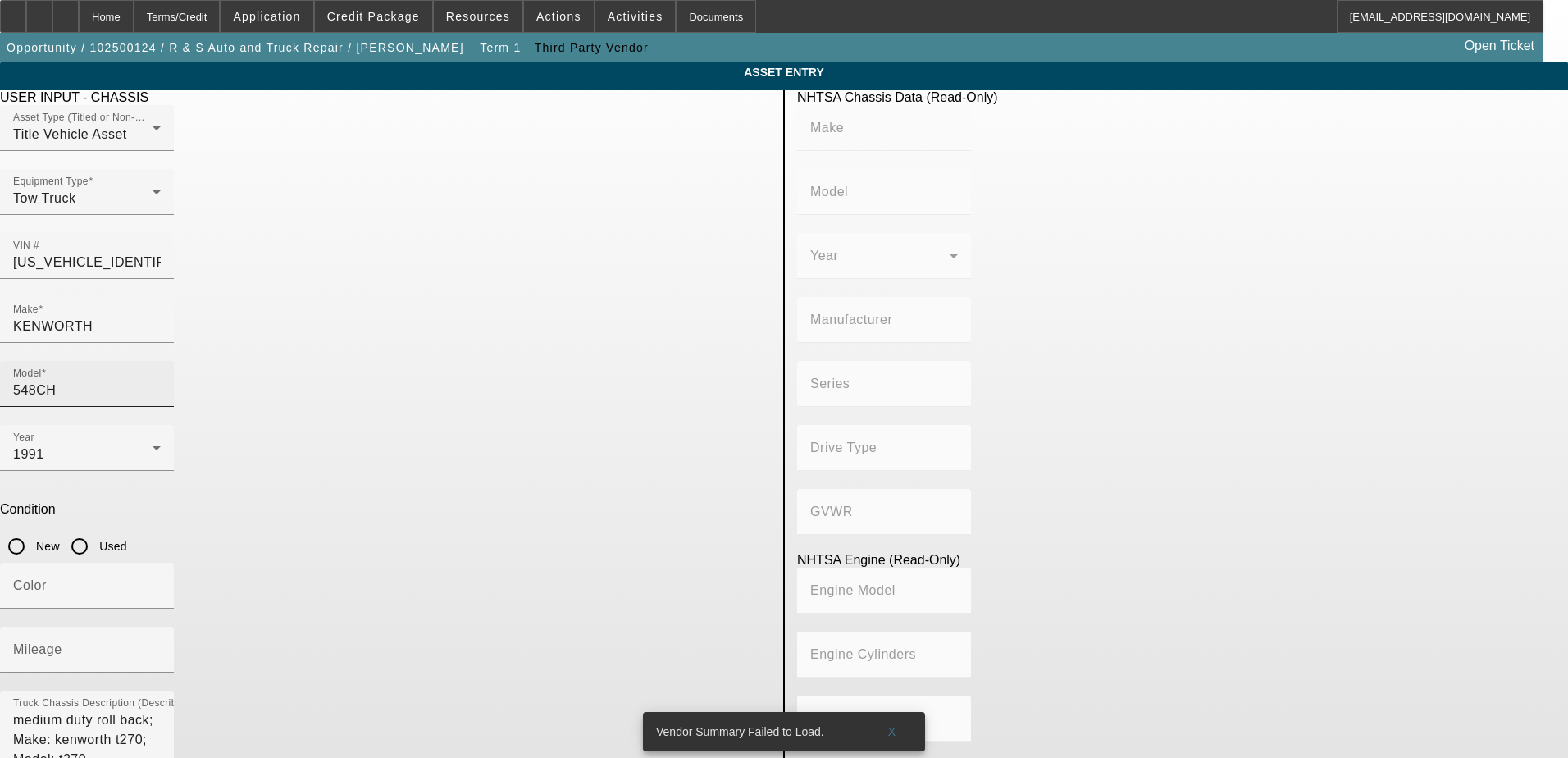
type input "9.3"
click at [160, 425] on div "Year 1991" at bounding box center [87, 448] width 148 height 46
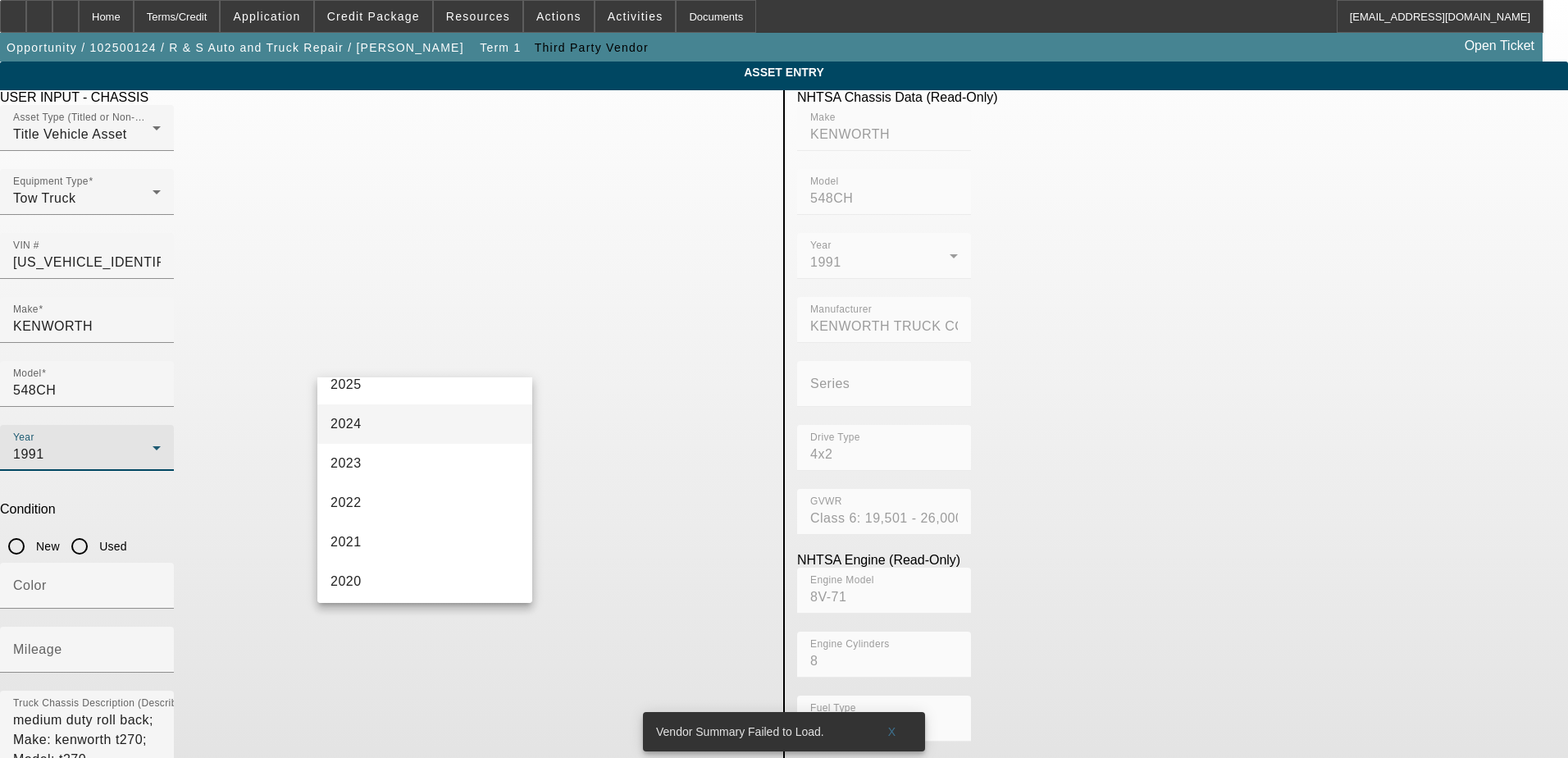
scroll to position [292, 0]
click at [445, 394] on mat-option "2021" at bounding box center [425, 386] width 215 height 39
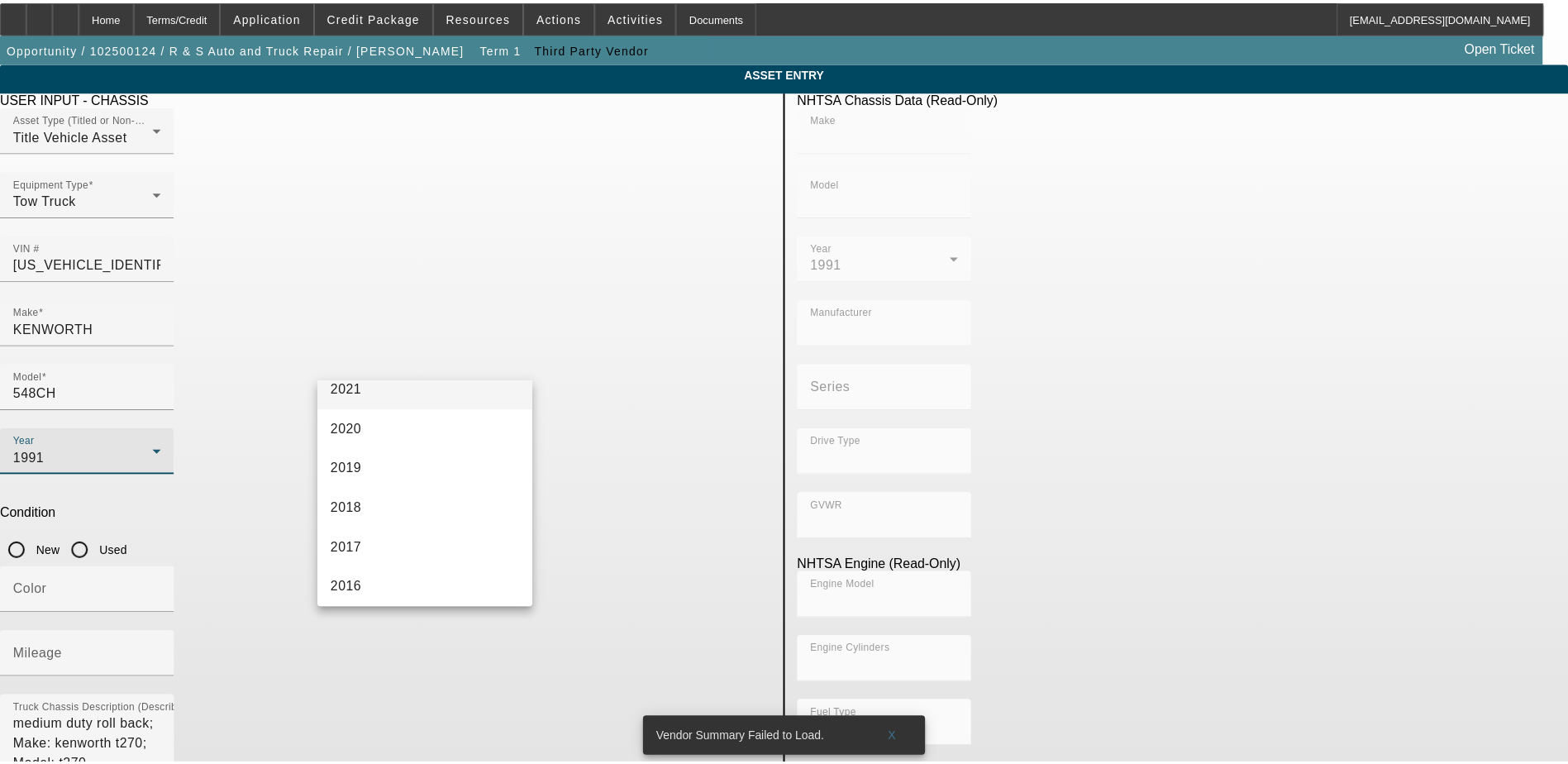
scroll to position [0, 0]
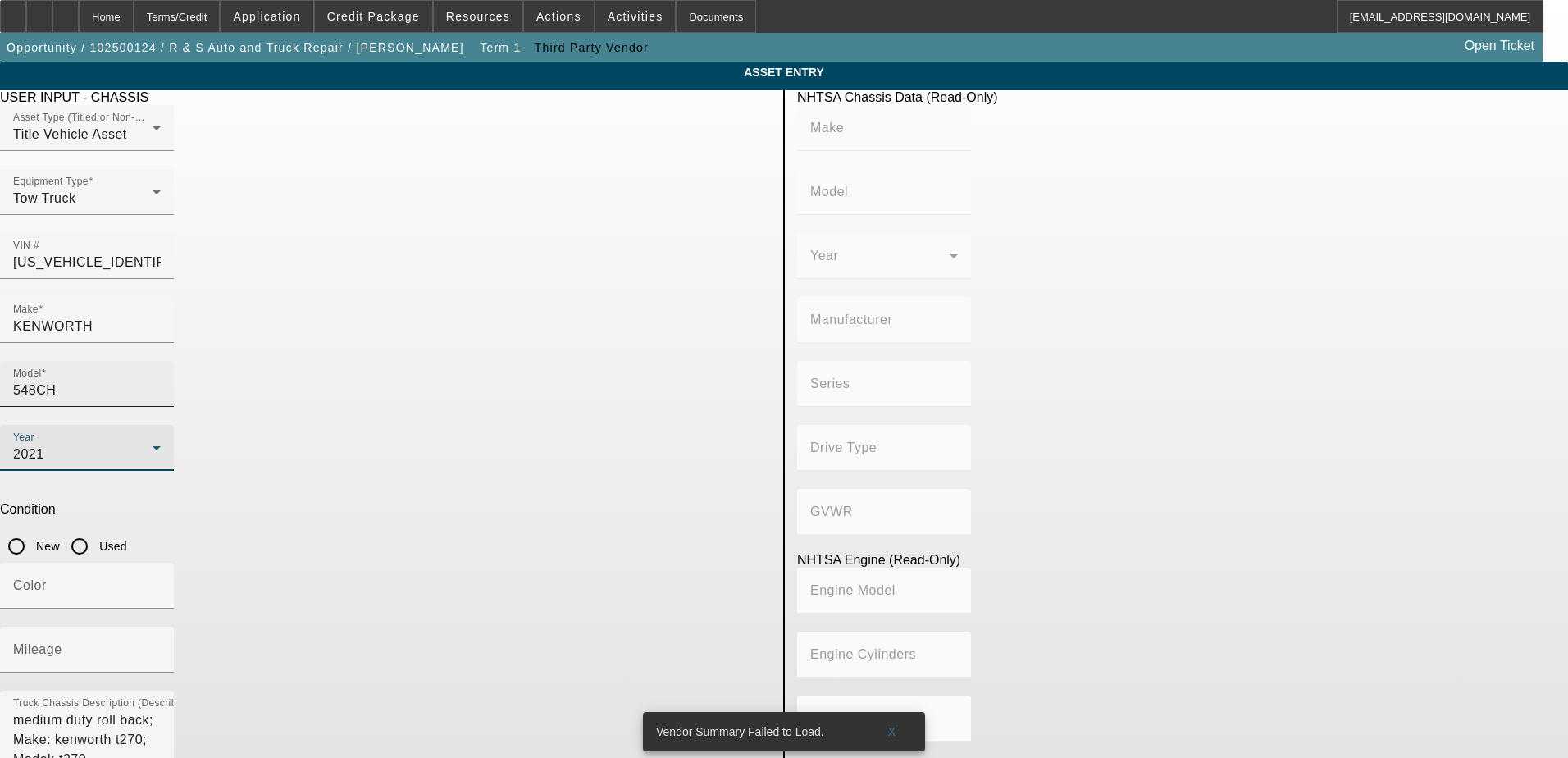
type input "KENWORTH"
type input "548CH"
type input "KENWORTH TRUCK COMPANY"
type input "4x2"
type input "Class 6: 19,501 - 26,000 lb (8,845 - 11,794 kg)"
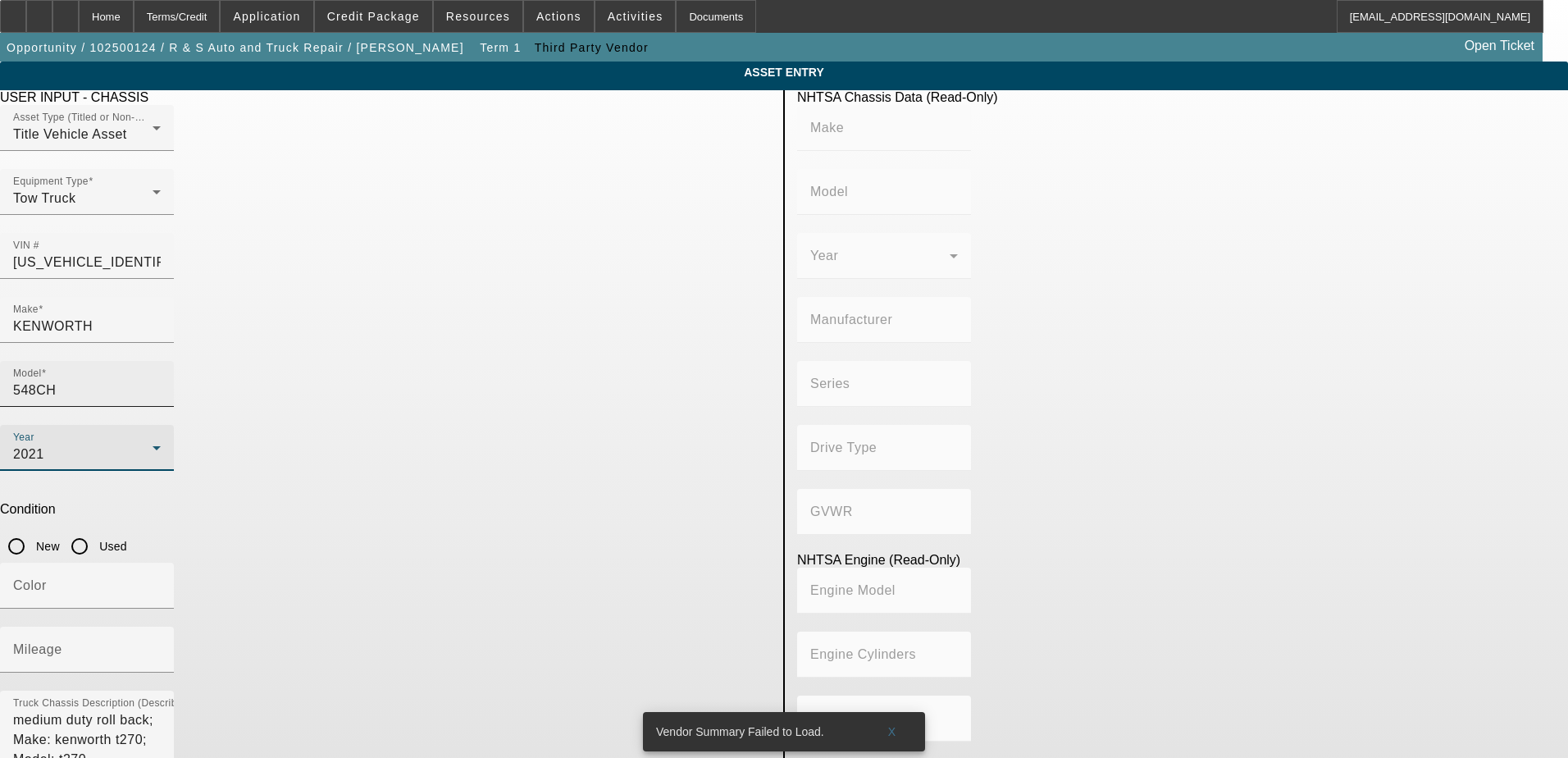
type input "8V-71"
type input "8"
type input "Diesel"
type input "567.52082008101"
type input "9.3"
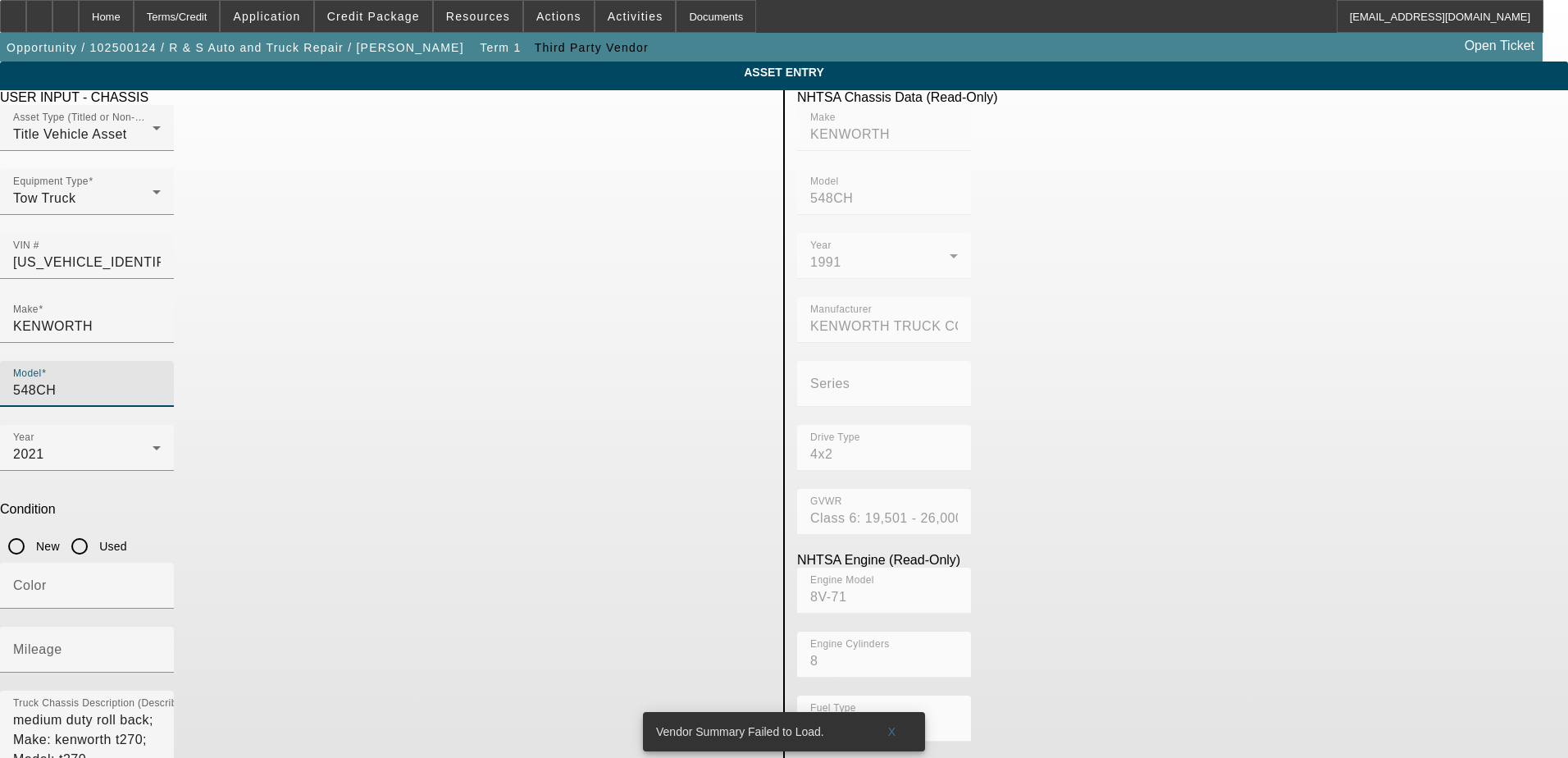
drag, startPoint x: 660, startPoint y: 294, endPoint x: 569, endPoint y: 296, distance: 91.0
click at [160, 381] on input "548CH" at bounding box center [87, 390] width 148 height 19
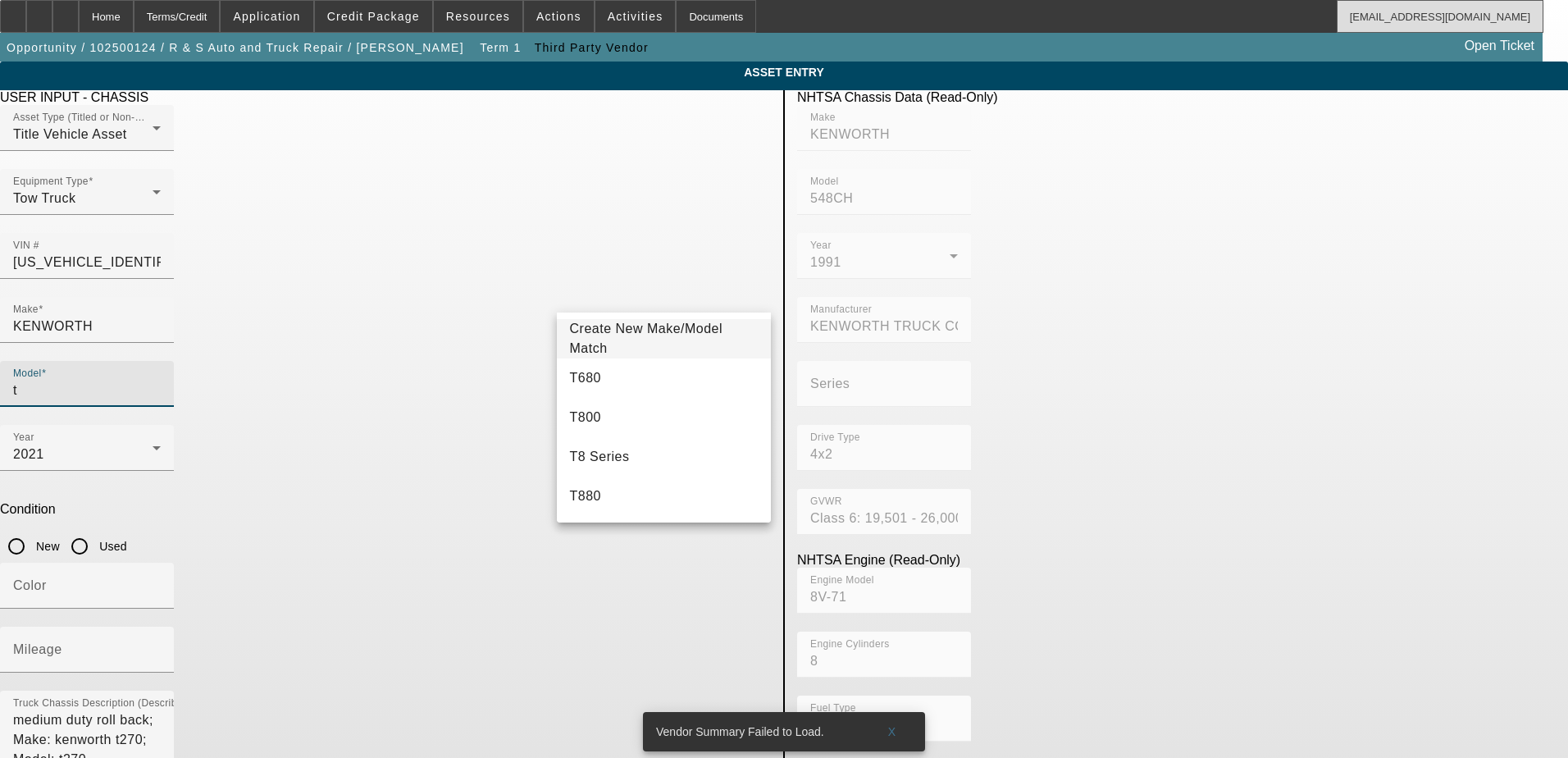
type input "t"
drag, startPoint x: 598, startPoint y: 269, endPoint x: 602, endPoint y: 276, distance: 8.1
click at [160, 361] on div "Model t" at bounding box center [87, 384] width 148 height 46
type input "T270"
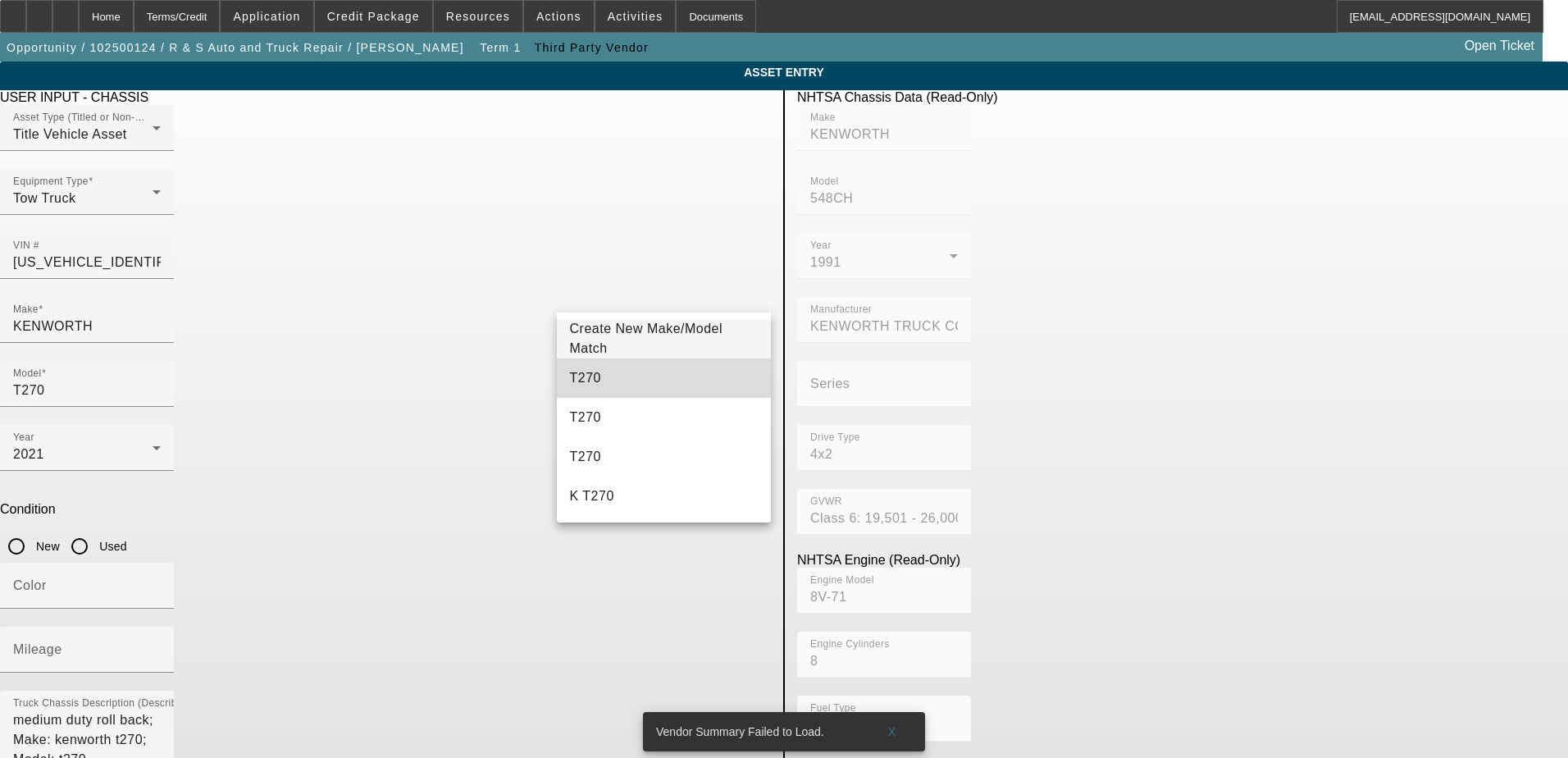
click at [650, 385] on mat-option "T270" at bounding box center [665, 378] width 215 height 39
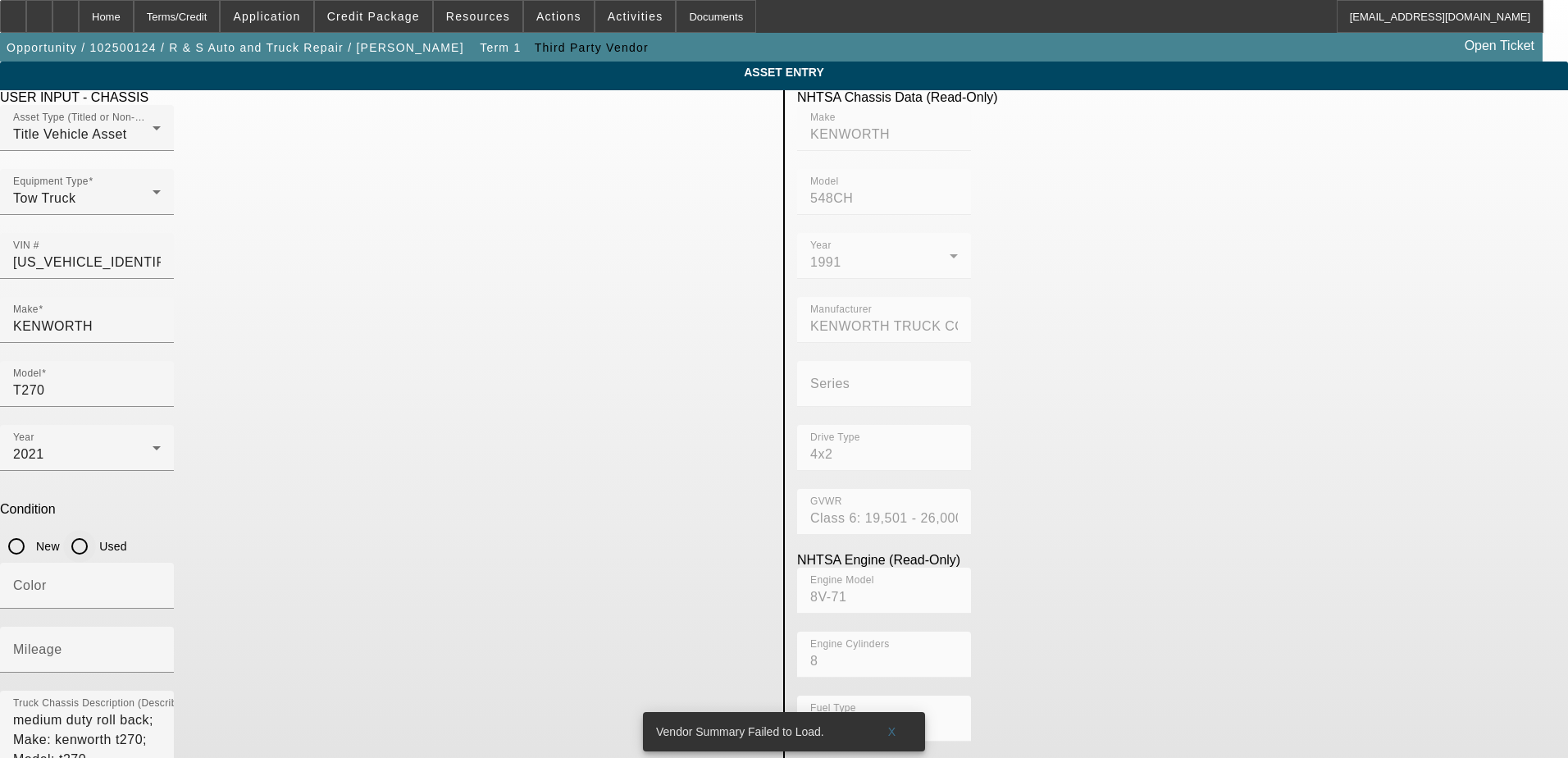
click at [96, 530] on input "Used" at bounding box center [79, 546] width 33 height 33
radio input "true"
click at [160, 627] on div "Mileage" at bounding box center [87, 650] width 148 height 46
click at [160, 646] on input "Mileage" at bounding box center [87, 655] width 148 height 19
type input "194855"
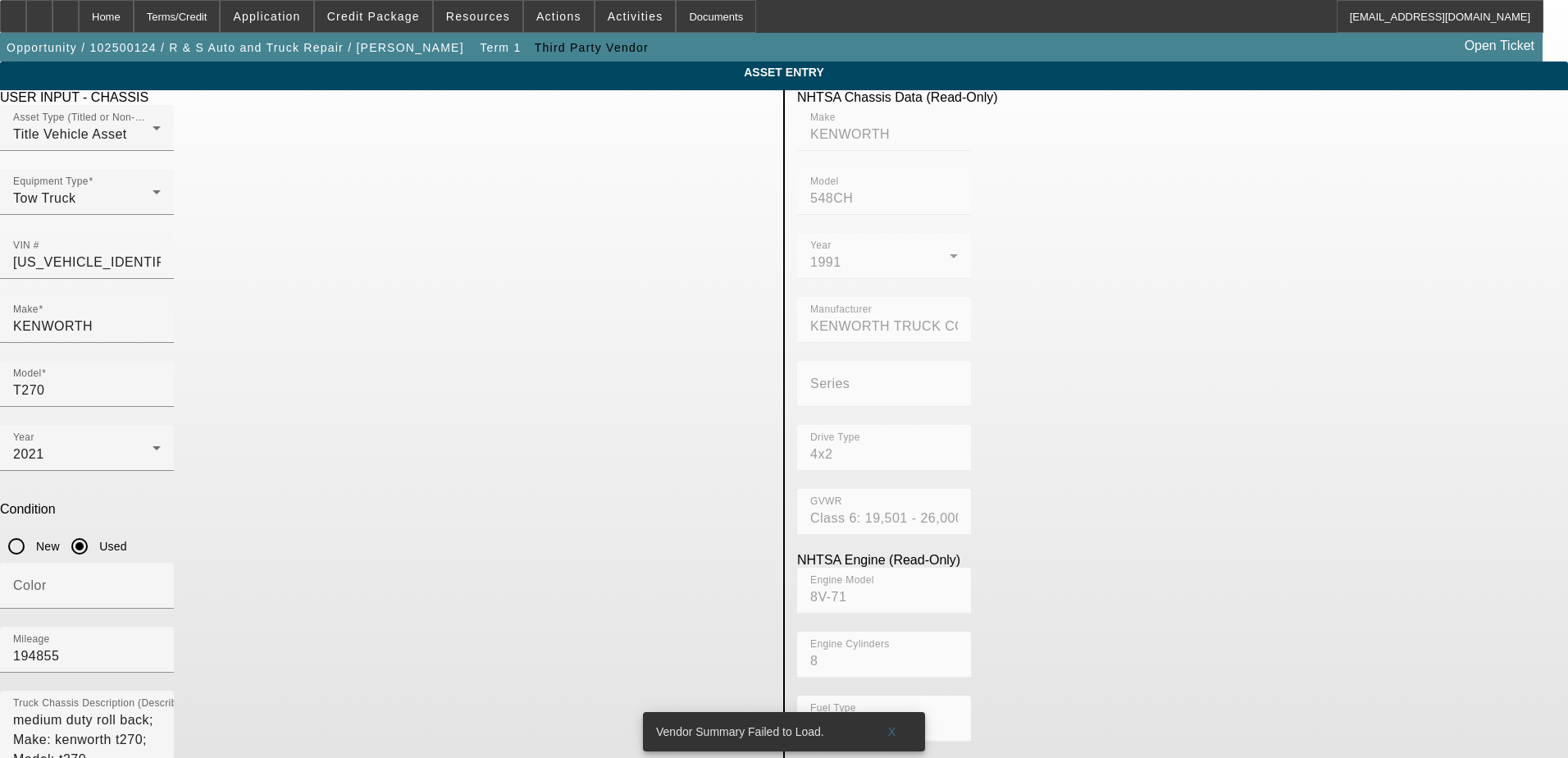
click at [536, 563] on div "Color" at bounding box center [386, 595] width 771 height 64
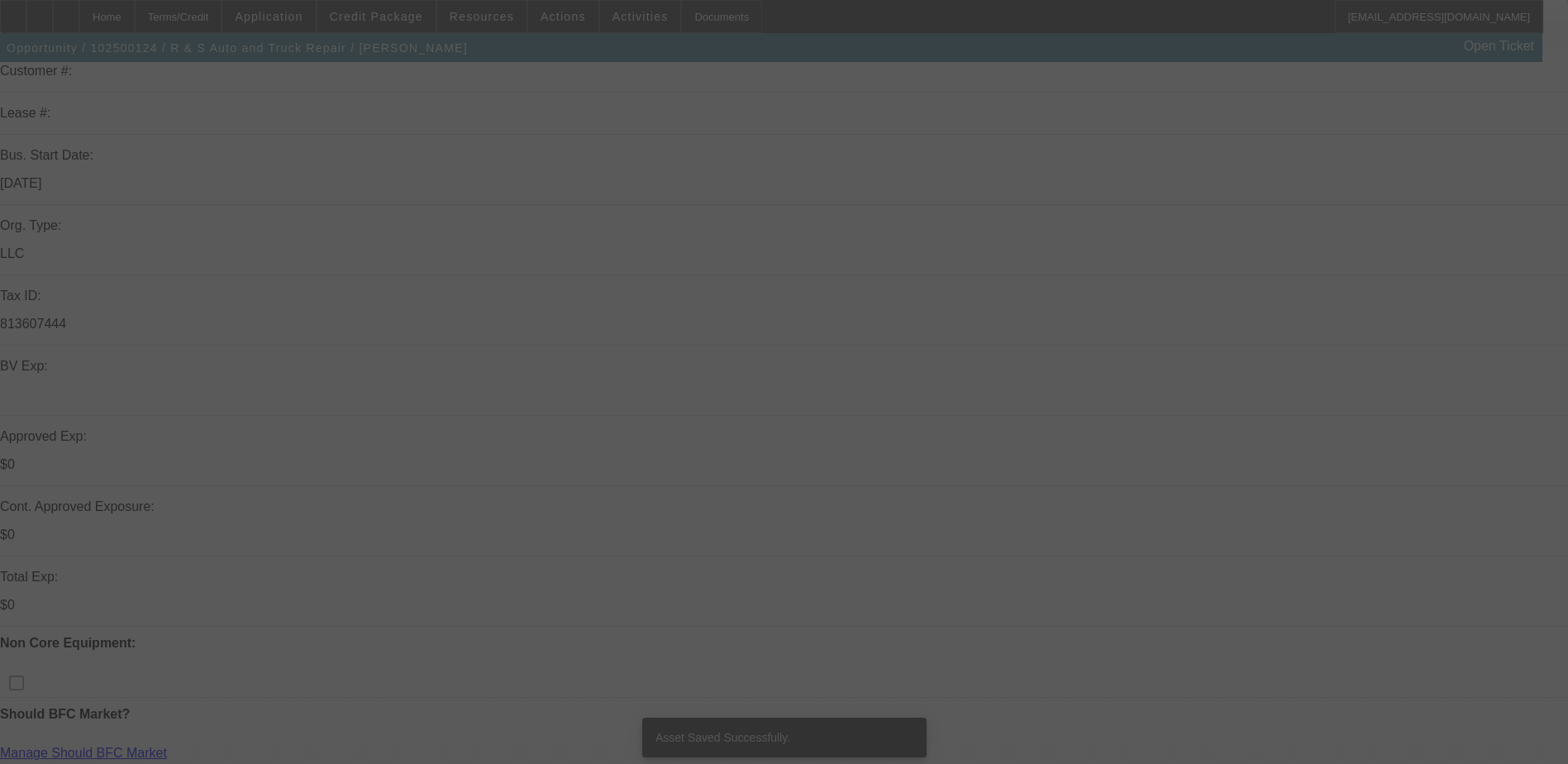
scroll to position [330, 0]
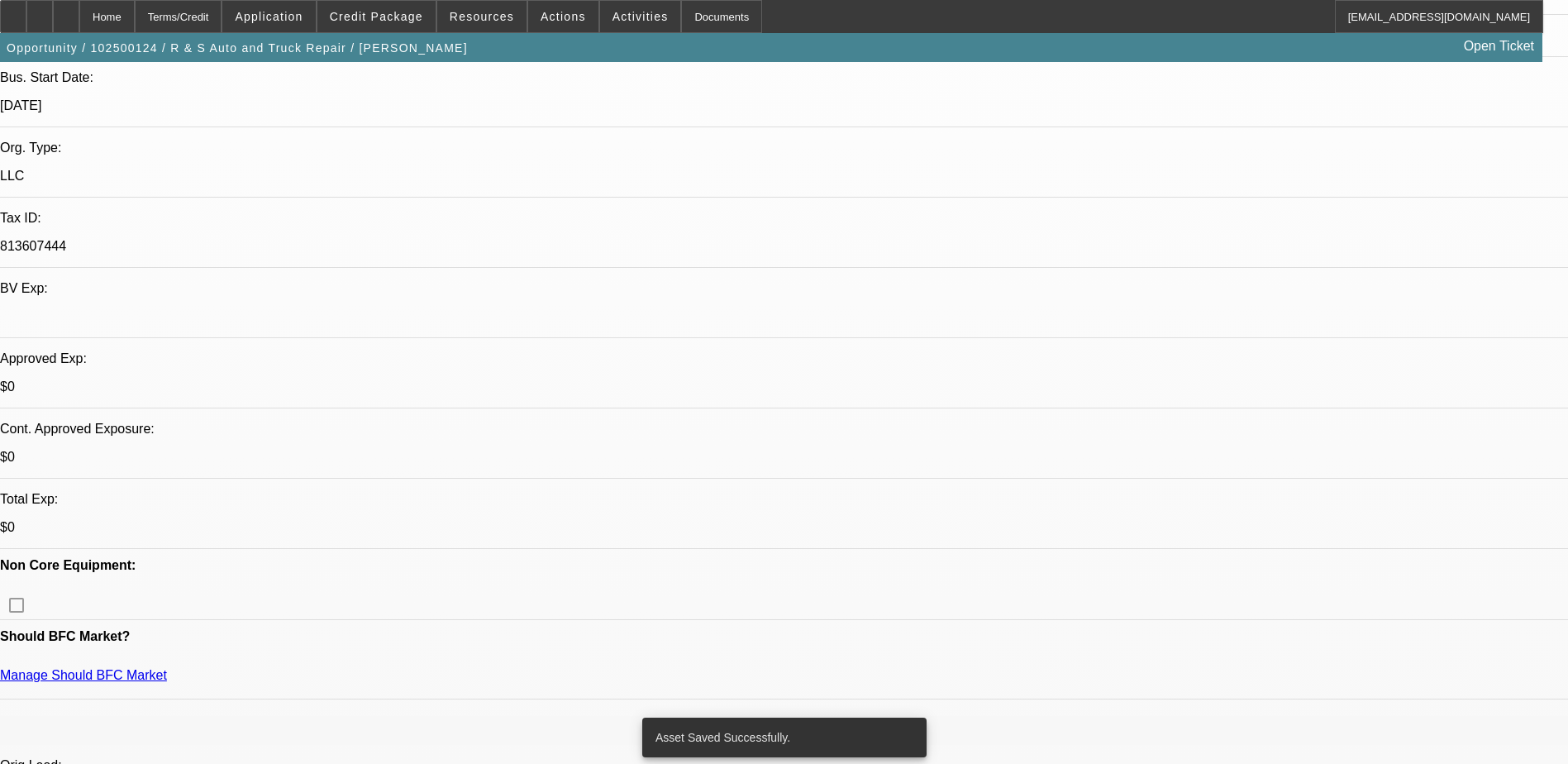
select select "0"
select select "2"
select select "0.1"
select select "4"
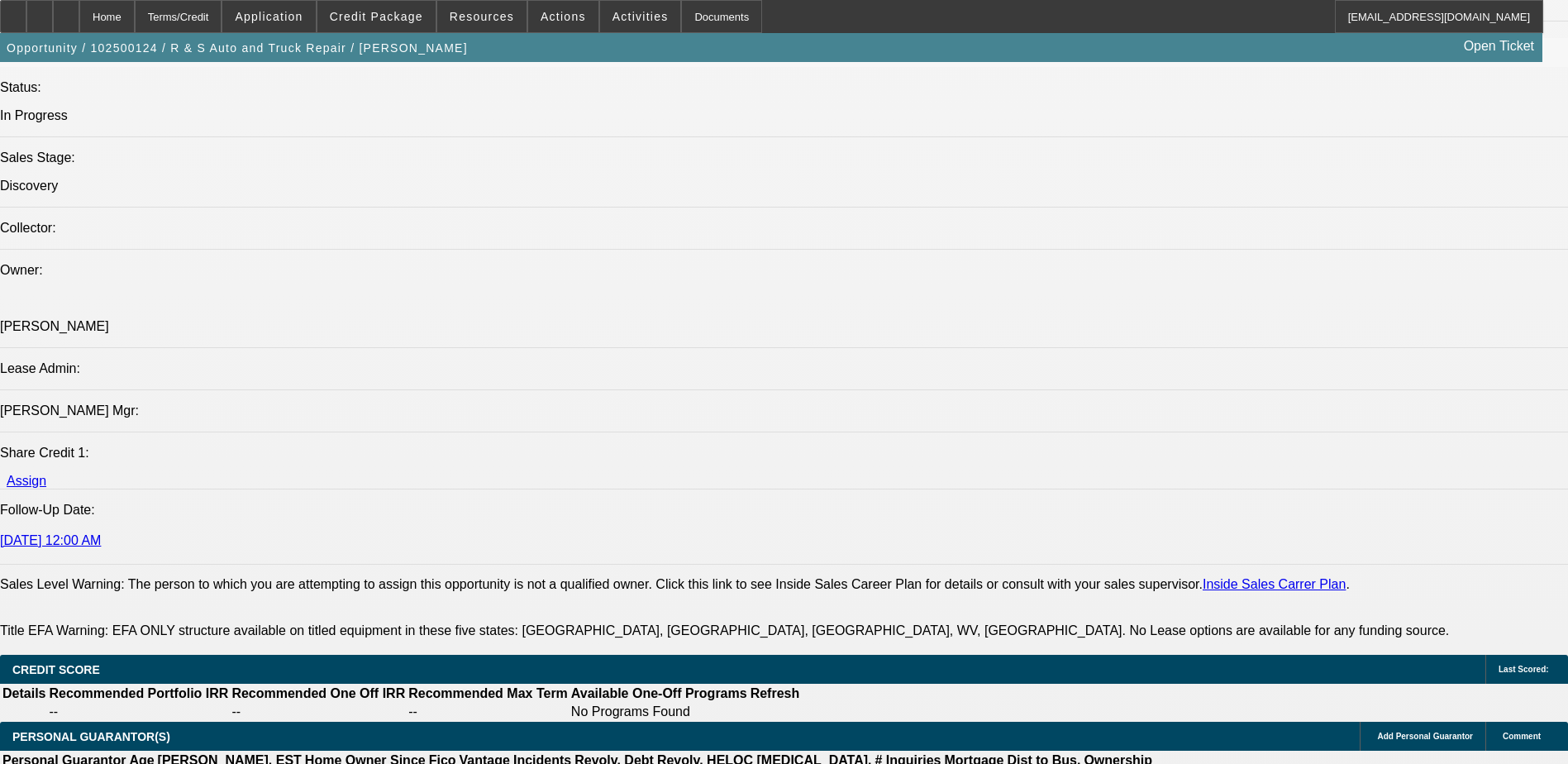
scroll to position [1914, 0]
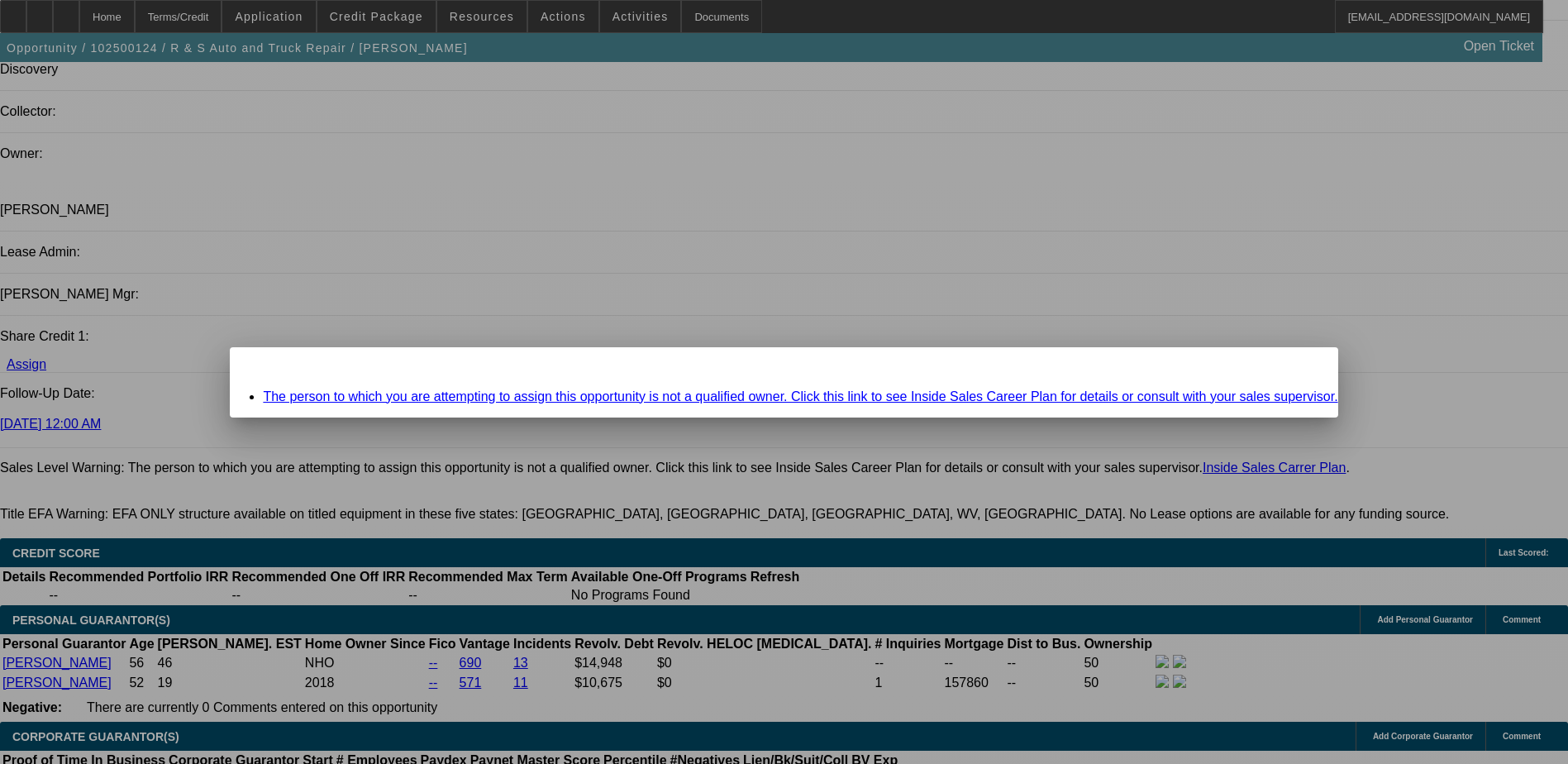
scroll to position [0, 0]
click at [1300, 366] on icon at bounding box center [1300, 362] width 0 height 9
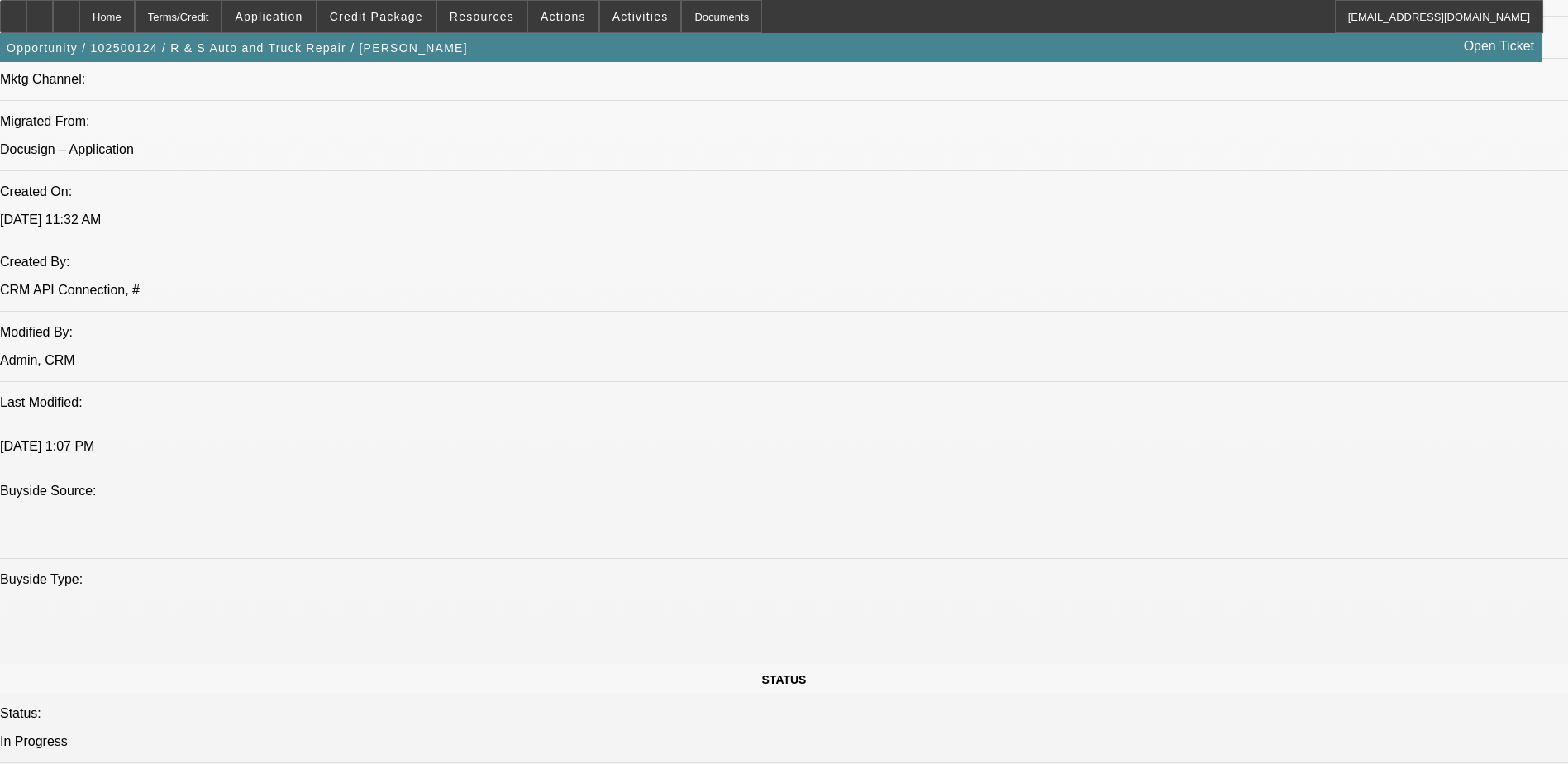
scroll to position [1418, 0]
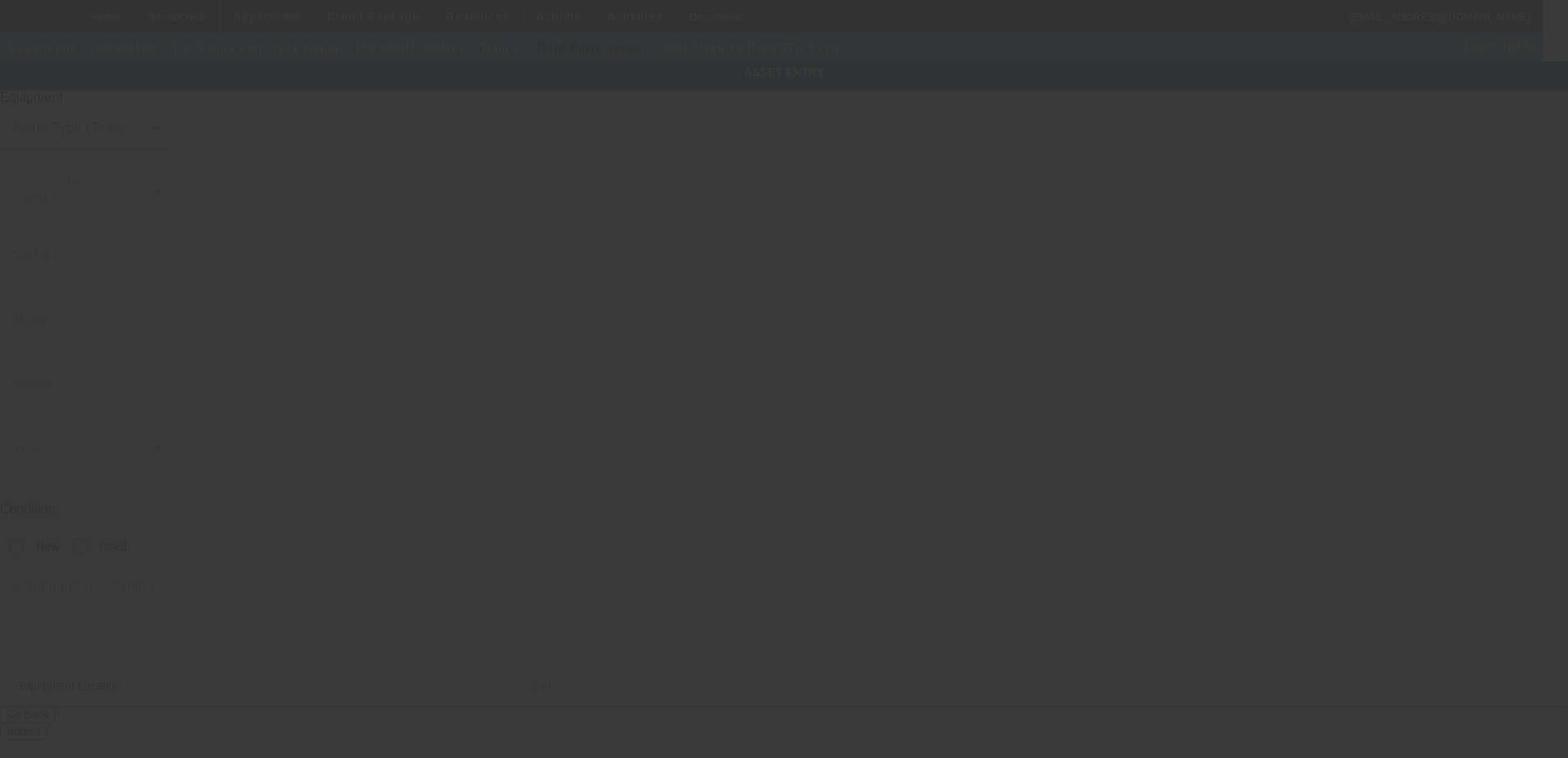
type input "2NKHHM6X0MM465716"
type input "Kenworth"
type input "T270"
radio input "true"
type textarea "medium duty roll back; Make: kenworth t270; Model: t270"
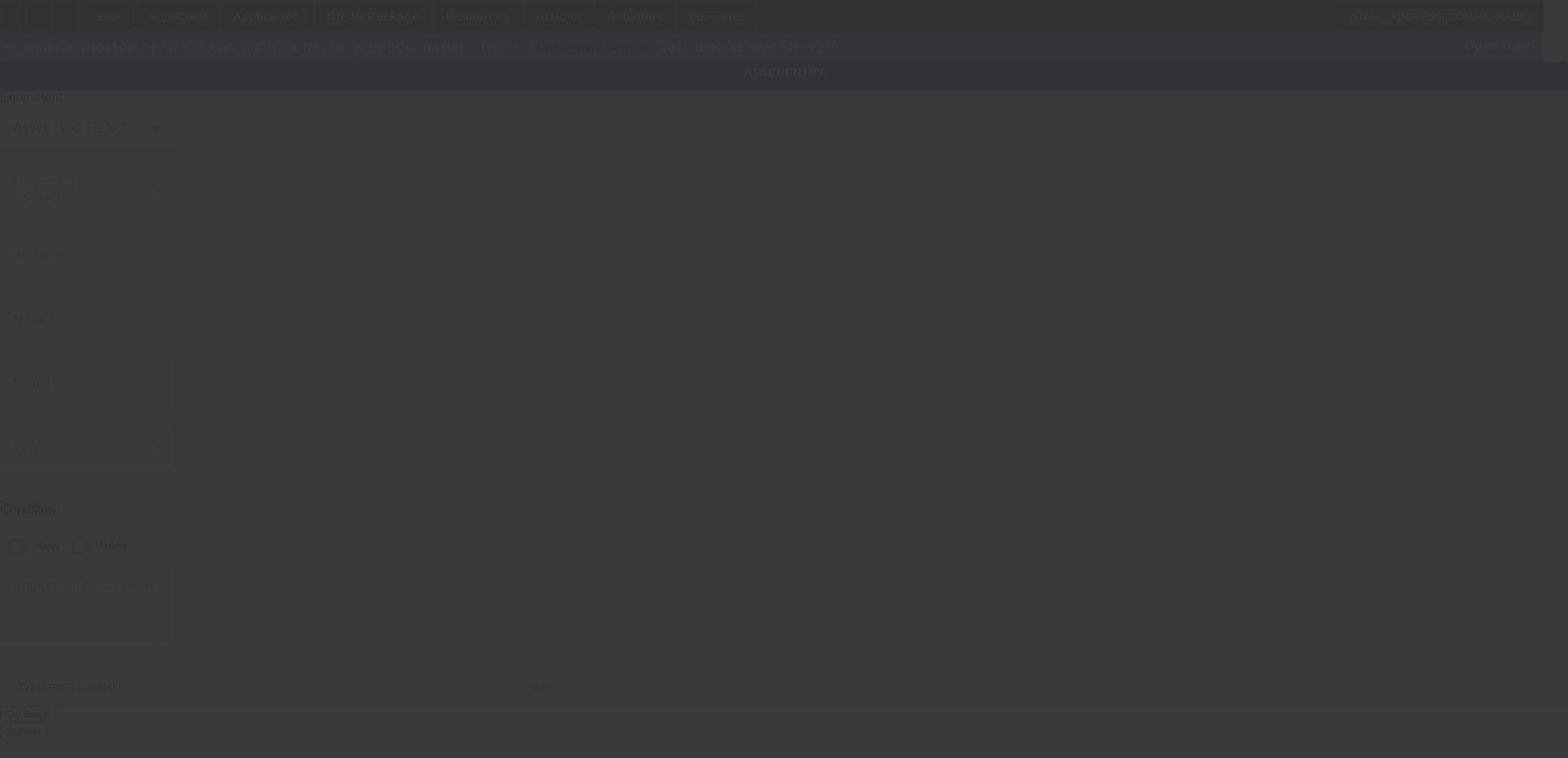
type input "98 Kimber Ct"
type input "Berkeley Springs"
type input "25411"
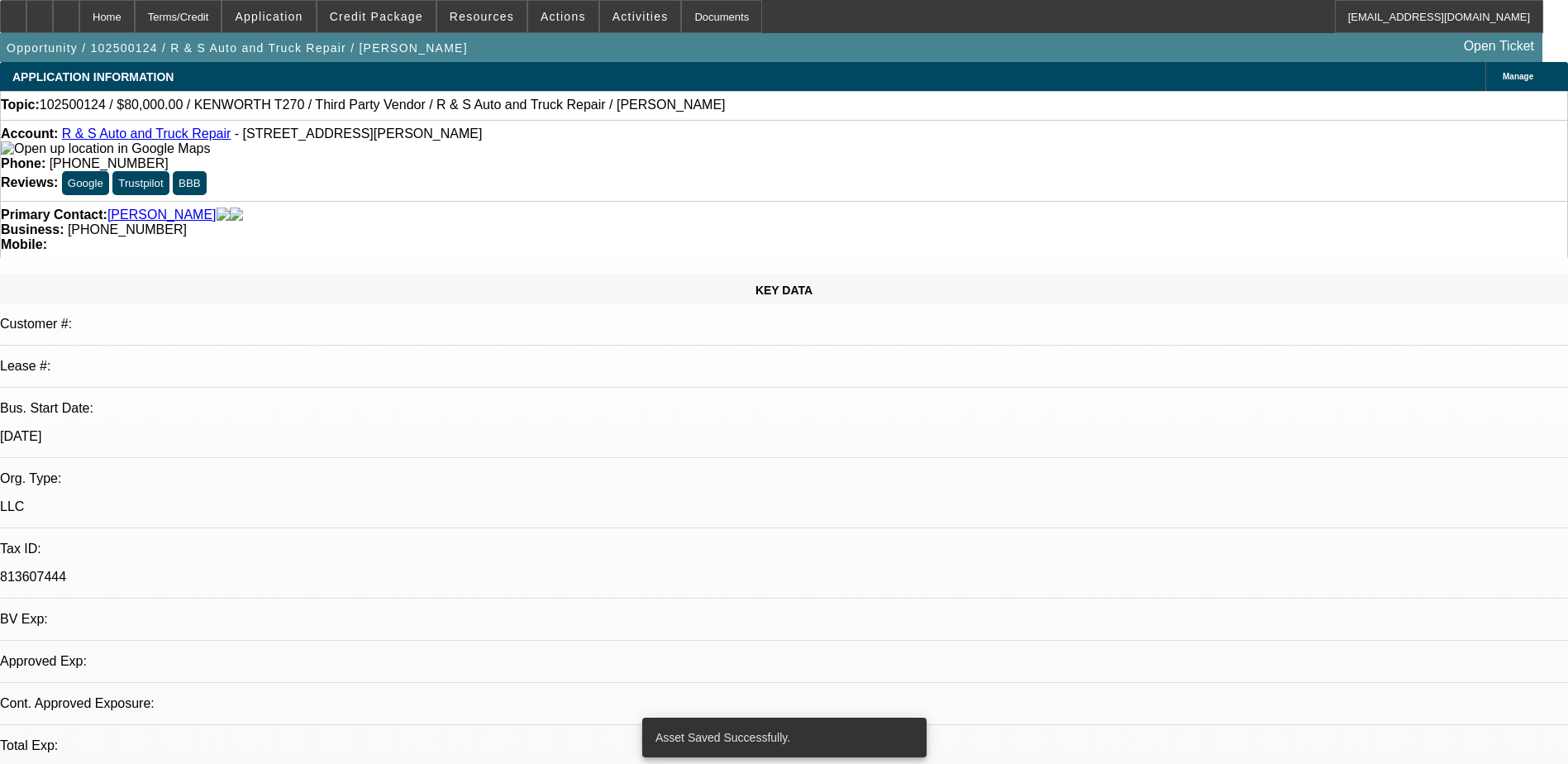
select select "0"
select select "2"
select select "0.1"
select select "4"
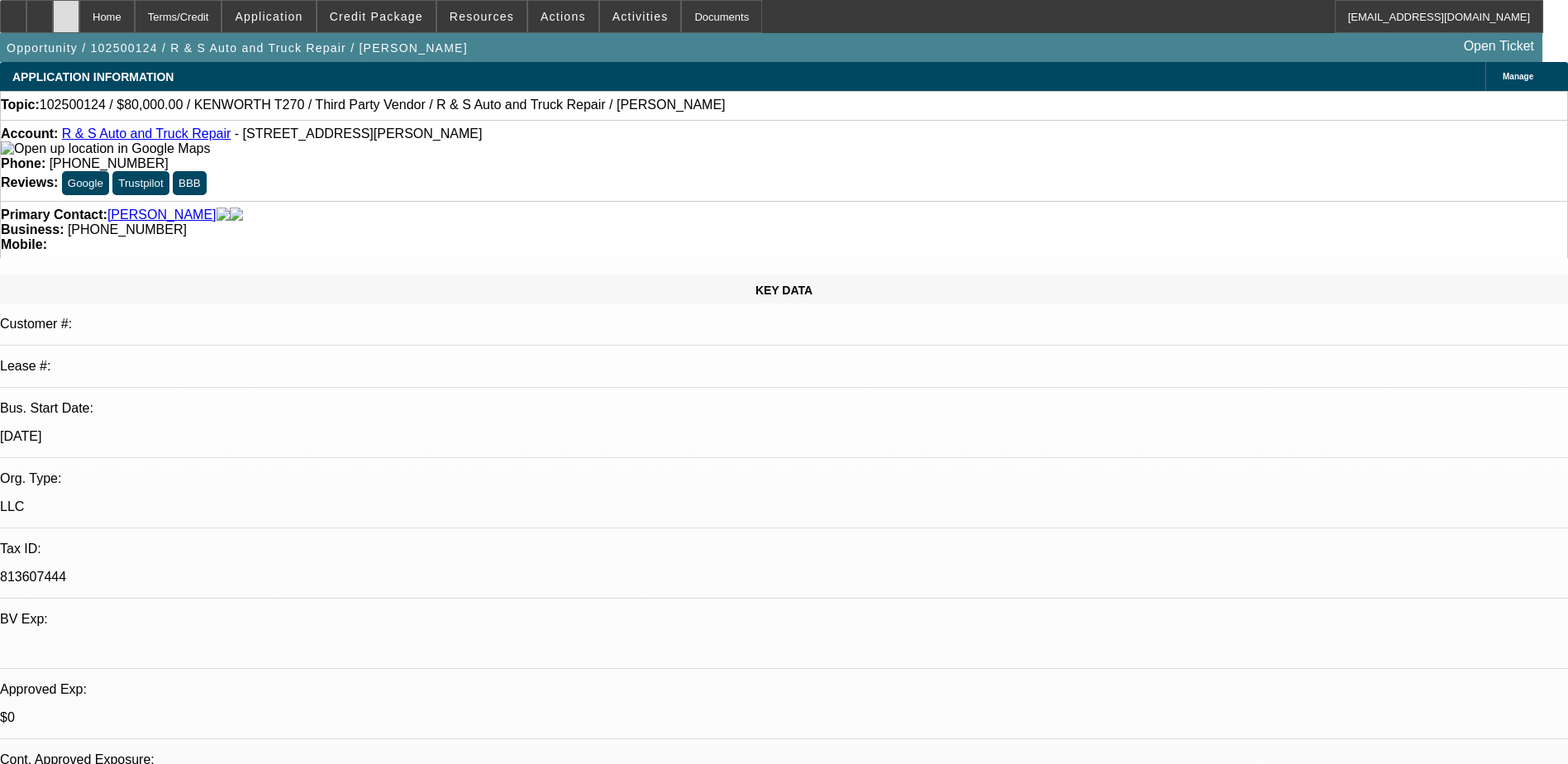
click at [80, 19] on div at bounding box center [65, 16] width 26 height 33
select select "0"
select select "2"
select select "0.1"
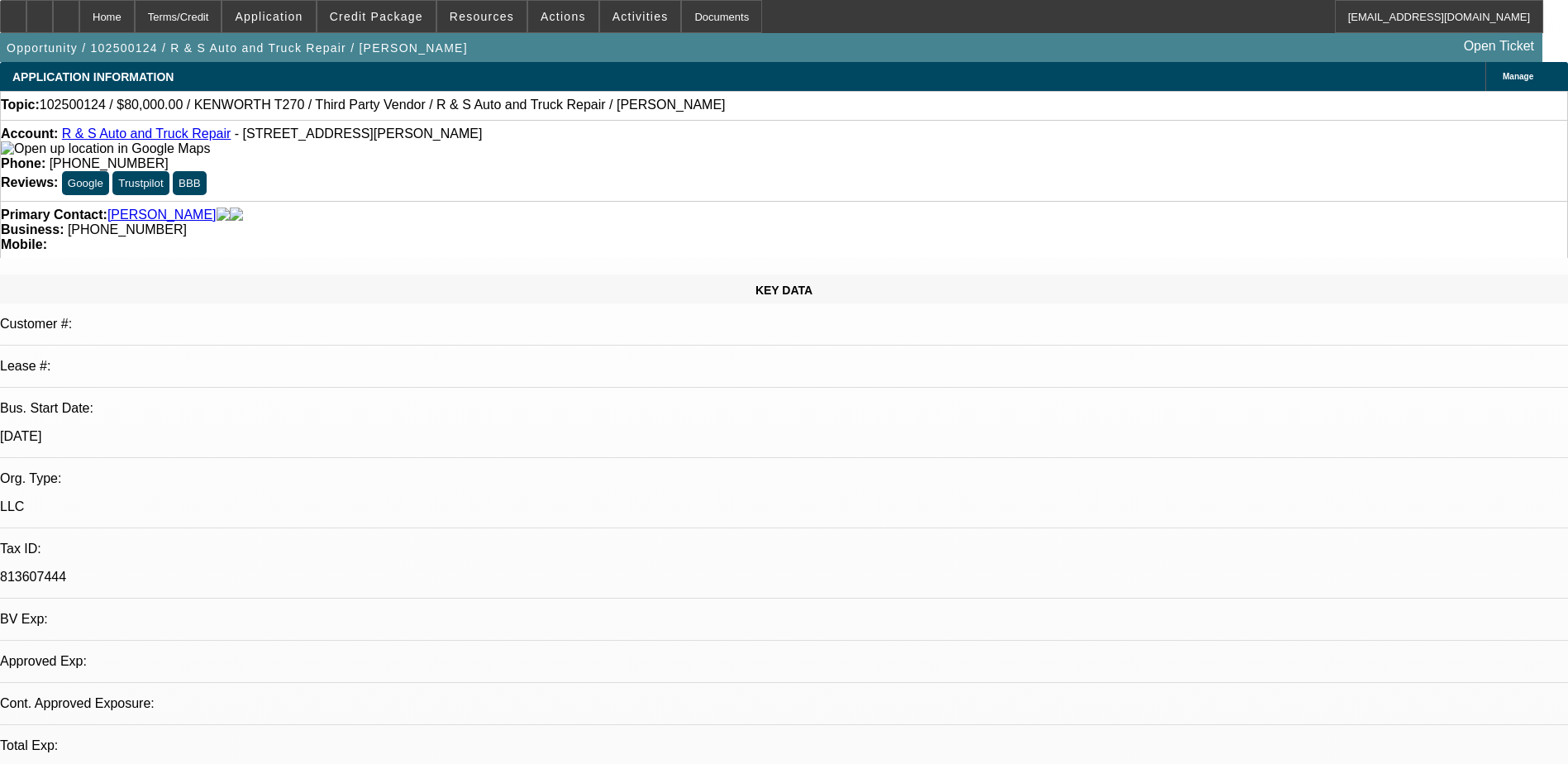
select select "4"
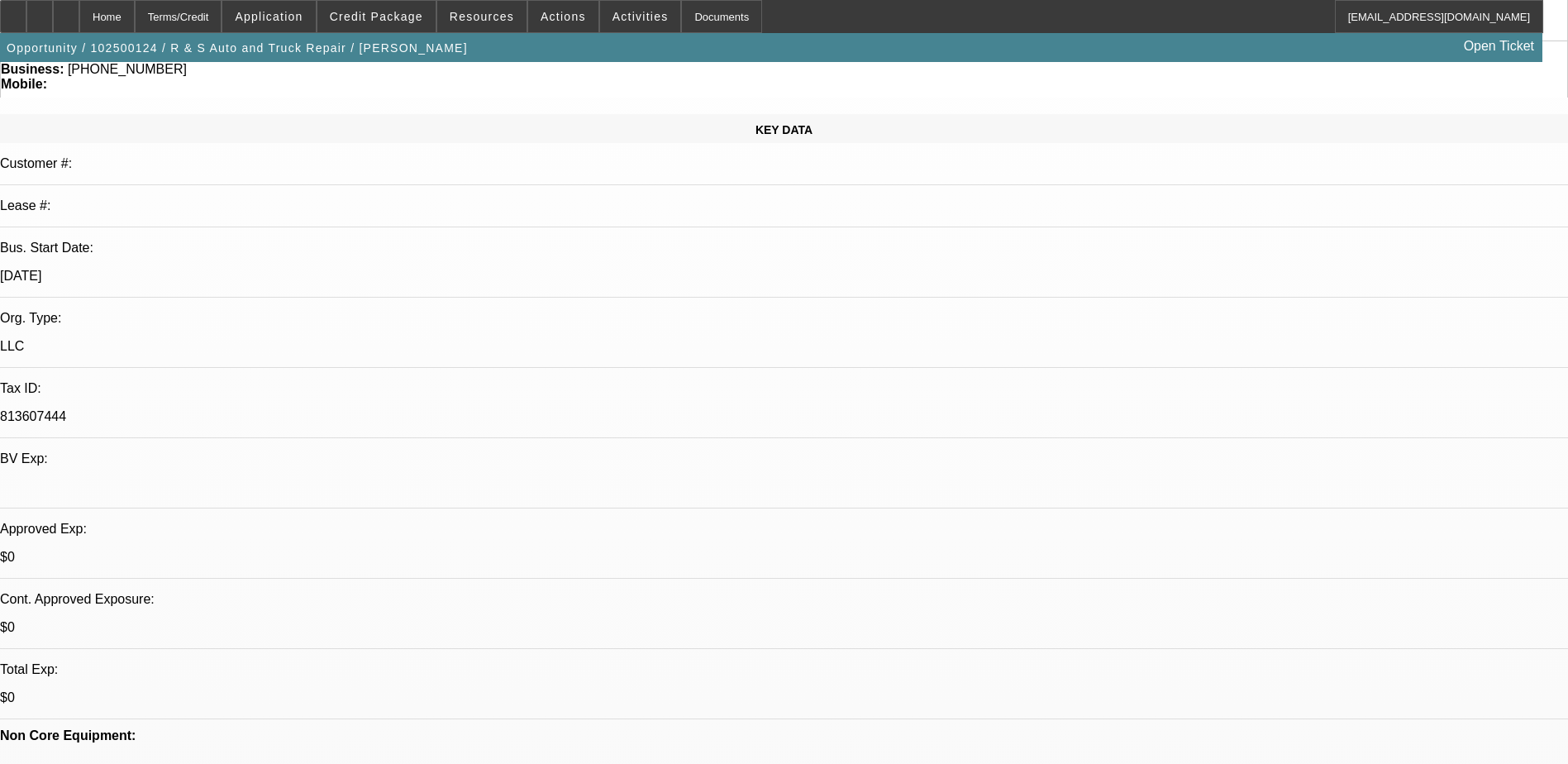
scroll to position [165, 0]
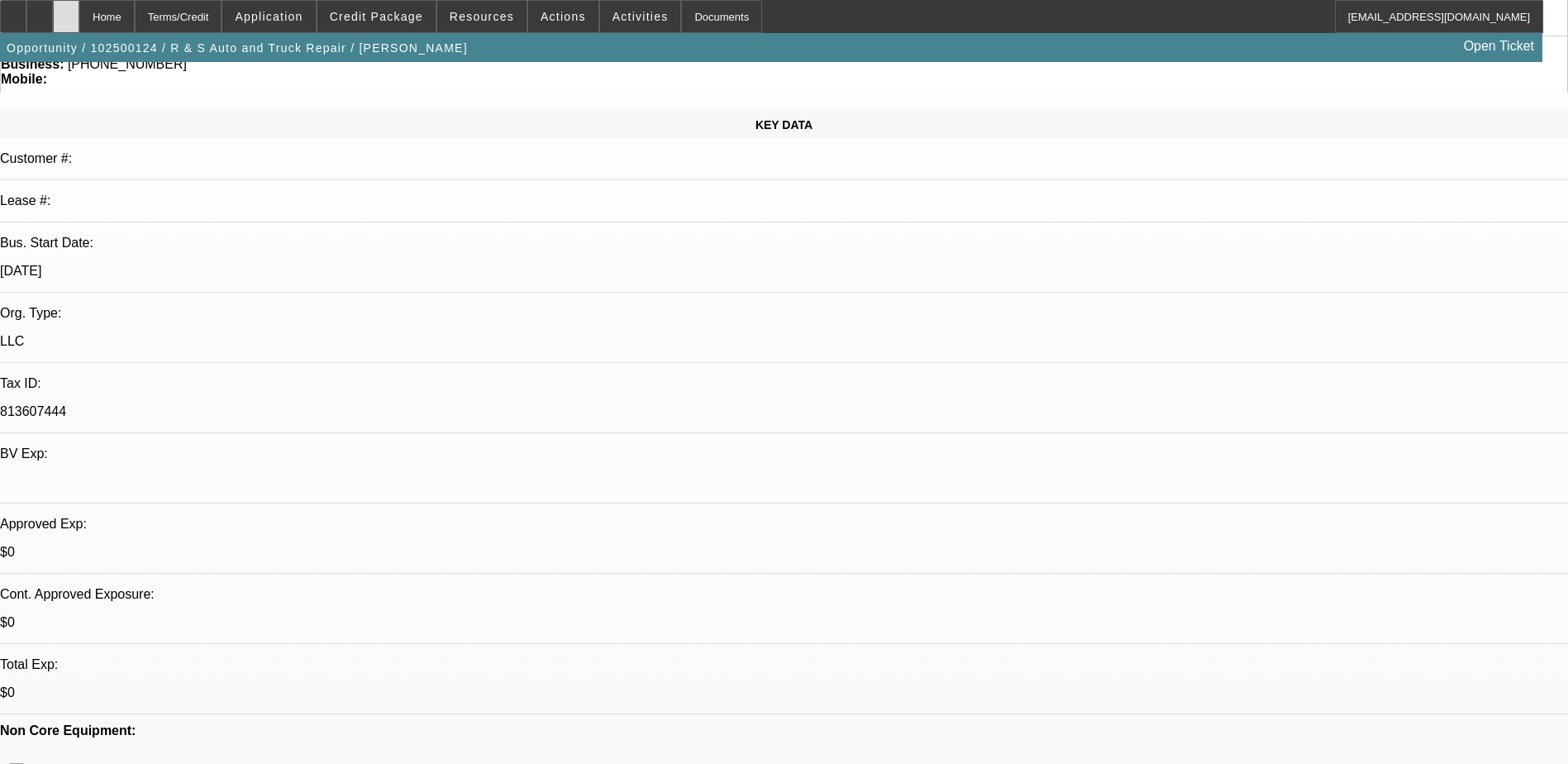
click at [80, 11] on div at bounding box center [65, 16] width 26 height 33
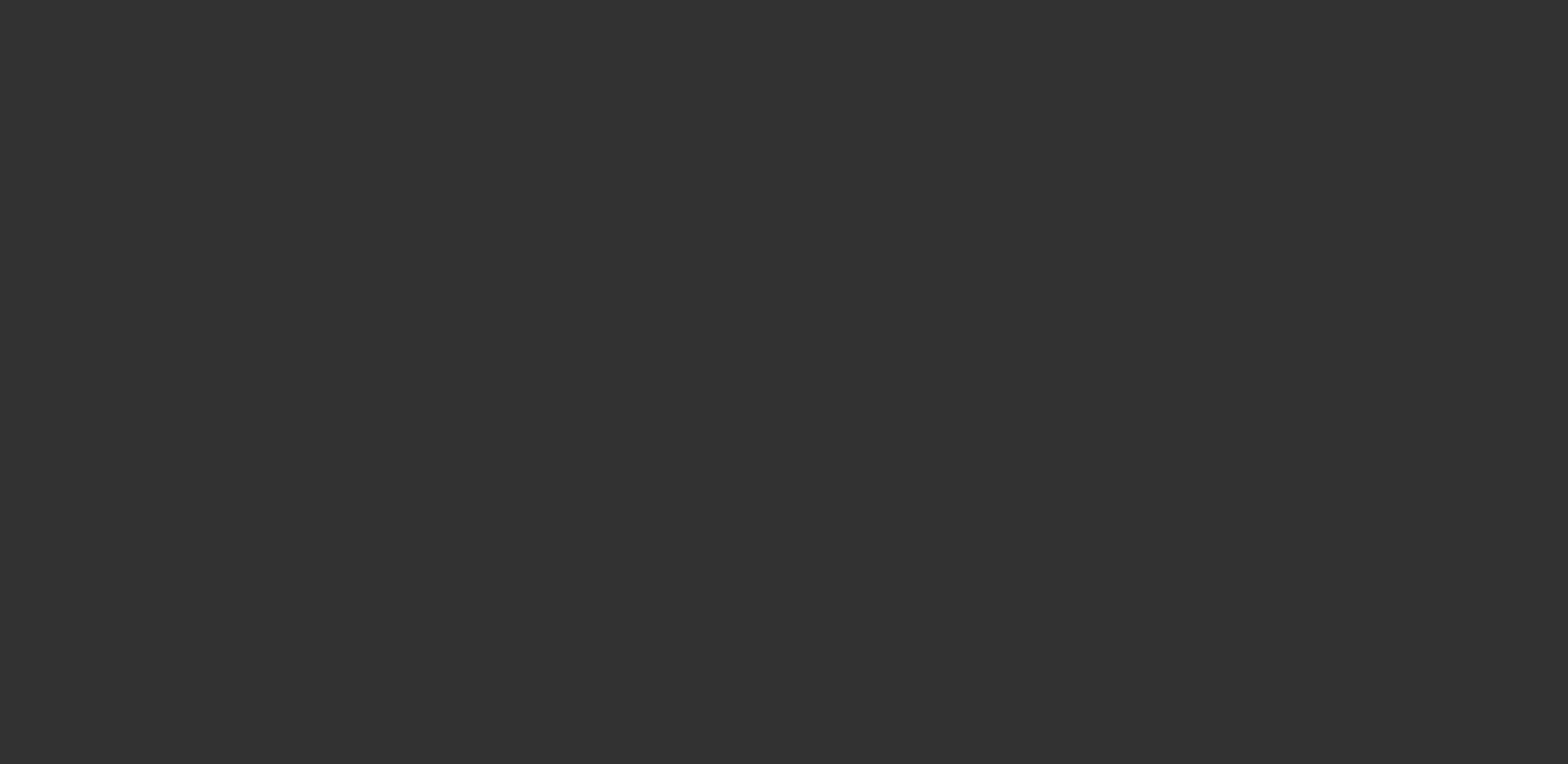
select select "0"
select select "2"
select select "0.1"
select select "4"
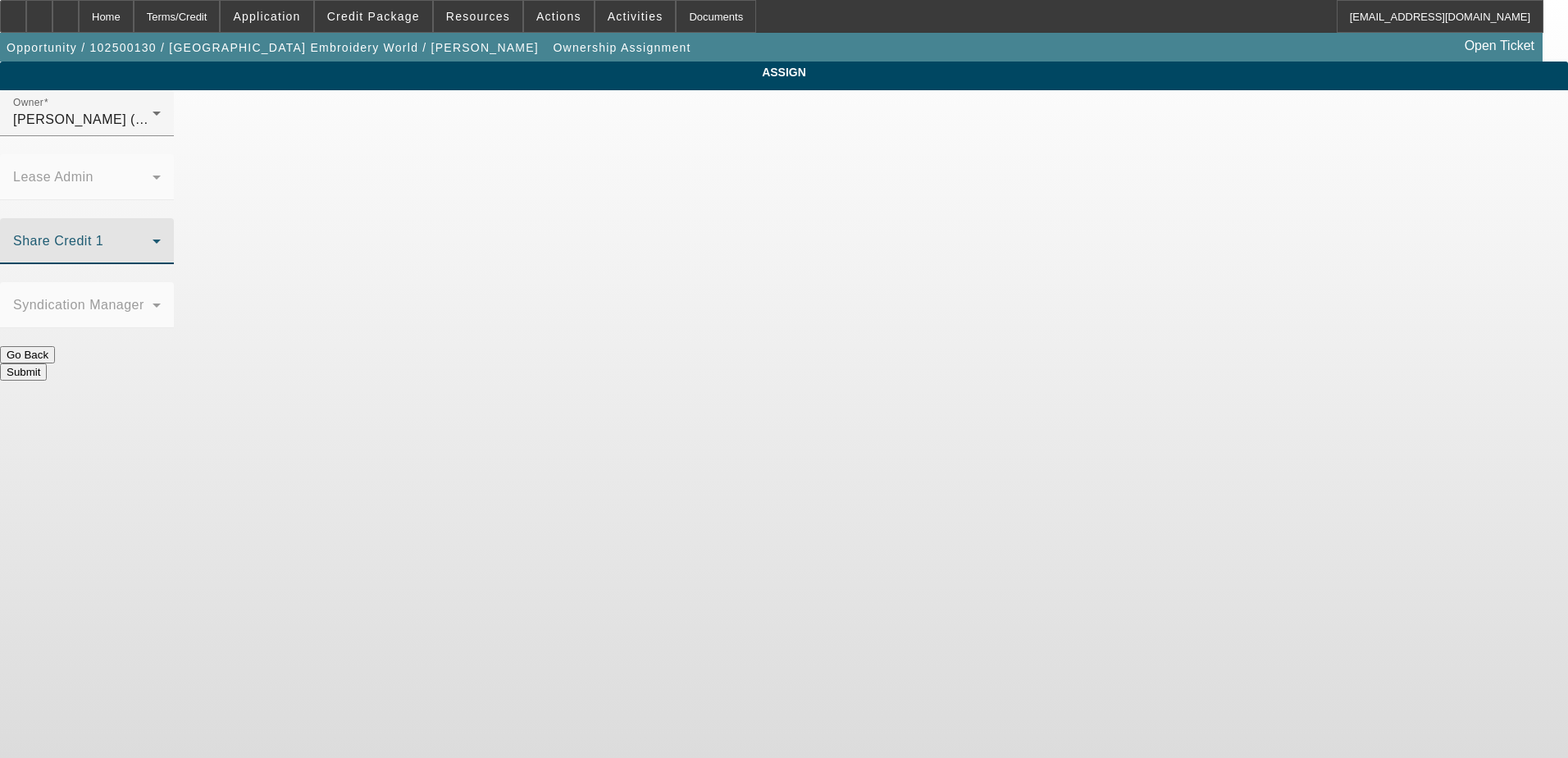
click at [153, 238] on span at bounding box center [83, 247] width 139 height 19
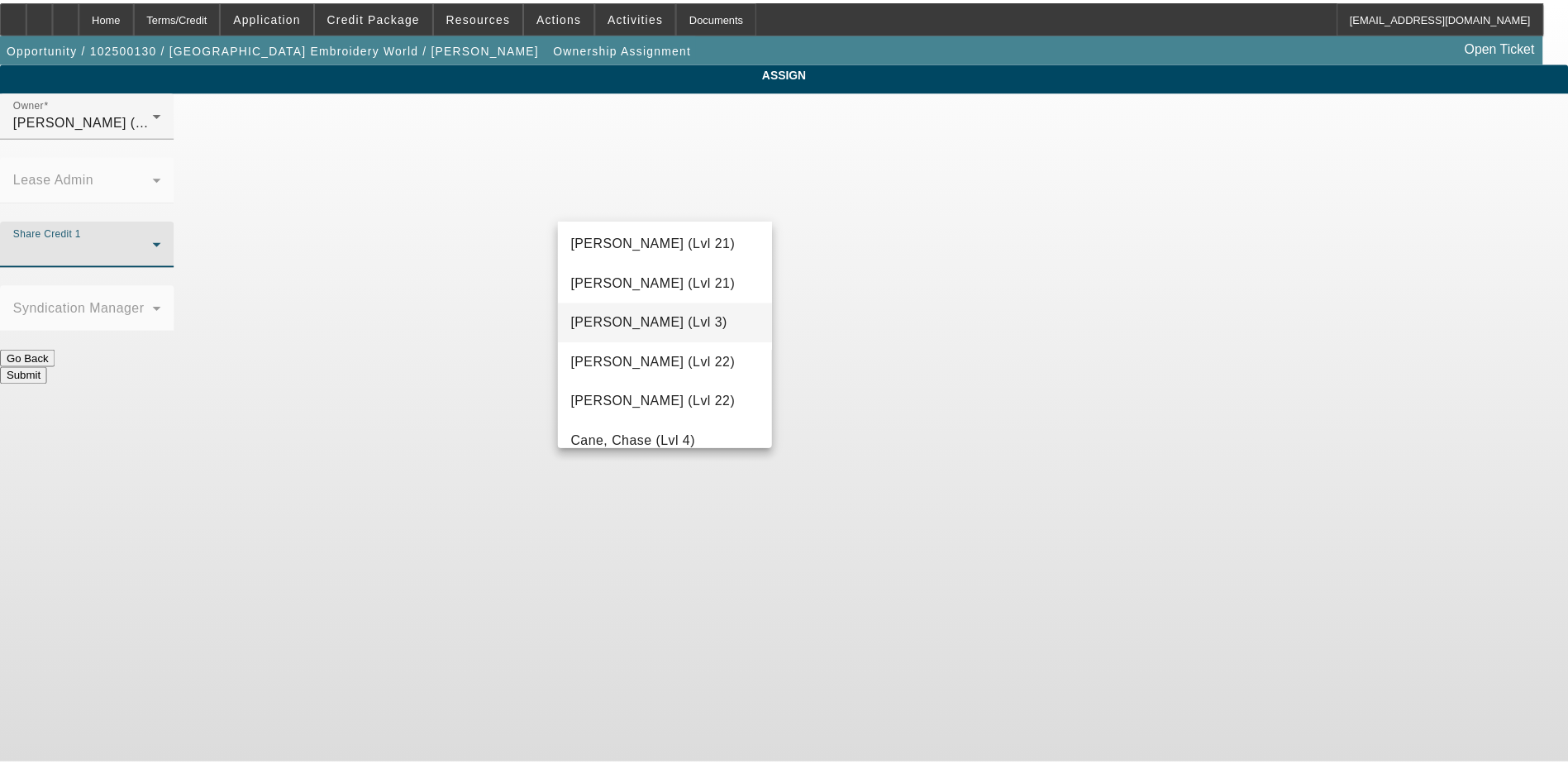
scroll to position [83, 0]
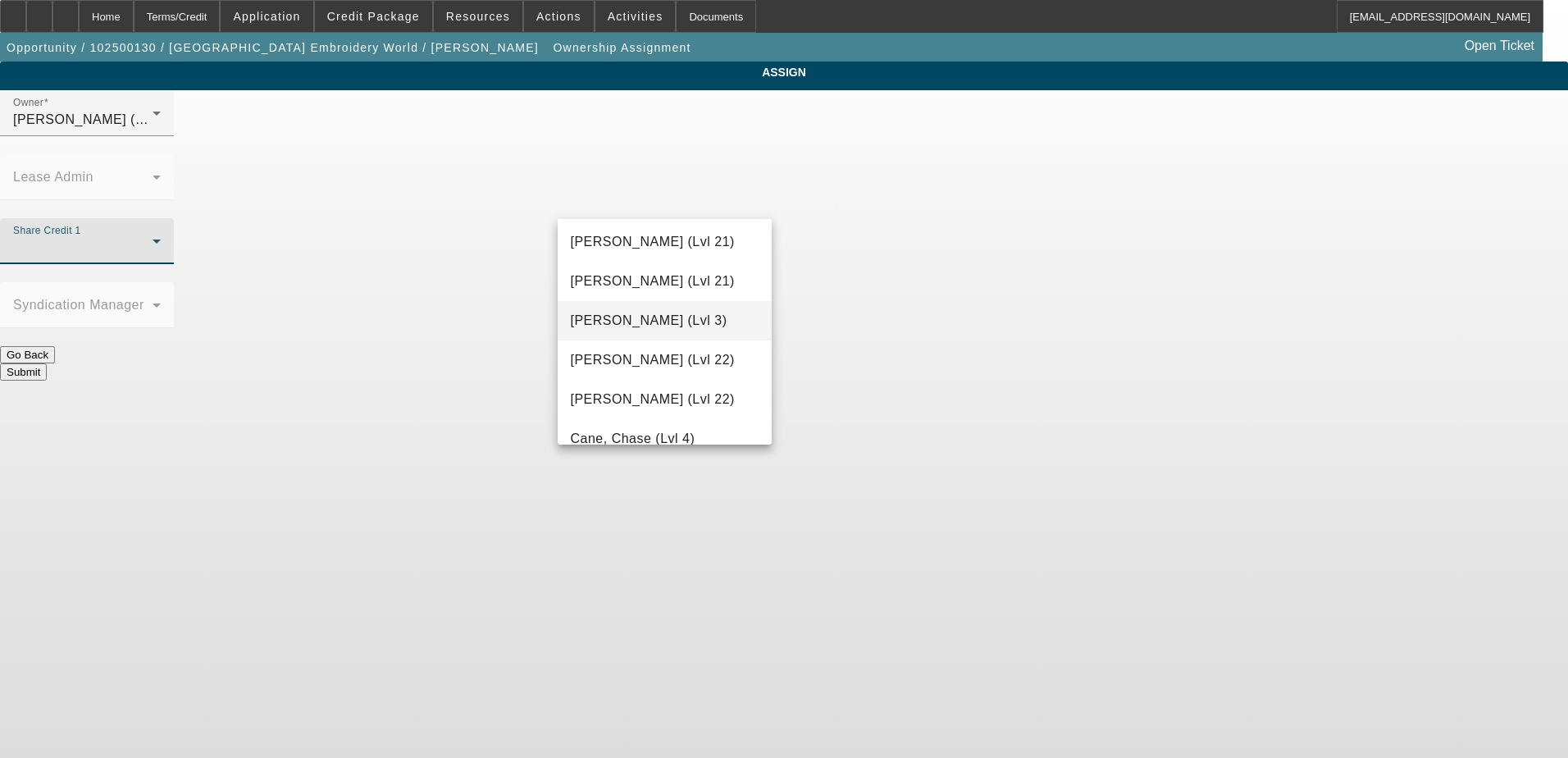
click at [707, 312] on mat-option "[PERSON_NAME] (Lvl 3)" at bounding box center [666, 320] width 215 height 39
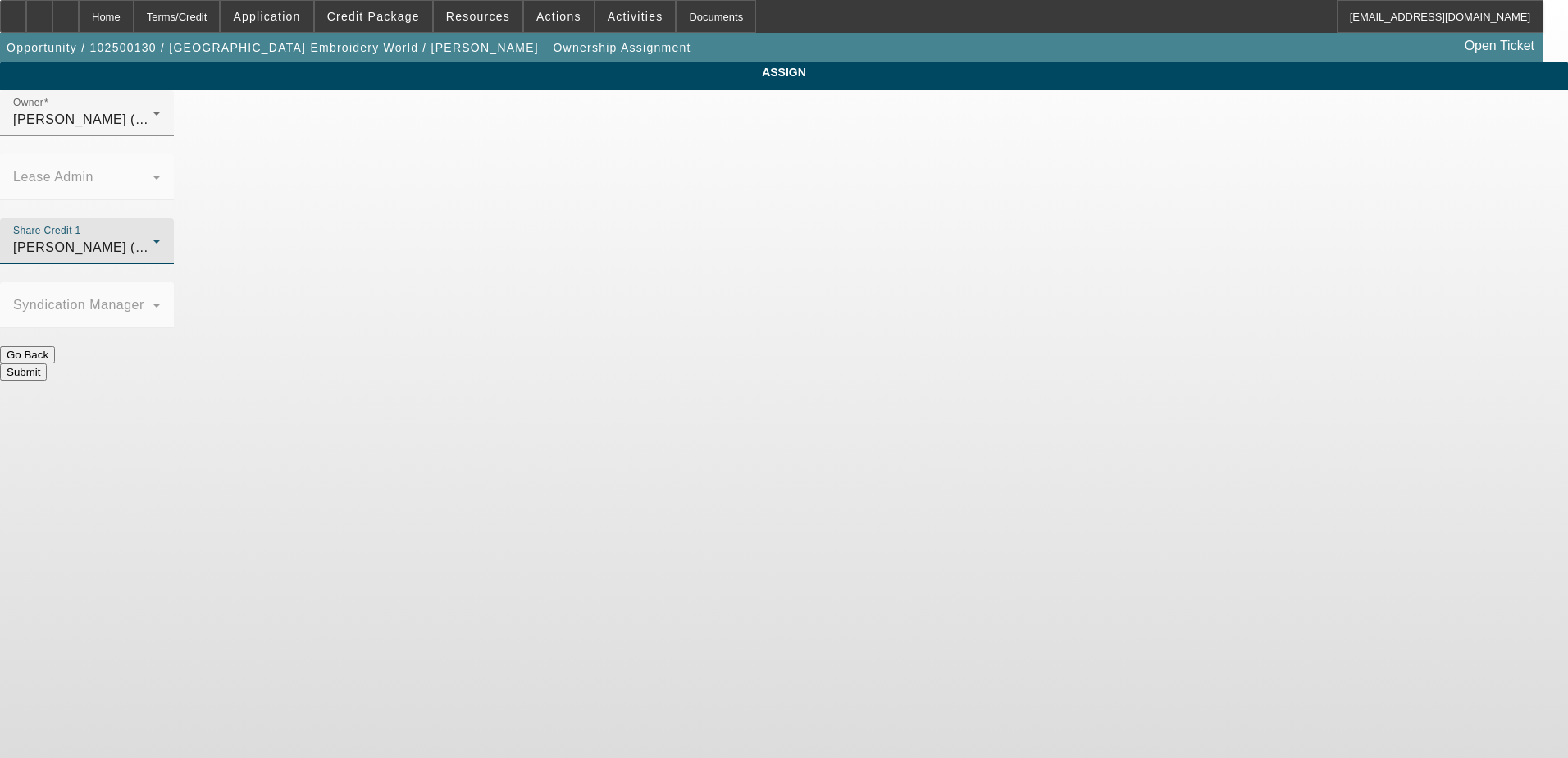
click at [47, 363] on button "Submit" at bounding box center [24, 371] width 47 height 17
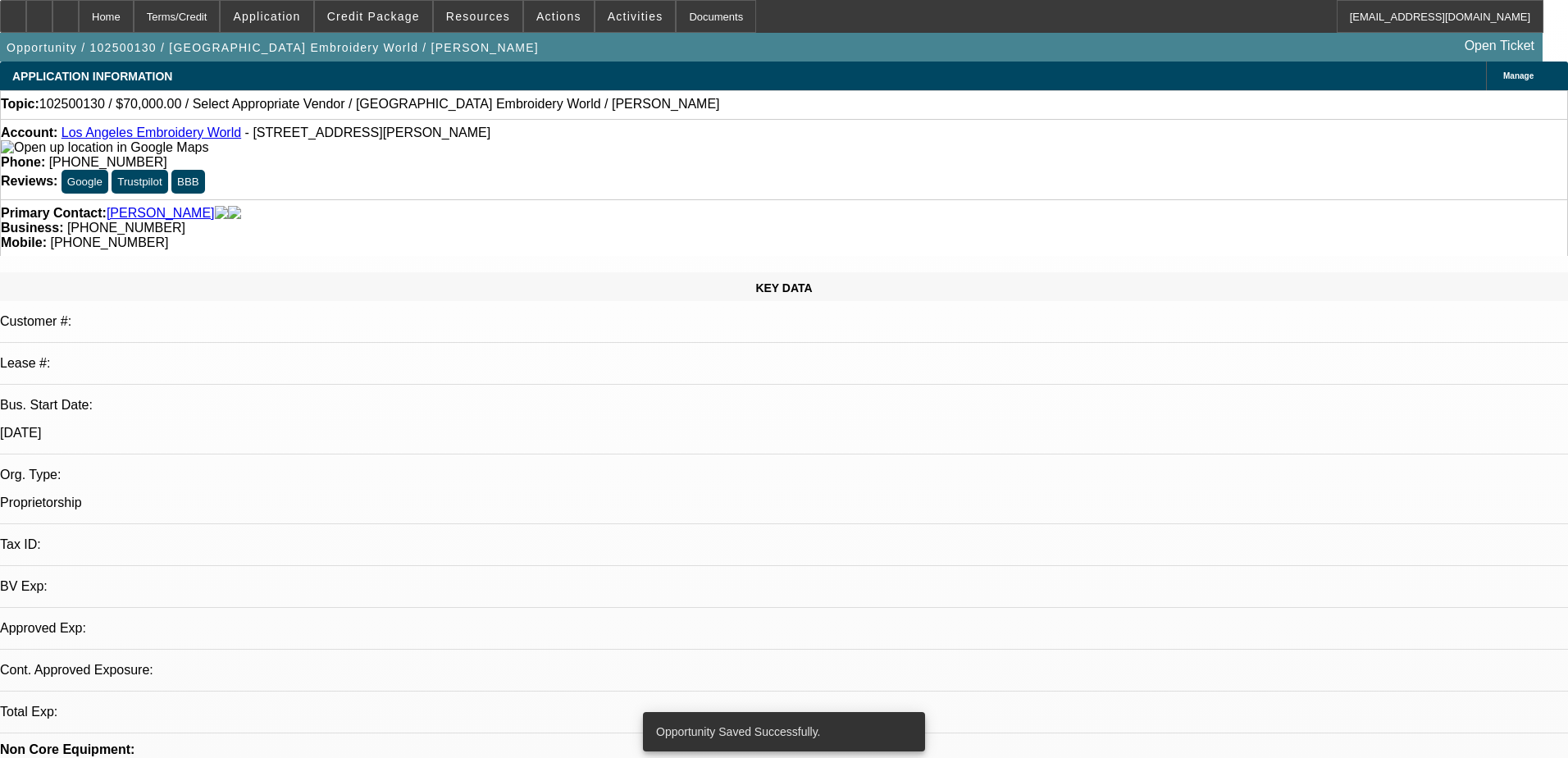
select select "0"
select select "2"
select select "0.1"
select select "4"
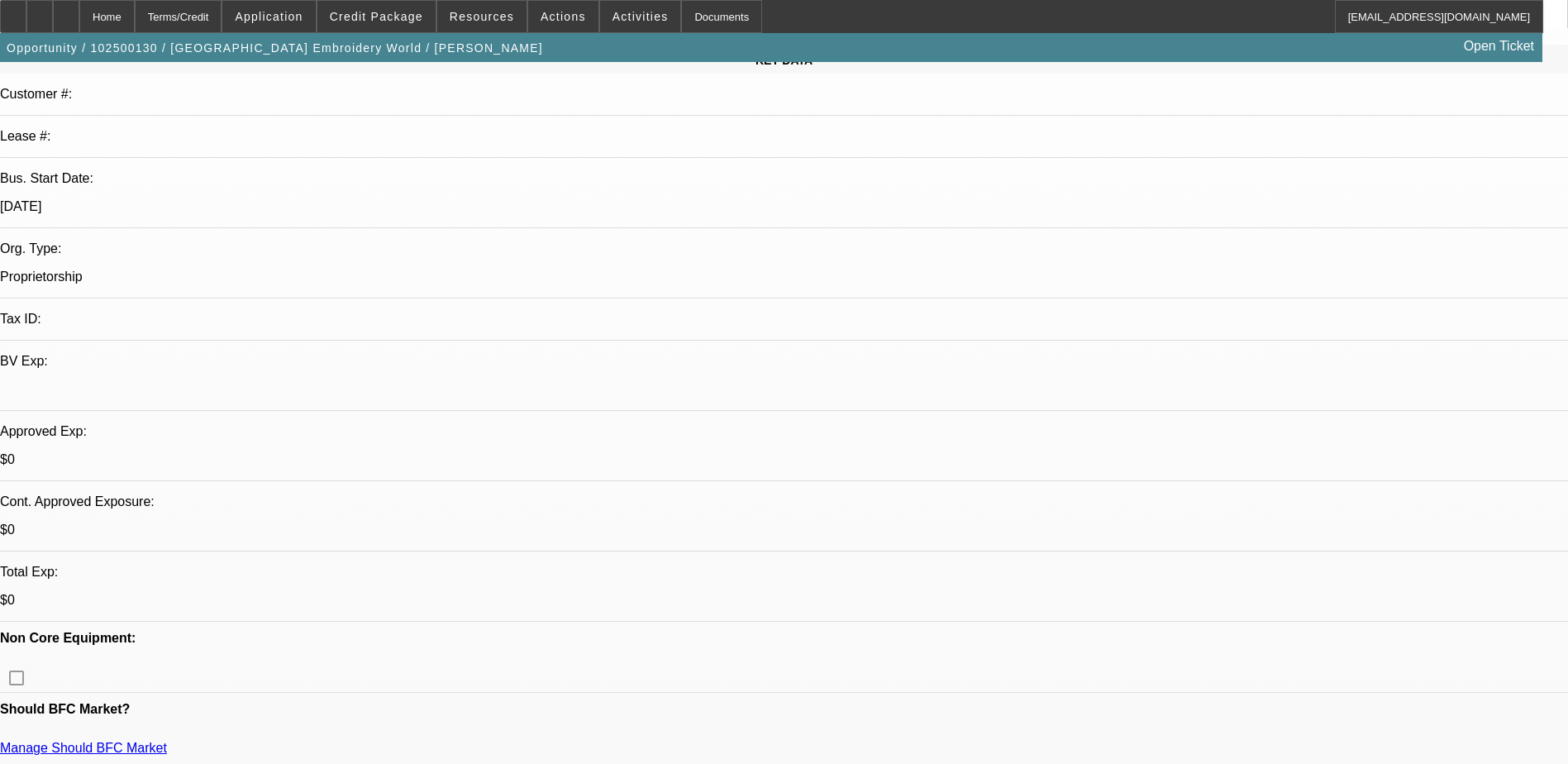
scroll to position [413, 0]
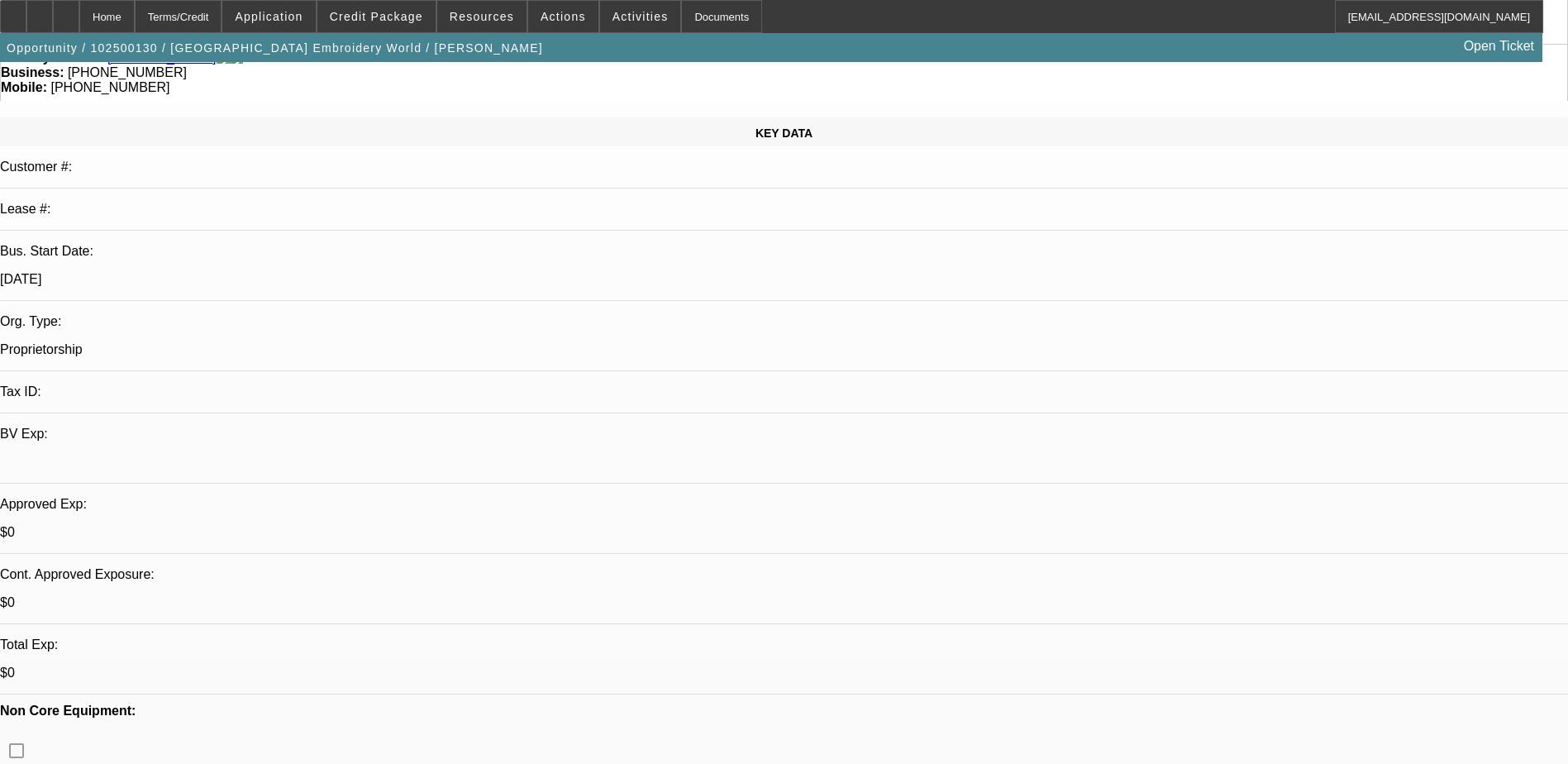
scroll to position [0, 0]
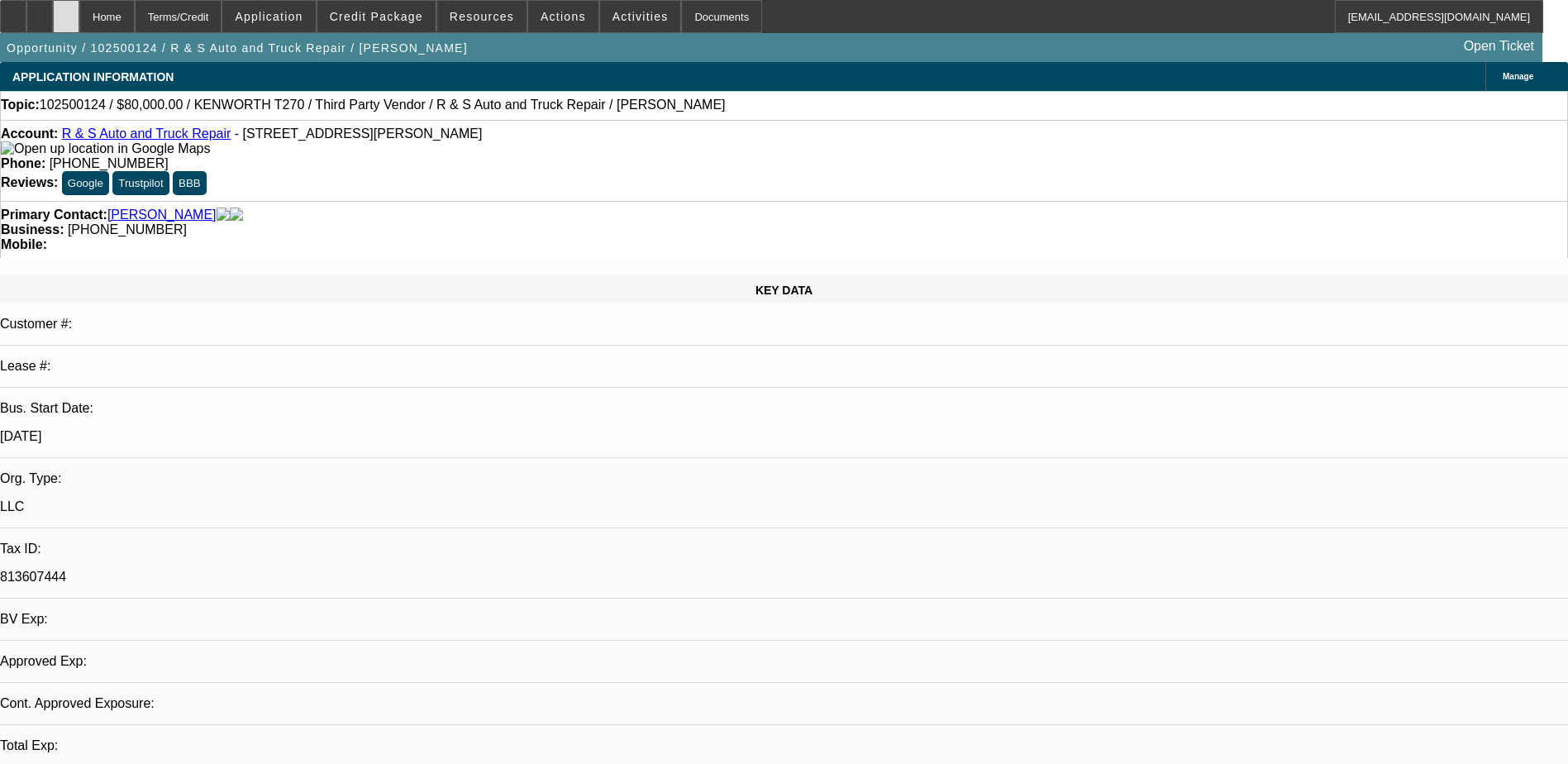
select select "0"
select select "2"
select select "0.1"
select select "4"
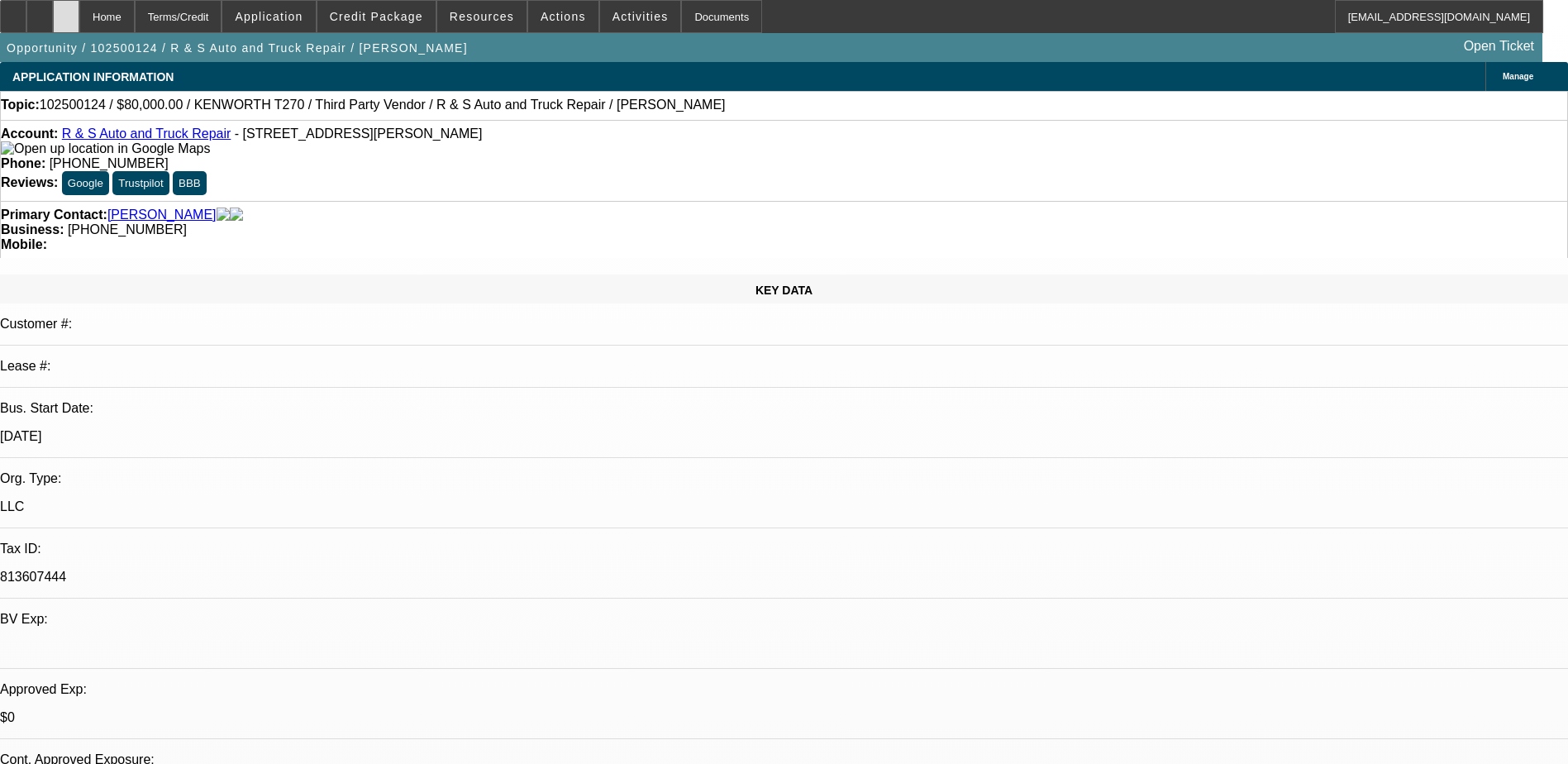
click at [66, 11] on icon at bounding box center [66, 11] width 0 height 0
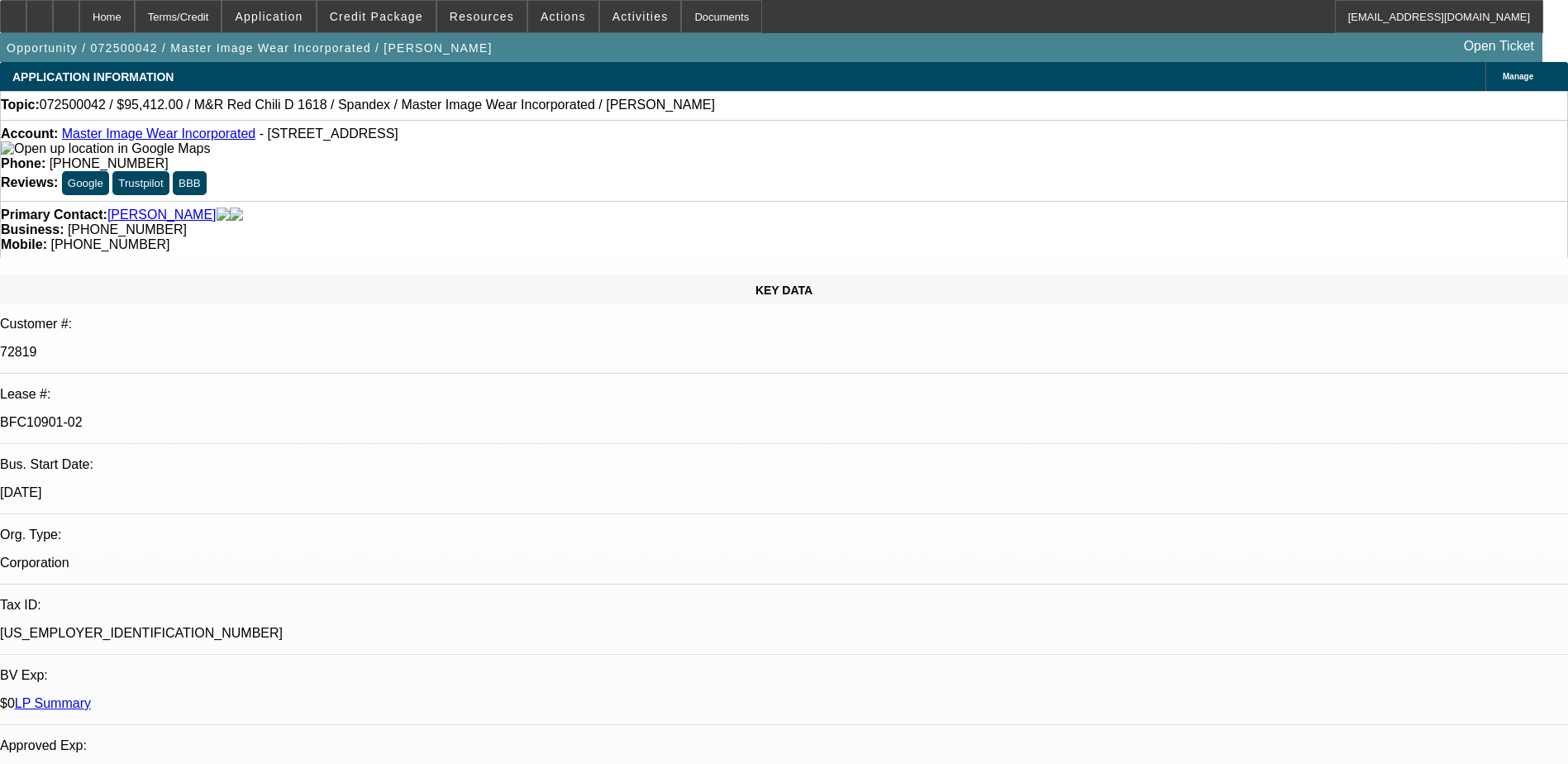
select select "0"
select select "0.1"
select select "4"
select select "0"
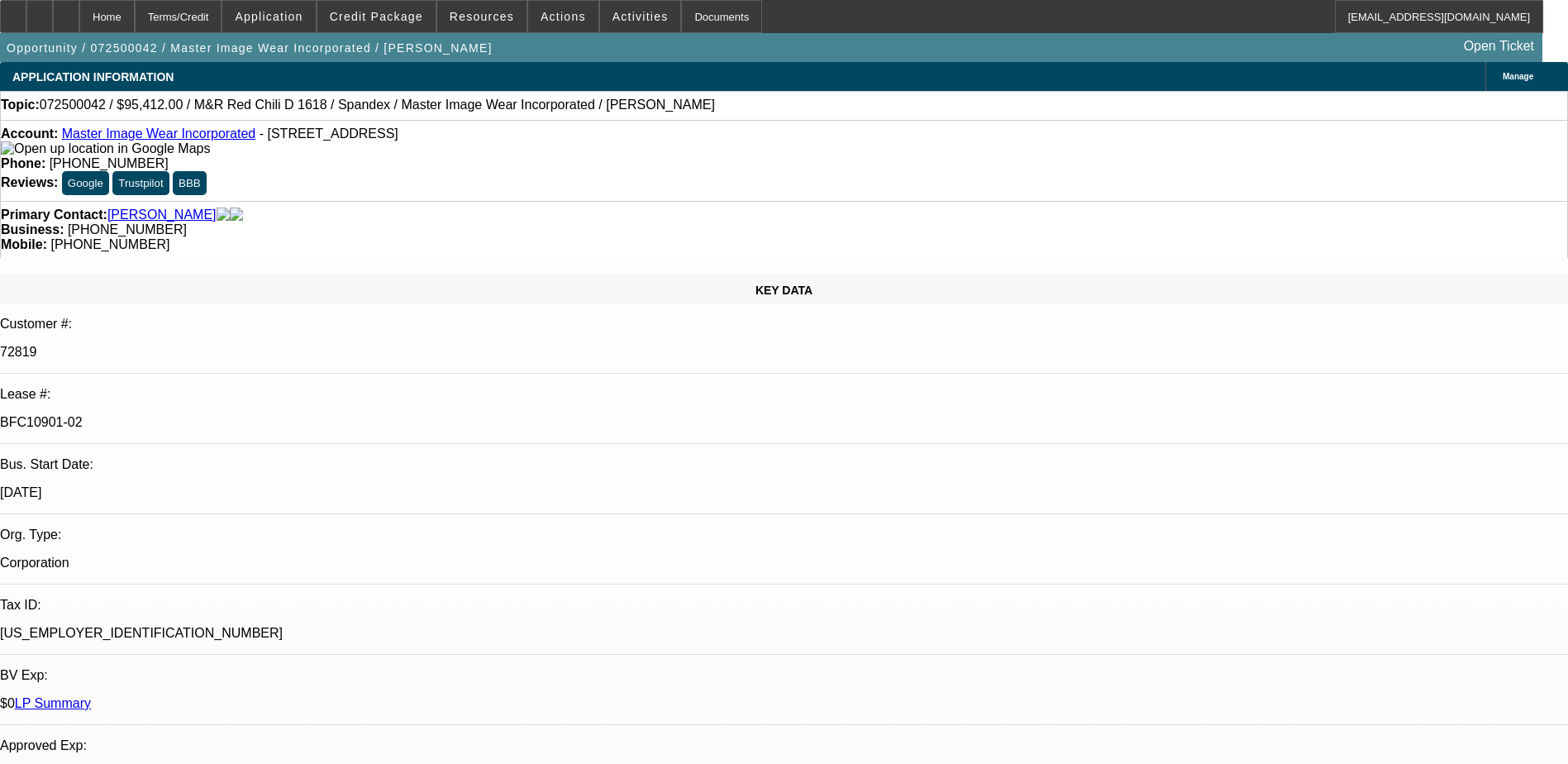
select select "0"
select select "0.1"
select select "4"
select select "0"
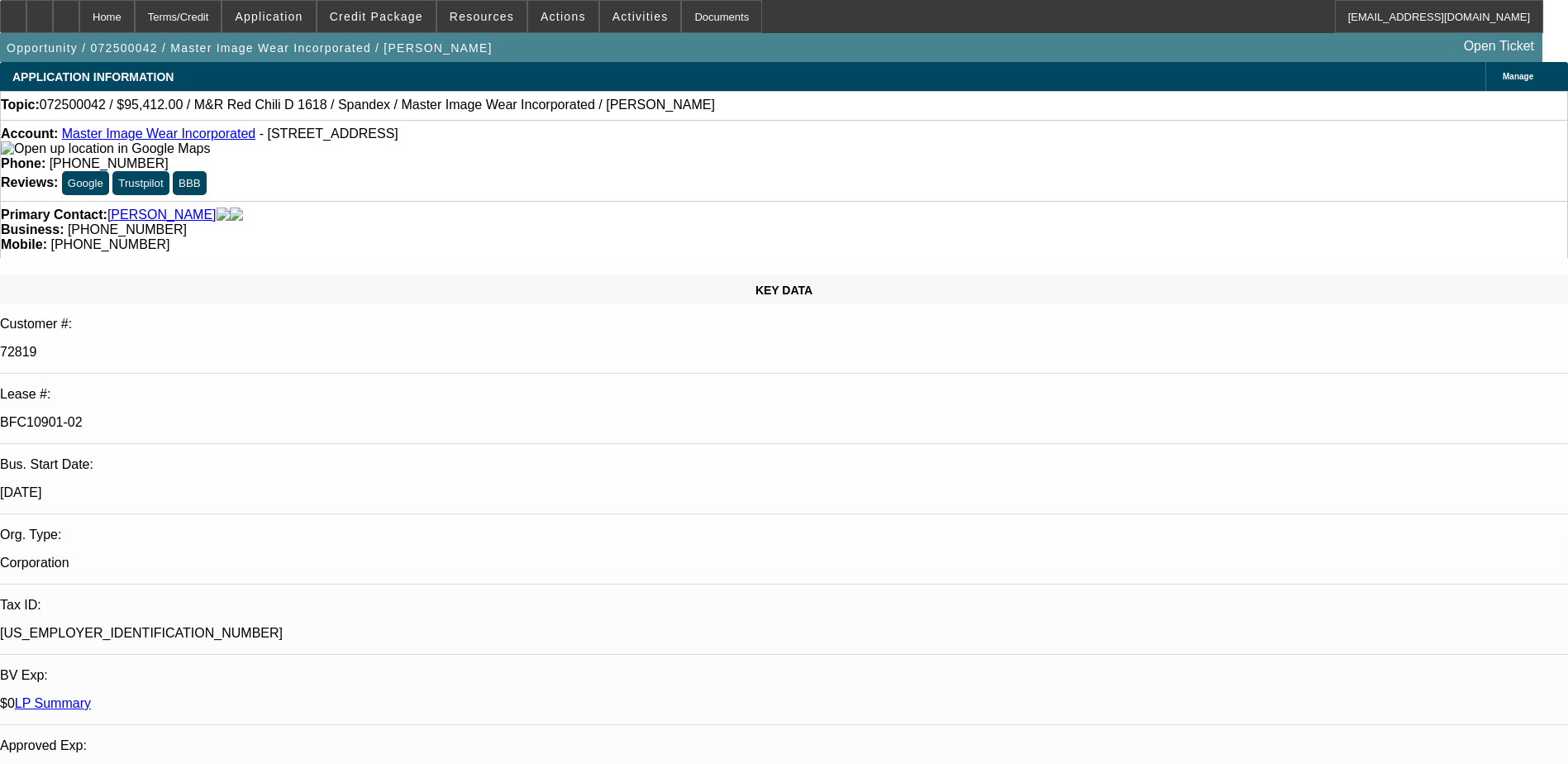
select select "3"
select select "0.1"
select select "4"
select select "0"
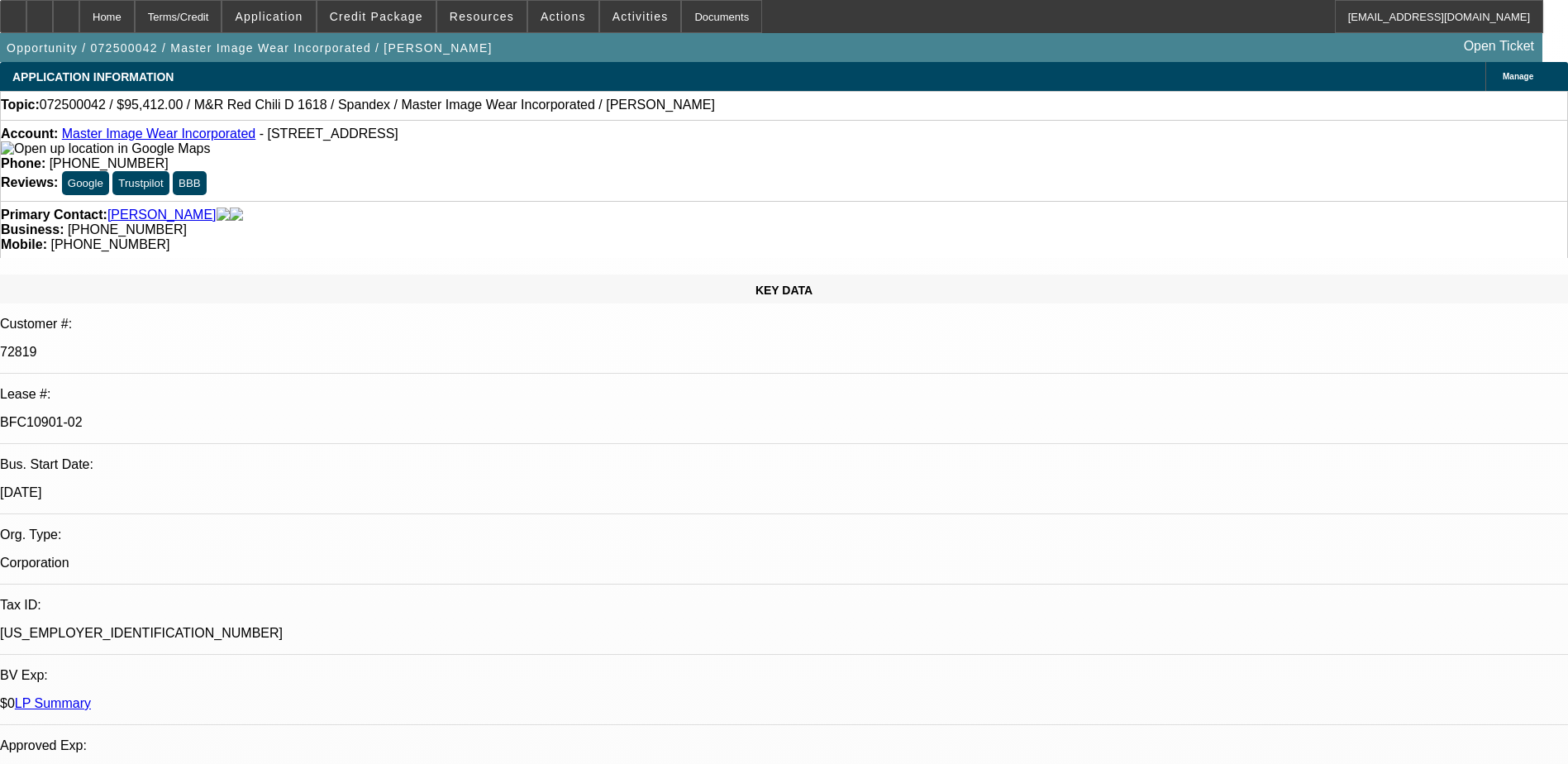
select select "3"
select select "0.1"
select select "4"
click at [80, 19] on div at bounding box center [65, 16] width 26 height 33
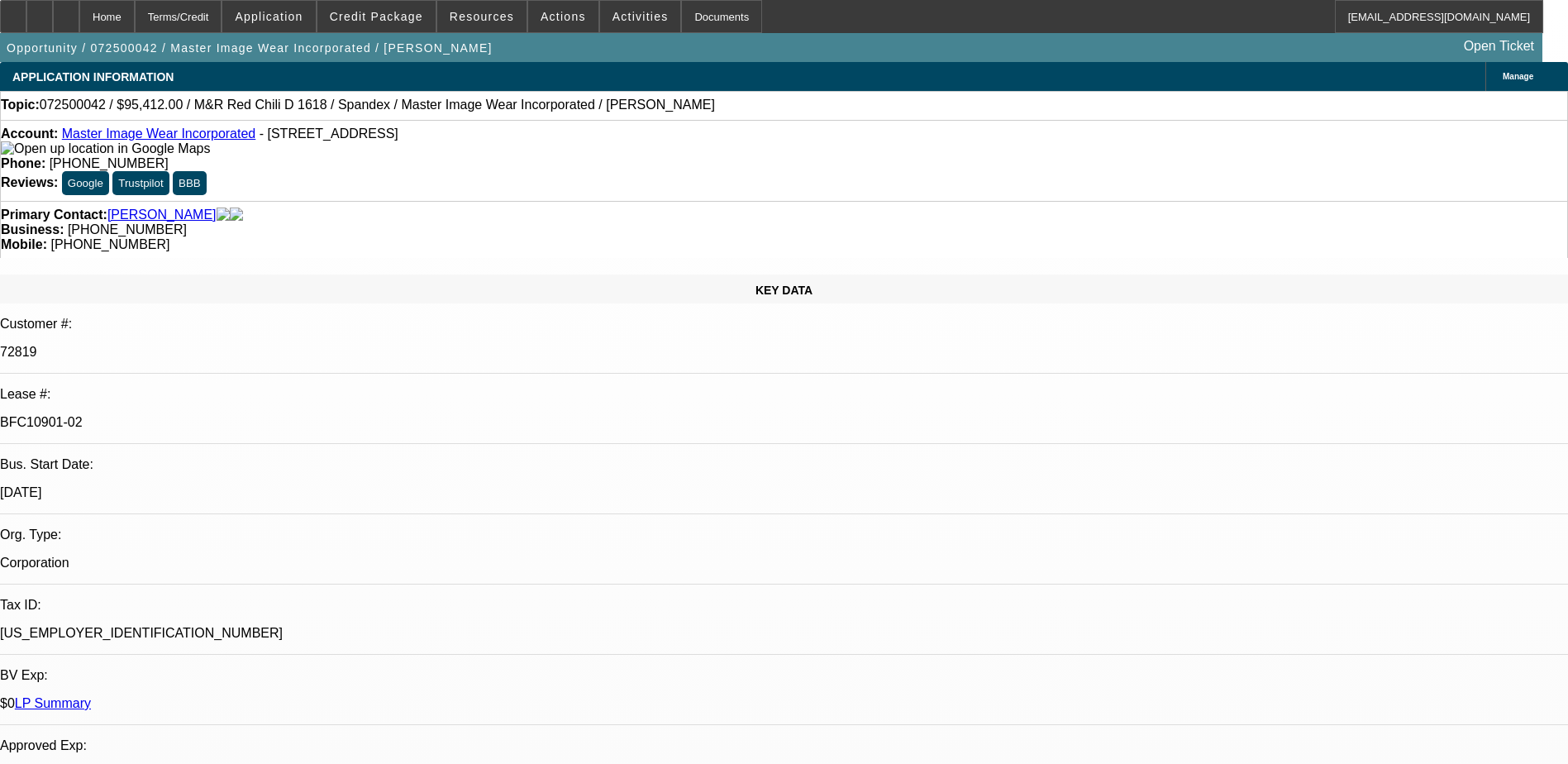
select select "0"
select select "0.1"
select select "0"
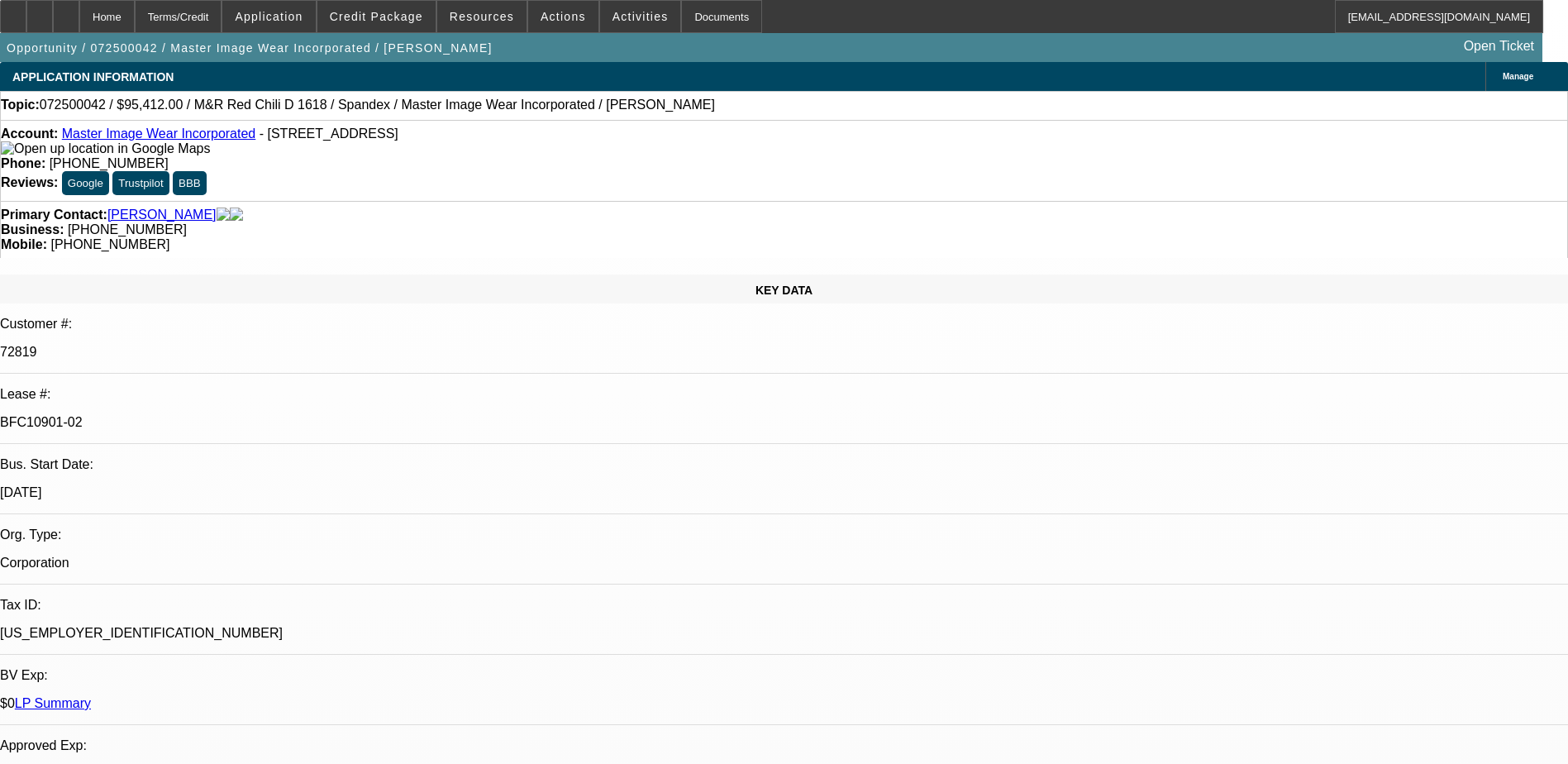
select select "0.1"
select select "0"
select select "0.1"
select select "0"
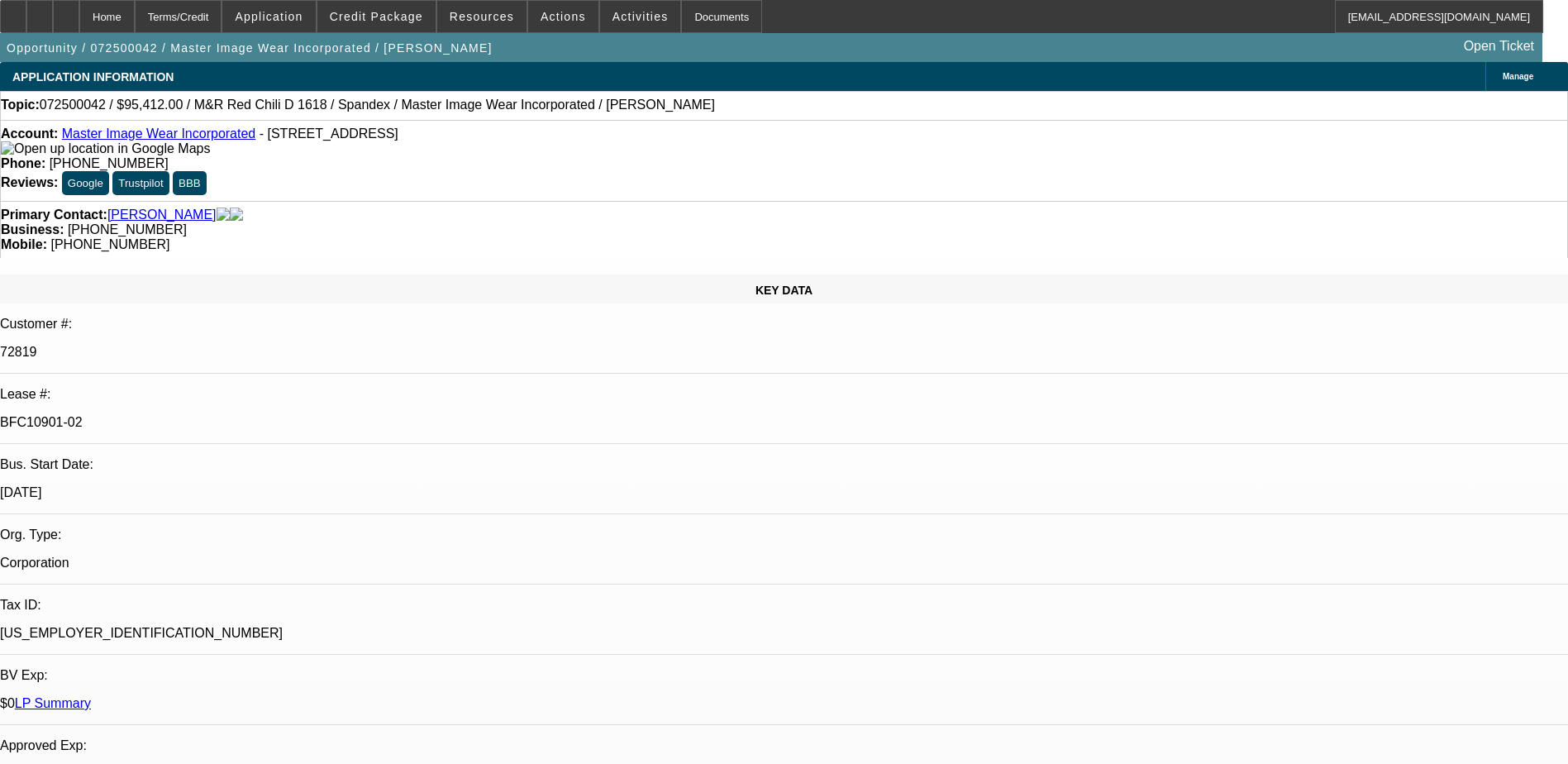
select select "0"
select select "0.1"
select select "1"
select select "4"
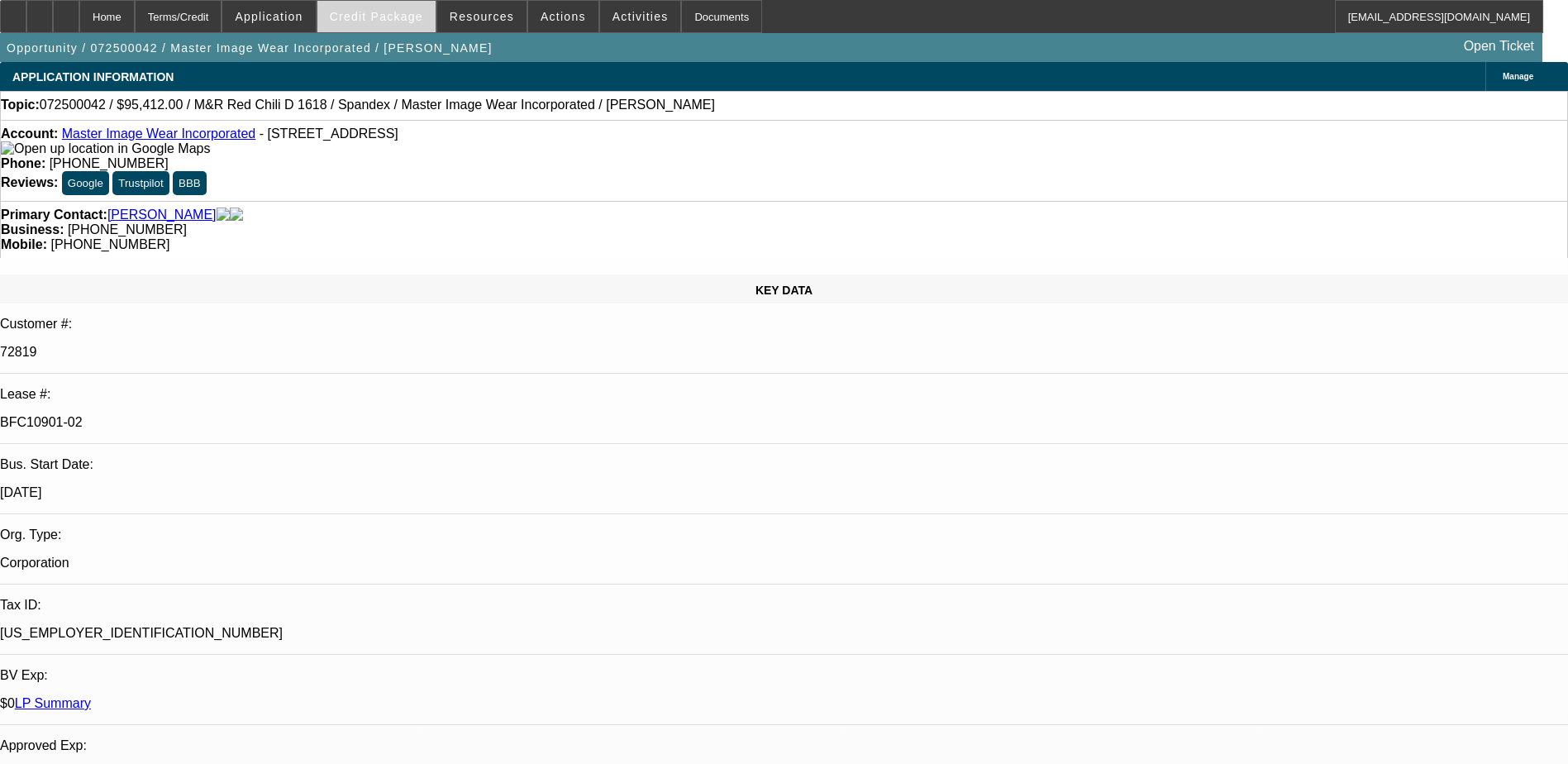
select select "1"
select select "4"
select select "1"
select select "3"
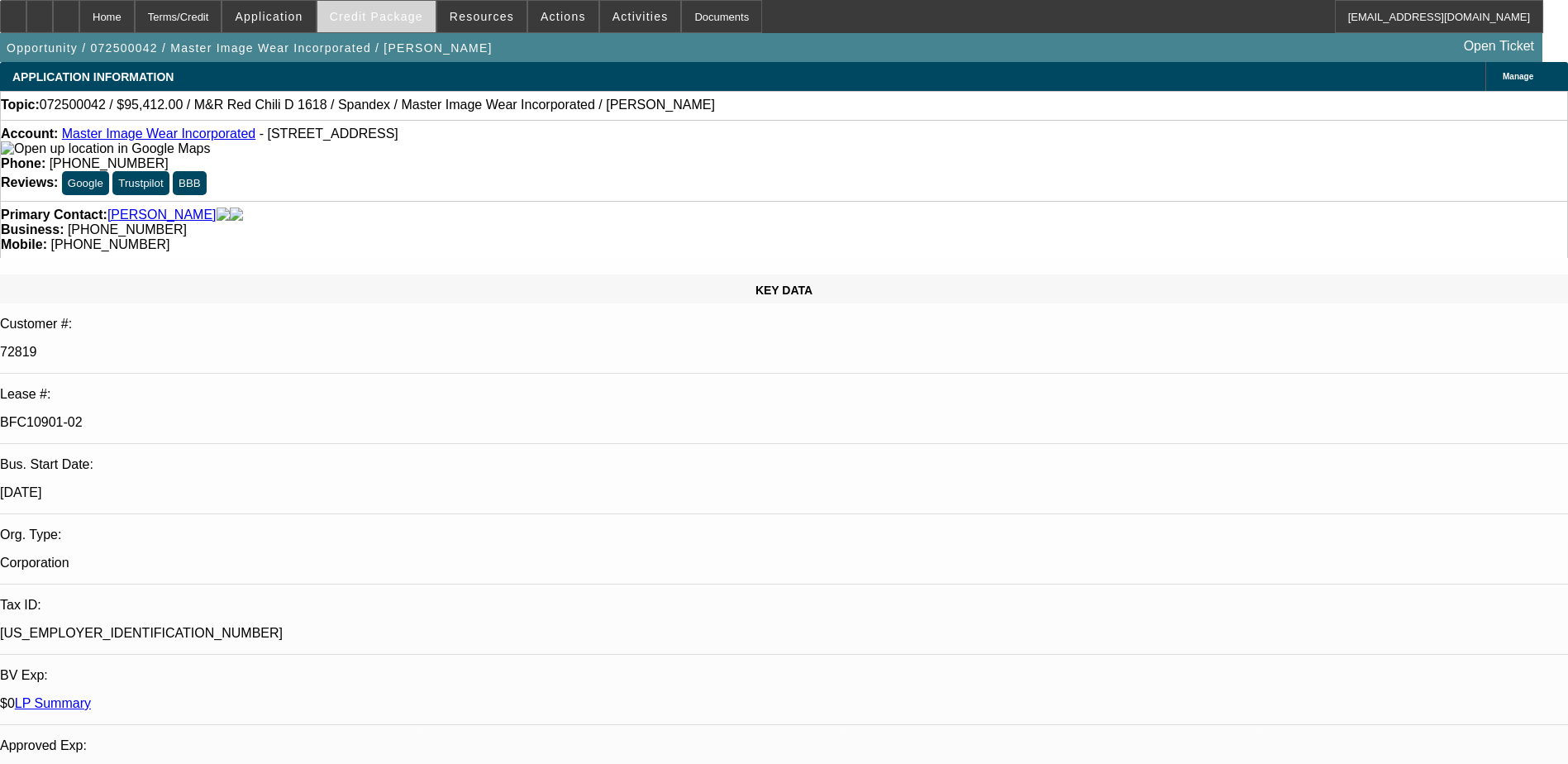
select select "4"
select select "1"
select select "3"
select select "4"
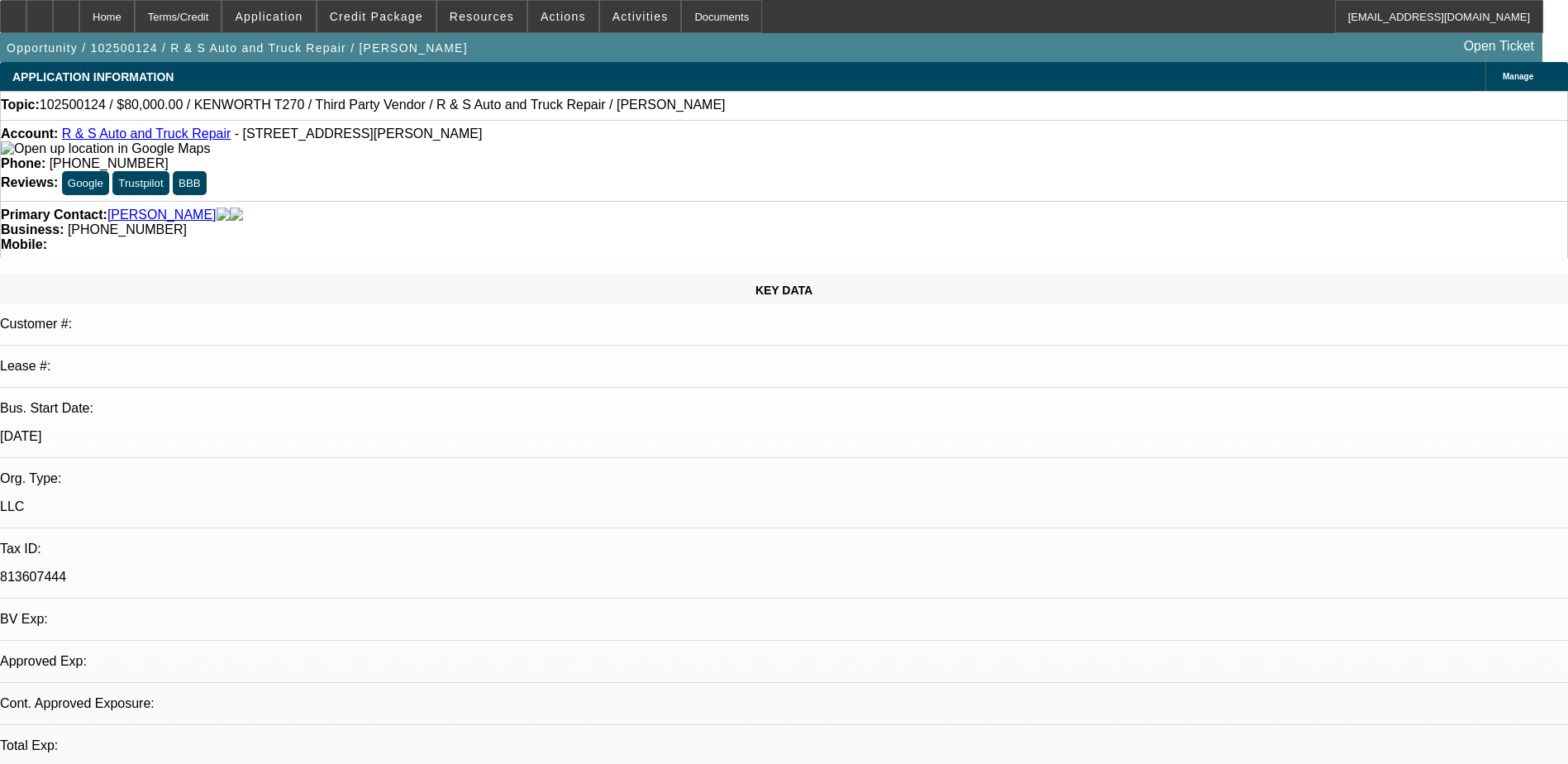
select select "0"
select select "2"
select select "0.1"
select select "1"
select select "2"
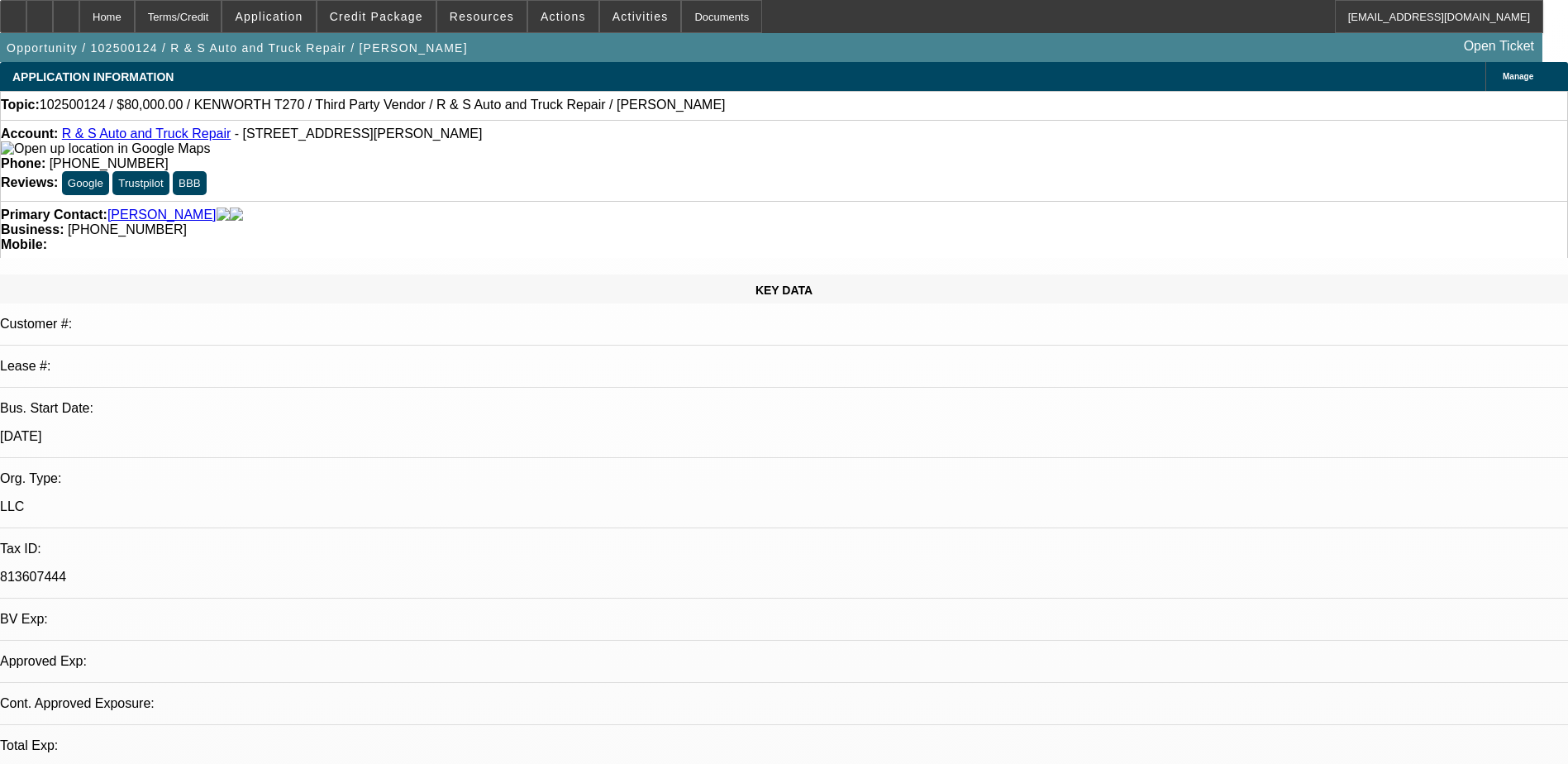
select select "4"
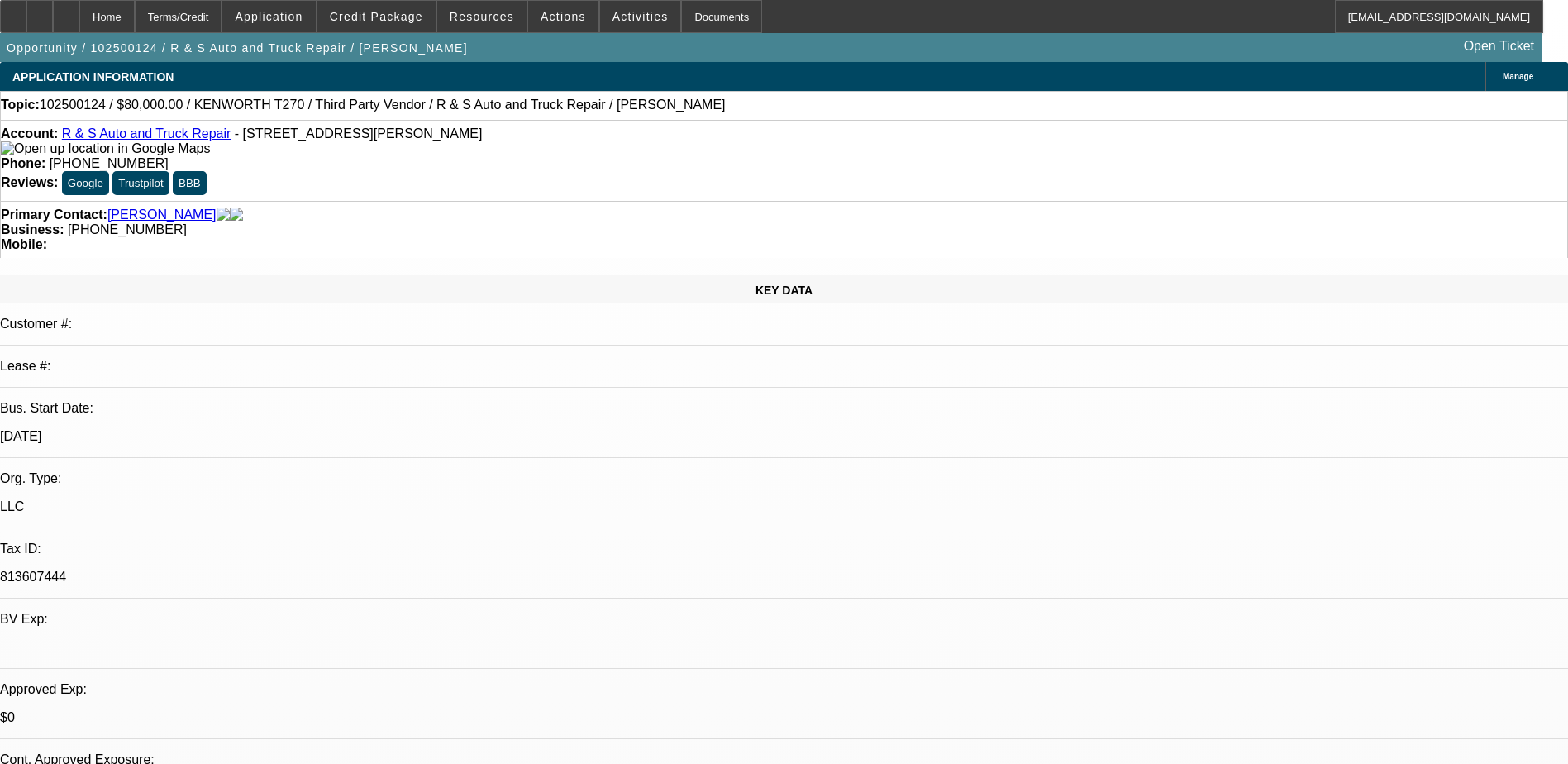
click at [80, 19] on div at bounding box center [65, 16] width 26 height 33
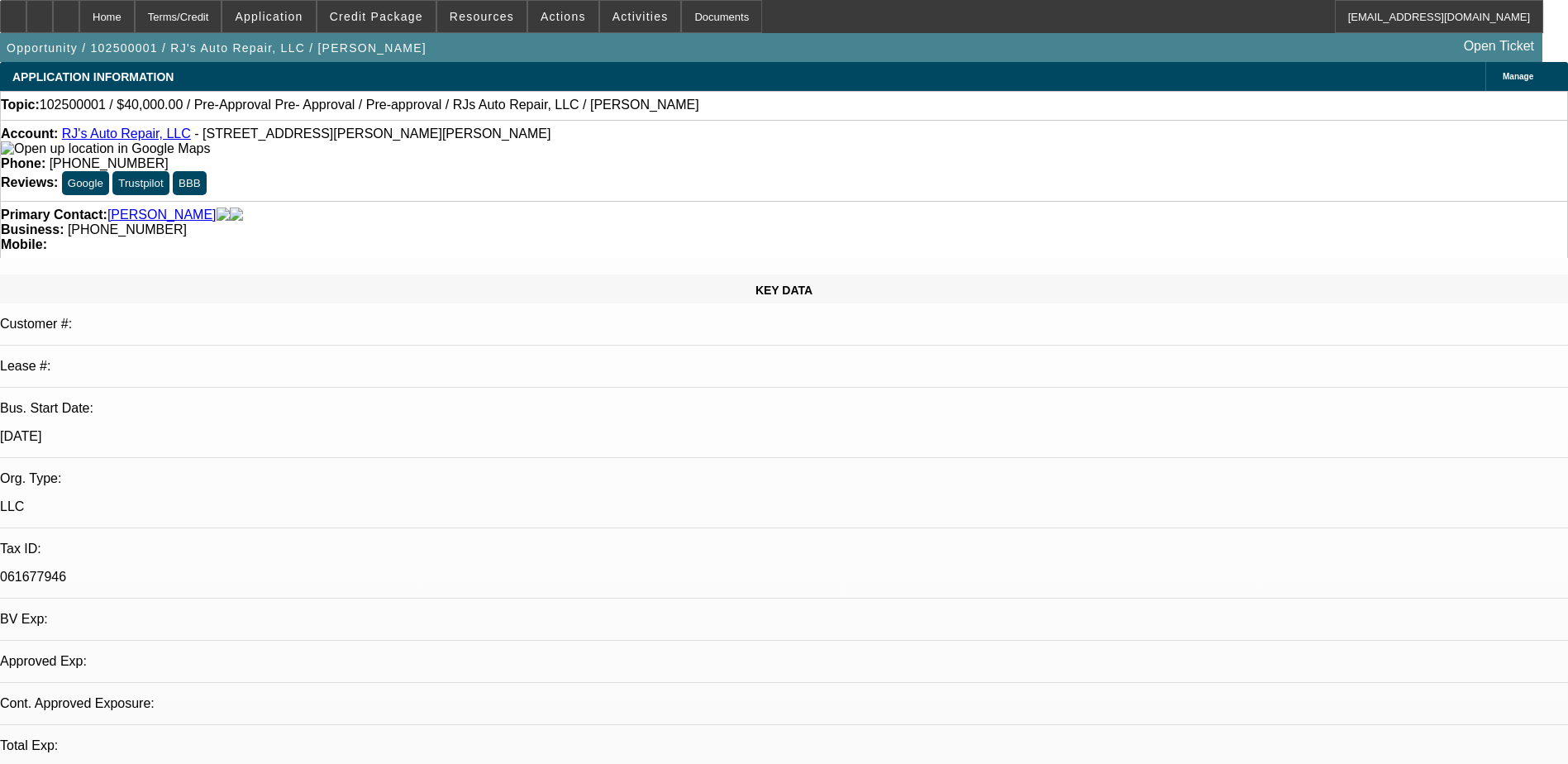
select select "0"
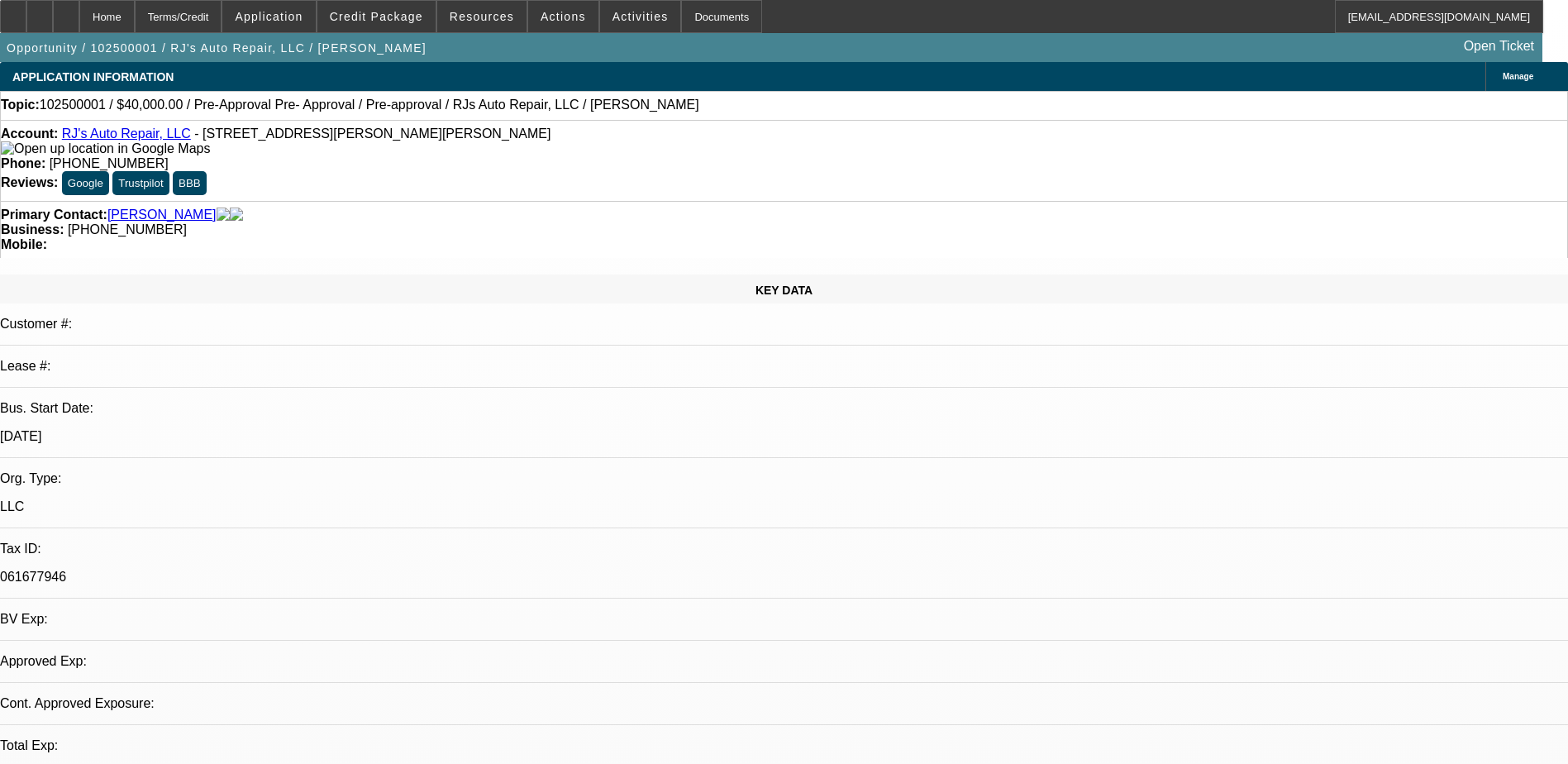
select select "0"
select select "1"
select select "6"
select select "1"
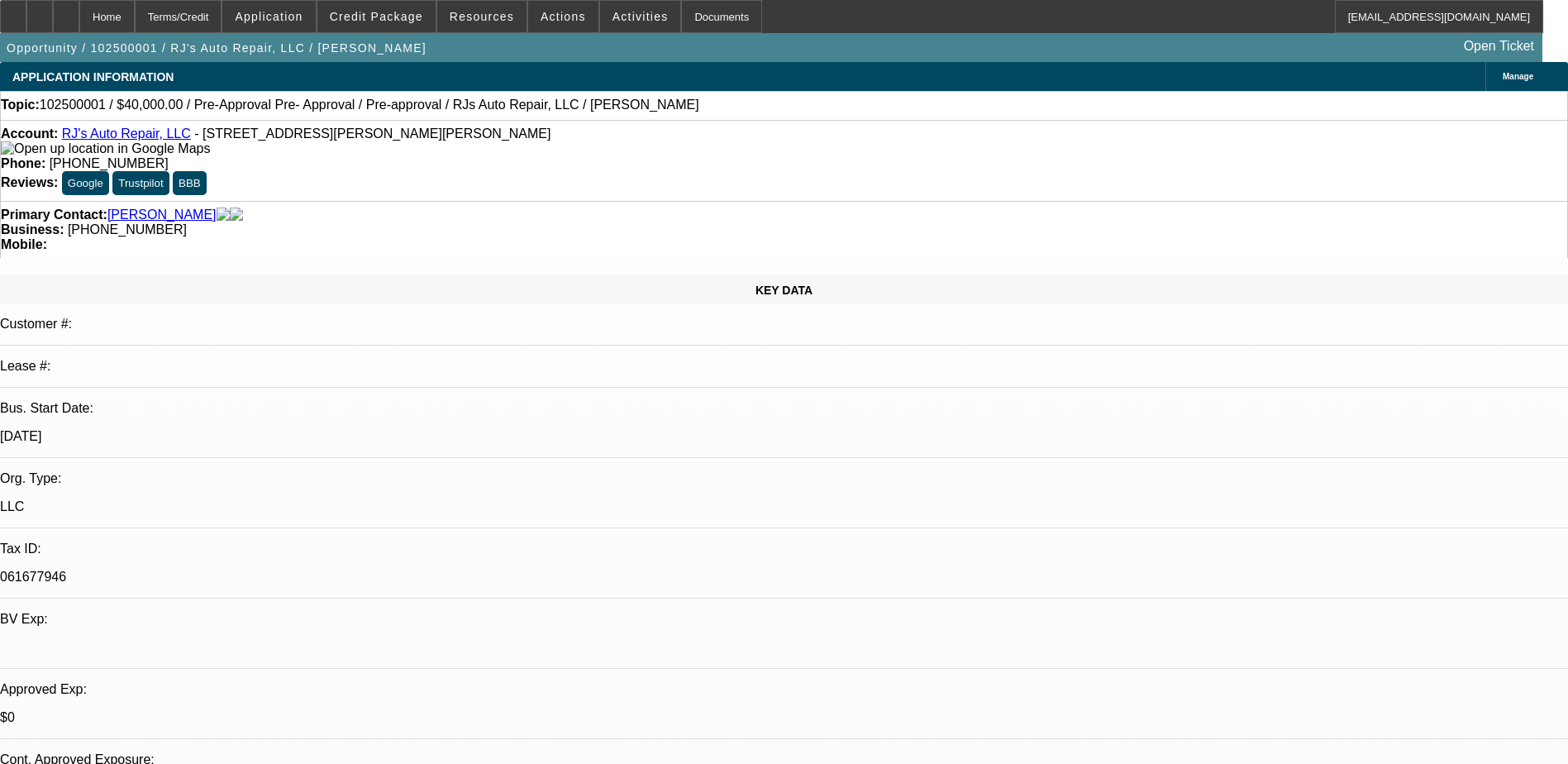
select select "3"
select select "6"
select select "0"
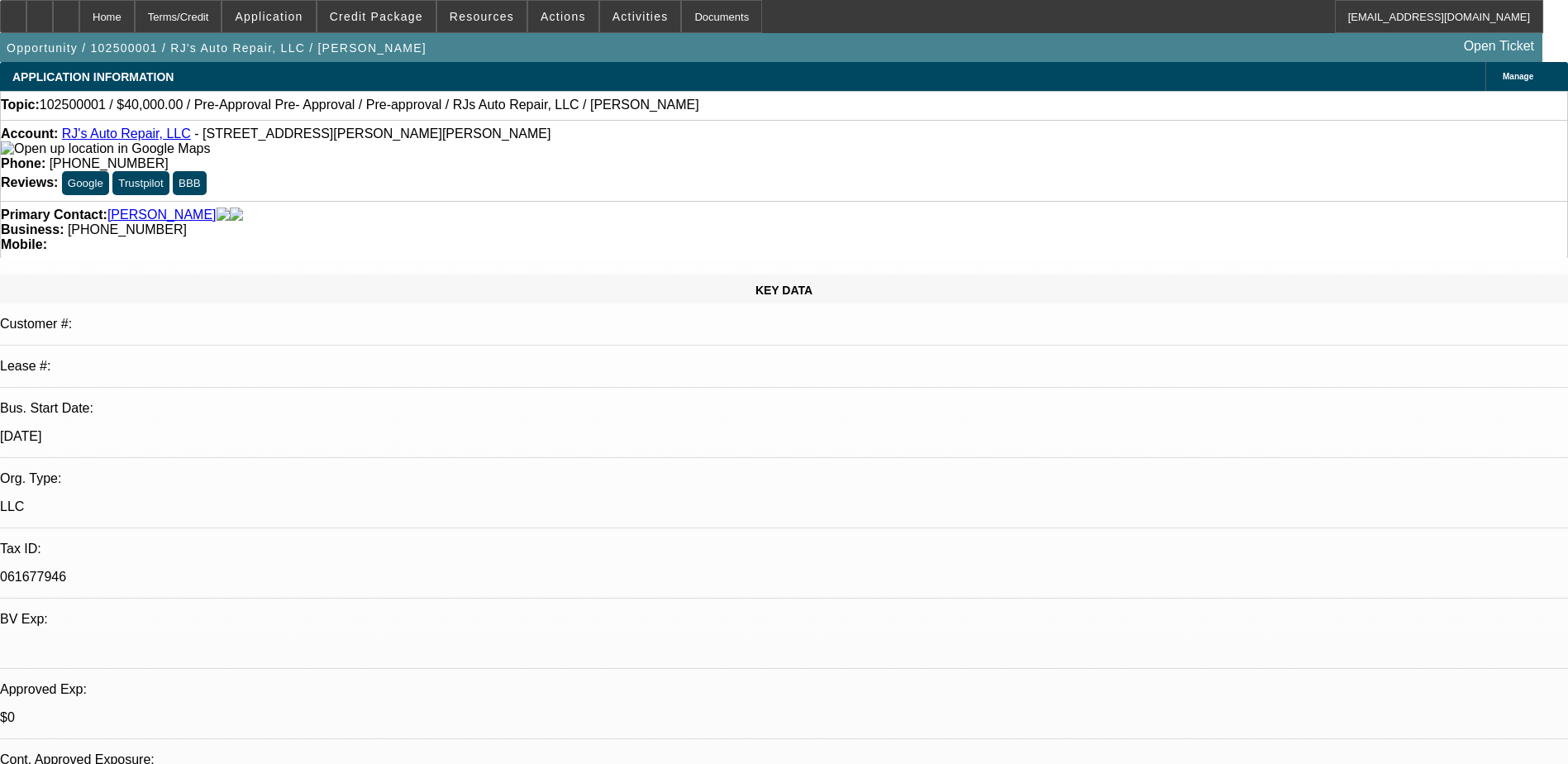
select select "6"
select select "0"
select select "3"
select select "0"
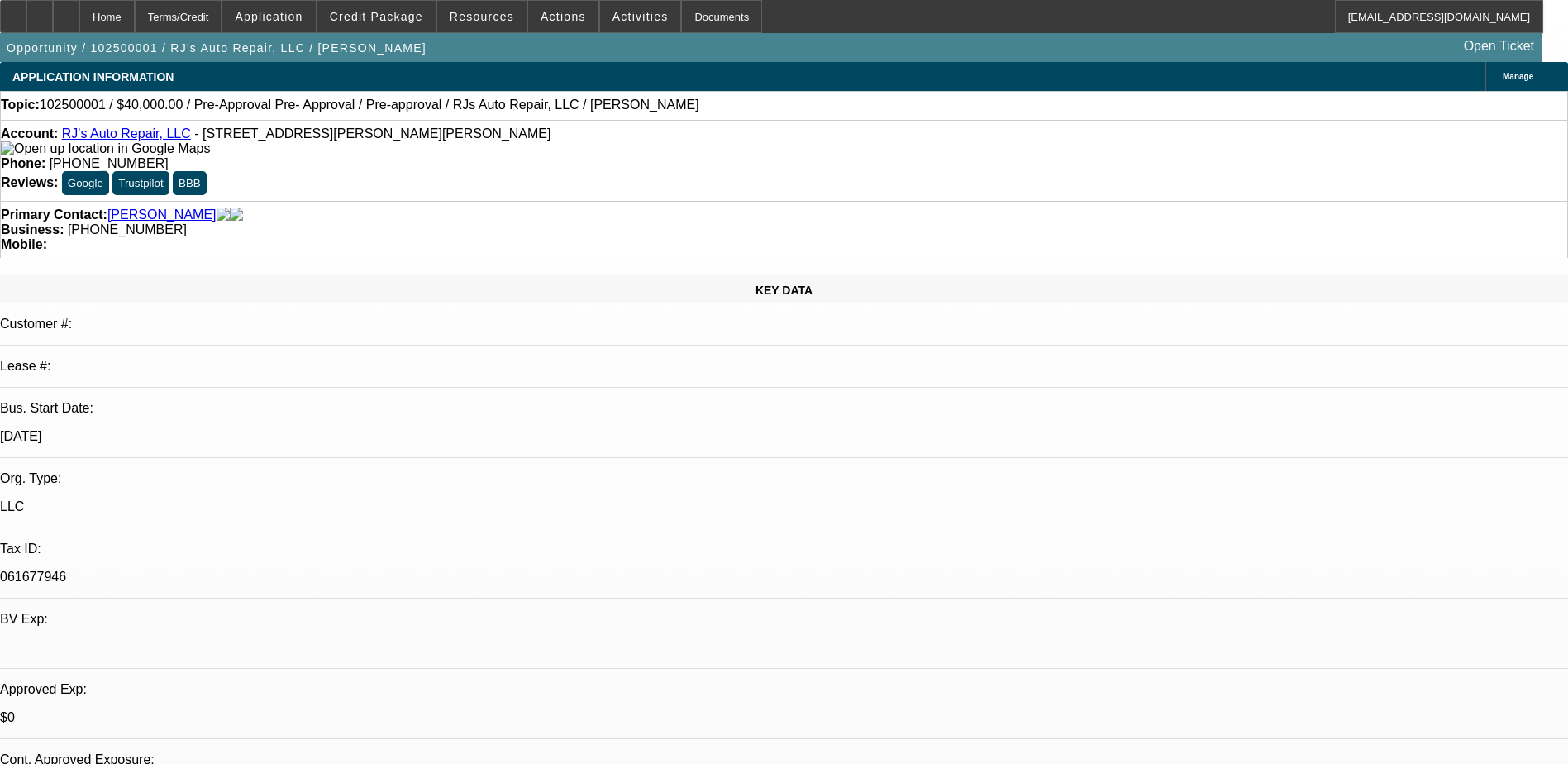
select select "6"
click at [154, 136] on link "RJ's Auto Repair, LLC" at bounding box center [126, 133] width 129 height 14
drag, startPoint x: 696, startPoint y: 191, endPoint x: 588, endPoint y: 191, distance: 108.0
click at [588, 201] on div "Primary Contact: [PERSON_NAME] Business: [PHONE_NUMBER] Mobile:" at bounding box center [784, 229] width 1568 height 57
copy span "[PHONE_NUMBER]"
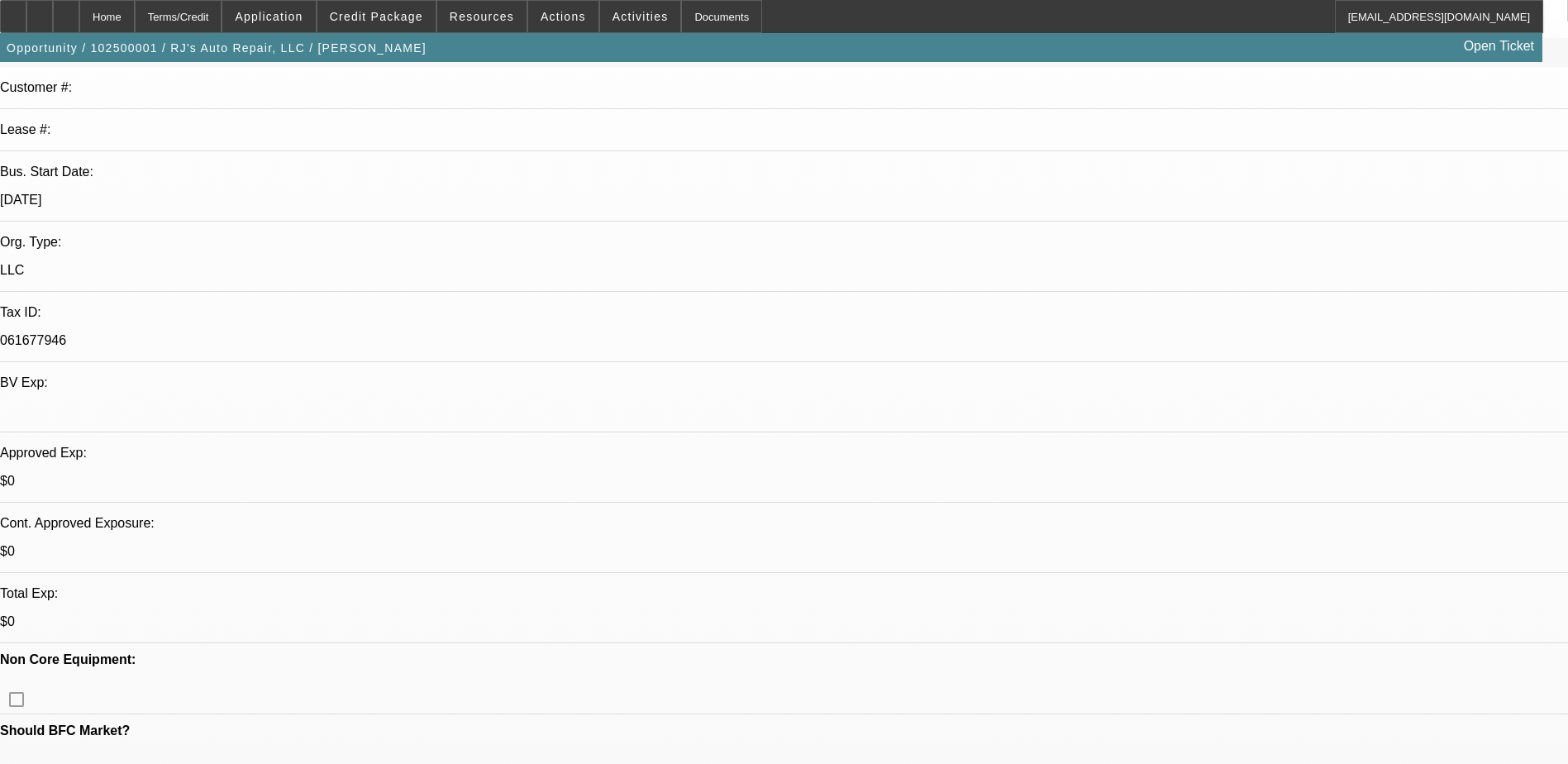
scroll to position [83, 0]
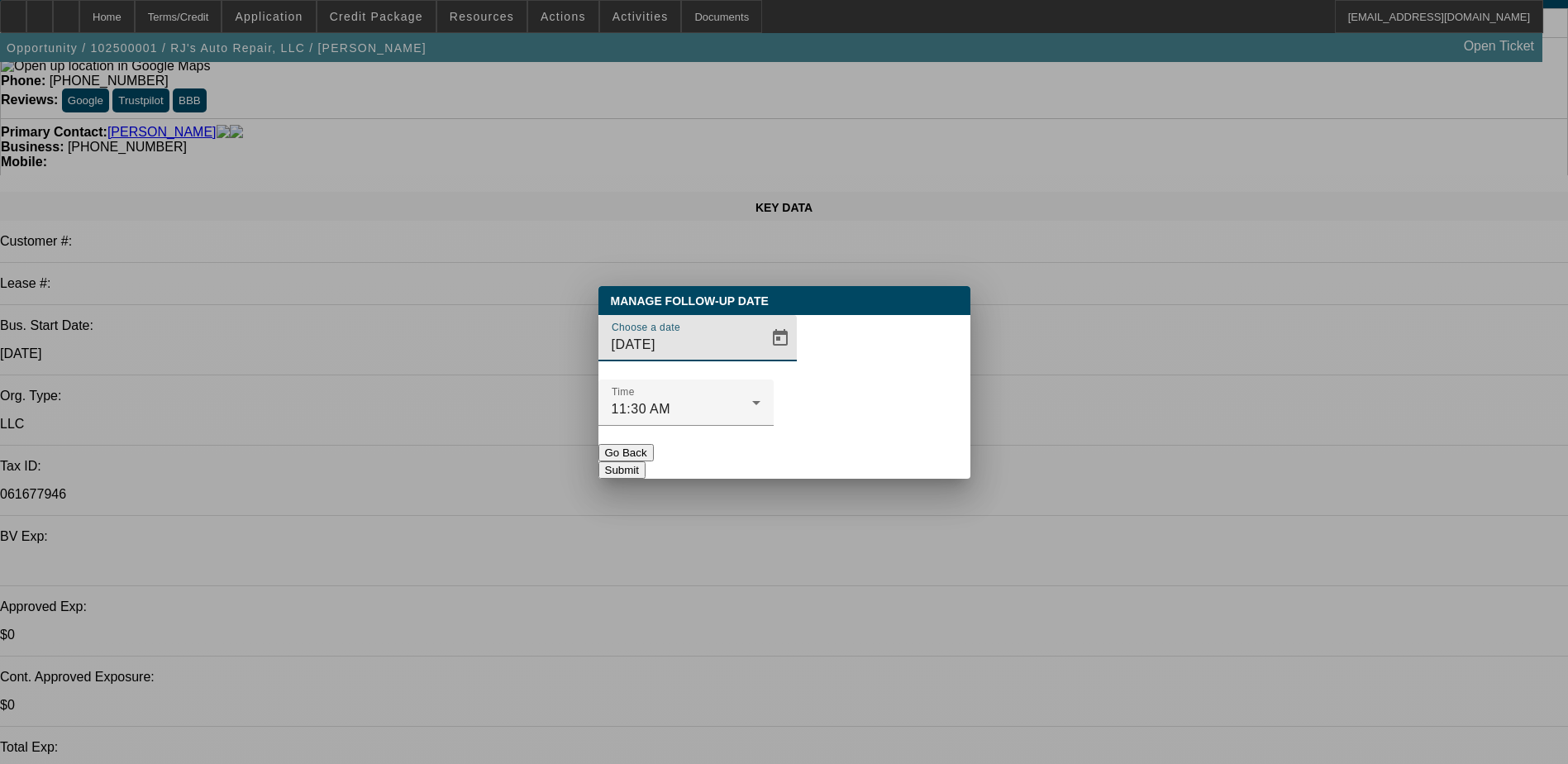
click at [726, 355] on input "[DATE]" at bounding box center [686, 344] width 149 height 19
click at [760, 358] on span "Open calendar" at bounding box center [780, 338] width 40 height 40
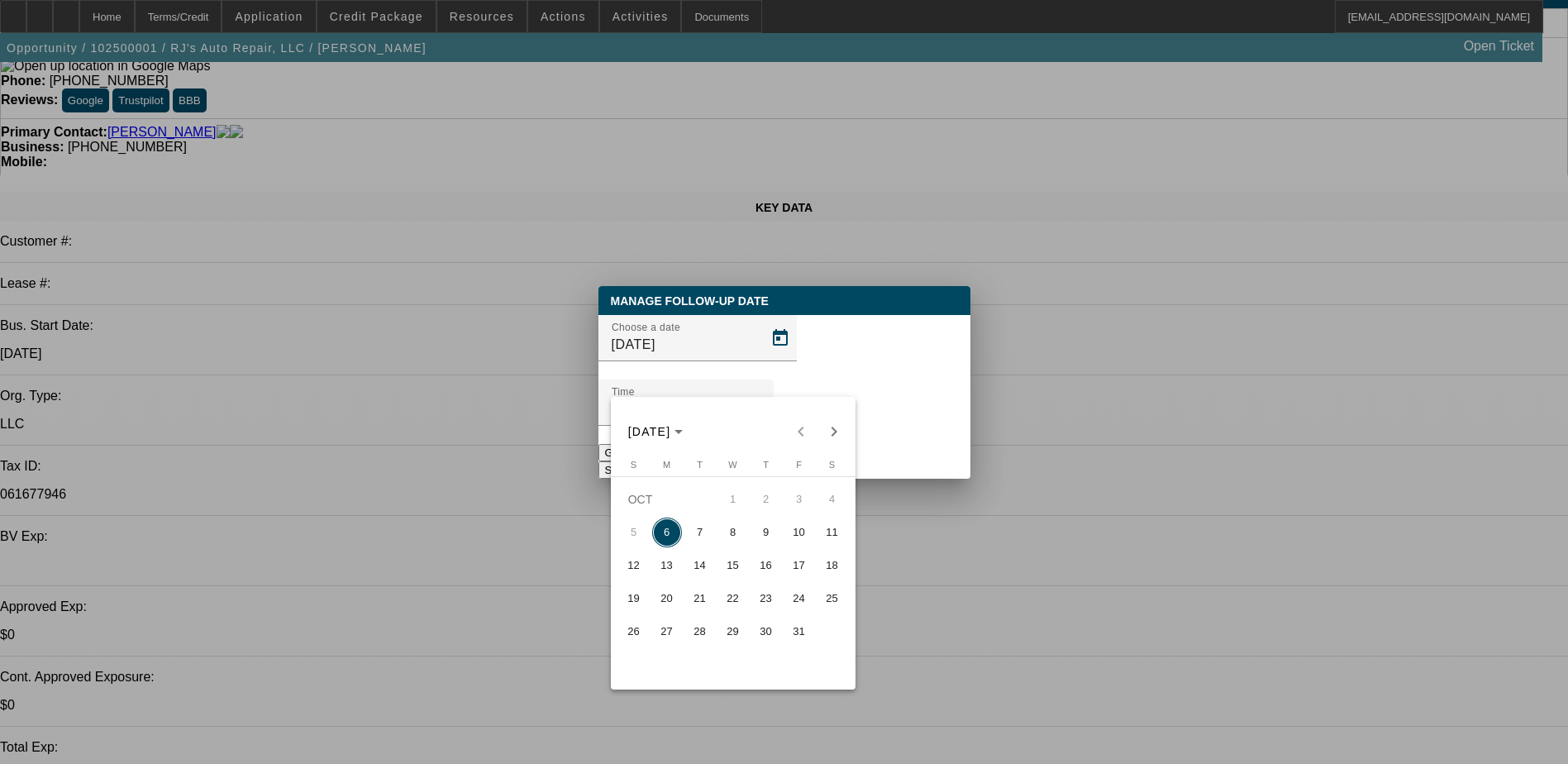
click at [666, 603] on span "20" at bounding box center [666, 598] width 30 height 30
type input "[DATE]"
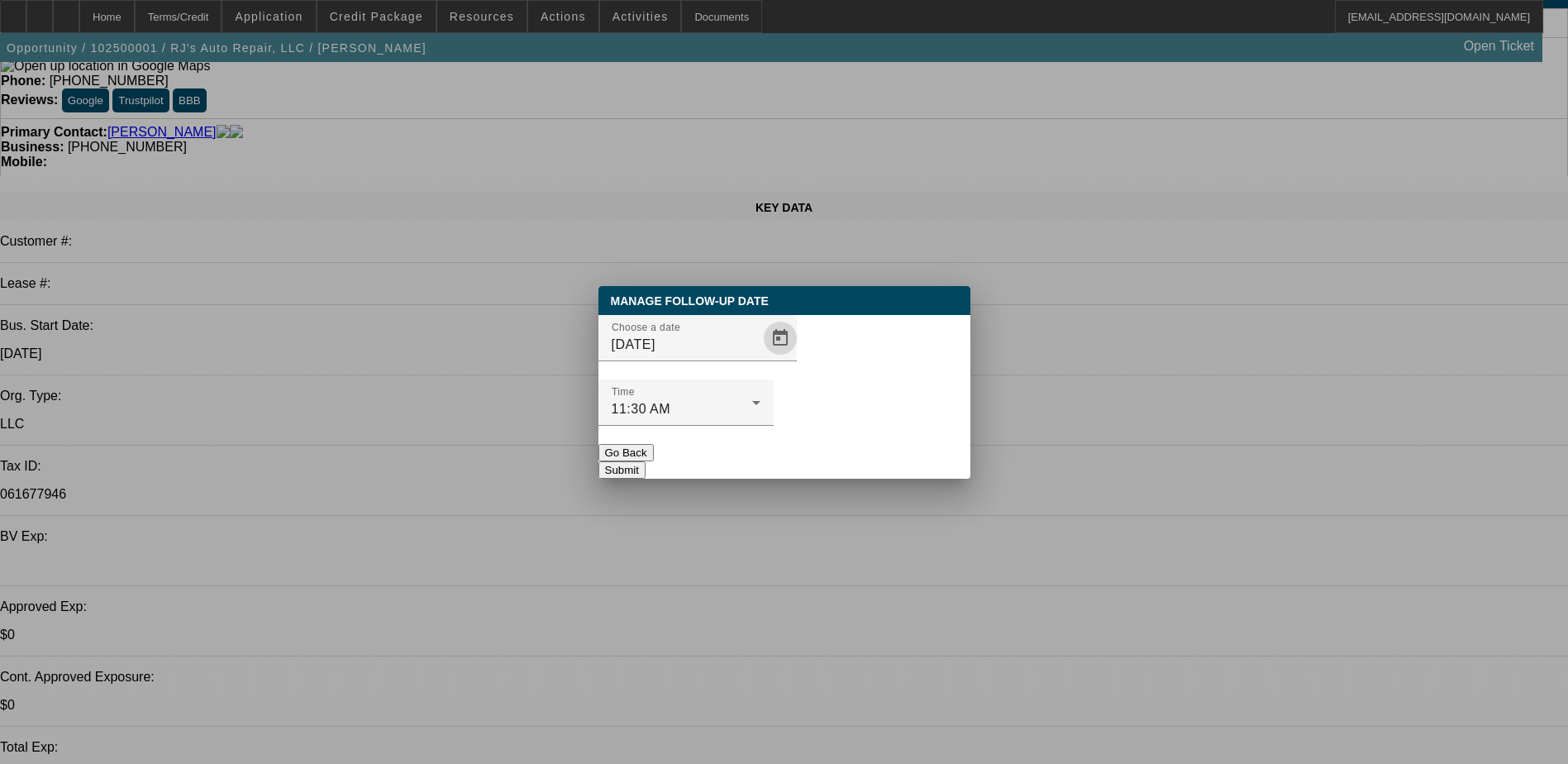
click at [645, 462] on button "Submit" at bounding box center [622, 470] width 47 height 17
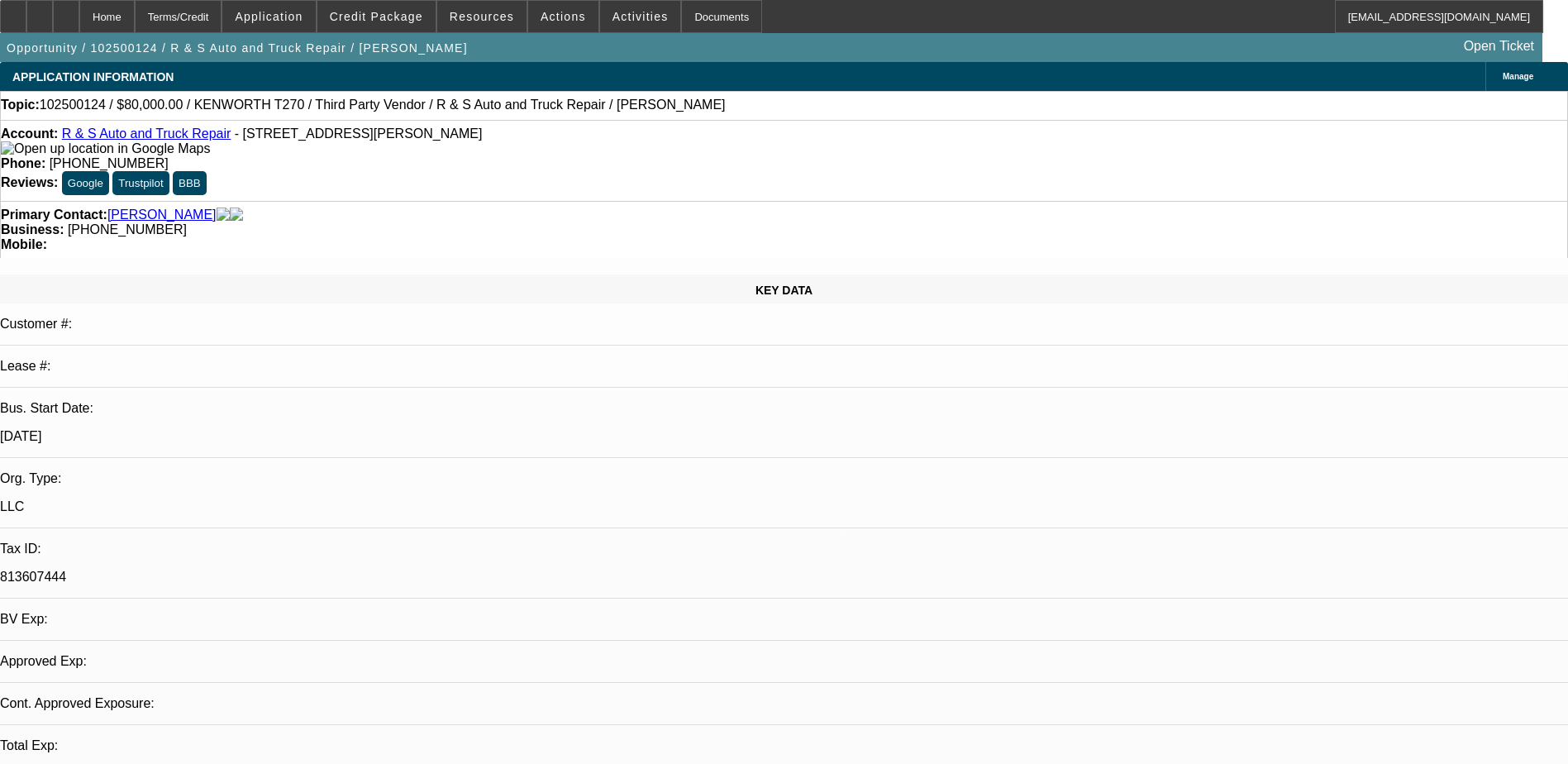
select select "0"
select select "2"
select select "0.1"
select select "4"
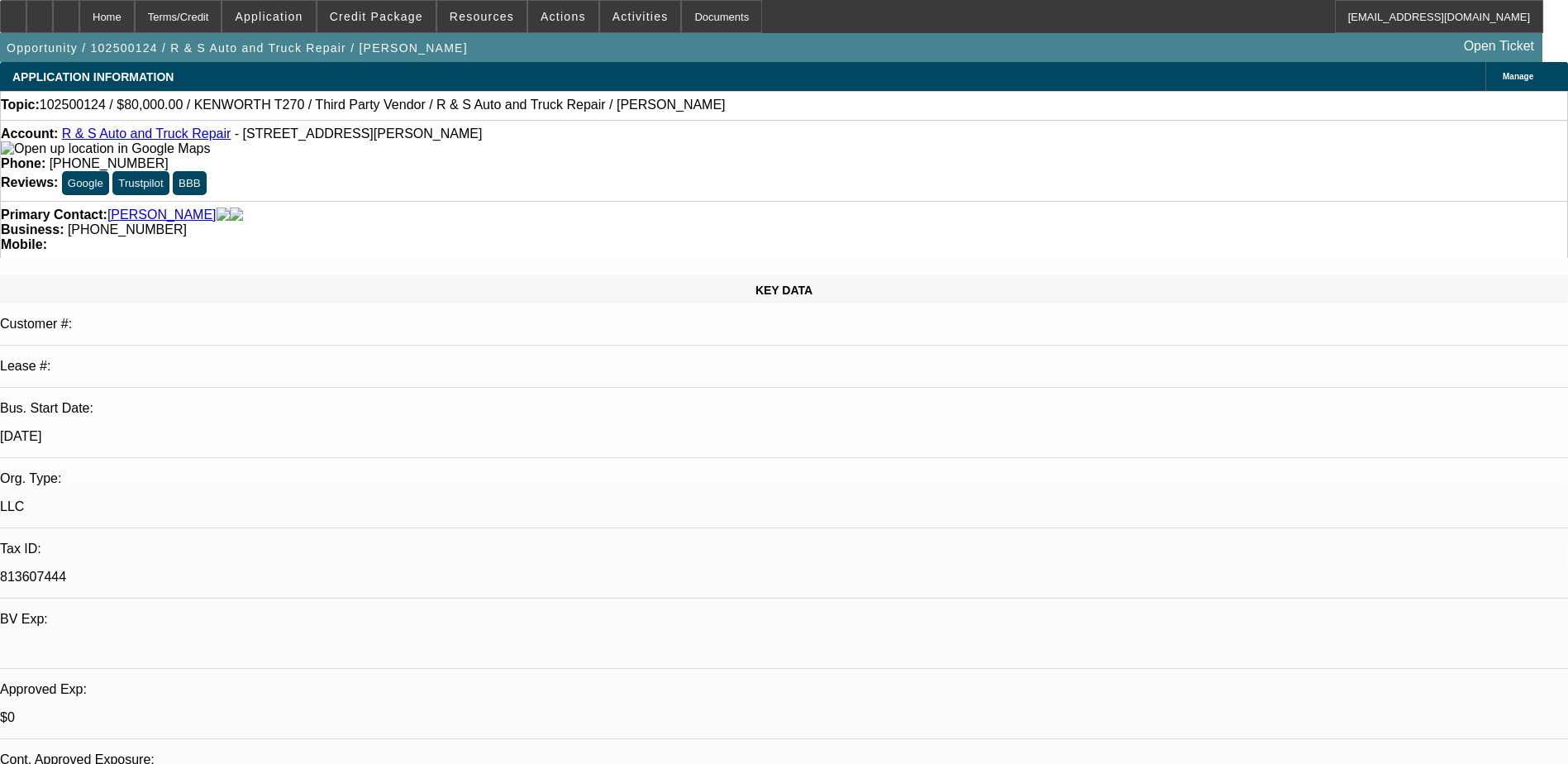
drag, startPoint x: 1328, startPoint y: 528, endPoint x: 1207, endPoint y: 513, distance: 121.9
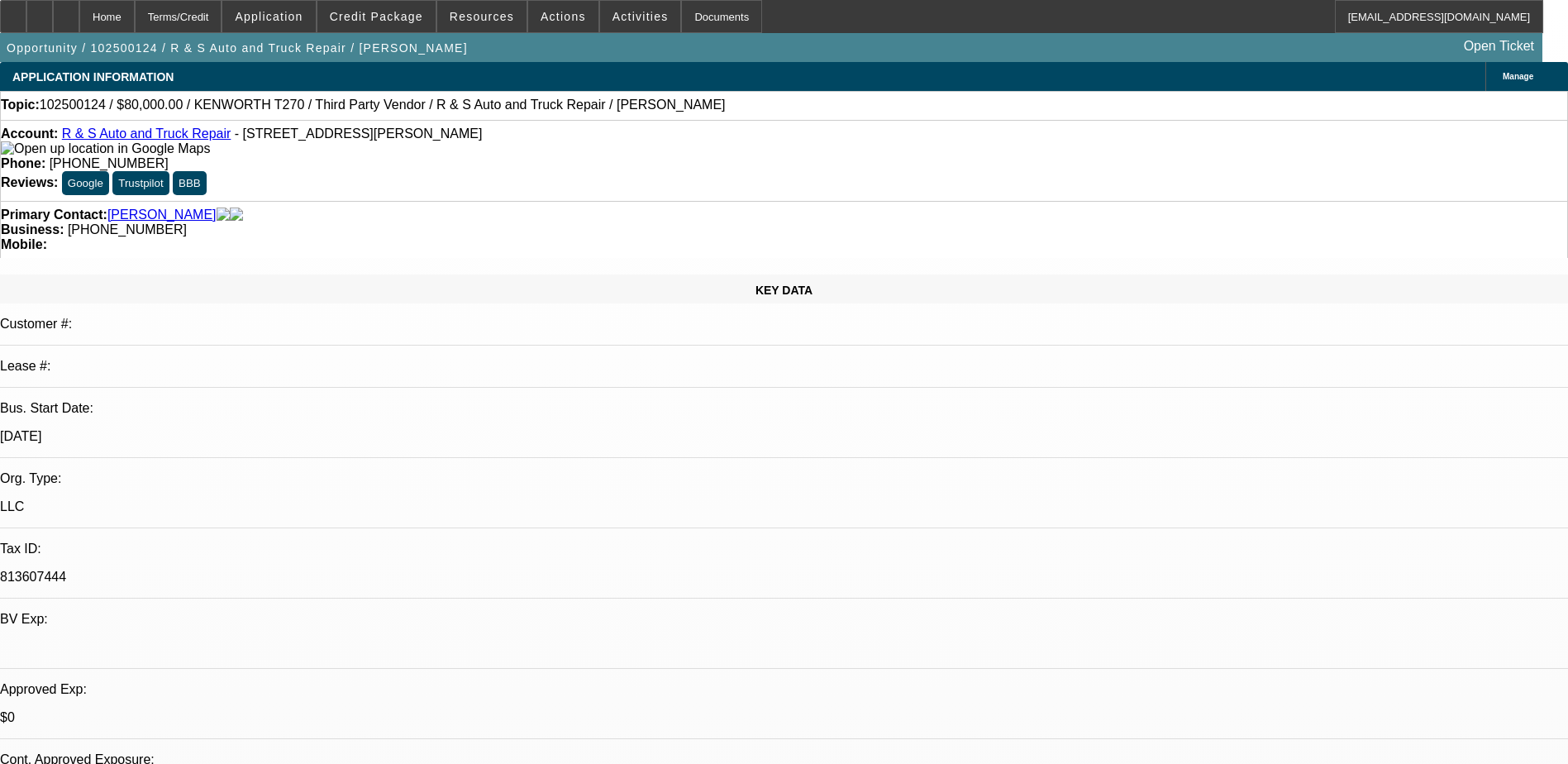
drag, startPoint x: 1207, startPoint y: 513, endPoint x: 1175, endPoint y: 531, distance: 36.7
drag, startPoint x: 1179, startPoint y: 519, endPoint x: 1322, endPoint y: 519, distance: 143.0
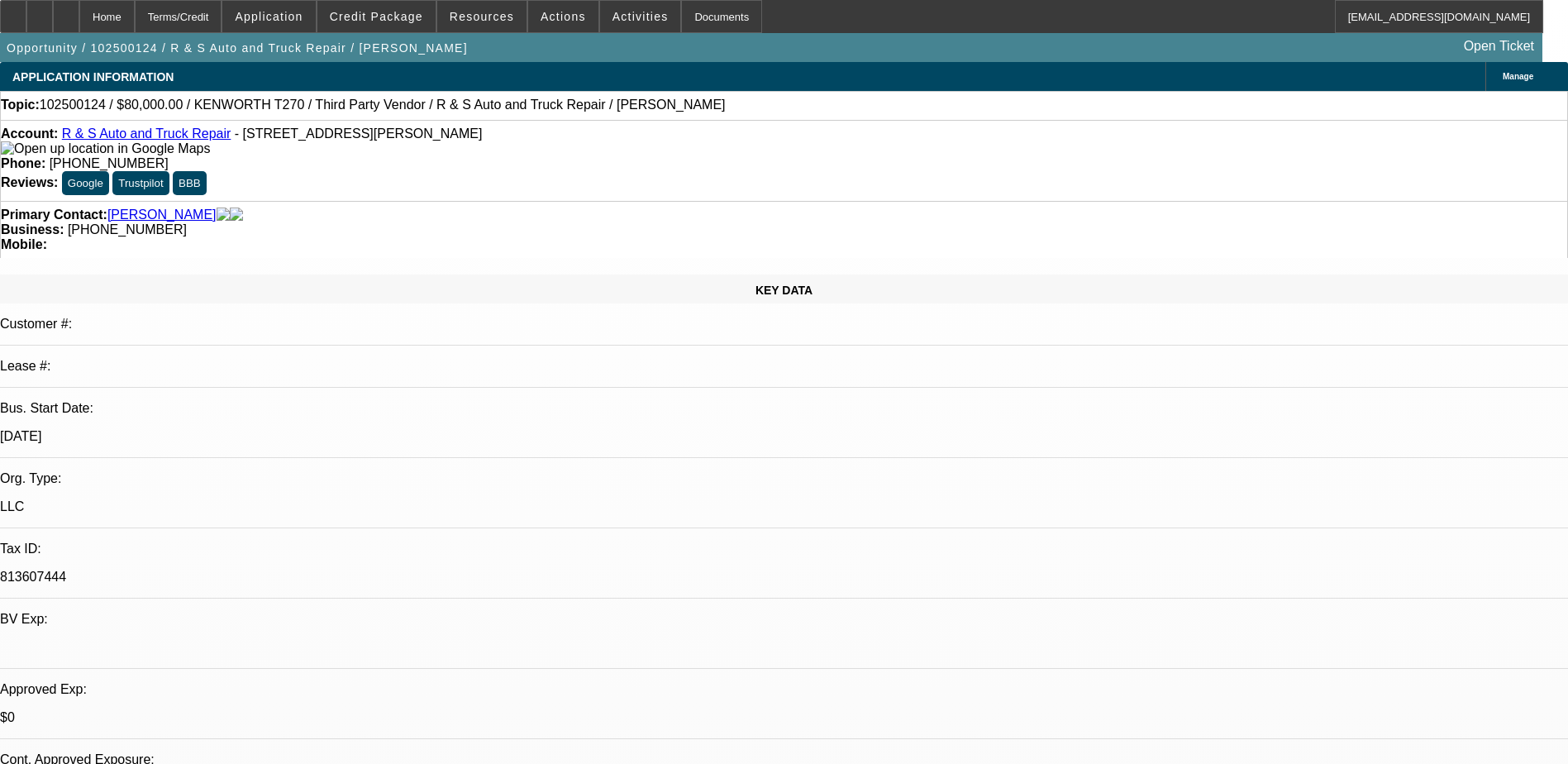
drag, startPoint x: 1322, startPoint y: 519, endPoint x: 1336, endPoint y: 520, distance: 14.0
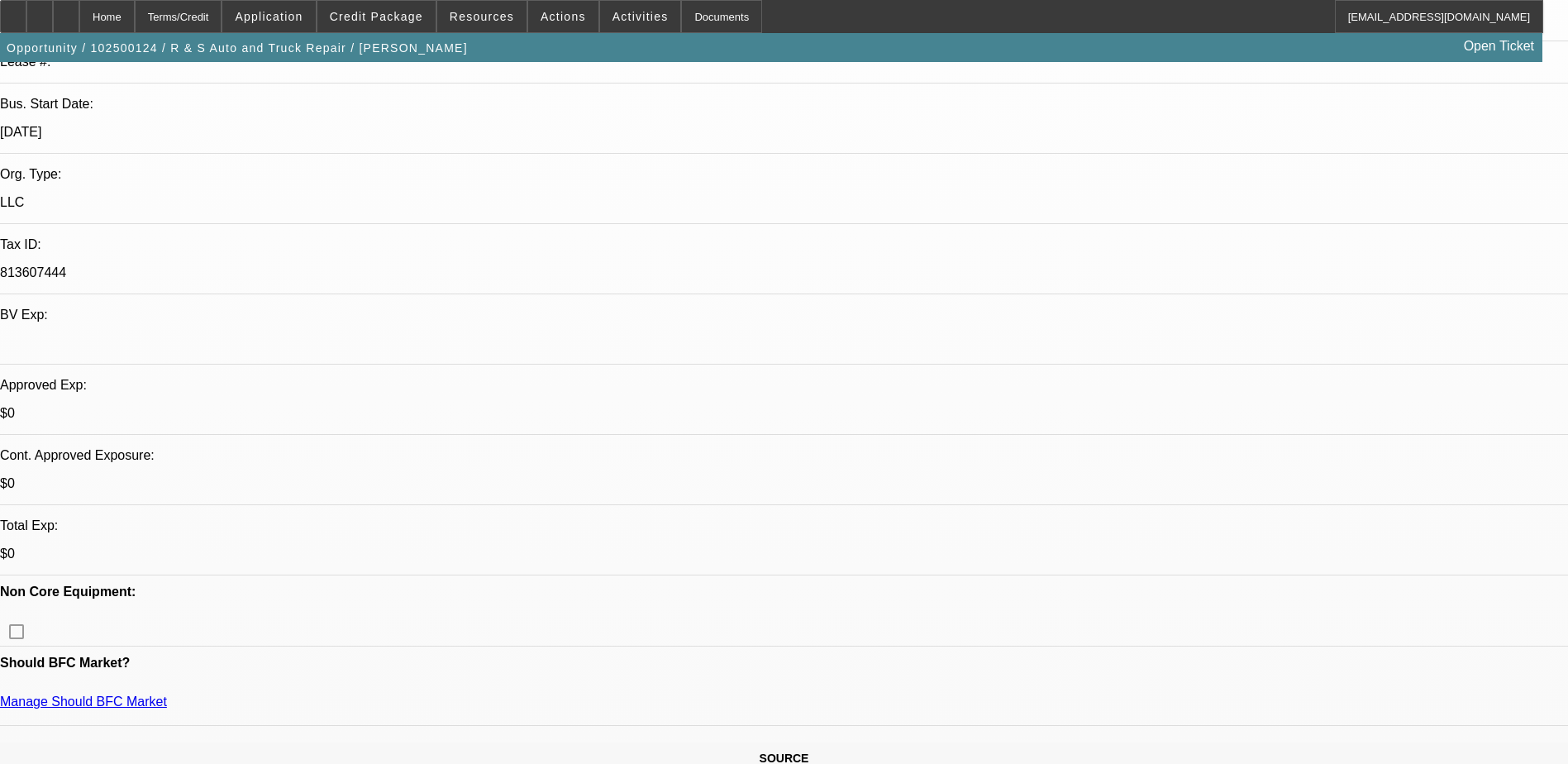
scroll to position [83, 0]
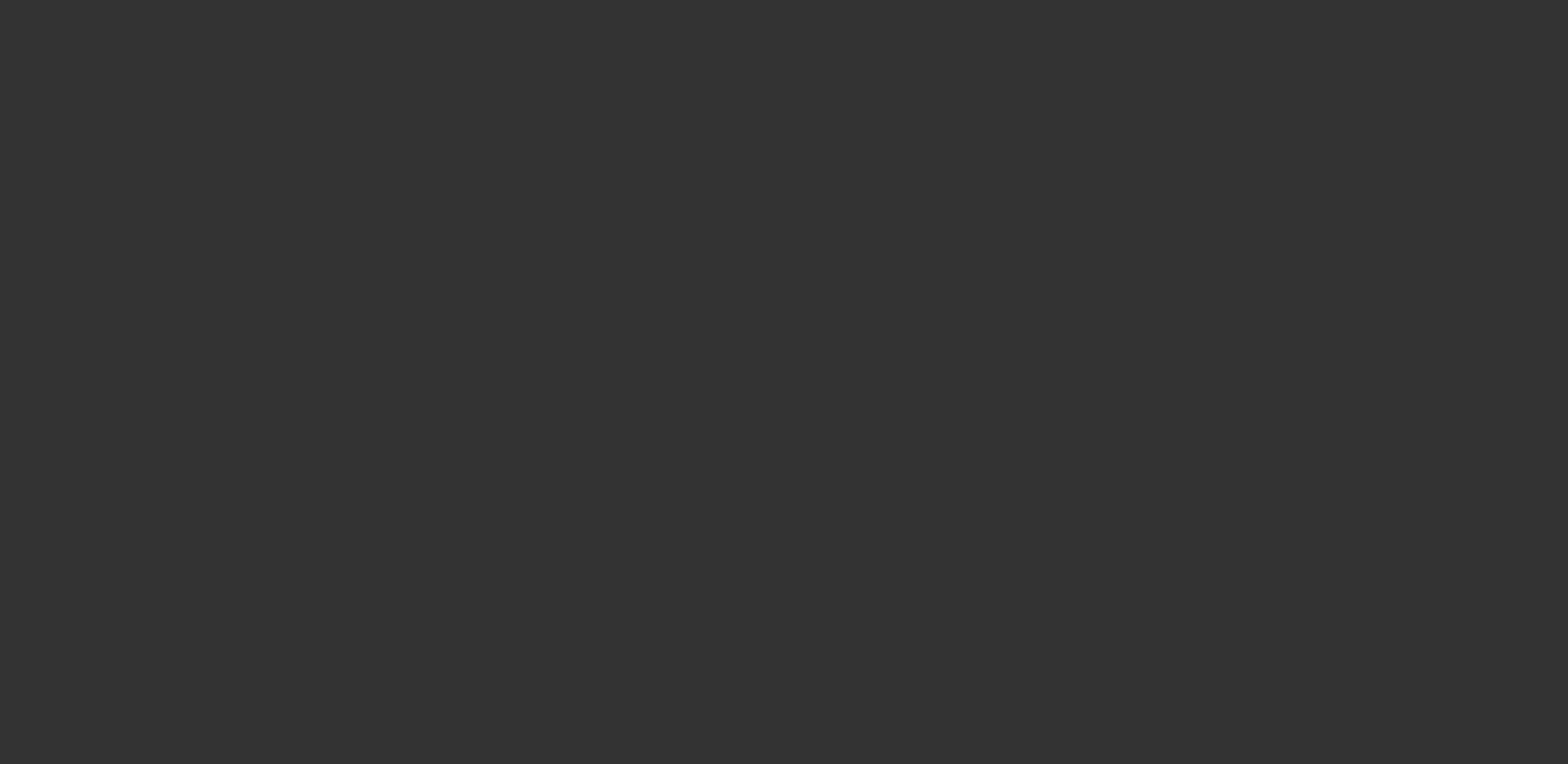
scroll to position [0, 0]
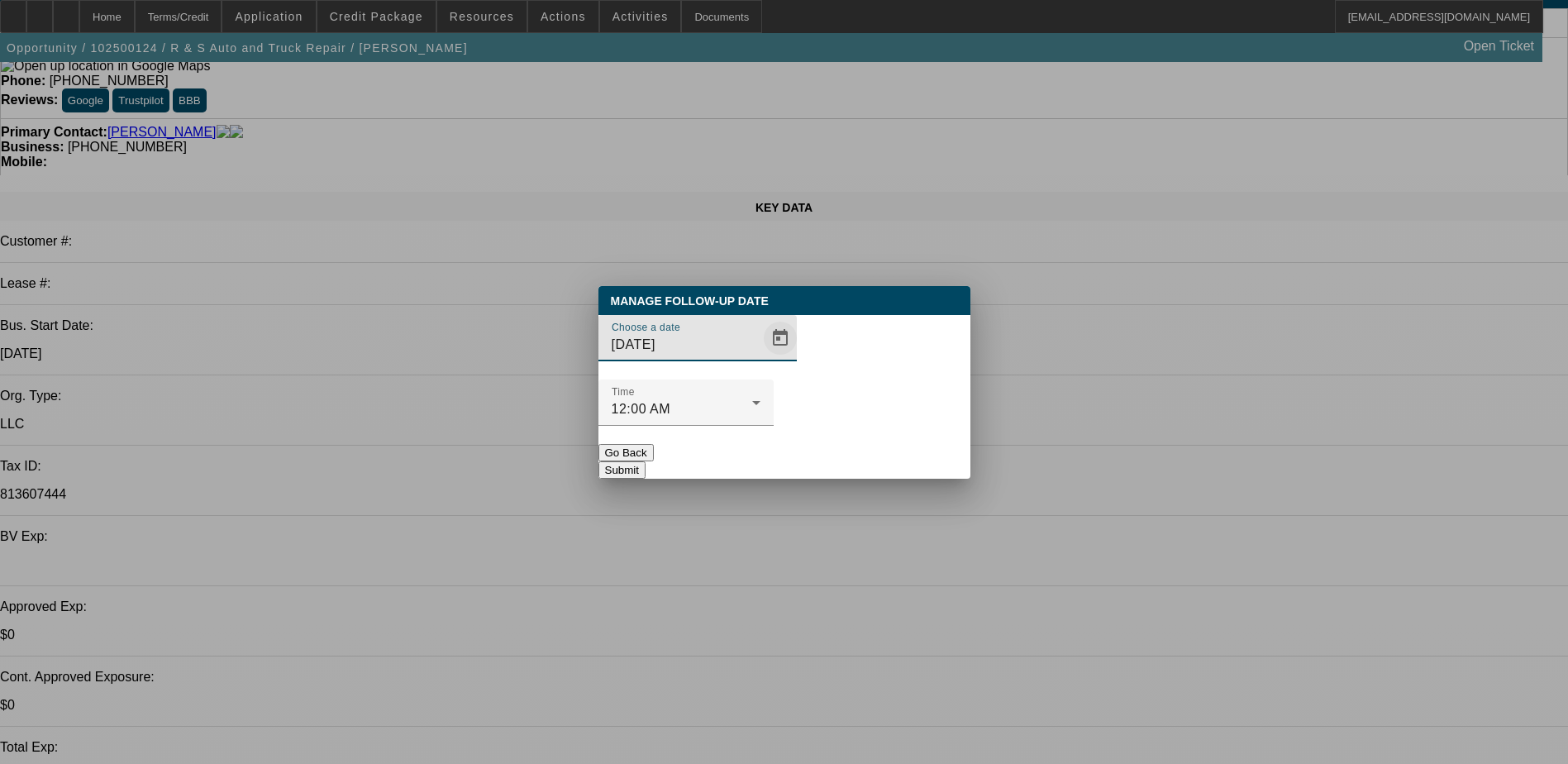
click at [765, 358] on span "Open calendar" at bounding box center [780, 338] width 40 height 40
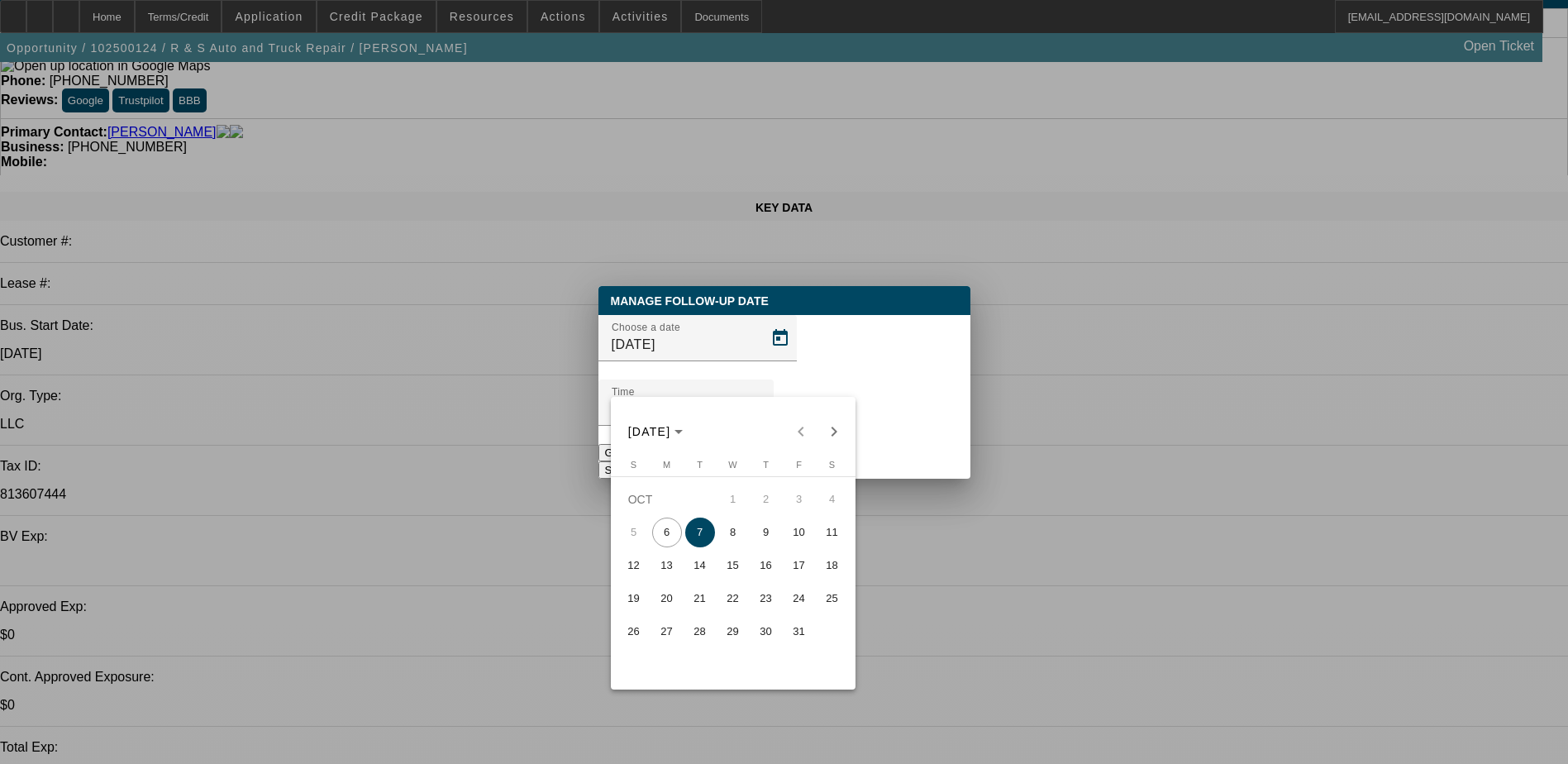
click at [730, 547] on span "8" at bounding box center [732, 532] width 30 height 30
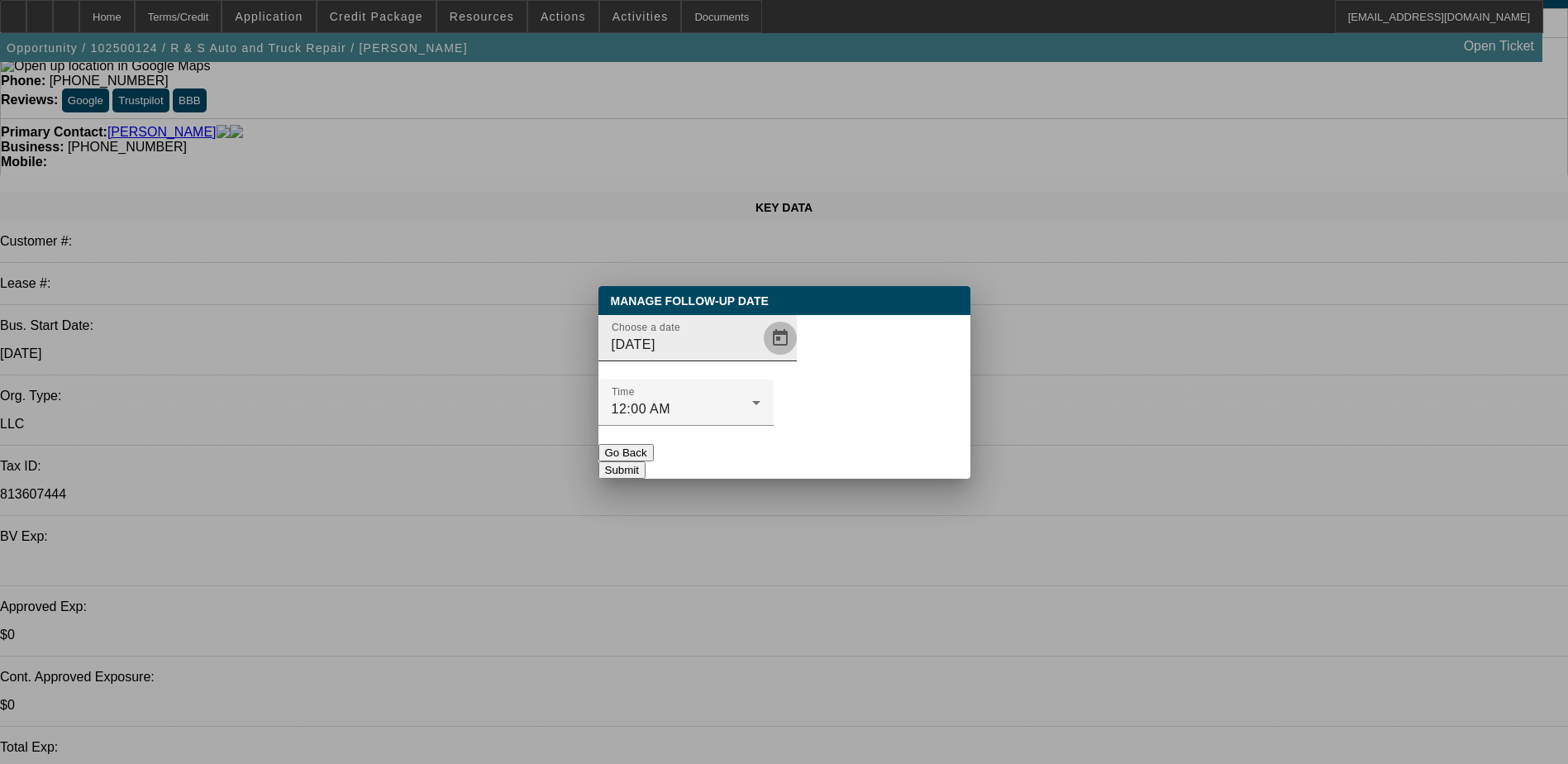
click at [760, 358] on span "Open calendar" at bounding box center [780, 338] width 40 height 40
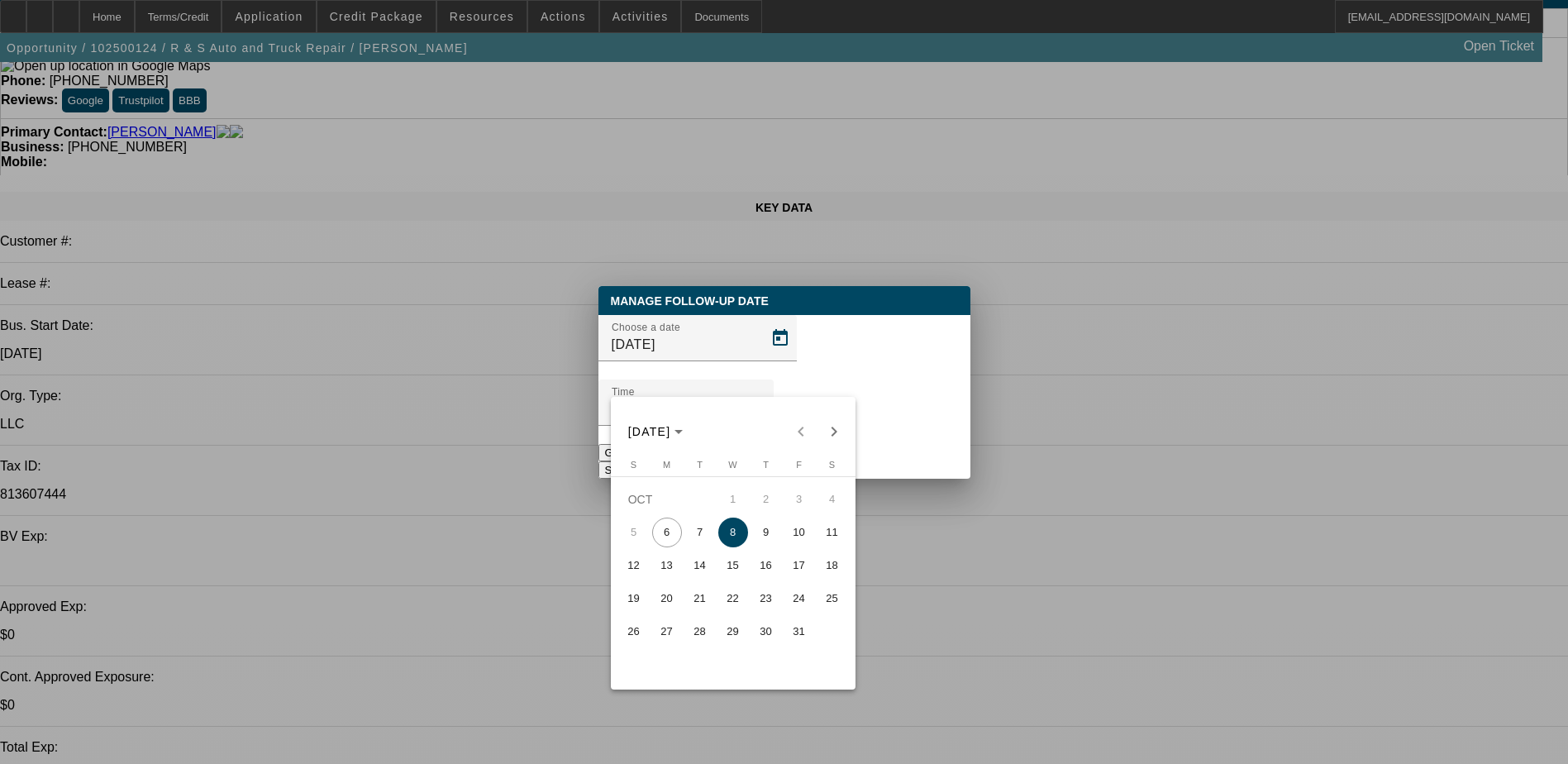
click at [697, 535] on span "7" at bounding box center [699, 532] width 30 height 30
type input "10/7/2025"
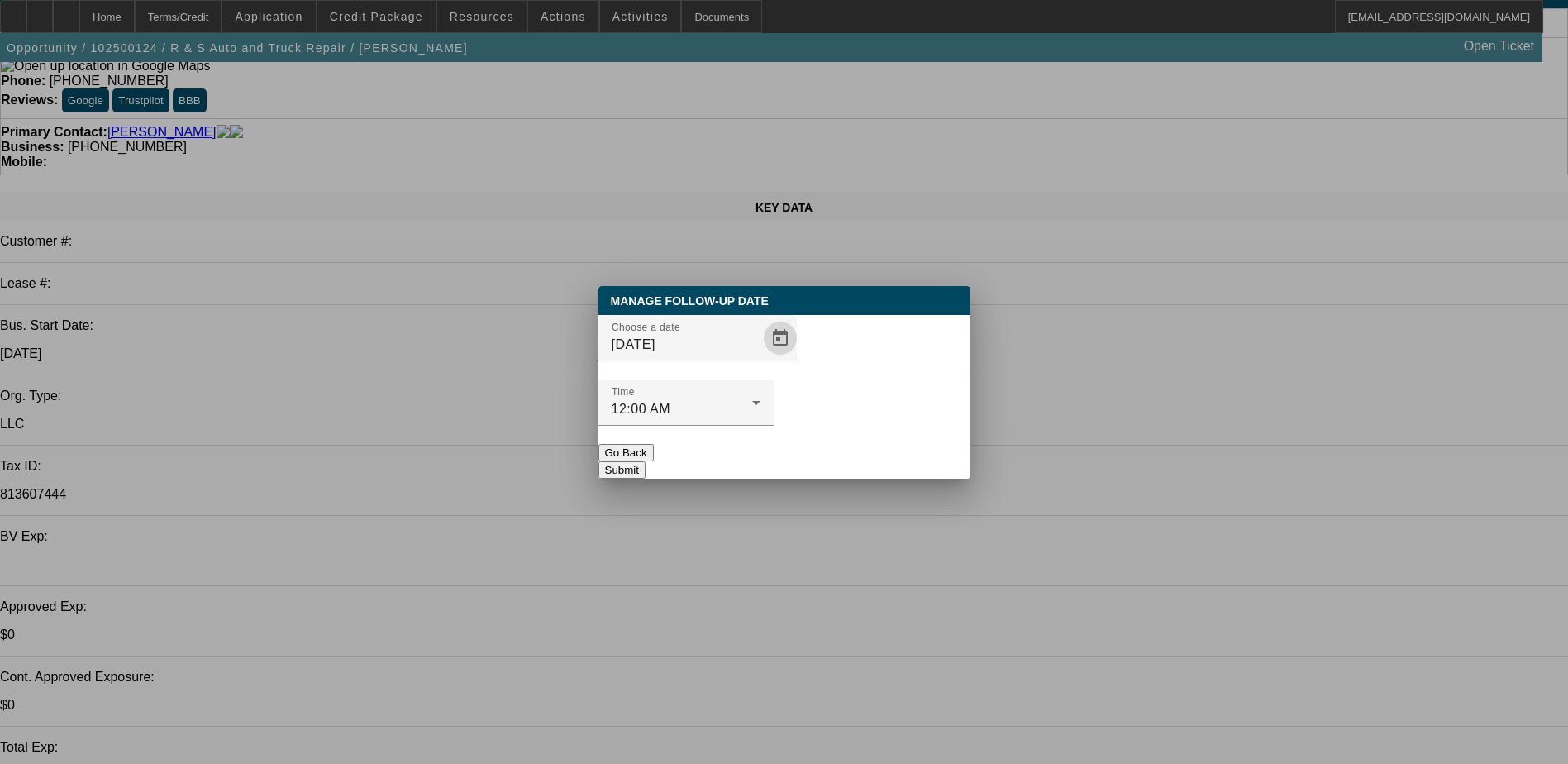
click at [645, 462] on button "Submit" at bounding box center [622, 470] width 47 height 17
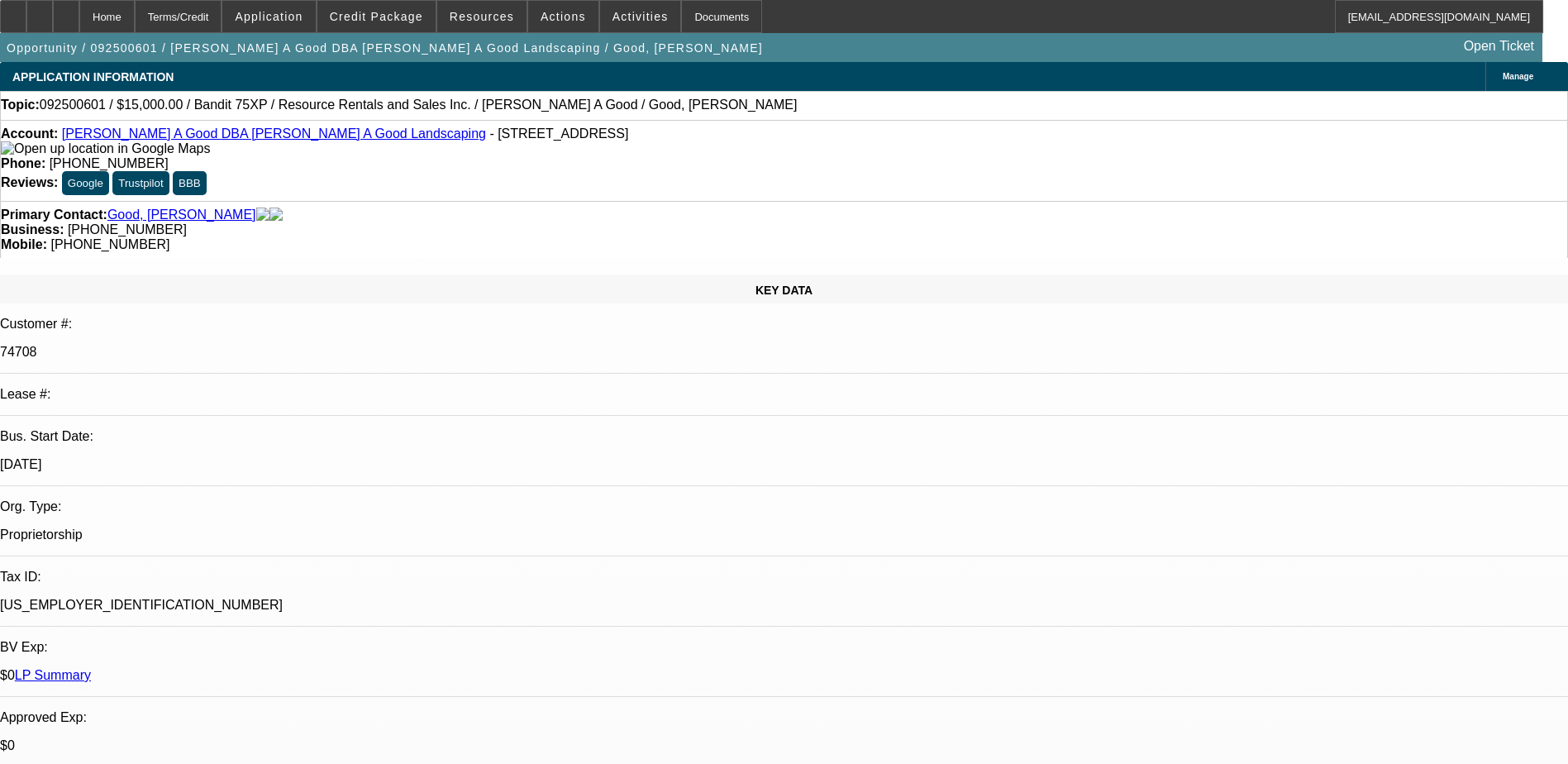
select select "0"
select select "3"
select select "0"
select select "6"
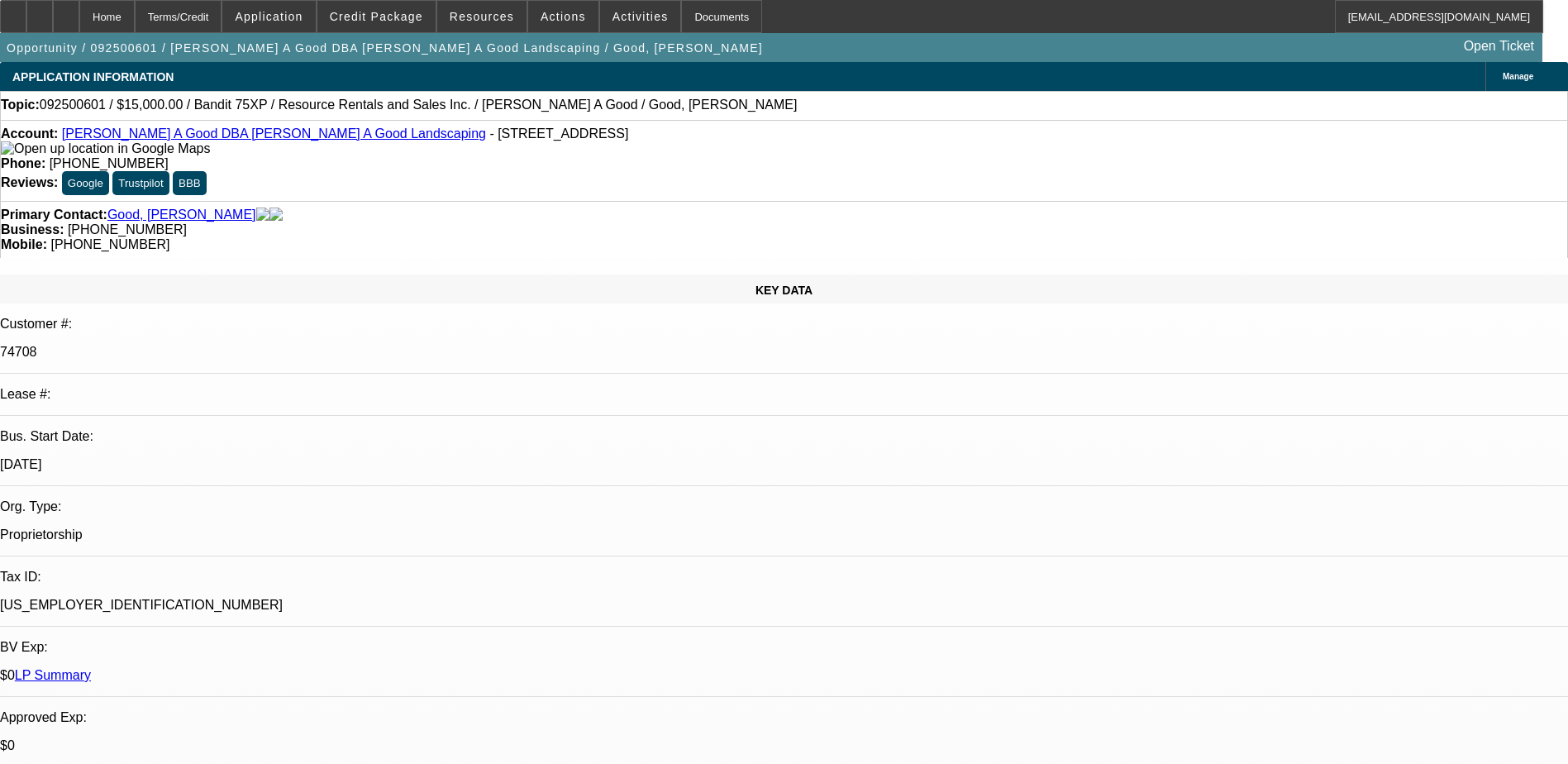
select select "0"
select select "3"
select select "0"
select select "2"
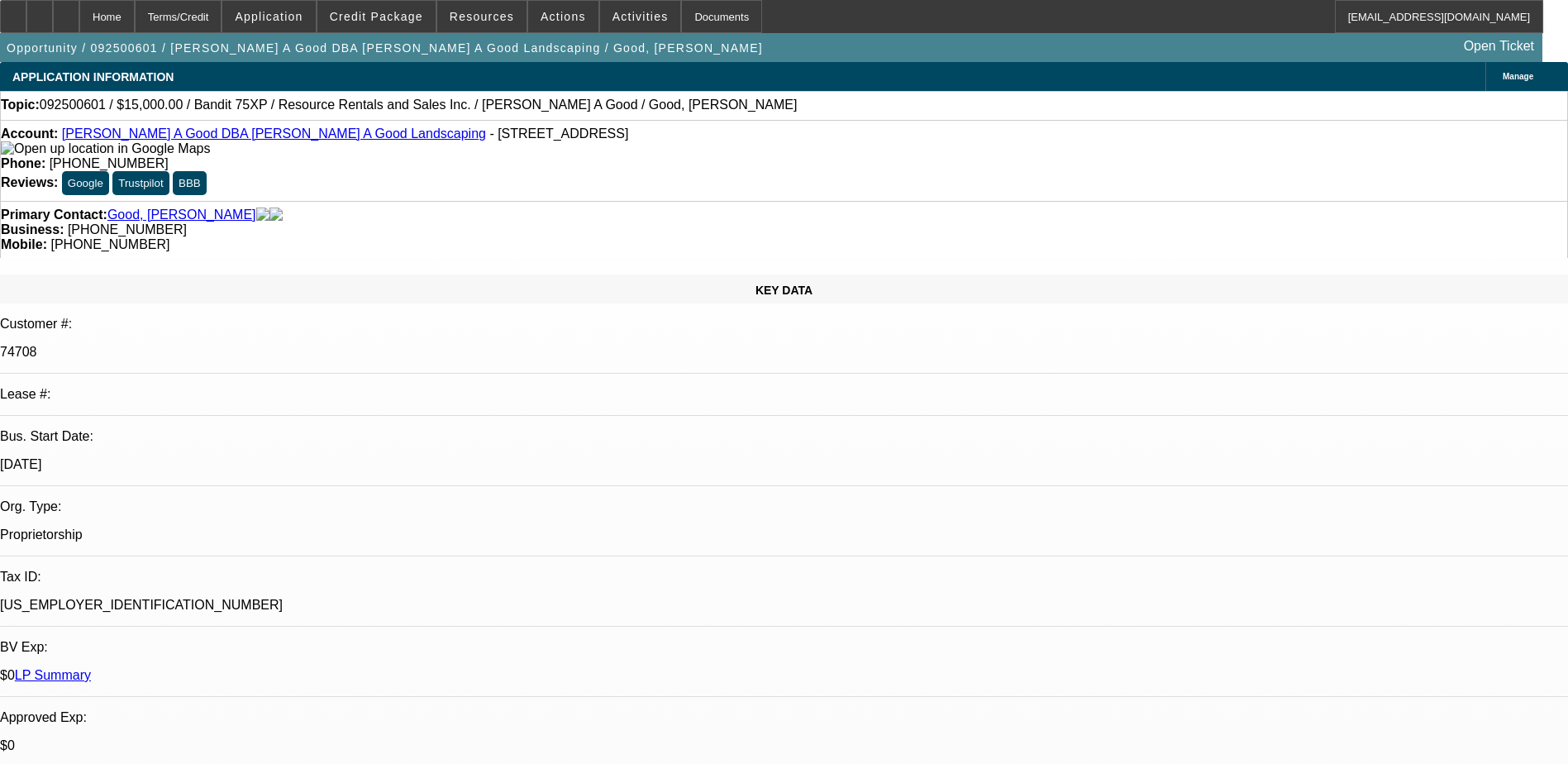
select select "0"
select select "3"
select select "0"
select select "2"
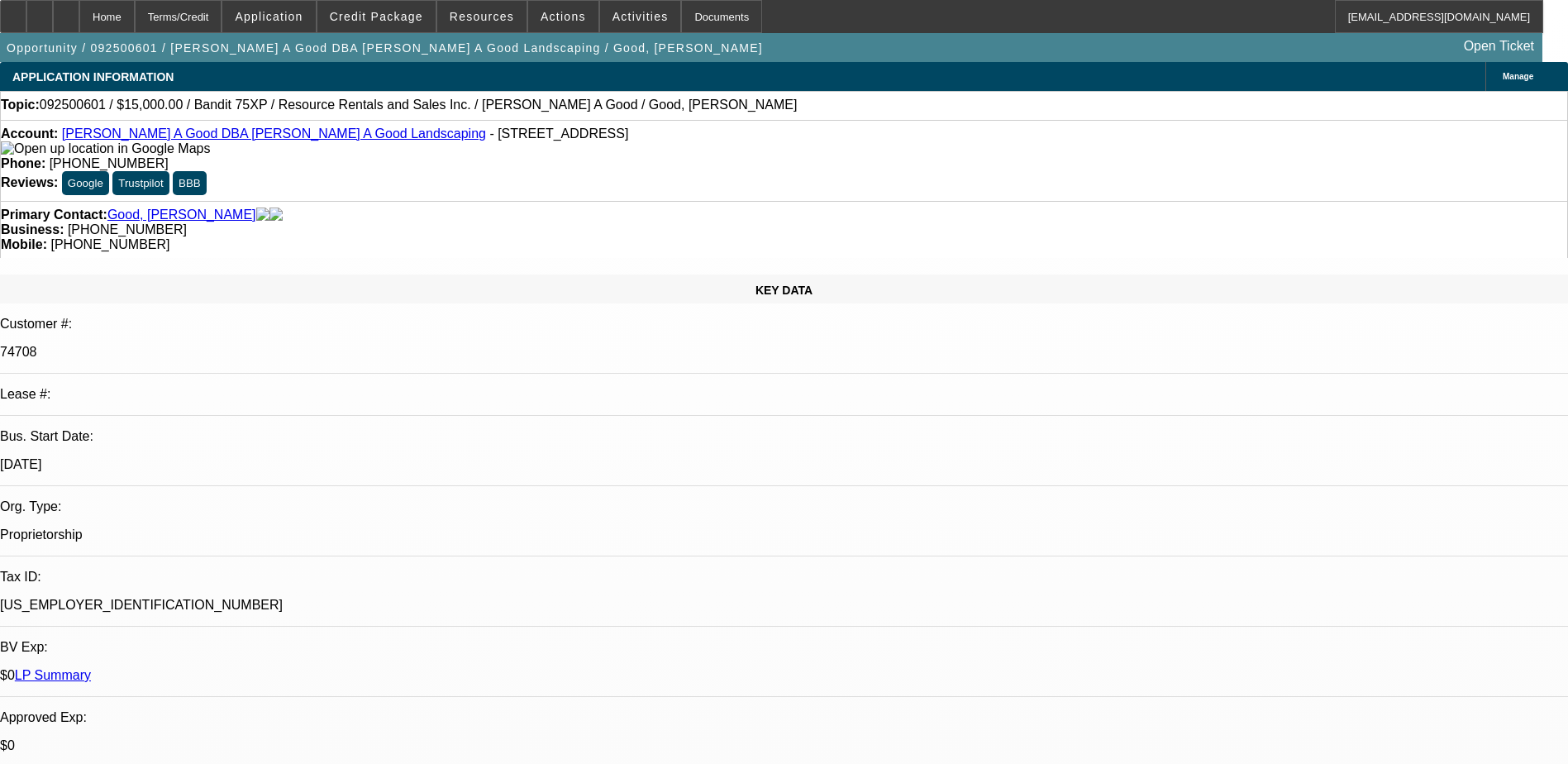
click at [91, 668] on link "LP Summary" at bounding box center [53, 675] width 76 height 14
drag, startPoint x: 918, startPoint y: 185, endPoint x: 831, endPoint y: 193, distance: 87.4
click at [831, 201] on div "Primary Contact: Good, [PERSON_NAME] Business: [PHONE_NUMBER] Mobile: [PHONE_NU…" at bounding box center [784, 229] width 1568 height 57
copy span "[PHONE_NUMBER]"
click at [351, 274] on div "KEY DATA Customer #: 74708 Lease #: Bus. Start Date: [DATE] Org. Type: Propriet…" at bounding box center [784, 673] width 1568 height 796
